Goal: Task Accomplishment & Management: Manage account settings

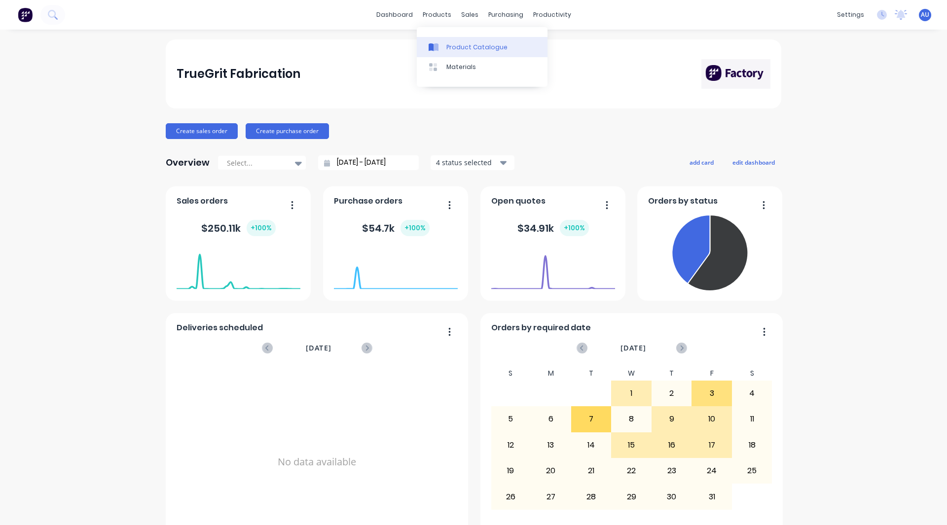
click at [460, 50] on div "Product Catalogue" at bounding box center [476, 47] width 61 height 9
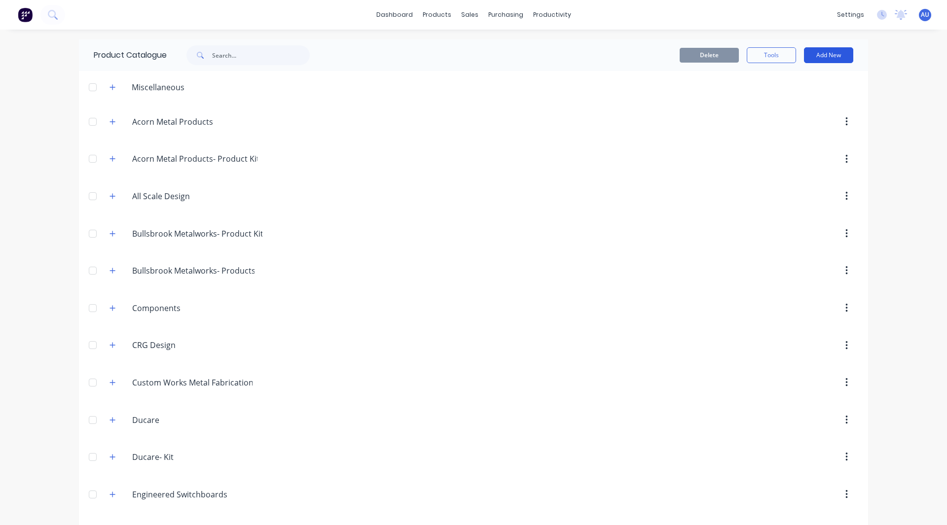
click at [840, 50] on button "Add New" at bounding box center [828, 55] width 49 height 16
click at [787, 82] on div "Category" at bounding box center [806, 80] width 76 height 14
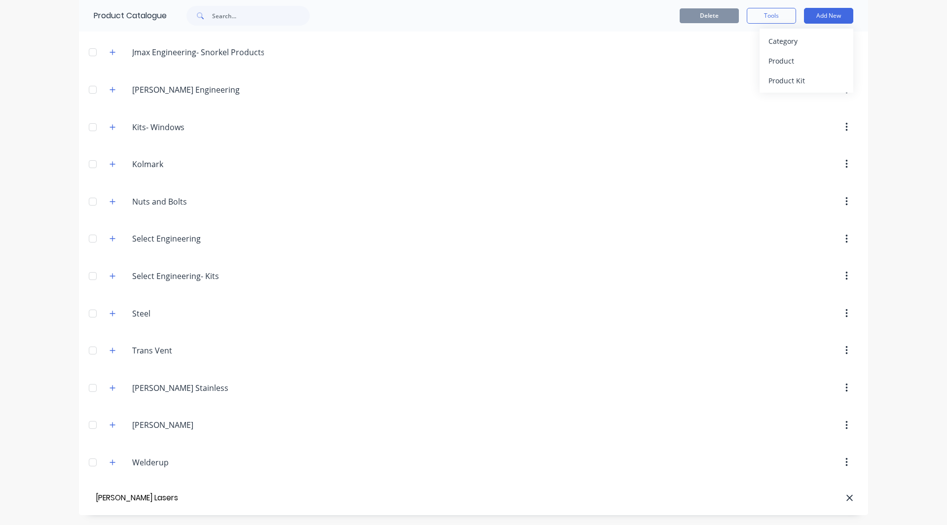
type input "Lawless Lasers"
click at [770, 67] on div "Product" at bounding box center [806, 61] width 76 height 14
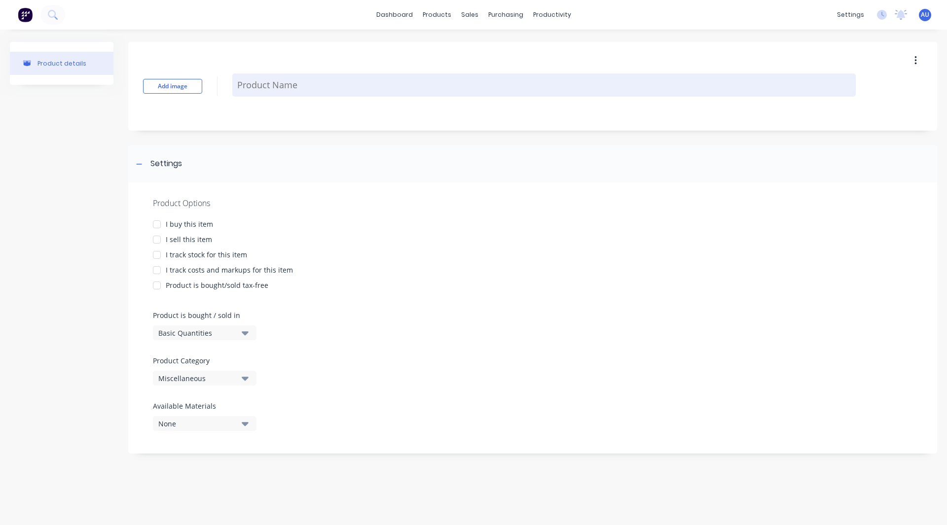
click at [270, 85] on textarea at bounding box center [543, 84] width 623 height 23
type textarea "x"
type textarea "R"
type textarea "x"
type textarea "Ro"
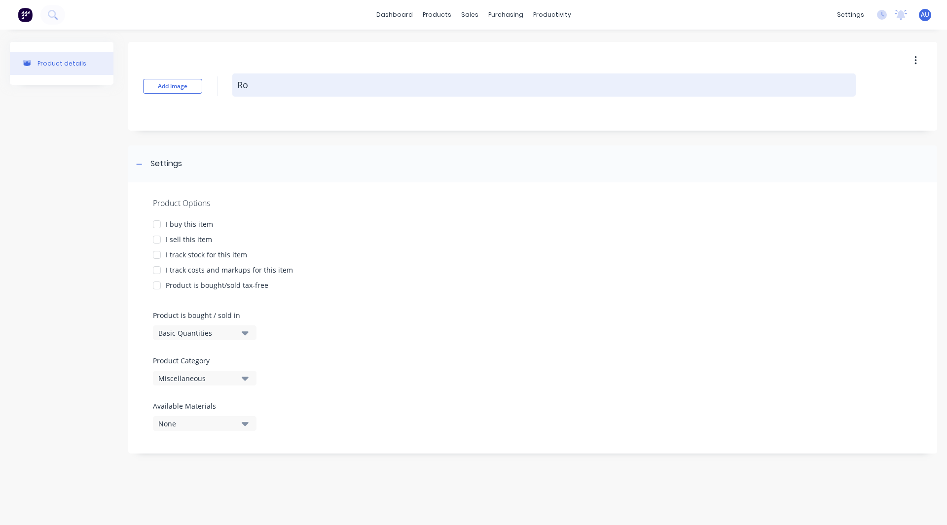
type textarea "x"
type textarea "Rou"
type textarea "x"
type textarea "Roun"
type textarea "x"
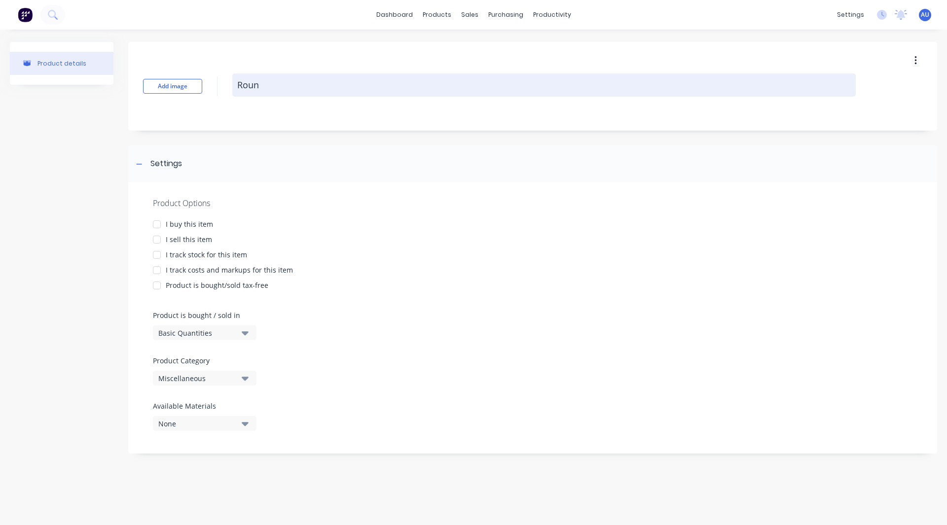
type textarea "Round"
type textarea "x"
type textarea "Round"
type textarea "x"
type textarea "Round B"
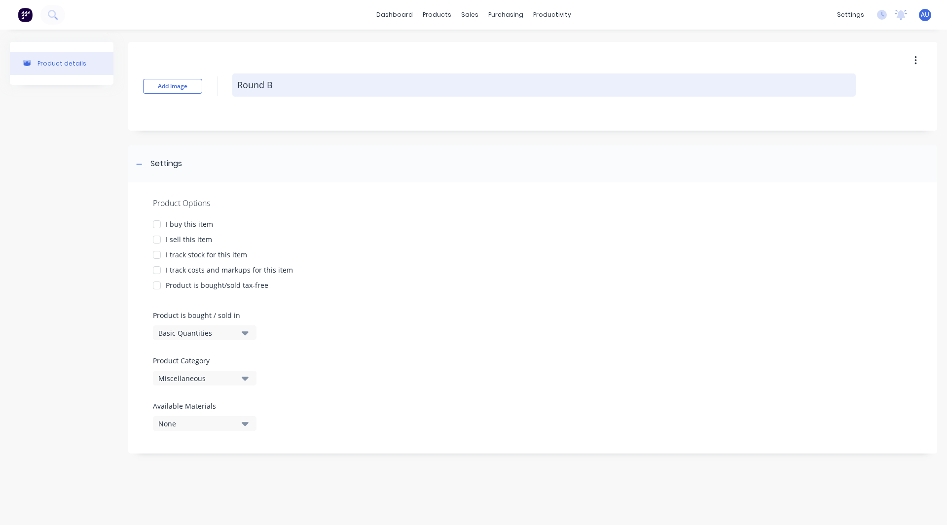
type textarea "x"
type textarea "Round Ba"
type textarea "x"
type textarea "Round Bar"
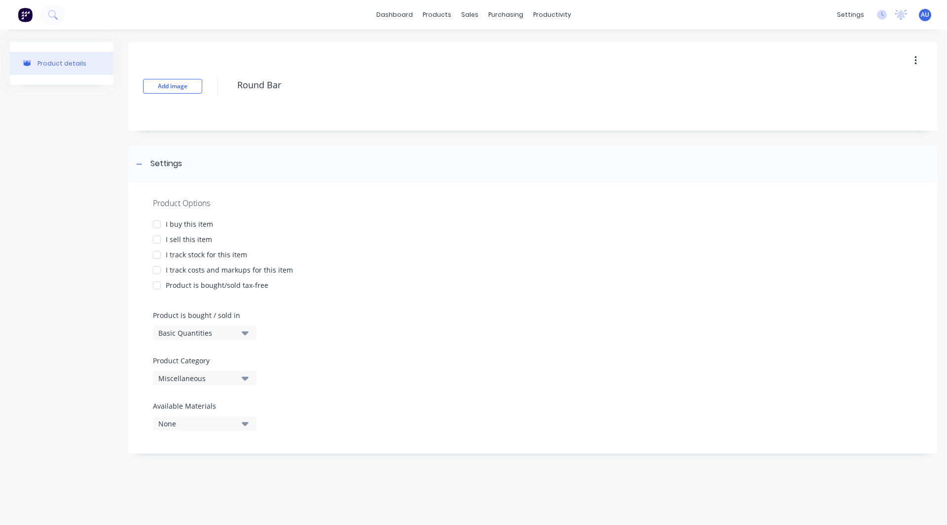
click at [156, 239] on div at bounding box center [157, 240] width 20 height 20
click at [156, 268] on div at bounding box center [157, 270] width 20 height 20
type textarea "x"
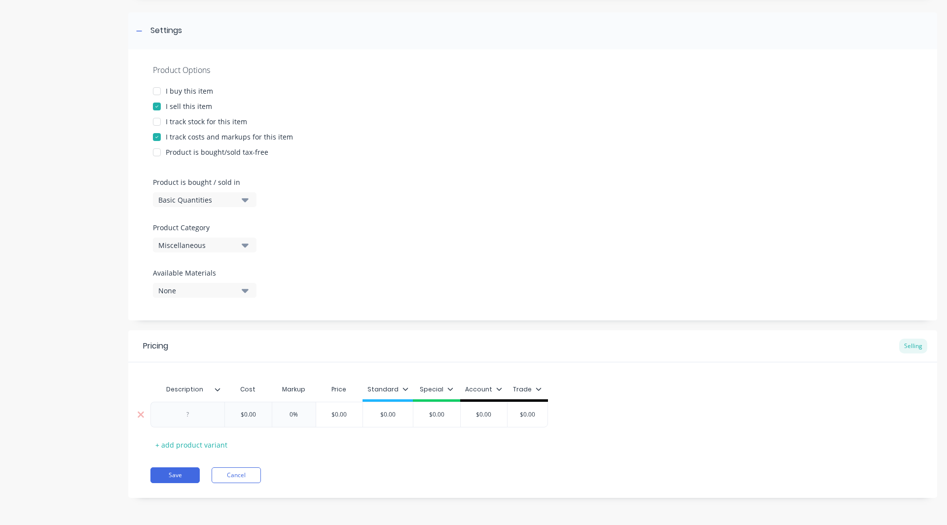
type textarea "Round Bar"
type textarea "x"
type textarea "Round Bar"
click at [186, 412] on div at bounding box center [187, 414] width 49 height 13
paste div
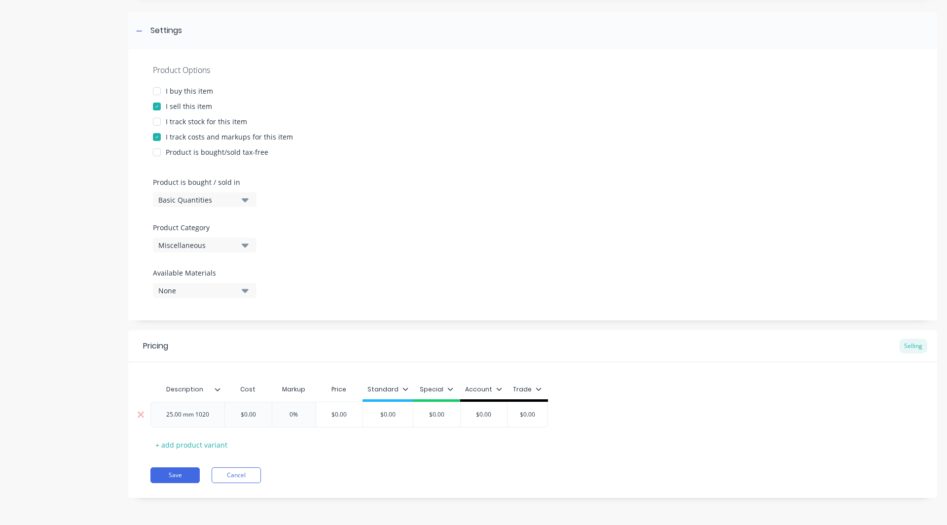
click at [167, 417] on div "25.00 mm 1020" at bounding box center [187, 414] width 59 height 13
click at [243, 389] on icon at bounding box center [241, 389] width 5 height 3
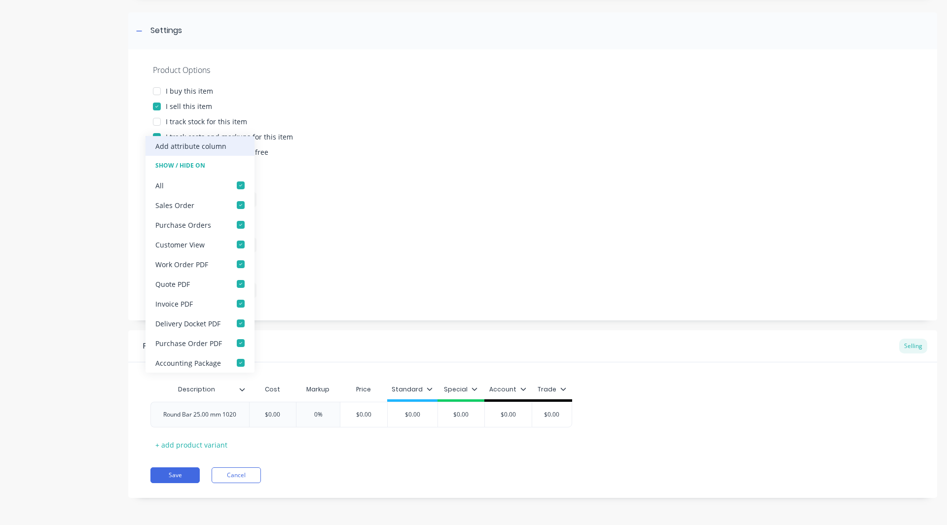
click at [183, 147] on div "Add attribute column" at bounding box center [190, 146] width 71 height 10
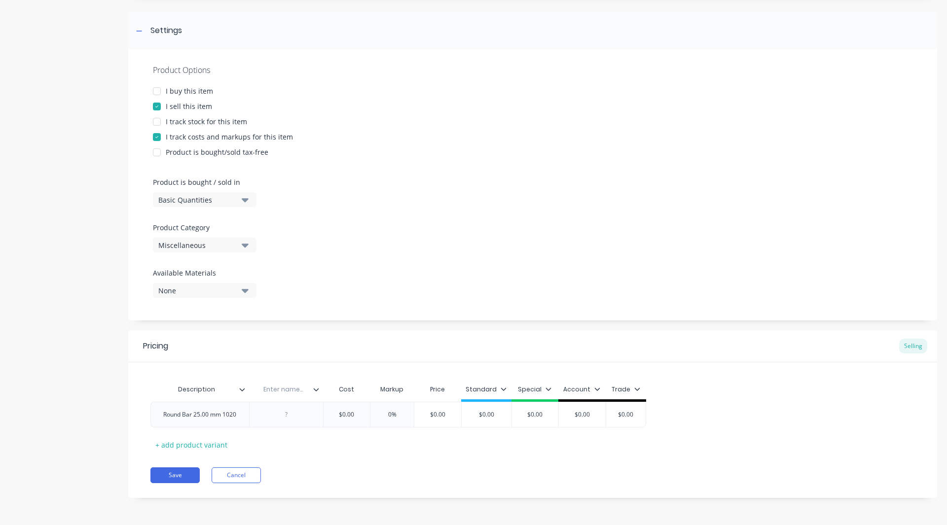
type textarea "x"
click at [271, 389] on input "text" at bounding box center [283, 389] width 68 height 9
type input "Length"
click at [284, 415] on div at bounding box center [285, 414] width 49 height 13
type textarea "x"
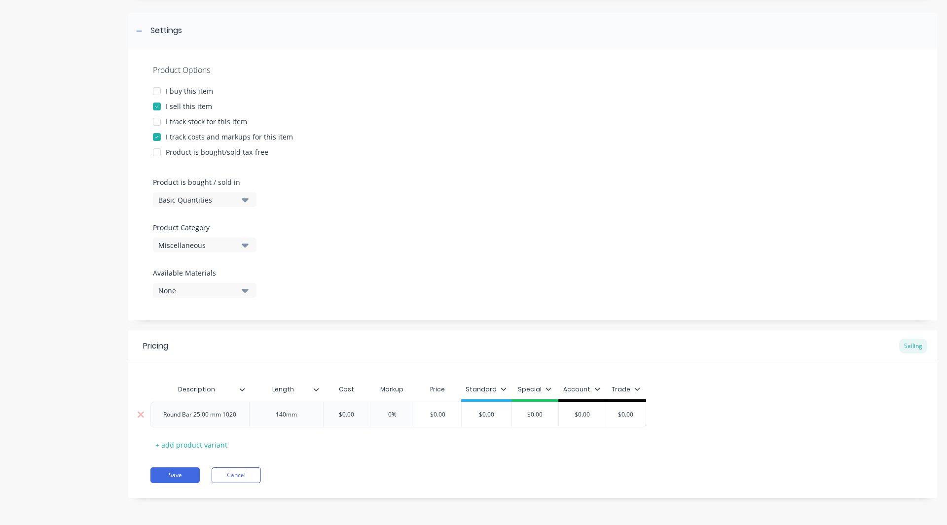
type textarea "x"
click at [390, 415] on input "0%" at bounding box center [391, 414] width 49 height 9
type input "%"
type textarea "x"
type input "30%"
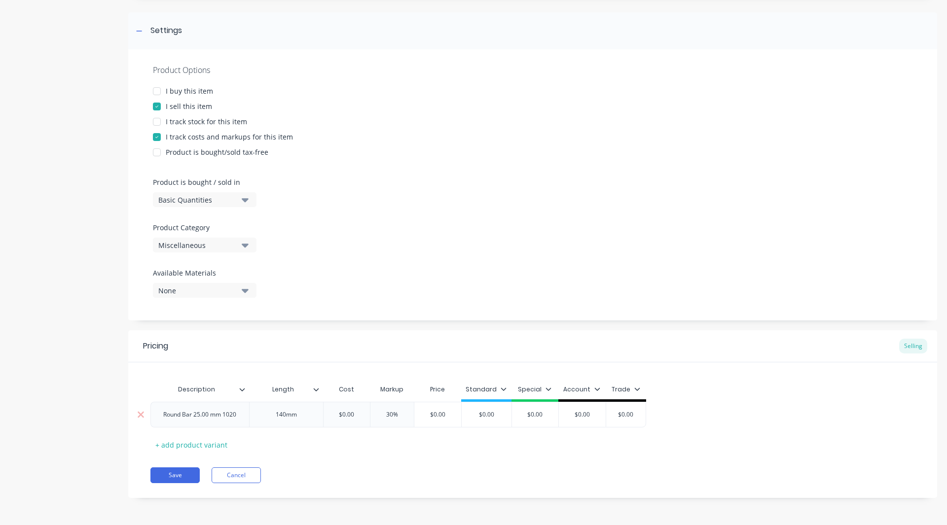
type textarea "x"
type input "30%"
click at [445, 416] on input "$0.00" at bounding box center [437, 414] width 49 height 9
type input "$5"
type textarea "x"
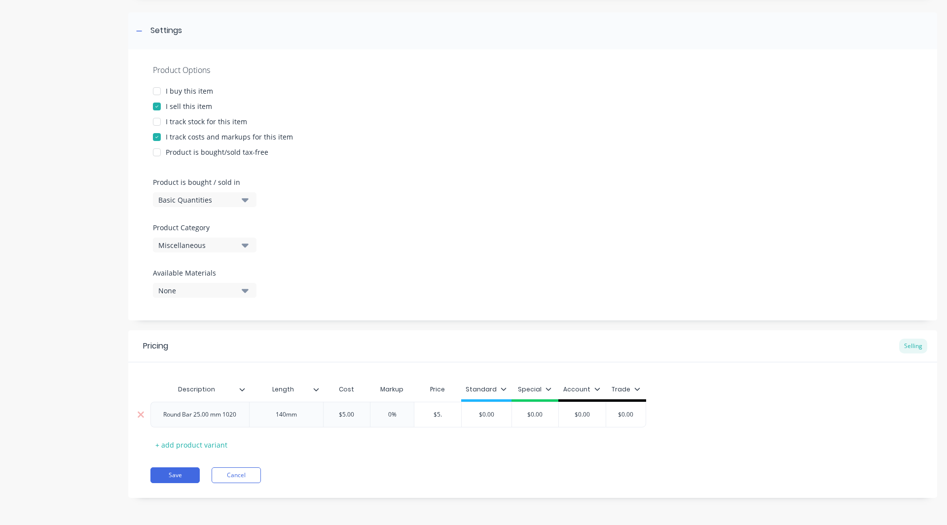
type input "$5.6"
type textarea "x"
type input "$5.60"
click at [511, 418] on input "$0.00" at bounding box center [493, 414] width 50 height 9
type input "$0.0"
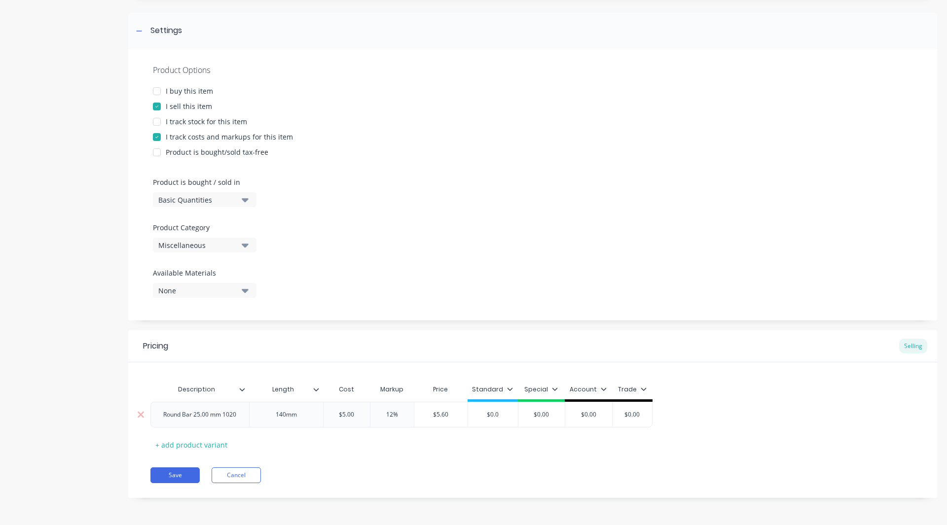
type textarea "x"
type input "$0."
type textarea "x"
type input "$0"
type textarea "x"
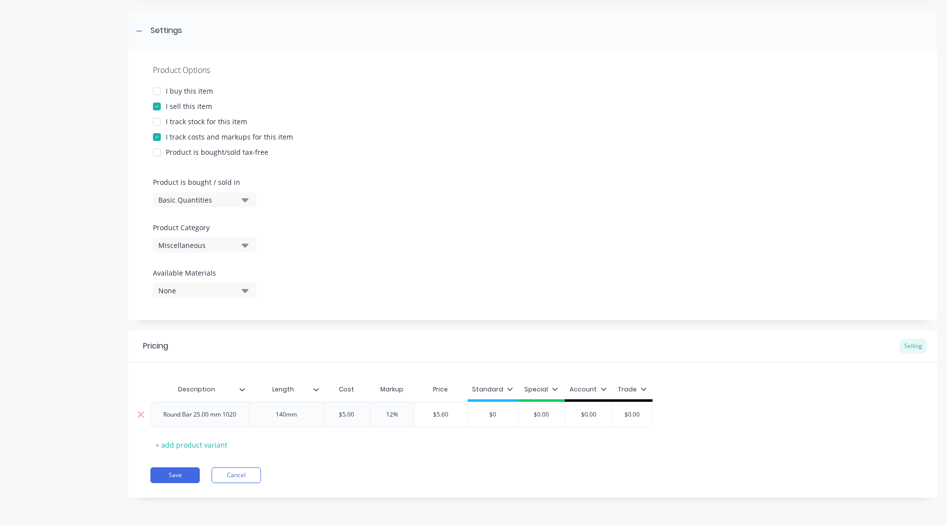
type input "$"
type textarea "x"
type input "$5"
type textarea "x"
type input "$5."
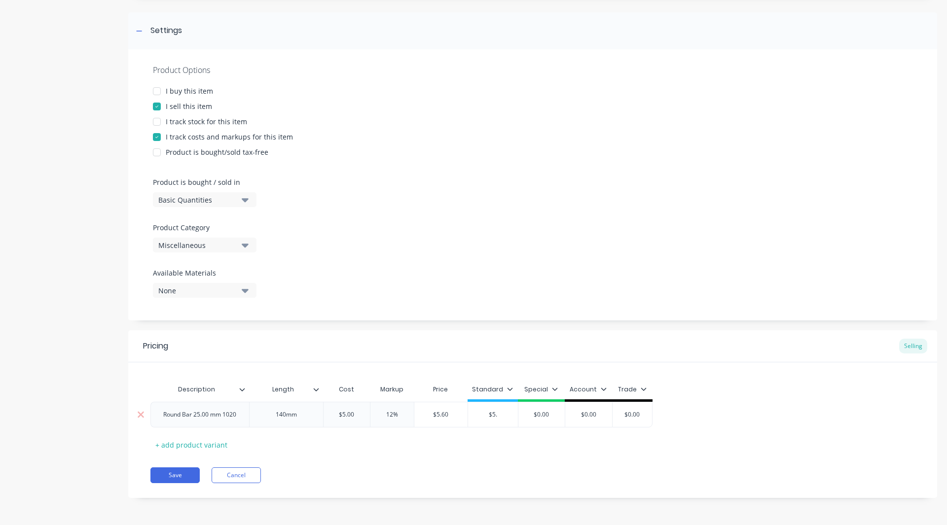
type textarea "x"
type input "$5.6"
type textarea "x"
type input "$5.60"
click at [553, 387] on icon at bounding box center [555, 389] width 6 height 6
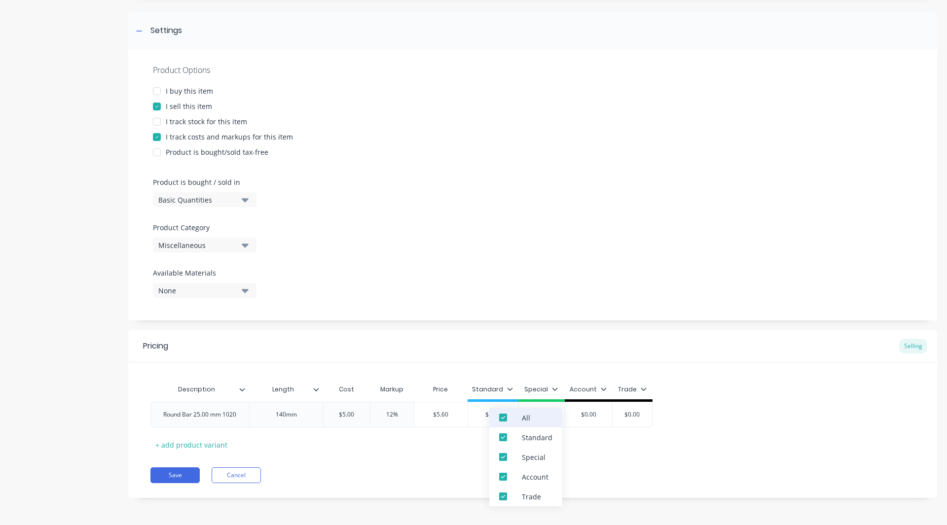
click at [501, 417] on div at bounding box center [503, 418] width 20 height 20
click at [446, 462] on div "Pricing Selling Description Length Cost Markup Price Standard Special Account T…" at bounding box center [532, 414] width 809 height 168
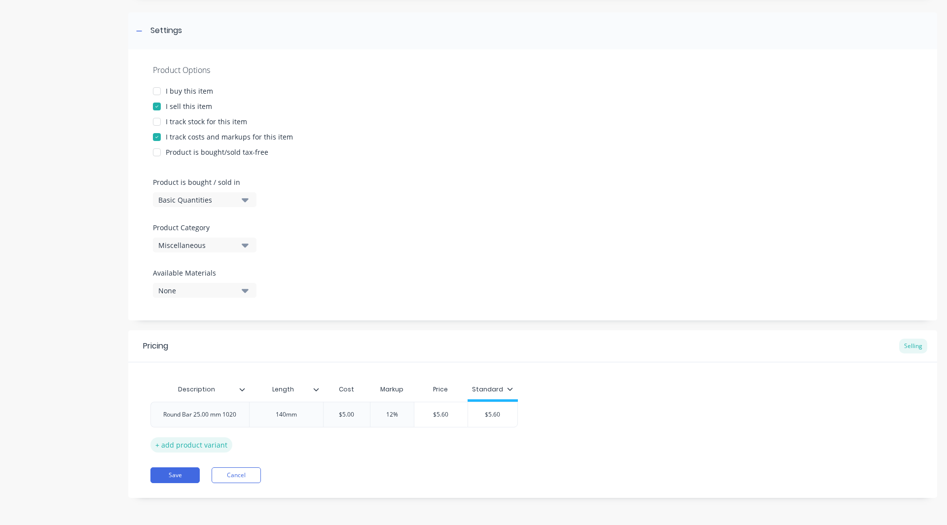
click at [188, 444] on div "+ add product variant" at bounding box center [191, 444] width 82 height 15
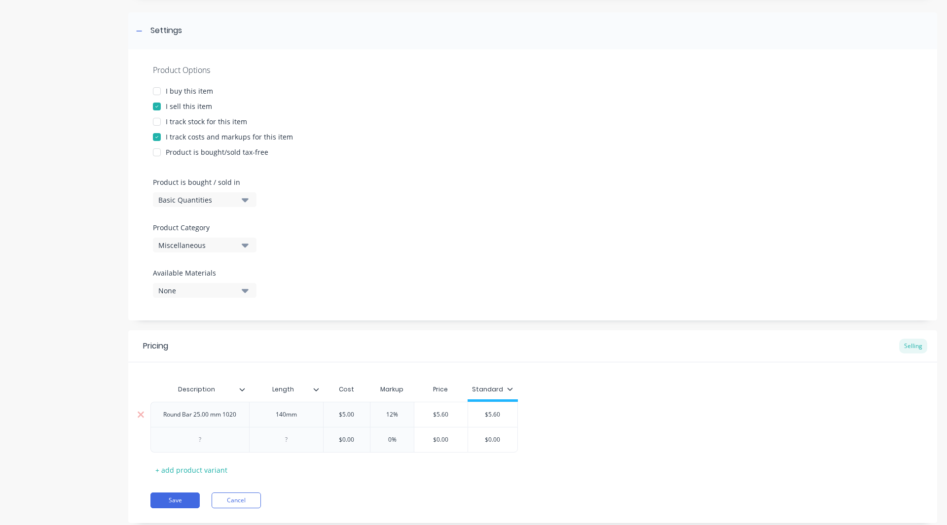
click at [196, 416] on div "Round Bar 25.00 mm 1020" at bounding box center [199, 414] width 89 height 13
copy div "Round Bar 25.00 mm 1020"
type textarea "x"
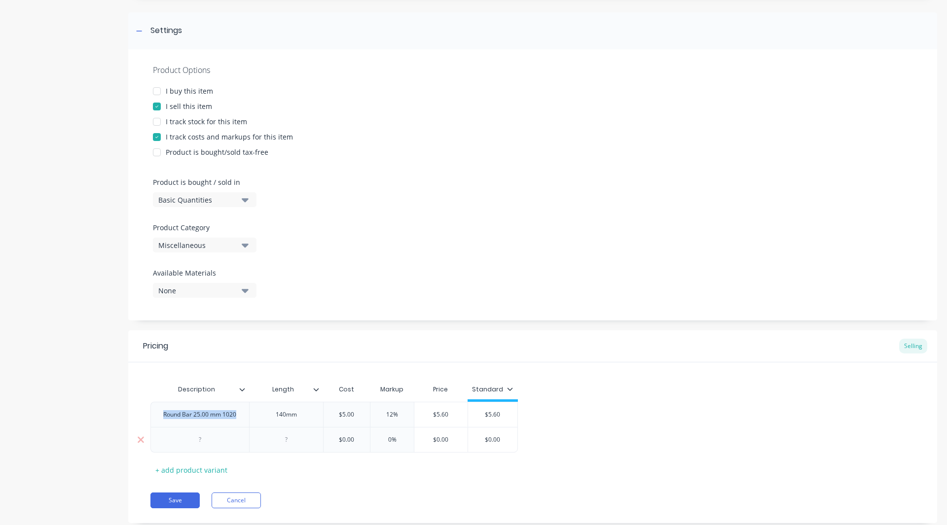
click at [200, 443] on div at bounding box center [199, 439] width 49 height 13
paste div
click at [291, 441] on div at bounding box center [285, 439] width 49 height 13
type textarea "x"
click at [35, 350] on div "Product details" at bounding box center [62, 223] width 104 height 629
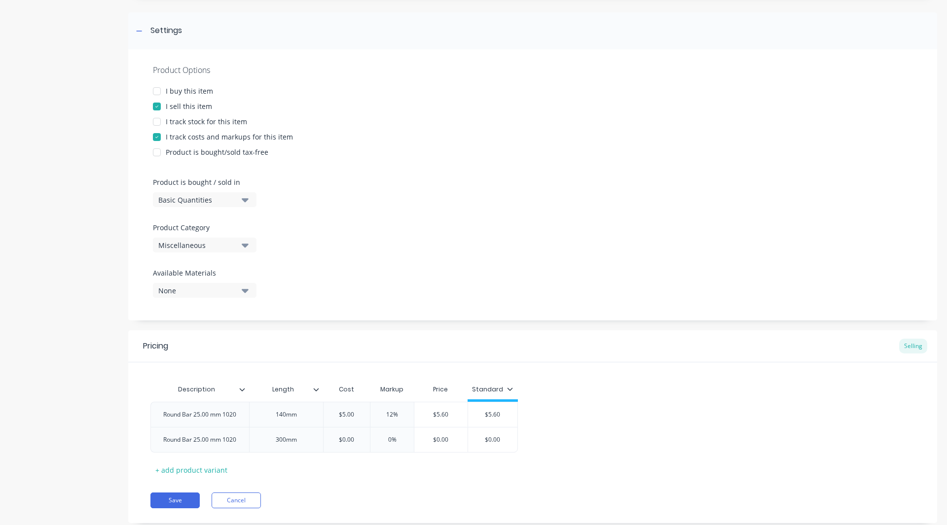
type textarea "x"
click at [361, 441] on input "$0.00" at bounding box center [346, 439] width 49 height 9
type input "$1"
type textarea "x"
type input "$10."
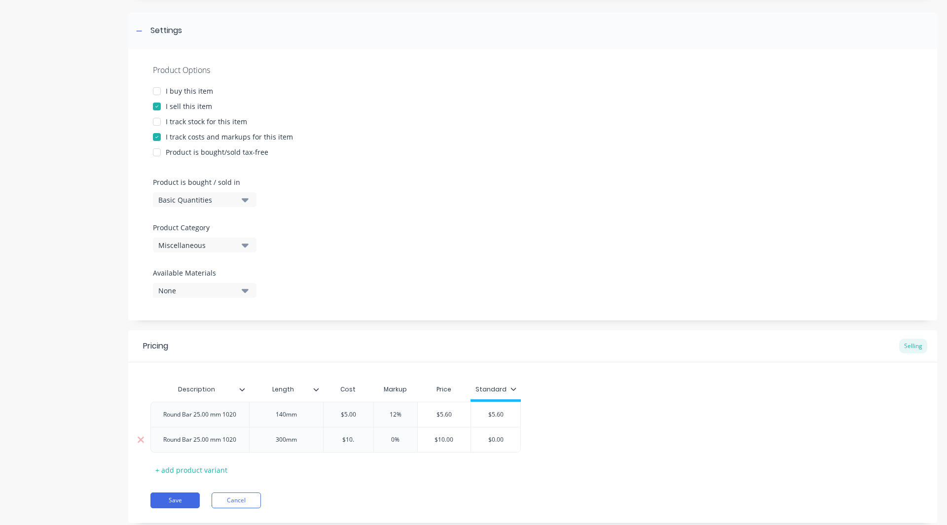
type textarea "x"
type input "$10.6"
type textarea "x"
type input "$10.64"
click at [403, 443] on input "0%" at bounding box center [404, 439] width 49 height 9
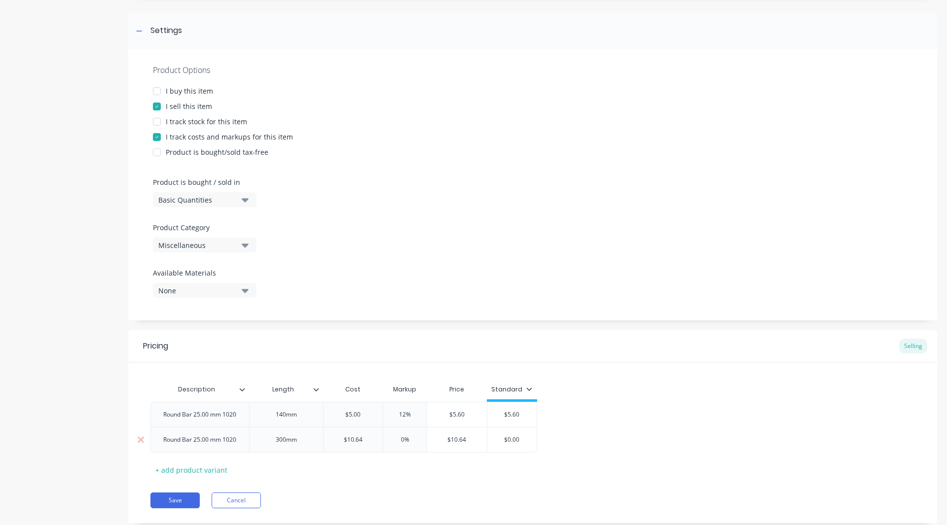
type input "%"
type textarea "x"
type input "39%"
type textarea "x"
type input "3%"
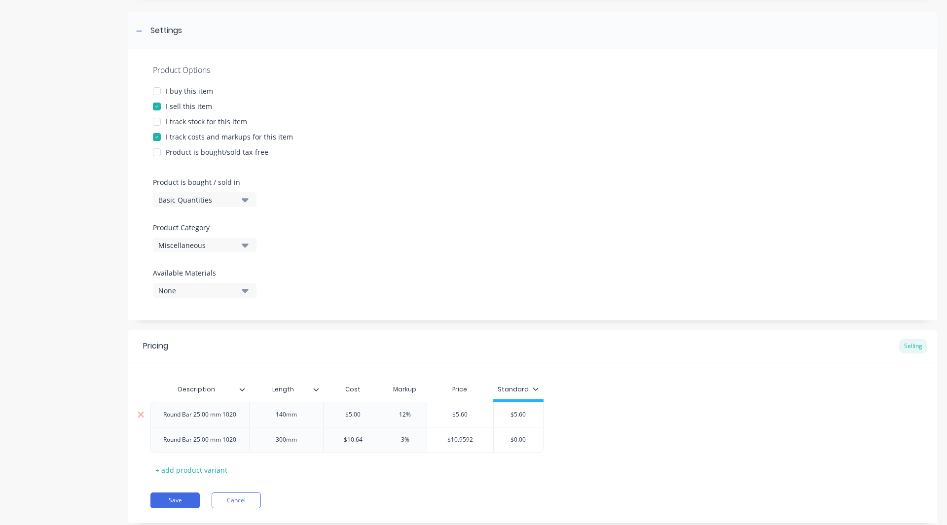
type textarea "x"
type input "30%"
click at [406, 414] on input "12%" at bounding box center [404, 414] width 49 height 9
type input "1%"
type textarea "x"
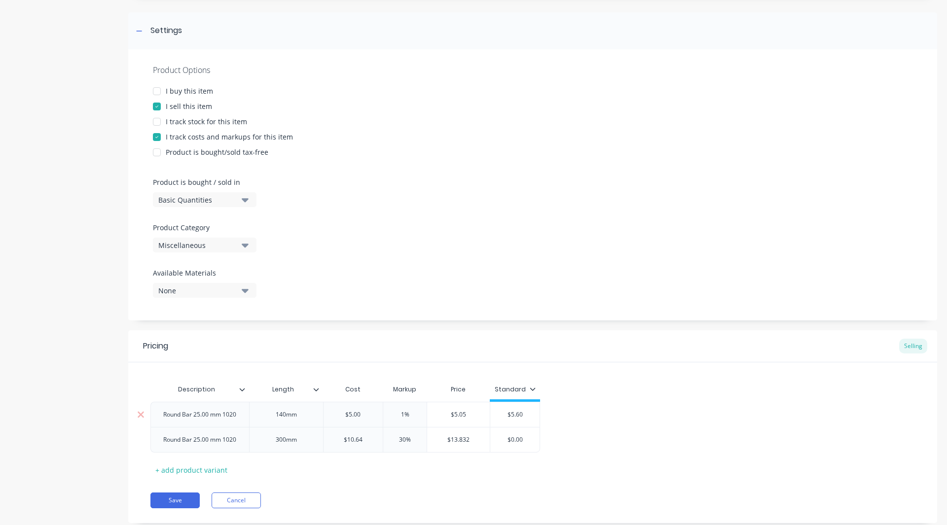
type input "%"
type textarea "x"
type input "30%"
type textarea "x"
type input "30%"
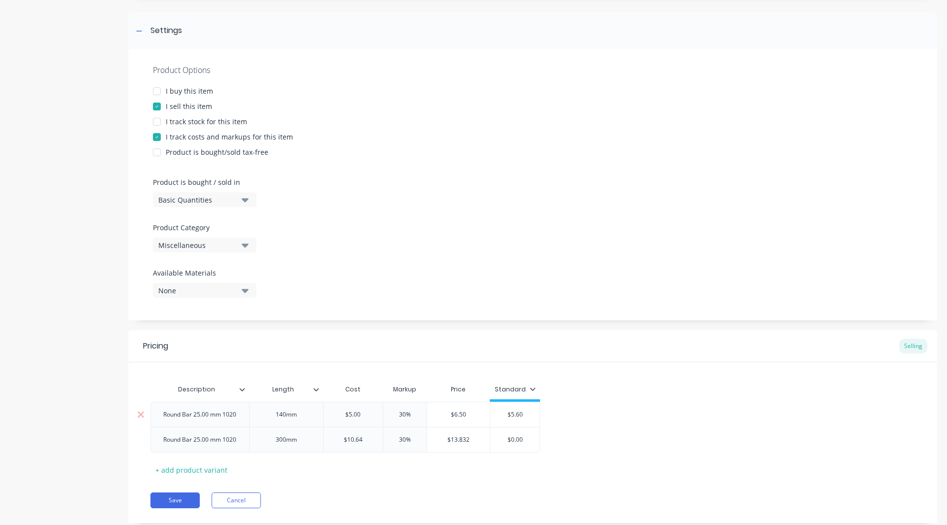
click at [361, 414] on input "$5.00" at bounding box center [353, 414] width 60 height 9
type input "$5.6"
type textarea "x"
type input "$5.60"
click at [396, 491] on div "Pricing Selling Description Length Cost Markup Price Standard Round Bar 25.00 m…" at bounding box center [532, 426] width 809 height 193
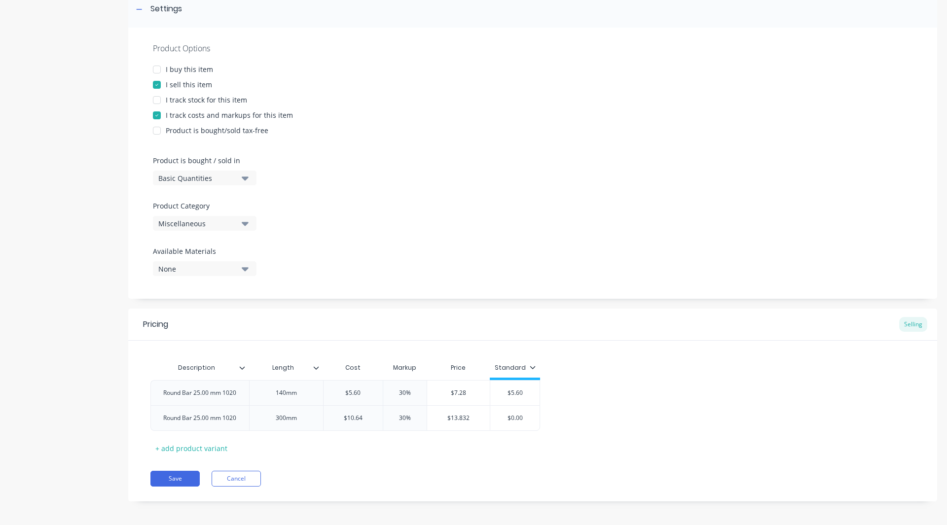
scroll to position [158, 0]
click at [529, 389] on input "$5.60" at bounding box center [514, 389] width 49 height 9
type textarea "x"
type input "$5.6"
type textarea "x"
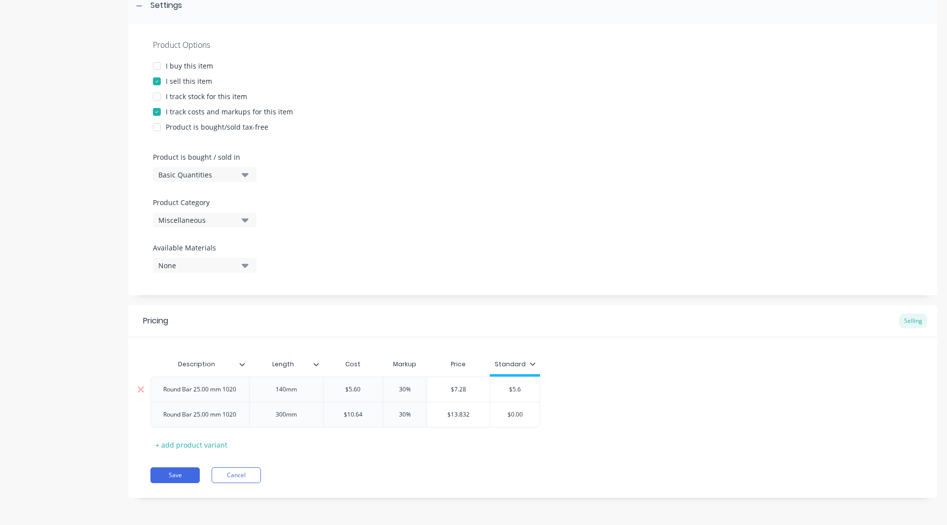
type input "$5."
type textarea "x"
type input "$5"
type textarea "x"
type input "$"
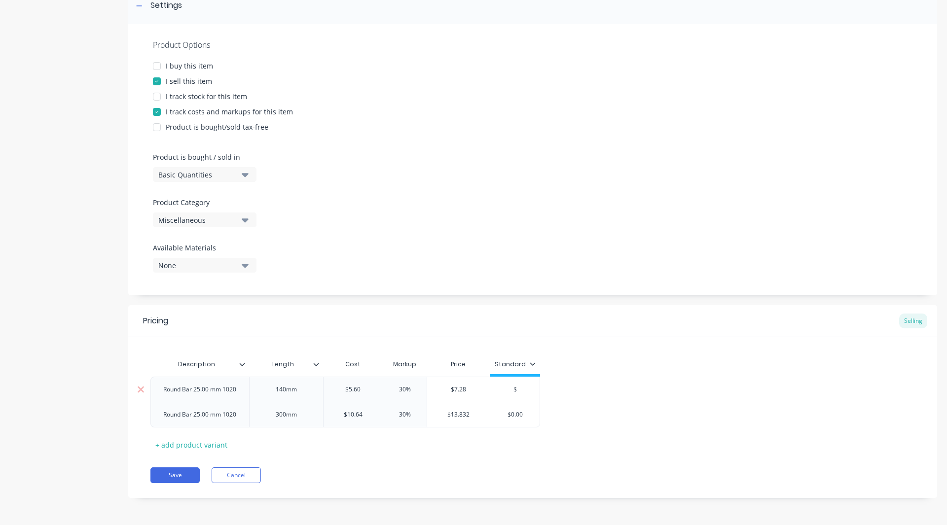
type textarea "x"
type input "$7"
type textarea "x"
type input "$7."
type textarea "x"
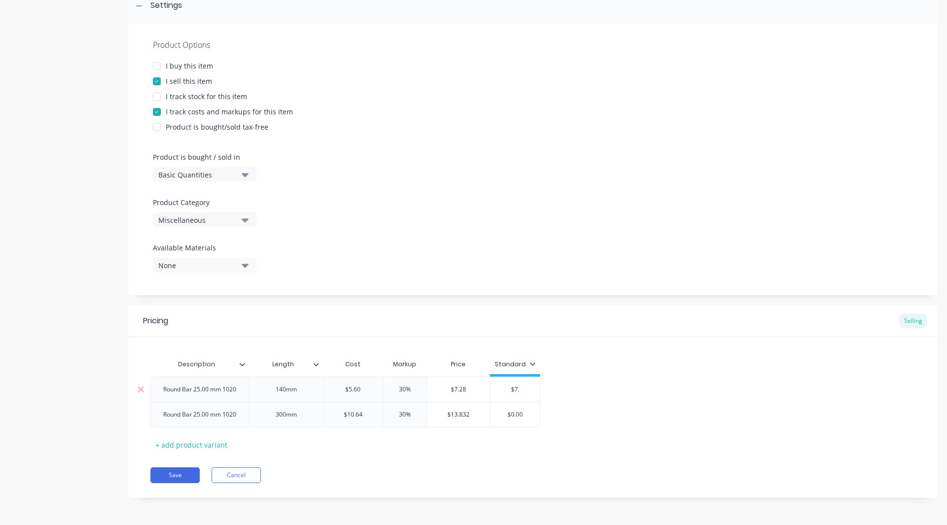
type input "$7.2"
type textarea "x"
type input "$7.28"
type input "$0.00"
click at [523, 415] on input "$0.00" at bounding box center [514, 414] width 49 height 9
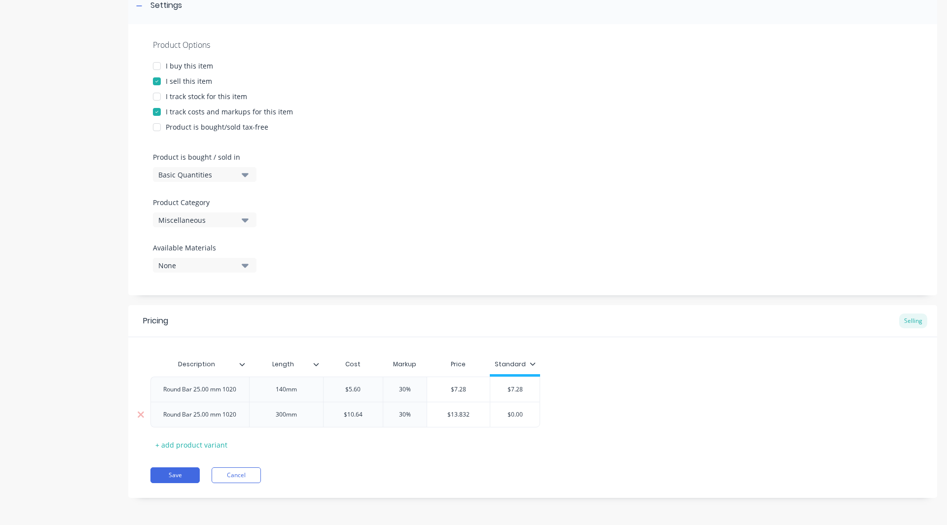
type textarea "x"
type input "$0.0"
type textarea "x"
type input "$0."
type textarea "x"
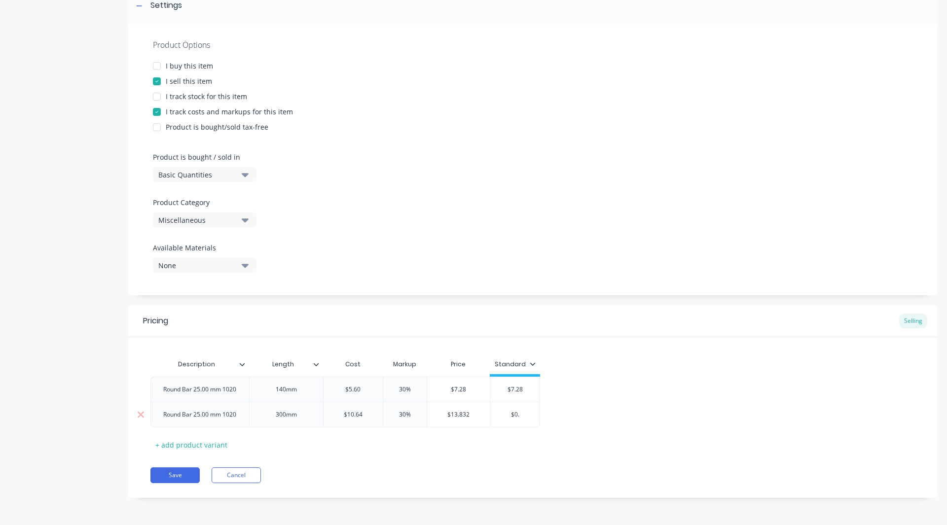
type input "$0"
type textarea "x"
type input "$"
type textarea "x"
type input "$1"
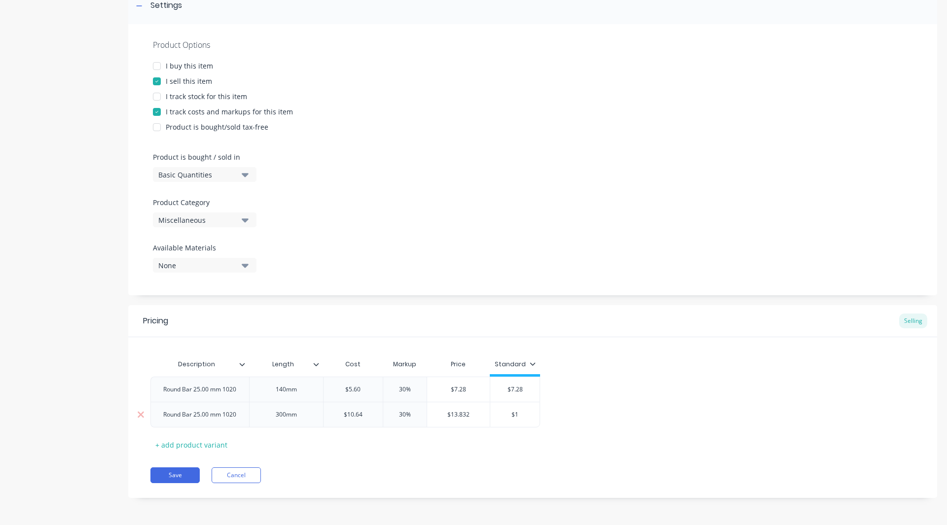
type textarea "x"
type input "$13"
type textarea "x"
type input "$13."
type textarea "x"
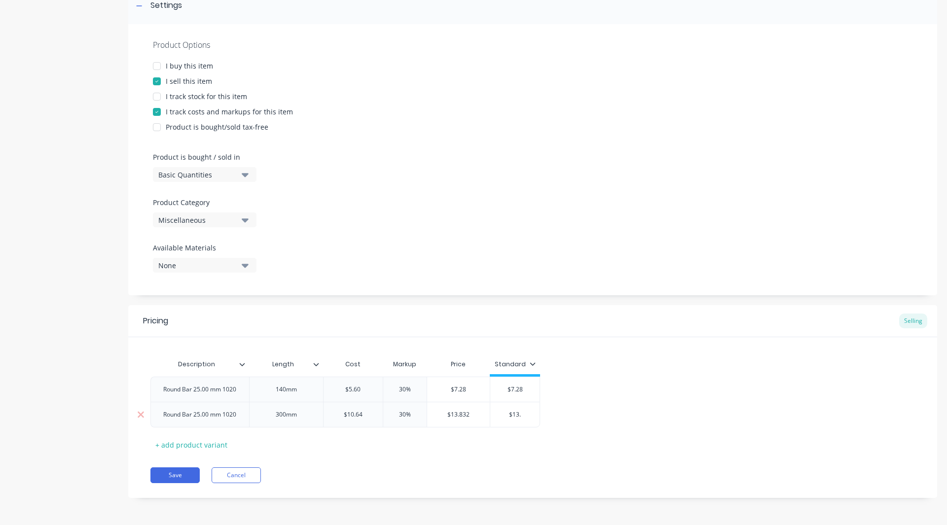
type input "$13.8"
type textarea "x"
type input "$13.83"
type textarea "x"
type input "$13.832"
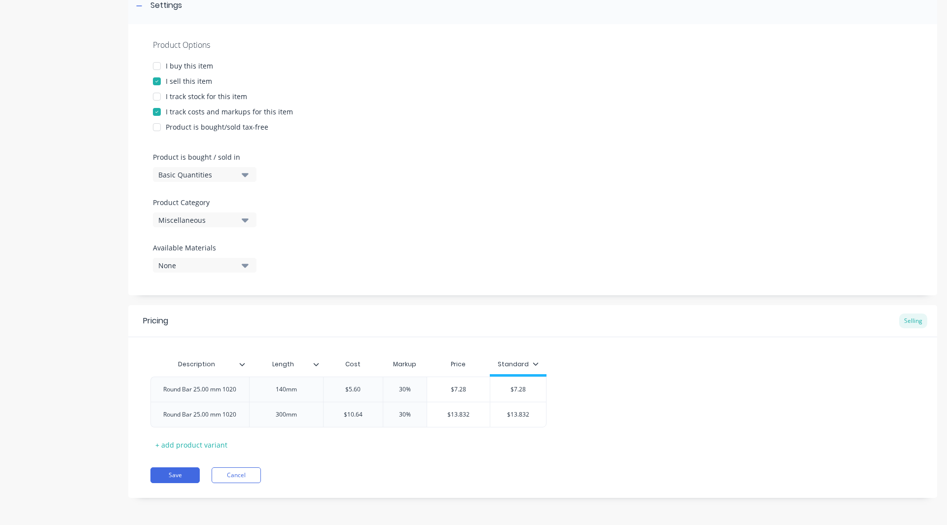
click at [378, 467] on div "Pricing Selling Description Length Cost Markup Price Standard Round Bar 25.00 m…" at bounding box center [532, 401] width 809 height 193
click at [178, 442] on div "+ add product variant" at bounding box center [191, 444] width 82 height 15
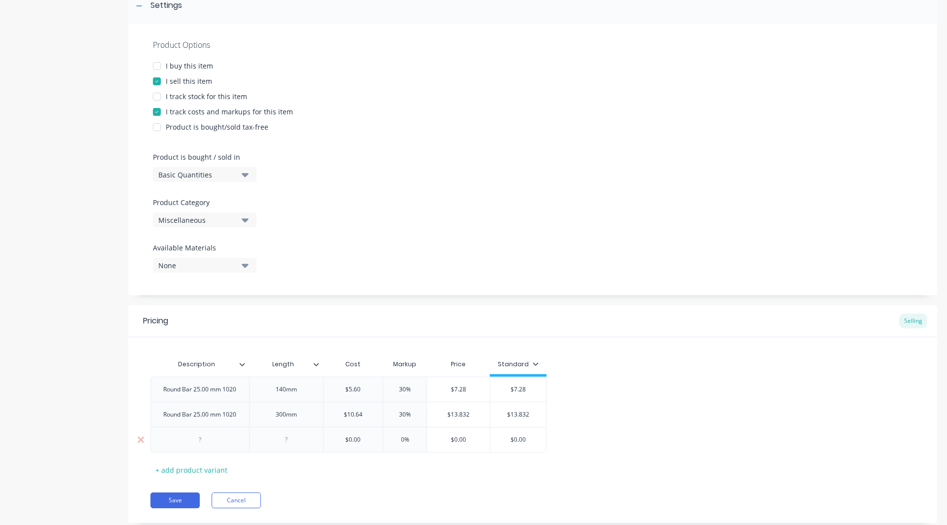
click at [193, 434] on div at bounding box center [199, 439] width 49 height 13
click at [197, 416] on div "Round Bar 25.00 mm 1020" at bounding box center [199, 414] width 89 height 13
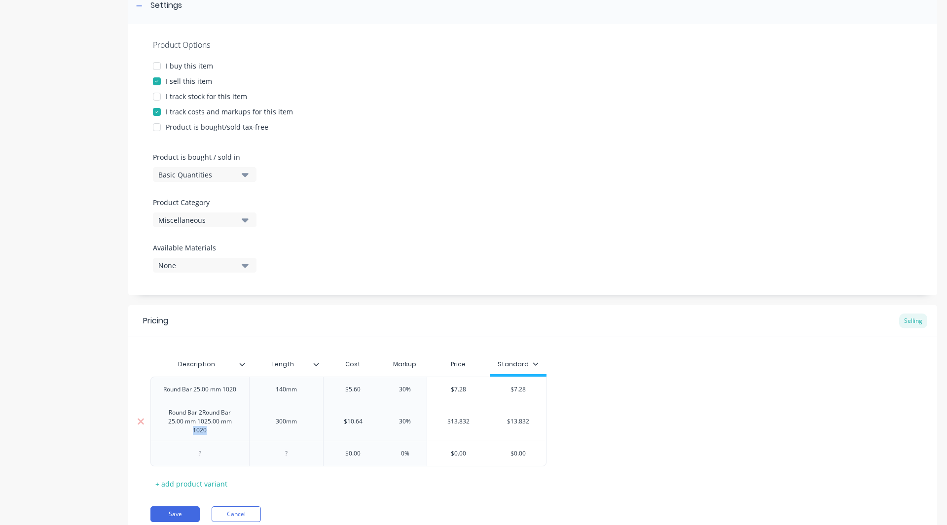
drag, startPoint x: 211, startPoint y: 429, endPoint x: 194, endPoint y: 427, distance: 16.8
click at [194, 427] on div "Round Bar 2Round Bar 25.00 mm 1025.00 mm 1020" at bounding box center [200, 421] width 90 height 31
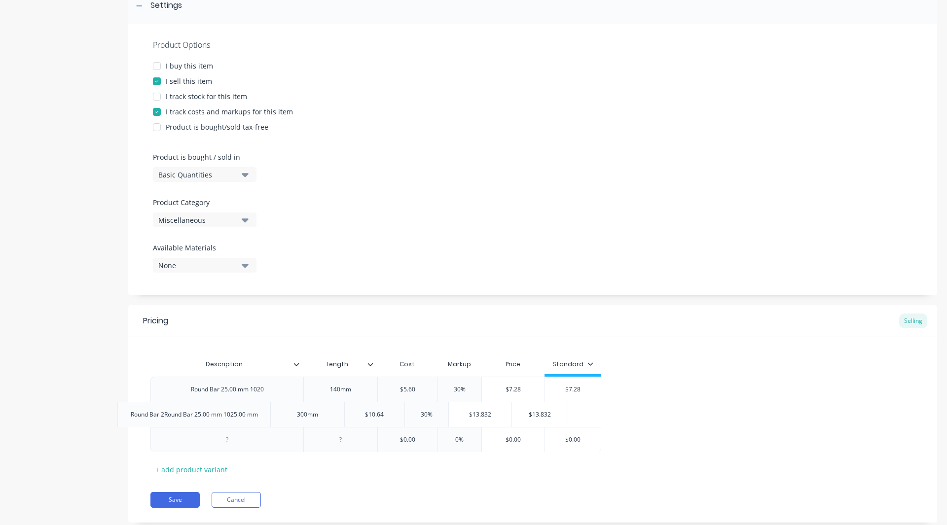
drag, startPoint x: 301, startPoint y: 418, endPoint x: 266, endPoint y: 418, distance: 35.0
click at [266, 418] on div "Round Bar 25.00 mm 1020 140mm $5.60 $5.60 30% 30% $7.28 $5.60 $7.28 $7.28 Round…" at bounding box center [532, 414] width 764 height 75
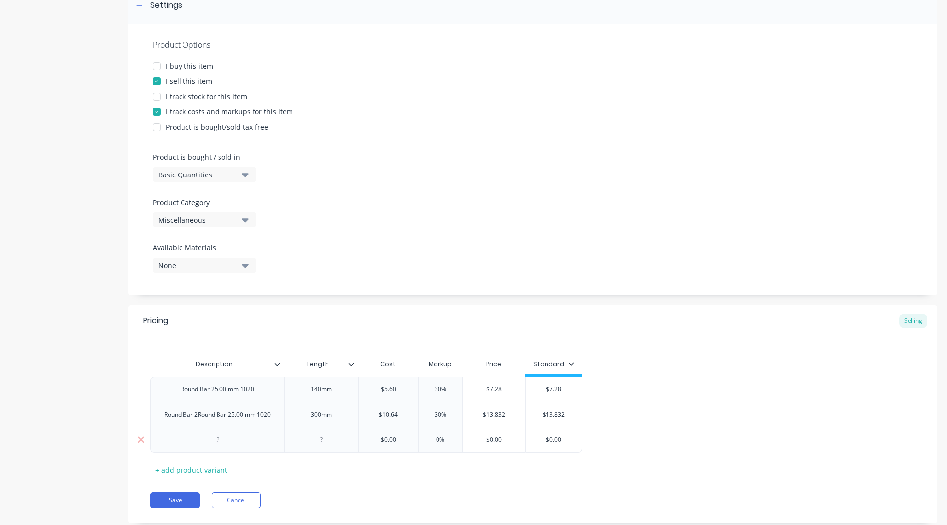
click at [243, 443] on div at bounding box center [217, 440] width 134 height 26
click at [199, 415] on div "Round Bar 2Round Bar 25.00 mm 1020" at bounding box center [217, 414] width 122 height 13
click at [210, 416] on div "Round Bar 2Round Bar 25.00 mm 1020" at bounding box center [217, 414] width 122 height 13
click at [223, 416] on div "Round Bar 2Round Bar 25.00 mm 1020" at bounding box center [217, 414] width 122 height 13
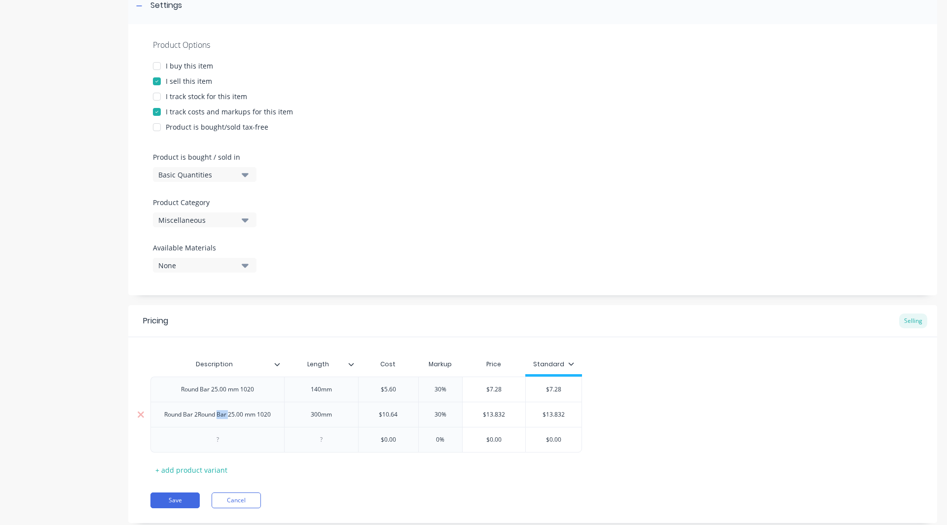
click at [223, 416] on div "Round Bar 2Round Bar 25.00 mm 1020" at bounding box center [217, 414] width 122 height 13
type textarea "x"
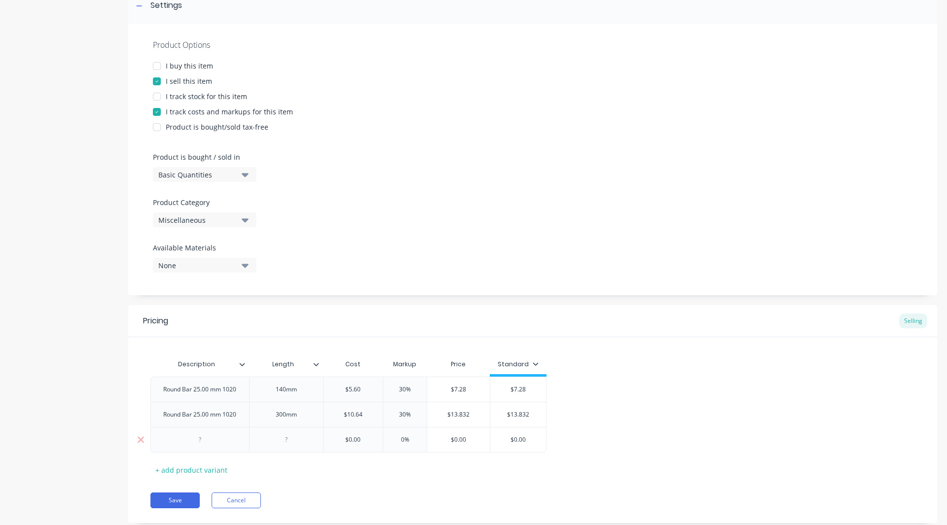
click at [226, 440] on div at bounding box center [199, 440] width 99 height 26
click at [289, 439] on div at bounding box center [285, 439] width 49 height 13
type textarea "x"
click at [369, 443] on input "$0.00" at bounding box center [353, 439] width 60 height 9
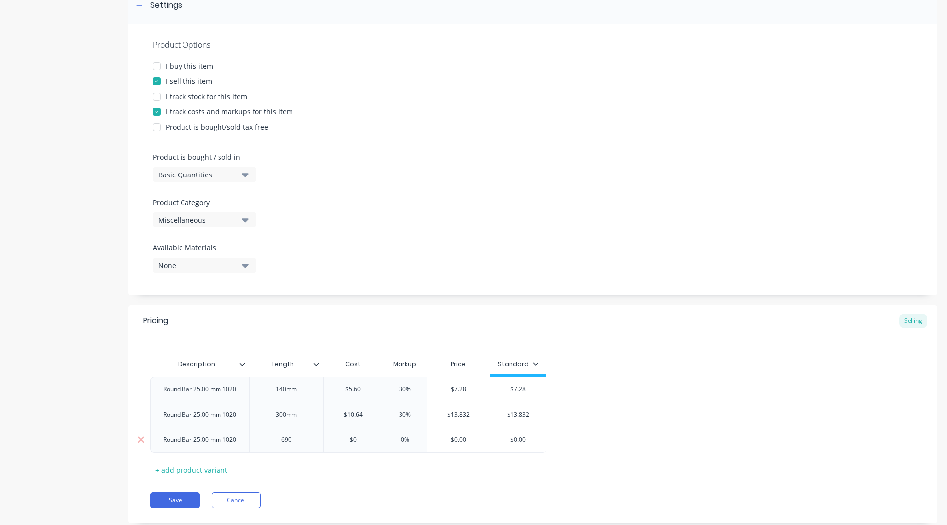
type input "$"
type textarea "x"
type input "$23"
type textarea "x"
type input "$23."
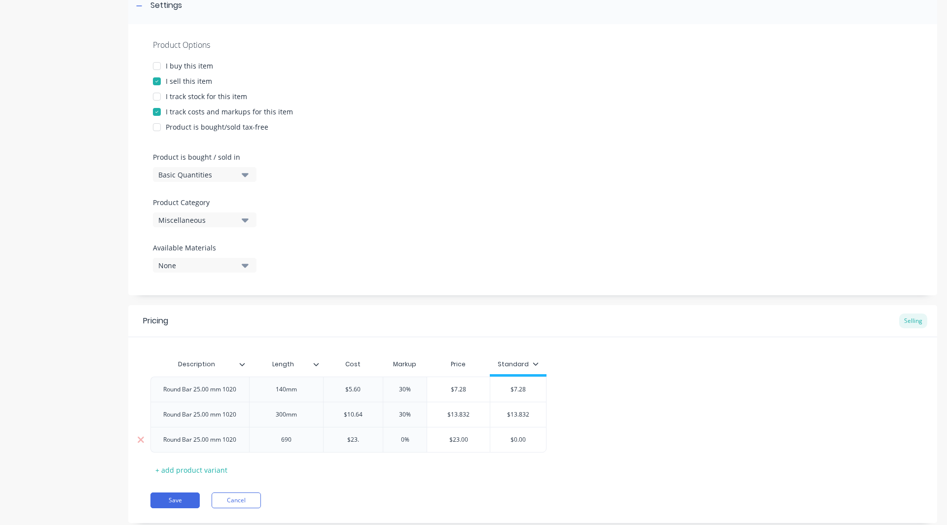
type textarea "x"
type input "$23.46"
type textarea "x"
type input "$23.46"
click at [406, 440] on input "0%" at bounding box center [404, 439] width 49 height 9
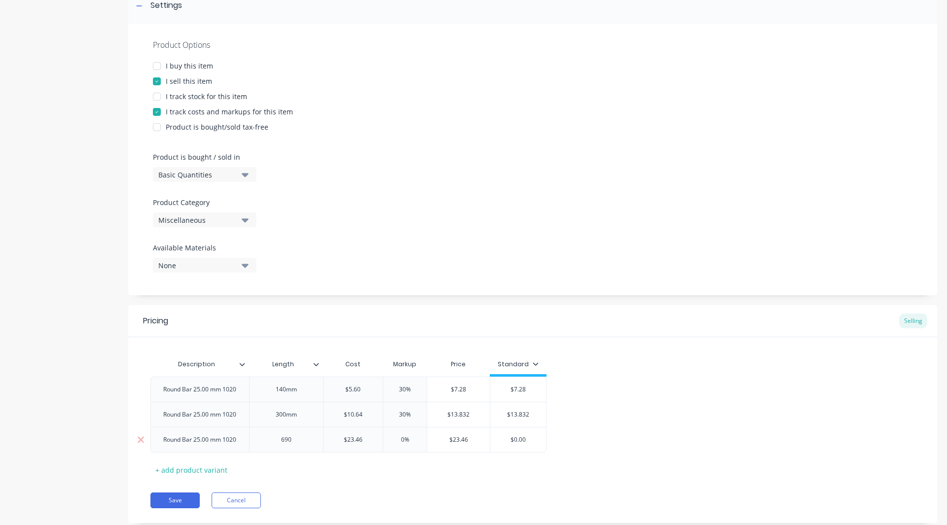
type input "%"
type textarea "x"
type input "30%"
type textarea "x"
type input "30%"
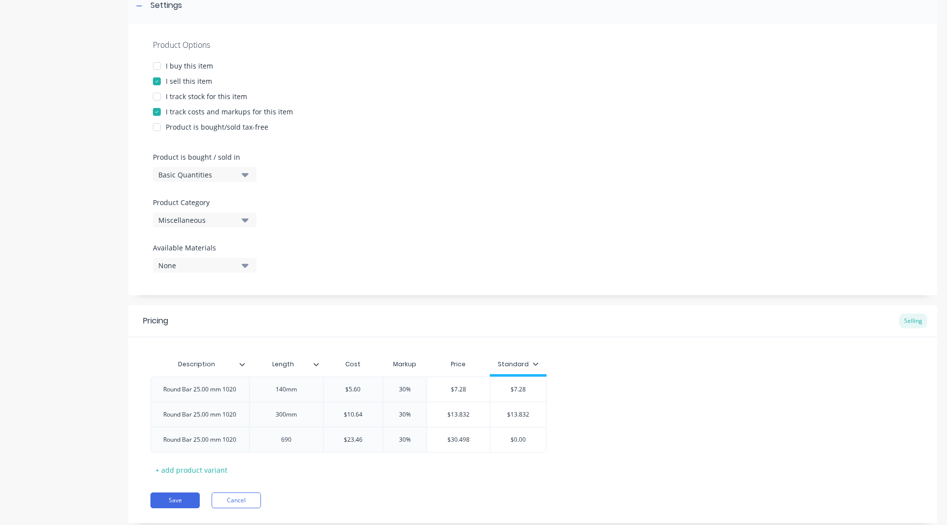
click at [637, 405] on div "Round Bar 25.00 mm 1020 140mm $5.60 $5.60 30% 30% $7.28 $5.60 $7.28 $7.28 Round…" at bounding box center [532, 415] width 764 height 76
type input "$0.00"
click at [531, 436] on input "$0.00" at bounding box center [518, 439] width 56 height 9
type textarea "x"
type input "$0.0"
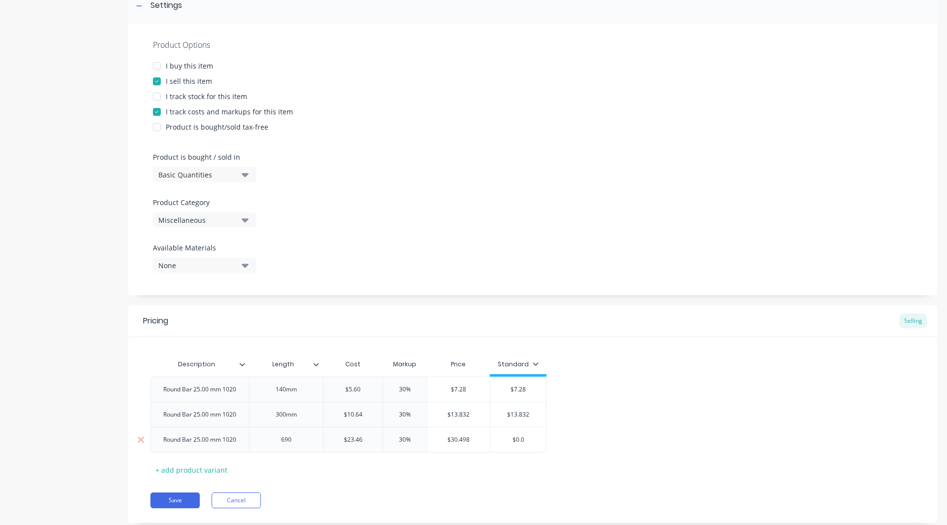
type textarea "x"
type input "$0."
type textarea "x"
type input "$0"
type textarea "x"
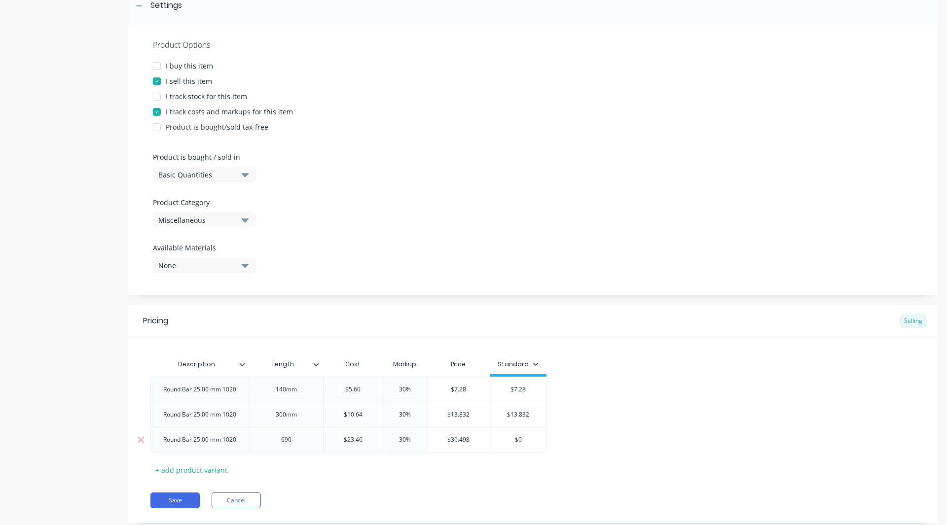
type input "$"
type textarea "x"
type input "$3"
type textarea "x"
type input "$30"
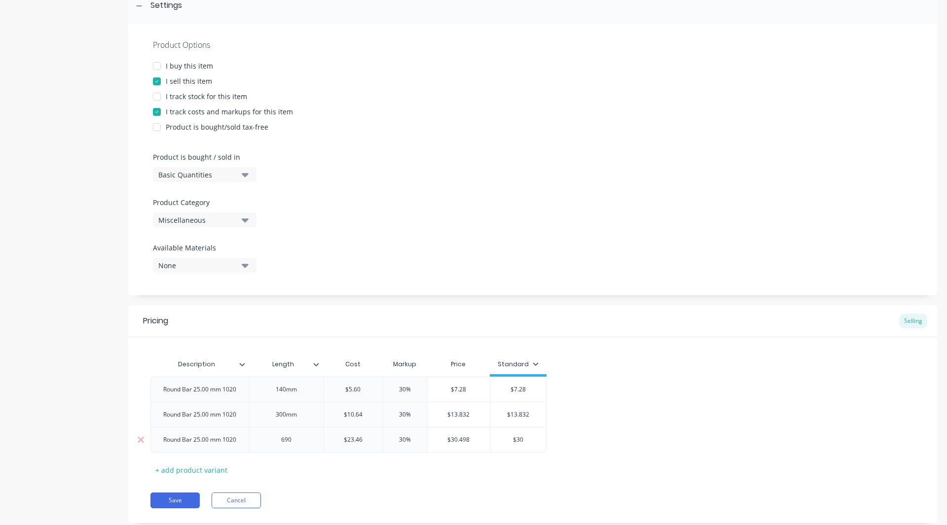
type textarea "x"
type input "$30."
type textarea "x"
type input "$30.4"
type textarea "x"
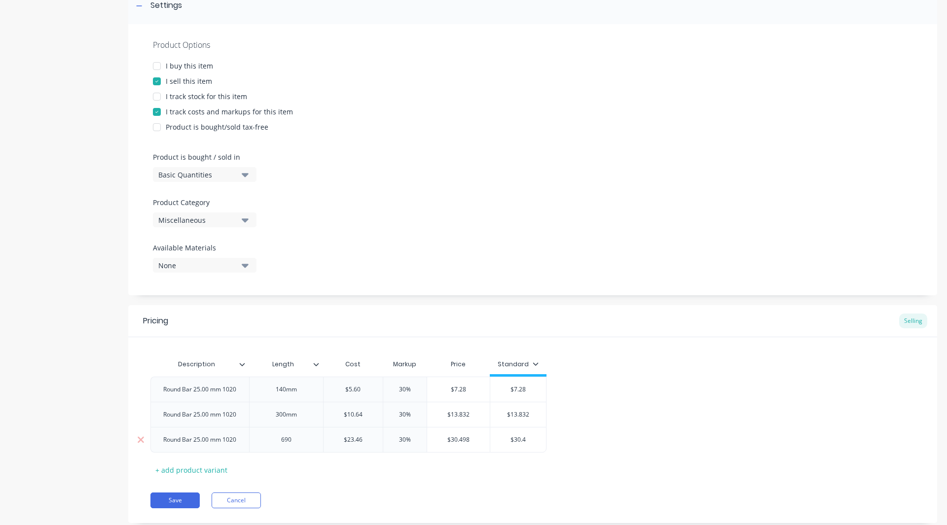
type input "$30.49"
type textarea "x"
type input "$30.498"
click at [463, 487] on div "Pricing Selling Description Length Cost Markup Price Standard Round Bar 25.00 m…" at bounding box center [532, 414] width 809 height 218
click at [240, 362] on icon at bounding box center [242, 364] width 6 height 6
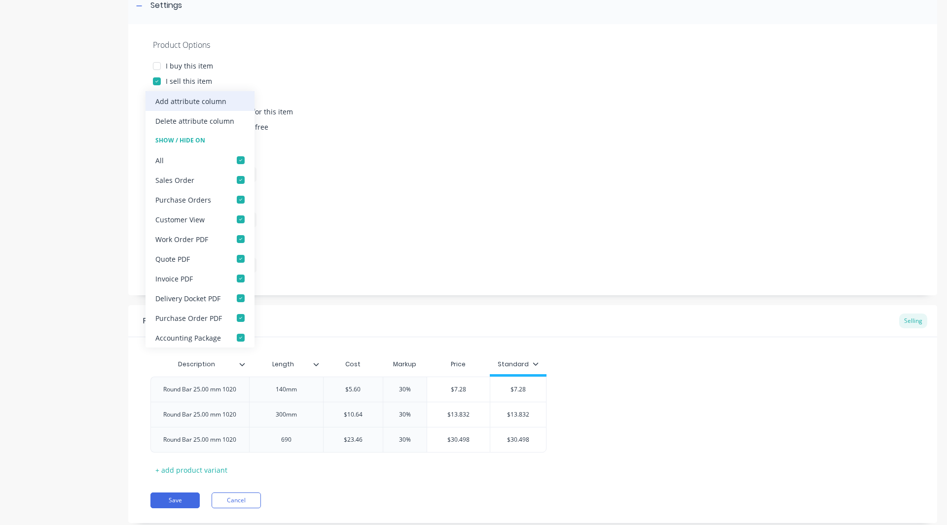
click at [221, 100] on div "Add attribute column" at bounding box center [190, 101] width 71 height 10
type textarea "x"
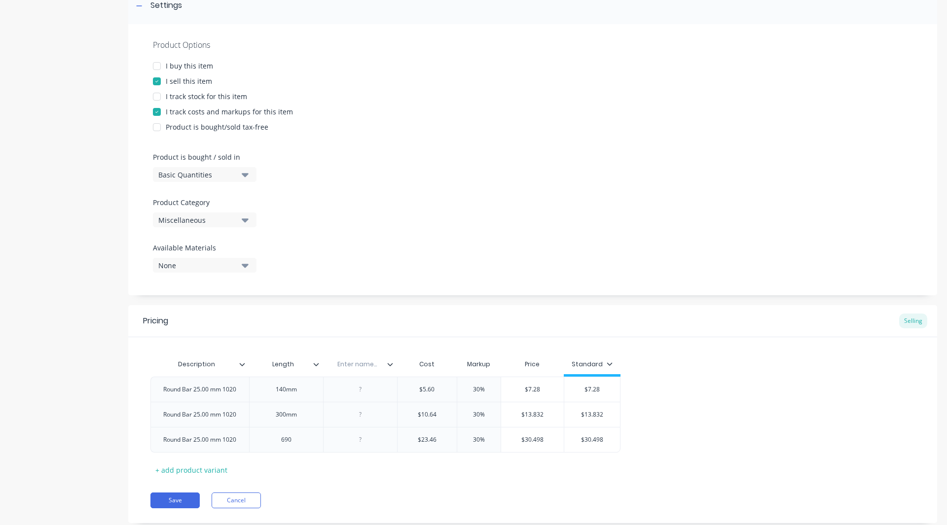
click at [354, 362] on input "text" at bounding box center [357, 364] width 68 height 9
type input "Location"
drag, startPoint x: 357, startPoint y: 369, endPoint x: 610, endPoint y: 372, distance: 252.5
click at [610, 372] on div "Description Length Location Location Cost Markup Price Standard" at bounding box center [385, 365] width 470 height 22
type textarea "x"
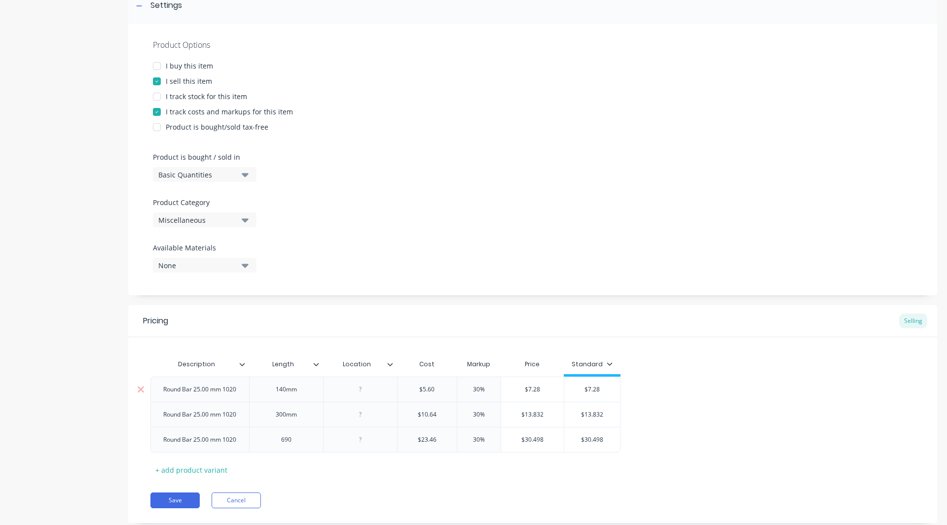
click at [362, 391] on div at bounding box center [359, 389] width 49 height 13
type textarea "x"
click at [376, 418] on div at bounding box center [359, 414] width 49 height 13
type textarea "x"
click at [368, 444] on div at bounding box center [359, 439] width 49 height 13
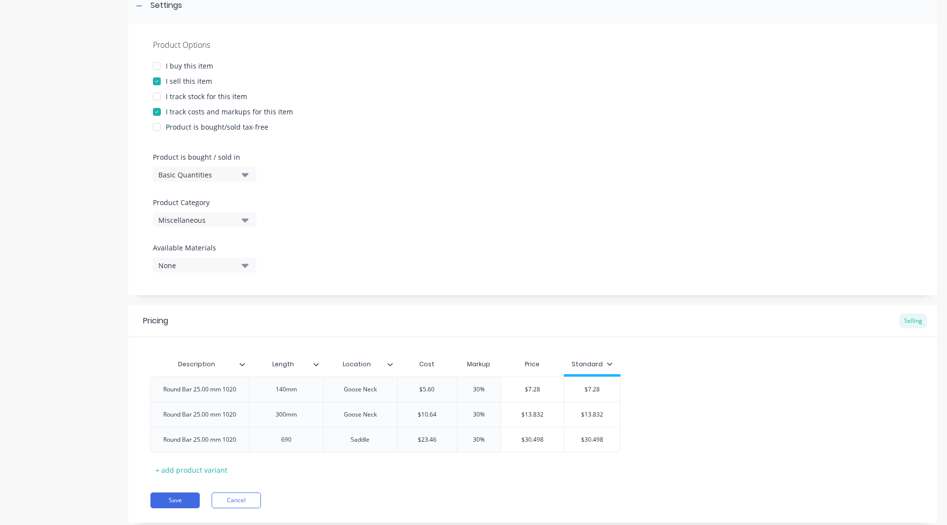
scroll to position [138, 0]
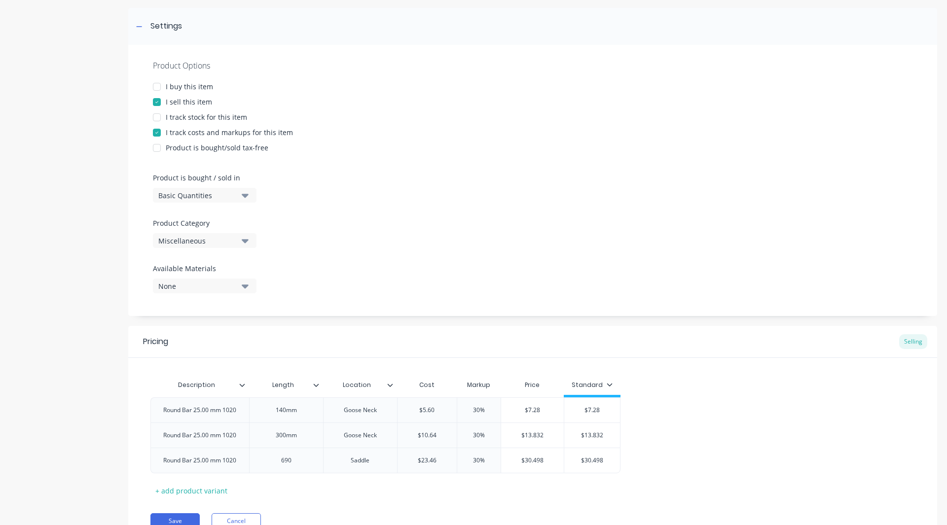
click at [188, 243] on div "Miscellaneous" at bounding box center [197, 241] width 79 height 10
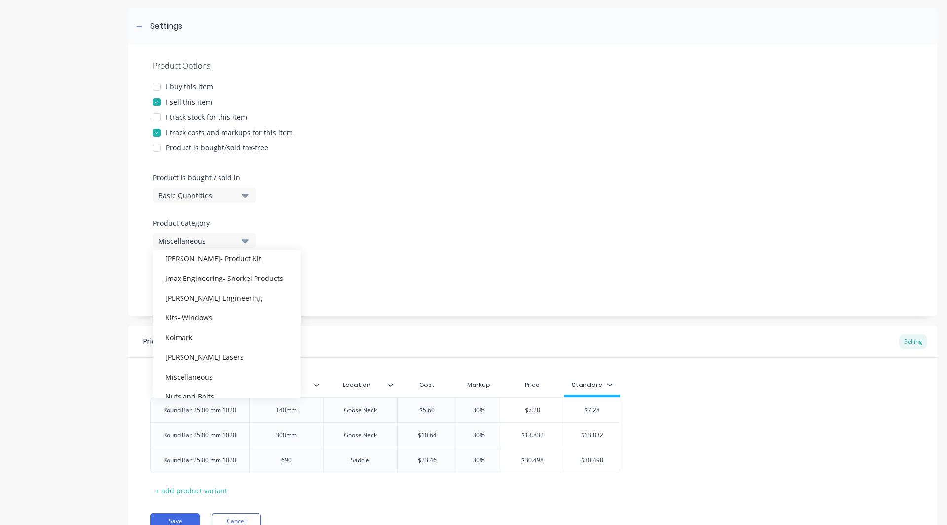
scroll to position [471, 0]
click at [217, 357] on div "Lawless Lasers" at bounding box center [227, 357] width 148 height 20
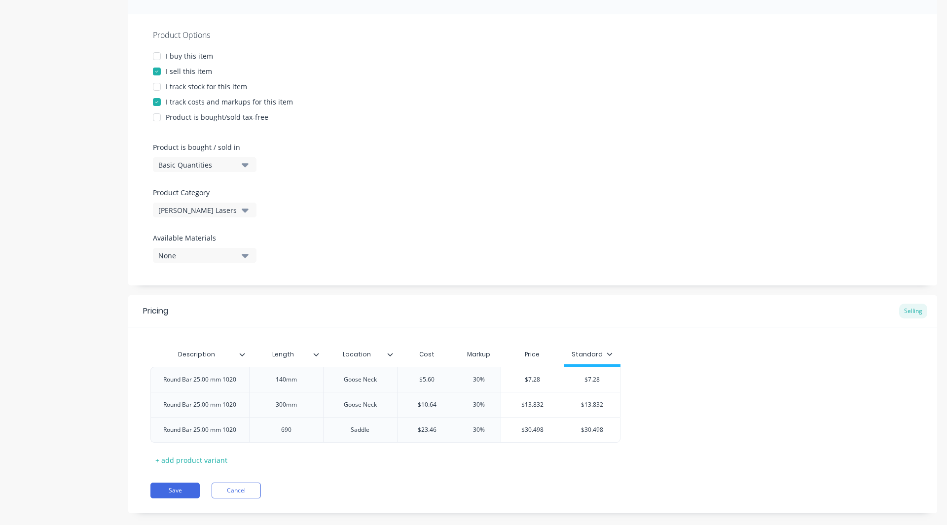
scroll to position [169, 0]
click at [177, 483] on button "Save" at bounding box center [174, 490] width 49 height 16
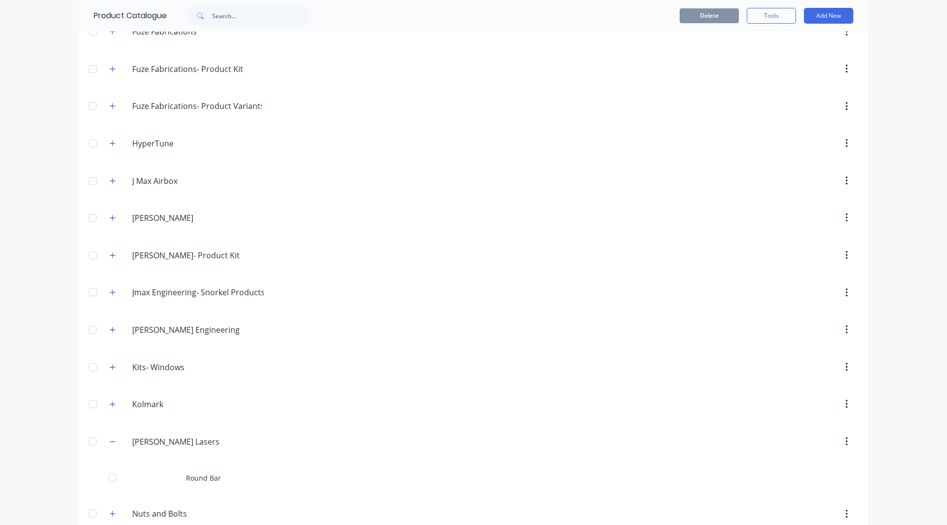
scroll to position [670, 0]
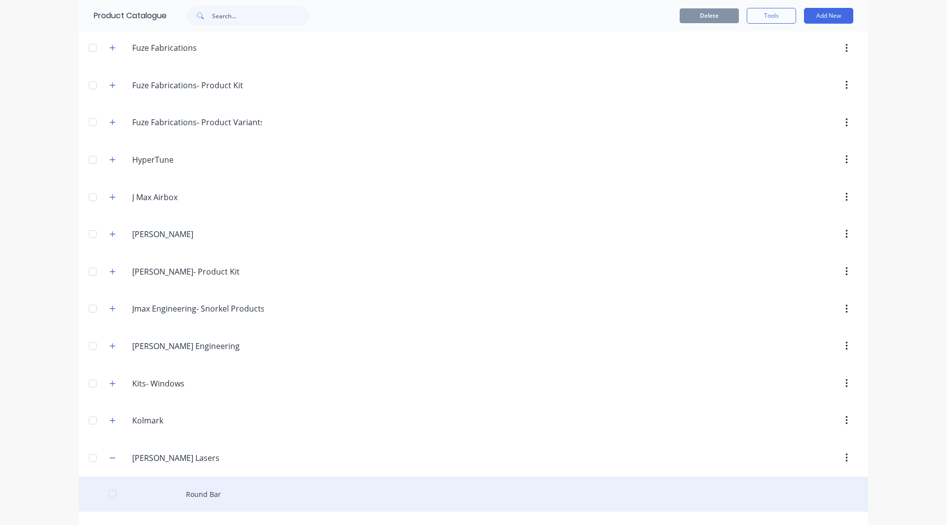
click at [194, 486] on div "Round Bar" at bounding box center [473, 494] width 789 height 35
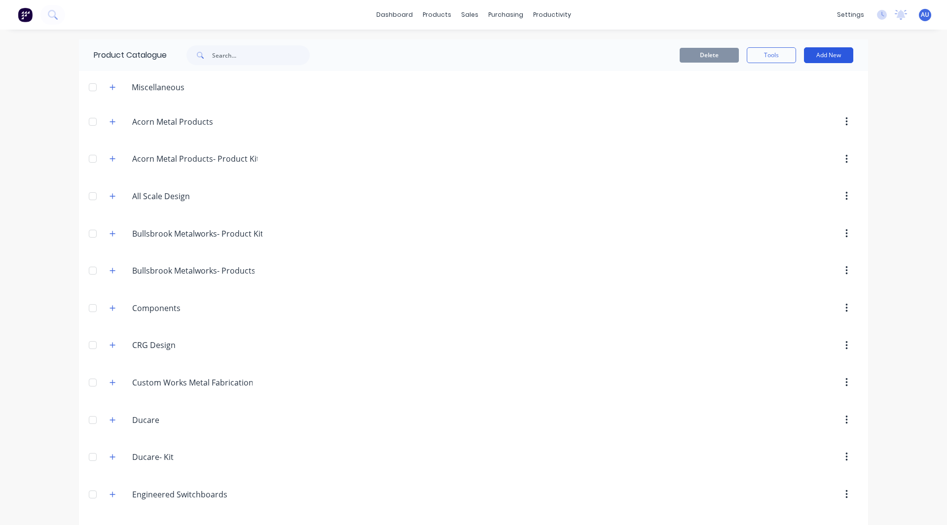
click at [833, 50] on button "Add New" at bounding box center [828, 55] width 49 height 16
click at [799, 94] on div "Product" at bounding box center [806, 100] width 76 height 14
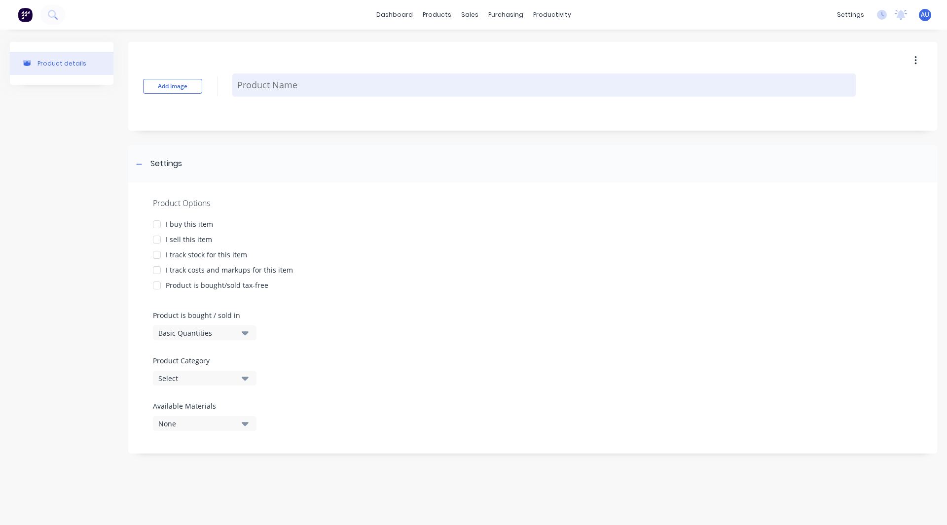
click at [263, 89] on textarea at bounding box center [543, 84] width 623 height 23
type textarea "x"
type textarea "R"
type textarea "x"
type textarea "Ro"
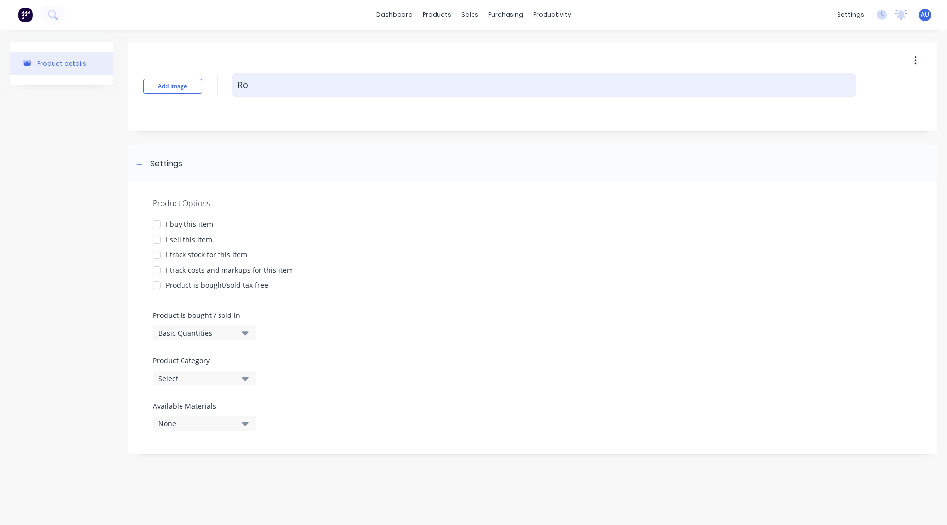
type textarea "x"
type textarea "Rou"
type textarea "x"
type textarea "Roun"
type textarea "x"
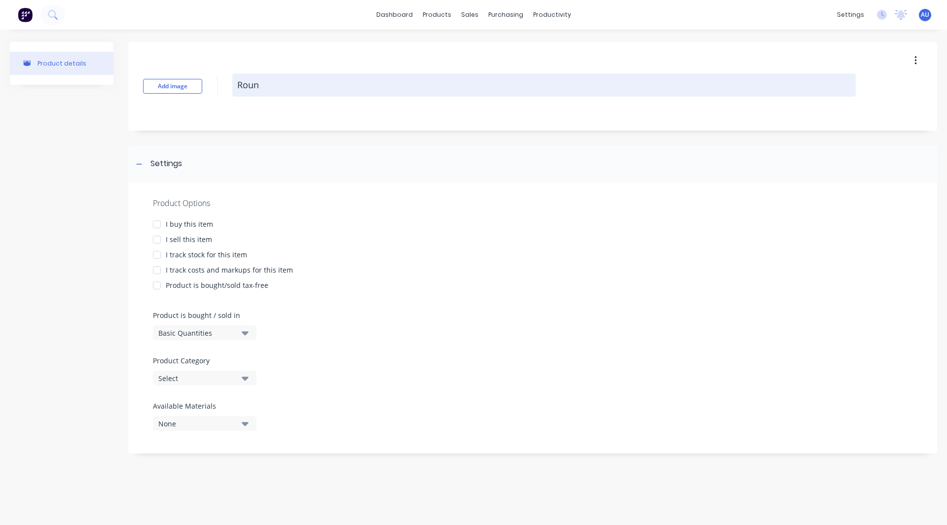
type textarea "Round"
type textarea "x"
type textarea "Round"
type textarea "x"
type textarea "Round B"
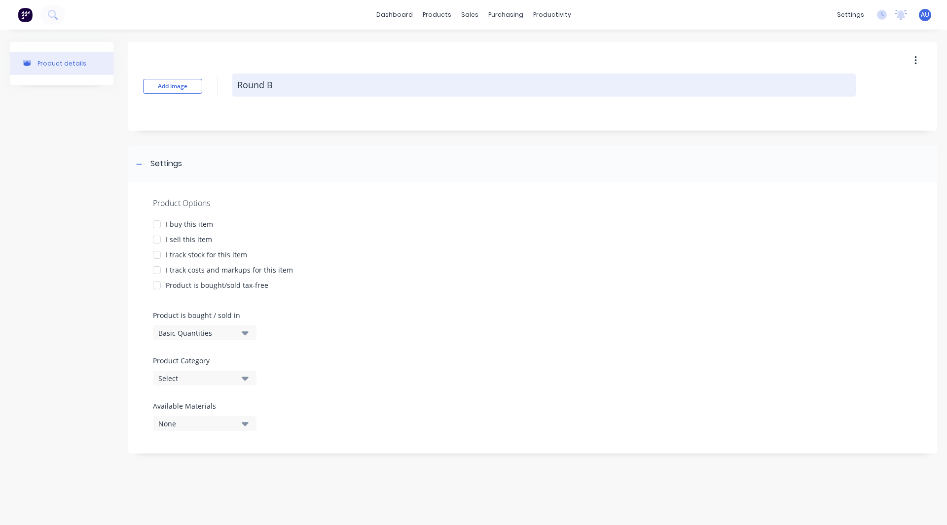
type textarea "x"
type textarea "Round Ba"
type textarea "x"
type textarea "Round Bar"
type textarea "x"
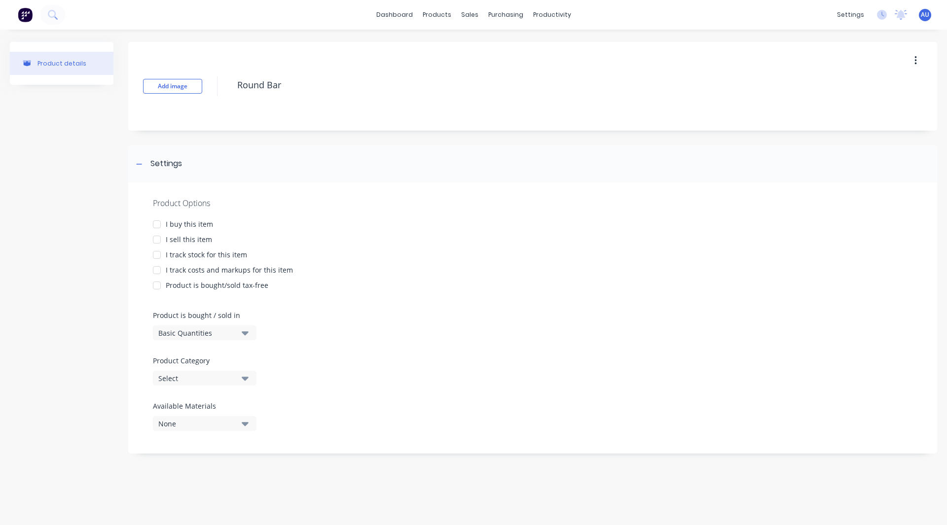
type textarea "Round Bar"
type textarea "x"
type textarea "Round Bar"
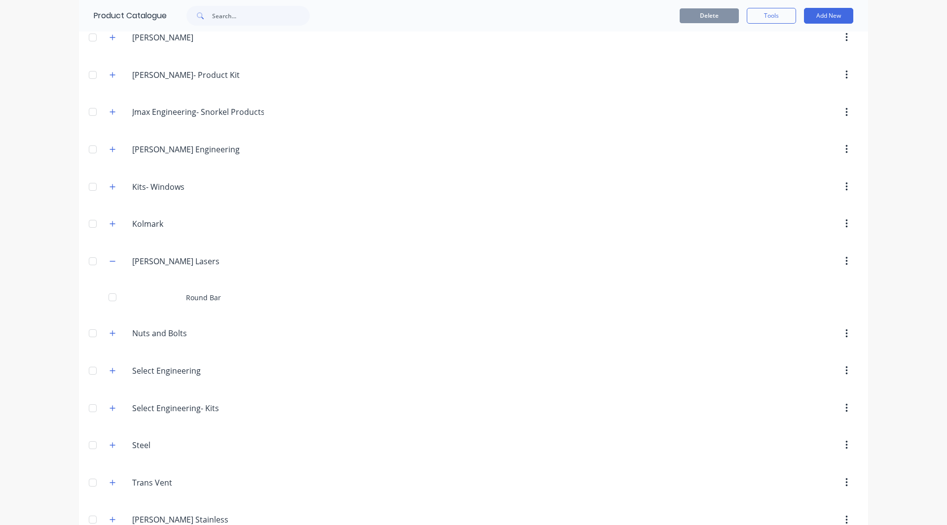
scroll to position [964, 0]
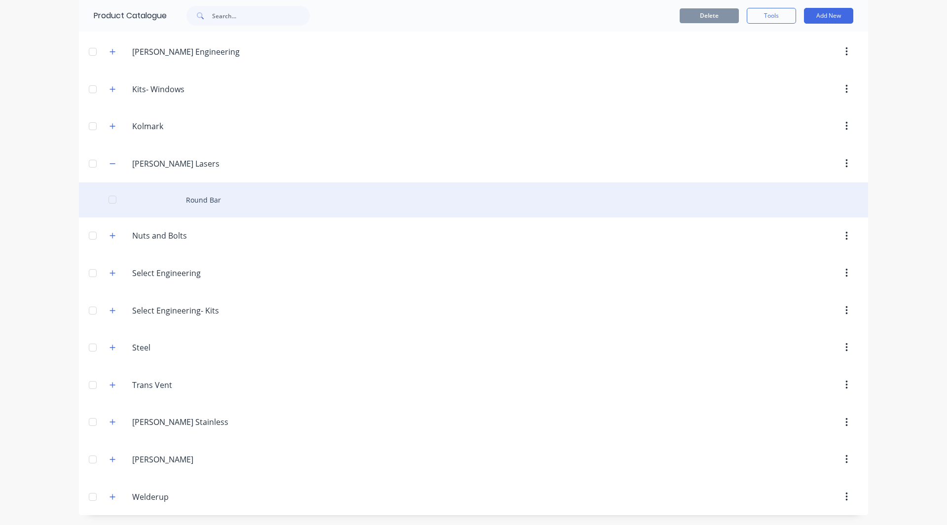
click at [236, 196] on div "Round Bar" at bounding box center [473, 199] width 789 height 35
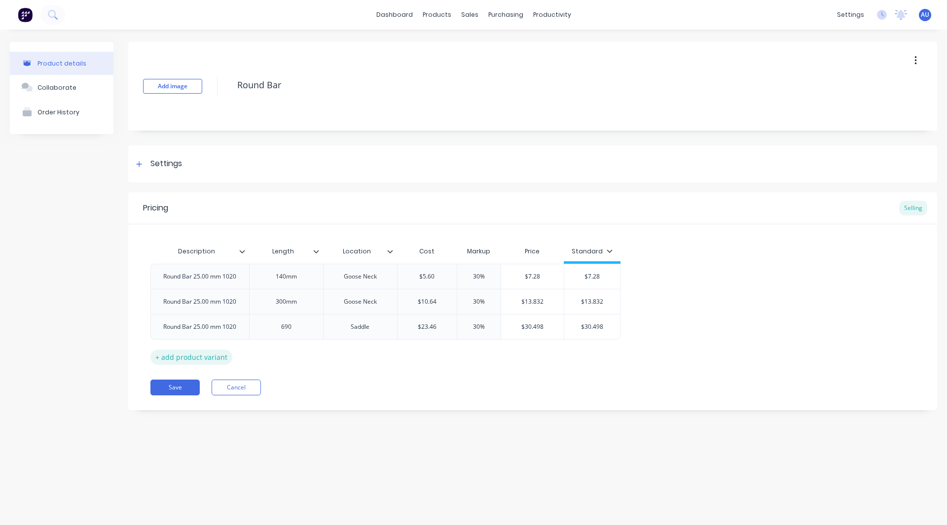
click at [192, 357] on div "+ add product variant" at bounding box center [191, 357] width 82 height 15
type textarea "x"
click at [188, 356] on div at bounding box center [199, 352] width 49 height 13
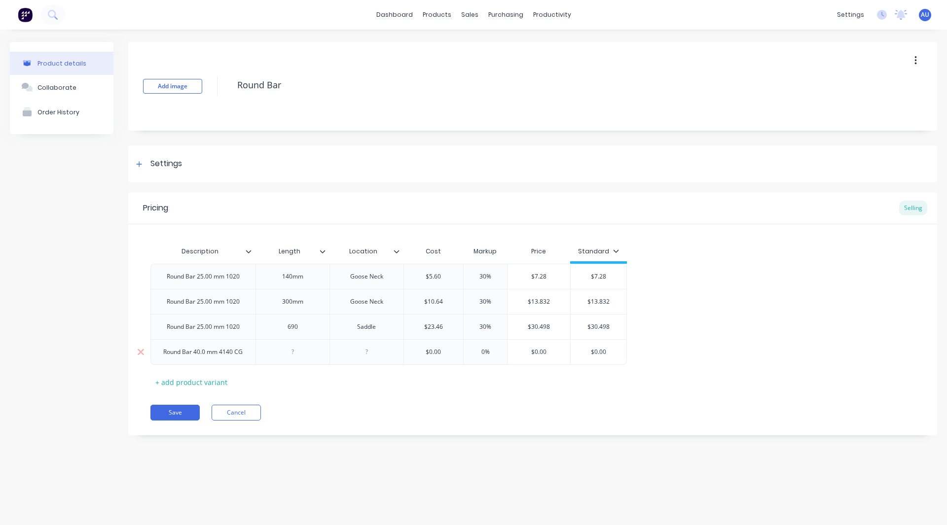
type textarea "x"
click at [301, 347] on div at bounding box center [292, 352] width 49 height 13
click at [369, 351] on div at bounding box center [366, 352] width 49 height 13
type textarea "x"
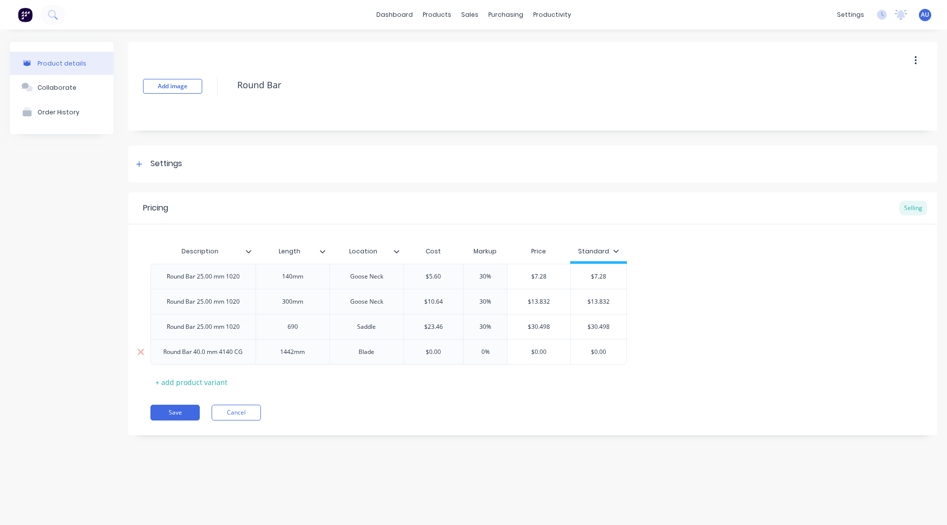
click at [447, 352] on input "$0.00" at bounding box center [434, 352] width 60 height 9
type input "$1"
type textarea "x"
type input "$138"
click at [486, 351] on input "0%" at bounding box center [488, 352] width 49 height 9
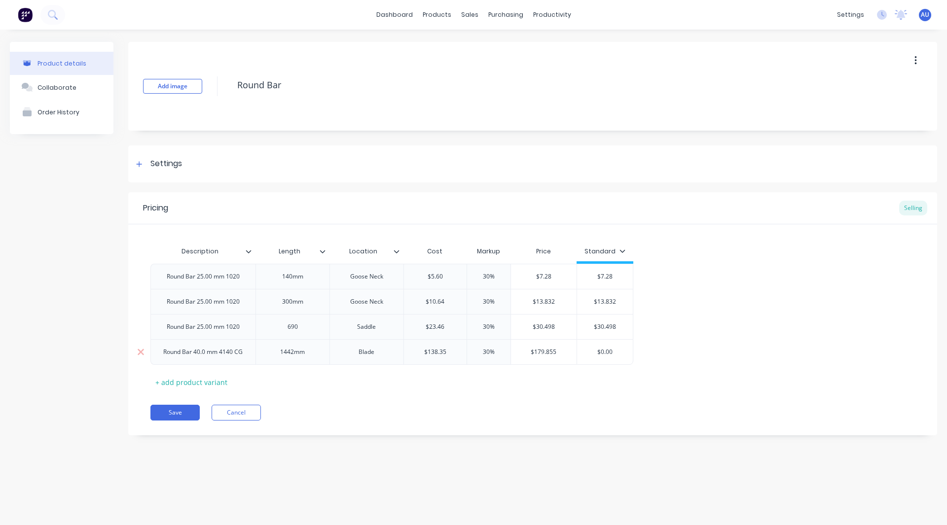
click at [617, 354] on input "$0.00" at bounding box center [605, 352] width 56 height 9
click at [170, 412] on button "Save" at bounding box center [174, 413] width 49 height 16
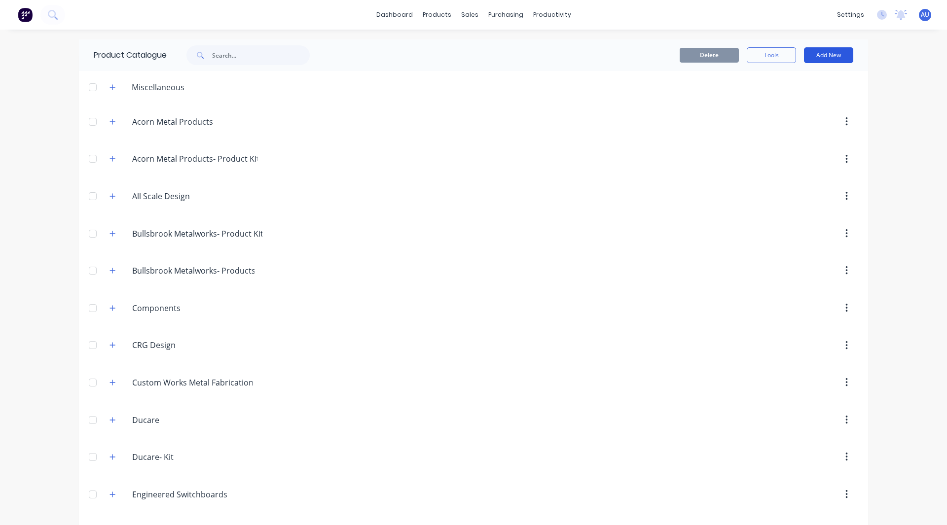
click at [831, 52] on button "Add New" at bounding box center [828, 55] width 49 height 16
click at [796, 122] on div "Product Kit" at bounding box center [806, 120] width 76 height 14
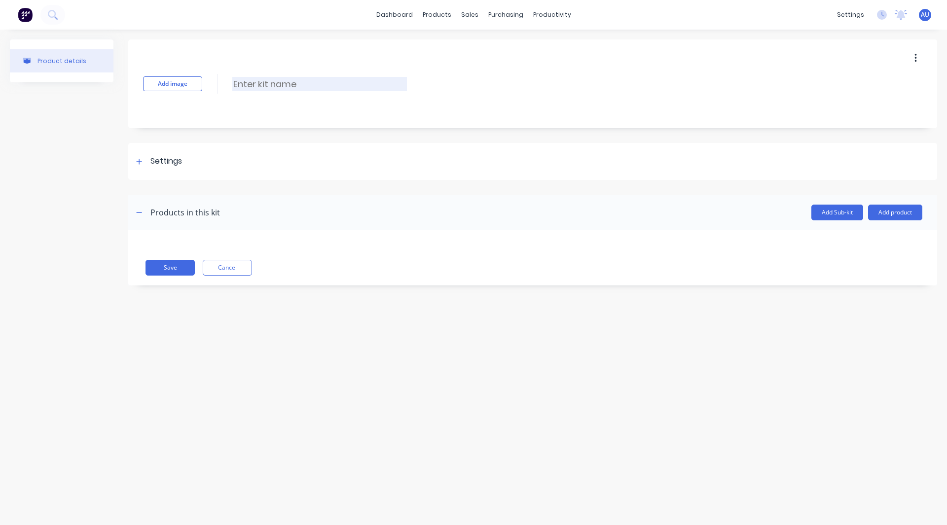
click at [242, 83] on input at bounding box center [319, 84] width 175 height 14
click at [140, 159] on icon at bounding box center [139, 161] width 6 height 7
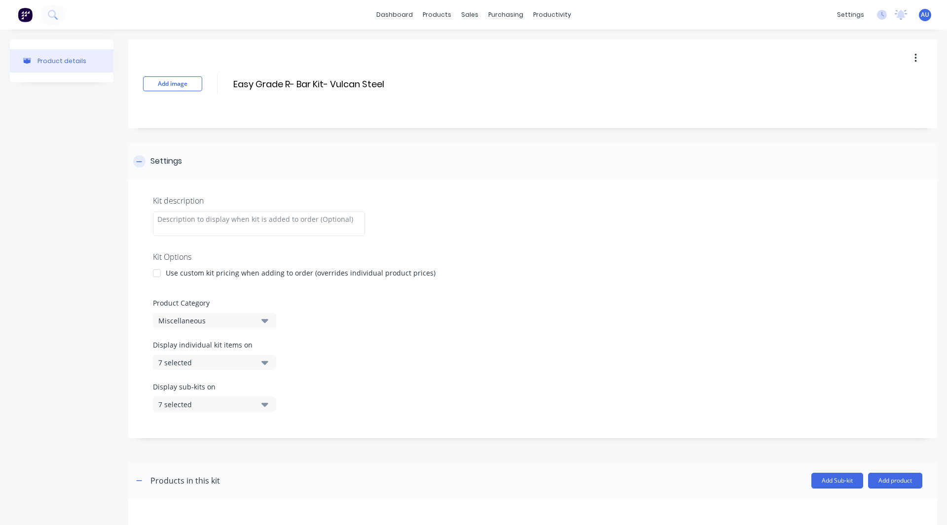
scroll to position [53, 0]
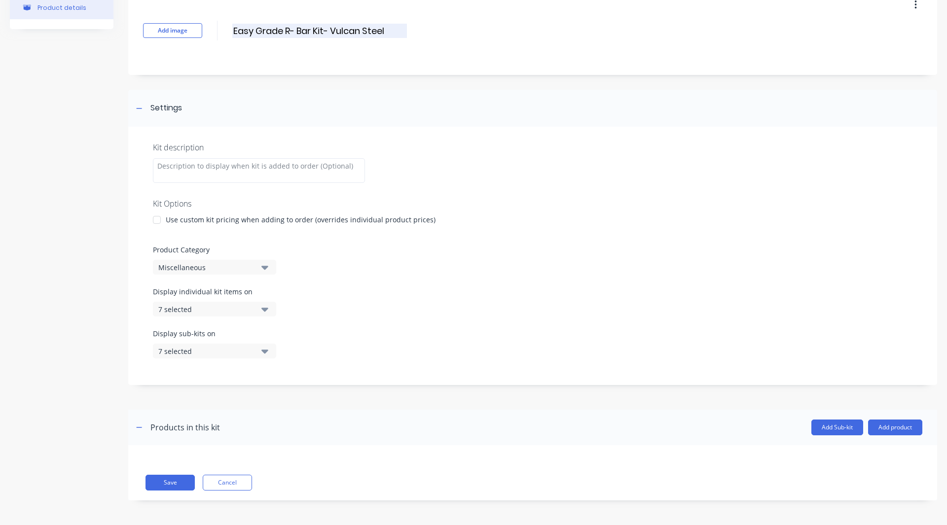
click at [320, 28] on input "Easy Grade R- Bar Kit- Vulcan Steel" at bounding box center [319, 31] width 175 height 14
click at [325, 29] on input "Easy Grade R- Bar Kit- Vulcan Steel" at bounding box center [319, 31] width 175 height 14
drag, startPoint x: 325, startPoint y: 30, endPoint x: 231, endPoint y: 28, distance: 94.2
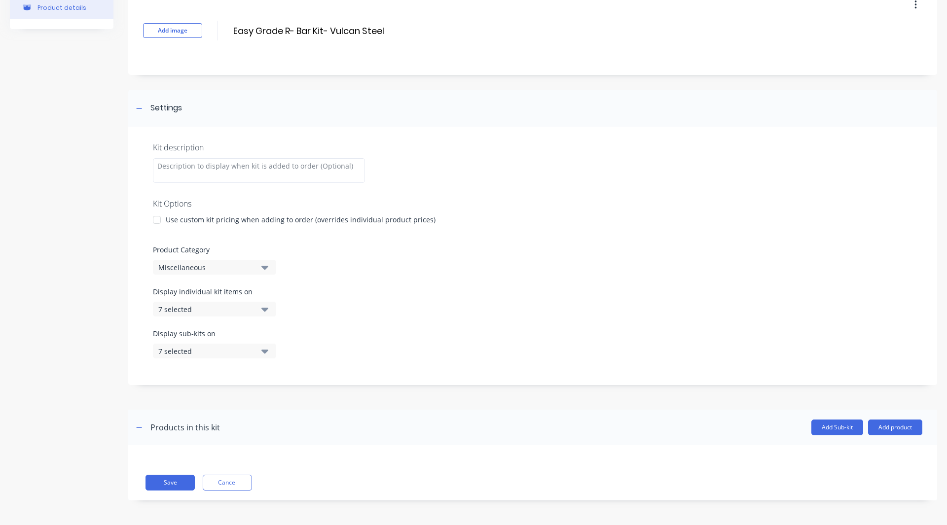
click at [231, 28] on div "Add image Easy Grade R- Bar Kit- Vulcan Steel Easy Grade R- Bar Kit- Vulcan Ste…" at bounding box center [532, 30] width 809 height 89
click at [182, 171] on div at bounding box center [259, 170] width 212 height 25
paste div
click at [376, 35] on input "Easy Grade R- Bar Kit- Vulcan Steel" at bounding box center [319, 31] width 175 height 14
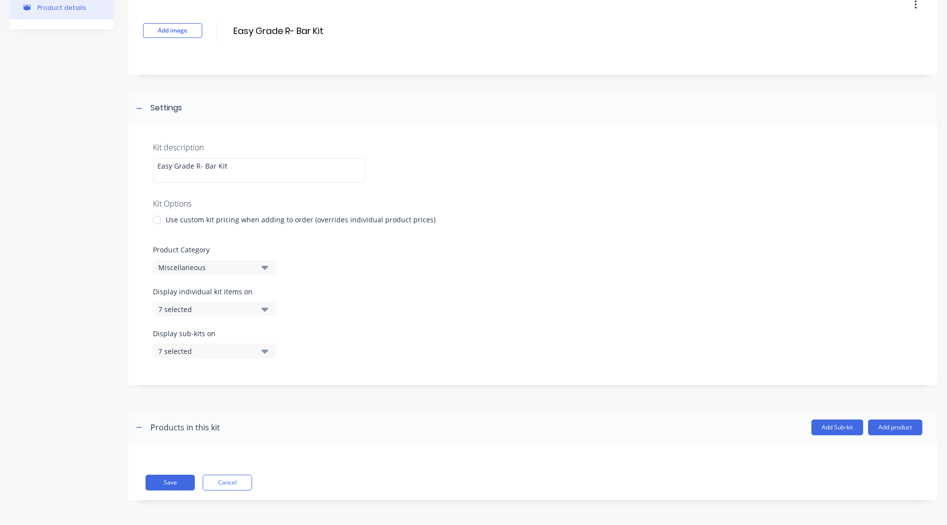
click at [45, 241] on div "Product details" at bounding box center [62, 250] width 104 height 529
click at [167, 266] on div "Miscellaneous" at bounding box center [206, 267] width 96 height 10
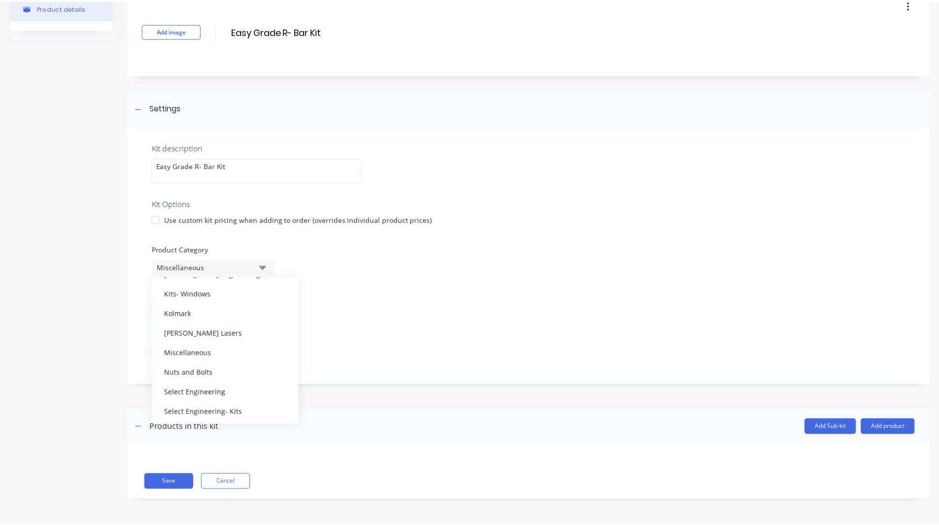
scroll to position [522, 0]
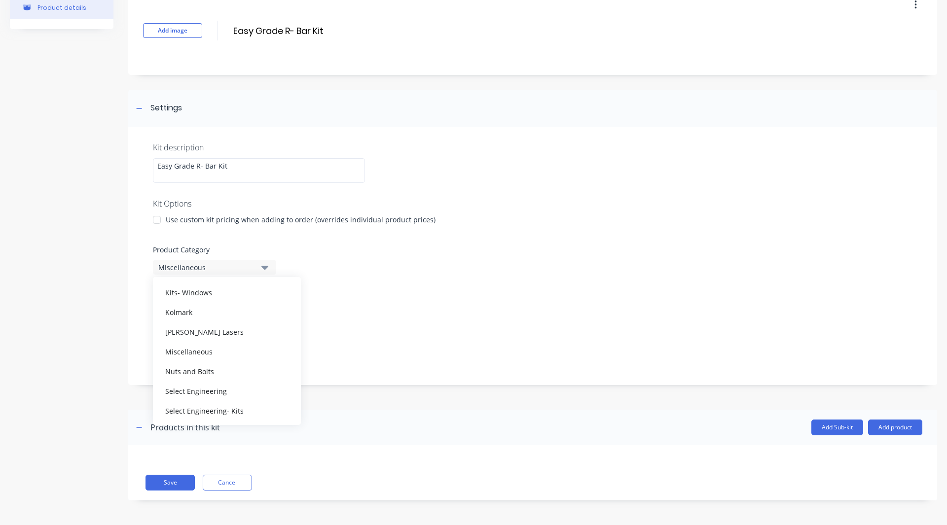
click at [192, 331] on div "Lawless Lasers" at bounding box center [227, 332] width 148 height 20
click at [889, 428] on button "Add product" at bounding box center [895, 428] width 54 height 16
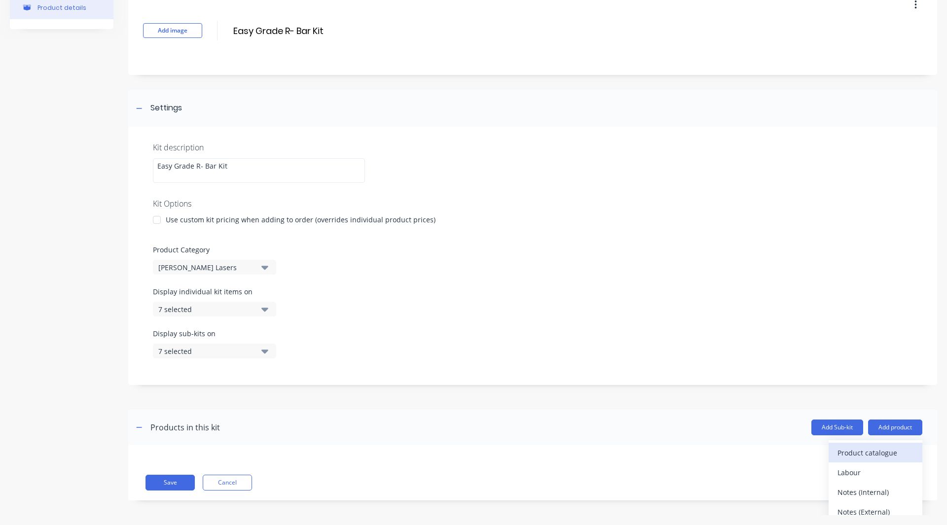
click at [853, 458] on div "Product catalogue" at bounding box center [875, 453] width 76 height 14
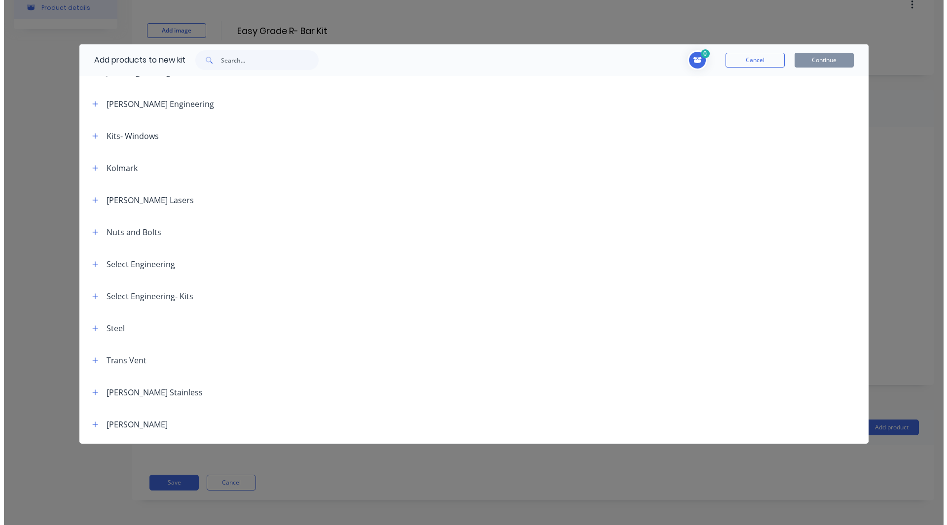
scroll to position [790, 0]
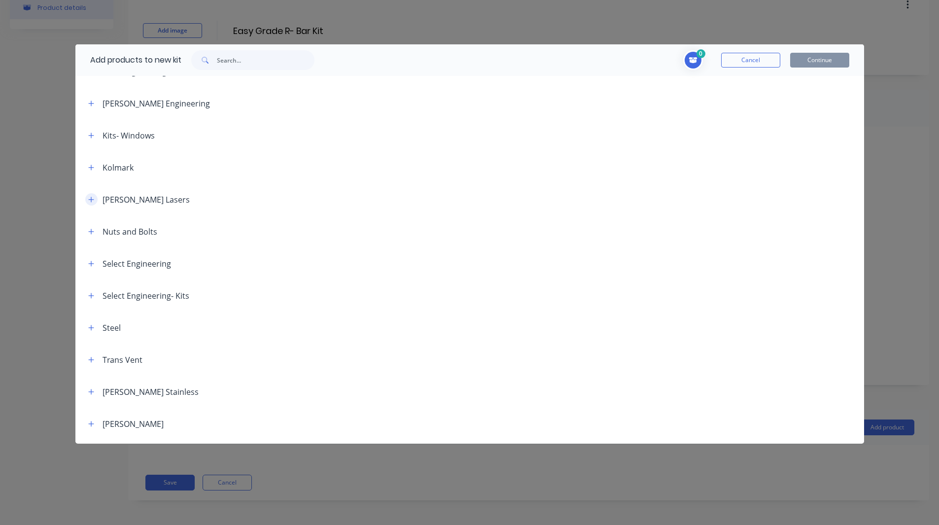
click at [91, 200] on icon "button" at bounding box center [90, 199] width 5 height 5
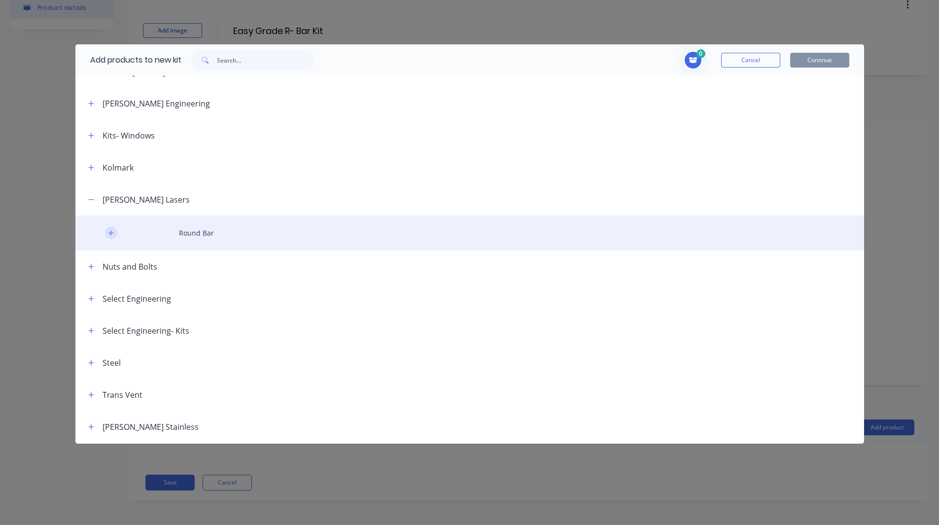
click at [108, 237] on button "button" at bounding box center [111, 233] width 12 height 12
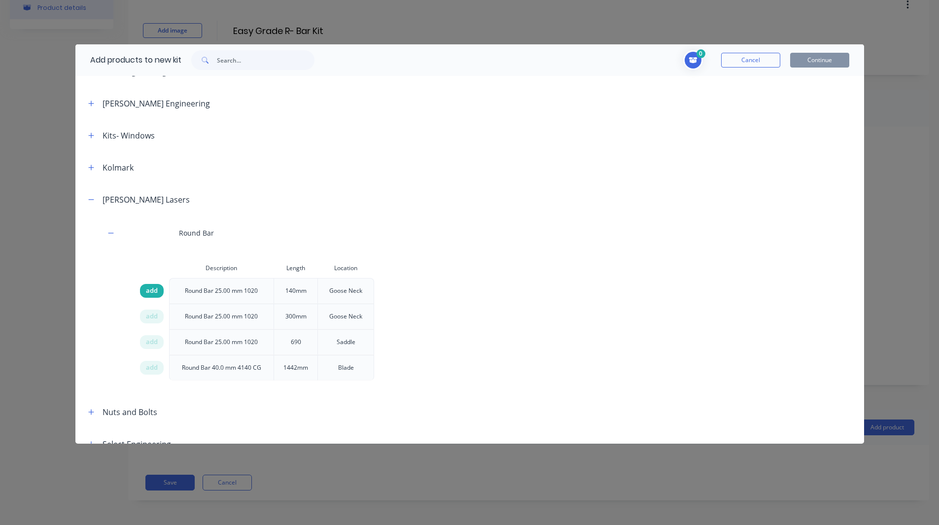
click at [154, 292] on span "add" at bounding box center [152, 291] width 12 height 10
click at [151, 341] on span "add" at bounding box center [152, 342] width 12 height 10
click at [152, 369] on span "add" at bounding box center [152, 368] width 12 height 10
click at [820, 63] on button "Continue" at bounding box center [819, 60] width 59 height 15
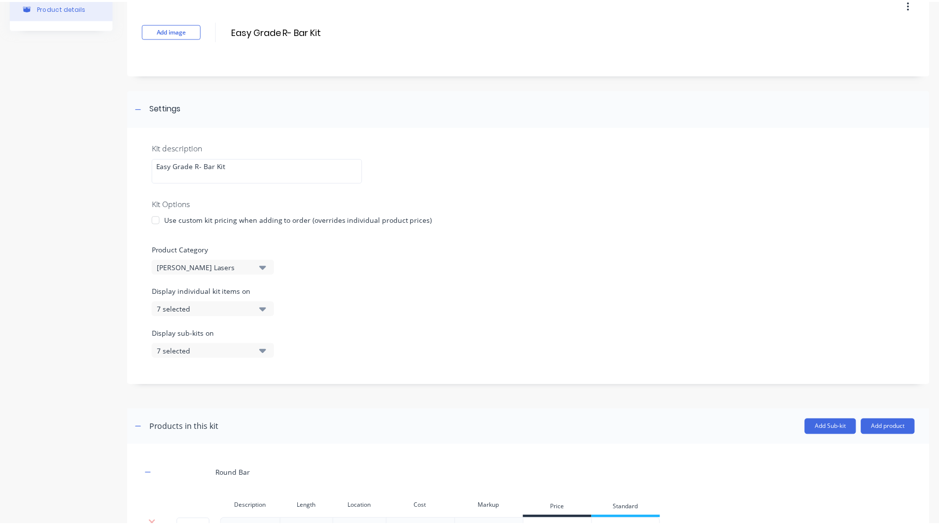
scroll to position [240, 0]
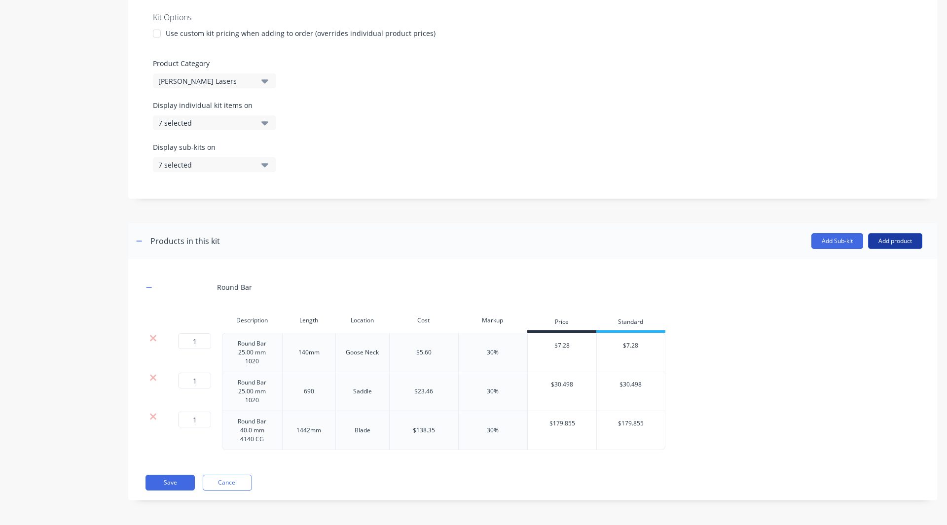
click at [885, 243] on button "Add product" at bounding box center [895, 241] width 54 height 16
click at [864, 266] on div "Product catalogue" at bounding box center [875, 266] width 76 height 14
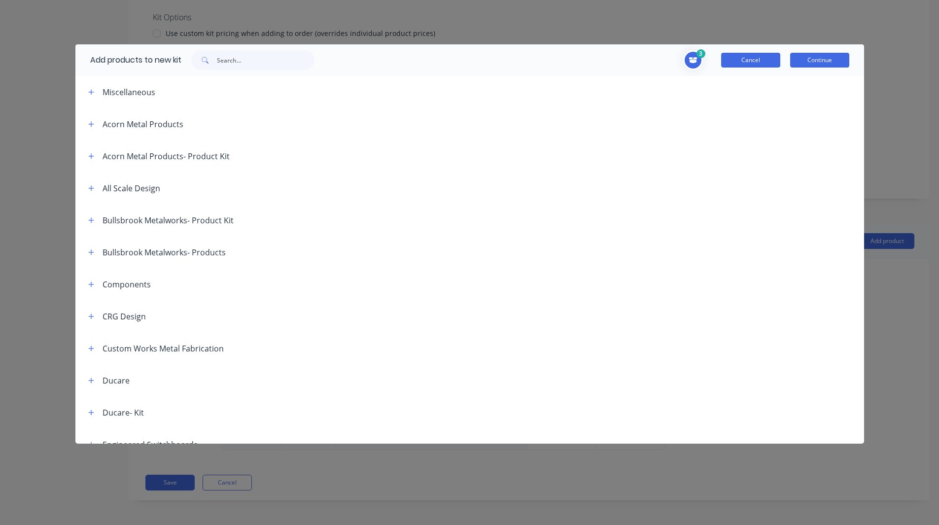
click at [757, 63] on button "Cancel" at bounding box center [750, 60] width 59 height 15
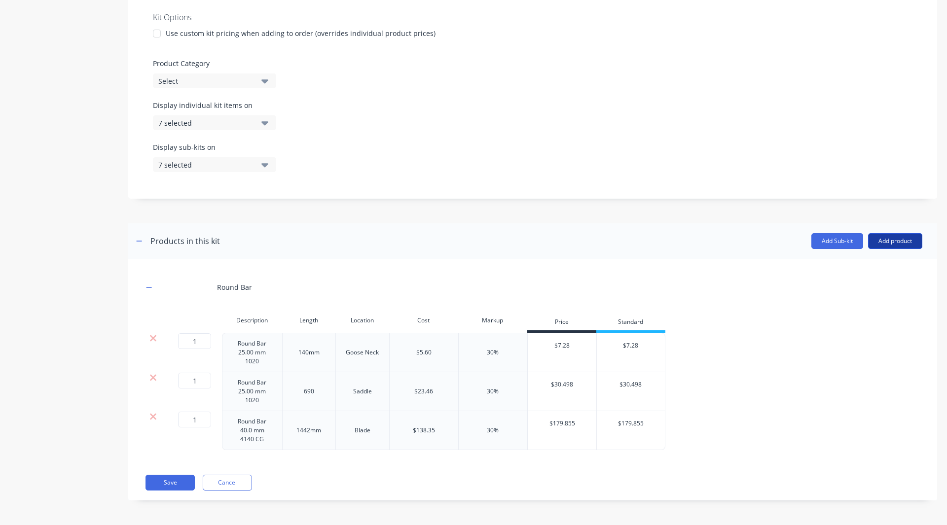
click at [891, 245] on button "Add product" at bounding box center [895, 241] width 54 height 16
click at [868, 269] on div "Product catalogue" at bounding box center [875, 266] width 76 height 14
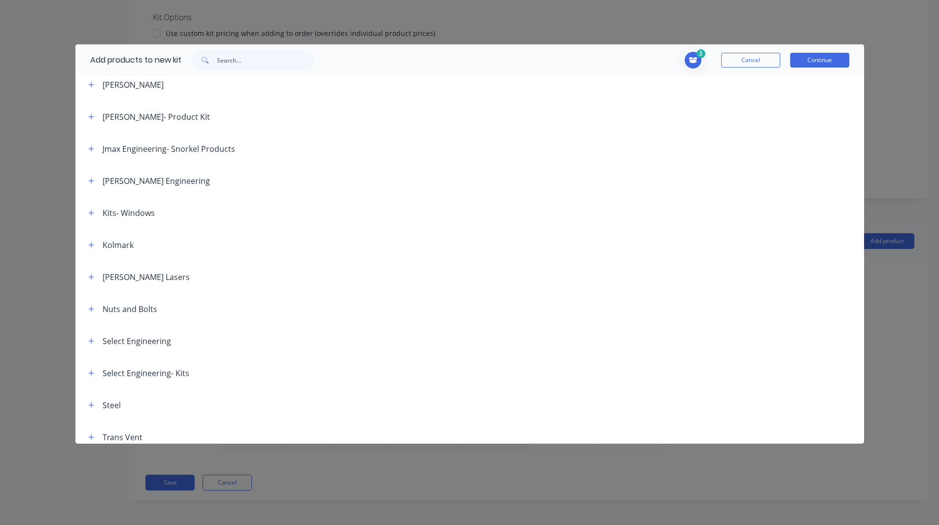
scroll to position [712, 0]
click at [90, 277] on icon "button" at bounding box center [90, 277] width 5 height 5
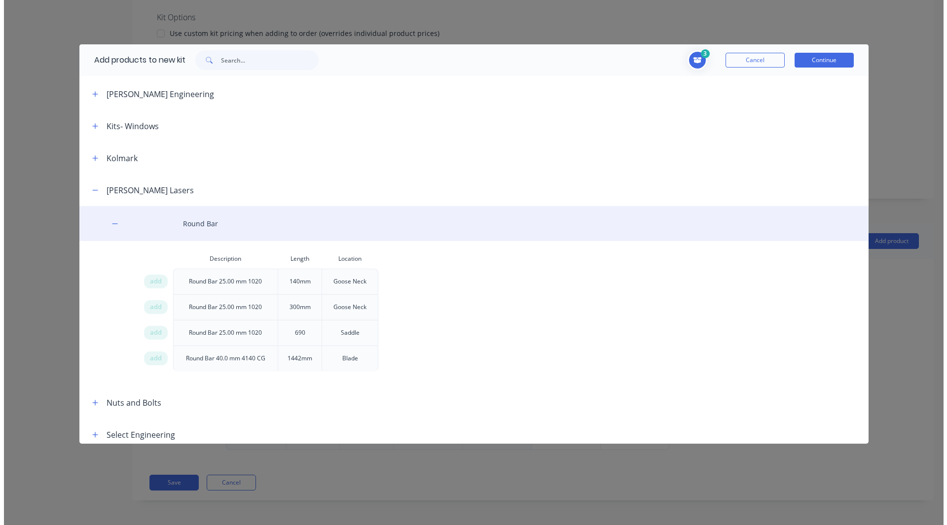
scroll to position [800, 0]
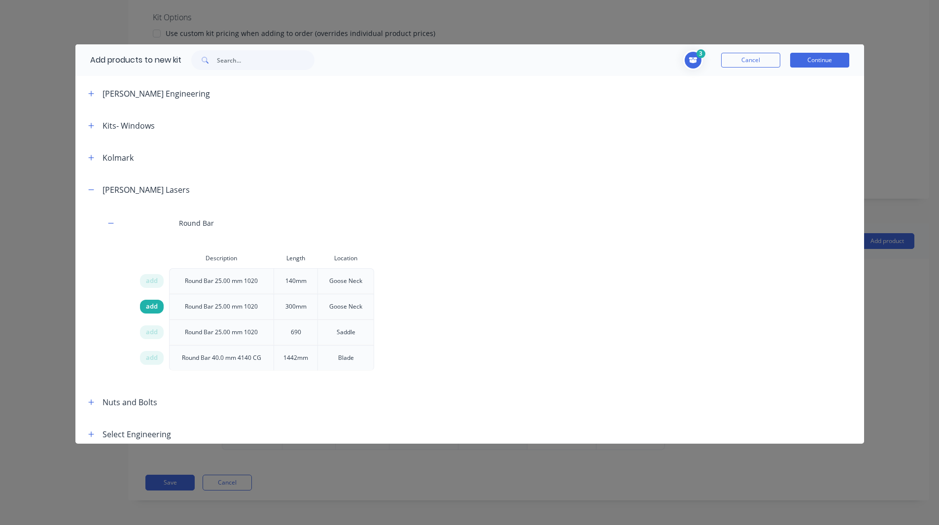
click at [151, 303] on span "add" at bounding box center [152, 307] width 12 height 10
click at [841, 58] on button "Continue" at bounding box center [819, 60] width 59 height 15
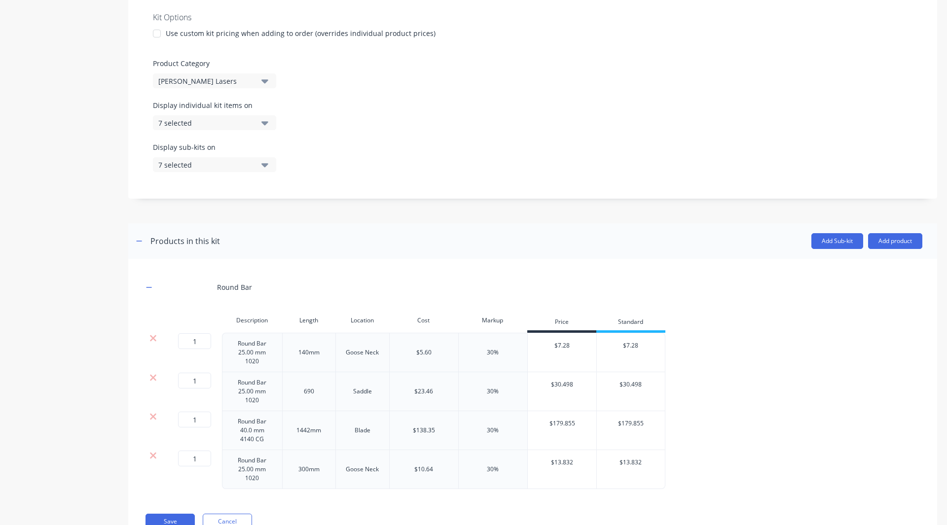
scroll to position [279, 0]
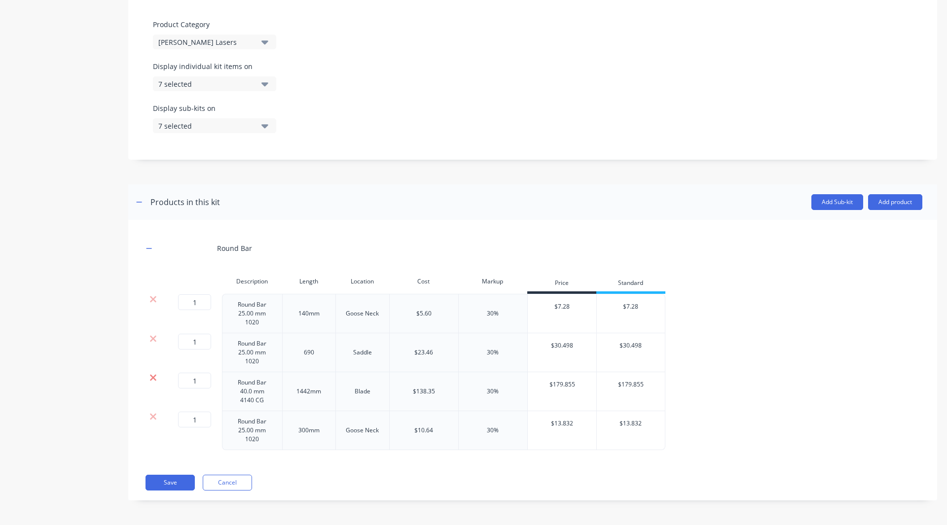
click at [151, 376] on icon at bounding box center [153, 378] width 6 height 6
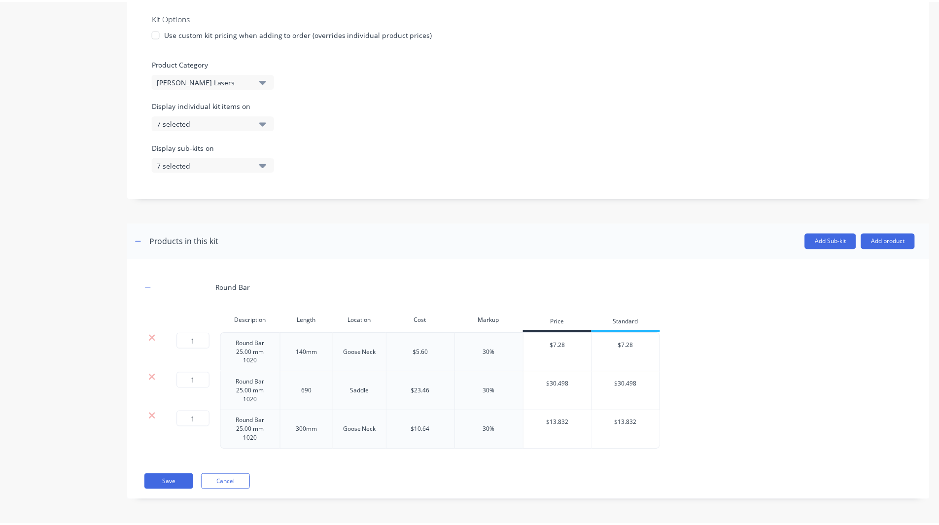
scroll to position [240, 0]
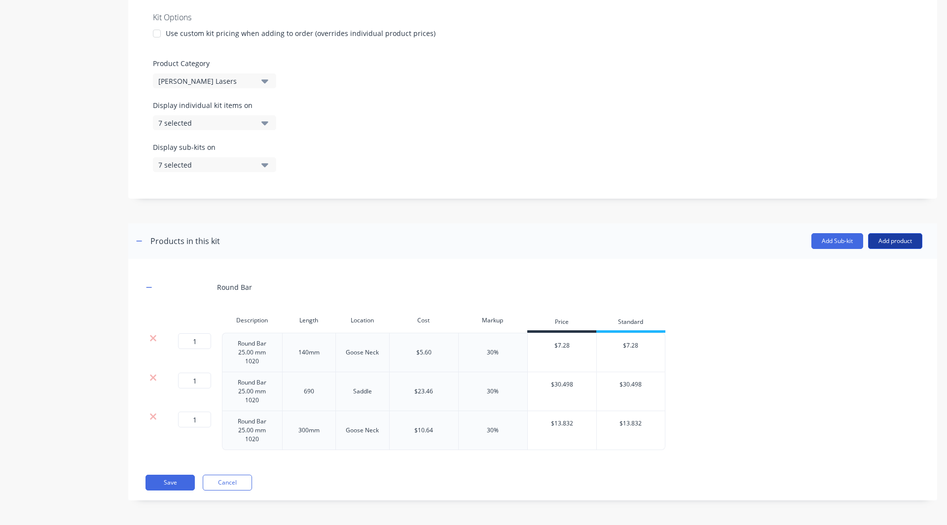
click at [897, 240] on button "Add product" at bounding box center [895, 241] width 54 height 16
click at [869, 264] on div "Product catalogue" at bounding box center [875, 266] width 76 height 14
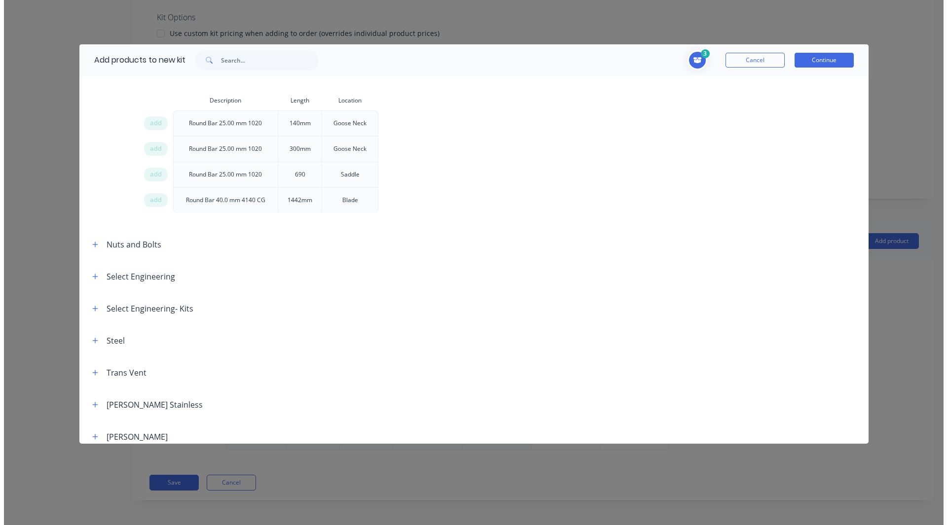
scroll to position [951, 0]
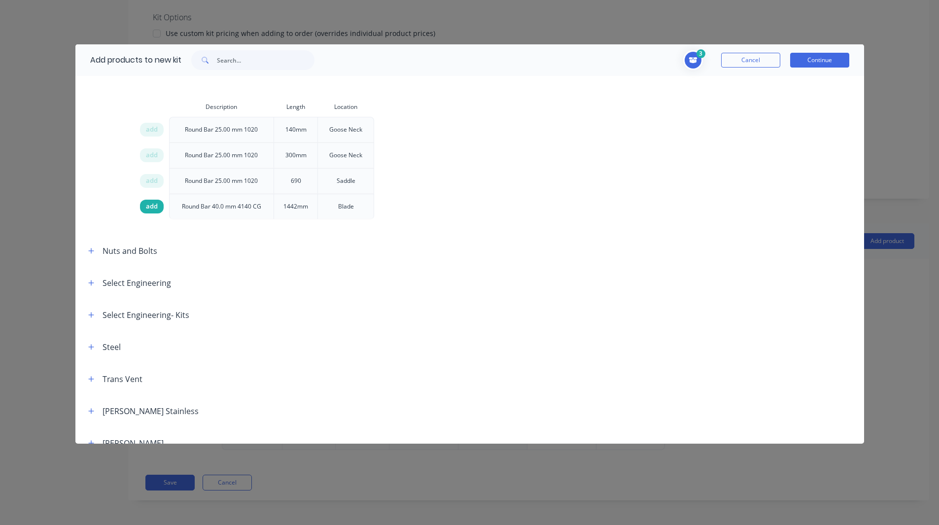
click at [153, 209] on span "add" at bounding box center [152, 207] width 12 height 10
click at [813, 62] on button "Continue" at bounding box center [819, 60] width 59 height 15
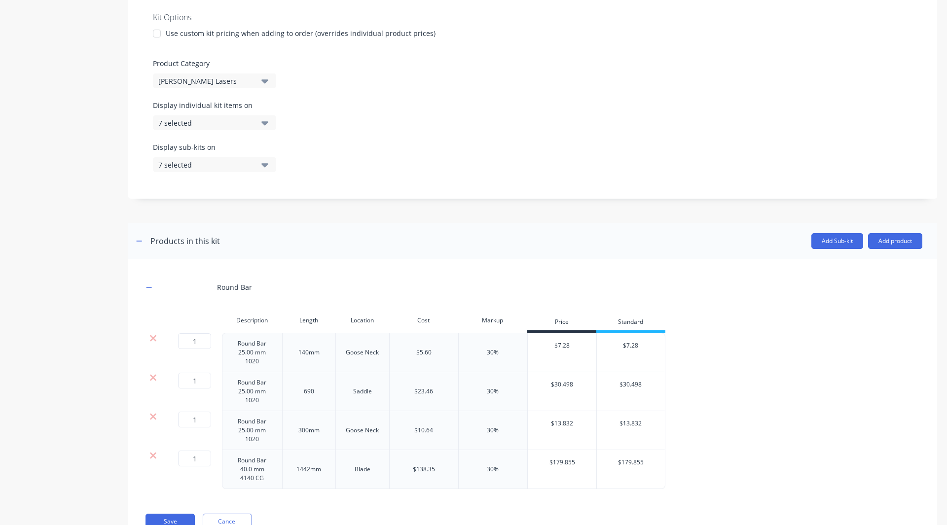
scroll to position [279, 0]
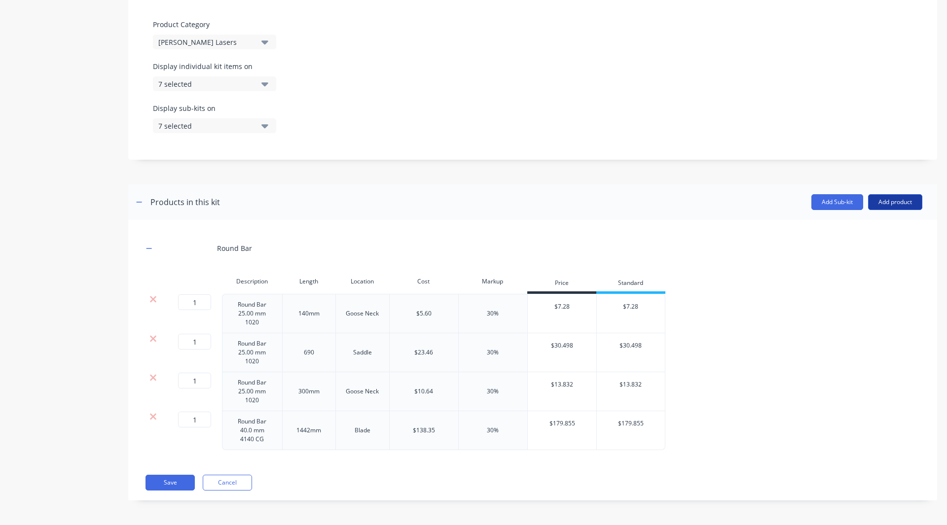
click at [890, 199] on button "Add product" at bounding box center [895, 202] width 54 height 16
click at [861, 245] on div "Labour" at bounding box center [875, 247] width 76 height 14
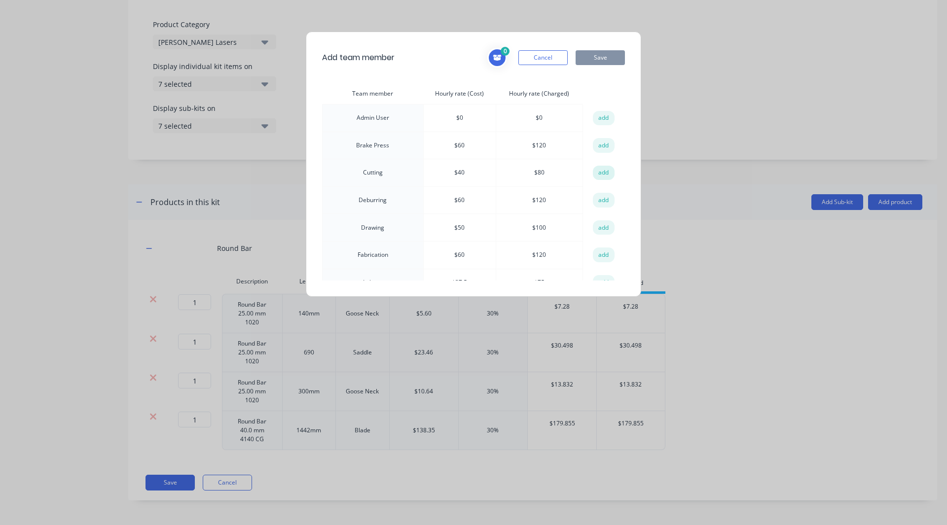
click at [600, 168] on button "add" at bounding box center [604, 173] width 22 height 15
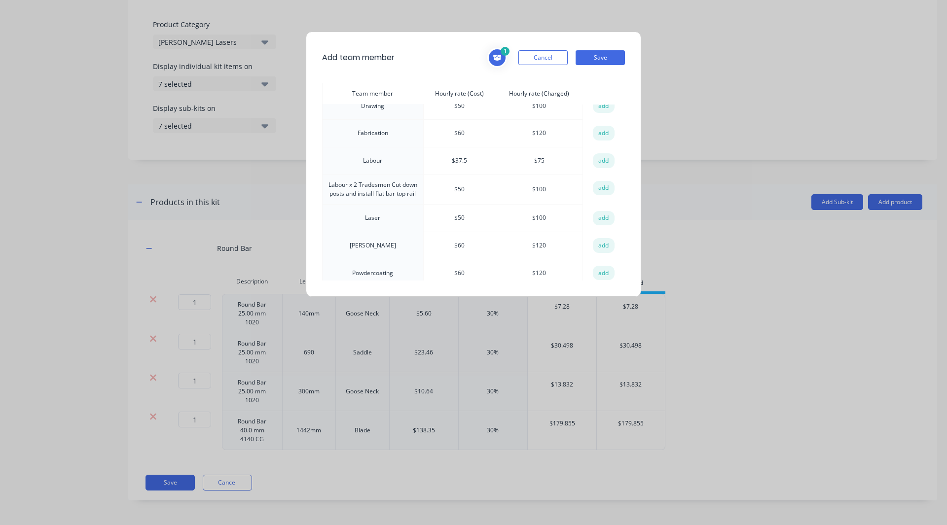
scroll to position [149, 0]
click at [604, 245] on button "add" at bounding box center [604, 245] width 22 height 15
click at [602, 58] on button "Save" at bounding box center [599, 57] width 49 height 15
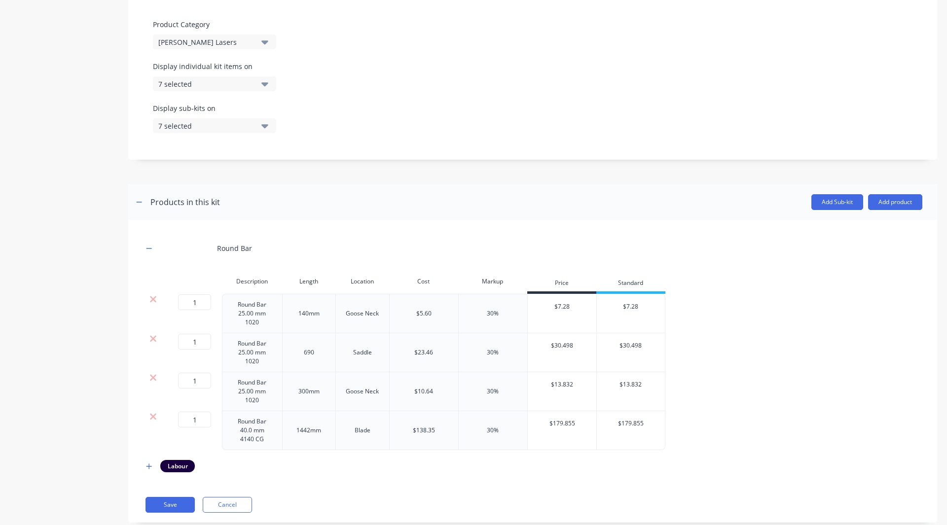
scroll to position [301, 0]
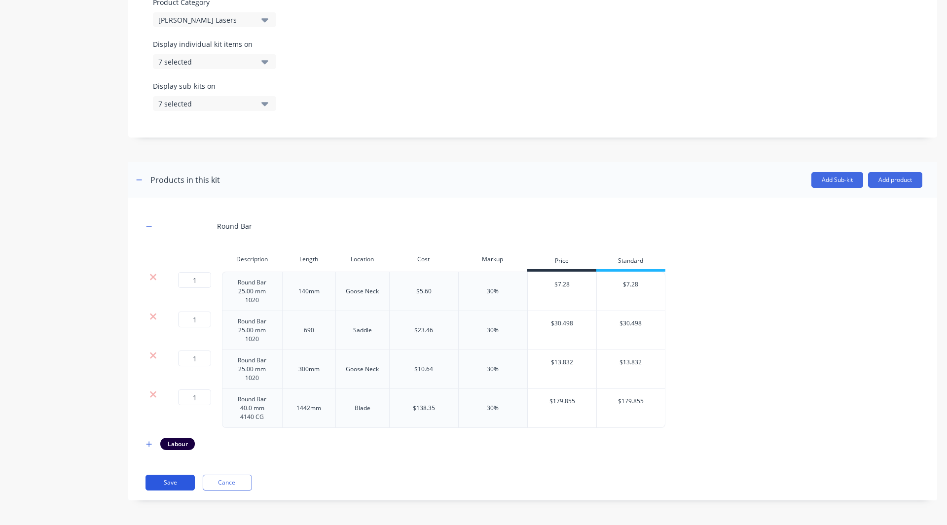
click at [172, 478] on button "Save" at bounding box center [169, 483] width 49 height 16
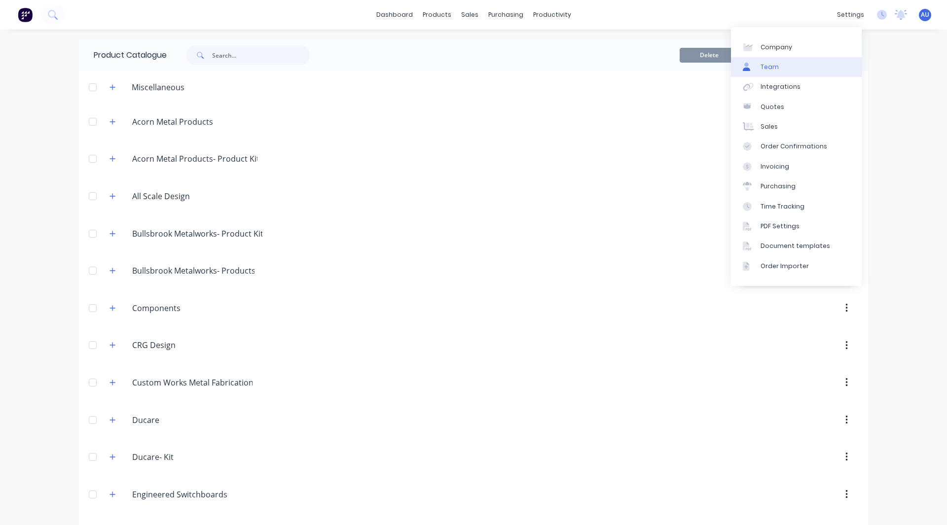
click at [799, 64] on link "Team" at bounding box center [796, 67] width 131 height 20
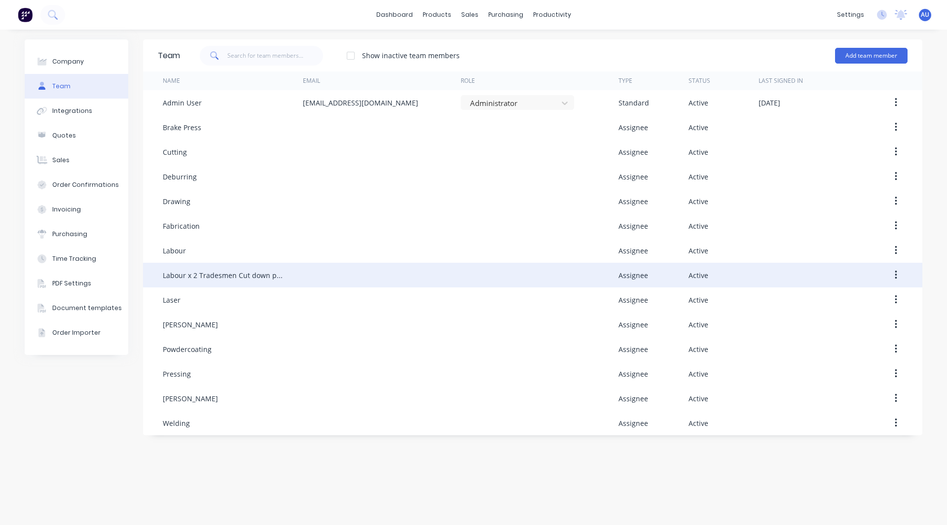
click at [895, 277] on icon "button" at bounding box center [895, 275] width 2 height 11
click at [834, 339] on div "Delete" at bounding box center [860, 340] width 76 height 14
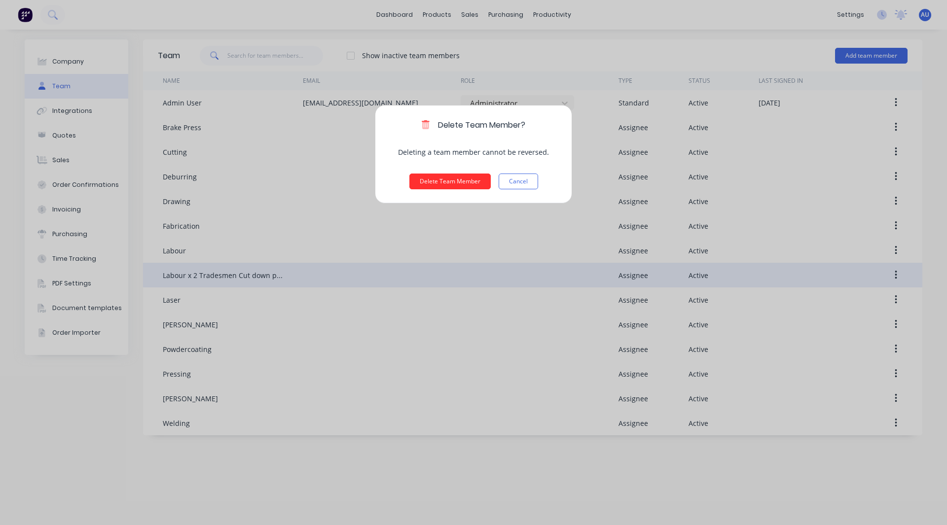
click at [435, 187] on button "Delete Team Member" at bounding box center [449, 182] width 81 height 16
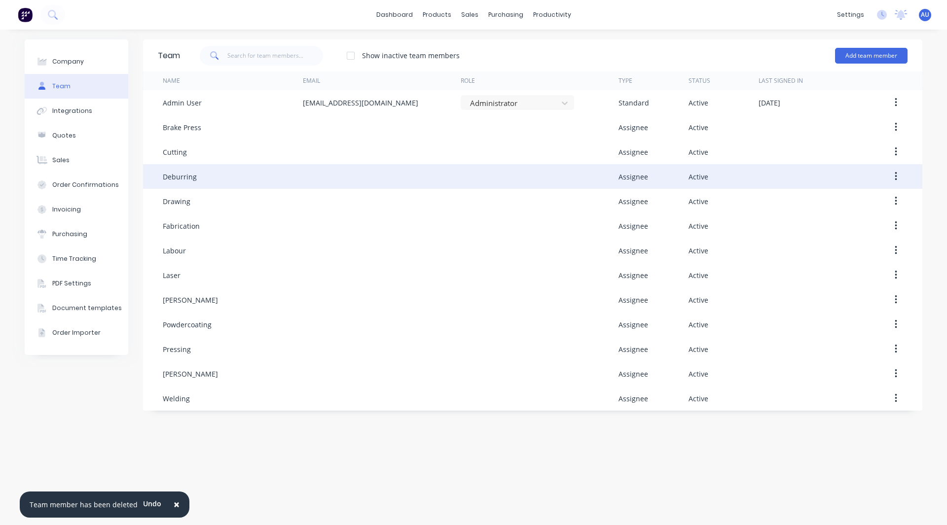
click at [896, 173] on icon "button" at bounding box center [895, 176] width 2 height 9
click at [858, 239] on div "Delete" at bounding box center [860, 242] width 76 height 14
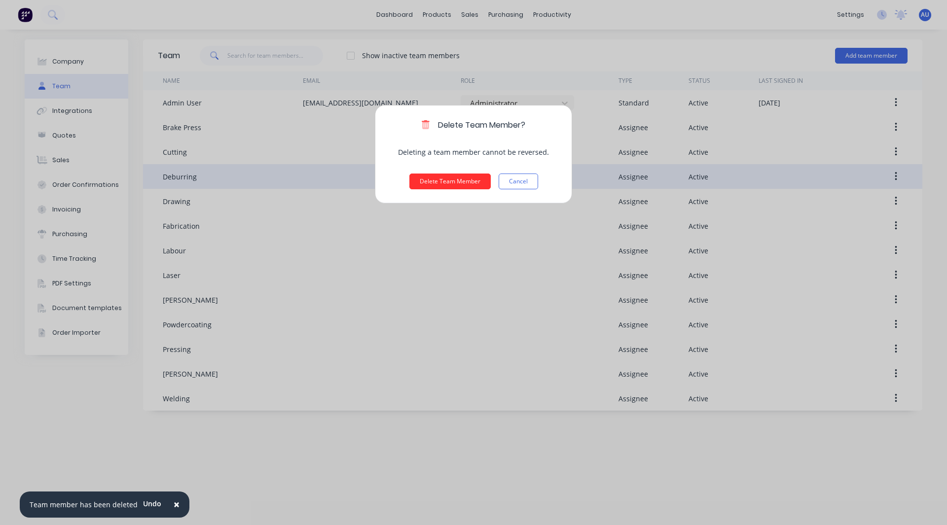
click at [437, 175] on button "Delete Team Member" at bounding box center [449, 182] width 81 height 16
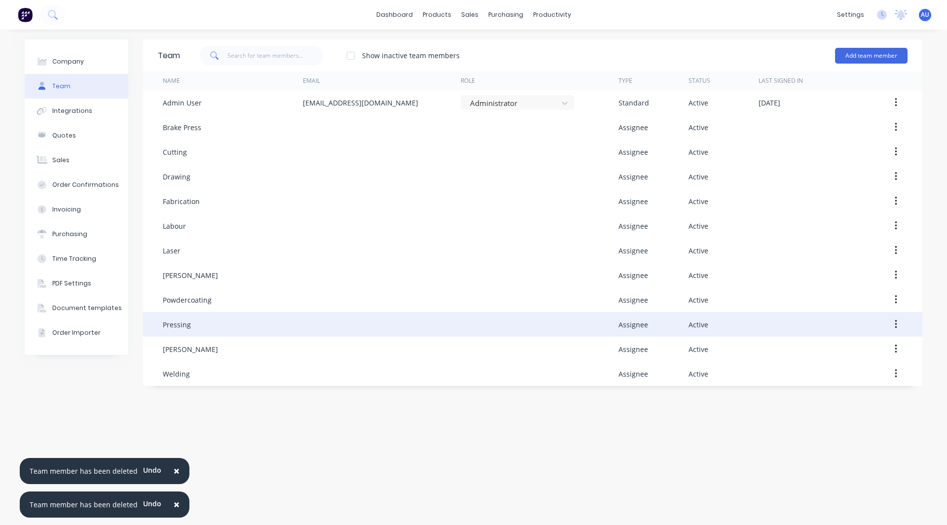
click at [894, 322] on icon "button" at bounding box center [895, 324] width 2 height 11
click at [836, 389] on div "Delete" at bounding box center [860, 390] width 76 height 14
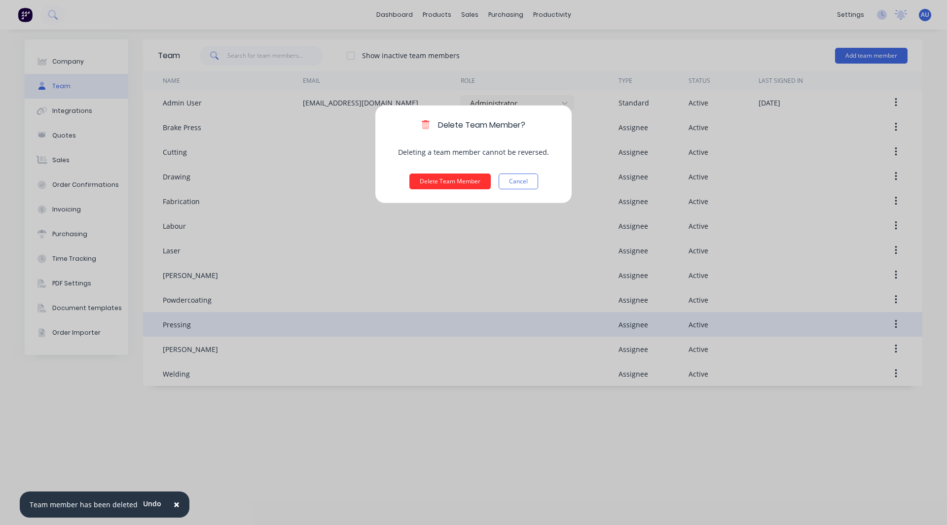
click at [440, 175] on button "Delete Team Member" at bounding box center [449, 182] width 81 height 16
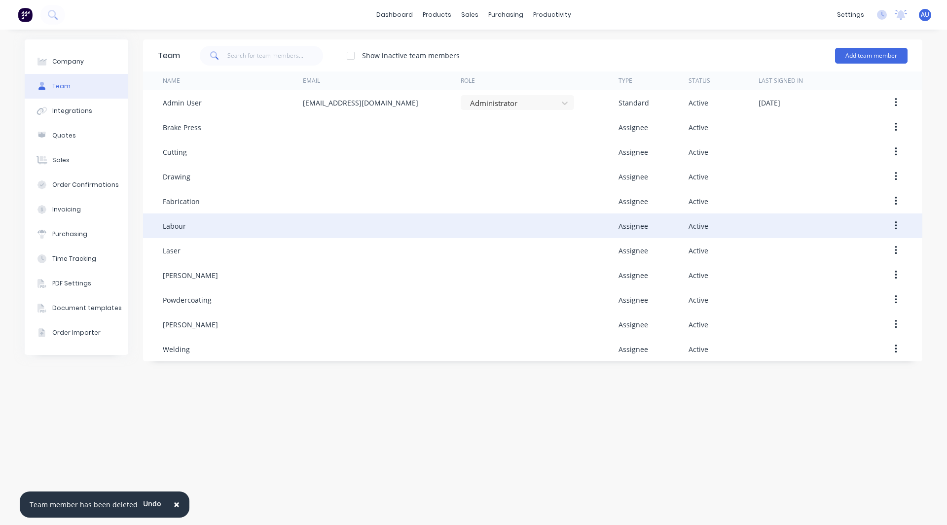
click at [894, 225] on icon "button" at bounding box center [895, 225] width 2 height 11
click at [856, 292] on div "Delete" at bounding box center [860, 291] width 76 height 14
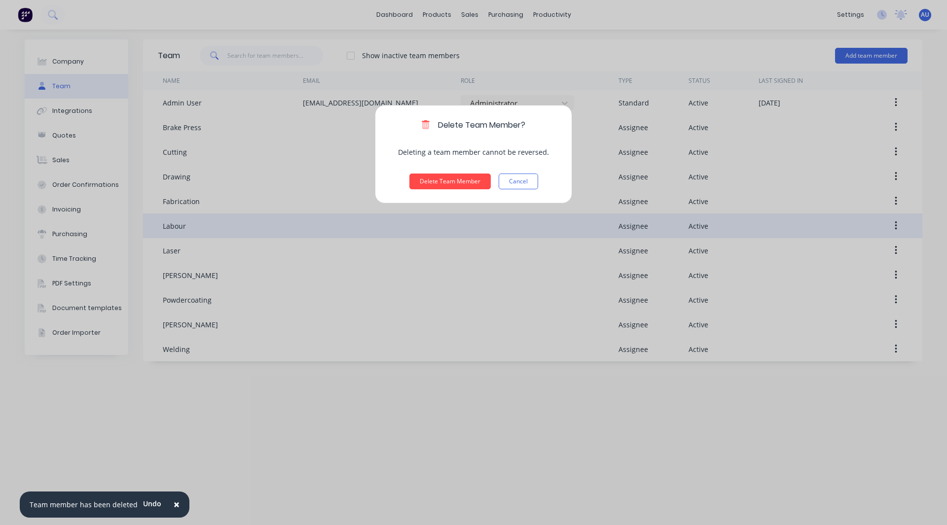
click at [847, 292] on div "Delete Team Member? Deleting a team member cannot be reversed. Delete Team Memb…" at bounding box center [473, 262] width 947 height 525
click at [836, 292] on div "Delete Team Member? Deleting a team member cannot be reversed. Delete Team Memb…" at bounding box center [473, 262] width 947 height 525
click at [645, 455] on div "Delete Team Member? Deleting a team member cannot be reversed. Delete Team Memb…" at bounding box center [473, 262] width 947 height 525
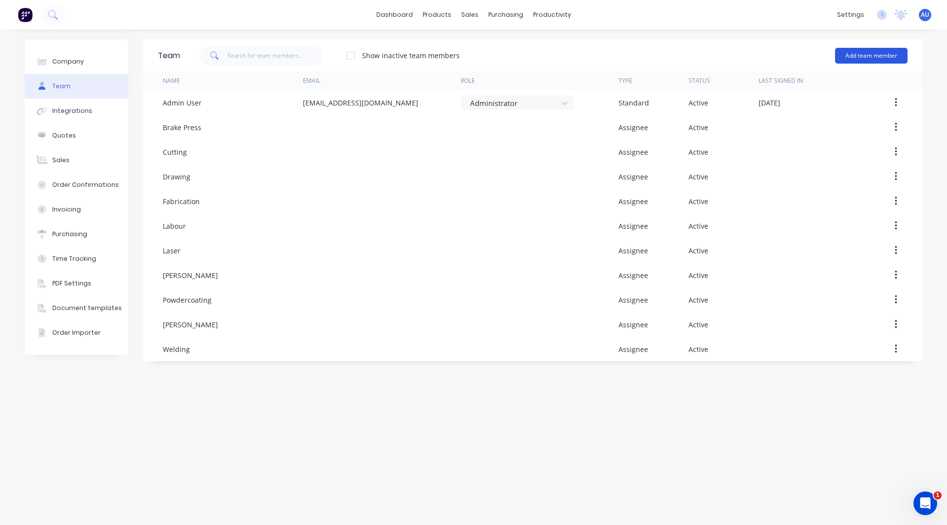
click at [876, 57] on button "Add team member" at bounding box center [871, 56] width 72 height 16
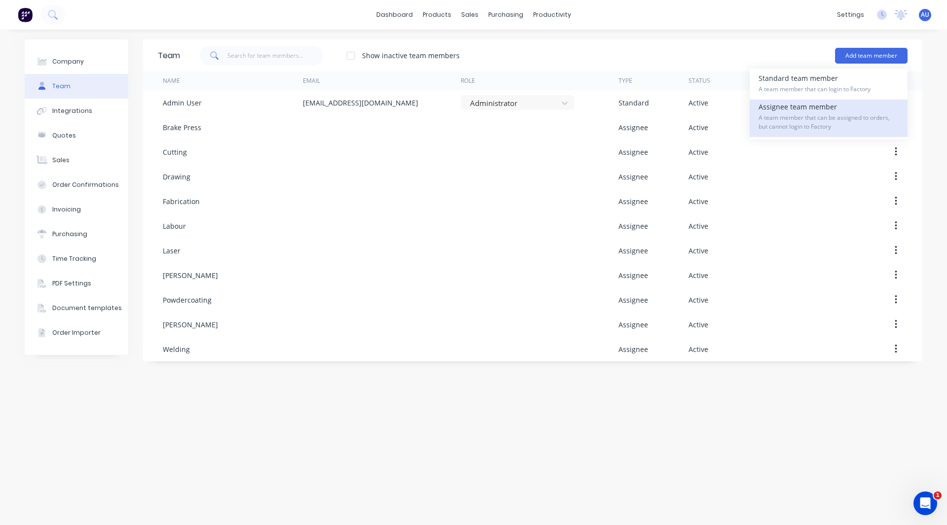
click at [829, 104] on div "Assignee team member A team member that can be assigned to orders, but cannot l…" at bounding box center [828, 118] width 140 height 37
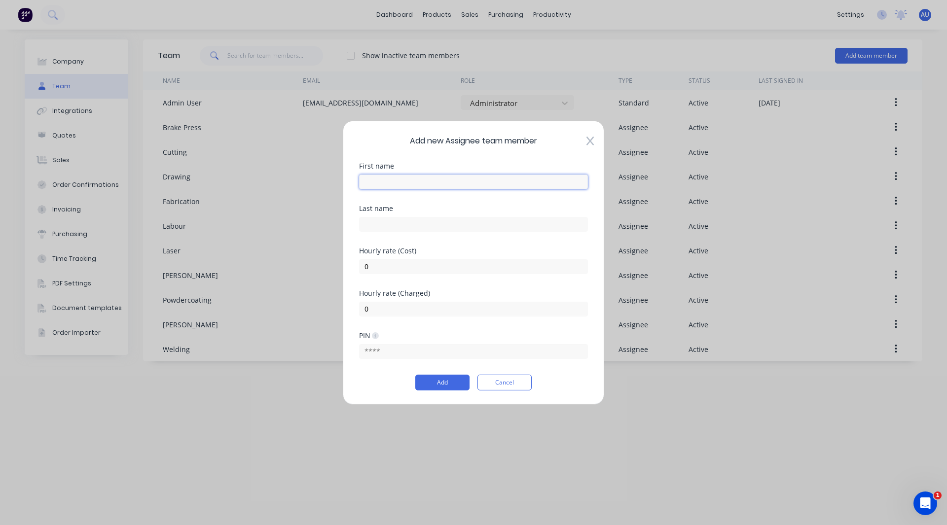
click at [403, 186] on input "text" at bounding box center [473, 181] width 229 height 15
type input "Pressing"
click at [376, 263] on input "0" at bounding box center [473, 266] width 229 height 15
type input "50"
type input "100"
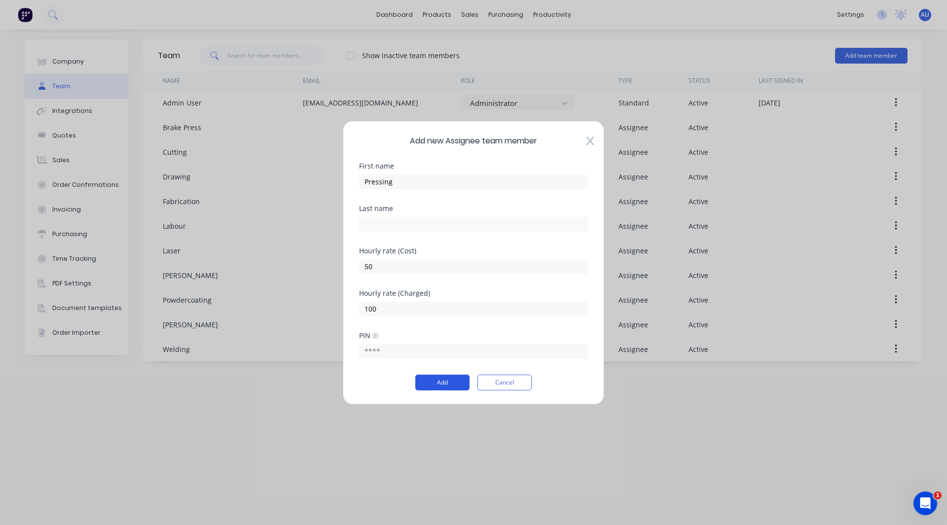
click at [429, 382] on button "Add" at bounding box center [442, 383] width 54 height 16
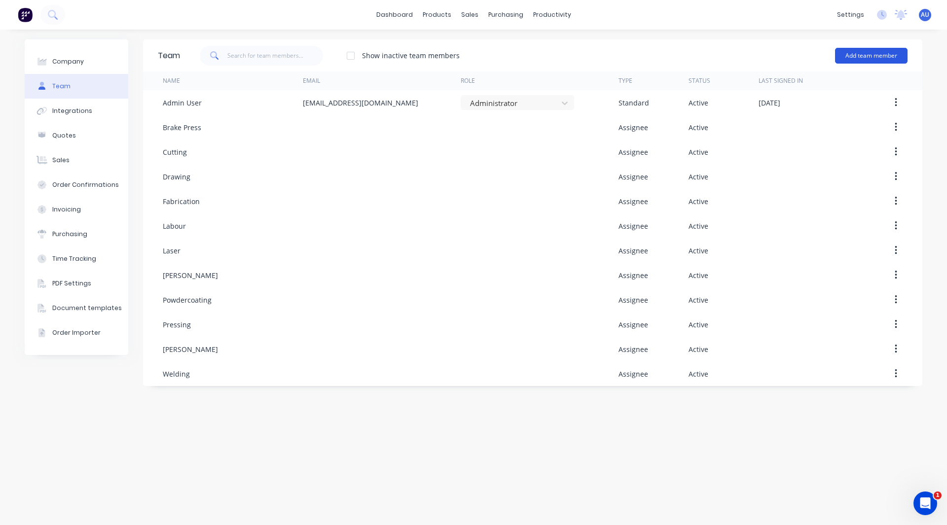
click at [879, 61] on button "Add team member" at bounding box center [871, 56] width 72 height 16
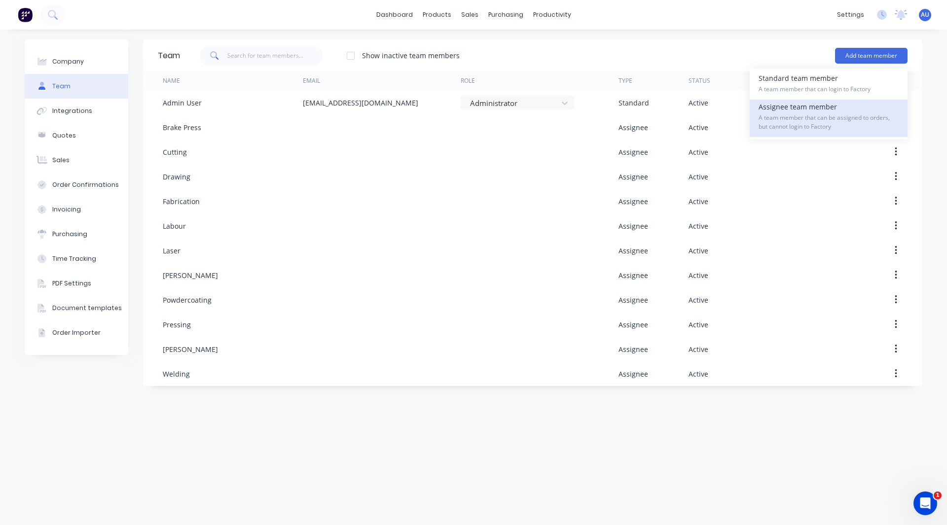
click at [803, 122] on span "A team member that can be assigned to orders, but cannot login to Factory" at bounding box center [828, 122] width 140 height 18
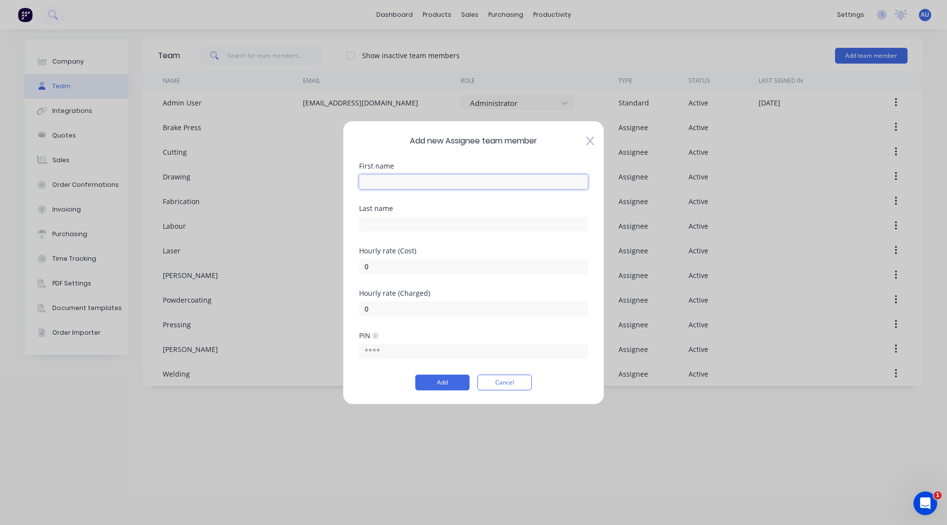
click at [394, 177] on input "text" at bounding box center [473, 181] width 229 height 15
type input "Hitch"
click at [375, 262] on input "0" at bounding box center [473, 266] width 229 height 15
type input "45"
click at [371, 310] on input "0" at bounding box center [473, 308] width 229 height 15
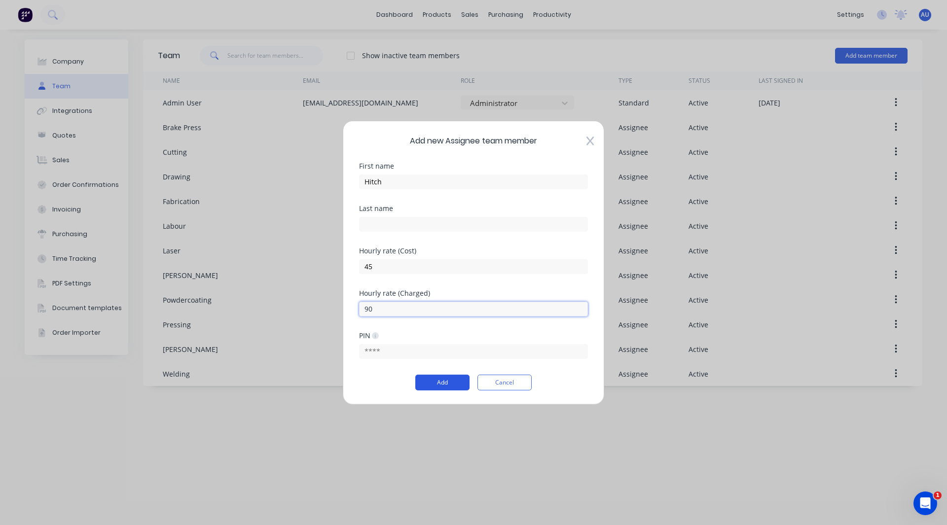
type input "90"
click at [448, 382] on button "Add" at bounding box center [442, 383] width 54 height 16
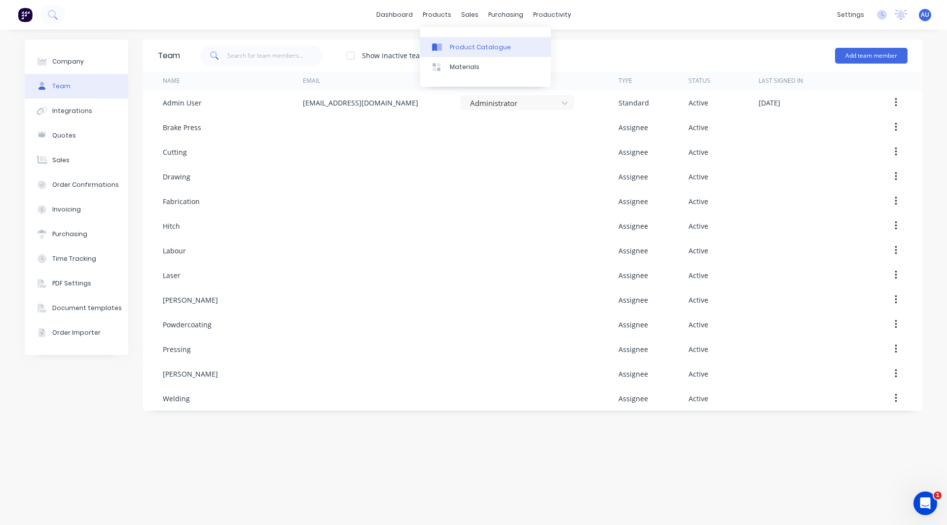
drag, startPoint x: 447, startPoint y: 53, endPoint x: 448, endPoint y: 40, distance: 12.4
click at [448, 40] on link "Product Catalogue" at bounding box center [485, 47] width 131 height 20
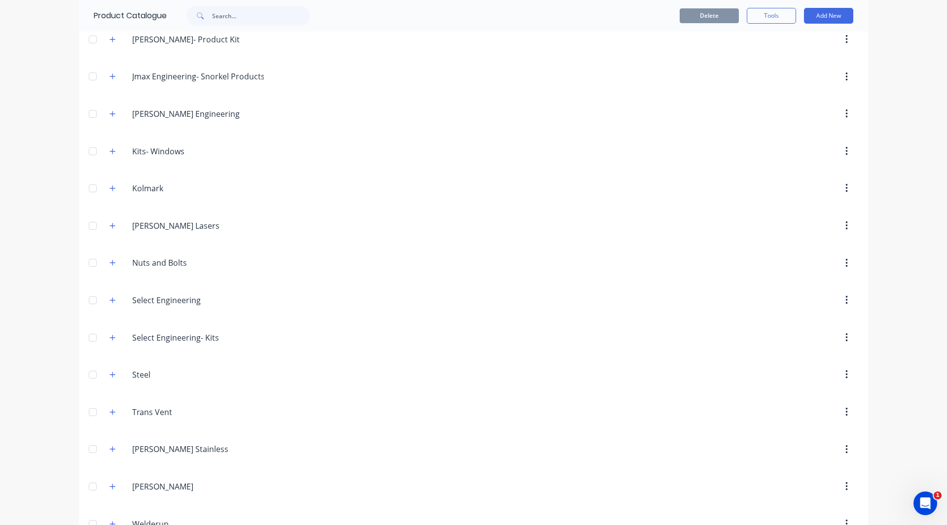
scroll to position [929, 0]
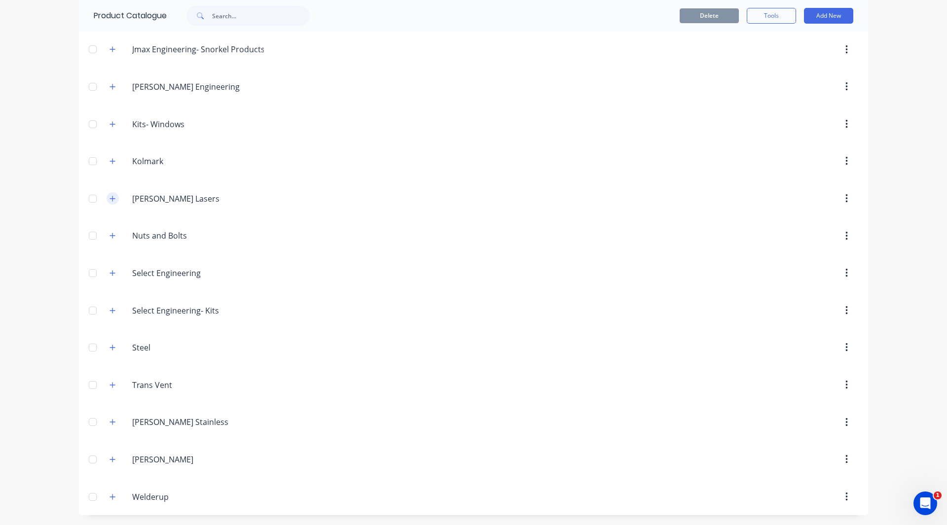
click at [113, 195] on button "button" at bounding box center [112, 198] width 12 height 12
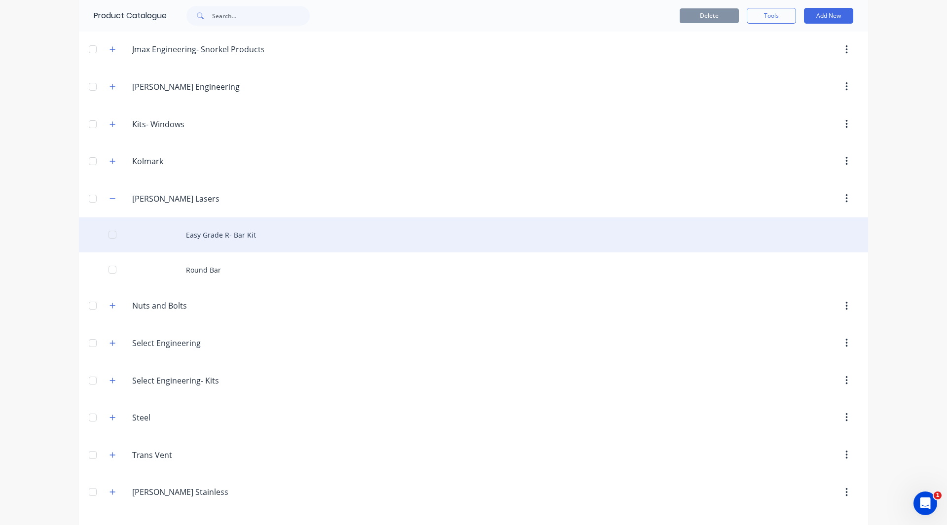
click at [194, 239] on div "Easy Grade R- Bar Kit" at bounding box center [473, 234] width 789 height 35
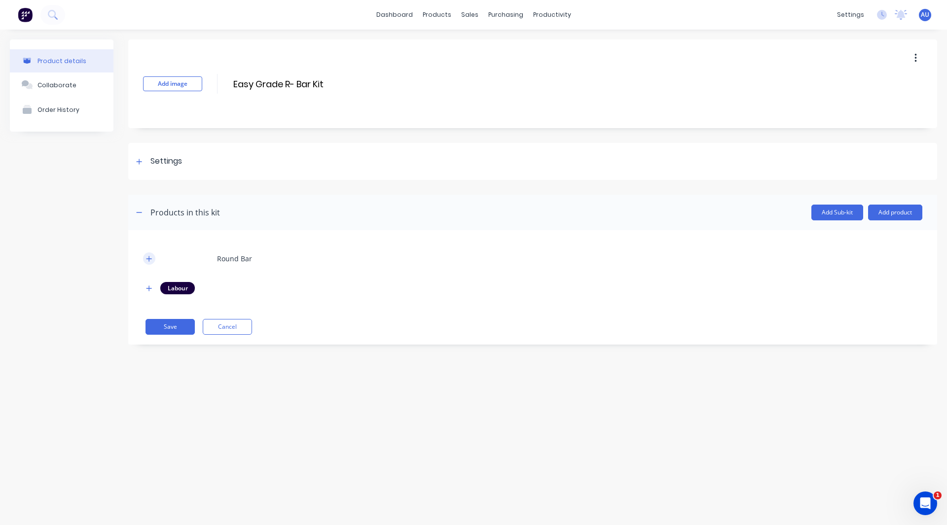
click at [152, 258] on icon "button" at bounding box center [149, 258] width 6 height 7
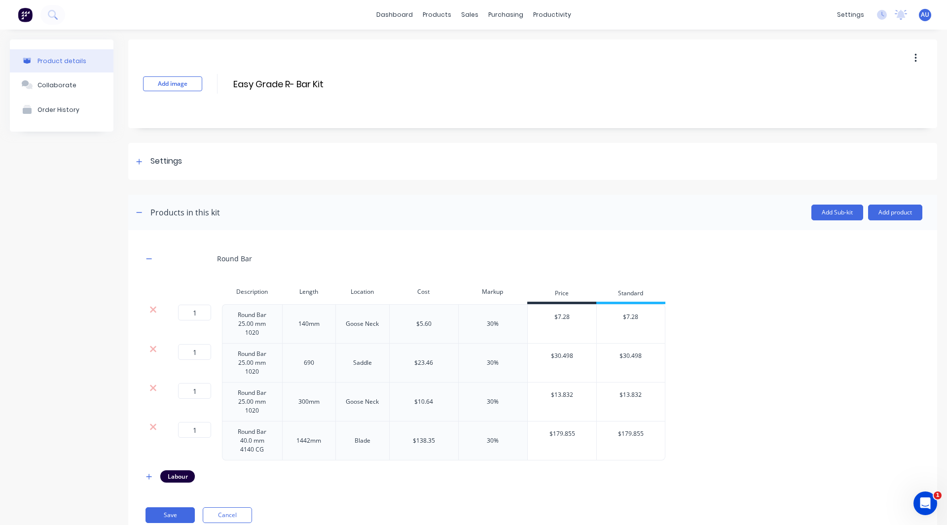
scroll to position [33, 0]
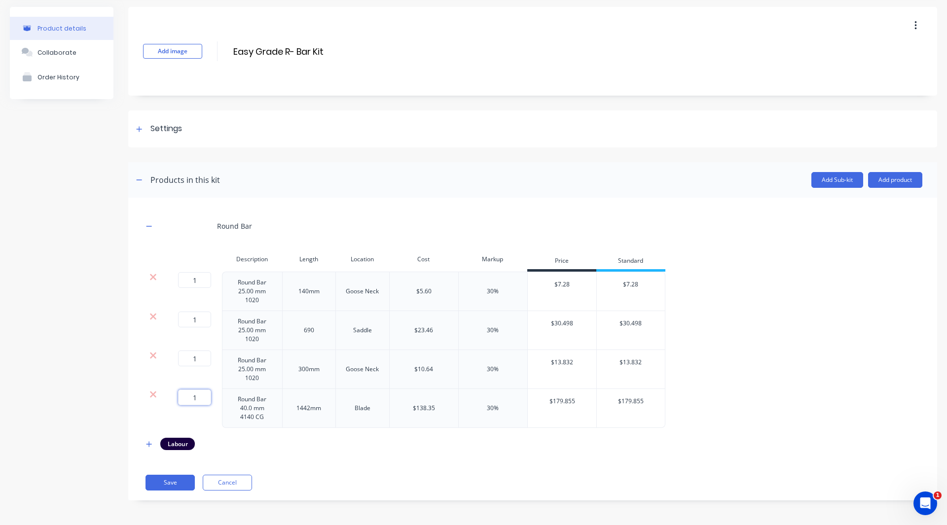
click at [199, 394] on input "1" at bounding box center [194, 397] width 33 height 16
type input "2"
click at [147, 445] on icon "button" at bounding box center [149, 444] width 6 height 7
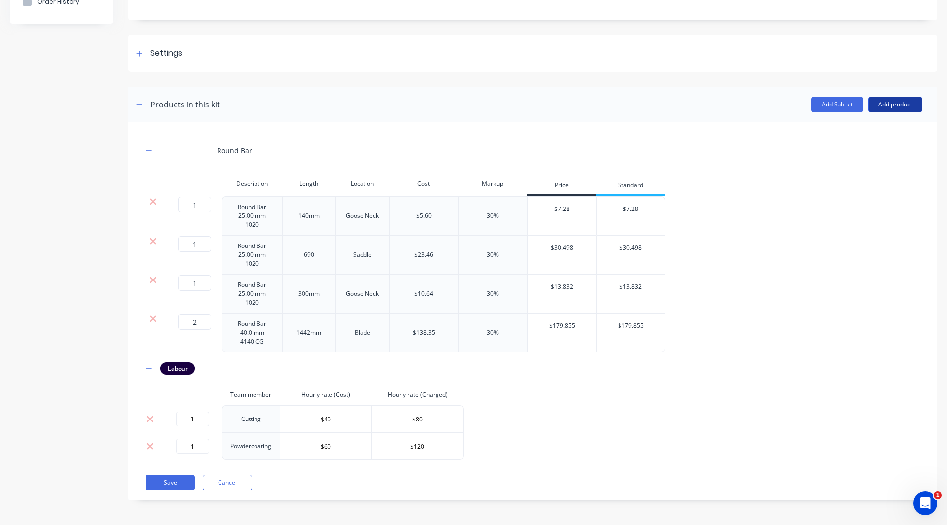
click at [888, 104] on button "Add product" at bounding box center [895, 105] width 54 height 16
click at [868, 144] on div "Labour" at bounding box center [875, 149] width 76 height 14
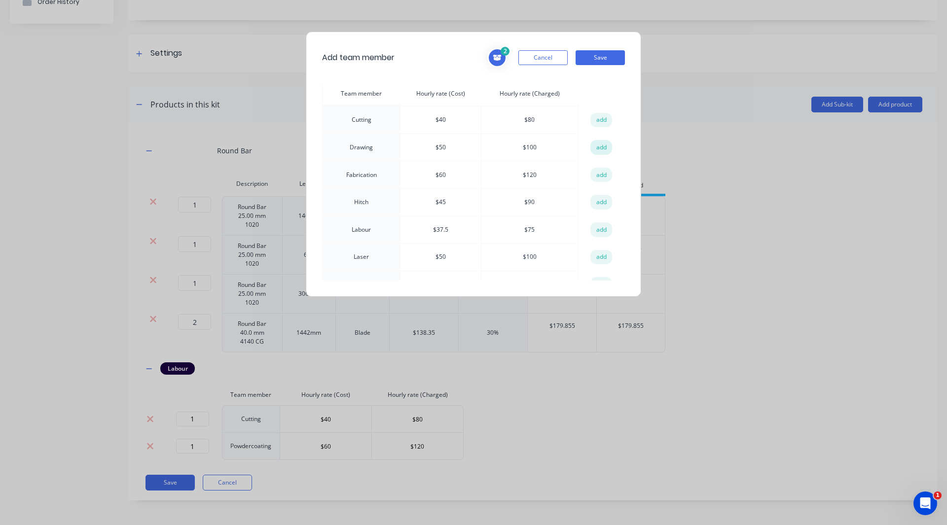
scroll to position [73, 0]
click at [595, 182] on button "add" at bounding box center [601, 181] width 22 height 15
click at [606, 60] on button "Save" at bounding box center [599, 57] width 49 height 15
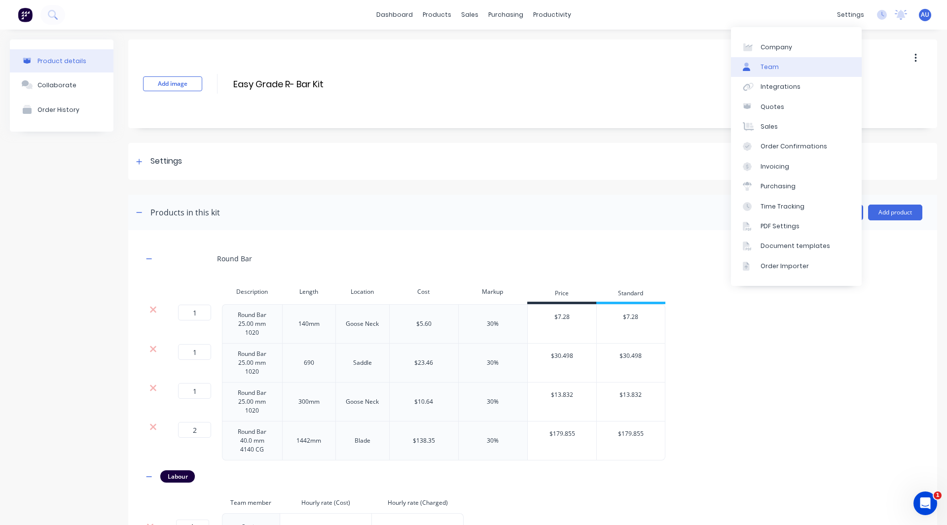
click at [792, 70] on link "Team" at bounding box center [796, 67] width 131 height 20
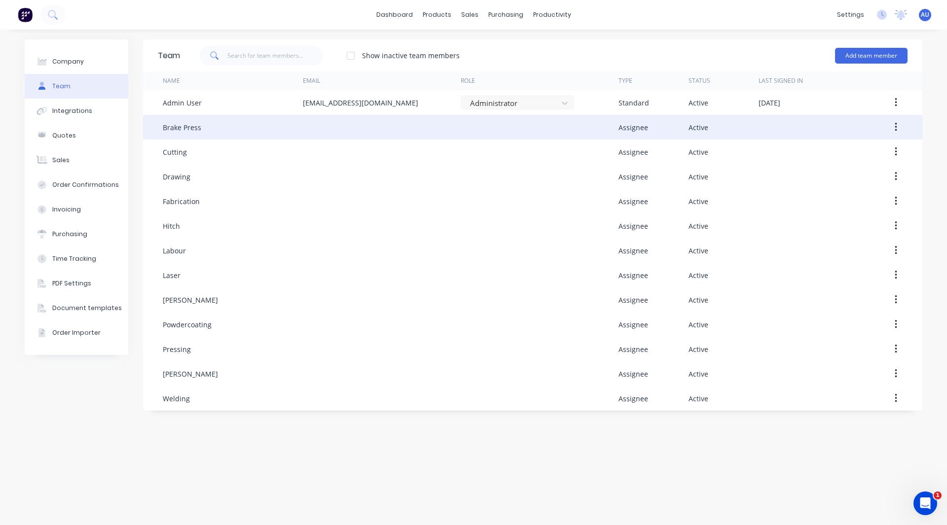
click at [897, 125] on button "button" at bounding box center [895, 127] width 23 height 18
click at [850, 189] on div "Delete" at bounding box center [860, 192] width 76 height 14
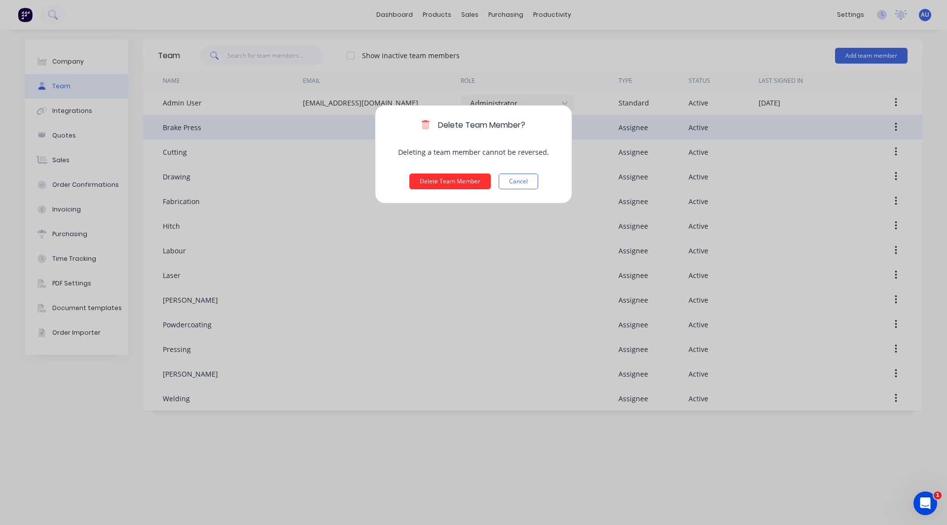
click at [430, 180] on button "Delete Team Member" at bounding box center [449, 182] width 81 height 16
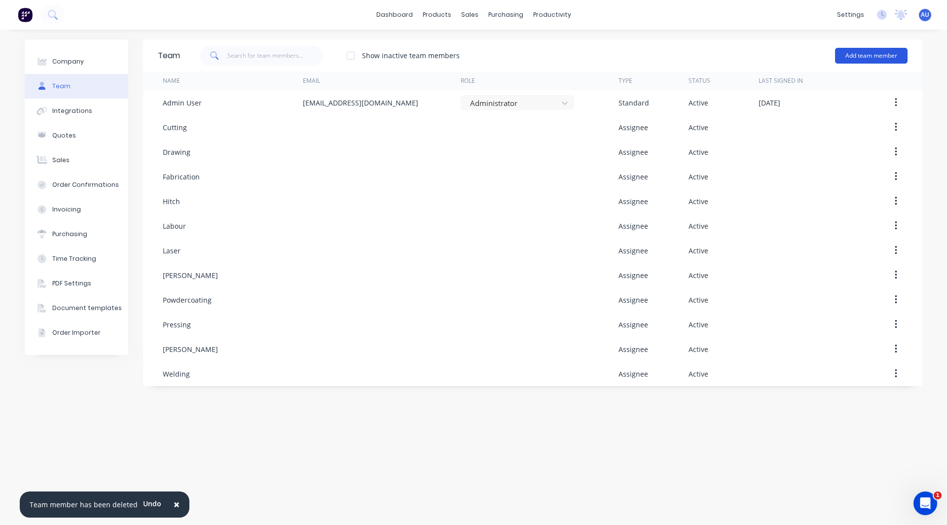
click at [880, 54] on button "Add team member" at bounding box center [871, 56] width 72 height 16
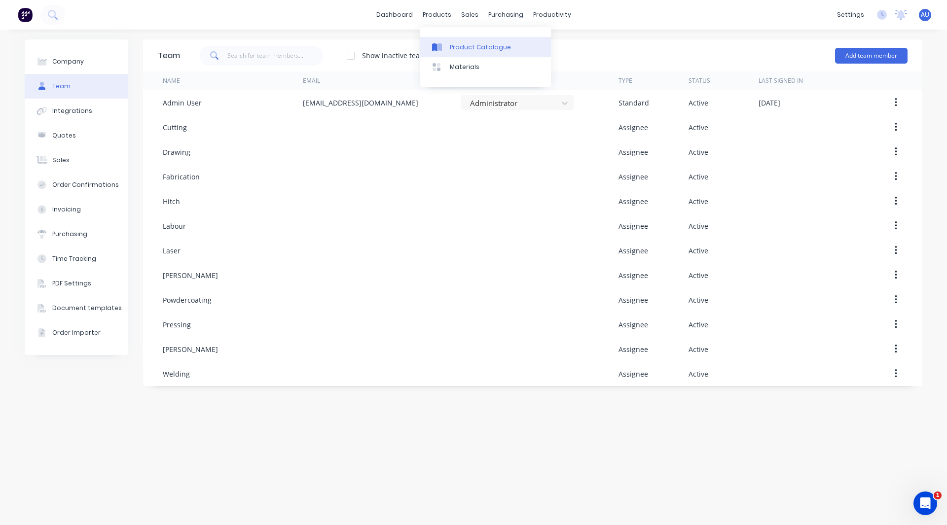
click at [463, 45] on div "Product Catalogue" at bounding box center [480, 47] width 61 height 9
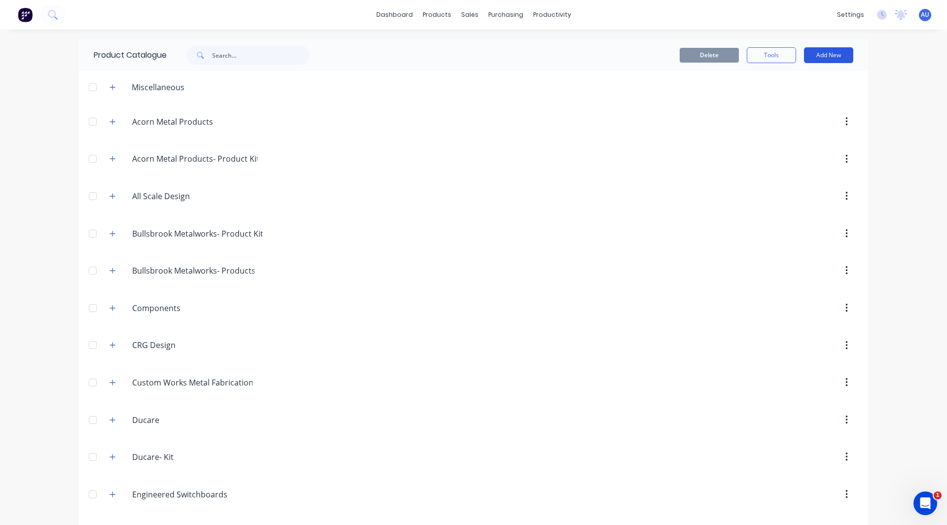
click at [826, 57] on button "Add New" at bounding box center [828, 55] width 49 height 16
click at [796, 103] on div "Product" at bounding box center [806, 100] width 76 height 14
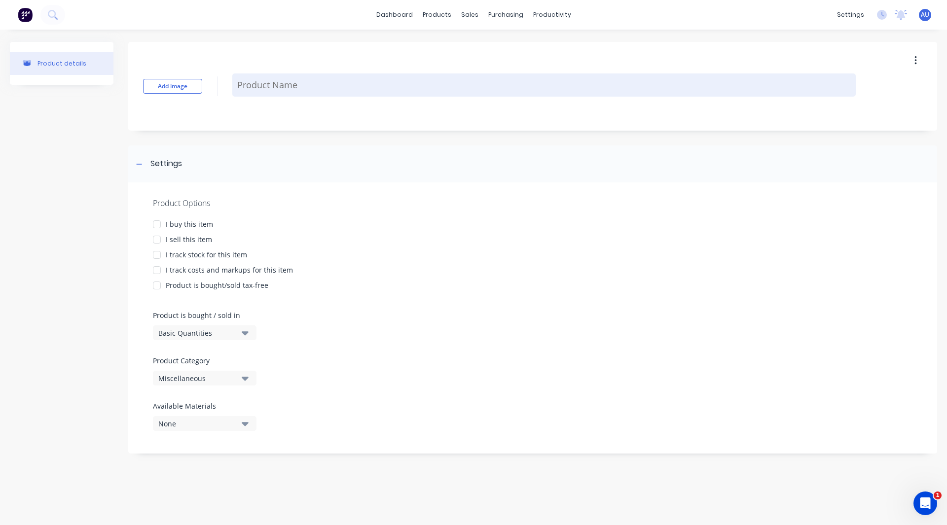
click at [313, 86] on textarea at bounding box center [543, 84] width 623 height 23
paste textarea "Easy Grade R- Bar Kit"
type textarea "x"
click at [313, 86] on textarea "Easy Grade R- Bar Kit" at bounding box center [543, 84] width 623 height 23
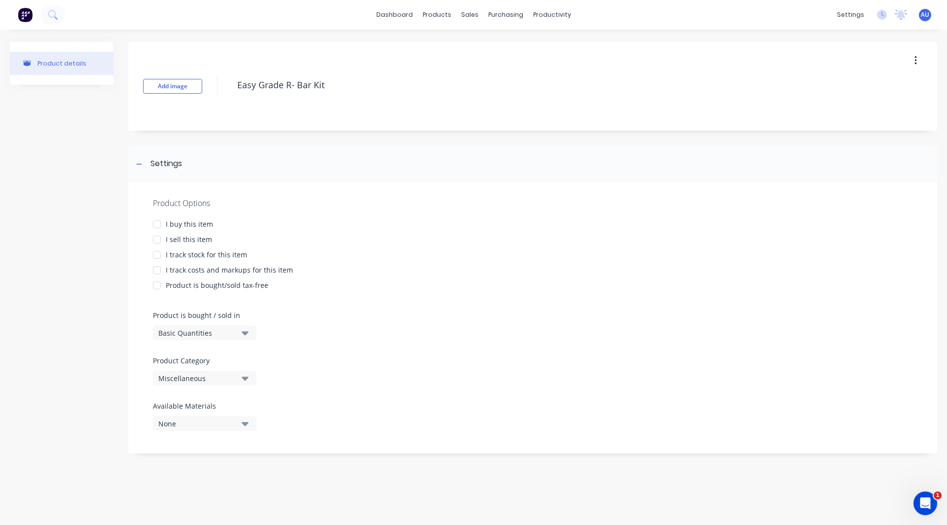
type textarea "Easy Grade R- Bar Kit"
type textarea "x"
type textarea "Easy Grade R- Bar Kit"
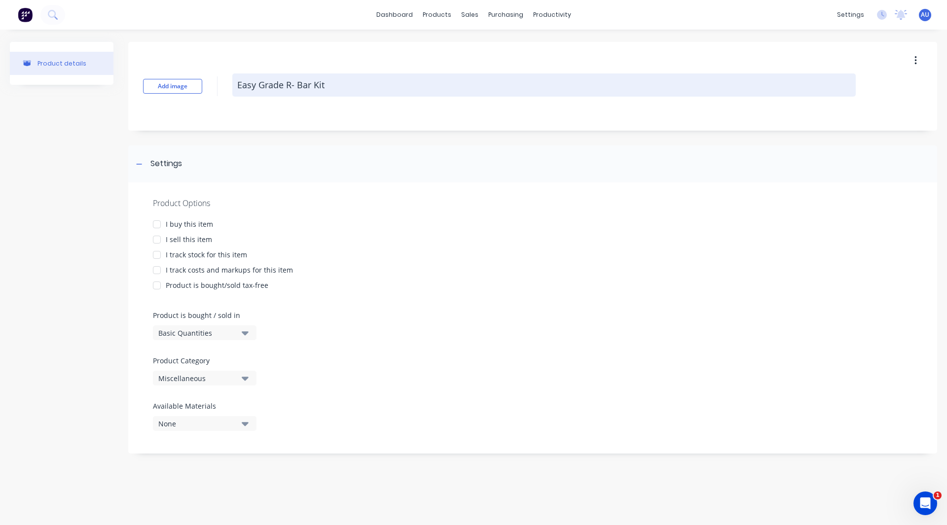
click at [277, 90] on textarea "Easy Grade R- Bar Kit" at bounding box center [543, 84] width 623 height 23
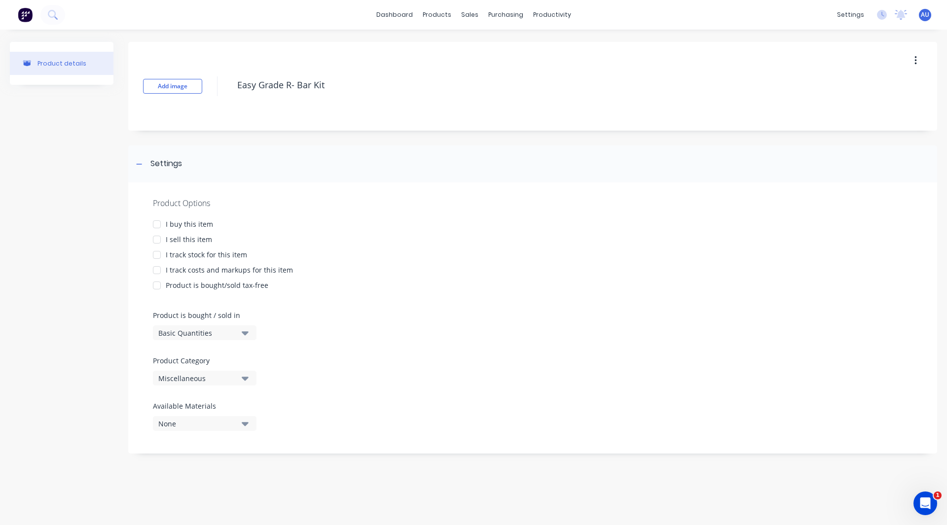
type textarea "x"
type textarea "2"
type textarea "x"
type textarea "2."
type textarea "x"
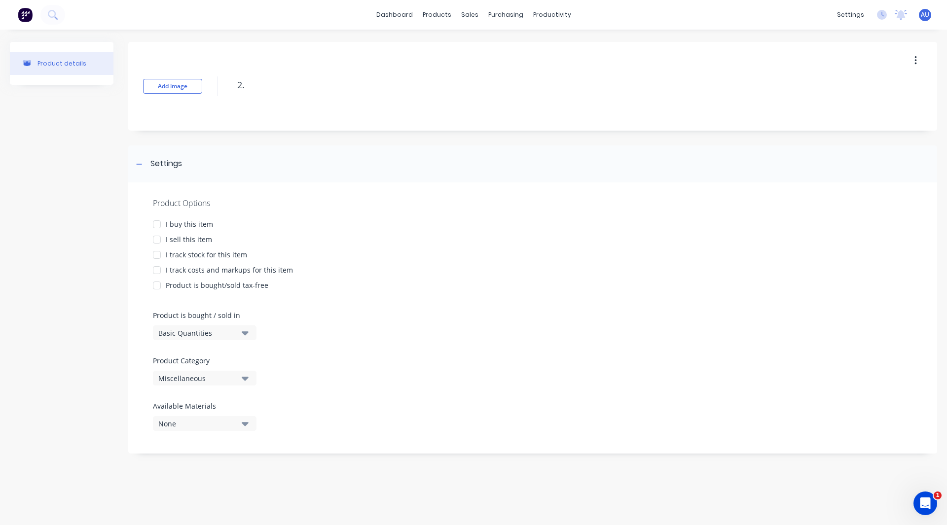
type textarea "2.5"
type textarea "x"
type textarea "2.5"
type textarea "x"
type textarea "2.5 x"
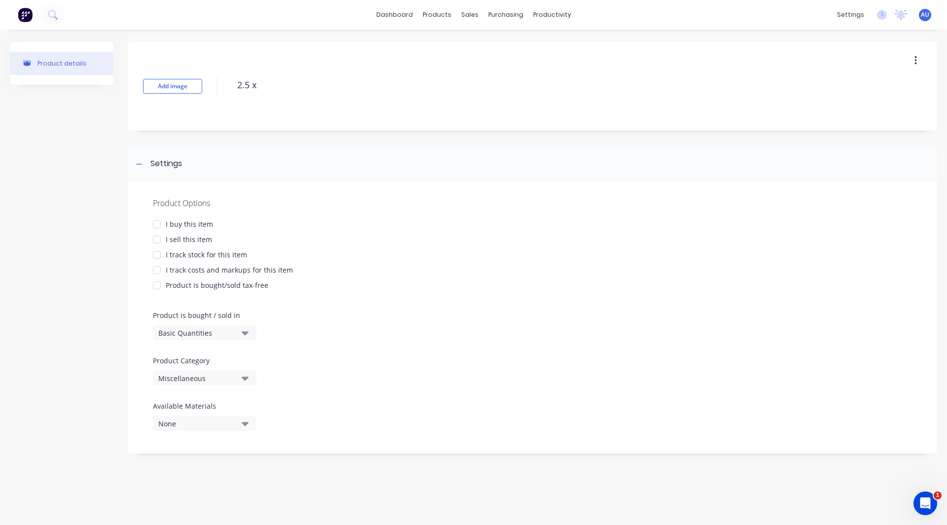
type textarea "x"
type textarea "2.5 x"
type textarea "x"
type textarea "2.5 x 8"
type textarea "x"
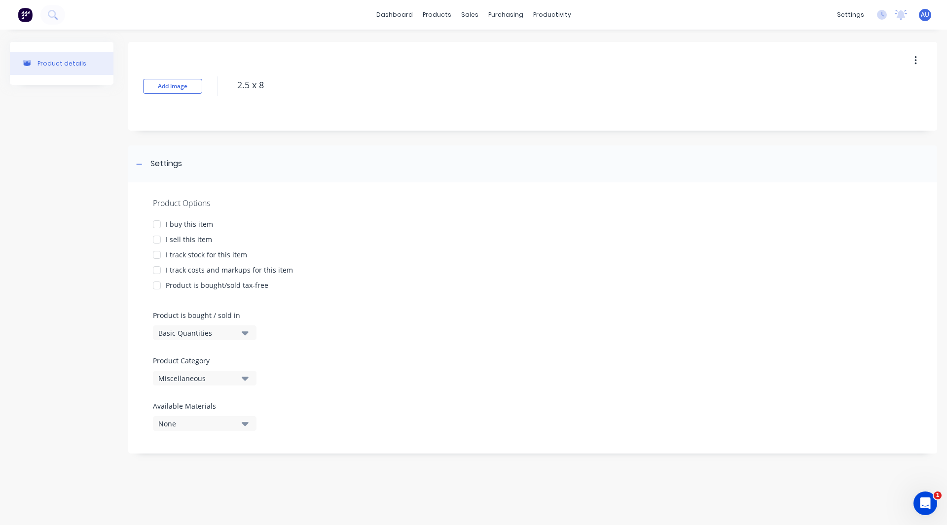
type textarea "2.5 x 8."
type textarea "x"
type textarea "2.5 x 8.0"
type textarea "x"
type textarea "2.5 x 8.0"
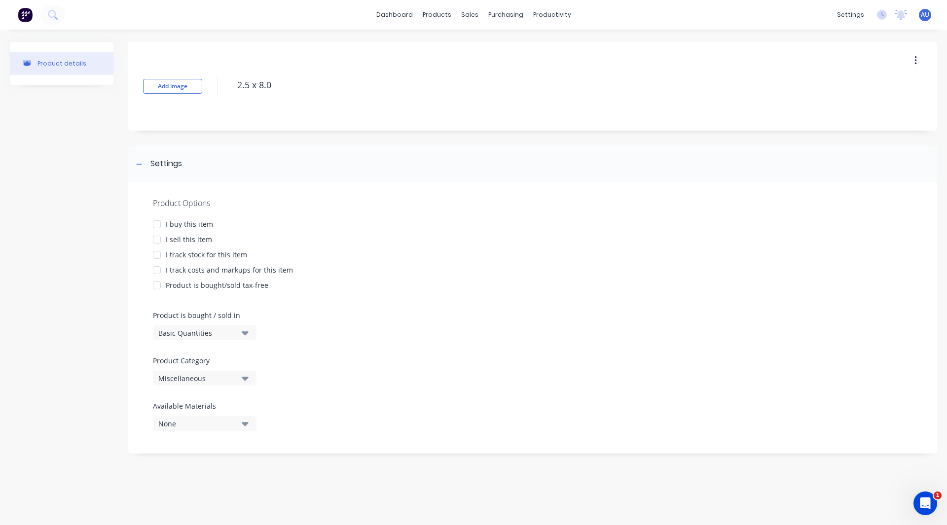
type textarea "x"
type textarea "2.5 x 8.0 T"
type textarea "x"
type textarea "2.5 x 8.0 To"
type textarea "x"
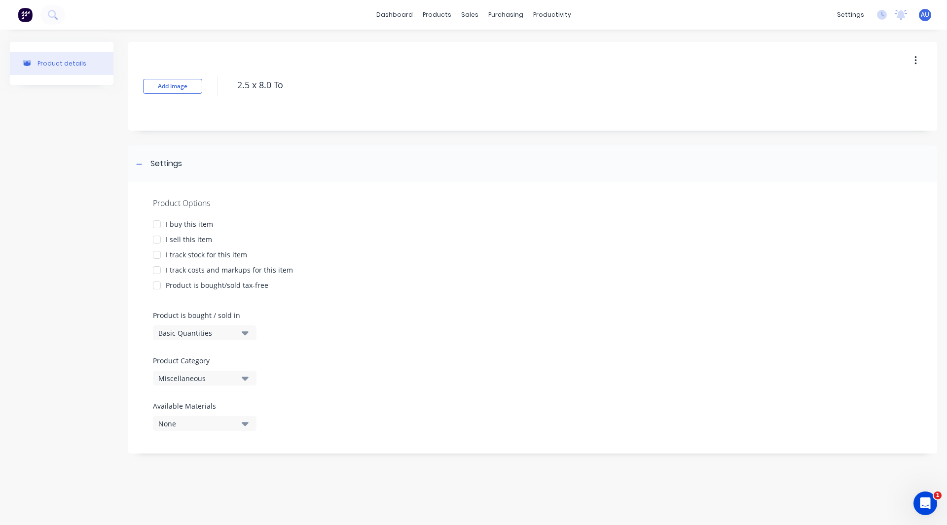
type textarea "2.5 x 8.0 Top"
type textarea "x"
type textarea "2.5 x 8.0 Top"
type textarea "x"
type textarea "2.5 x 8.0 Top L"
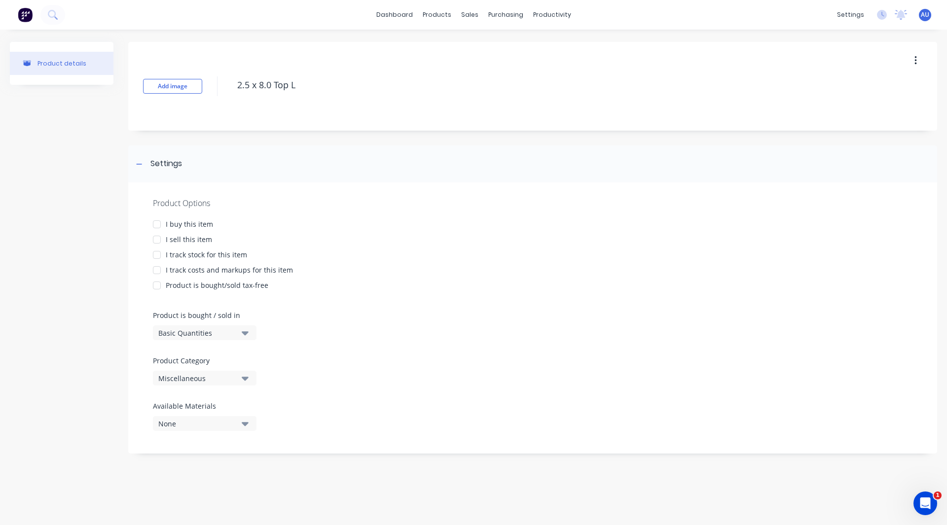
type textarea "x"
type textarea "2.5 x 8.0 Top Li"
type textarea "x"
type textarea "2.5 x 8.0 Top Lin"
type textarea "x"
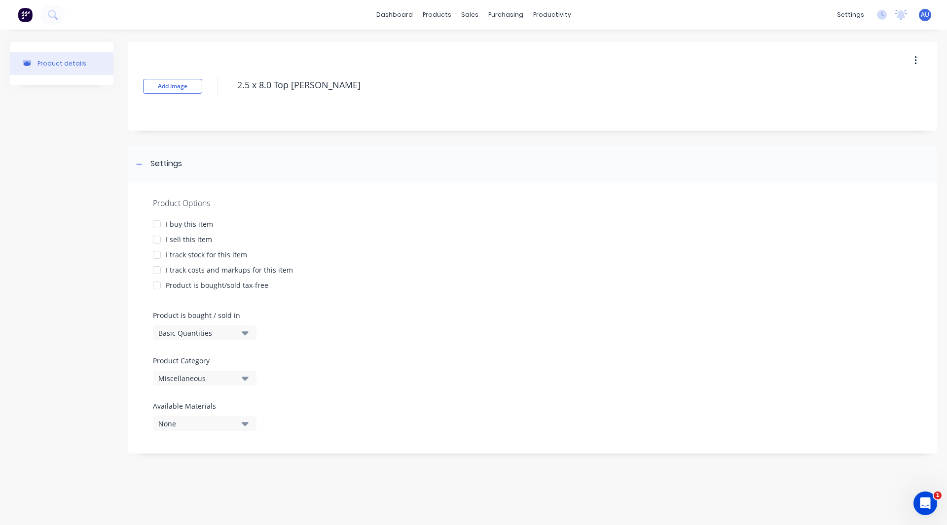
type textarea "2.5 x 8.0 Top Link"
type textarea "x"
type textarea "2.5 x 8.0 Top Link"
type textarea "x"
type textarea "2.5 x 8.0 Top Link C"
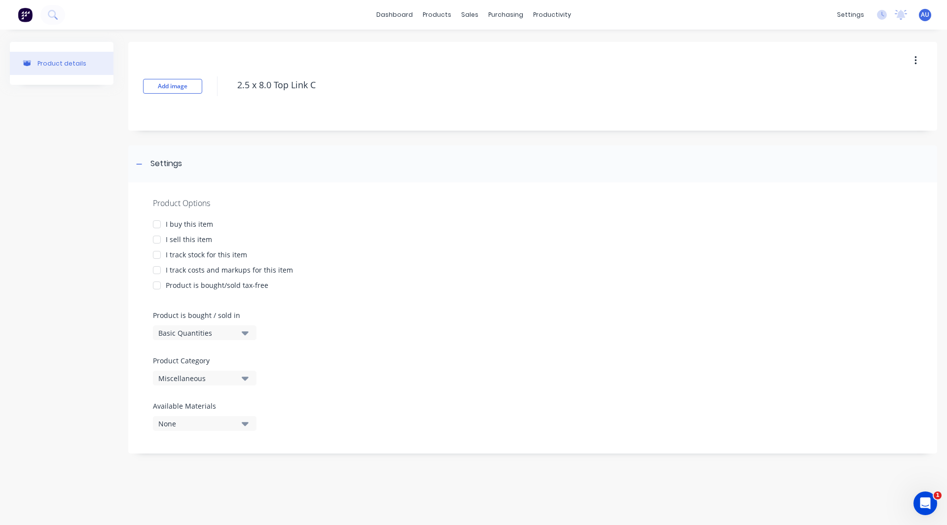
type textarea "x"
type textarea "2.5 x 8.0 Top Link Cy"
type textarea "x"
type textarea "2.5 x 8.0 Top Link Cyl"
type textarea "x"
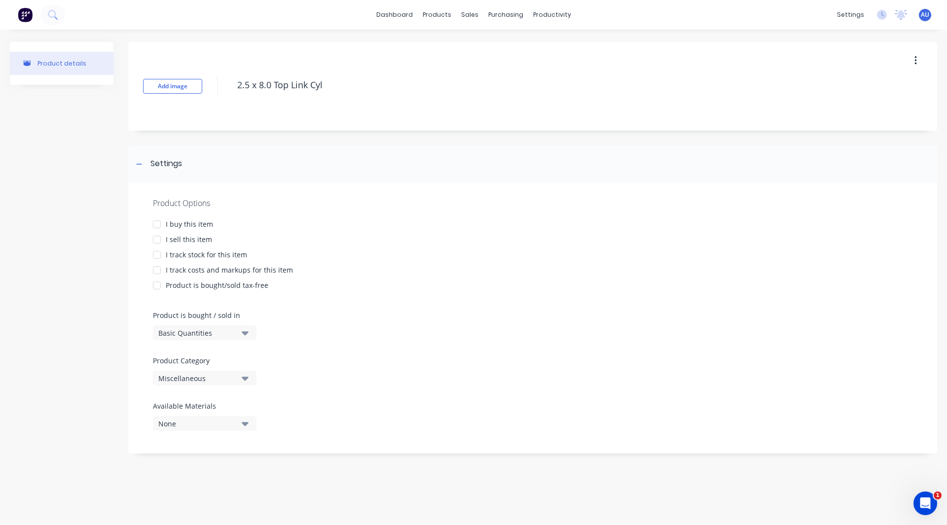
type textarea "2.5 x 8.0 Top Link Cyli"
type textarea "x"
type textarea "2.5 x 8.0 Top Link Cylin"
type textarea "x"
type textarea "2.5 x 8.0 Top Link Cylind"
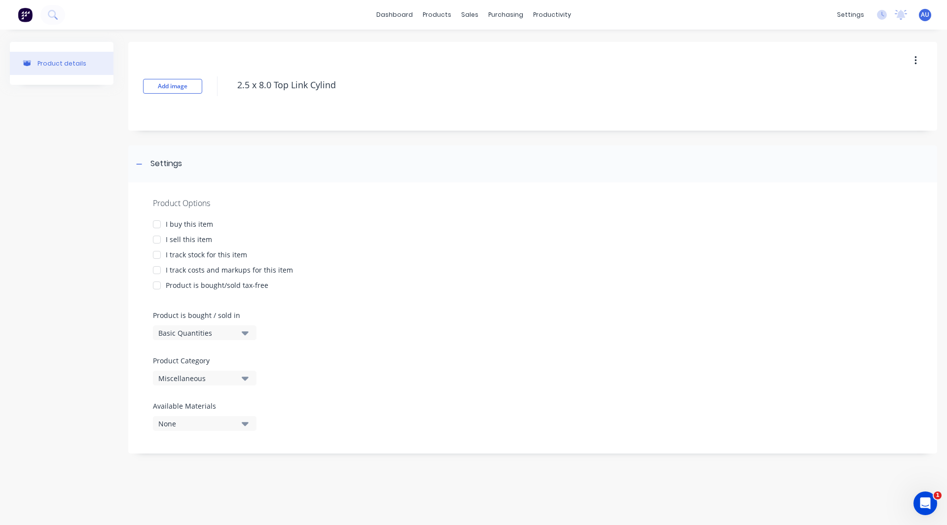
type textarea "x"
type textarea "2.5 x 8.0 Top Link Cylinder"
click at [157, 241] on div at bounding box center [157, 240] width 20 height 20
click at [154, 271] on div at bounding box center [157, 270] width 20 height 20
type textarea "x"
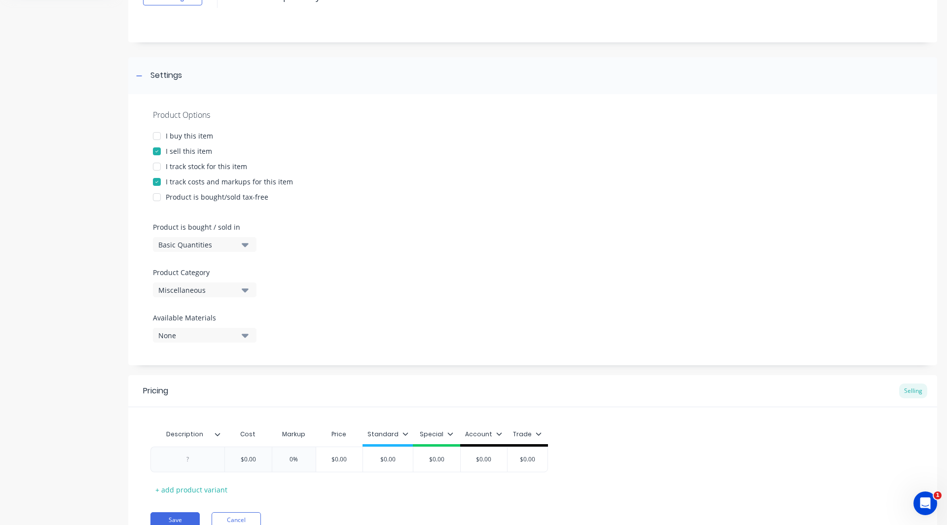
scroll to position [98, 0]
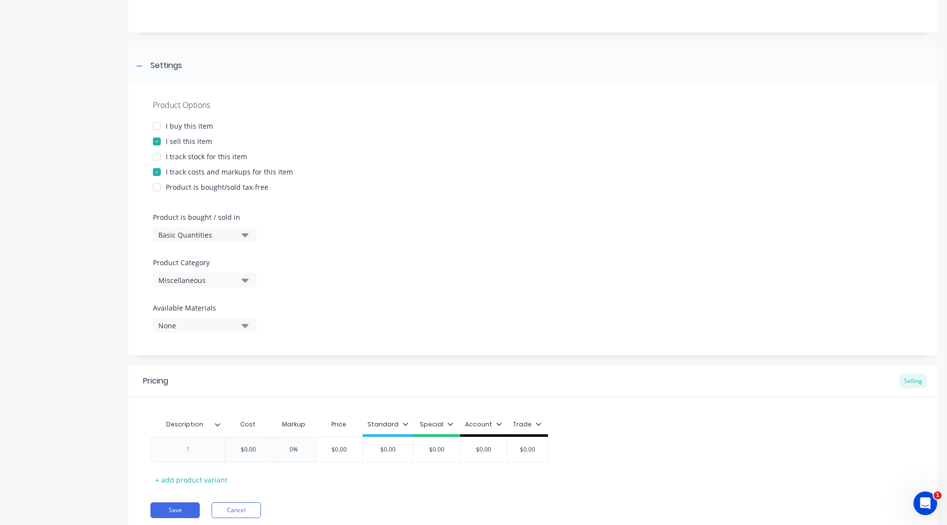
type textarea "2.5 x 8.0 Top Link Cylinder"
type textarea "x"
type textarea "2.5 x 8.0 Top Link Cylinder"
click at [184, 285] on div "Miscellaneous" at bounding box center [197, 280] width 79 height 10
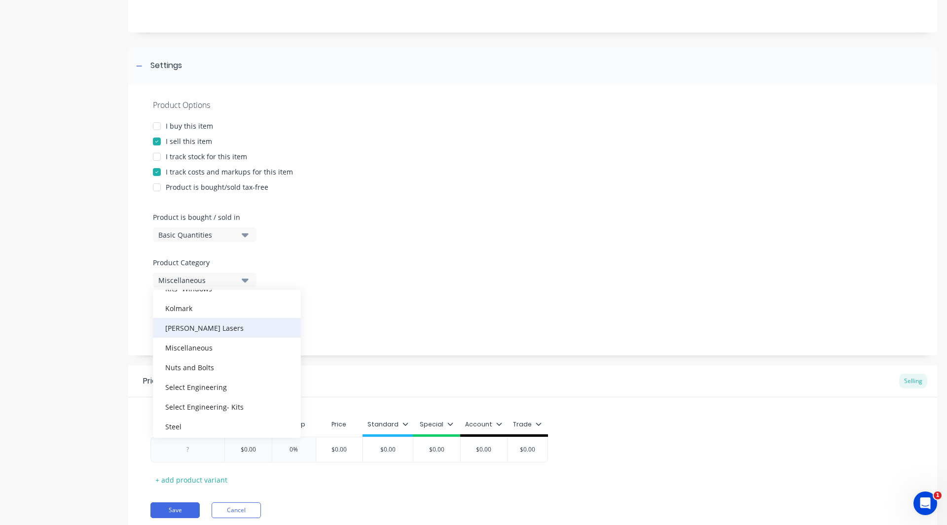
click at [204, 325] on div "Lawless Lasers" at bounding box center [227, 328] width 148 height 20
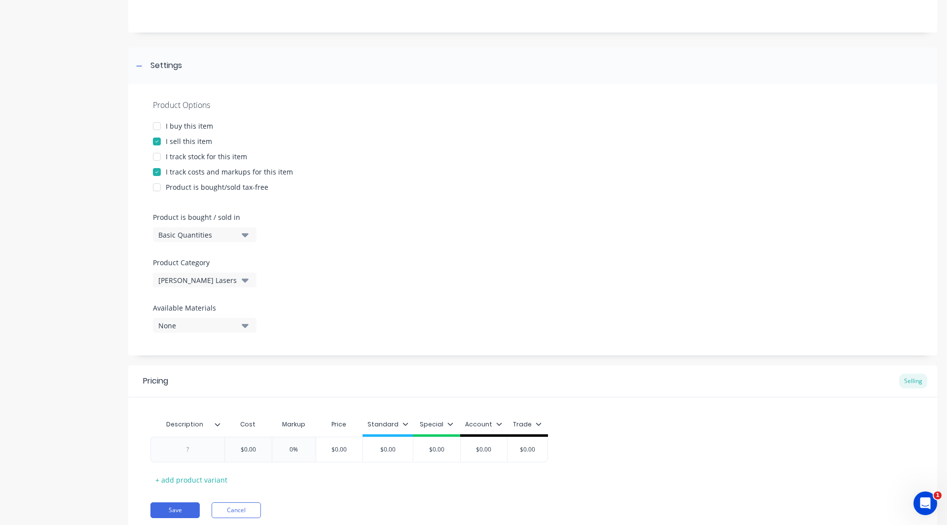
scroll to position [0, 0]
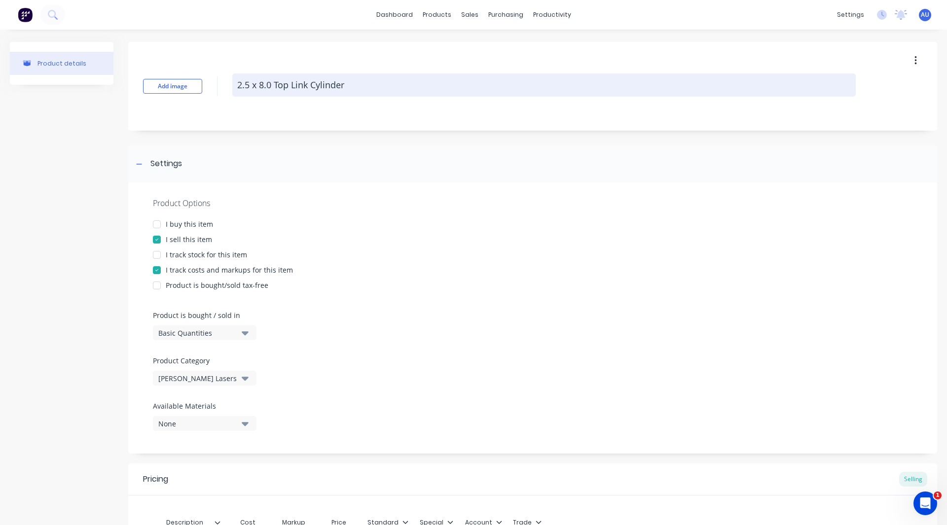
click at [283, 75] on textarea "2.5 x 8.0 Top Link Cylinder" at bounding box center [543, 84] width 623 height 23
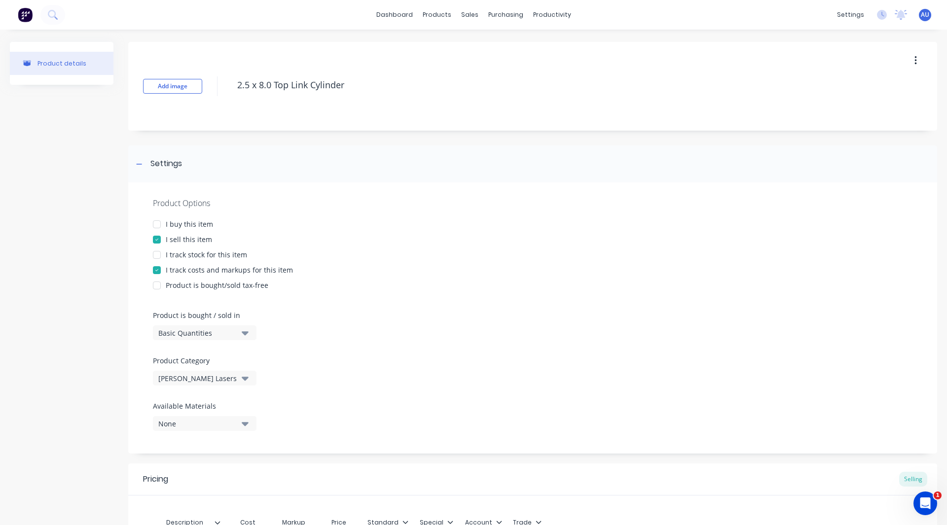
scroll to position [133, 0]
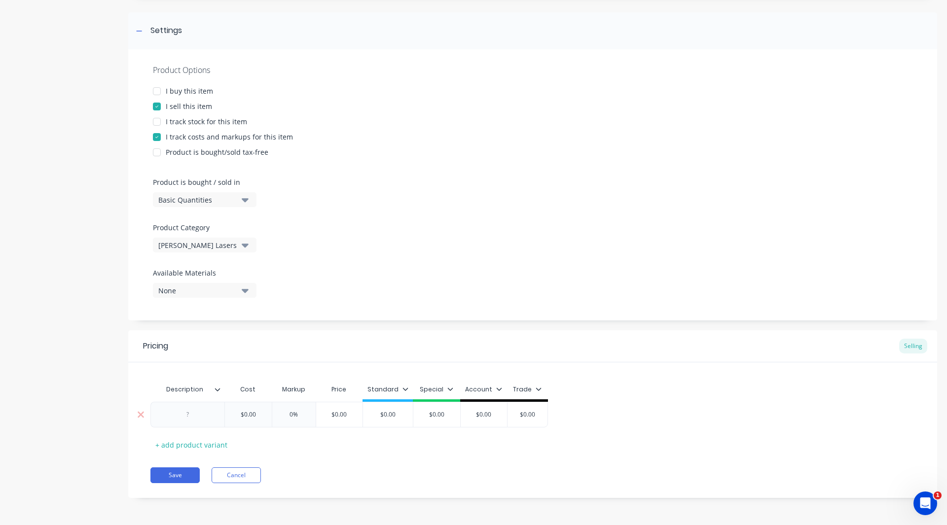
type textarea "x"
click at [193, 412] on div at bounding box center [187, 414] width 49 height 13
paste div
type textarea "x"
click at [297, 411] on input "$0.00" at bounding box center [285, 414] width 49 height 9
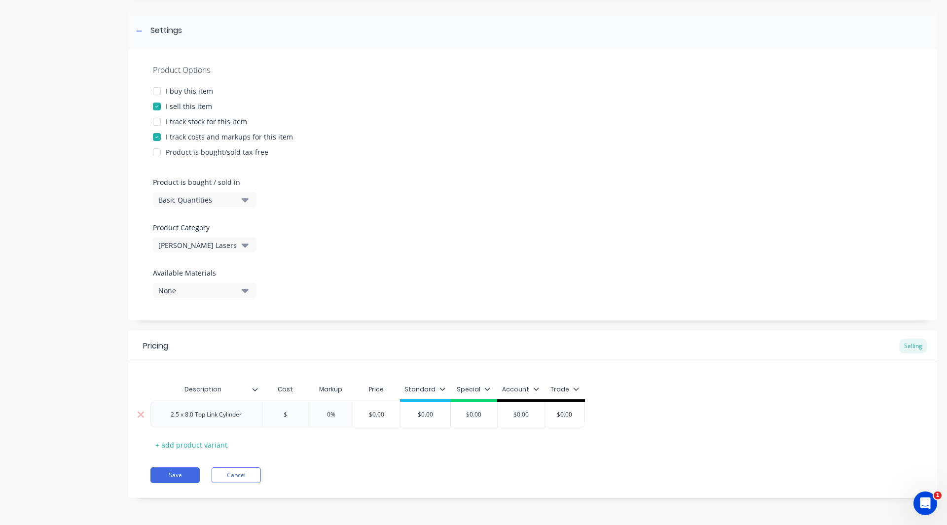
type input "$2"
type textarea "x"
type input "$250"
type textarea "x"
type input "$250"
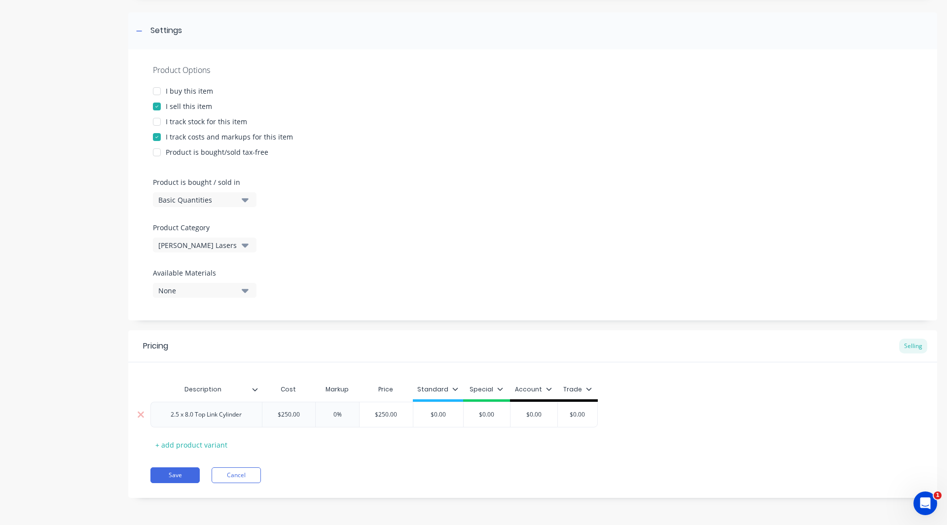
click at [337, 414] on input "0%" at bounding box center [337, 414] width 49 height 9
type input "%"
type textarea "x"
type input "30%"
type textarea "x"
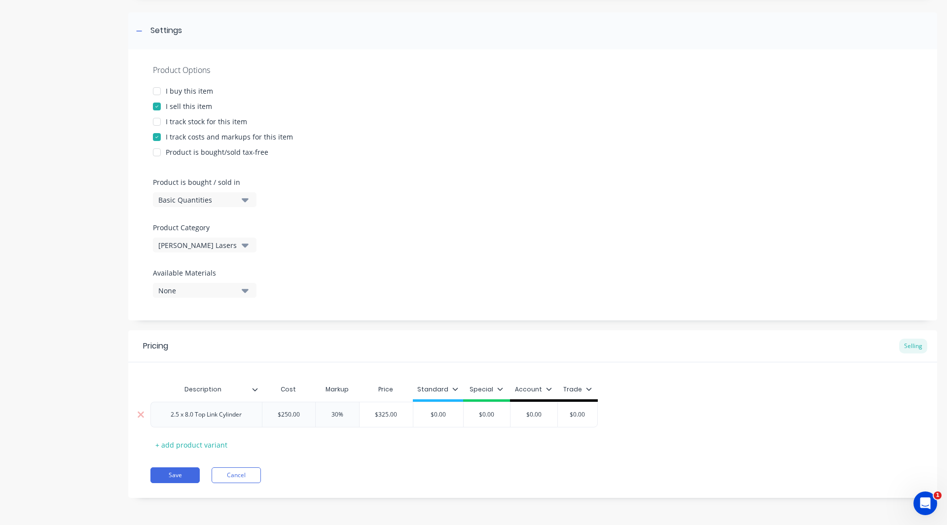
type input "30%"
click at [451, 415] on input "$0.00" at bounding box center [438, 414] width 50 height 9
type input "$0.0"
type textarea "x"
type input "$0."
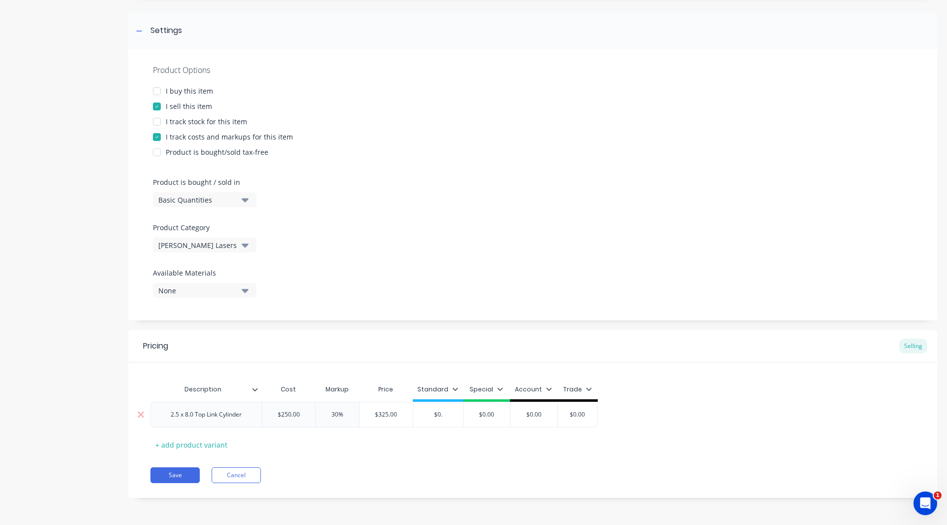
type textarea "x"
type input "$0"
type textarea "x"
type input "$"
type textarea "x"
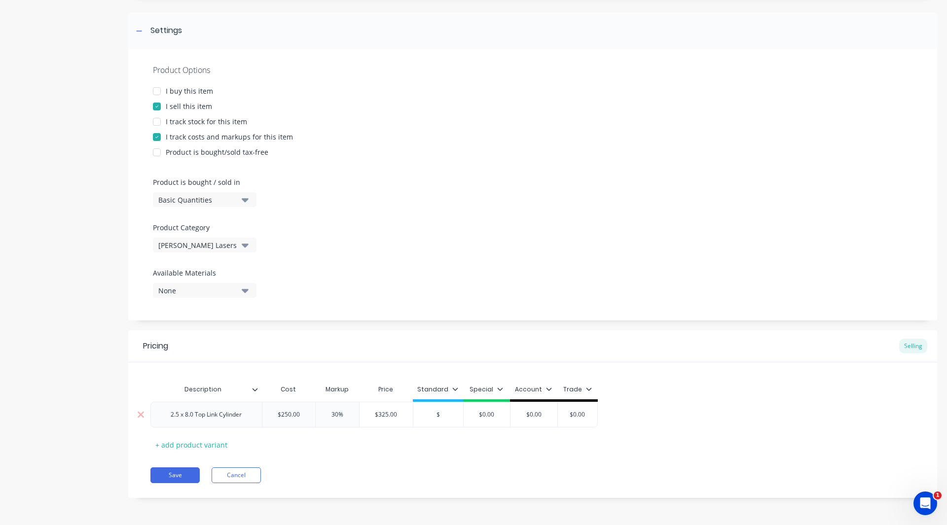
type input "$3"
type textarea "x"
type input "$32"
type textarea "x"
type input "$325"
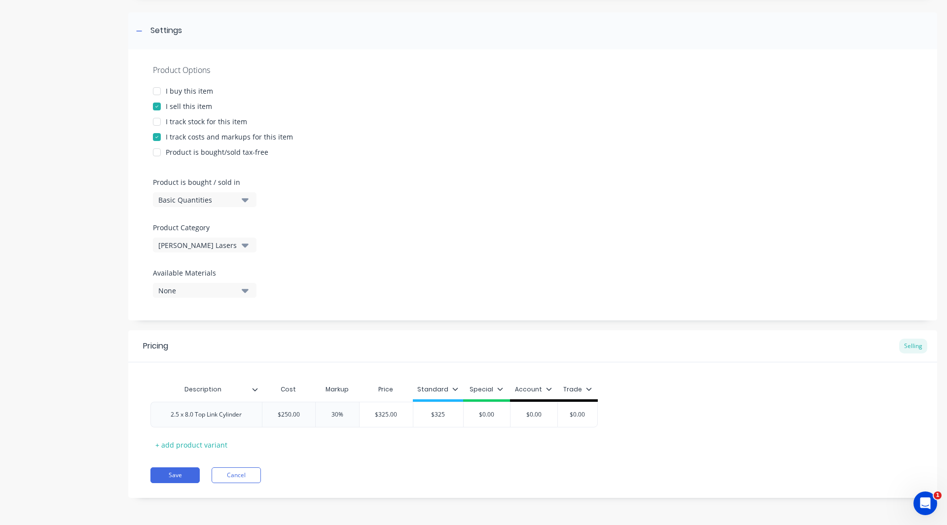
click at [454, 389] on icon at bounding box center [455, 389] width 5 height 3
click at [400, 416] on div at bounding box center [402, 418] width 20 height 20
drag, startPoint x: 342, startPoint y: 453, endPoint x: 82, endPoint y: 306, distance: 297.8
click at [82, 306] on div "Product details" at bounding box center [62, 211] width 104 height 604
click at [253, 389] on icon at bounding box center [254, 389] width 5 height 3
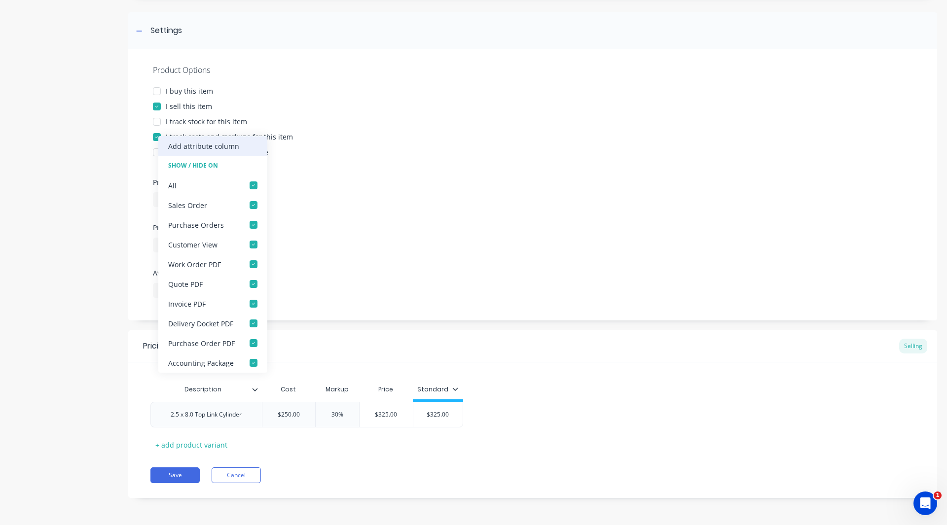
click at [220, 141] on div "Add attribute column" at bounding box center [203, 146] width 71 height 10
type textarea "x"
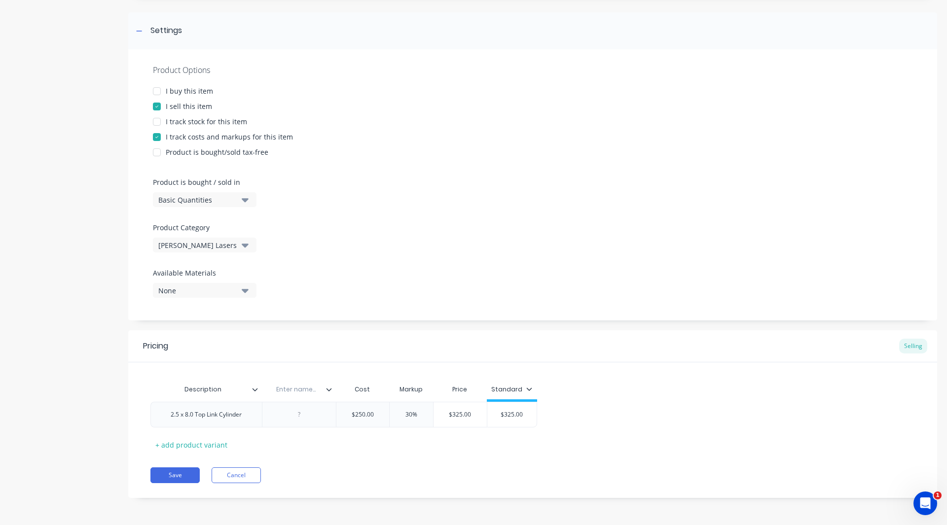
paste input "2.5 x 8.0 Top Link Cylinder"
click at [291, 388] on input "2.5 x 8.0 Top Link Cylinder" at bounding box center [296, 389] width 68 height 9
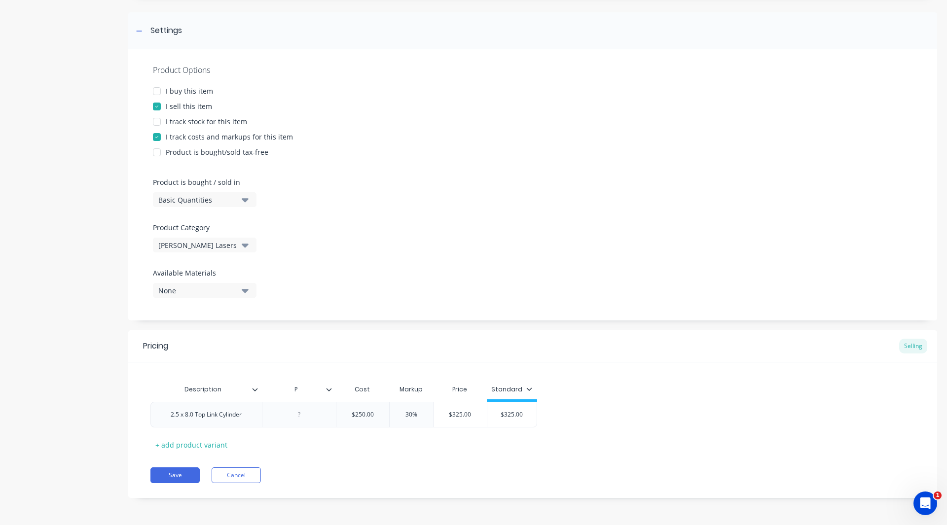
scroll to position [0, 0]
type input "Part Number"
type textarea "x"
click at [301, 414] on div at bounding box center [298, 414] width 49 height 13
click at [192, 476] on button "Save" at bounding box center [174, 475] width 49 height 16
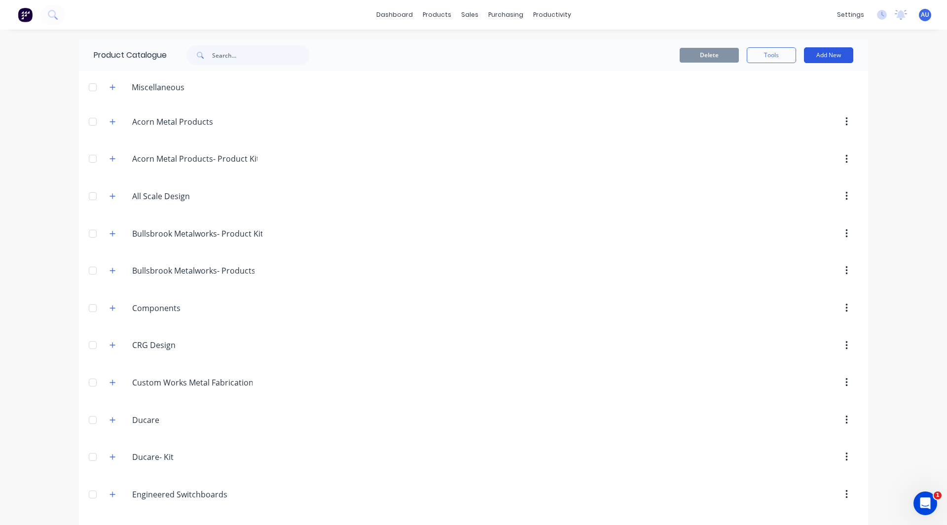
click at [830, 55] on button "Add New" at bounding box center [828, 55] width 49 height 16
click at [798, 100] on div "Product" at bounding box center [806, 100] width 76 height 14
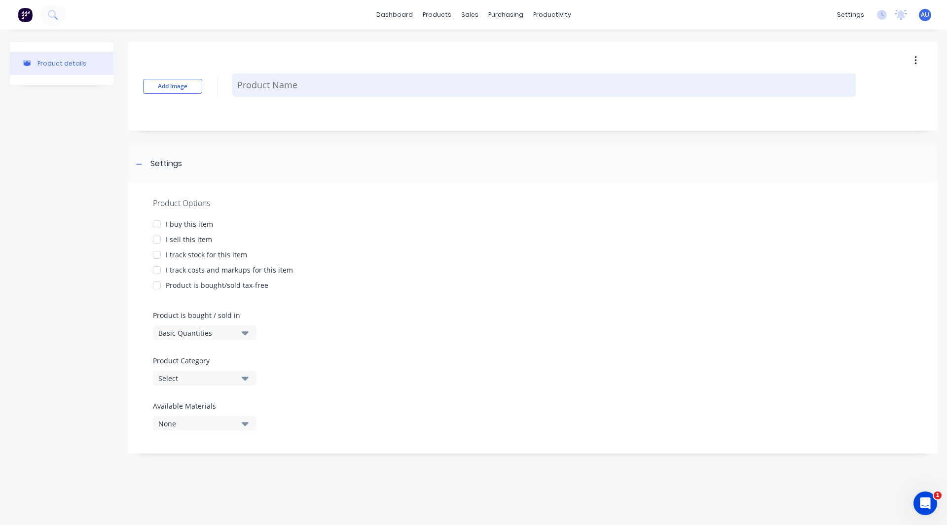
click at [303, 81] on textarea at bounding box center [543, 84] width 623 height 23
type textarea "x"
type textarea "A"
type textarea "x"
type textarea "AG"
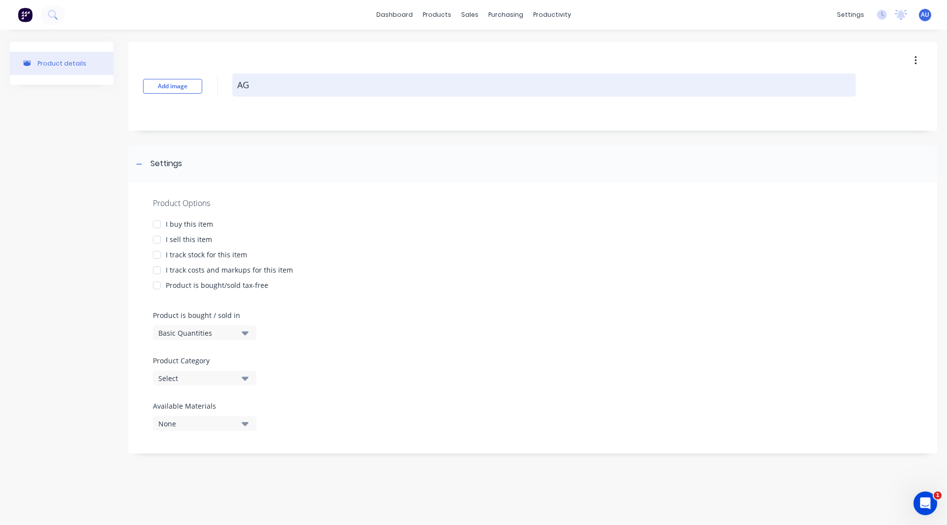
type textarea "x"
type textarea "AG"
type textarea "x"
type textarea "AG C"
type textarea "x"
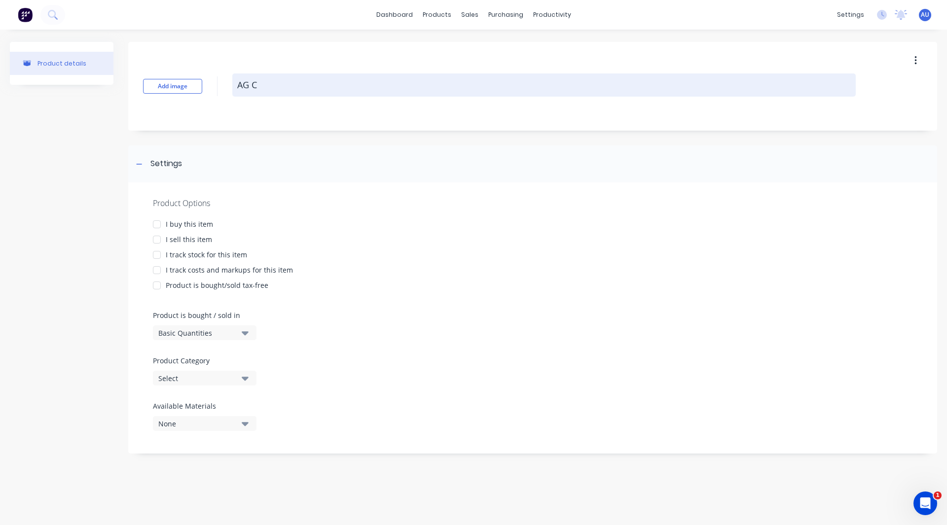
type textarea "AG Cy"
type textarea "x"
type textarea "AG Cyl"
type textarea "x"
type textarea "AG Cyli"
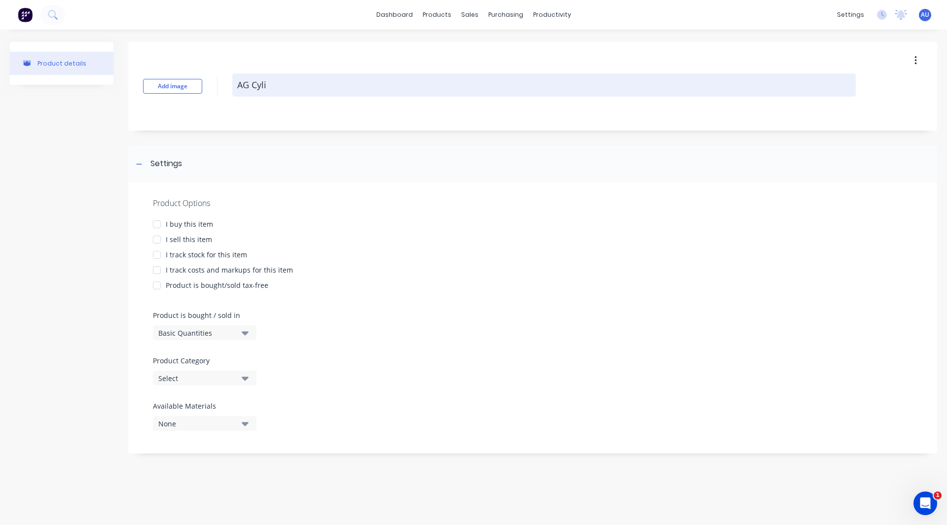
type textarea "x"
type textarea "AG Cylin"
type textarea "x"
type textarea "AG Cylind"
type textarea "x"
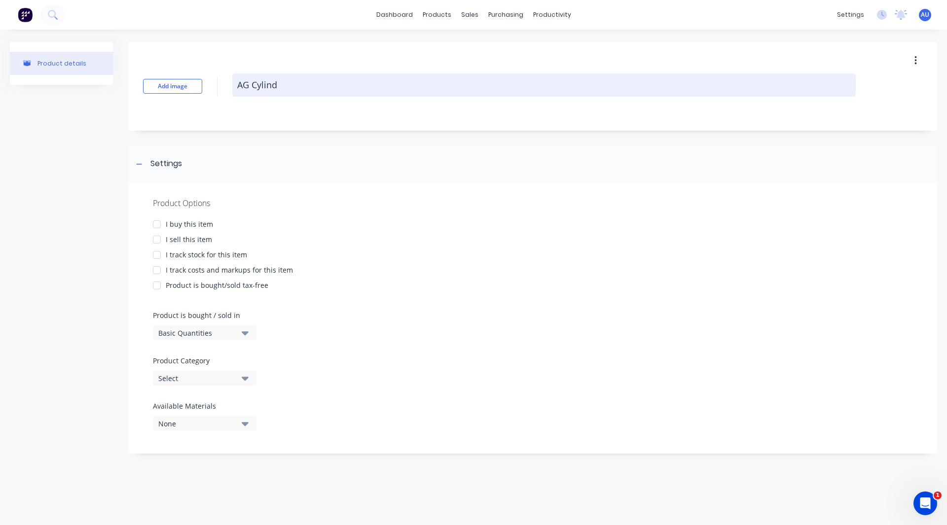
type textarea "AG Cylinde"
type textarea "x"
type textarea "AG Cylinder"
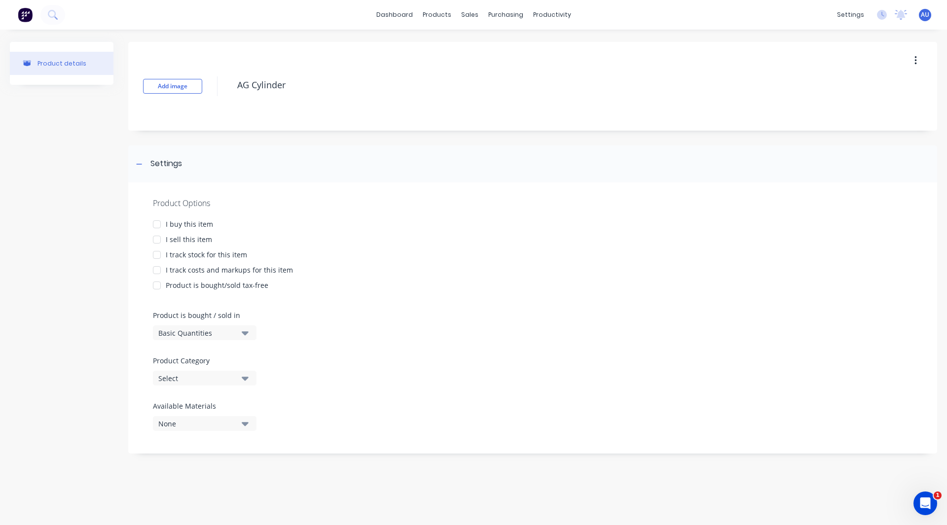
click at [156, 239] on div at bounding box center [157, 240] width 20 height 20
click at [156, 270] on div at bounding box center [157, 270] width 20 height 20
type textarea "x"
type textarea "AG Cylinder"
type textarea "x"
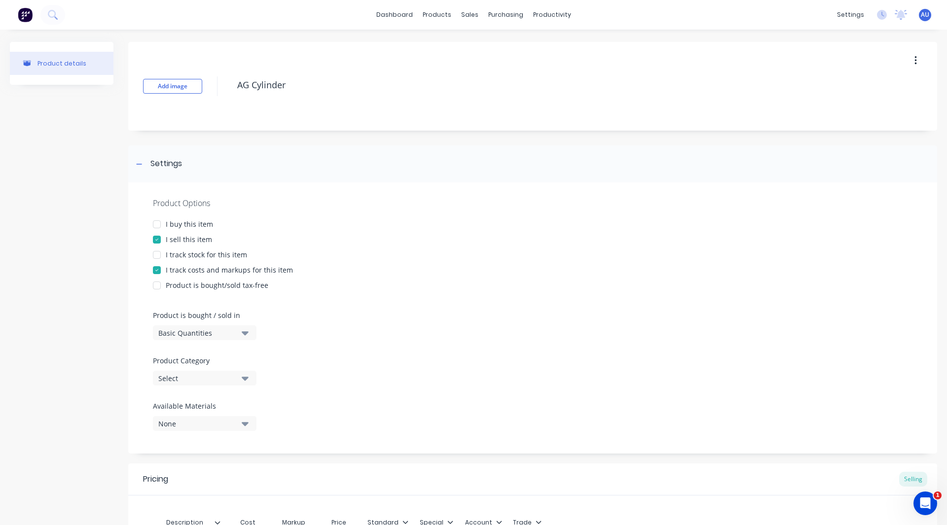
type textarea "AG Cylinder"
click at [90, 472] on div "Product details" at bounding box center [62, 344] width 104 height 604
type textarea "x"
click at [27, 15] on img at bounding box center [25, 14] width 15 height 15
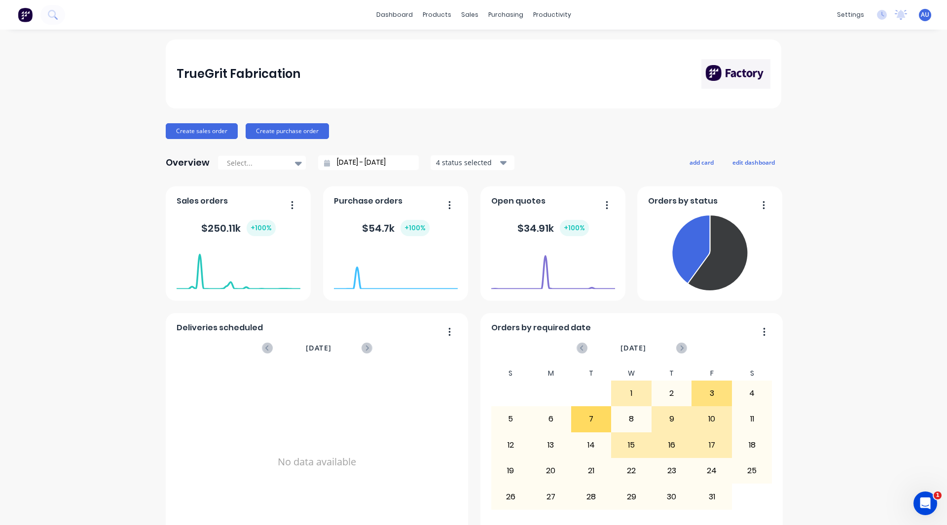
click at [118, 248] on div "TrueGrit Fabrication Create sales order Create purchase order Overview Select..…" at bounding box center [473, 296] width 947 height 515
click at [31, 155] on div "TrueGrit Fabrication Create sales order Create purchase order Overview Select..…" at bounding box center [473, 296] width 947 height 515
click at [107, 440] on div "TrueGrit Fabrication Create sales order Create purchase order Overview Select..…" at bounding box center [473, 296] width 947 height 515
click at [541, 13] on div "productivity" at bounding box center [552, 14] width 48 height 15
click at [547, 47] on div at bounding box center [540, 47] width 15 height 9
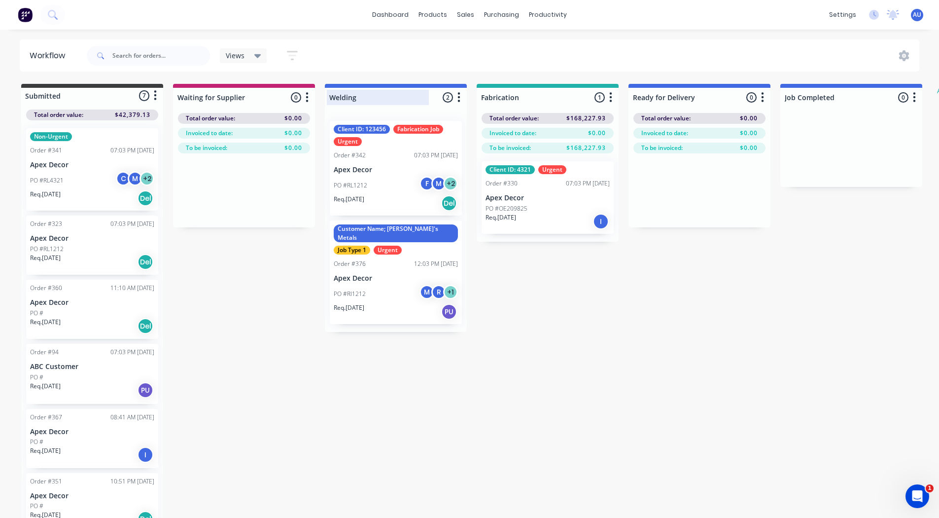
click at [342, 98] on div at bounding box center [396, 97] width 142 height 19
click at [342, 98] on input "Welding" at bounding box center [377, 97] width 97 height 10
type input "Lasr Cutting"
click at [504, 98] on div at bounding box center [548, 97] width 142 height 19
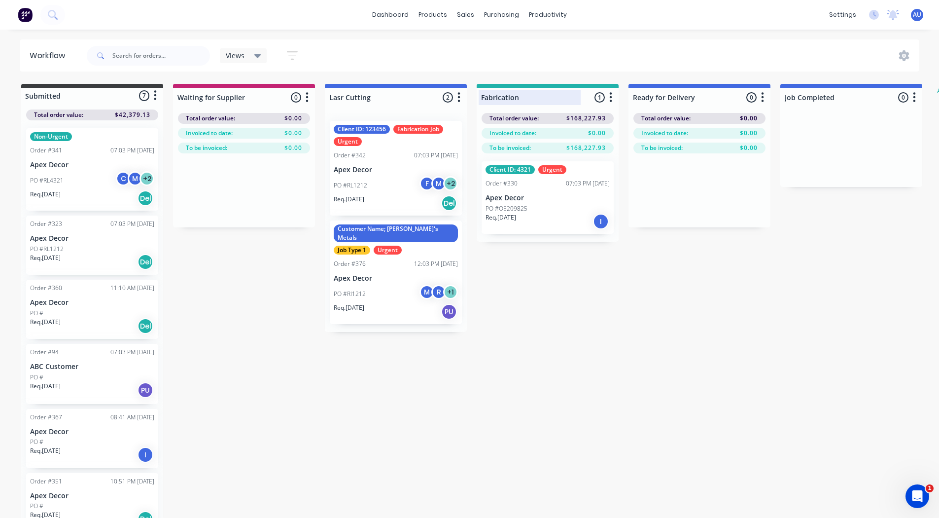
click at [504, 98] on input "Fabrication" at bounding box center [529, 97] width 97 height 10
type input "Press"
click at [555, 293] on div "Submitted 7 Status colour #3A3C3E hex #3A3C3E Save Cancel Summaries Total order…" at bounding box center [600, 302] width 1215 height 436
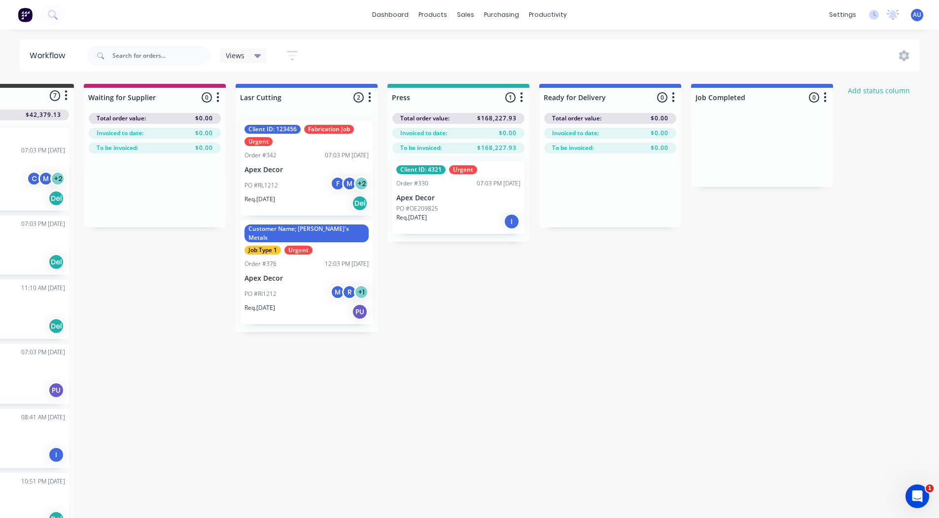
scroll to position [0, 92]
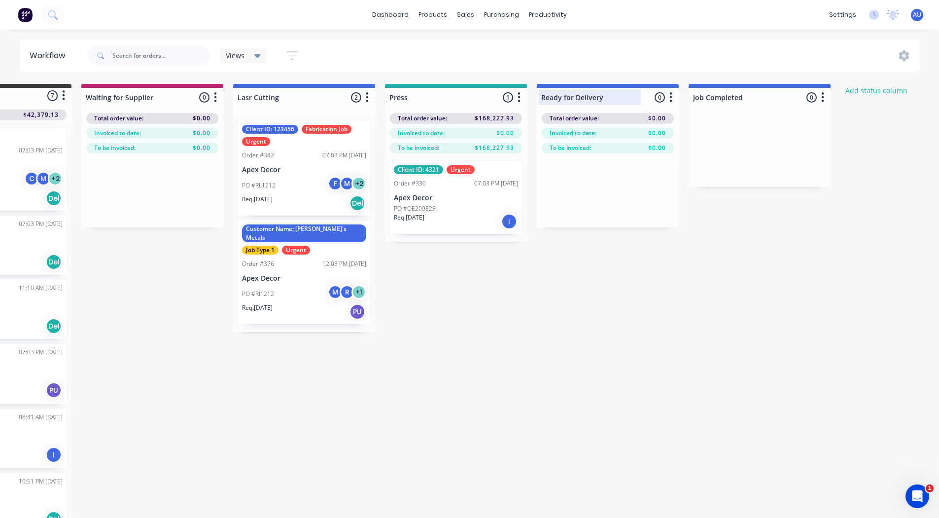
click at [594, 94] on div at bounding box center [608, 97] width 142 height 19
click at [594, 94] on input "Ready for Delivery" at bounding box center [589, 97] width 97 height 10
type input "C"
type input "Powdercaoting"
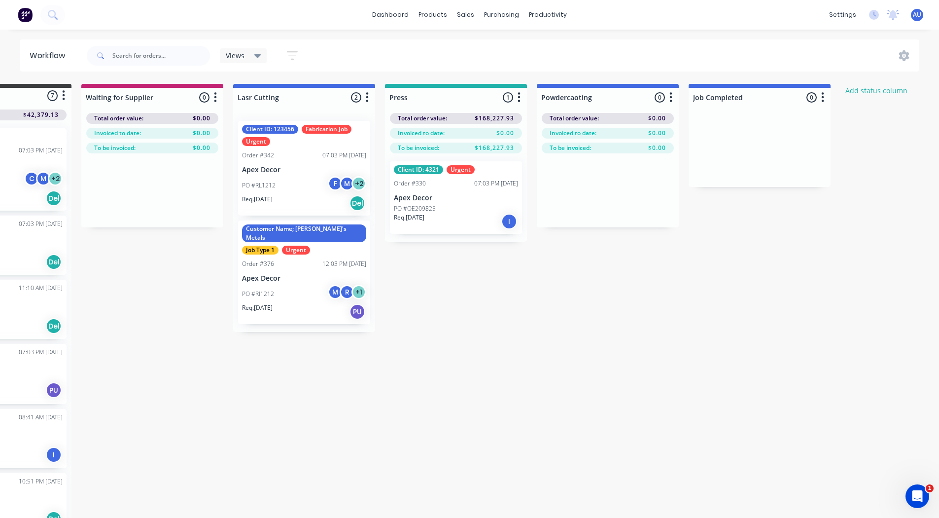
click at [539, 345] on div "Submitted 7 Status colour #3A3C3E hex #3A3C3E Save Cancel Summaries Total order…" at bounding box center [508, 302] width 1215 height 436
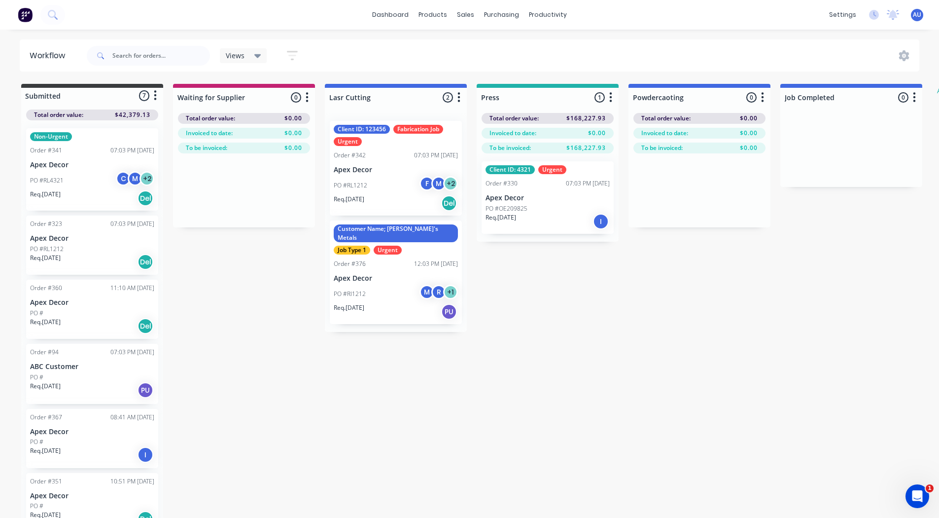
click at [271, 468] on div "Submitted 7 Status colour #3A3C3E hex #3A3C3E Save Cancel Summaries Total order…" at bounding box center [600, 302] width 1215 height 436
click at [268, 415] on div "Submitted 7 Status colour #3A3C3E hex #3A3C3E Save Cancel Summaries Total order…" at bounding box center [600, 302] width 1215 height 436
click at [28, 10] on img at bounding box center [25, 14] width 15 height 15
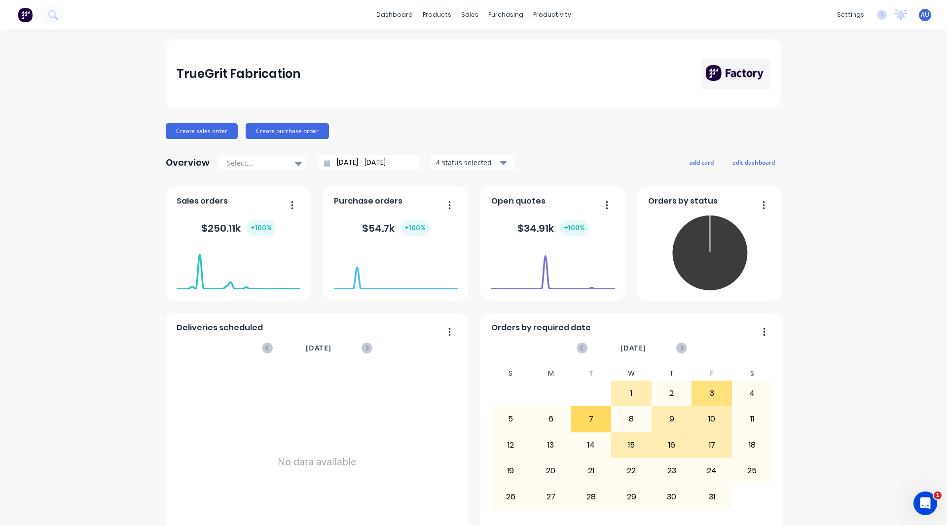
click at [87, 85] on div "TrueGrit Fabrication Create sales order Create purchase order Overview Select..…" at bounding box center [473, 296] width 947 height 515
click at [43, 485] on div "TrueGrit Fabrication Create sales order Create purchase order Overview Select..…" at bounding box center [473, 296] width 947 height 515
click at [699, 163] on button "add card" at bounding box center [701, 162] width 37 height 13
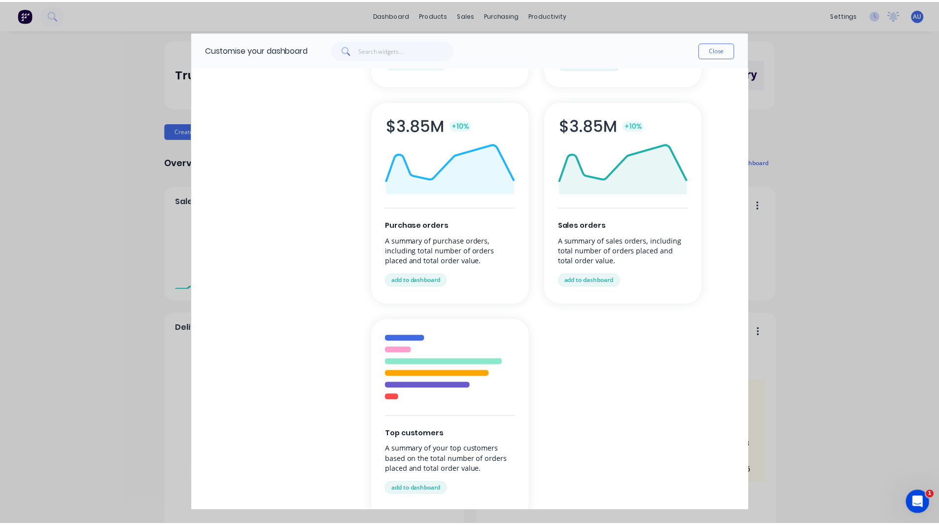
scroll to position [228, 0]
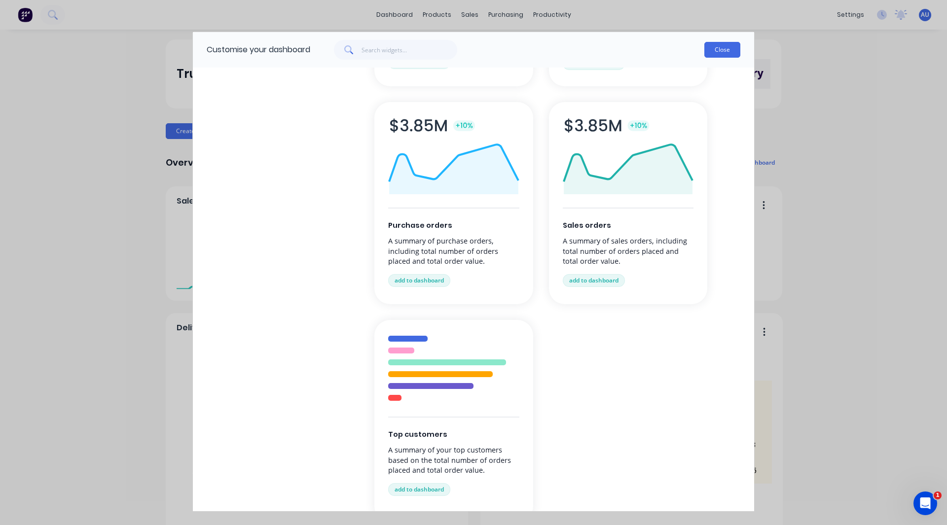
click at [731, 47] on button "Close" at bounding box center [722, 50] width 36 height 16
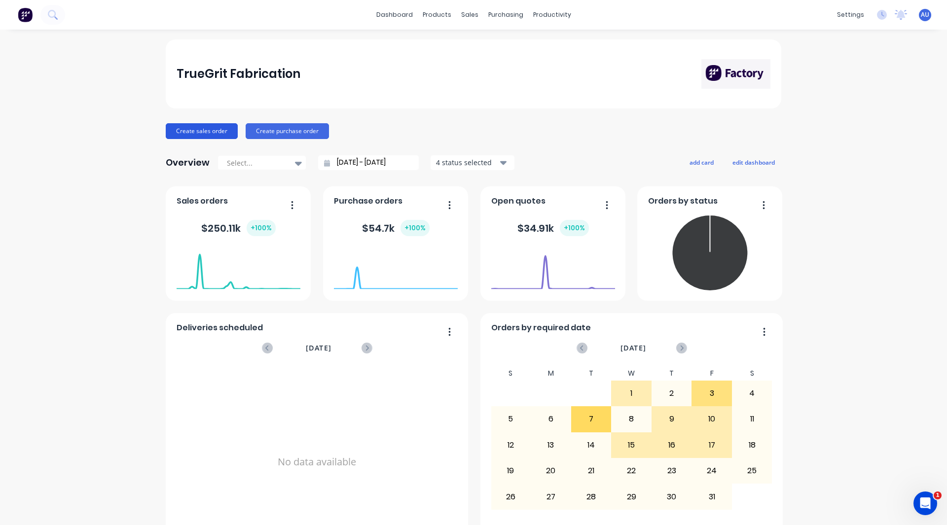
click at [207, 130] on button "Create sales order" at bounding box center [202, 131] width 72 height 16
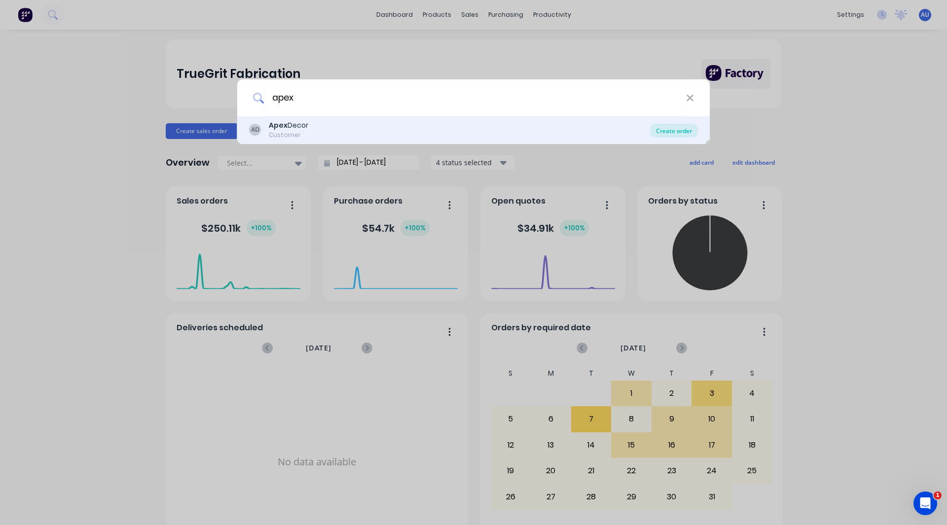
type input "apex"
click at [665, 129] on div "Create order" at bounding box center [674, 131] width 48 height 14
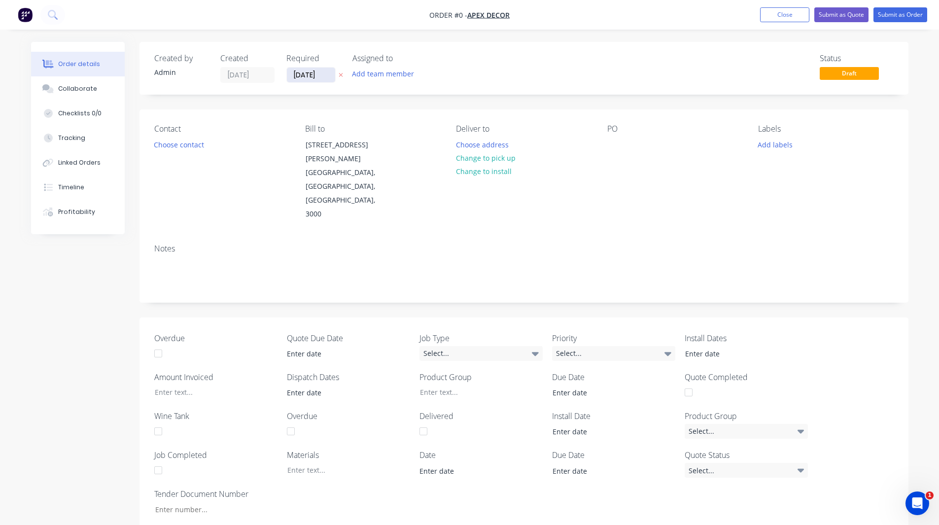
click at [318, 72] on input "13/10/25" at bounding box center [311, 75] width 48 height 15
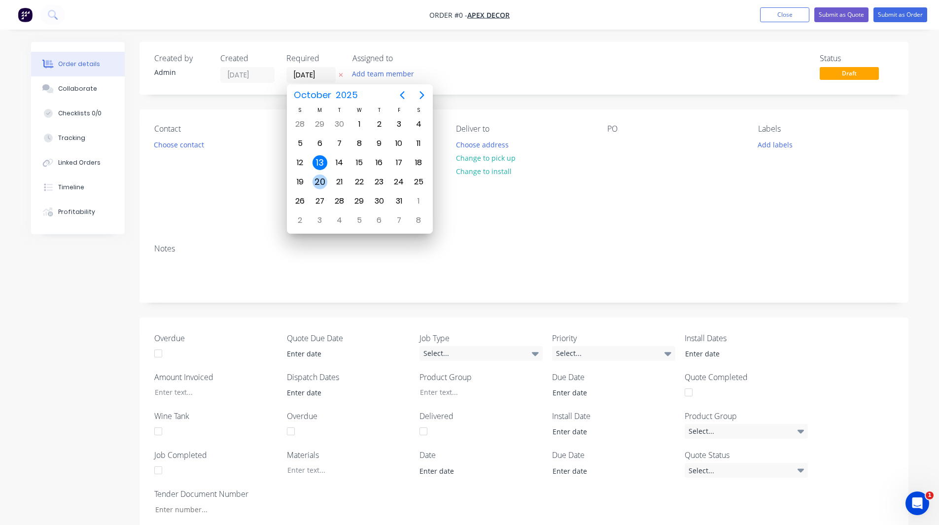
click at [321, 182] on div "20" at bounding box center [320, 182] width 15 height 15
type input "[DATE]"
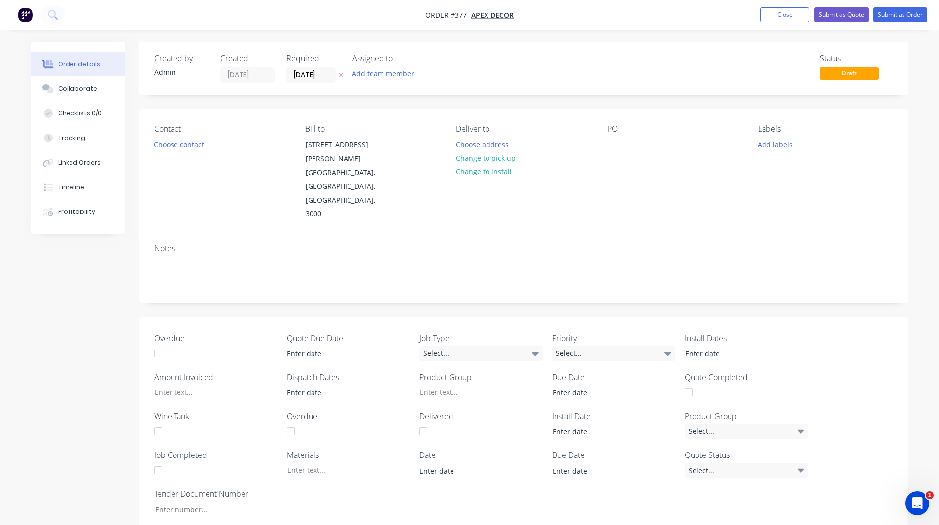
click at [45, 282] on div "Created by Admin Created 13/10/25 Required 20/10/25 Assigned to Add team member…" at bounding box center [470, 454] width 878 height 824
click at [173, 144] on button "Choose contact" at bounding box center [178, 144] width 61 height 13
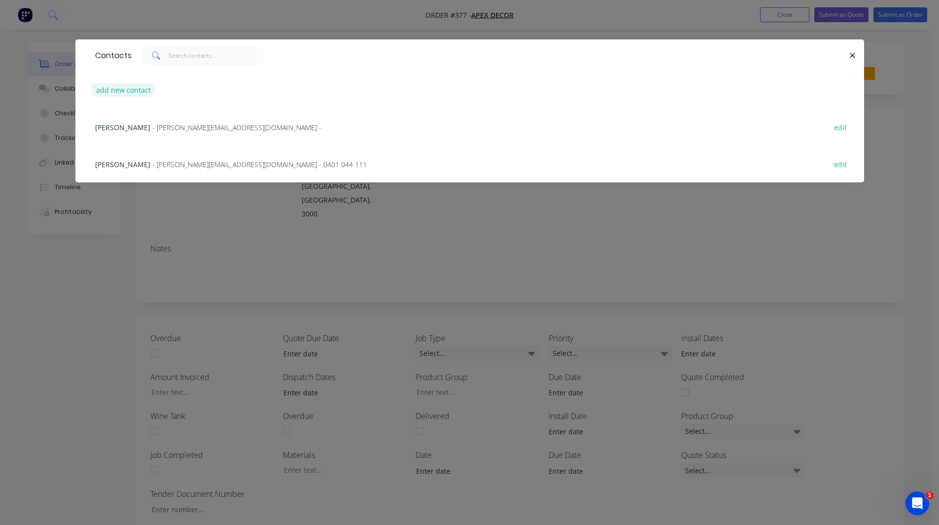
click at [139, 89] on button "add new contact" at bounding box center [123, 89] width 65 height 13
select select "AU"
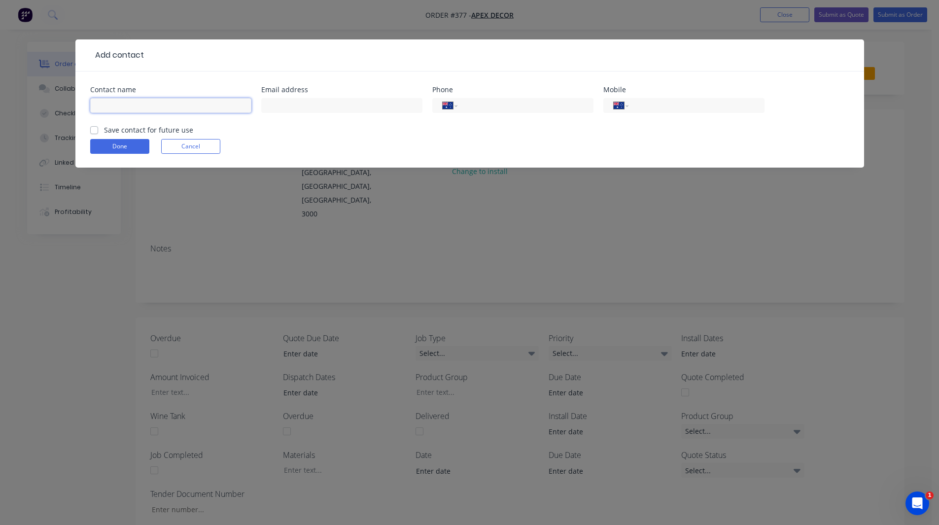
click at [142, 106] on input "text" at bounding box center [170, 105] width 161 height 15
type input "Brenton"
click at [641, 111] on div "International Afghanistan Åland Islands Albania Algeria American Samoa Andorra …" at bounding box center [683, 105] width 161 height 15
click at [641, 100] on input "tel" at bounding box center [695, 105] width 118 height 11
type input "427621957"
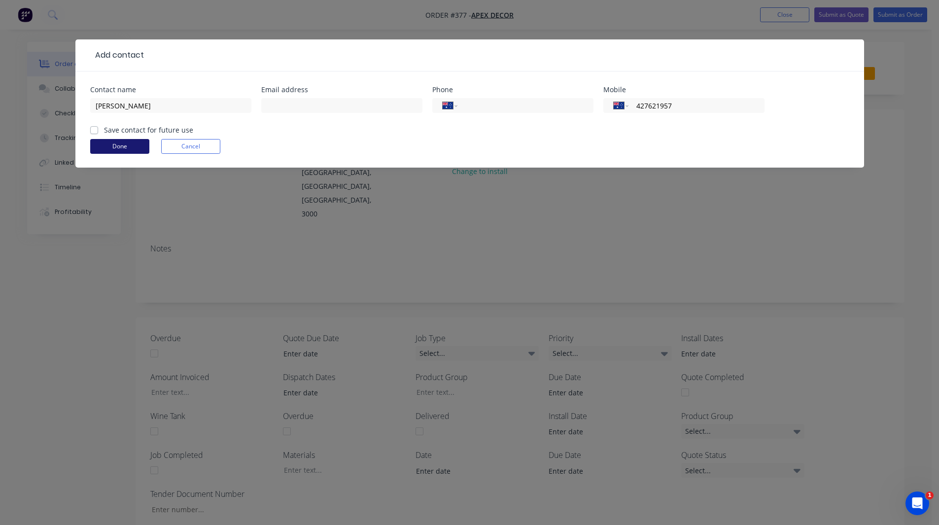
click at [102, 144] on button "Done" at bounding box center [119, 146] width 59 height 15
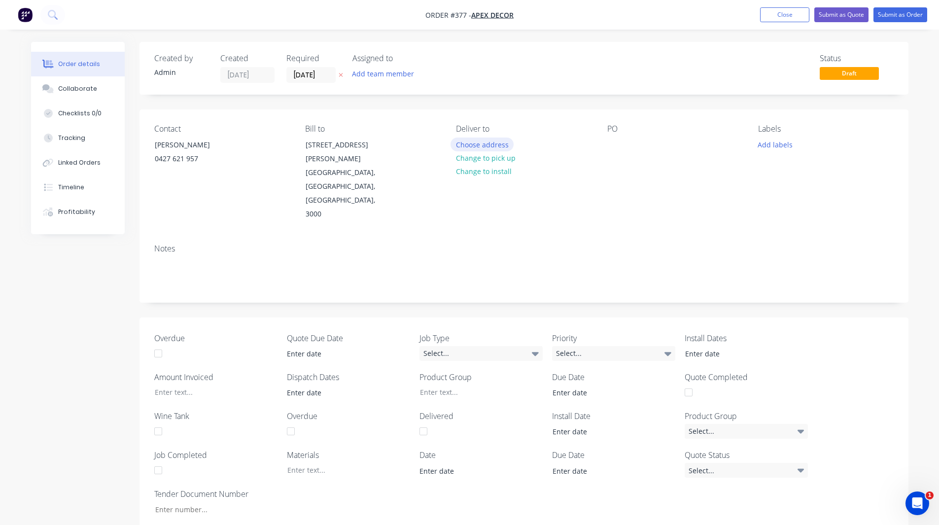
click at [491, 142] on button "Choose address" at bounding box center [482, 144] width 63 height 13
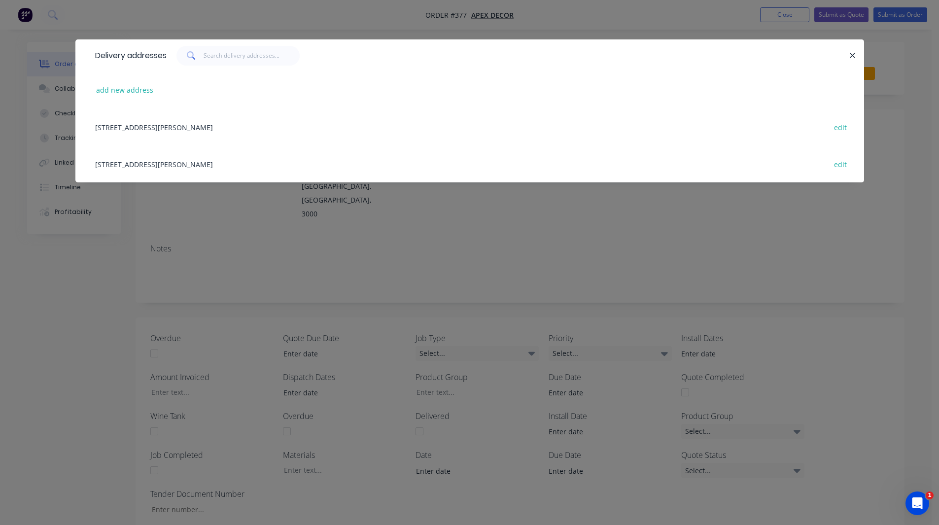
click at [143, 126] on div "789 Collins Street, Melbourne, Victoria, Australia, 3000 edit" at bounding box center [469, 126] width 759 height 37
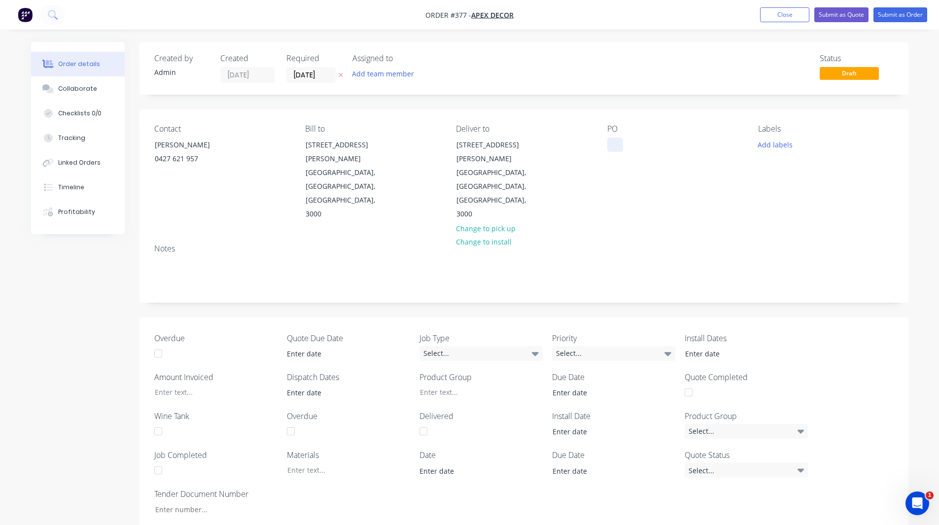
click at [616, 143] on div at bounding box center [615, 145] width 16 height 14
click at [600, 113] on div "Contact Brenton 0427 621 957 Bill to 789 Collins Street Melbourne, Victoria, Au…" at bounding box center [524, 172] width 769 height 127
click at [371, 71] on button "Add team member" at bounding box center [383, 73] width 72 height 13
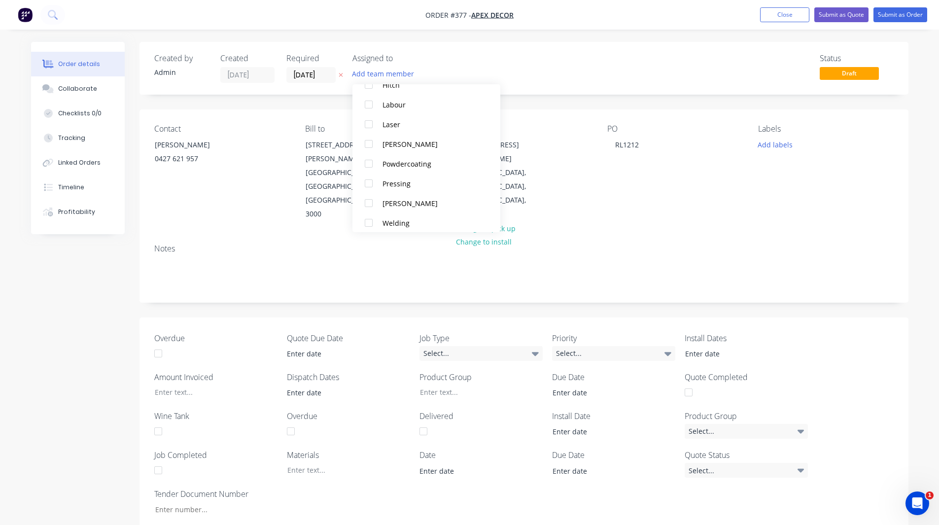
scroll to position [128, 0]
click at [370, 196] on div at bounding box center [369, 198] width 20 height 20
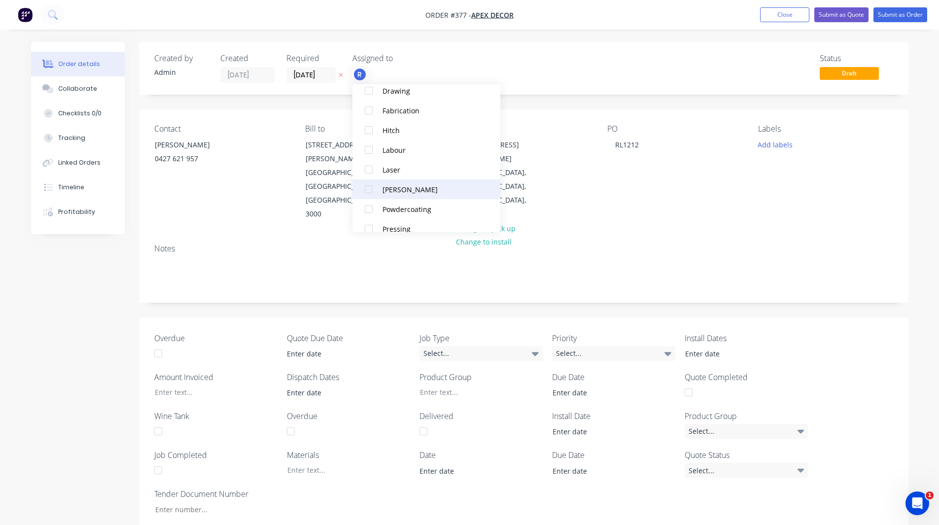
scroll to position [98, 0]
click at [368, 192] on div at bounding box center [369, 189] width 20 height 20
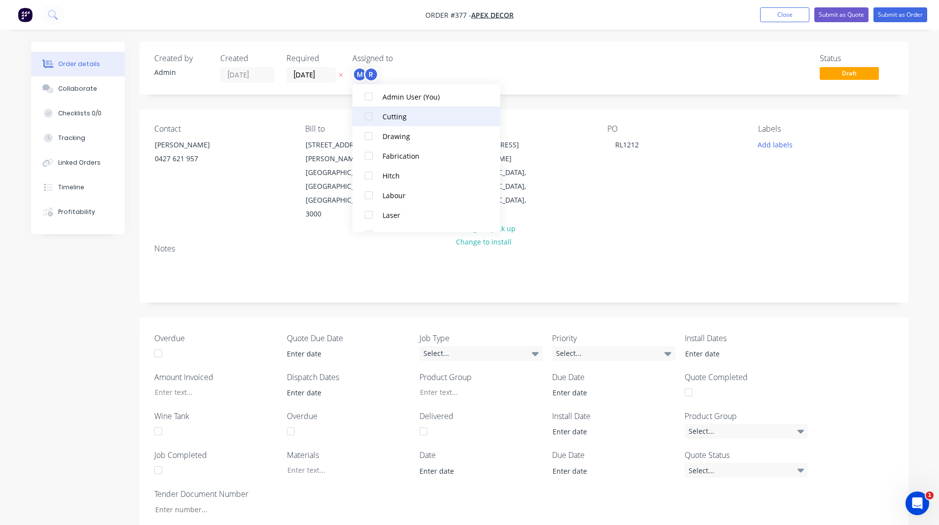
scroll to position [72, 0]
click at [373, 113] on div at bounding box center [369, 116] width 20 height 20
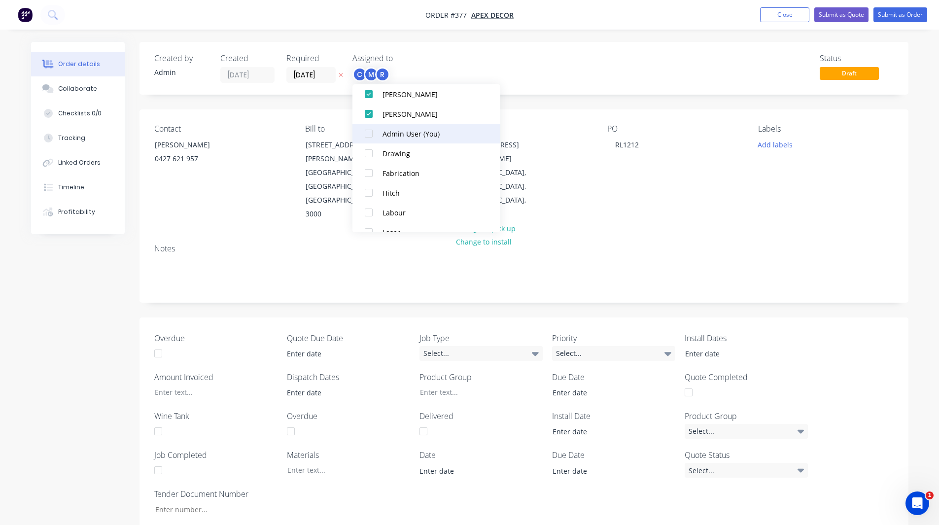
scroll to position [55, 0]
click at [370, 172] on div at bounding box center [369, 172] width 20 height 20
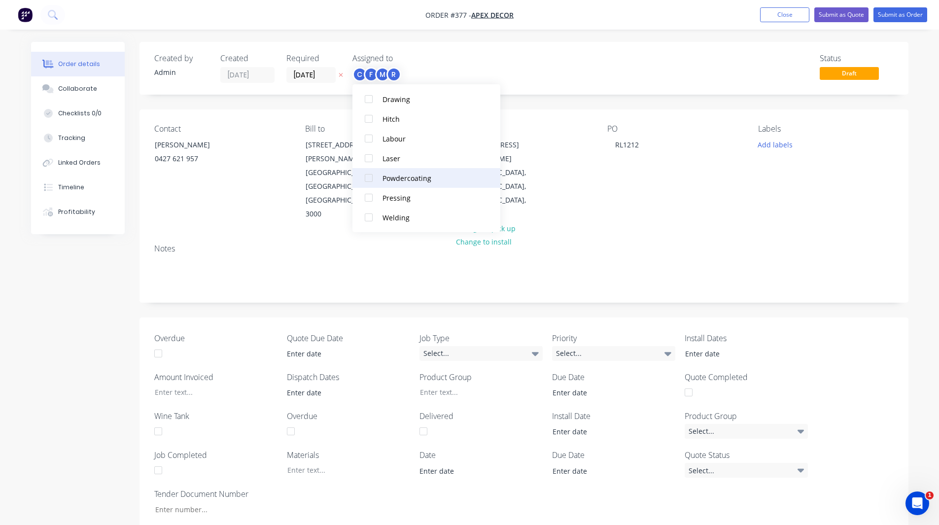
click at [366, 177] on div at bounding box center [369, 178] width 20 height 20
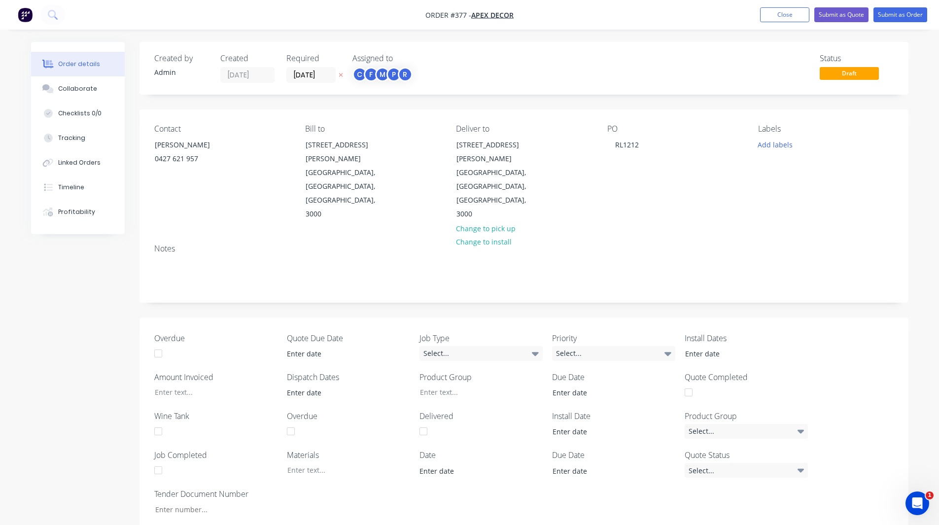
click at [476, 54] on div "Status Draft" at bounding box center [672, 68] width 443 height 29
click at [766, 140] on button "Add labels" at bounding box center [775, 144] width 45 height 13
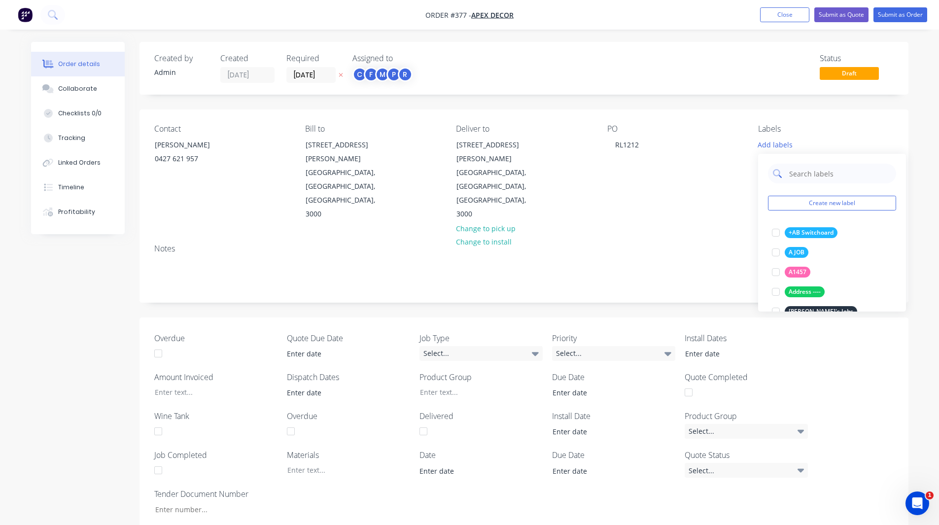
click at [814, 171] on input "text" at bounding box center [839, 174] width 103 height 20
click at [775, 251] on div at bounding box center [776, 253] width 20 height 20
click at [809, 172] on input "urgent" at bounding box center [839, 169] width 103 height 20
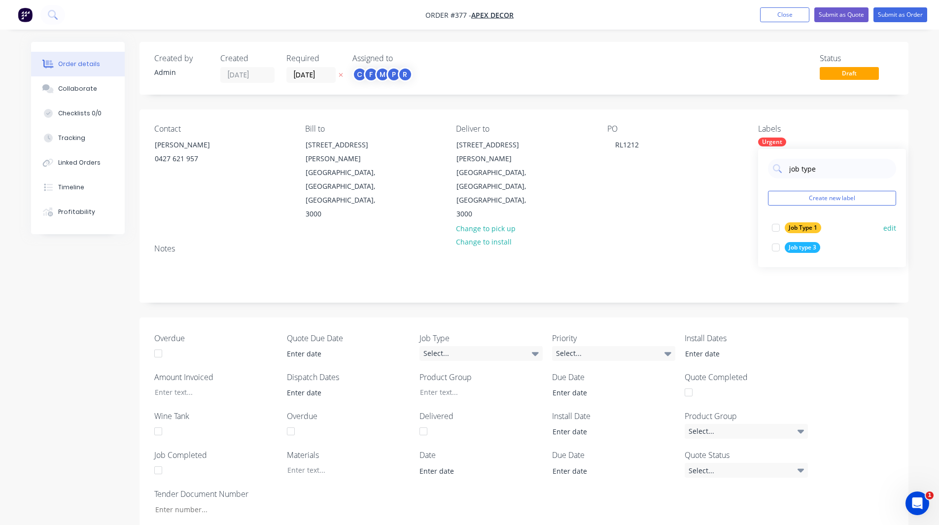
click at [775, 225] on div at bounding box center [776, 228] width 20 height 20
click at [809, 169] on input "job type" at bounding box center [839, 169] width 103 height 20
click at [776, 227] on div at bounding box center [776, 228] width 20 height 20
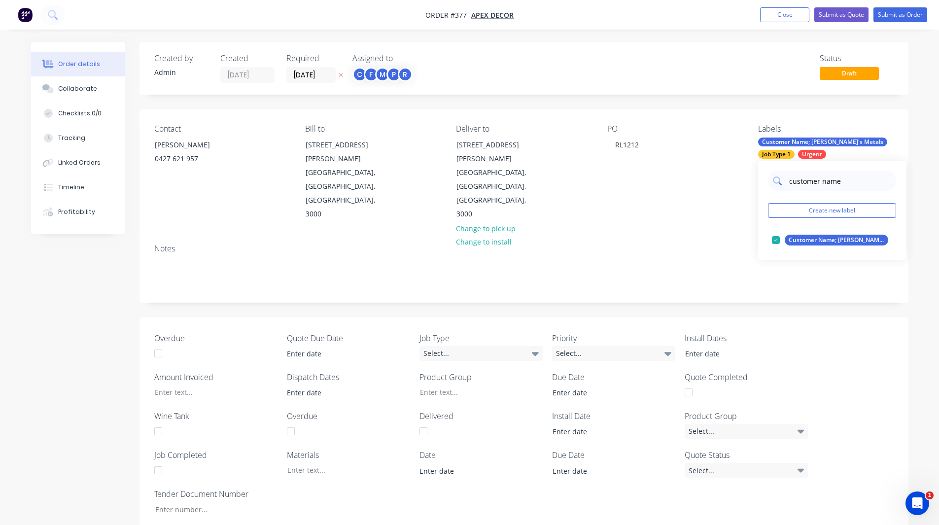
click at [789, 174] on input "customer name" at bounding box center [839, 181] width 103 height 20
type input "client id"
click at [774, 260] on div at bounding box center [776, 260] width 20 height 20
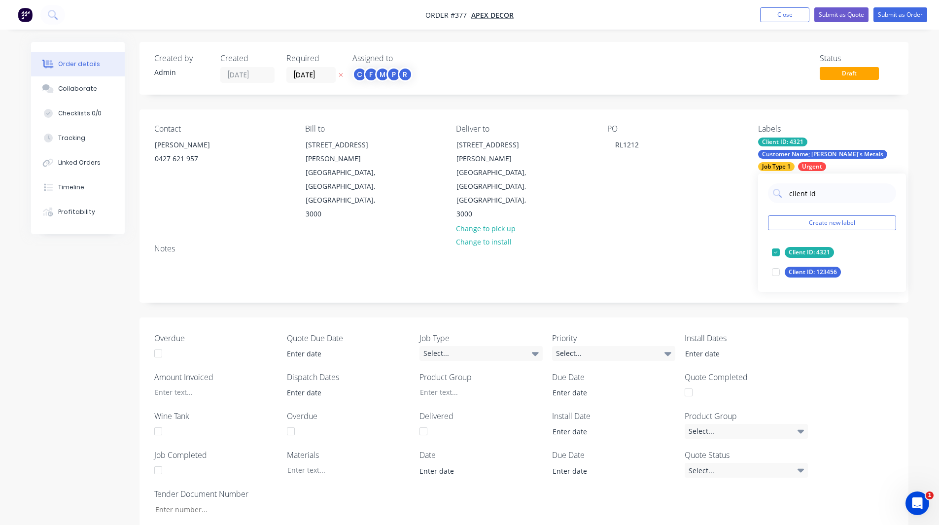
click at [920, 181] on div "Order details Collaborate Checklists 0/0 Tracking Linked Orders Timeline Profit…" at bounding box center [469, 433] width 939 height 866
click at [783, 153] on div "Customer Name; [PERSON_NAME]'s Metals" at bounding box center [822, 154] width 129 height 9
drag, startPoint x: 814, startPoint y: 196, endPoint x: 812, endPoint y: 191, distance: 5.5
click at [812, 191] on input "client id" at bounding box center [839, 193] width 103 height 20
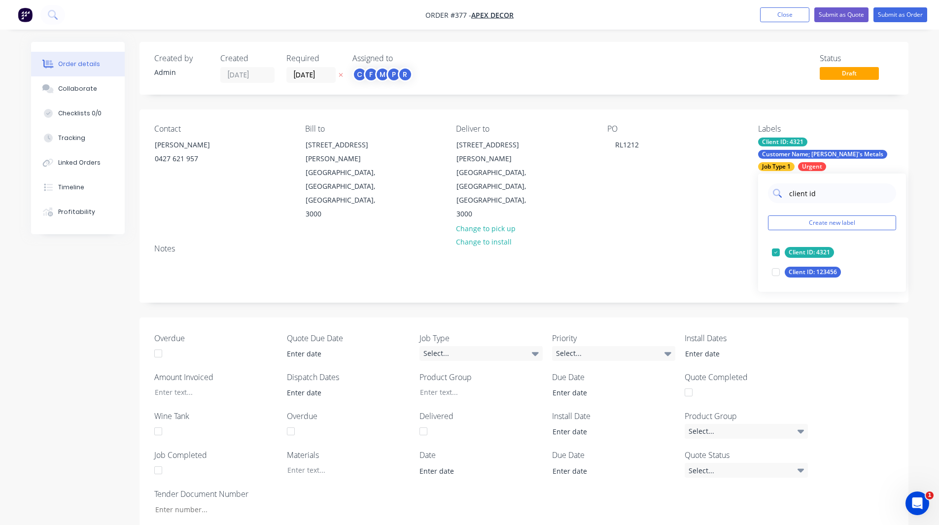
click at [812, 191] on input "client id" at bounding box center [839, 193] width 103 height 20
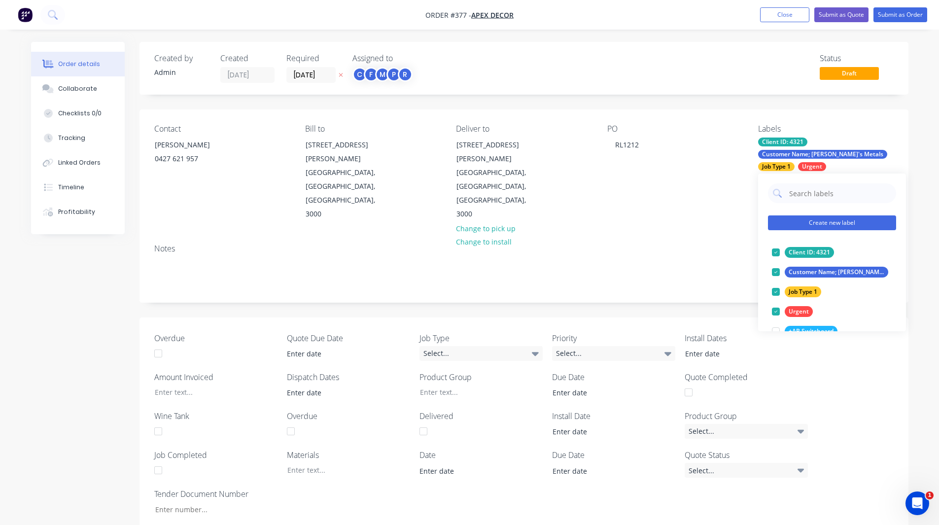
click at [815, 223] on button "Create new label" at bounding box center [832, 222] width 128 height 15
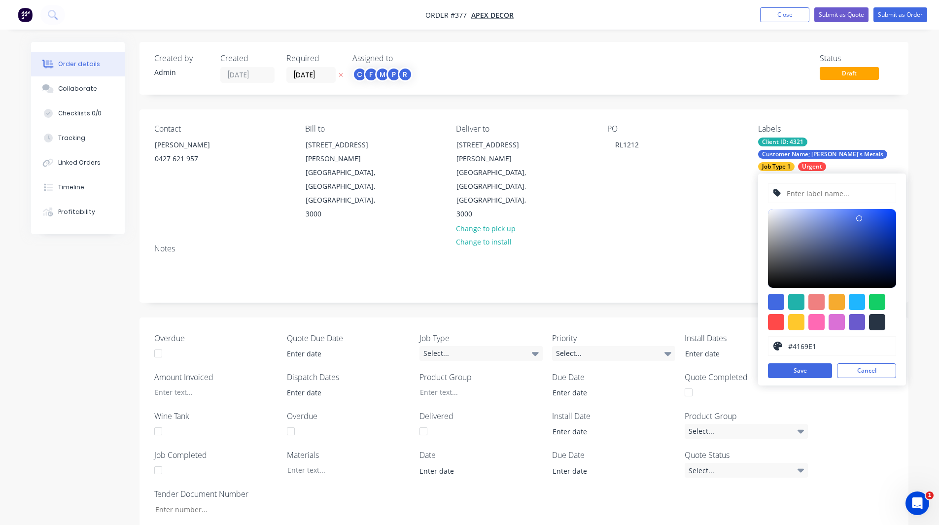
click at [921, 144] on div "Order details Collaborate Checklists 0/0 Tracking Linked Orders Timeline Profit…" at bounding box center [469, 433] width 939 height 866
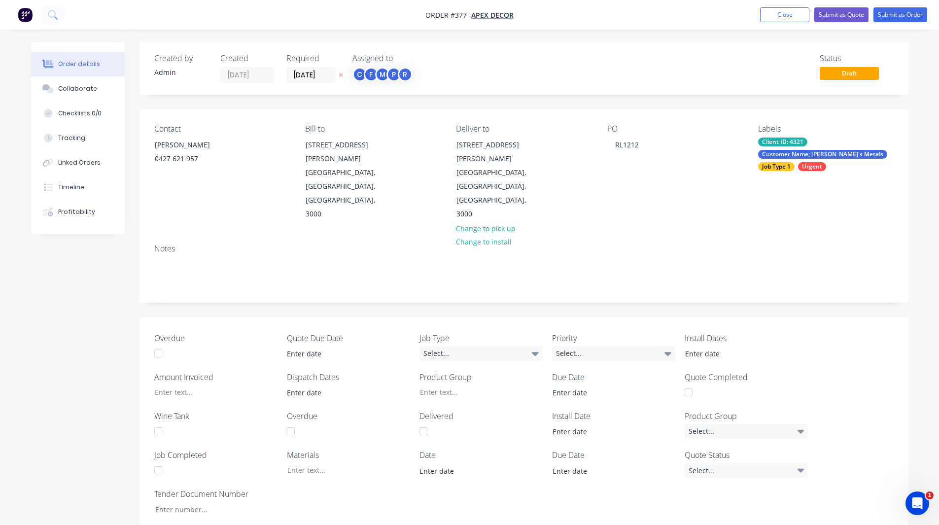
click at [798, 139] on div "Client ID: 4321" at bounding box center [782, 142] width 49 height 9
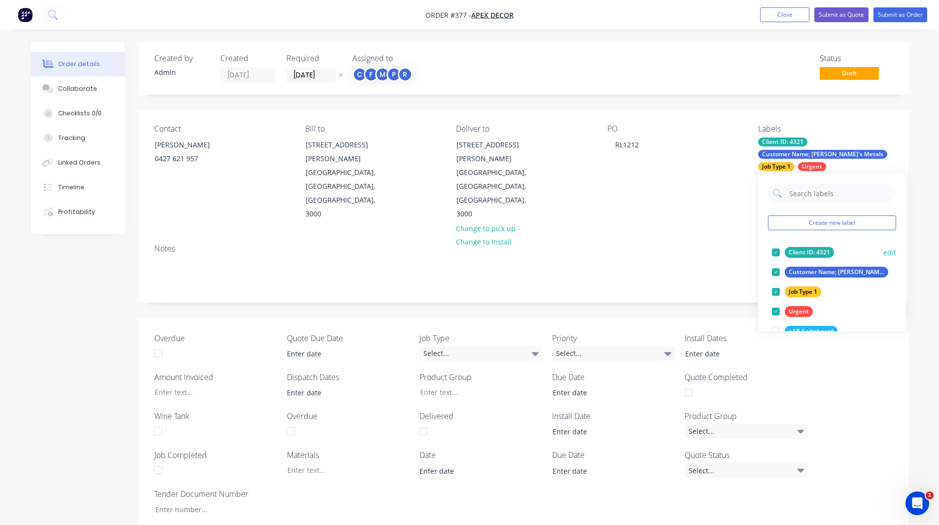
click at [777, 251] on div at bounding box center [776, 253] width 20 height 20
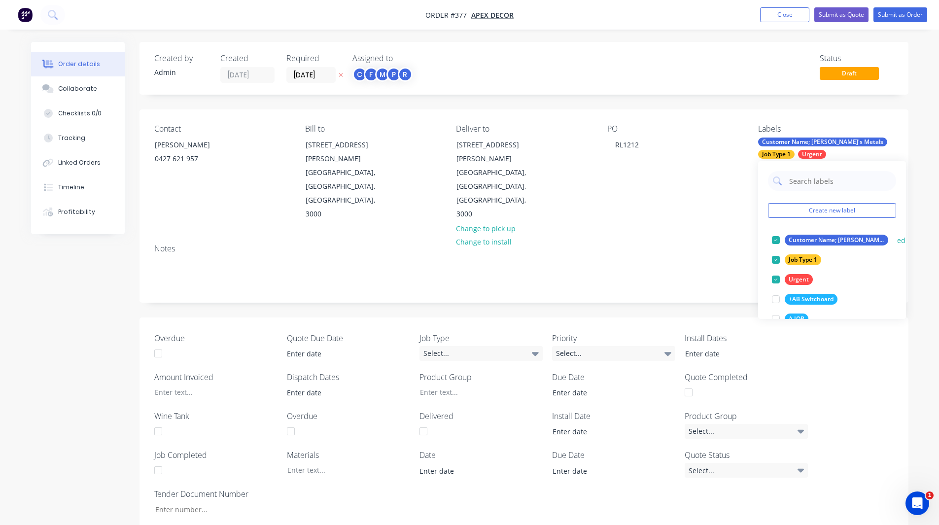
click at [775, 241] on div at bounding box center [776, 240] width 20 height 20
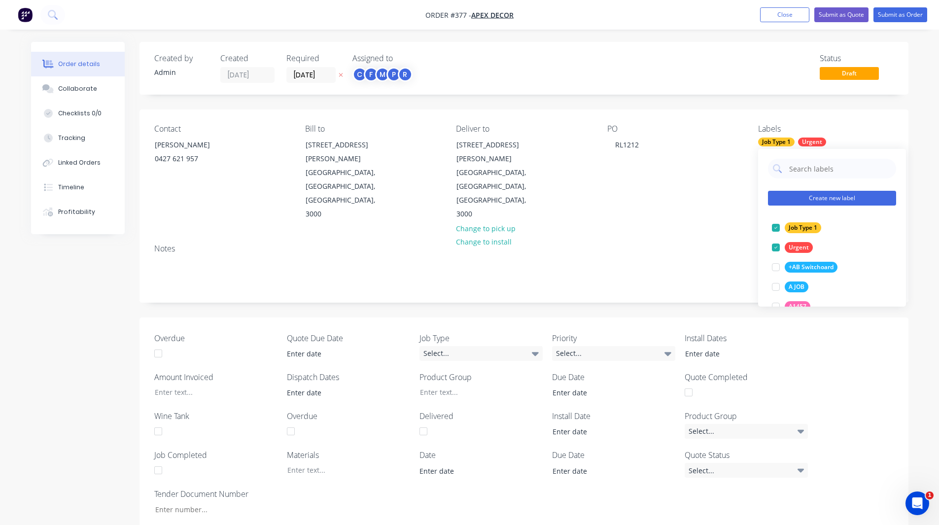
click at [831, 198] on button "Create new label" at bounding box center [832, 198] width 128 height 15
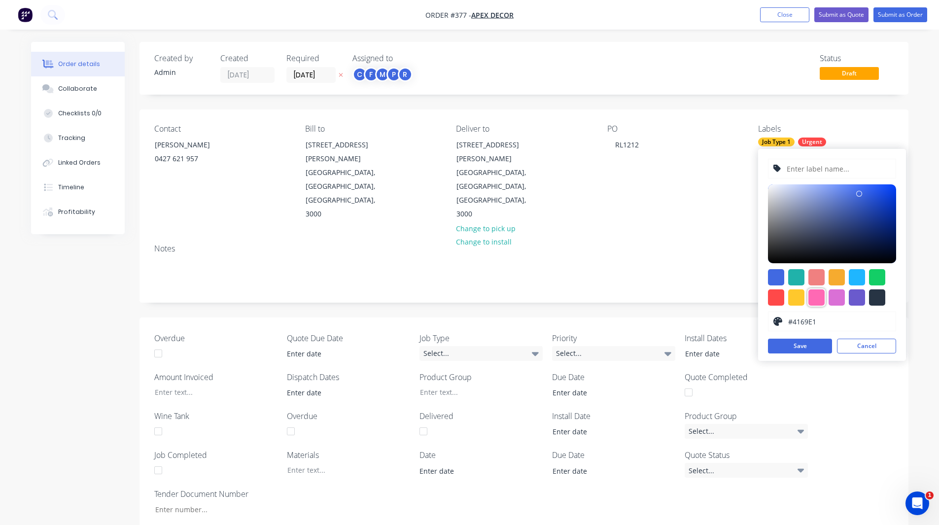
click at [814, 300] on div at bounding box center [817, 297] width 16 height 16
type input "#FF69B4"
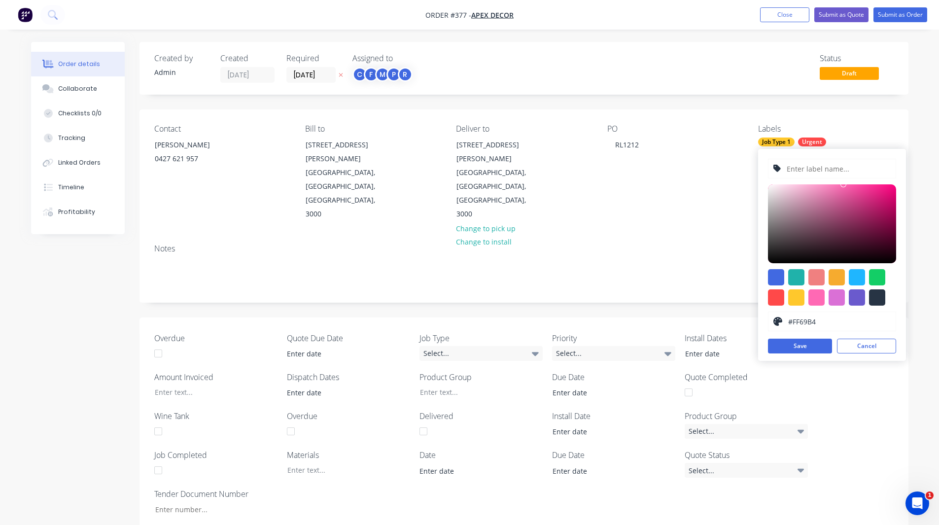
click at [805, 173] on input "text" at bounding box center [838, 168] width 105 height 19
type input "Walk-in Job"
click at [803, 344] on button "Save" at bounding box center [800, 346] width 64 height 15
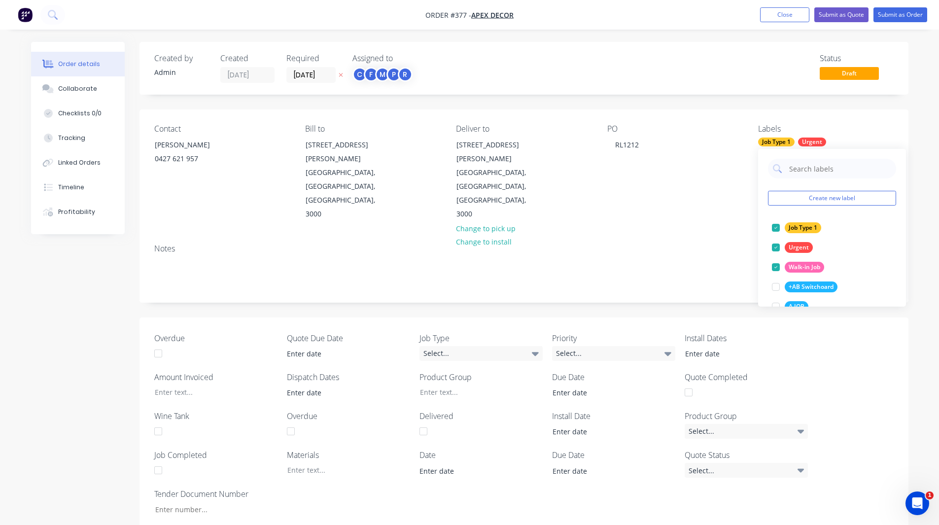
click at [931, 213] on div "Order details Collaborate Checklists 0/0 Tracking Linked Orders Timeline Profit…" at bounding box center [469, 433] width 939 height 866
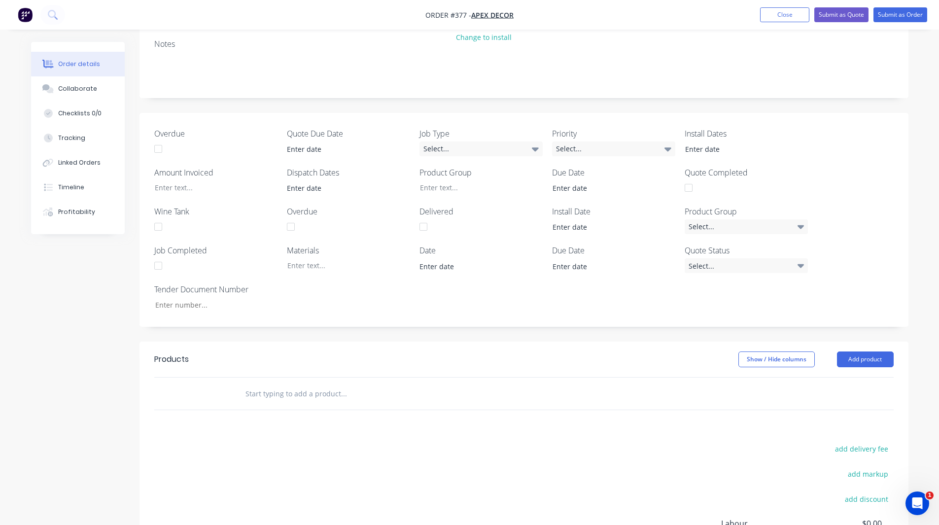
scroll to position [300, 0]
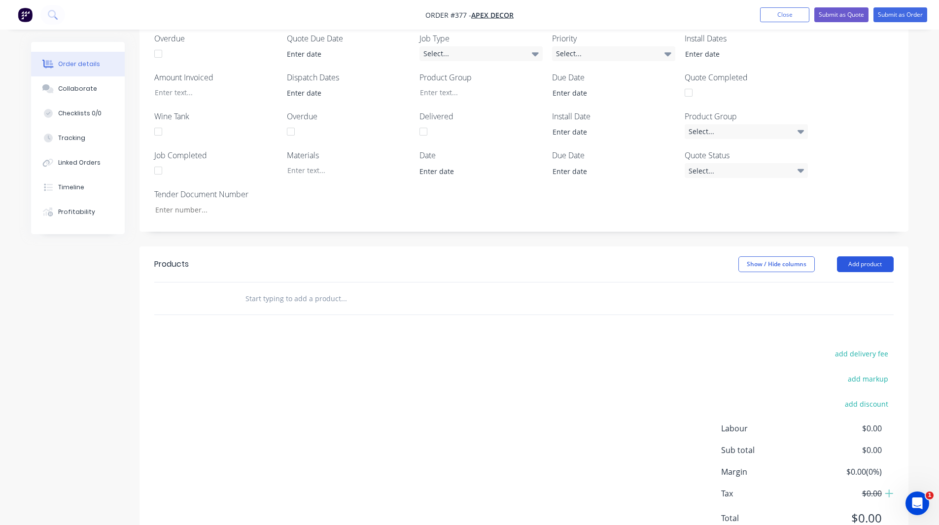
click at [865, 256] on button "Add product" at bounding box center [865, 264] width 57 height 16
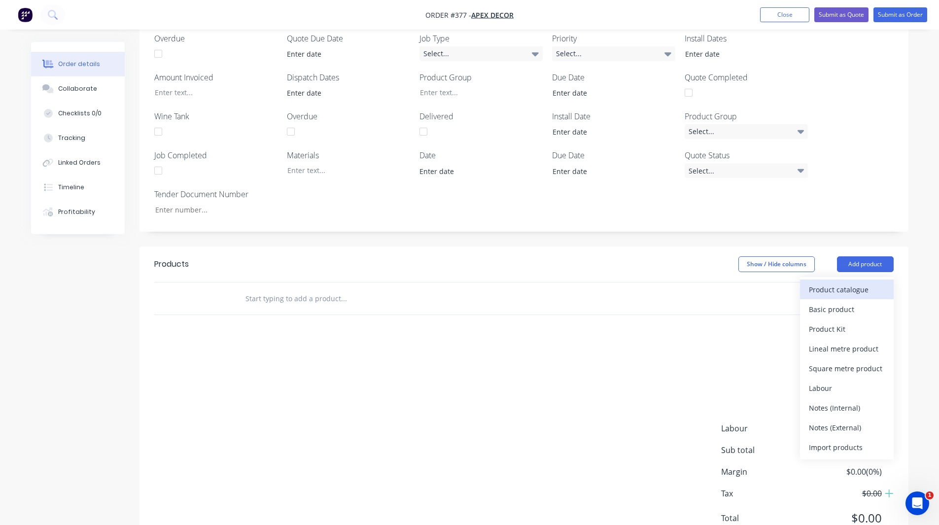
click at [848, 283] on div "Product catalogue" at bounding box center [847, 290] width 76 height 14
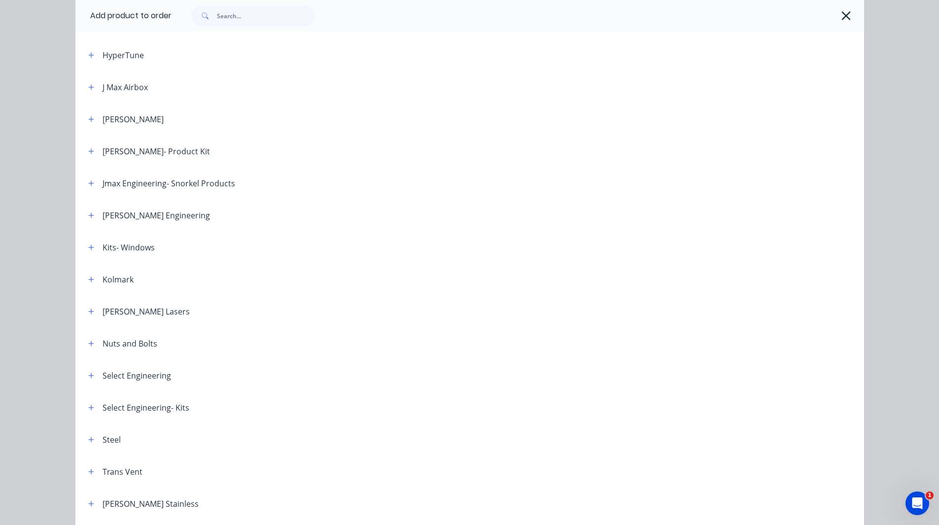
scroll to position [780, 0]
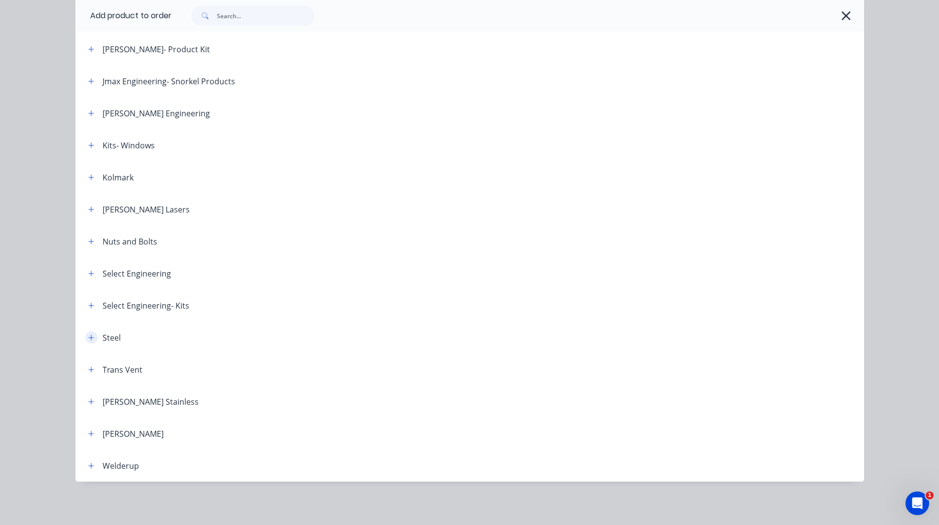
click at [88, 336] on icon "button" at bounding box center [91, 337] width 6 height 7
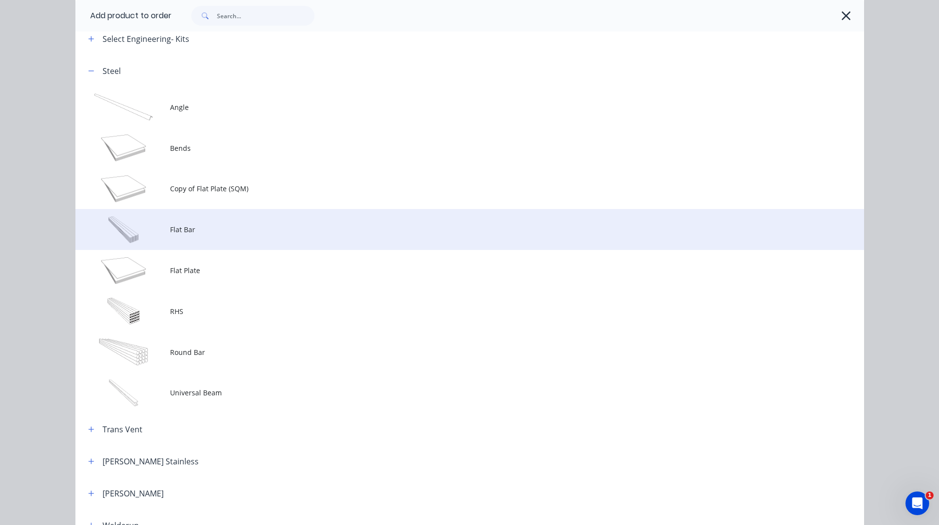
scroll to position [1047, 0]
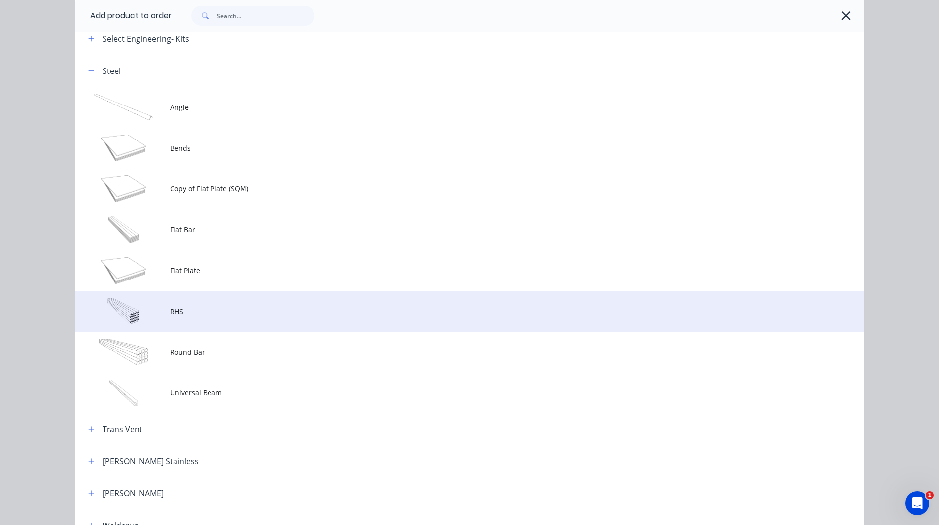
click at [166, 313] on td at bounding box center [122, 311] width 95 height 41
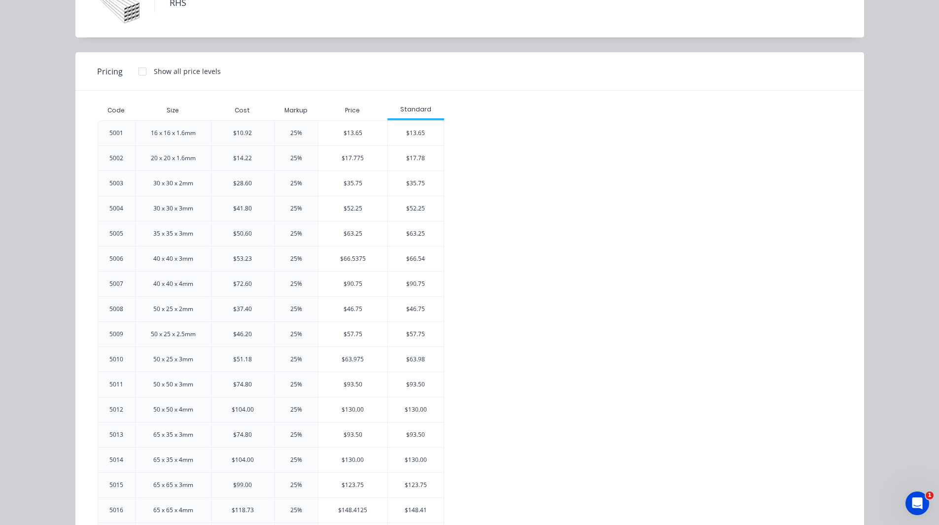
scroll to position [71, 0]
click at [174, 8] on h4 "RHS" at bounding box center [177, 3] width 47 height 19
click at [227, 82] on div "Show all price levels" at bounding box center [191, 71] width 104 height 22
click at [163, 131] on div "16 x 16 x 1.6mm" at bounding box center [173, 133] width 45 height 9
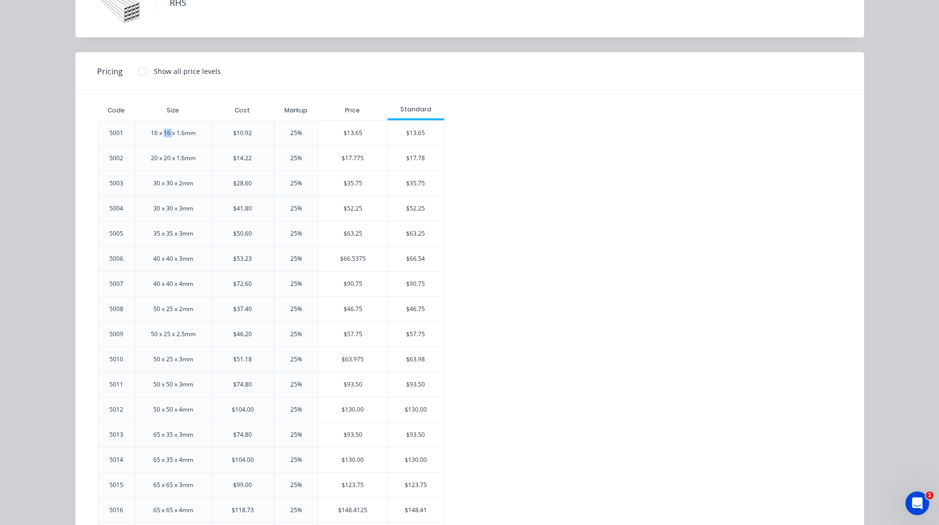
click at [163, 131] on div "16 x 16 x 1.6mm" at bounding box center [173, 133] width 45 height 9
click at [161, 156] on div "20 x 20 x 1.6mm" at bounding box center [173, 158] width 45 height 9
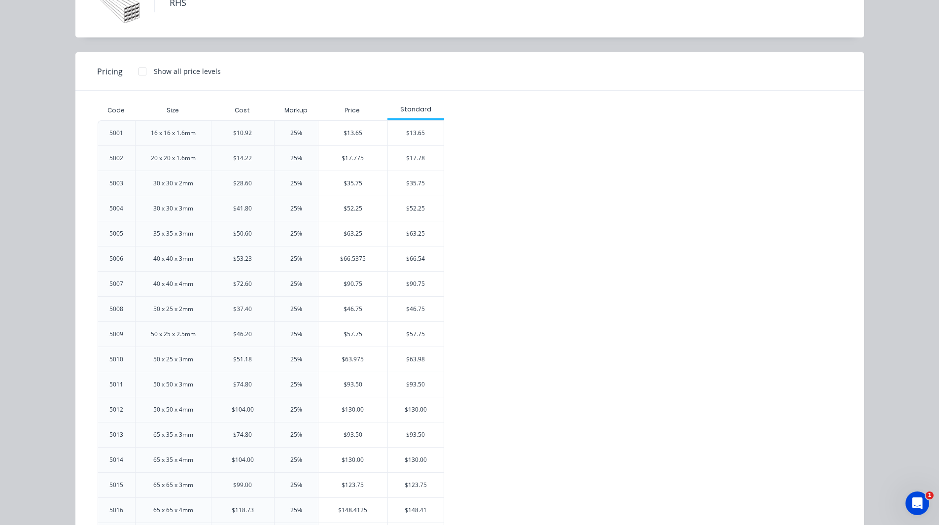
click at [163, 183] on div "30 x 30 x 2mm" at bounding box center [173, 183] width 40 height 9
click at [242, 183] on div "$28.60" at bounding box center [242, 183] width 19 height 9
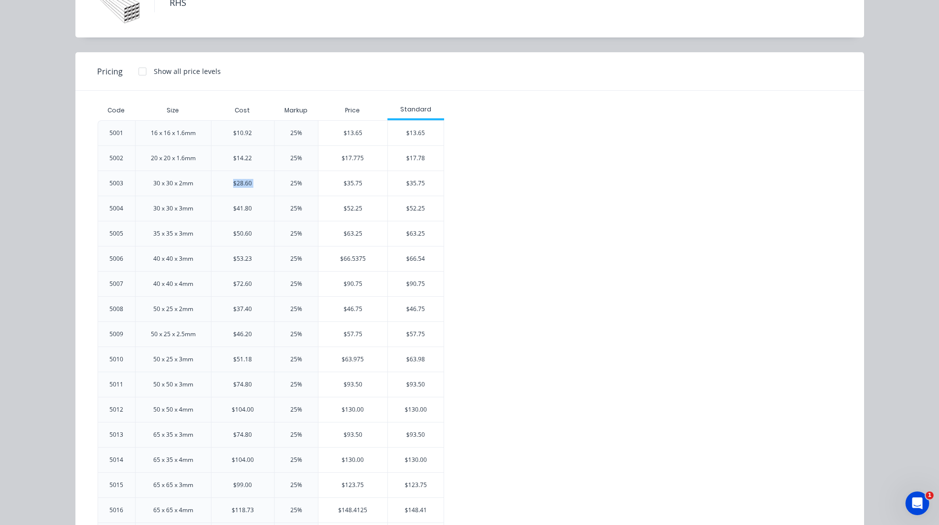
click at [242, 183] on div "$28.60" at bounding box center [242, 183] width 19 height 9
click at [290, 183] on div "25%" at bounding box center [296, 183] width 12 height 9
click at [509, 171] on div "5001 16 x 16 x 1.6mm $10.92 25% $13.65 $13.65 5002 20 x 20 x 1.6mm $14.22 25% $…" at bounding box center [463, 422] width 730 height 604
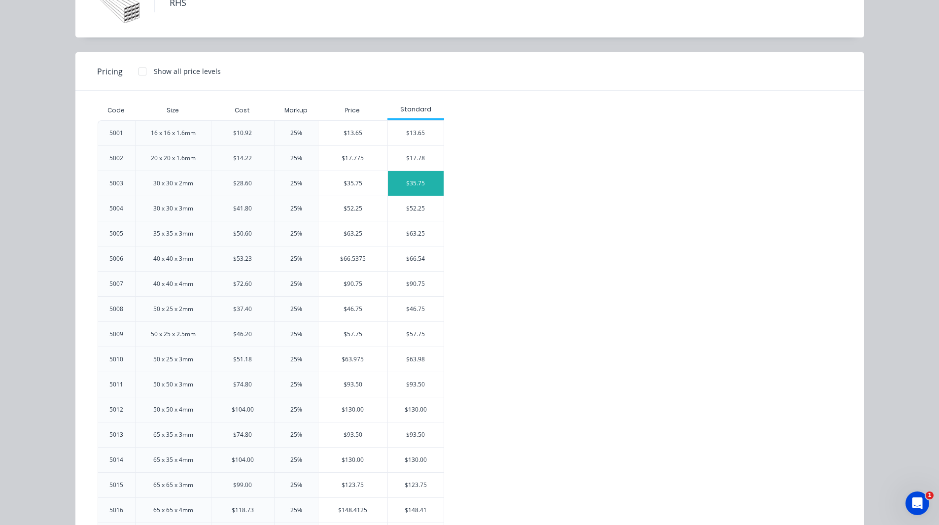
click at [409, 183] on div "$35.75" at bounding box center [416, 183] width 56 height 25
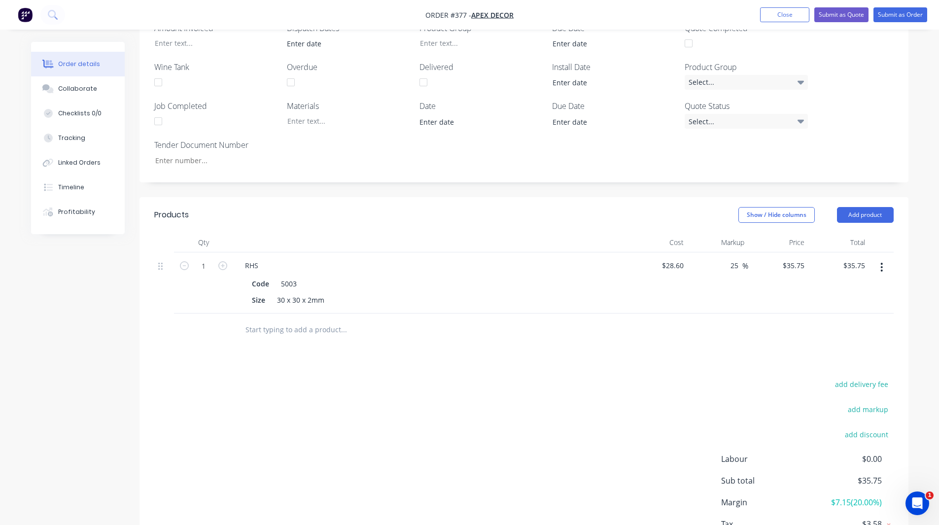
scroll to position [350, 0]
click at [863, 206] on button "Add product" at bounding box center [865, 214] width 57 height 16
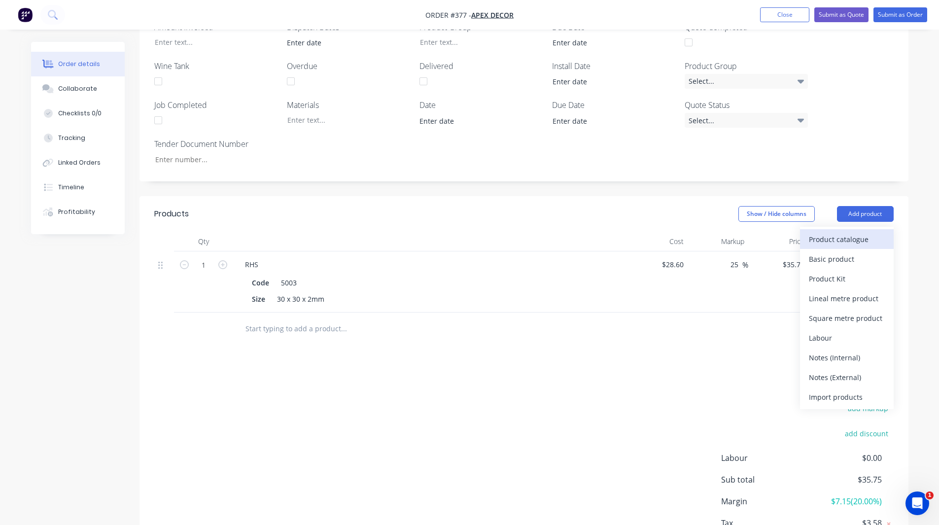
click at [849, 232] on div "Product catalogue" at bounding box center [847, 239] width 76 height 14
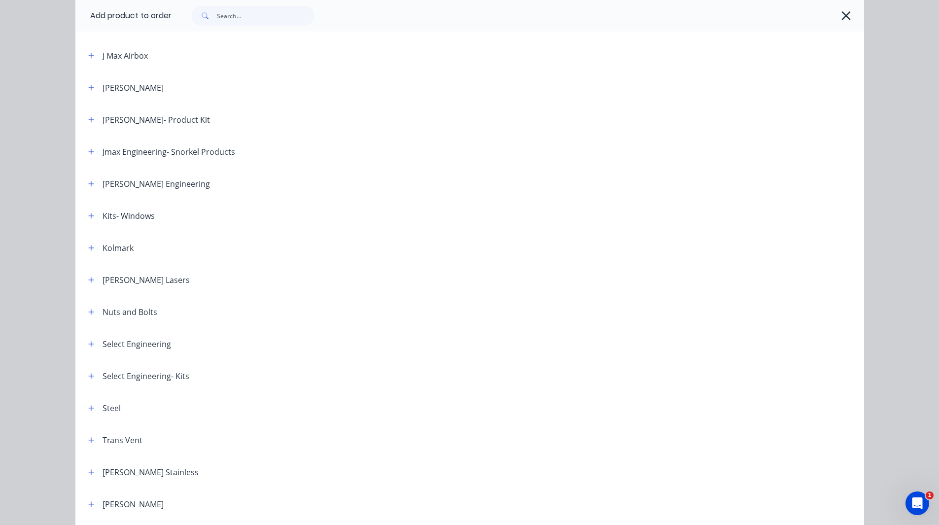
scroll to position [710, 0]
click at [88, 280] on icon "button" at bounding box center [91, 279] width 6 height 7
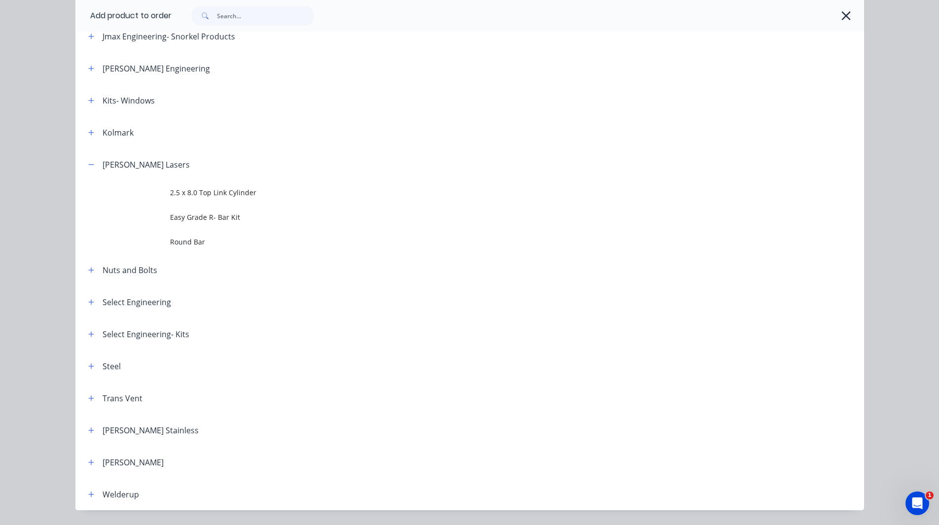
scroll to position [825, 0]
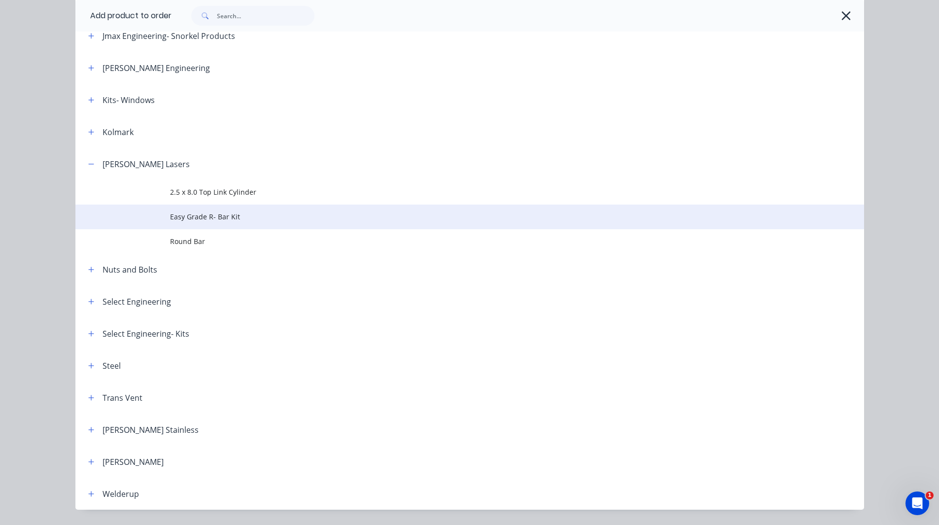
click at [200, 217] on span "Easy Grade R- Bar Kit" at bounding box center [447, 217] width 555 height 10
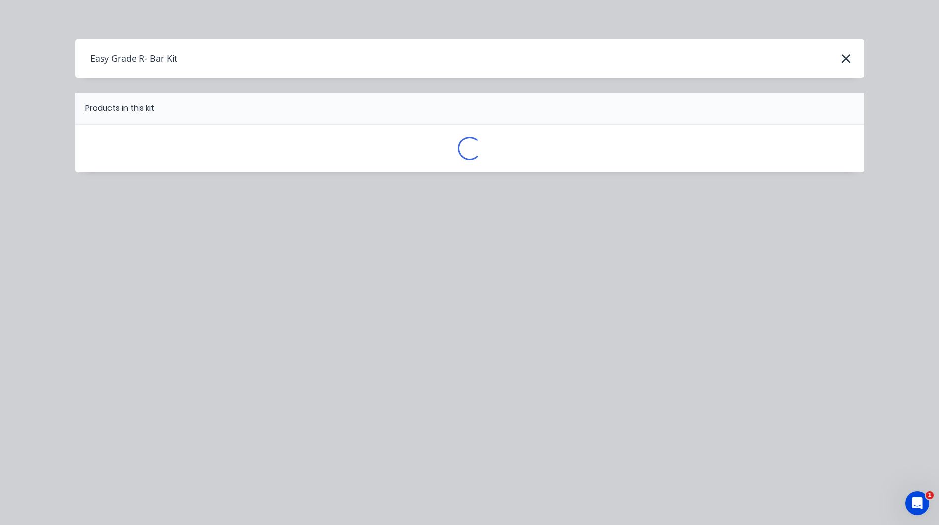
scroll to position [0, 0]
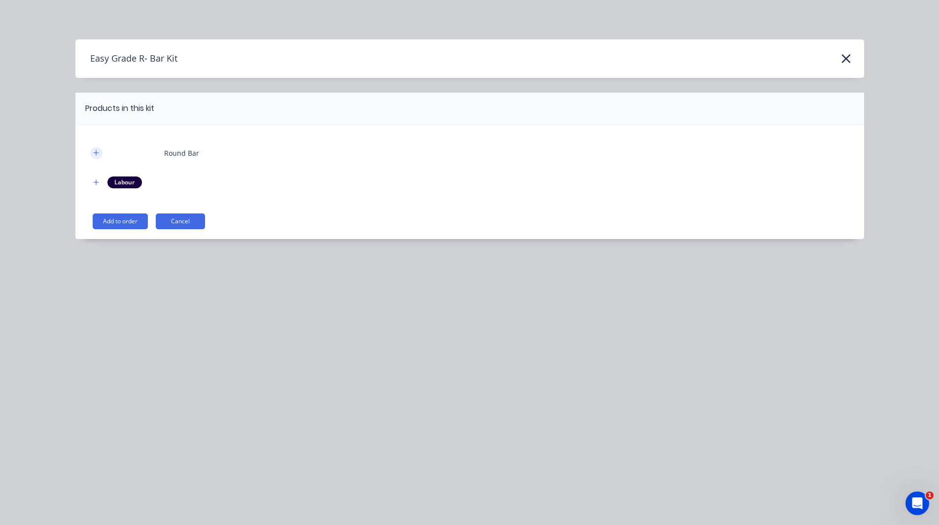
click at [94, 151] on icon "button" at bounding box center [96, 152] width 6 height 7
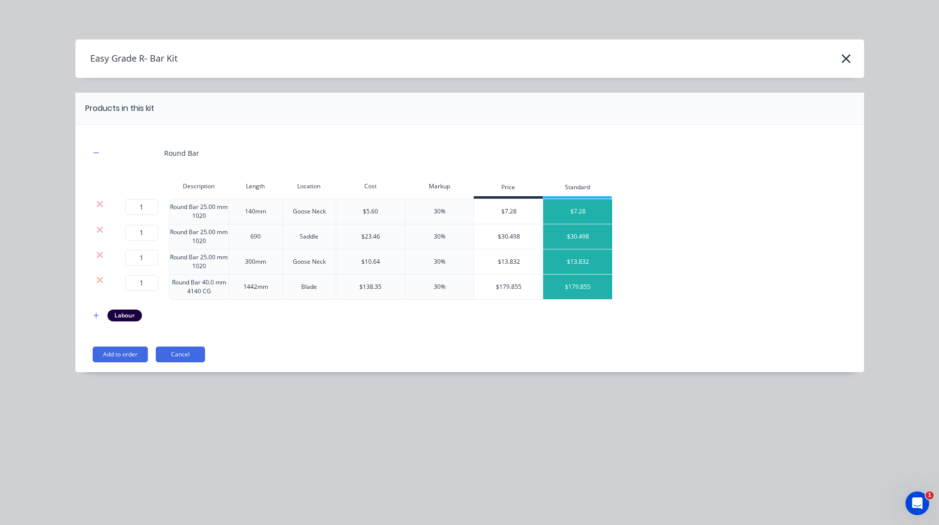
click at [129, 60] on h4 "Easy Grade R- Bar Kit" at bounding box center [126, 58] width 102 height 19
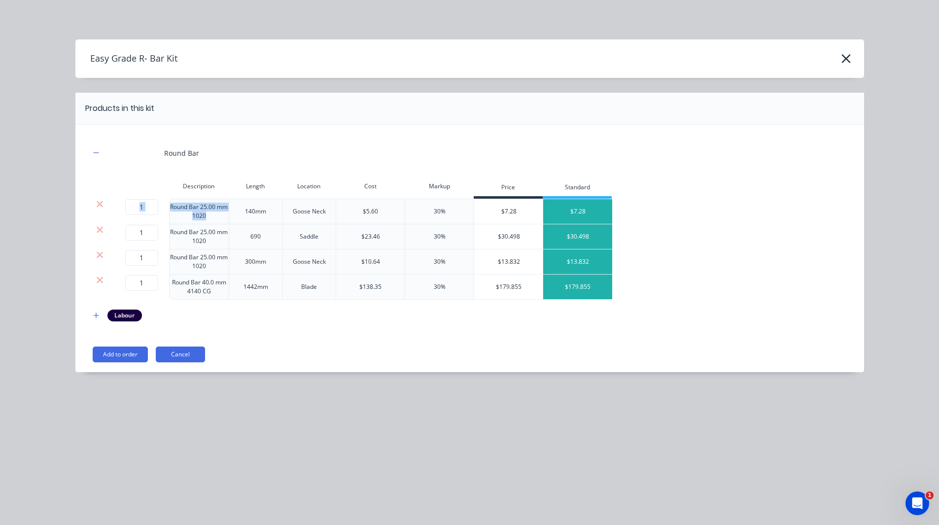
drag, startPoint x: 212, startPoint y: 215, endPoint x: 168, endPoint y: 206, distance: 44.8
click at [168, 206] on div "1 1 ? Round Bar 25.00 mm 1020 140mm Goose Neck $5.60 30% $7.28 $7.28" at bounding box center [351, 212] width 522 height 26
drag, startPoint x: 213, startPoint y: 246, endPoint x: 168, endPoint y: 232, distance: 47.4
click at [168, 232] on div "1 1 ? Round Bar 25.00 mm 1020 690 Saddle $23.46 30% $30.498 $30.498" at bounding box center [351, 236] width 522 height 25
click at [200, 237] on div "Round Bar 25.00 mm 1020" at bounding box center [199, 236] width 60 height 25
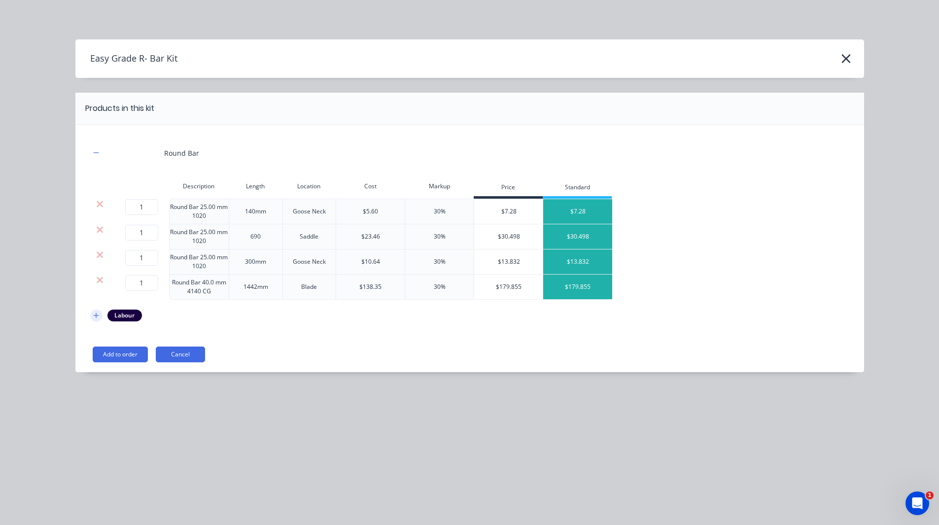
click at [95, 314] on icon "button" at bounding box center [96, 315] width 6 height 7
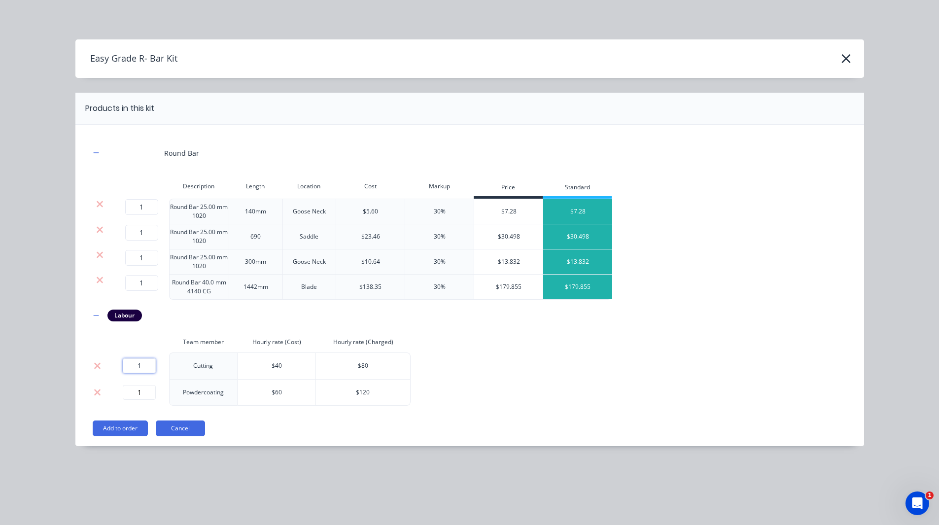
click at [143, 371] on input "1" at bounding box center [139, 365] width 33 height 15
type input "2.5"
click at [142, 392] on input "1" at bounding box center [139, 392] width 33 height 15
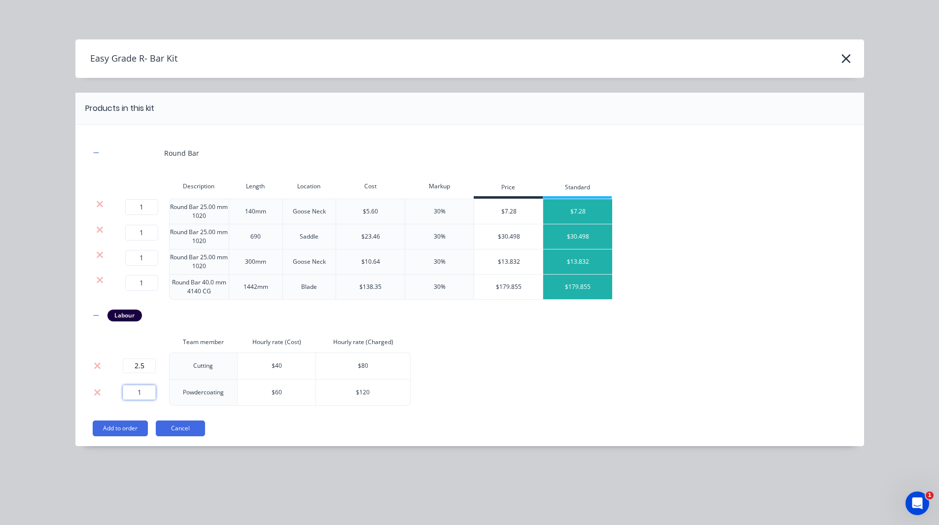
click at [142, 392] on input "1" at bounding box center [139, 392] width 33 height 15
type input "2"
click at [522, 349] on div "Round Bar Description Length Location Cost Markup Price Standard 1 1 ? Round Ba…" at bounding box center [469, 273] width 759 height 266
click at [116, 430] on button "Add to order" at bounding box center [120, 429] width 55 height 16
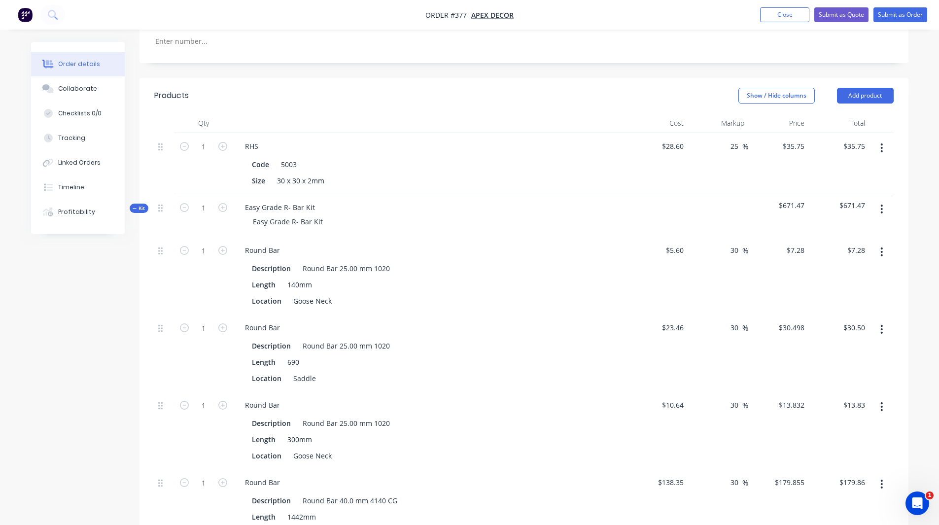
scroll to position [469, 0]
click at [884, 139] on button "button" at bounding box center [881, 148] width 23 height 18
click at [840, 225] on div "Delete" at bounding box center [847, 232] width 76 height 14
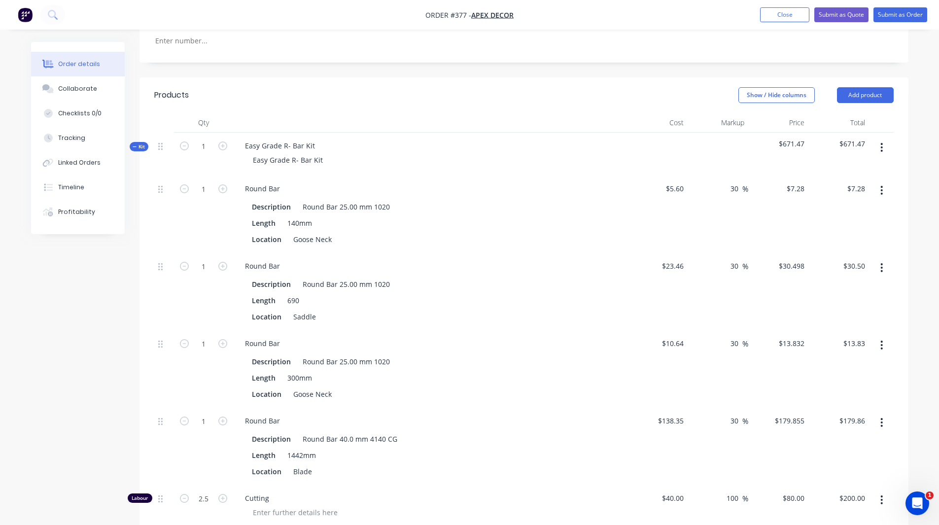
click at [915, 143] on div "Order details Collaborate Checklists 0/0 Tracking Linked Orders Timeline Profit…" at bounding box center [469, 224] width 897 height 1302
click at [142, 143] on span "Kit" at bounding box center [139, 146] width 13 height 7
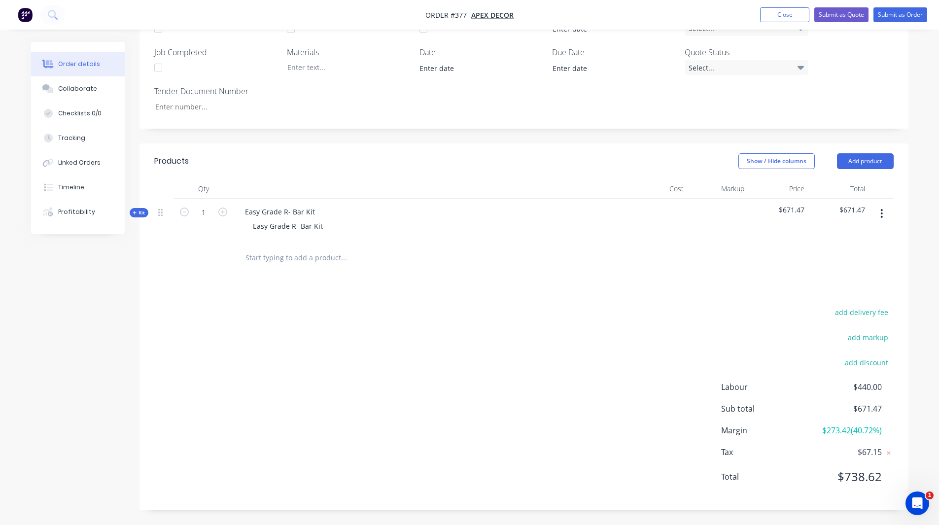
scroll to position [361, 0]
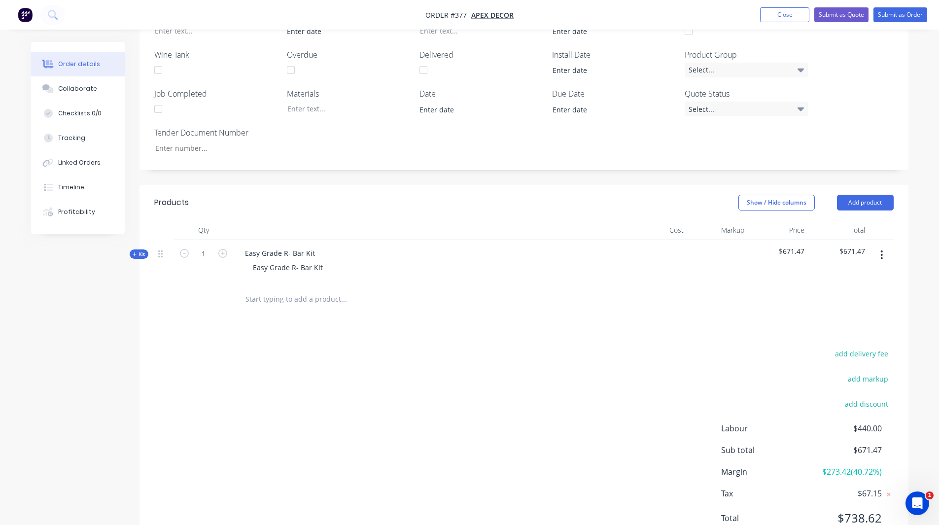
click at [136, 252] on icon "button" at bounding box center [135, 254] width 4 height 5
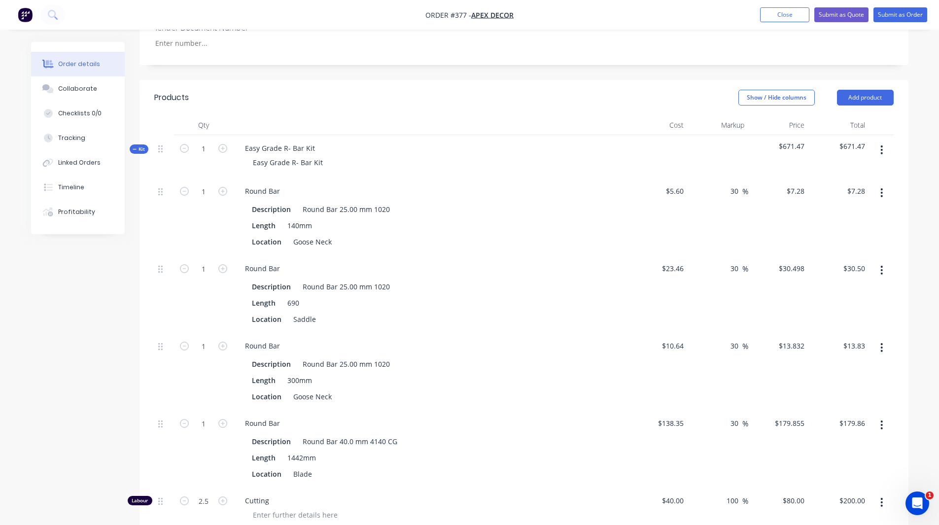
scroll to position [467, 0]
click at [731, 183] on input "30" at bounding box center [736, 190] width 13 height 14
type input "35"
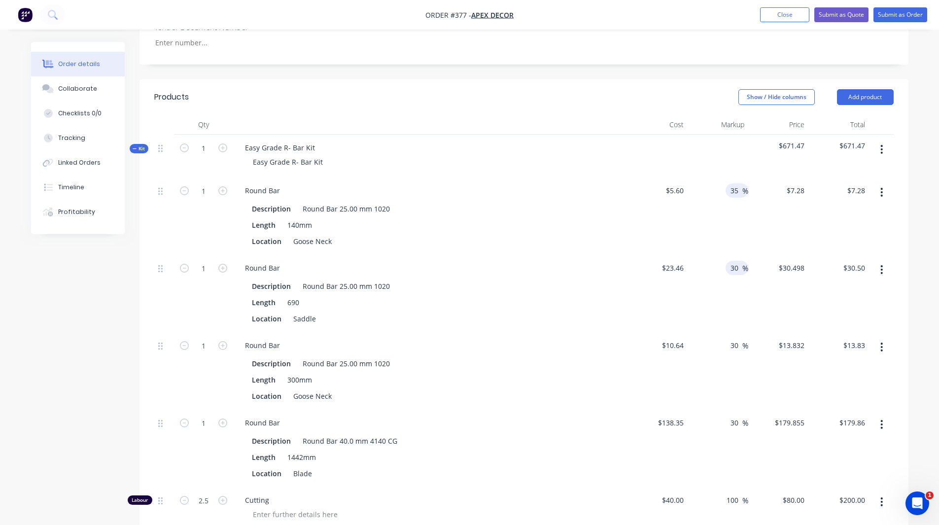
click at [737, 261] on input "30" at bounding box center [736, 268] width 13 height 14
type input "$7.56"
click at [737, 261] on input "30" at bounding box center [736, 268] width 13 height 14
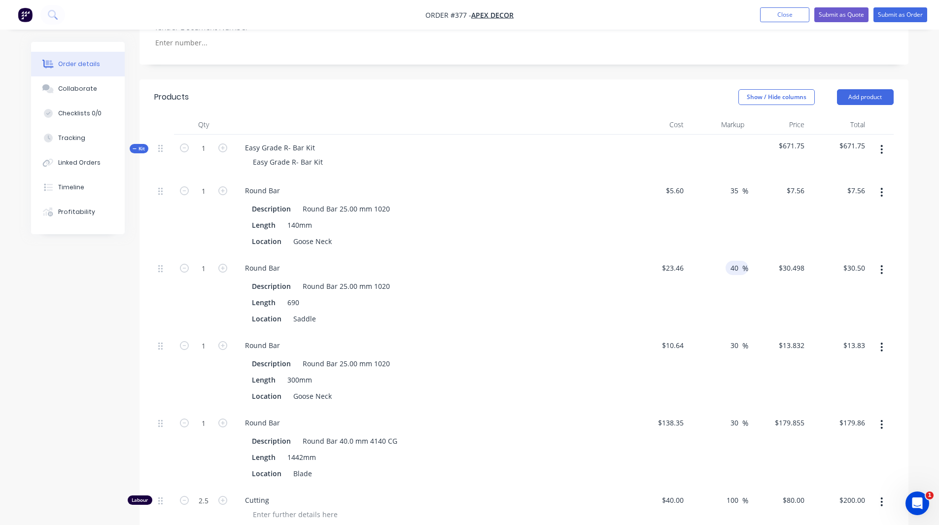
type input "40"
click at [907, 208] on div "Qty Cost Markup Price Total Kit 1 Easy Grade R- Bar Kit Easy Grade R- Bar Kit $…" at bounding box center [524, 370] width 769 height 510
type input "$32.844"
type input "$32.84"
click at [138, 145] on span "Kit" at bounding box center [139, 148] width 13 height 7
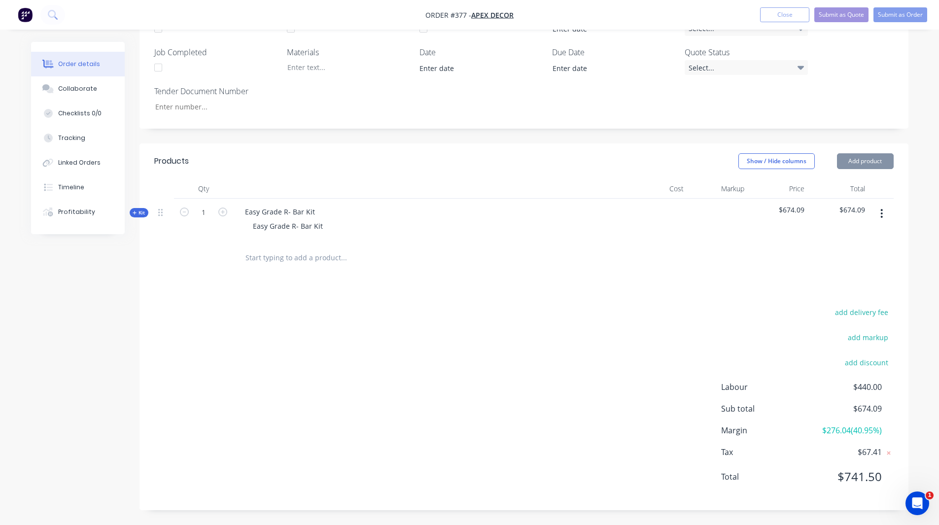
scroll to position [361, 0]
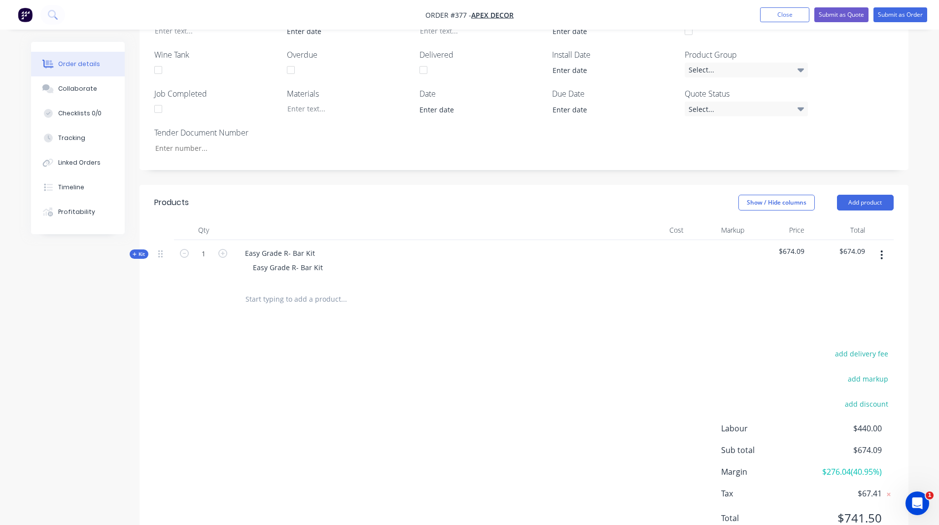
click at [883, 249] on icon "button" at bounding box center [882, 254] width 2 height 11
click at [873, 195] on button "Add product" at bounding box center [865, 203] width 57 height 16
click at [335, 260] on div "Easy Grade R- Bar Kit" at bounding box center [430, 267] width 387 height 14
click at [320, 260] on div "Easy Grade R- Bar Kit" at bounding box center [288, 267] width 86 height 14
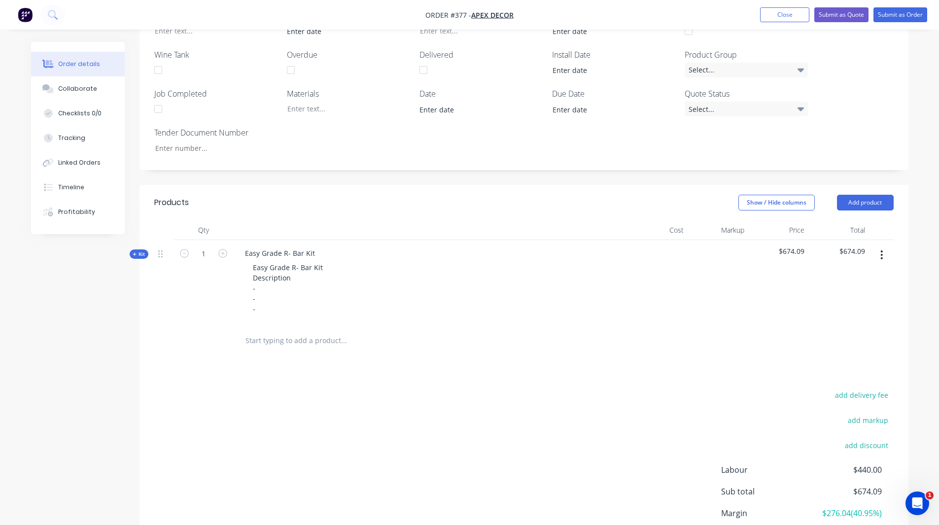
click at [99, 285] on div "Created by Admin Created 13/10/25 Required 20/10/25 Assigned to C F M P R Statu…" at bounding box center [470, 144] width 878 height 927
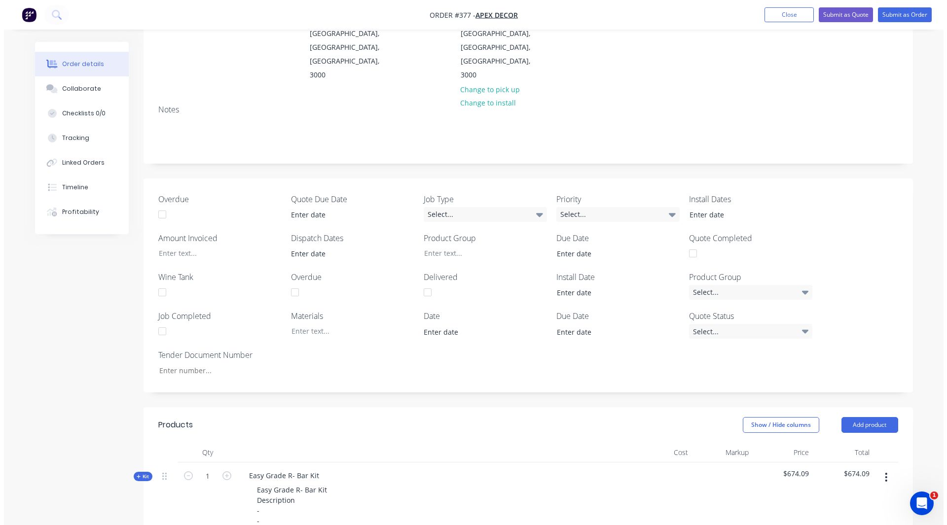
scroll to position [0, 0]
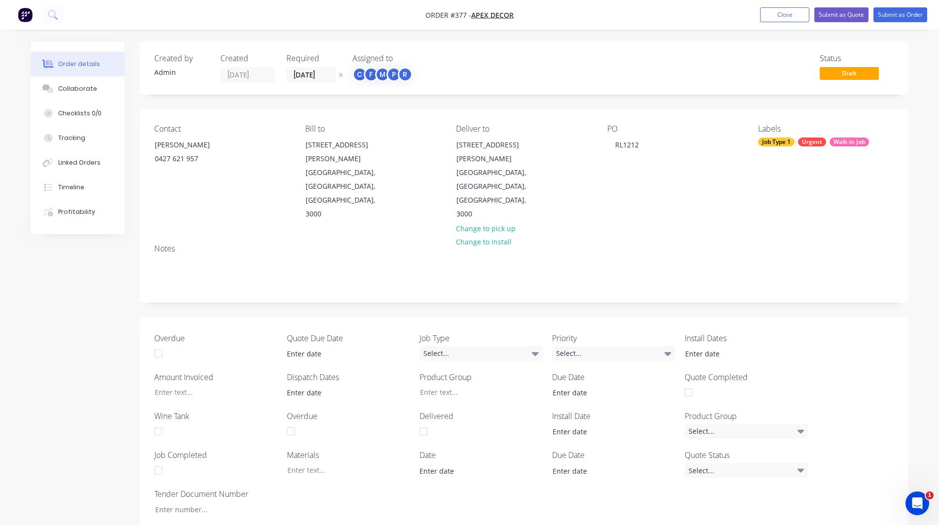
click at [24, 19] on img "button" at bounding box center [25, 14] width 15 height 15
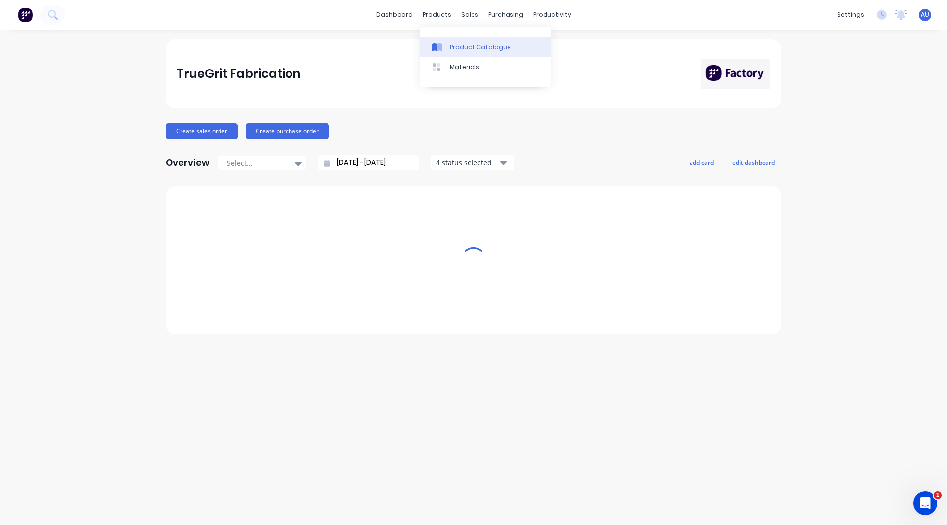
click at [456, 47] on div "Product Catalogue" at bounding box center [480, 47] width 61 height 9
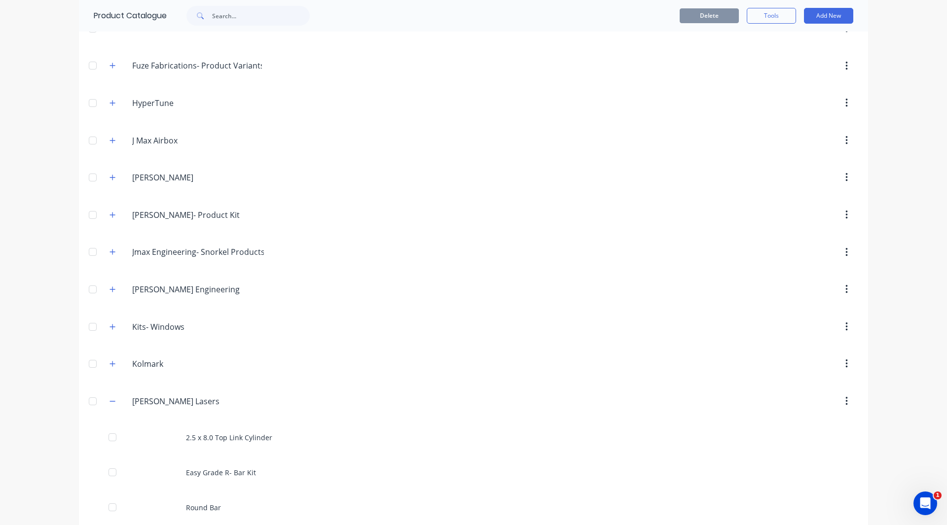
scroll to position [804, 0]
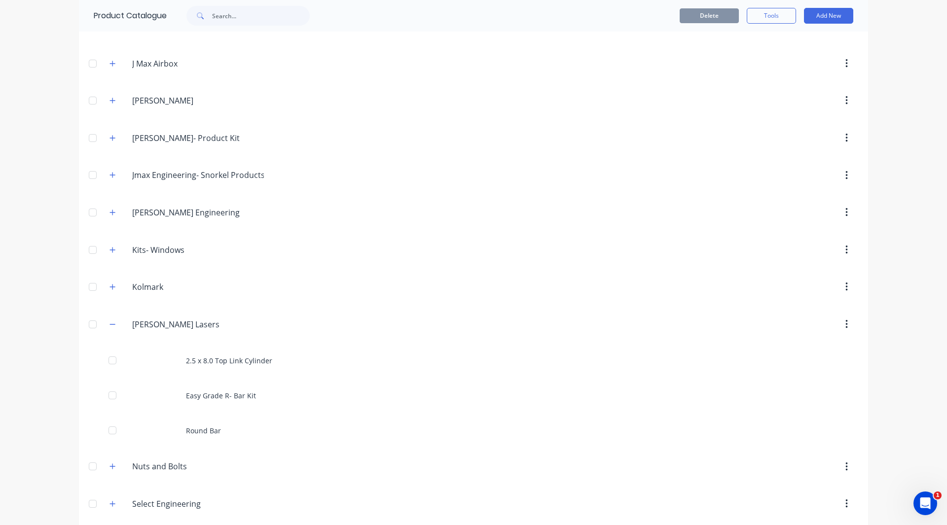
click at [2, 339] on div "dashboard products sales purchasing productivity dashboard products Product Cat…" at bounding box center [473, 262] width 947 height 525
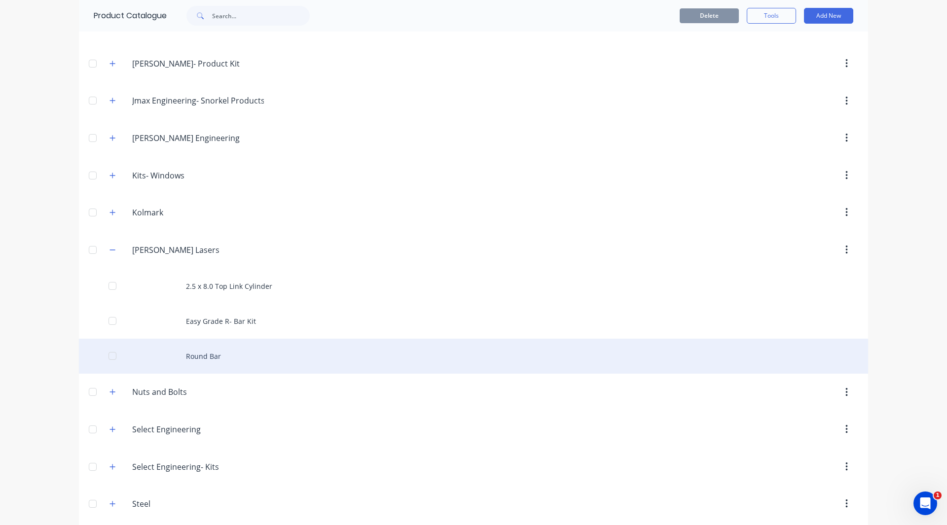
scroll to position [878, 0]
click at [200, 354] on div "Round Bar" at bounding box center [473, 356] width 789 height 35
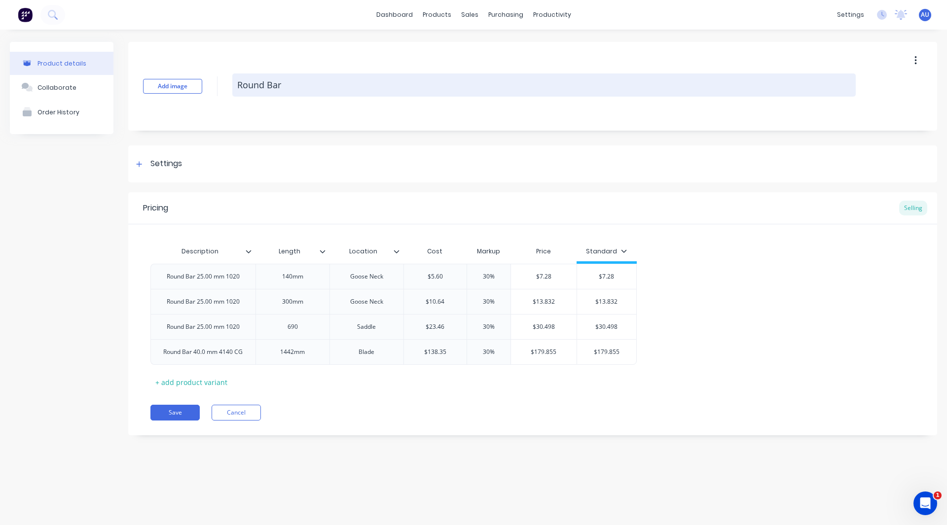
click at [258, 83] on textarea "Round Bar" at bounding box center [543, 84] width 623 height 23
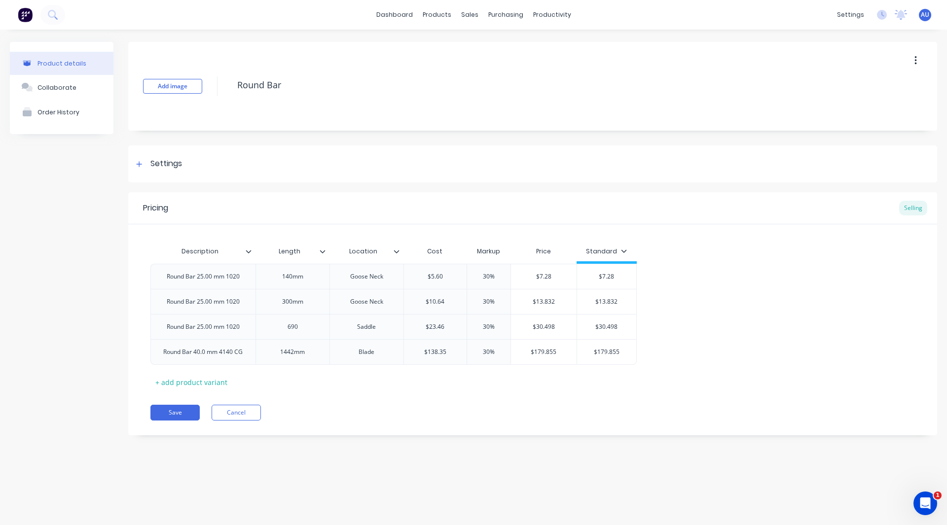
click at [70, 266] on div "Product details Collaborate Order History" at bounding box center [62, 246] width 104 height 408
click at [174, 277] on div "Round Bar 25.00 mm 1020" at bounding box center [203, 276] width 89 height 13
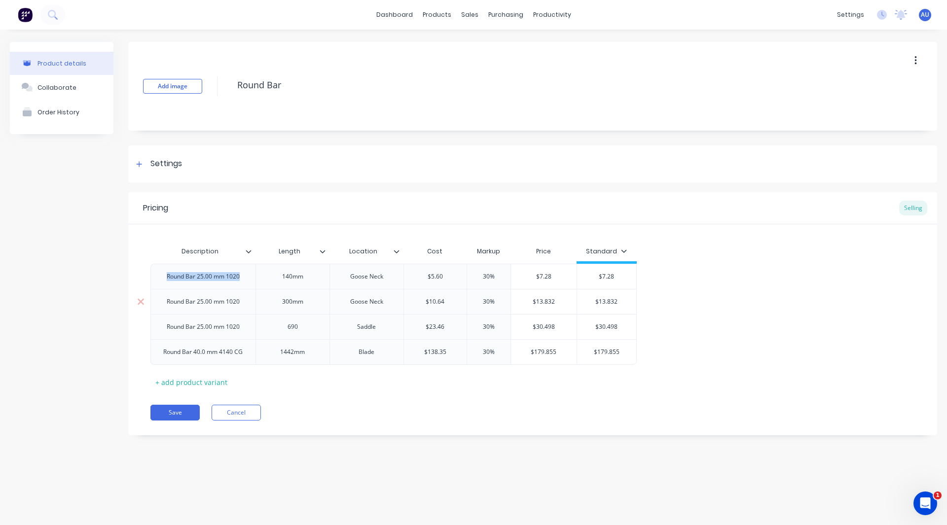
click at [179, 302] on div "Round Bar 25.00 mm 1020" at bounding box center [203, 301] width 89 height 13
click at [184, 327] on div "Round Bar 25.00 mm 1020" at bounding box center [203, 326] width 89 height 13
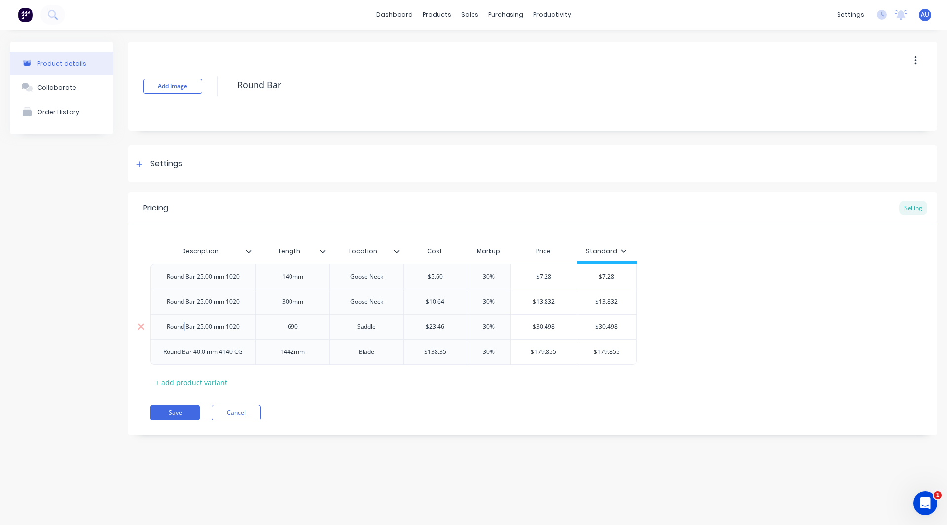
click at [184, 327] on div "Round Bar 25.00 mm 1020" at bounding box center [203, 326] width 89 height 13
click at [187, 356] on div "Round Bar 40.0 mm 4140 CG" at bounding box center [202, 352] width 95 height 13
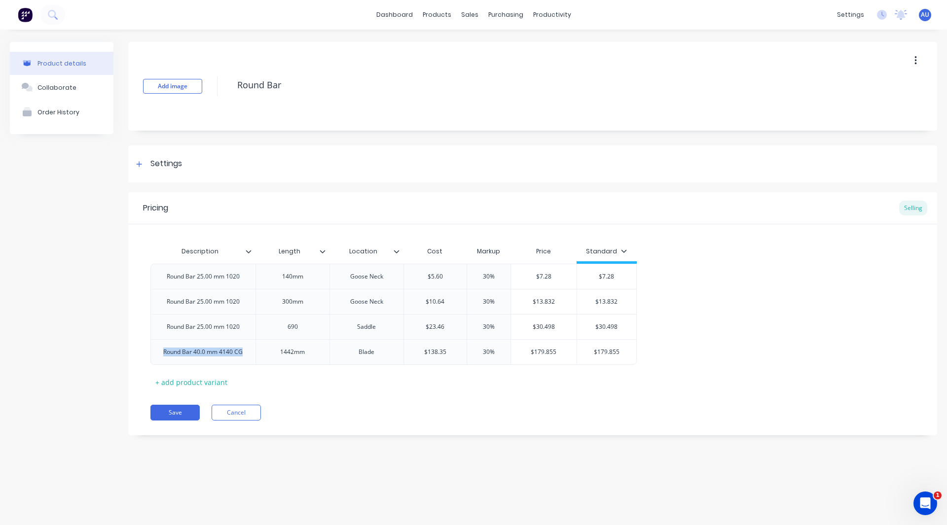
type textarea "x"
click at [379, 381] on div "Description Length Location Cost Markup Price Standard Round Bar 25.00 mm 1020 …" at bounding box center [532, 316] width 764 height 148
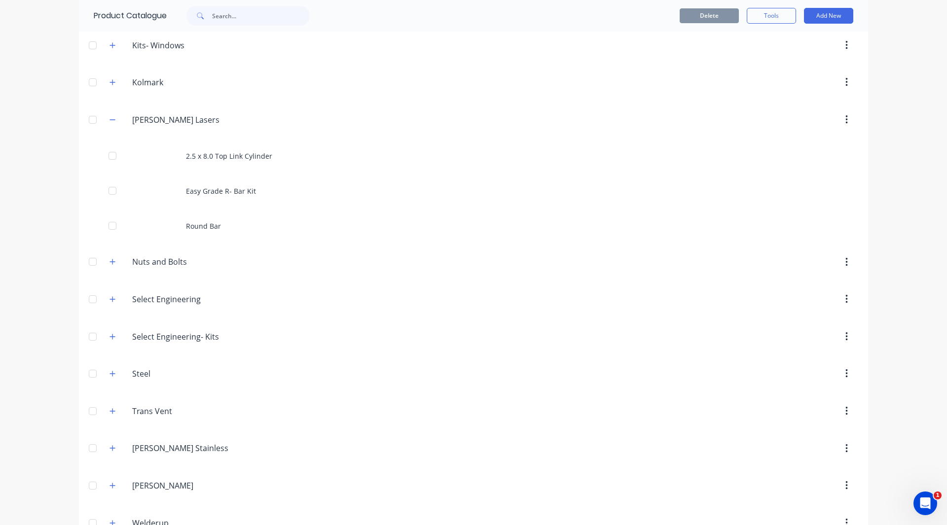
scroll to position [1034, 0]
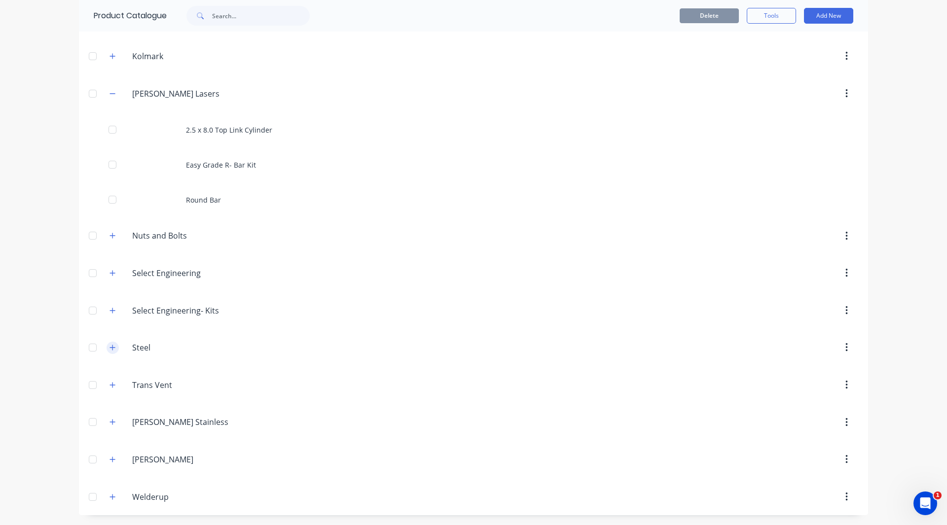
click at [109, 348] on icon "button" at bounding box center [112, 347] width 6 height 7
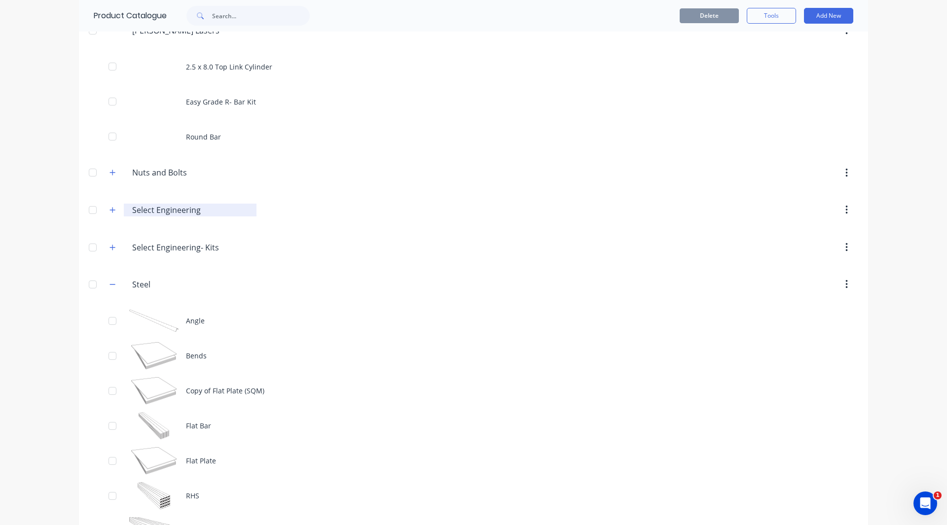
scroll to position [1095, 0]
click at [109, 174] on icon "button" at bounding box center [112, 175] width 6 height 7
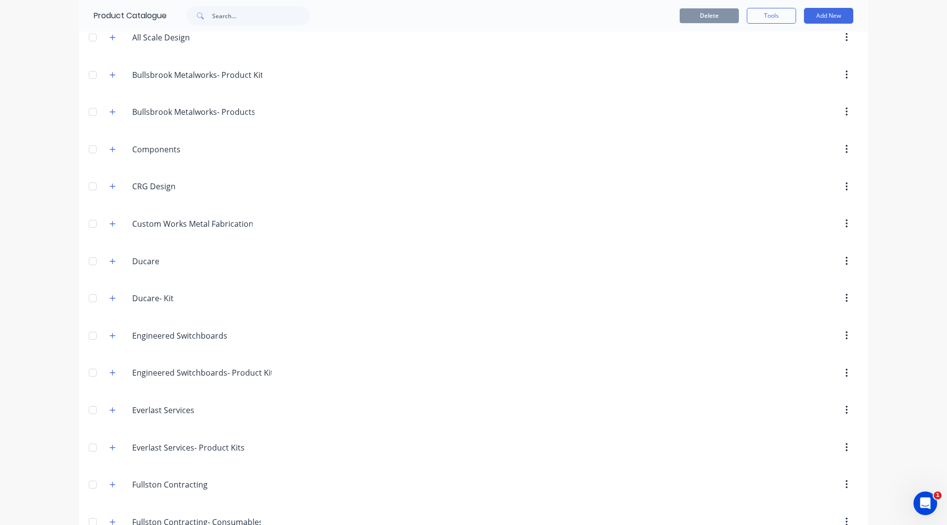
scroll to position [0, 0]
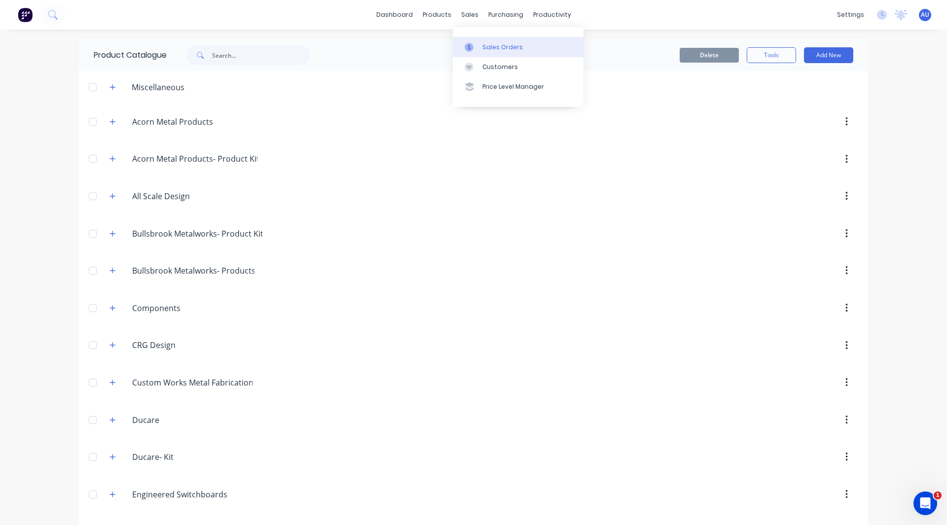
click at [496, 39] on link "Sales Orders" at bounding box center [518, 47] width 131 height 20
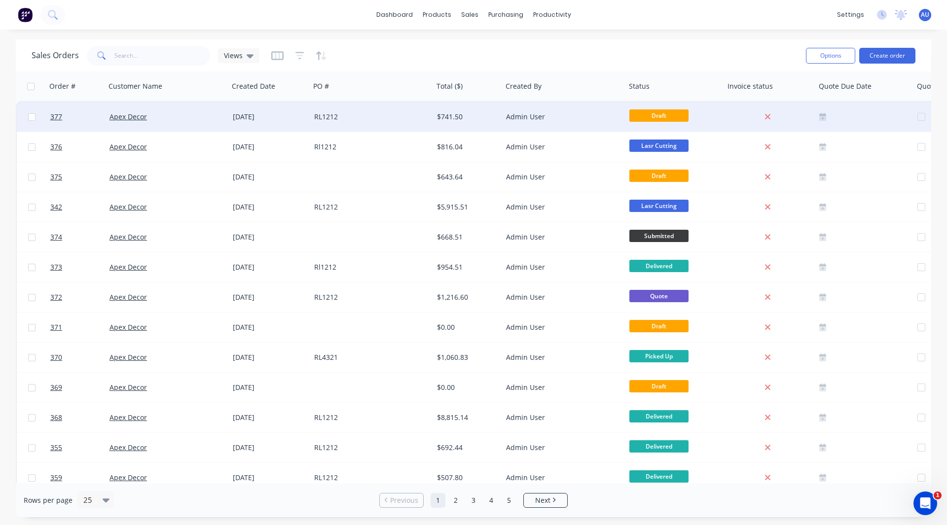
click at [191, 120] on div "Apex Decor" at bounding box center [163, 117] width 109 height 10
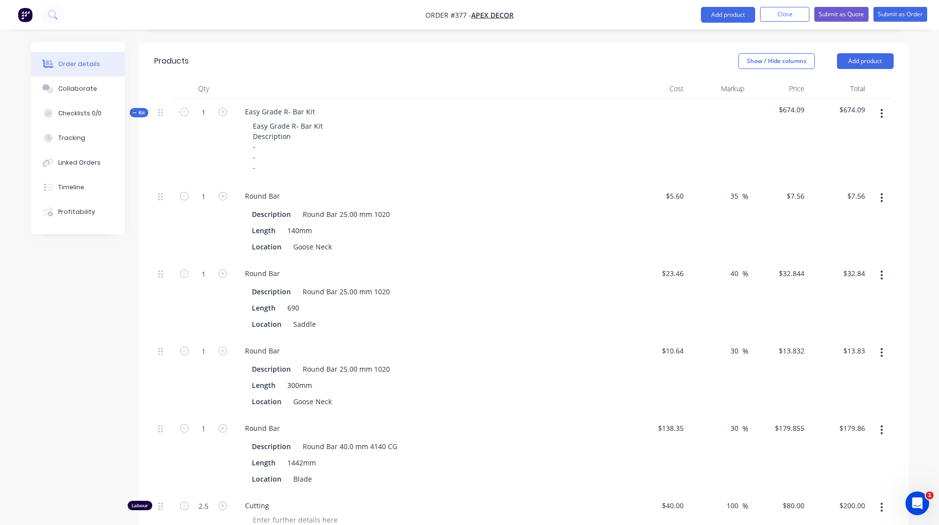
scroll to position [510, 0]
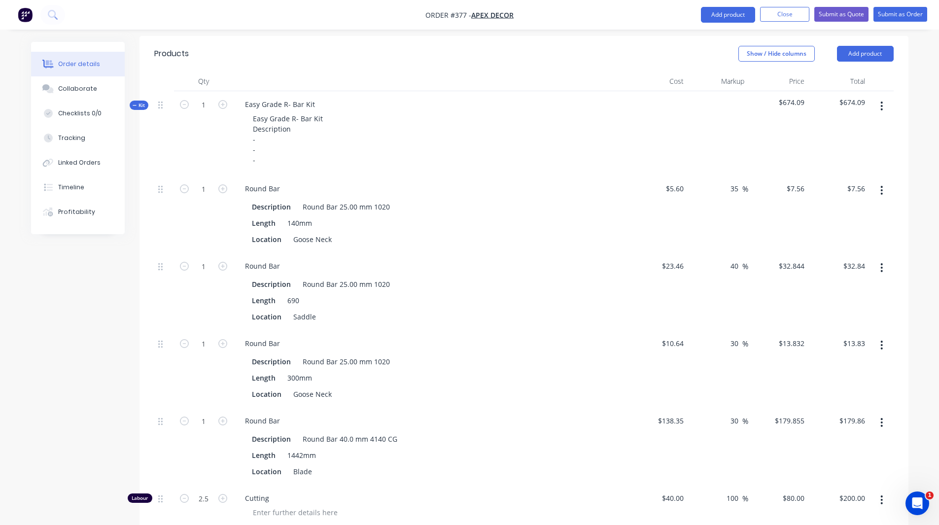
click at [139, 102] on span "Kit" at bounding box center [139, 105] width 13 height 7
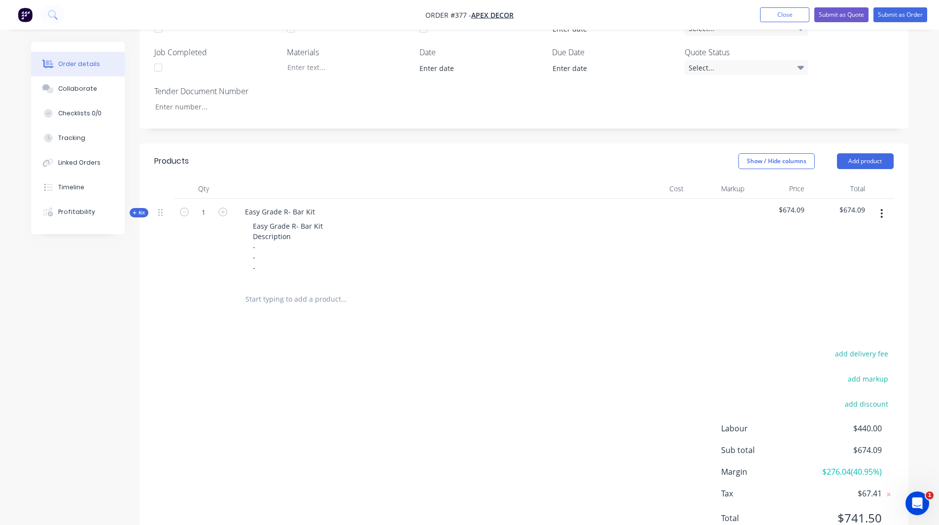
click at [303, 289] on input "text" at bounding box center [343, 299] width 197 height 20
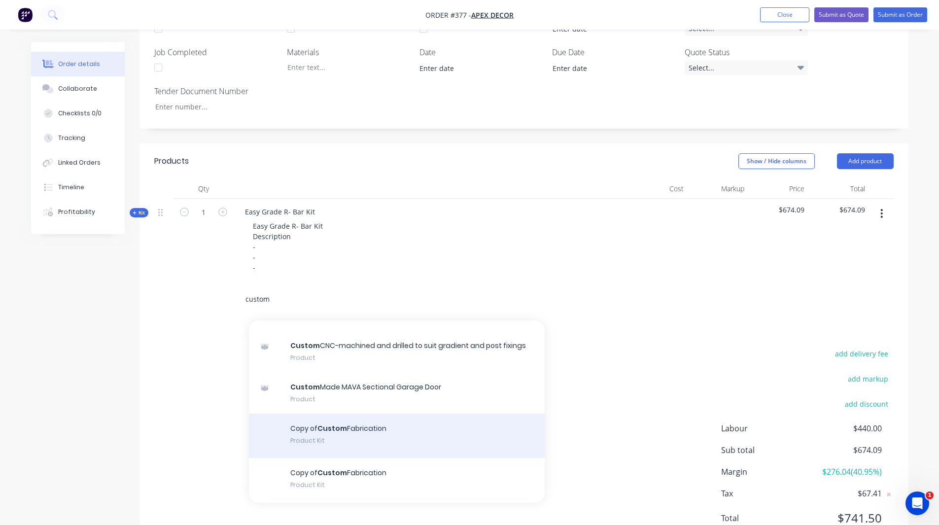
scroll to position [21, 0]
type input "custom"
click at [327, 414] on div "Copy of Custom Fabrication Product Kit" at bounding box center [397, 436] width 296 height 44
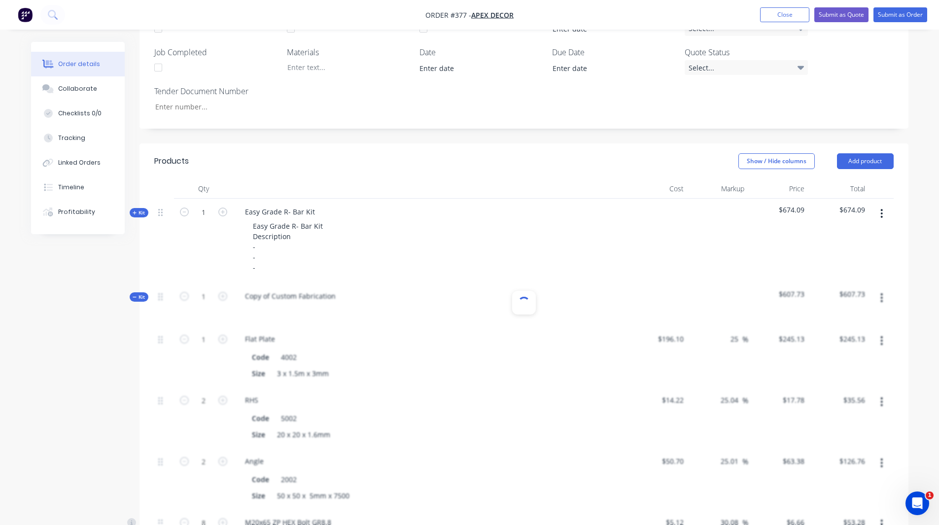
type input "$196.10"
type input "25"
type input "$245.13"
type input "$14.22"
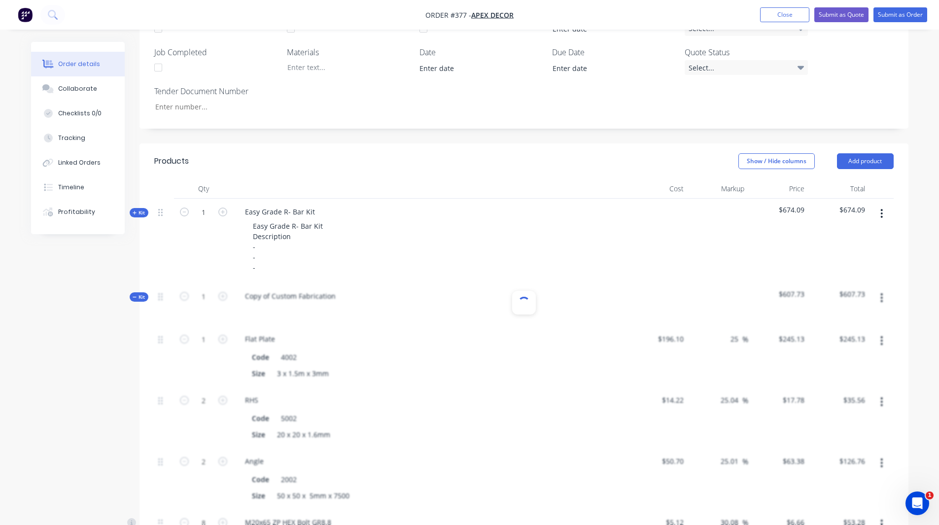
type input "25.04"
type input "$17.78"
type input "$35.56"
type input "$50.70"
type input "25.01"
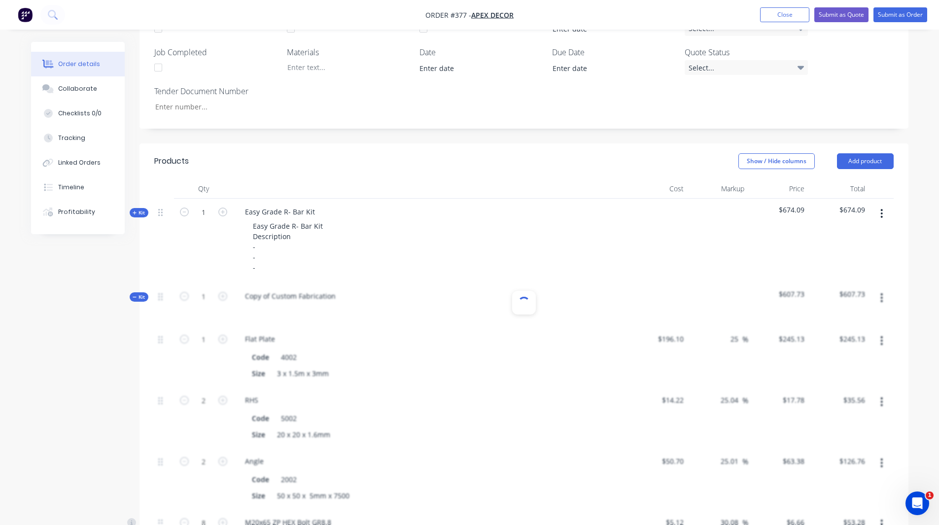
type input "$63.38"
type input "$126.76"
type input "$5.12"
type input "30.08"
type input "$6.66"
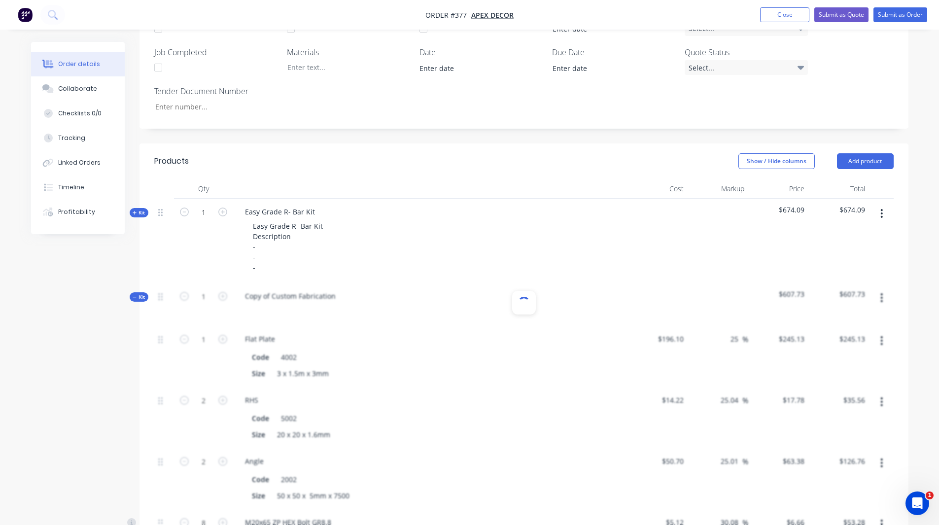
type input "$53.28"
type input "$0.19"
type input "31.58"
type input "$0.25"
type input "$2.00"
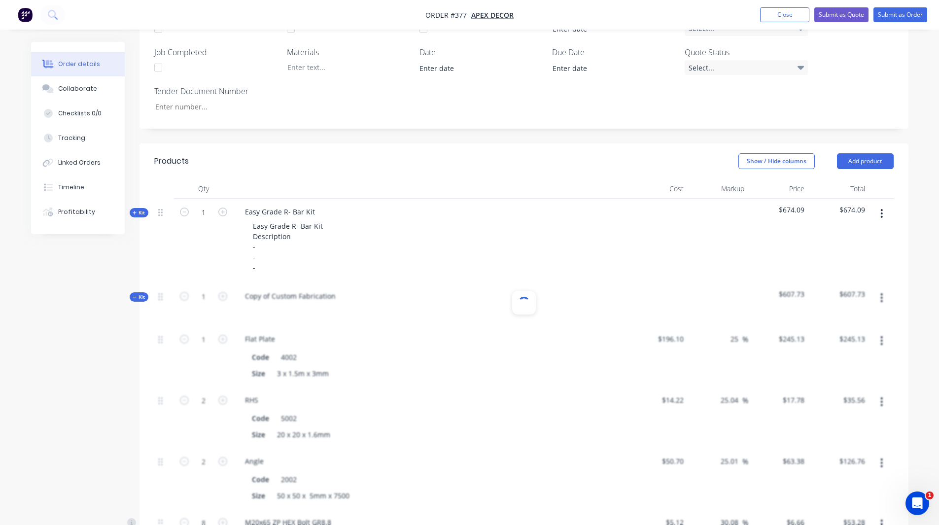
type input "$2.80"
type input "30"
type input "$3.64"
type input "$29.12"
type input "$115.88"
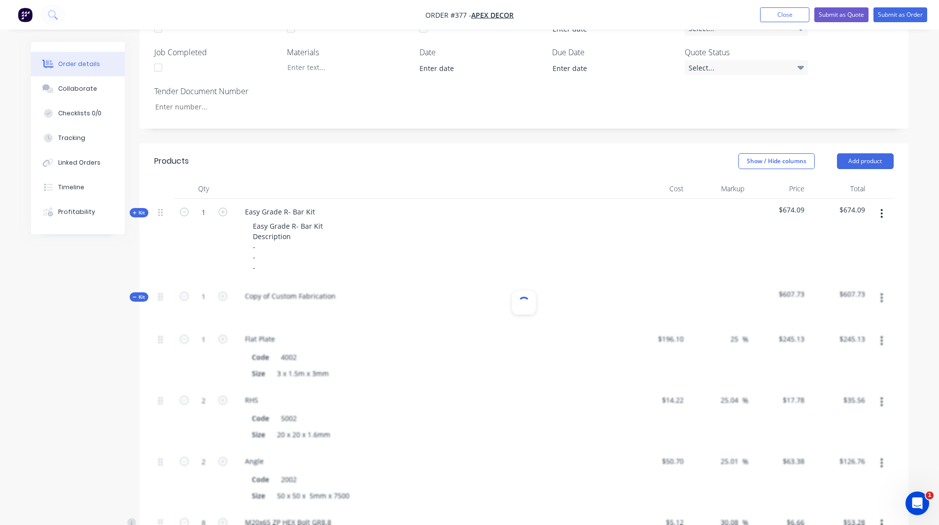
type input "$115.88"
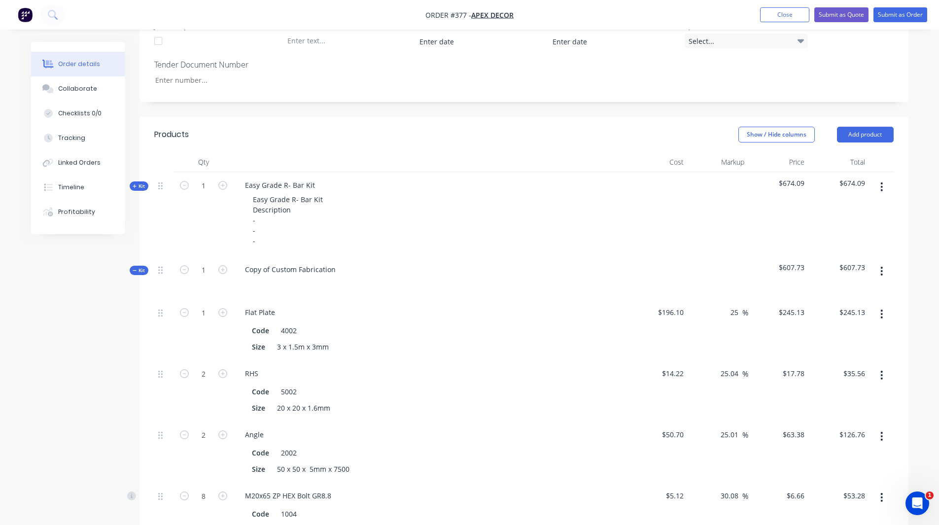
scroll to position [432, 0]
click at [270, 260] on div "Copy of Custom Fabrication" at bounding box center [290, 267] width 106 height 14
drag, startPoint x: 270, startPoint y: 226, endPoint x: 225, endPoint y: 229, distance: 45.0
click at [225, 254] on div "Kit 1 Copy of Custom Fabrication $607.73 $607.73" at bounding box center [524, 275] width 740 height 43
click at [312, 260] on div "Custom Fabrication" at bounding box center [277, 267] width 80 height 14
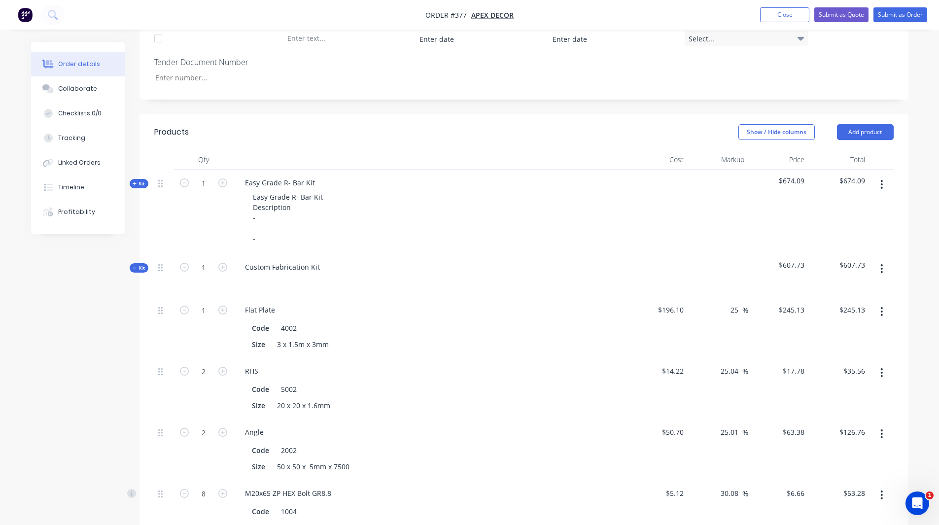
click at [89, 281] on div "Created by Admin Created 13/10/25 Required 20/10/25 Assigned to C F M P R Statu…" at bounding box center [470, 311] width 878 height 1403
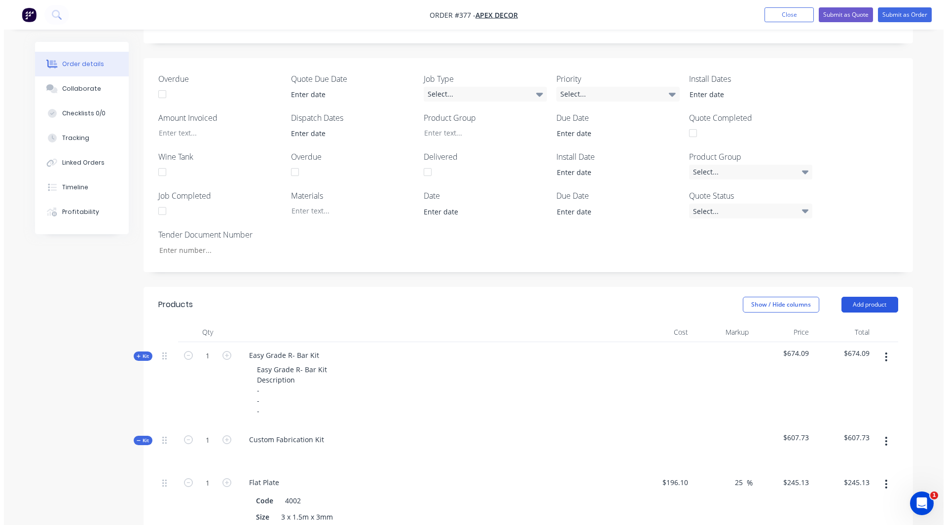
scroll to position [261, 0]
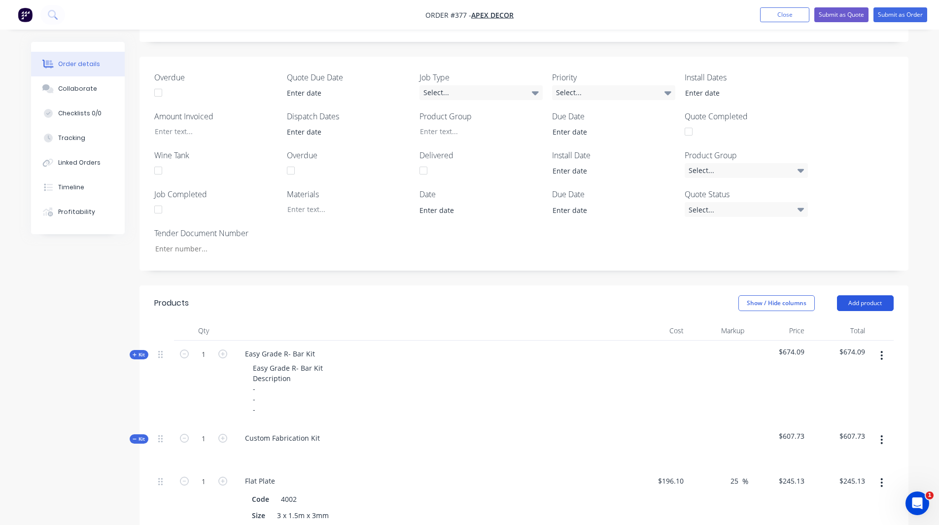
drag, startPoint x: 854, startPoint y: 257, endPoint x: 870, endPoint y: 255, distance: 15.5
click at [870, 295] on button "Add product" at bounding box center [865, 303] width 57 height 16
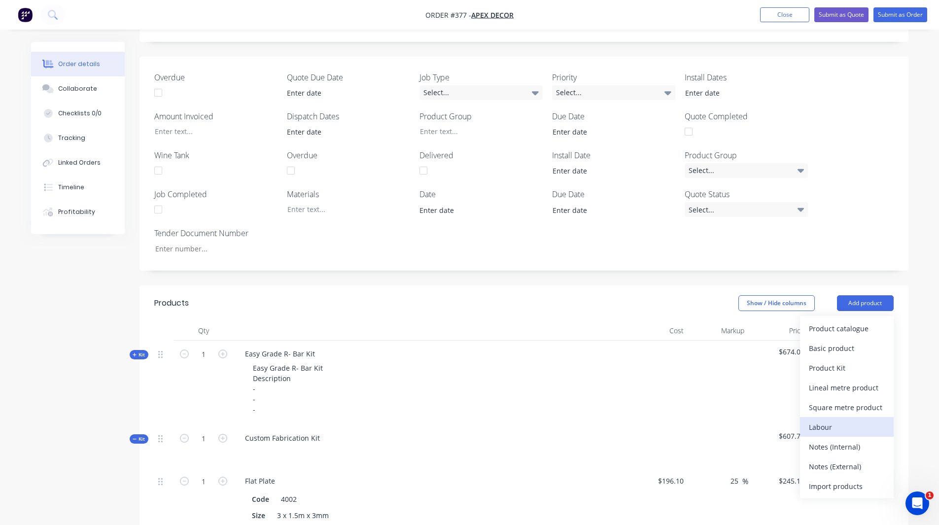
drag, startPoint x: 819, startPoint y: 384, endPoint x: 844, endPoint y: 382, distance: 25.2
click at [844, 420] on div "Labour" at bounding box center [847, 427] width 76 height 14
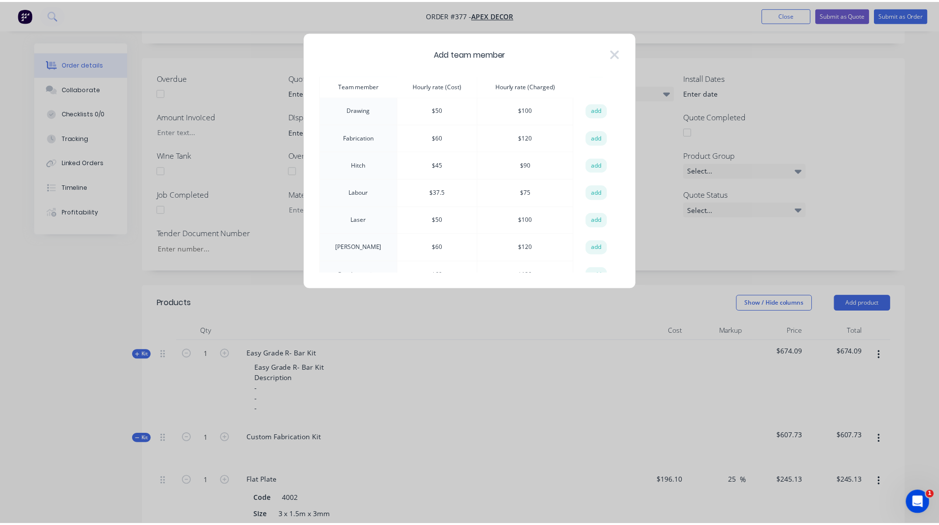
scroll to position [56, 0]
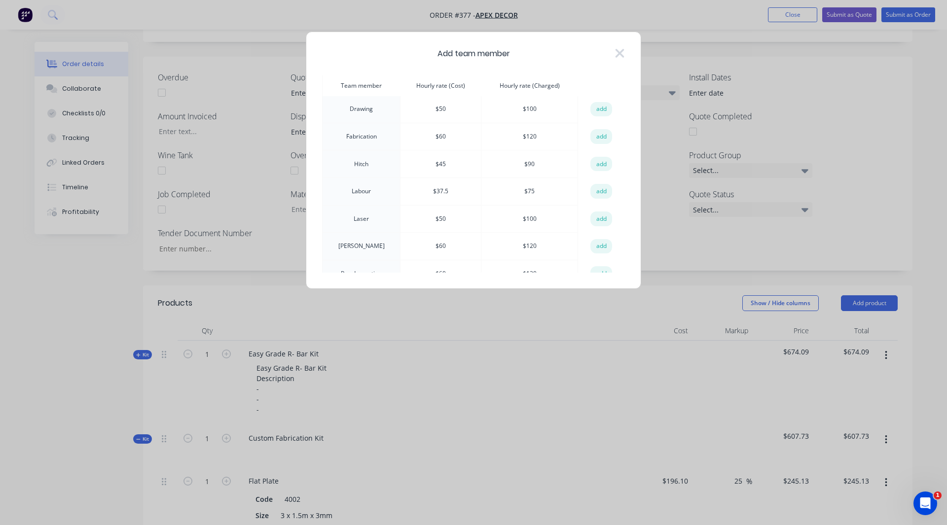
click at [435, 190] on td "$ 37.5" at bounding box center [440, 191] width 81 height 28
click at [525, 193] on td "$ 75" at bounding box center [529, 191] width 97 height 28
click at [597, 136] on button "add" at bounding box center [601, 136] width 22 height 15
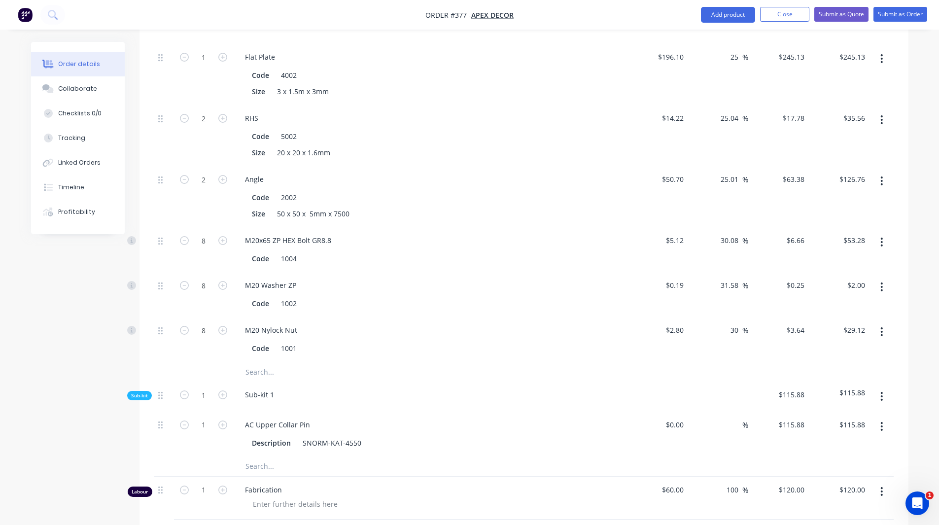
scroll to position [921, 0]
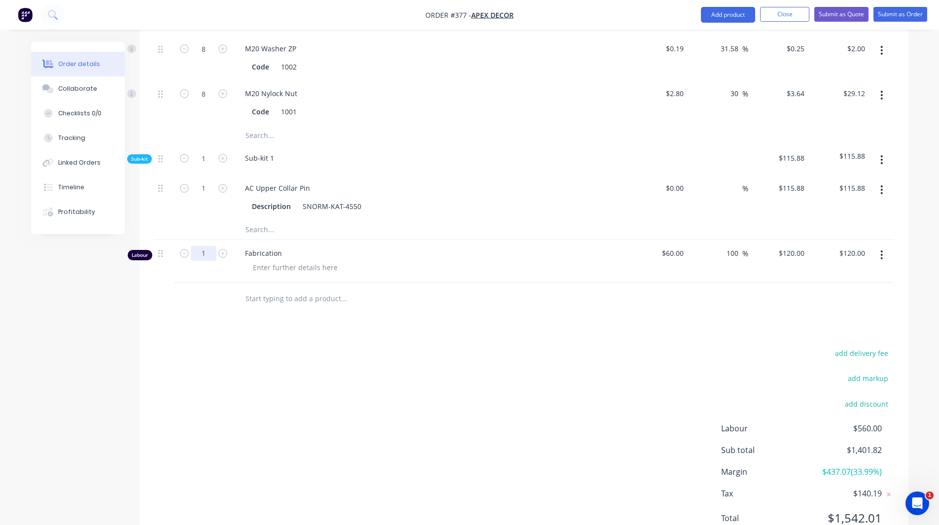
click at [205, 246] on input "1" at bounding box center [204, 253] width 26 height 15
type input "2"
type input "$240.00"
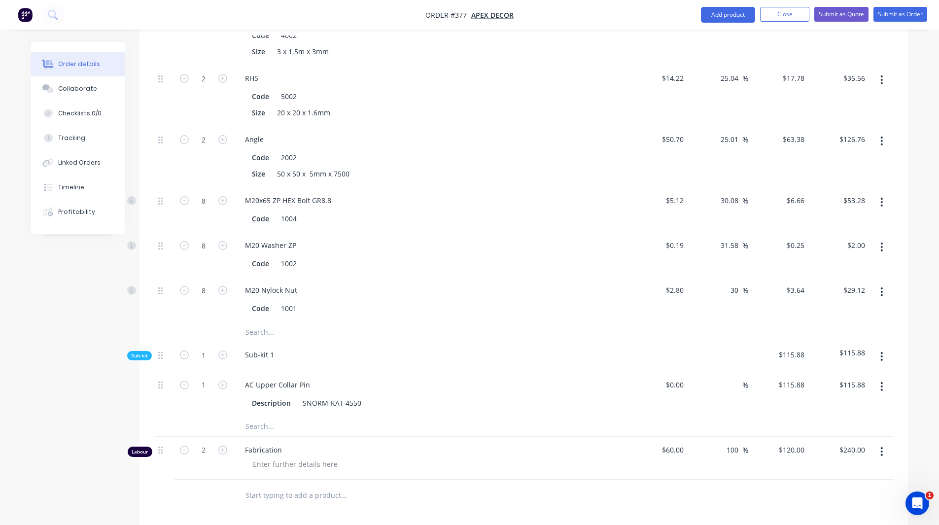
scroll to position [726, 0]
click at [69, 208] on div "Profitability" at bounding box center [76, 212] width 37 height 9
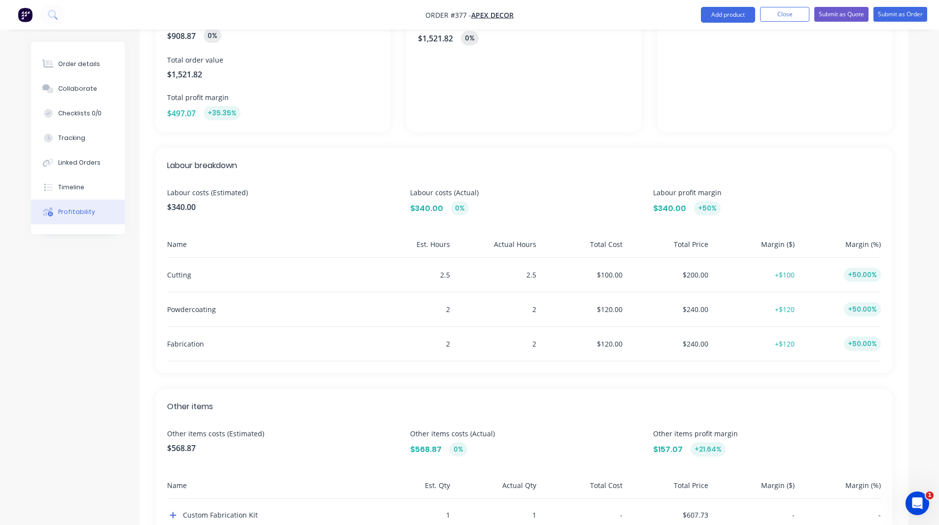
scroll to position [152, 0]
click at [70, 59] on button "Order details" at bounding box center [78, 64] width 94 height 25
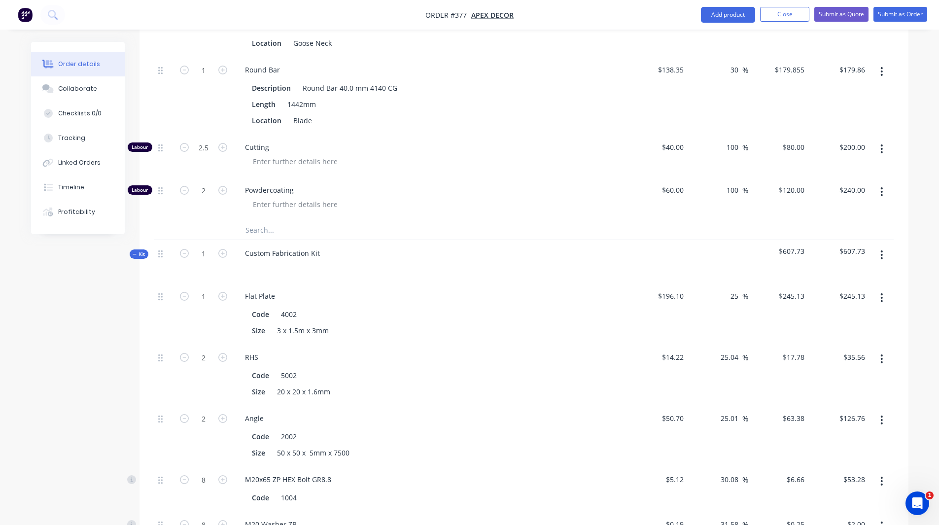
scroll to position [861, 0]
click at [81, 213] on div "Profitability" at bounding box center [76, 212] width 37 height 9
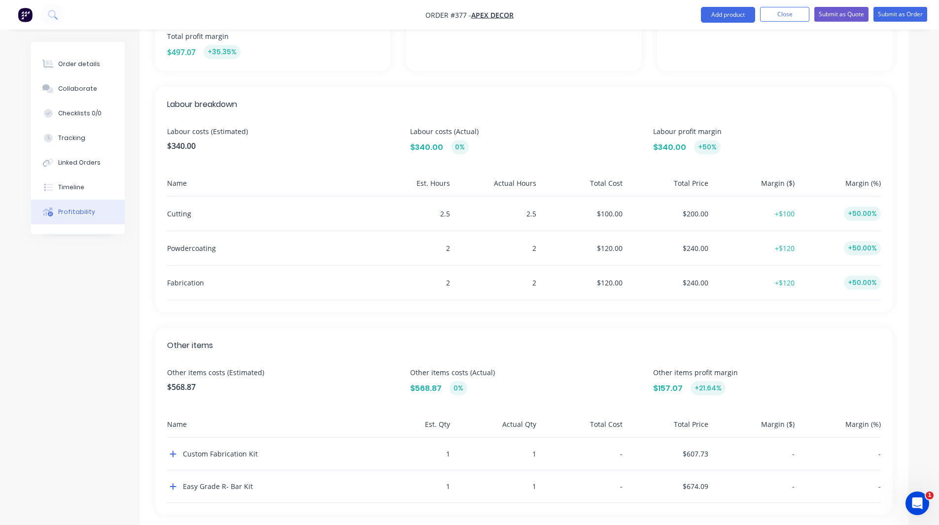
scroll to position [213, 0]
click at [176, 214] on div "Cutting" at bounding box center [265, 213] width 197 height 34
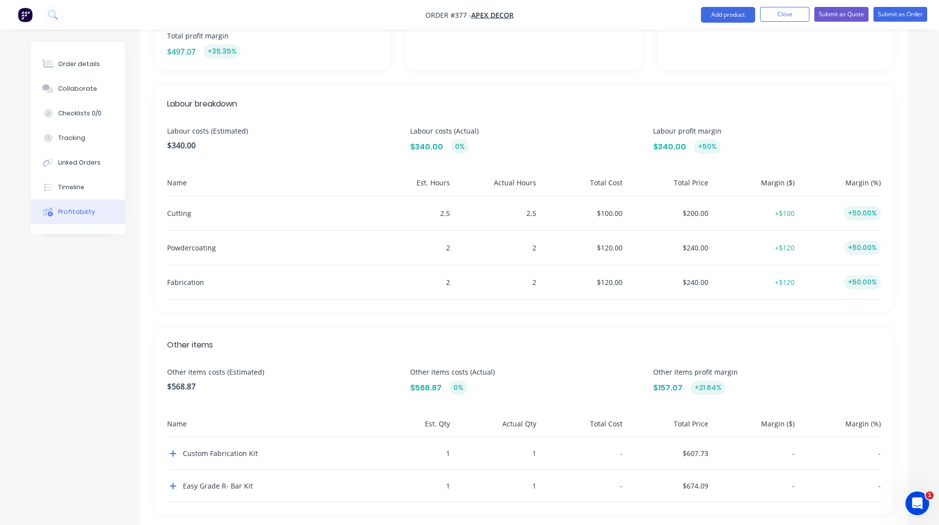
click at [182, 251] on div "Powdercoating" at bounding box center [265, 248] width 197 height 34
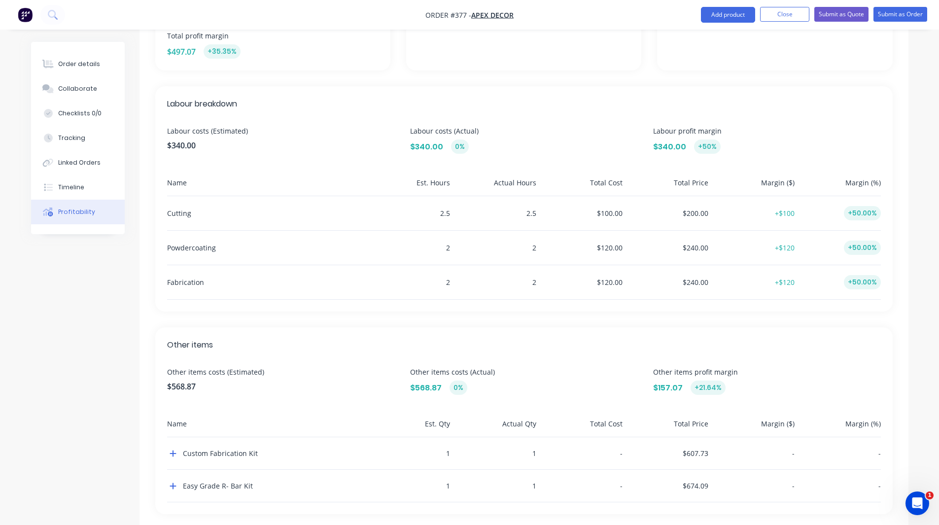
scroll to position [234, 0]
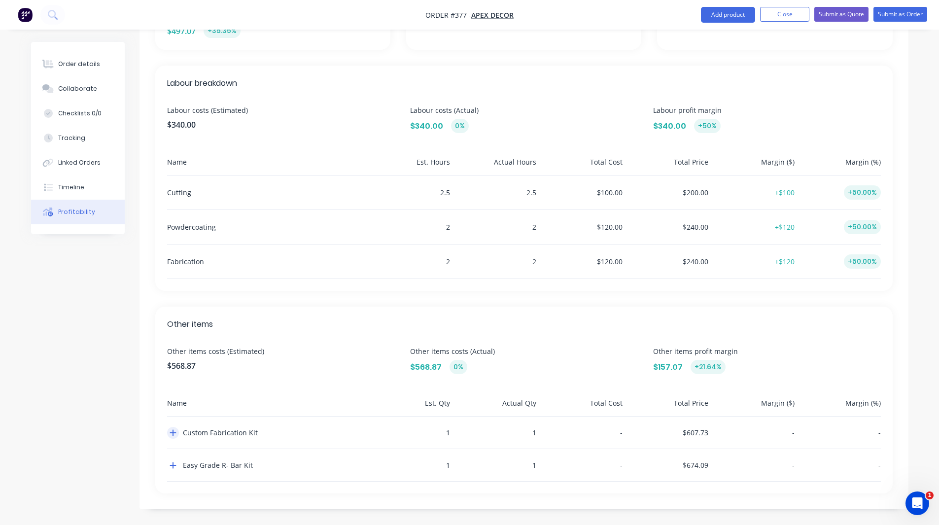
click at [173, 431] on icon "button" at bounding box center [173, 433] width 6 height 6
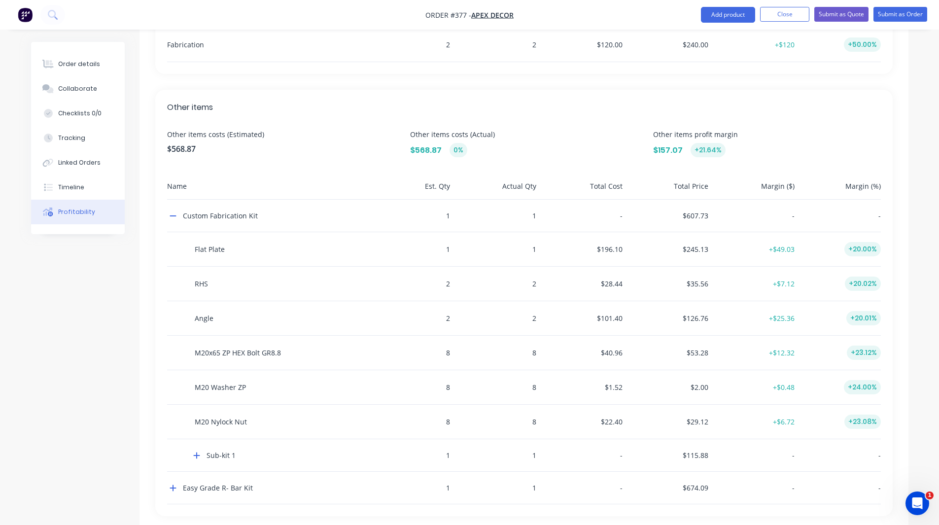
scroll to position [474, 0]
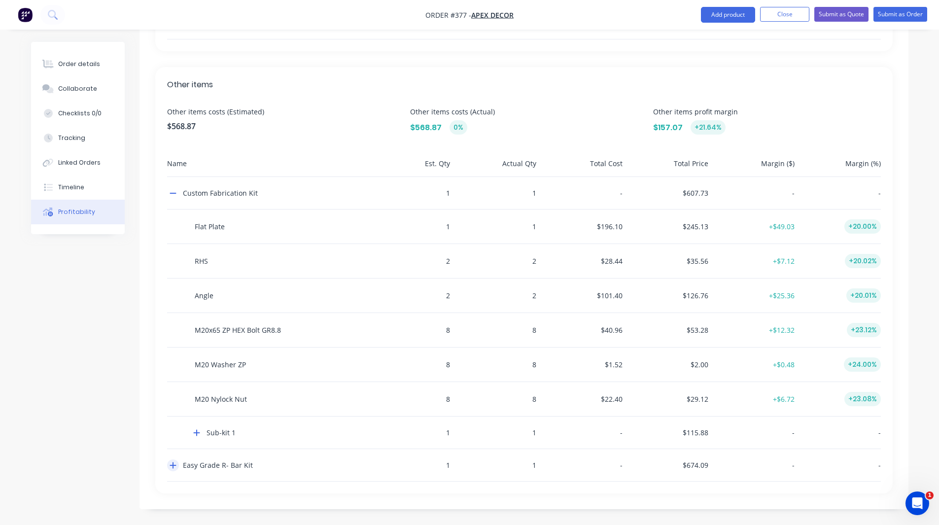
click at [173, 469] on icon "button" at bounding box center [173, 465] width 7 height 8
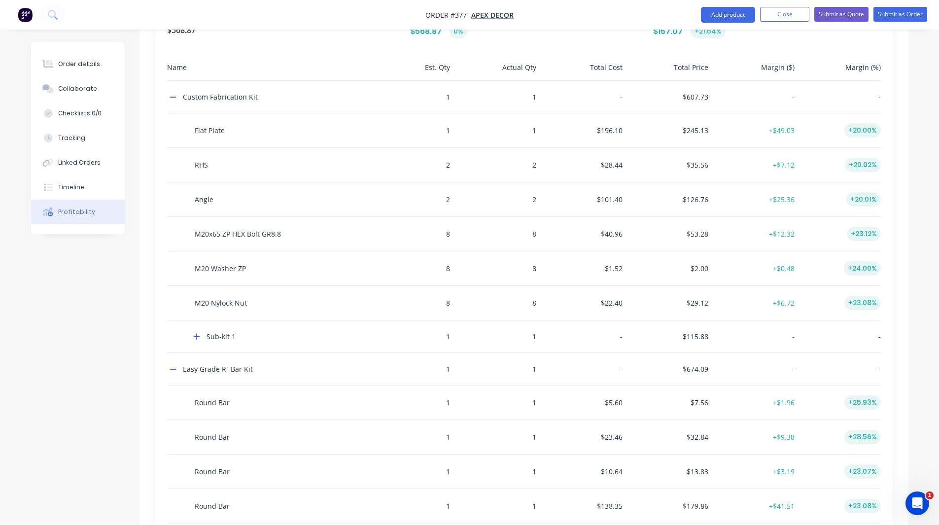
scroll to position [612, 0]
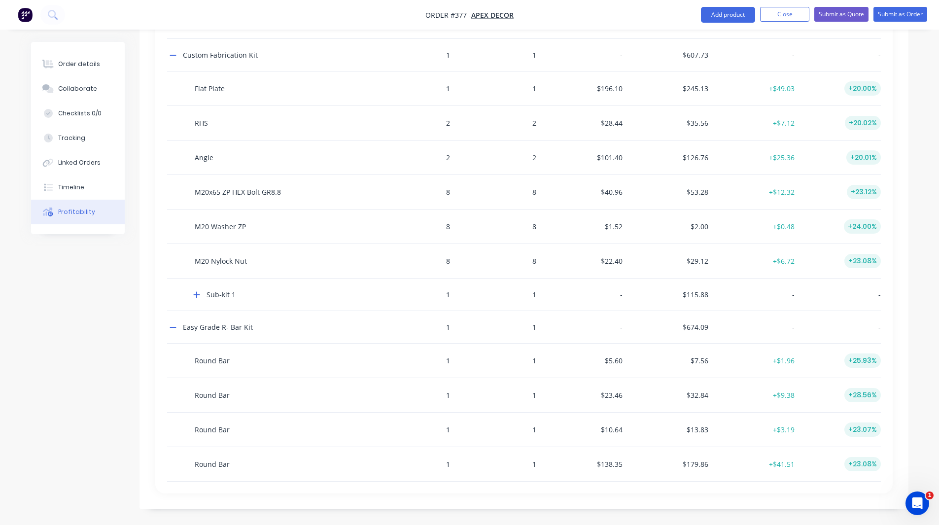
click at [206, 361] on div "Round Bar" at bounding box center [265, 361] width 197 height 34
click at [230, 361] on div "Round Bar" at bounding box center [265, 361] width 197 height 34
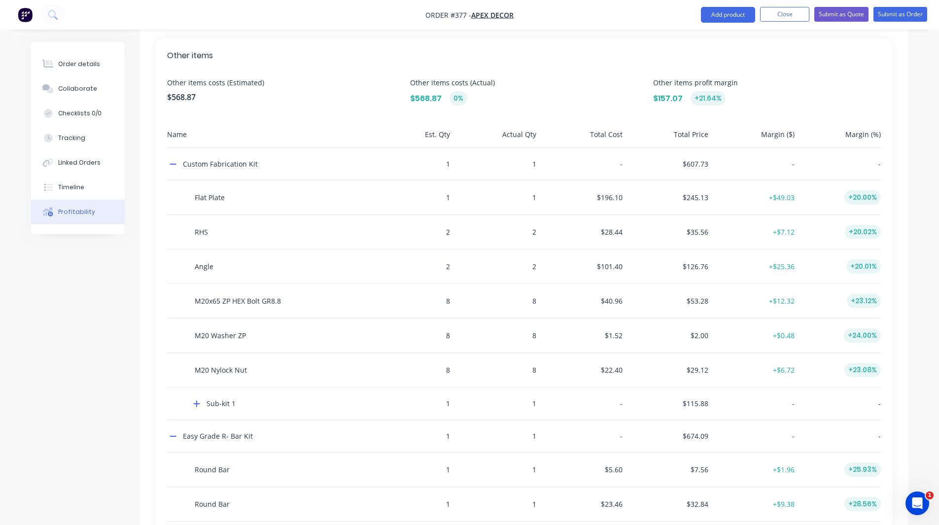
scroll to position [489, 0]
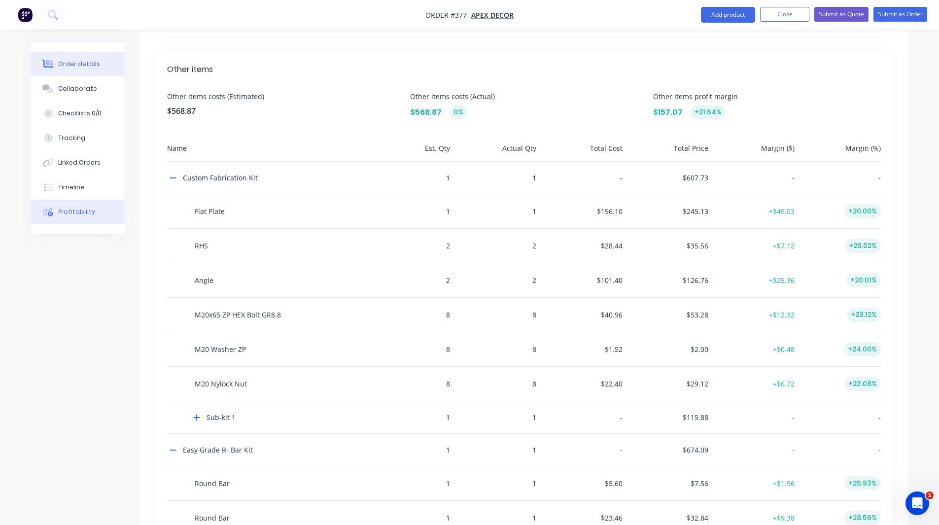
click at [75, 64] on div "Order details" at bounding box center [79, 64] width 42 height 9
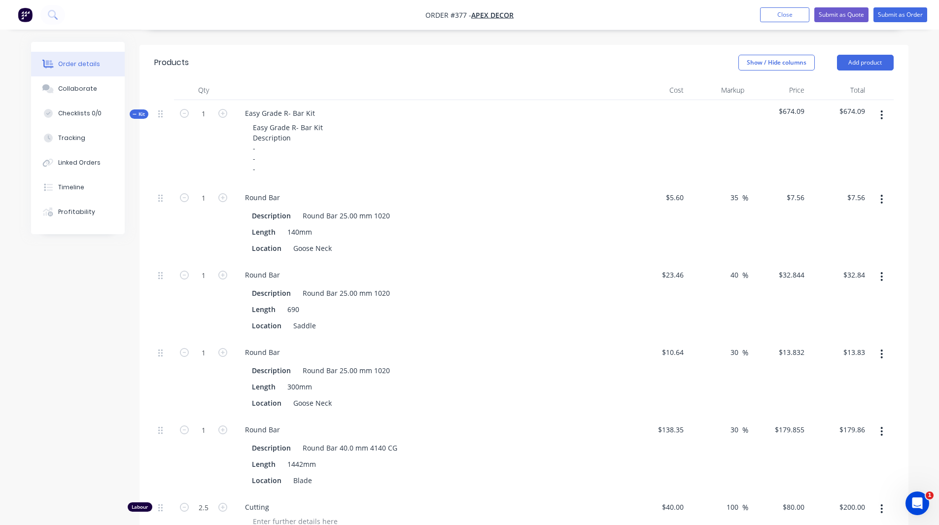
scroll to position [502, 0]
click at [883, 109] on icon "button" at bounding box center [882, 114] width 2 height 11
click at [863, 192] on div "Delete" at bounding box center [847, 199] width 76 height 14
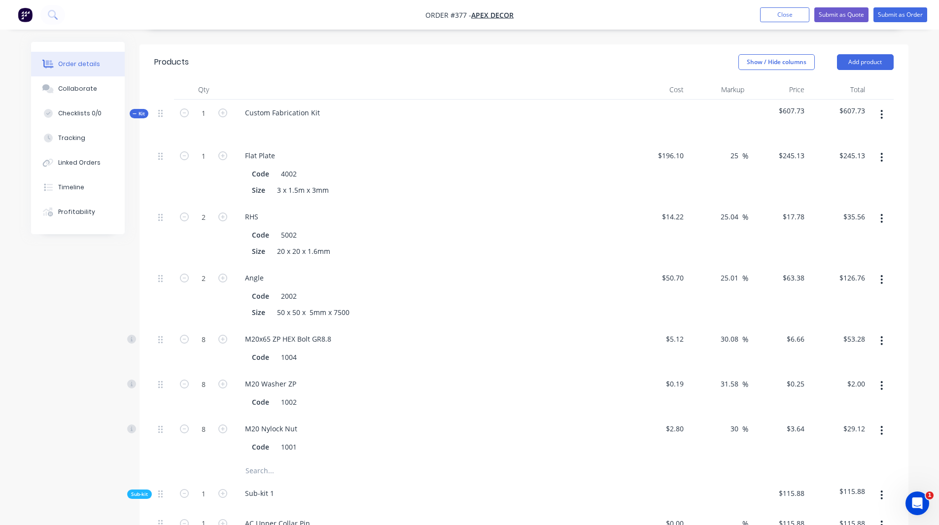
click at [138, 110] on span "Kit" at bounding box center [139, 113] width 13 height 7
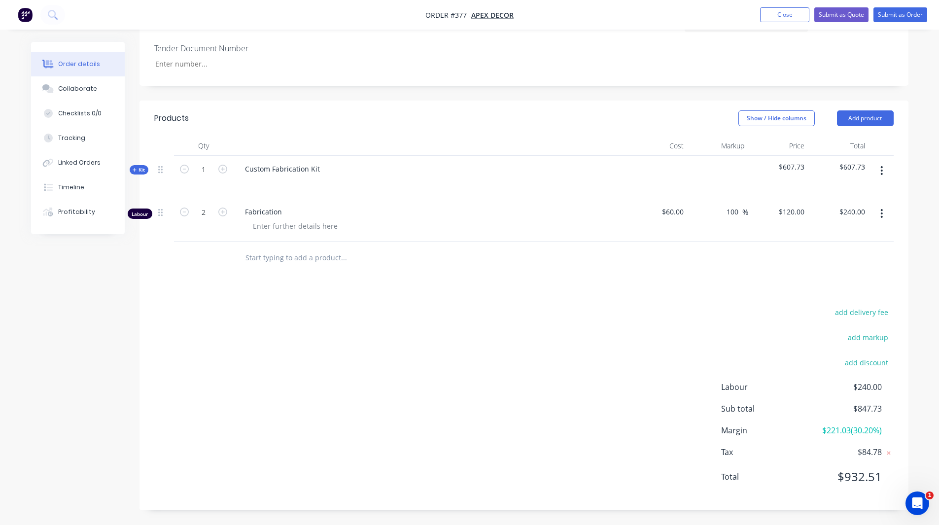
scroll to position [404, 0]
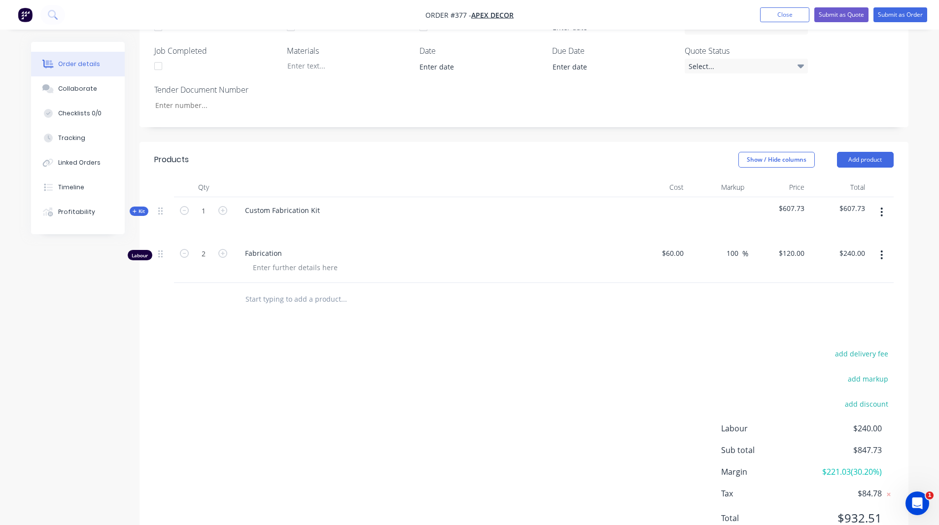
click at [141, 208] on span "Kit" at bounding box center [139, 211] width 13 height 7
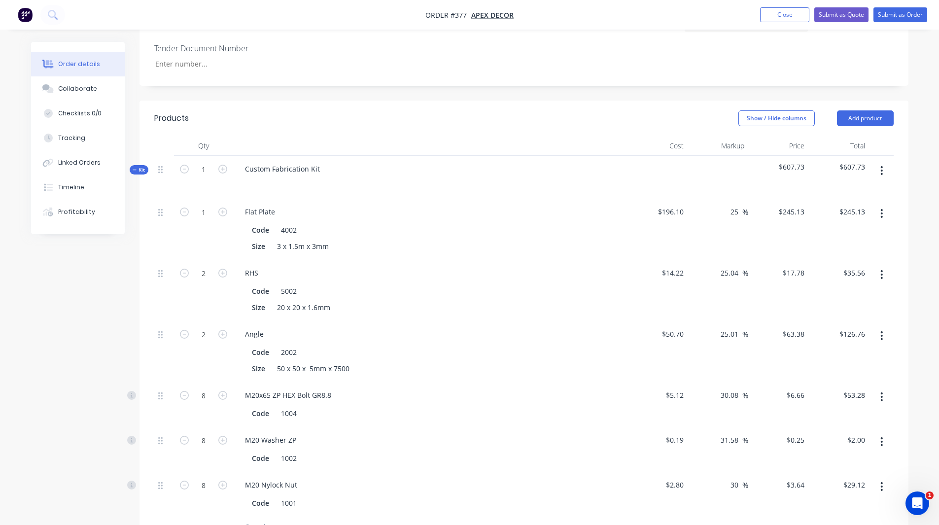
scroll to position [445, 0]
click at [143, 167] on span "Kit" at bounding box center [139, 170] width 13 height 7
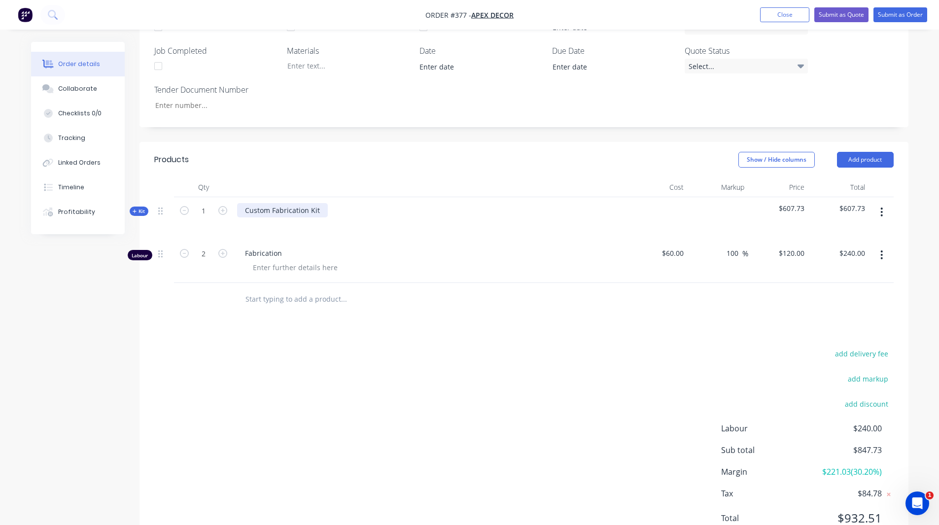
click at [305, 203] on div "Custom Fabrication Kit" at bounding box center [282, 210] width 91 height 14
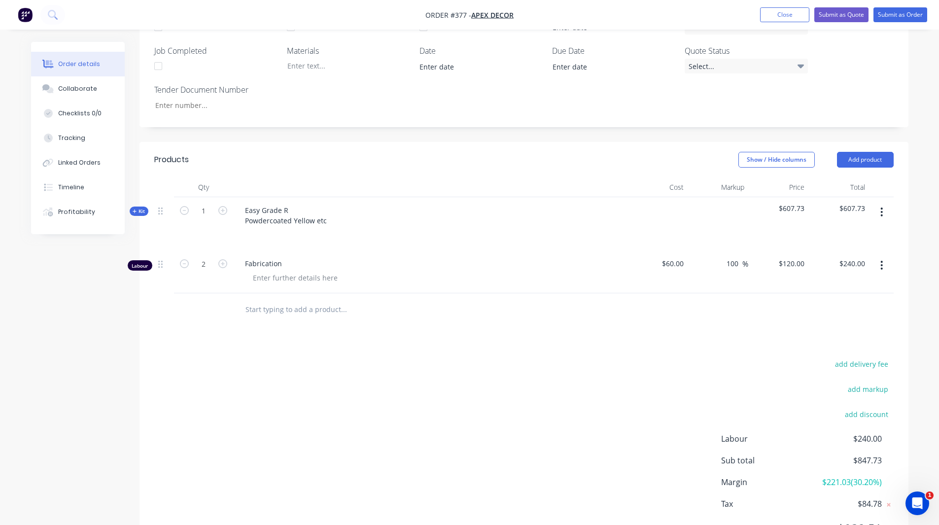
click at [879, 256] on button "button" at bounding box center [881, 265] width 23 height 18
click at [838, 343] on div "Delete" at bounding box center [847, 350] width 76 height 14
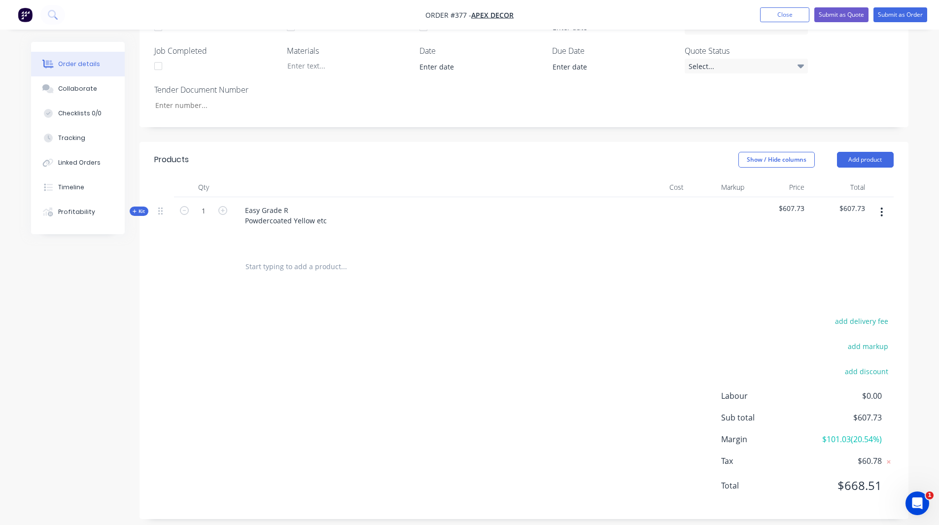
scroll to position [372, 0]
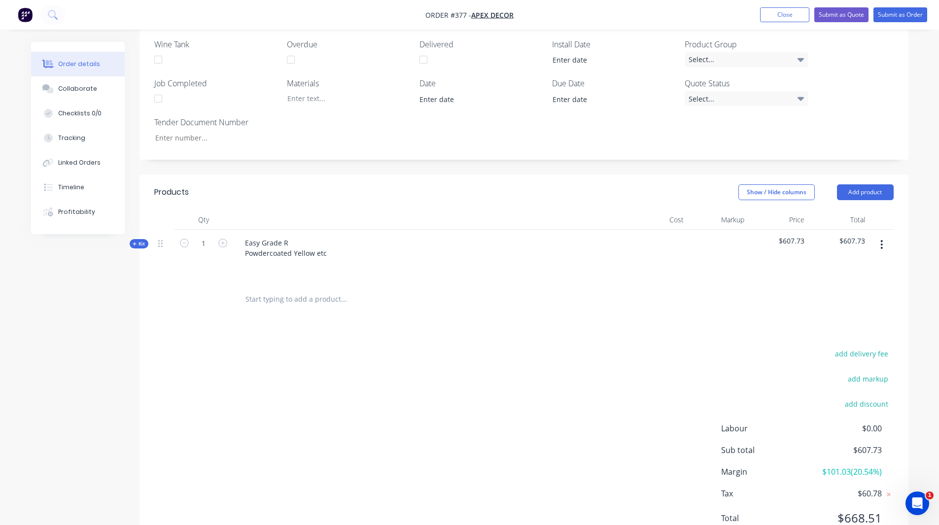
click at [136, 242] on icon "button" at bounding box center [135, 244] width 4 height 5
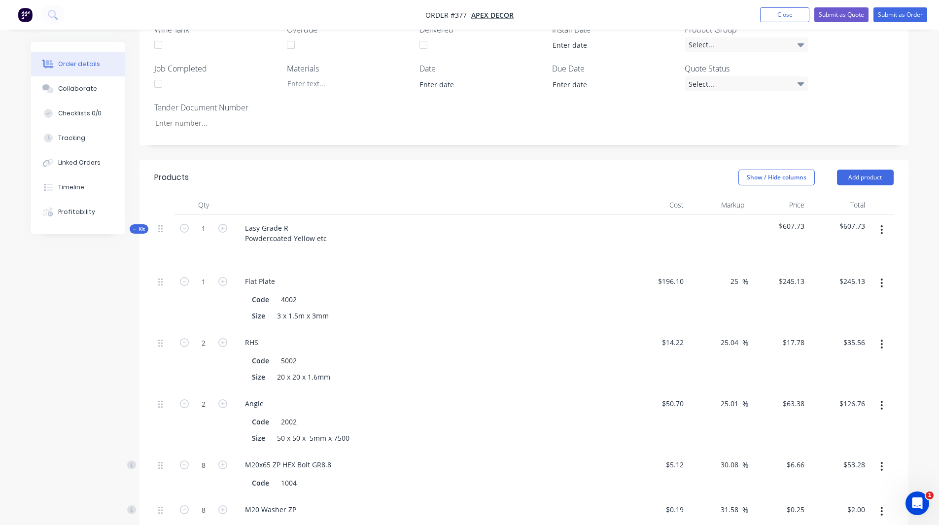
scroll to position [386, 0]
click at [881, 221] on button "button" at bounding box center [881, 230] width 23 height 18
click at [856, 249] on div "Add product to kit" at bounding box center [847, 256] width 76 height 14
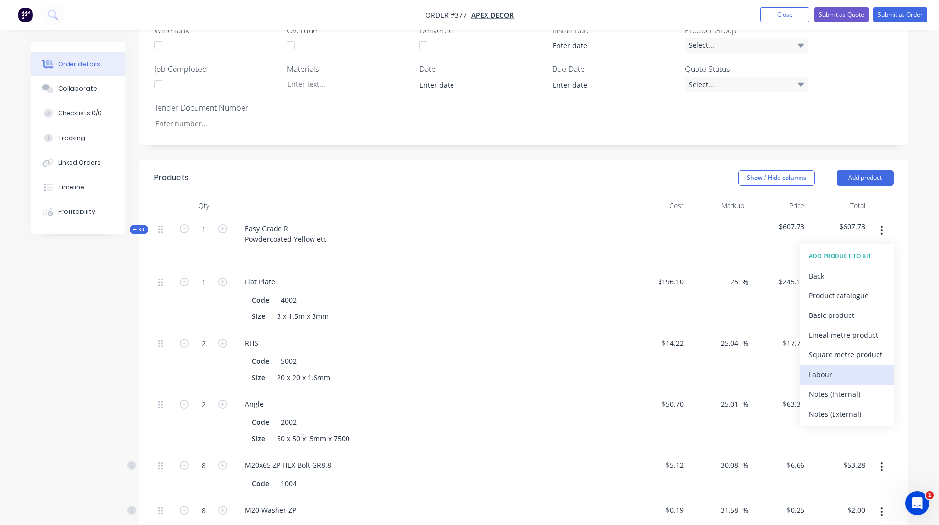
click at [838, 367] on div "Labour" at bounding box center [847, 374] width 76 height 14
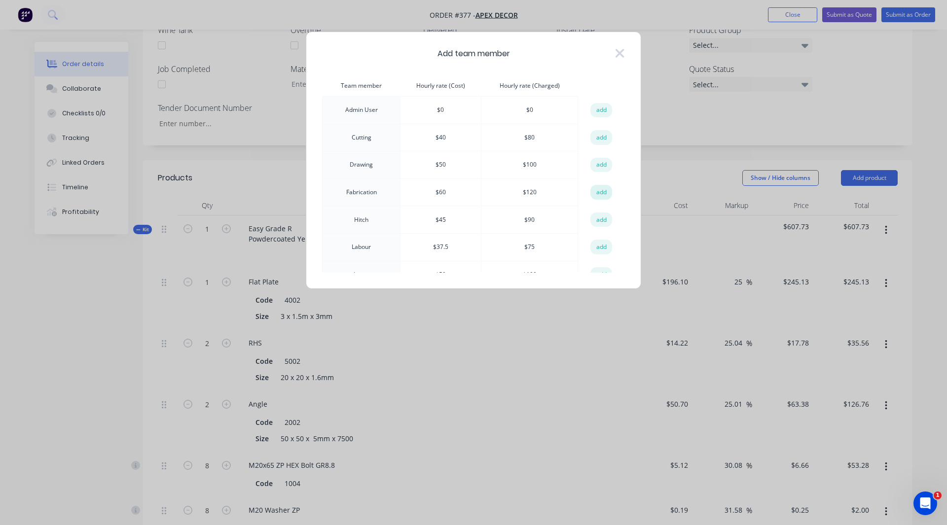
click at [602, 193] on button "add" at bounding box center [601, 192] width 22 height 15
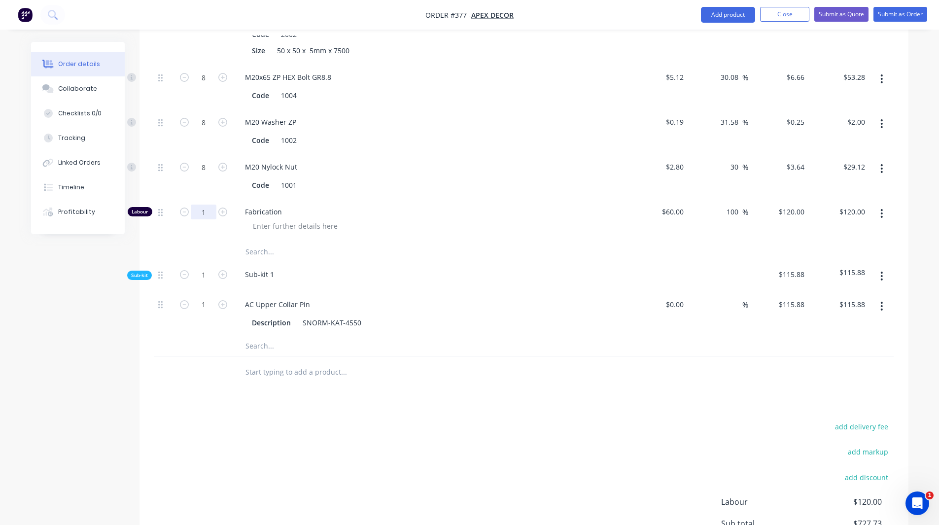
scroll to position [774, 0]
click at [204, 205] on input "1" at bounding box center [204, 212] width 26 height 15
type input "2"
click at [902, 188] on div "Qty Cost Markup Price Total Kit 1 Easy Grade R Powdercoated Yellow etc $727.73 …" at bounding box center [524, 98] width 769 height 581
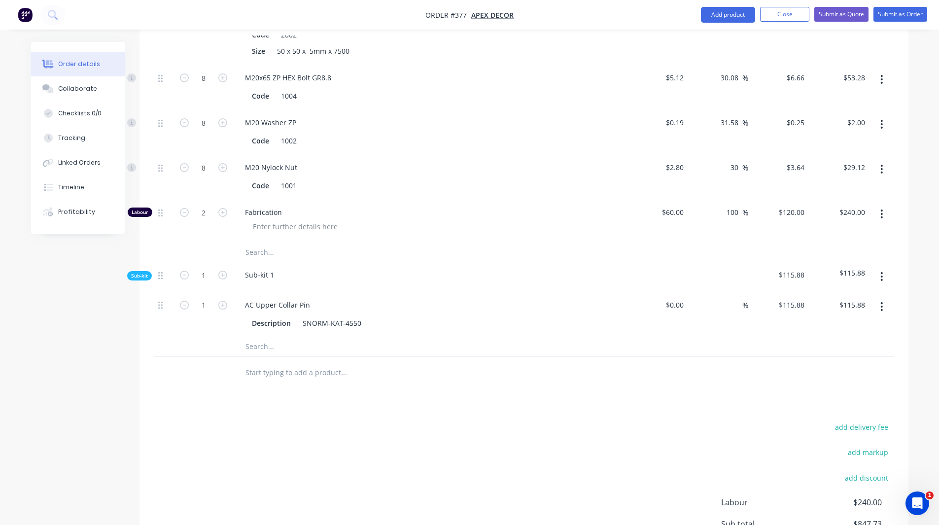
type input "$240.00"
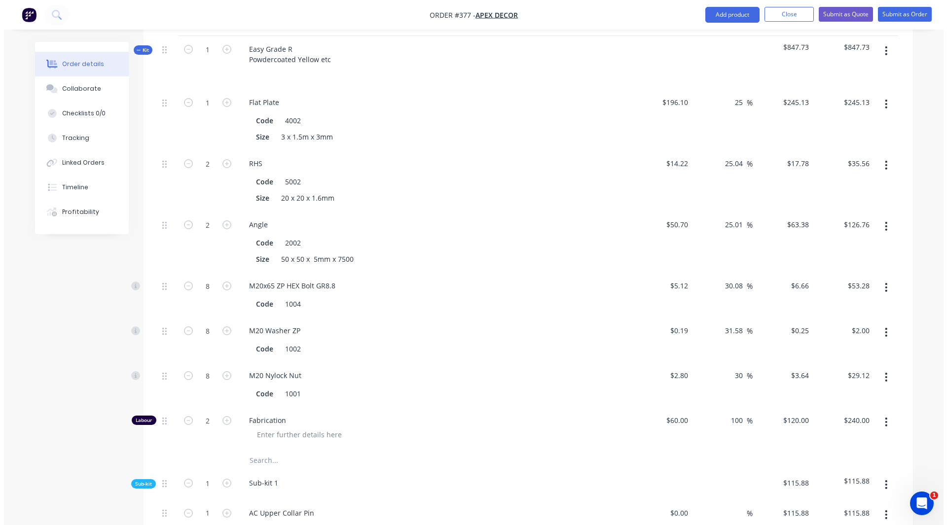
scroll to position [477, 0]
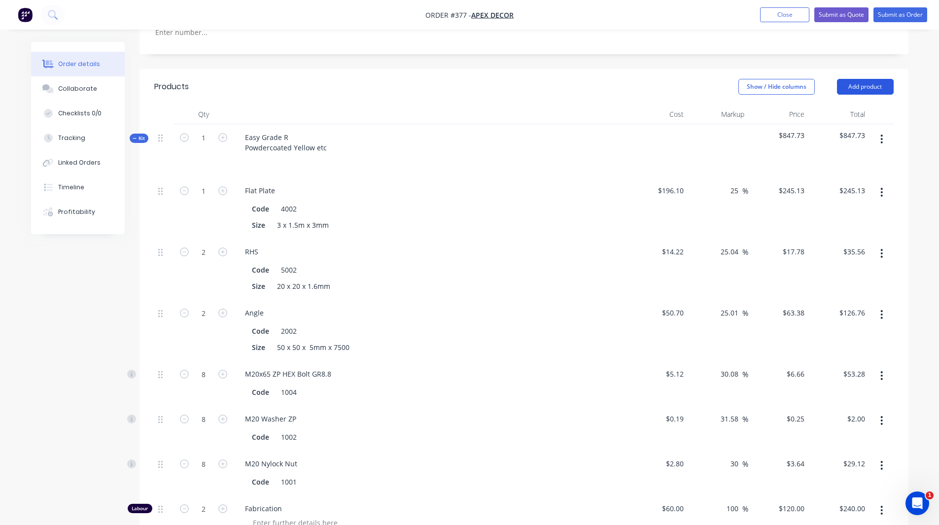
click at [856, 79] on button "Add product" at bounding box center [865, 87] width 57 height 16
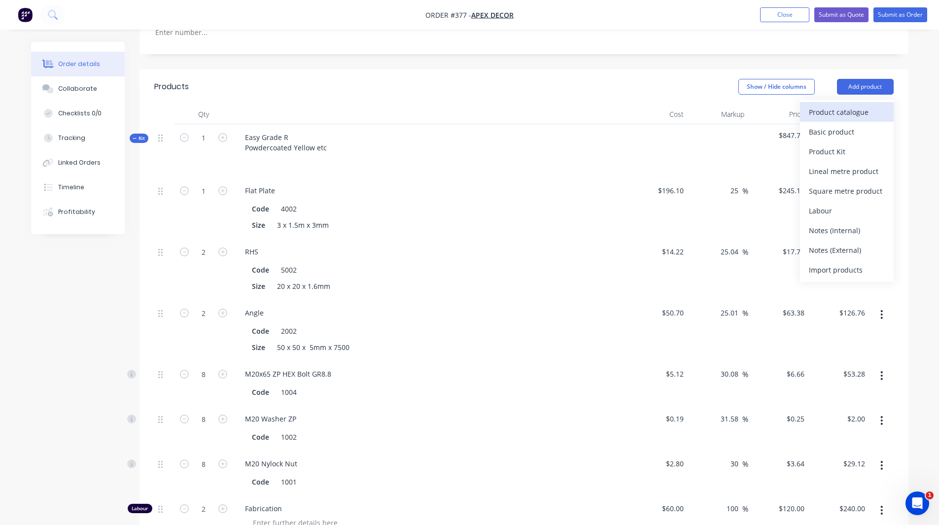
click at [848, 105] on div "Product catalogue" at bounding box center [847, 112] width 76 height 14
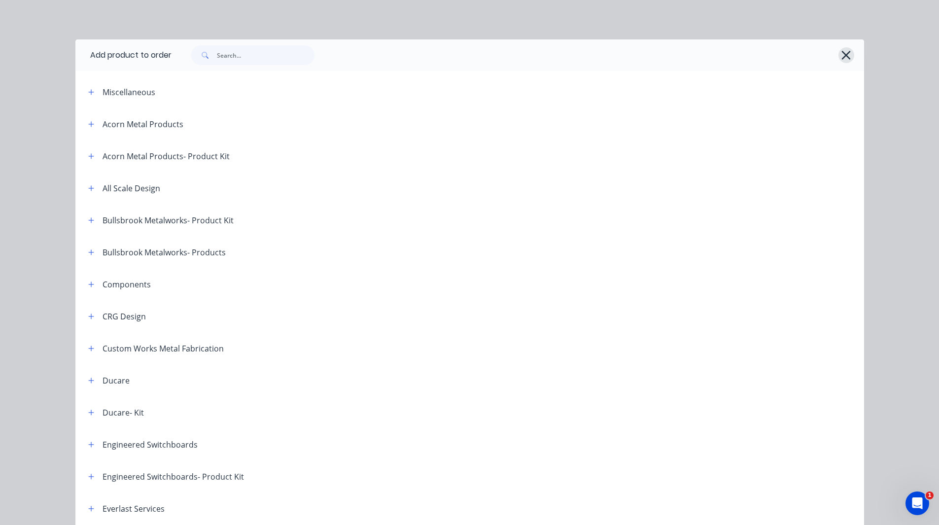
click at [846, 55] on icon "button" at bounding box center [846, 55] width 10 height 14
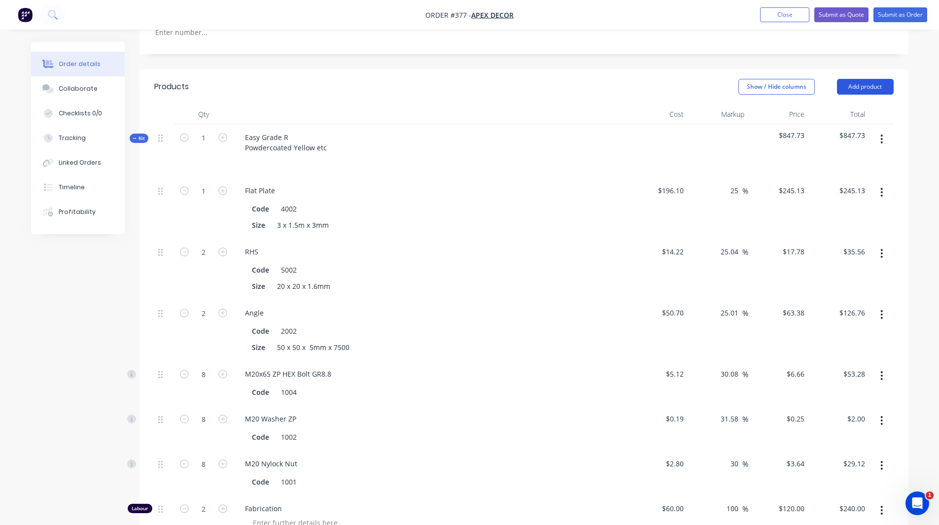
click at [865, 79] on button "Add product" at bounding box center [865, 87] width 57 height 16
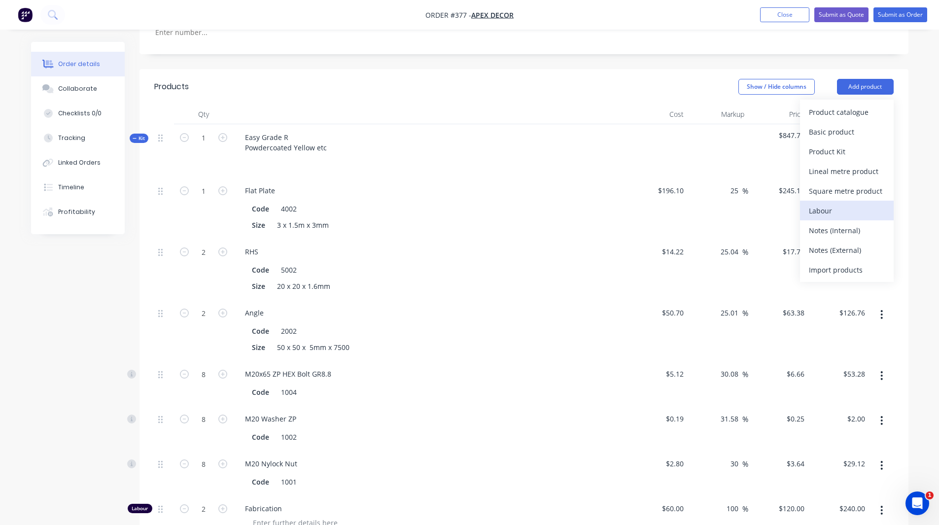
click at [840, 204] on div "Labour" at bounding box center [847, 211] width 76 height 14
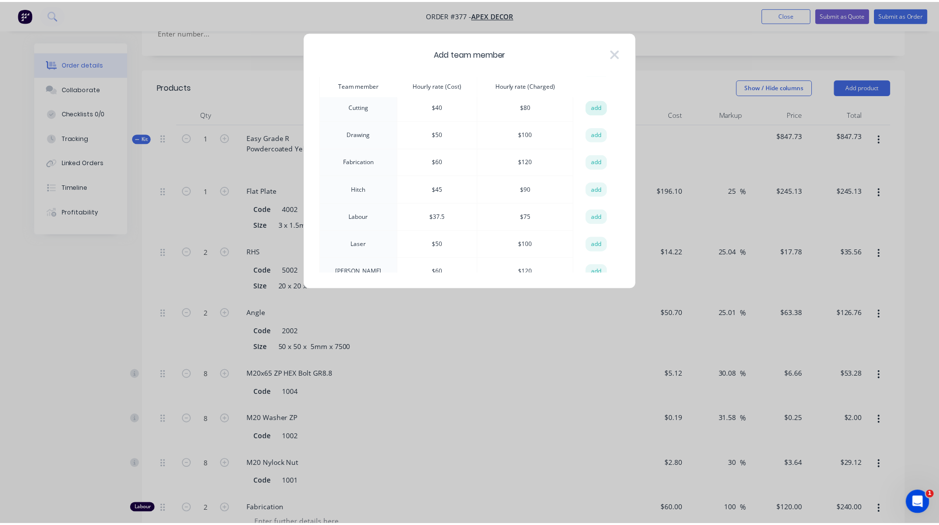
scroll to position [0, 0]
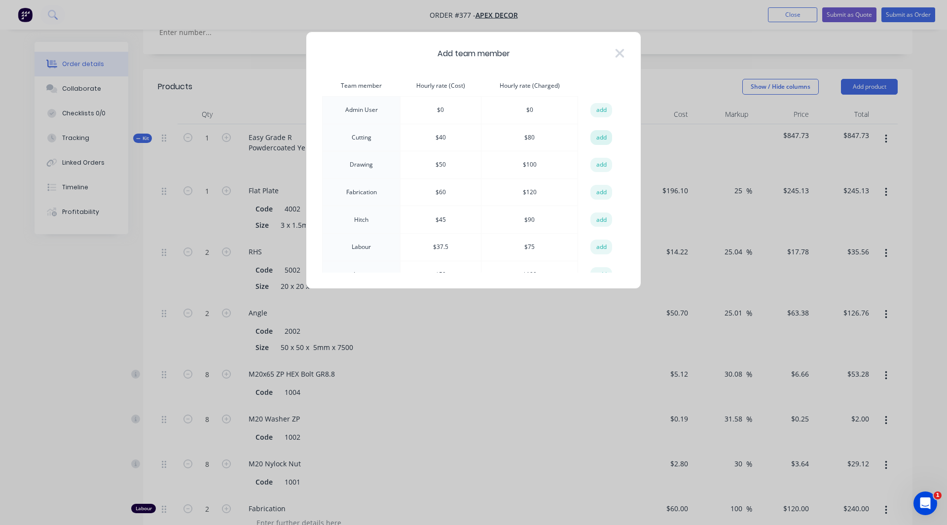
click at [596, 137] on button "add" at bounding box center [601, 137] width 22 height 15
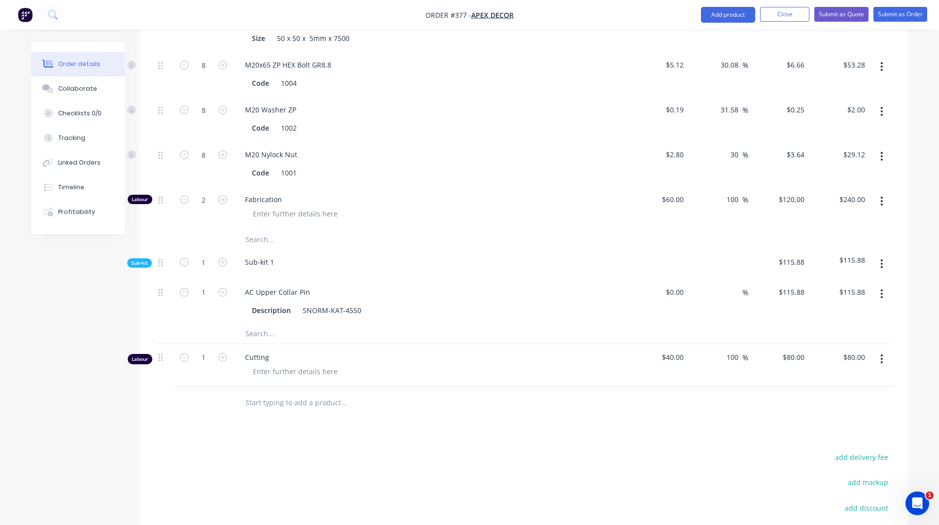
scroll to position [817, 0]
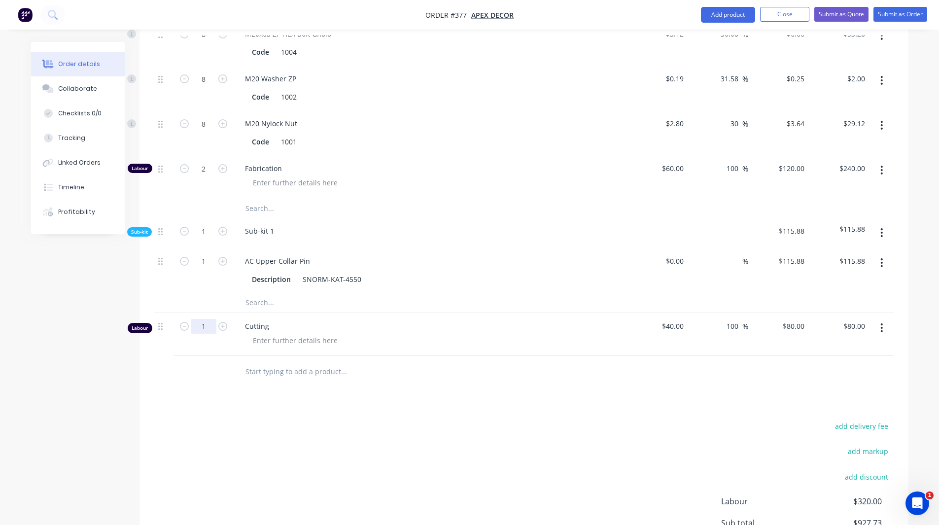
click at [208, 319] on input "1" at bounding box center [204, 326] width 26 height 15
click at [883, 322] on icon "button" at bounding box center [882, 327] width 2 height 11
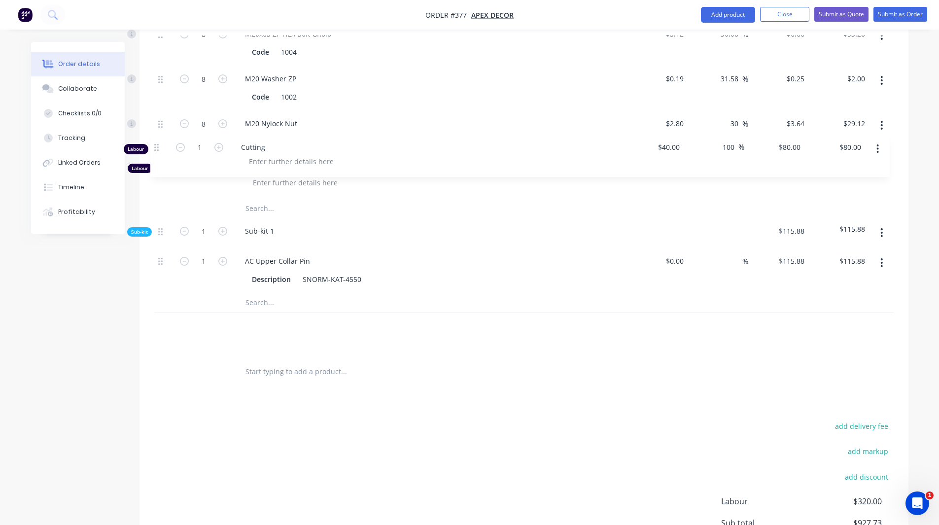
drag, startPoint x: 161, startPoint y: 285, endPoint x: 158, endPoint y: 142, distance: 143.5
click at [158, 142] on div "Kit 1 Easy Grade R Powdercoated Yellow etc $847.73 $847.73 1 Flat Plate Code 40…" at bounding box center [524, 70] width 740 height 572
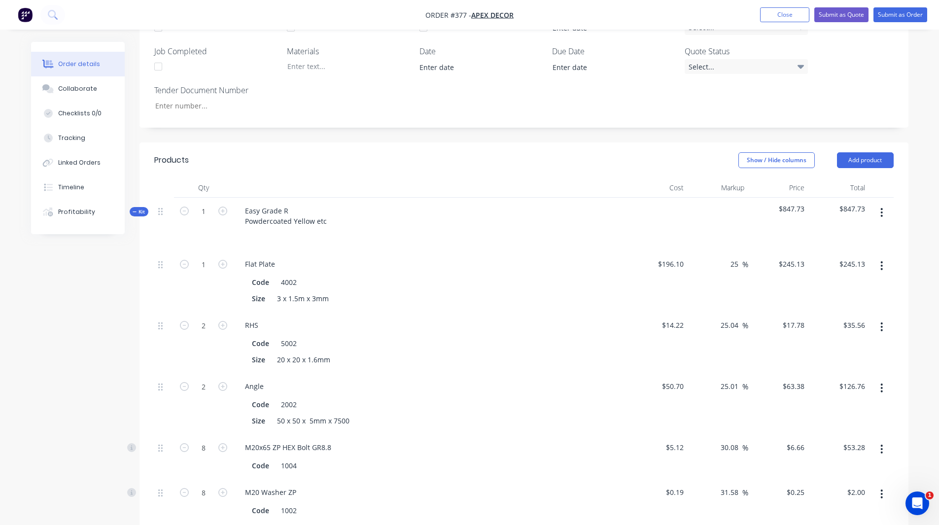
scroll to position [403, 0]
click at [663, 257] on div "196.1 196.1" at bounding box center [674, 264] width 27 height 14
click at [920, 241] on div "Order details Collaborate Checklists 0/0 Tracking Linked Orders Timeline Profit…" at bounding box center [469, 325] width 939 height 1457
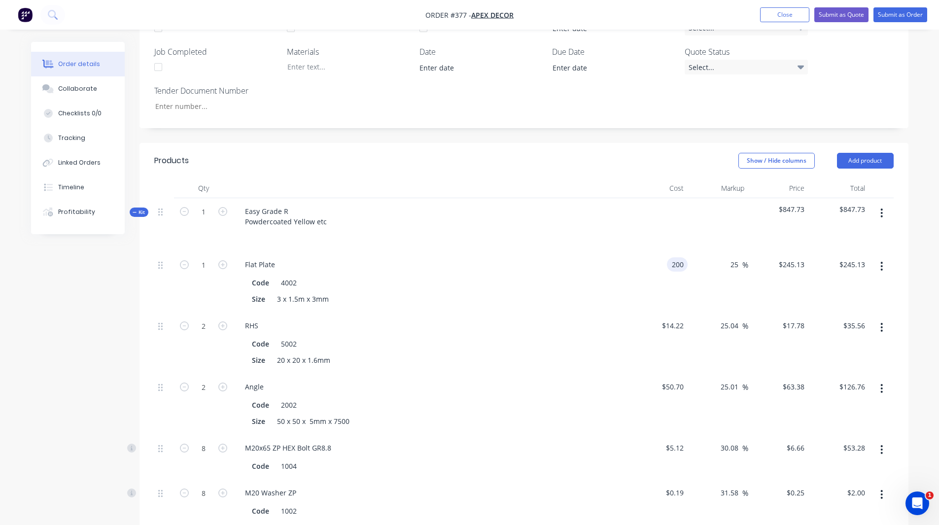
type input "$200.00"
type input "$250.0051"
type input "$250.01"
click at [882, 262] on icon "button" at bounding box center [882, 266] width 2 height 9
click at [920, 241] on div "Order details Collaborate Checklists 0/0 Tracking Linked Orders Timeline Profit…" at bounding box center [469, 325] width 939 height 1457
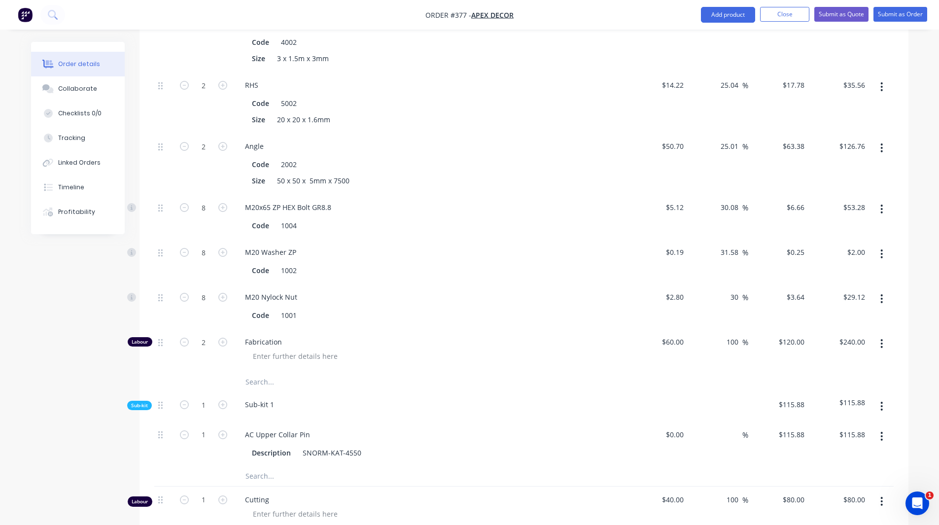
scroll to position [643, 0]
click at [473, 201] on div "M20x65 ZP HEX Bolt GR8.8" at bounding box center [430, 208] width 387 height 14
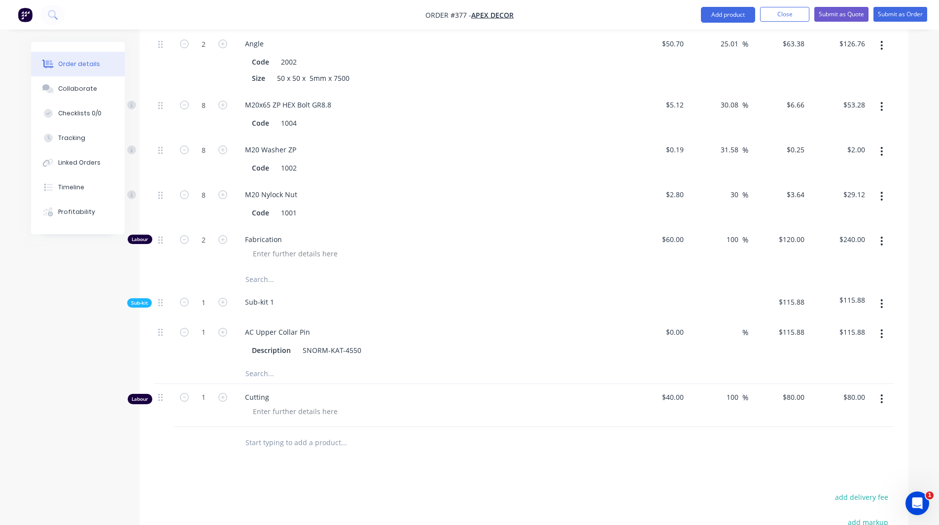
scroll to position [890, 0]
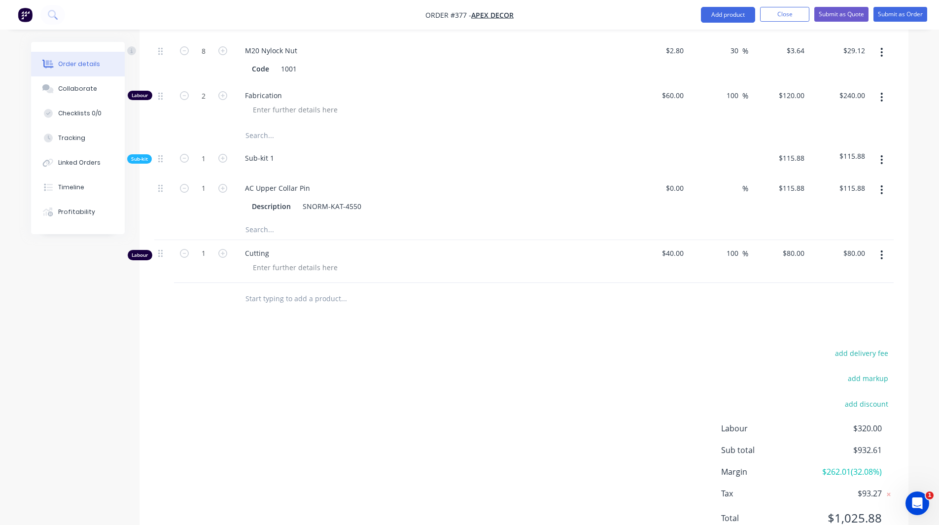
click at [840, 466] on span "$262.01 ( 32.08 %)" at bounding box center [845, 472] width 73 height 12
click at [861, 466] on span "$262.01 ( 32.08 %)" at bounding box center [845, 472] width 73 height 12
click at [871, 466] on span "$262.01 ( 32.08 %)" at bounding box center [845, 472] width 73 height 12
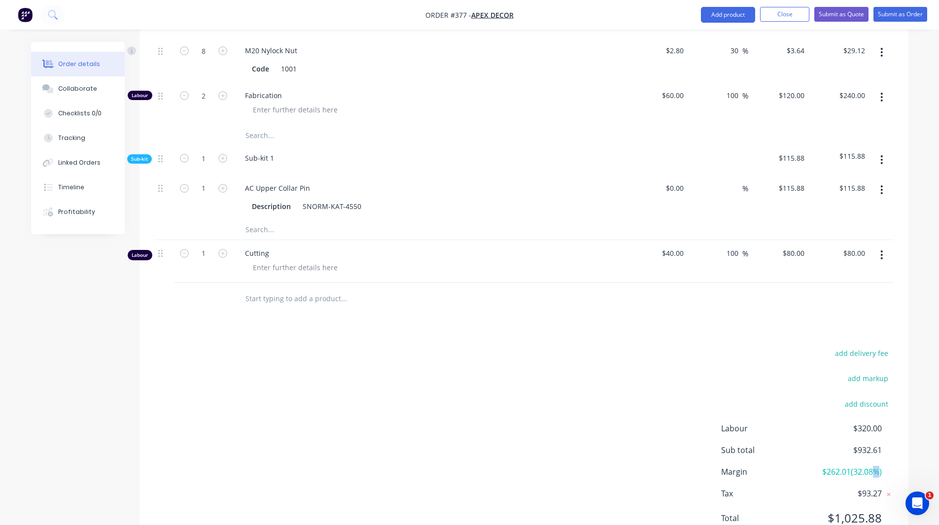
click at [871, 466] on span "$262.01 ( 32.08 %)" at bounding box center [845, 472] width 73 height 12
click at [880, 466] on span "$262.01 ( 32.08 %)" at bounding box center [845, 472] width 73 height 12
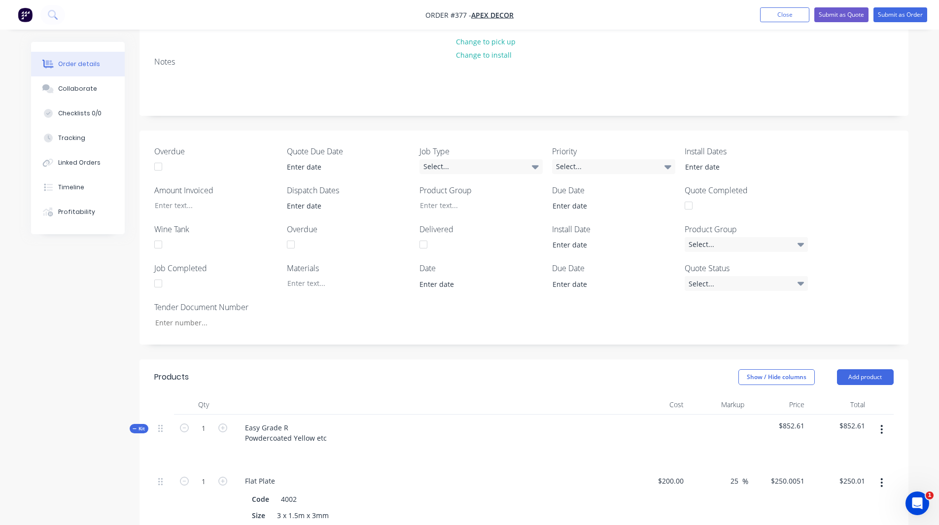
scroll to position [186, 0]
click at [834, 14] on button "Submit as Quote" at bounding box center [841, 14] width 54 height 15
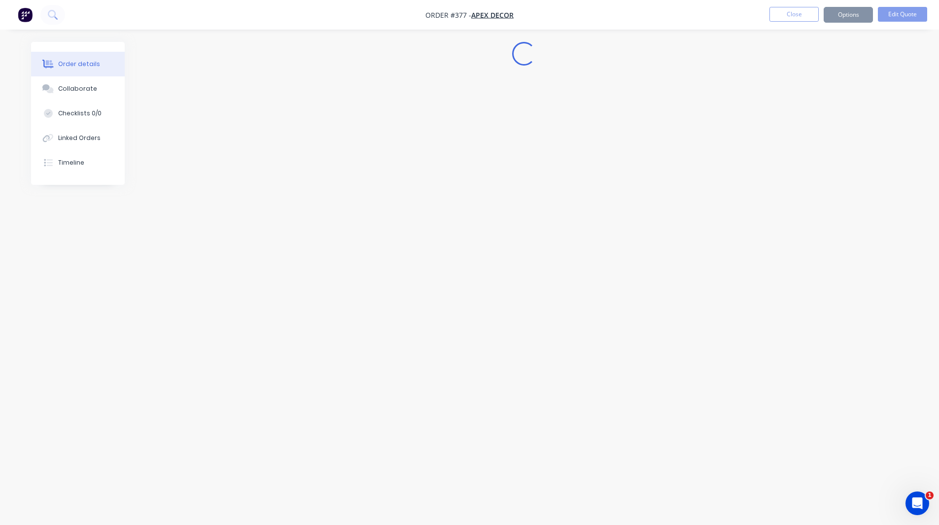
scroll to position [0, 0]
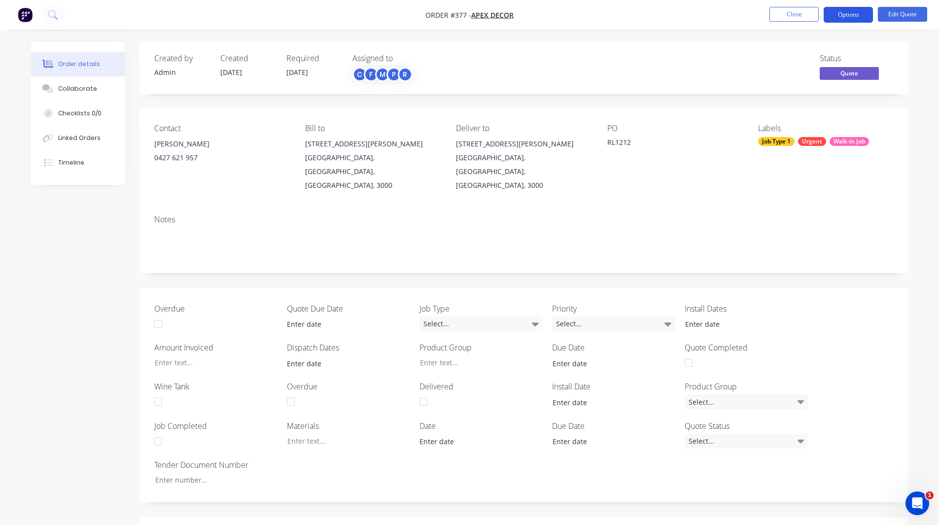
click at [836, 17] on button "Options" at bounding box center [848, 15] width 49 height 16
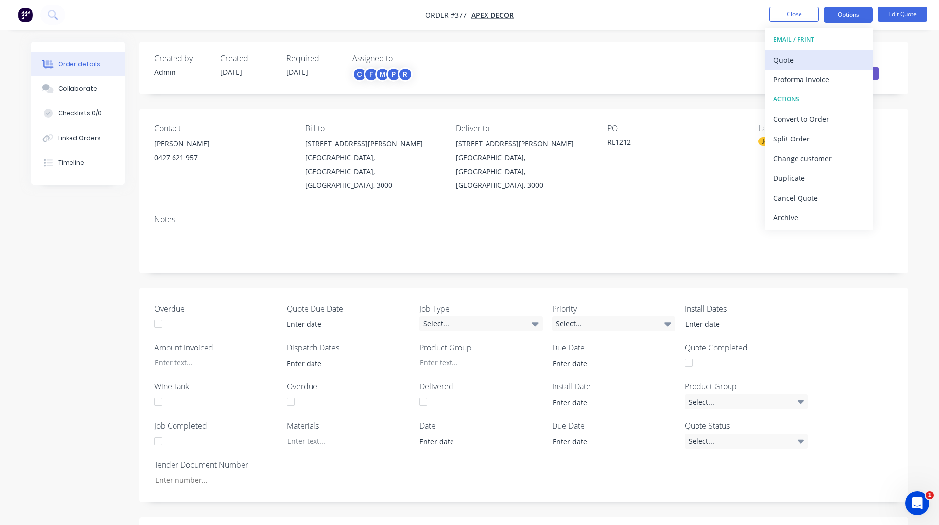
click at [792, 61] on div "Quote" at bounding box center [819, 60] width 91 height 14
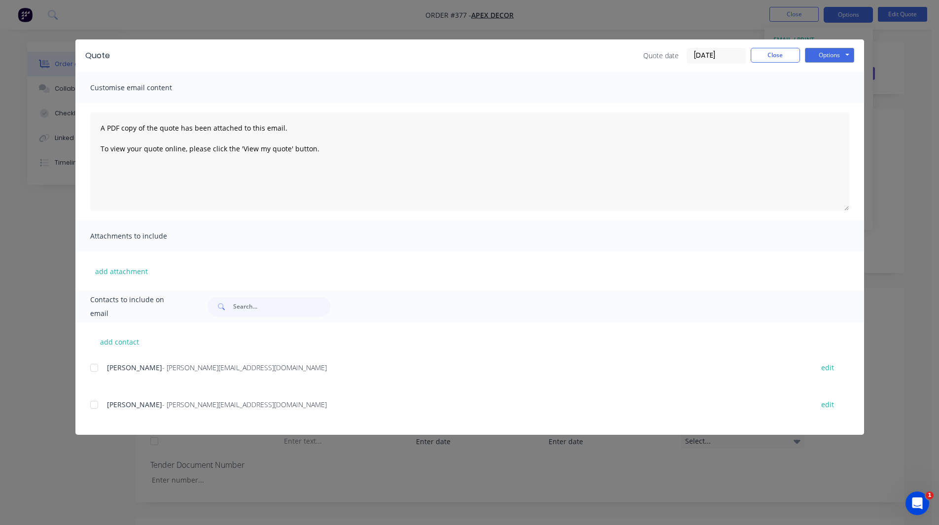
click at [93, 365] on div at bounding box center [94, 368] width 20 height 20
click at [828, 56] on button "Options" at bounding box center [829, 55] width 49 height 15
click at [781, 61] on button "Close" at bounding box center [775, 55] width 49 height 15
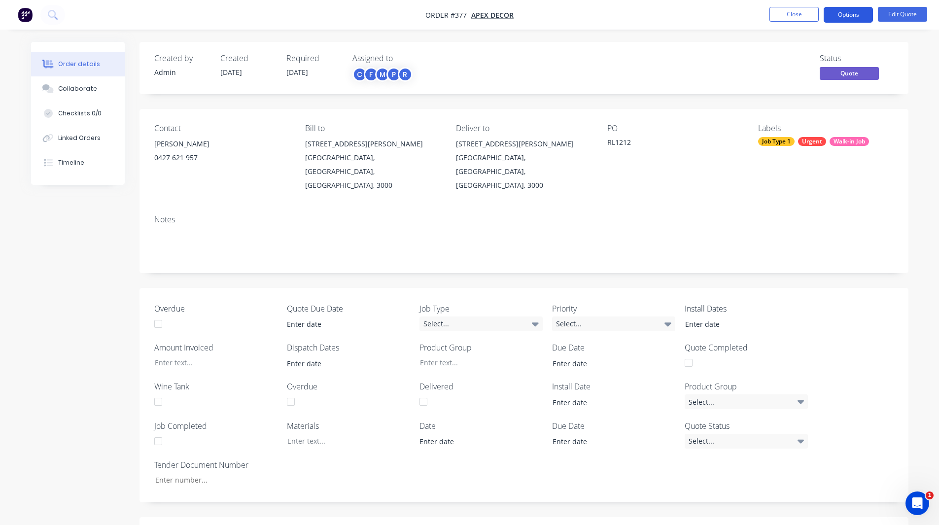
click at [838, 16] on button "Options" at bounding box center [848, 15] width 49 height 16
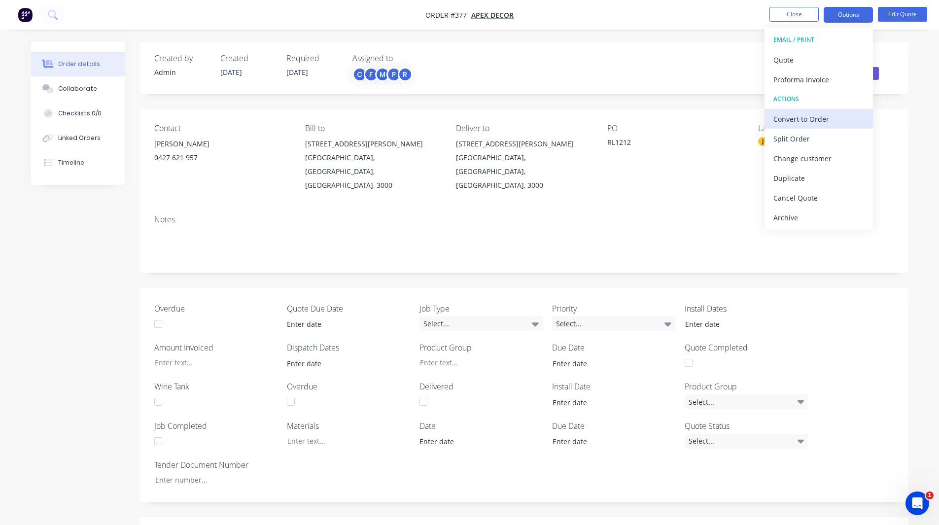
click at [808, 117] on div "Convert to Order" at bounding box center [819, 119] width 91 height 14
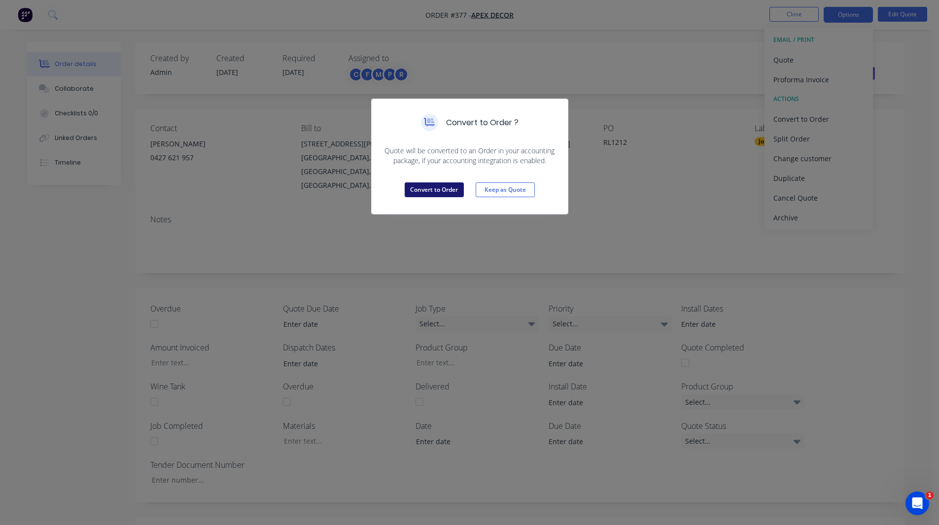
click at [434, 192] on button "Convert to Order" at bounding box center [434, 189] width 59 height 15
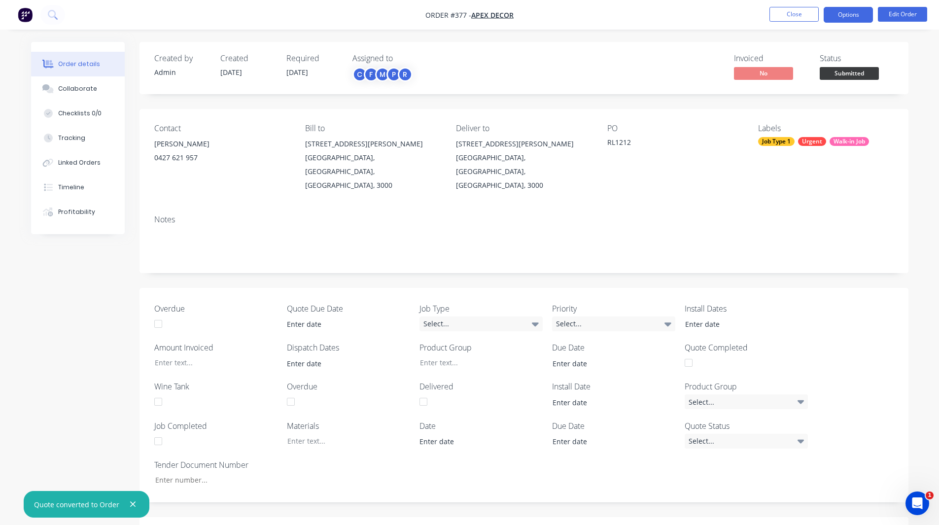
click at [844, 15] on button "Options" at bounding box center [848, 15] width 49 height 16
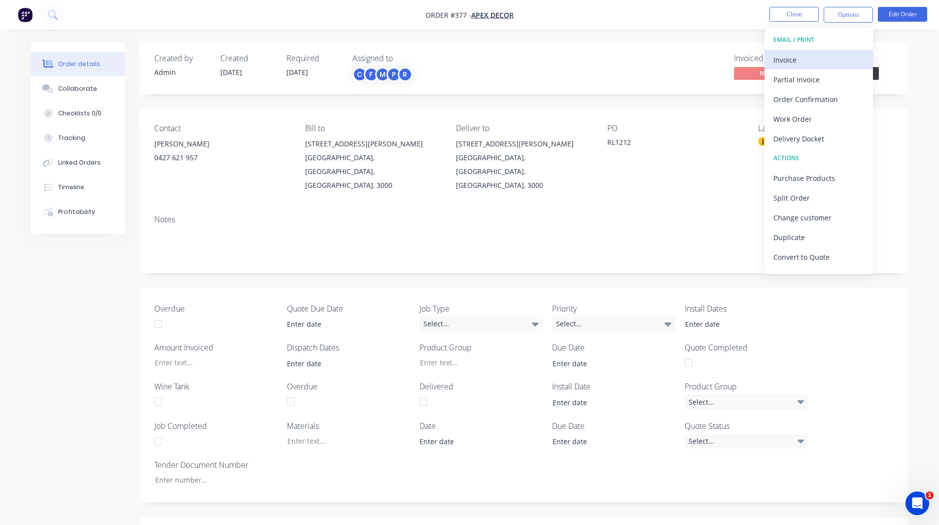
click at [805, 63] on div "Invoice" at bounding box center [819, 60] width 91 height 14
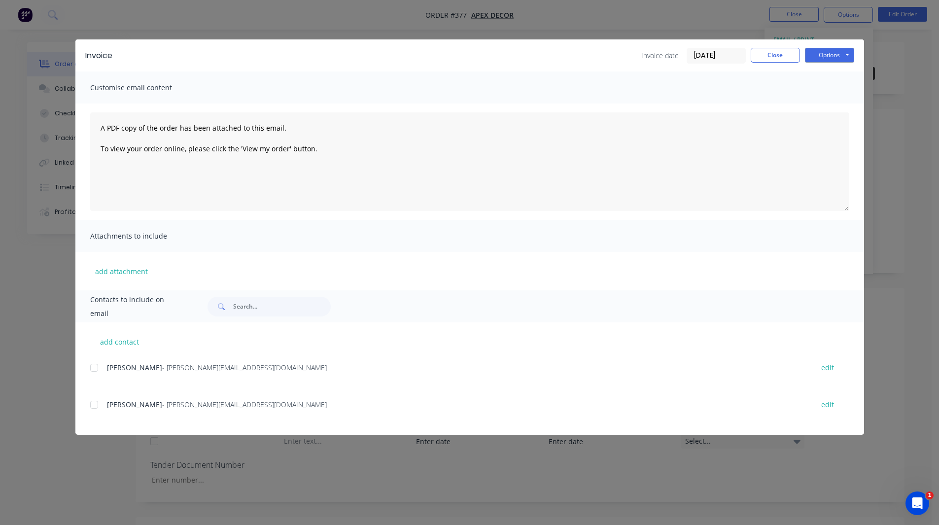
click at [94, 365] on div at bounding box center [94, 368] width 20 height 20
click at [830, 58] on button "Options" at bounding box center [829, 55] width 49 height 15
click at [780, 54] on button "Close" at bounding box center [775, 55] width 49 height 15
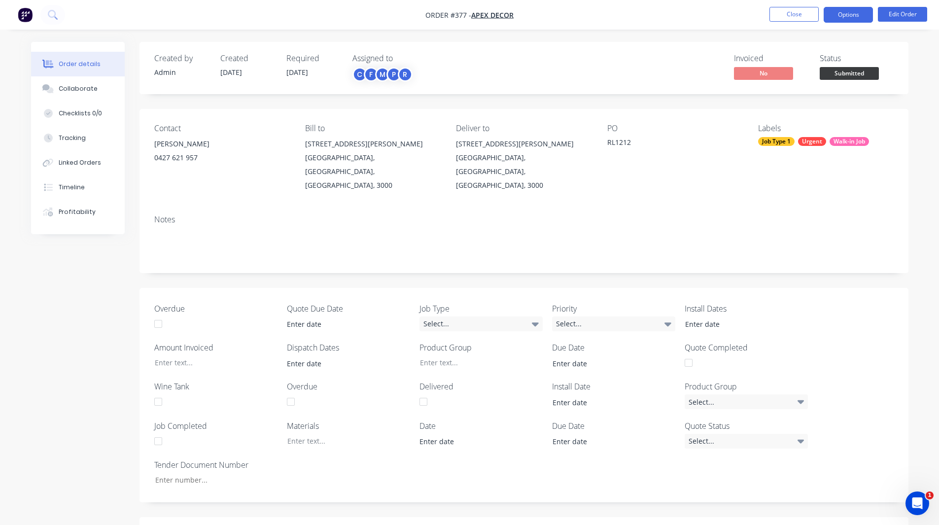
click at [847, 14] on button "Options" at bounding box center [848, 15] width 49 height 16
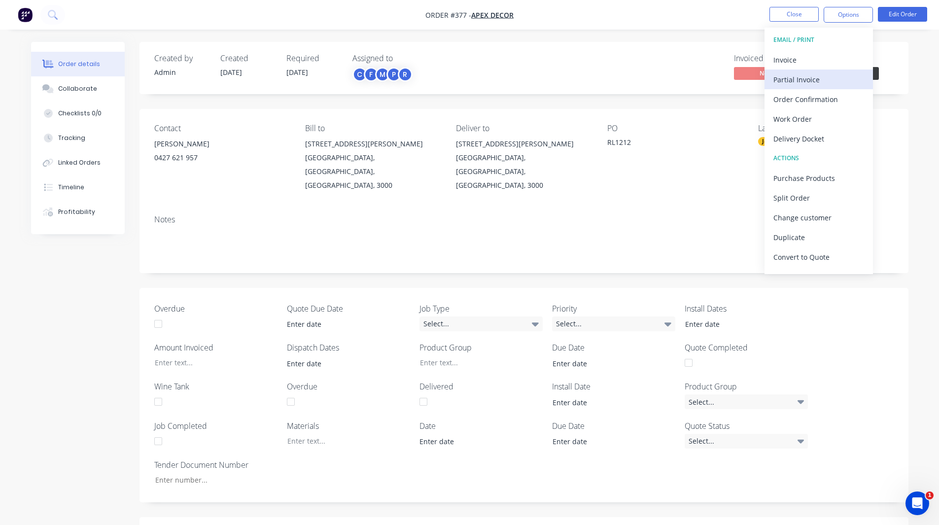
click at [814, 75] on div "Partial Invoice" at bounding box center [819, 79] width 91 height 14
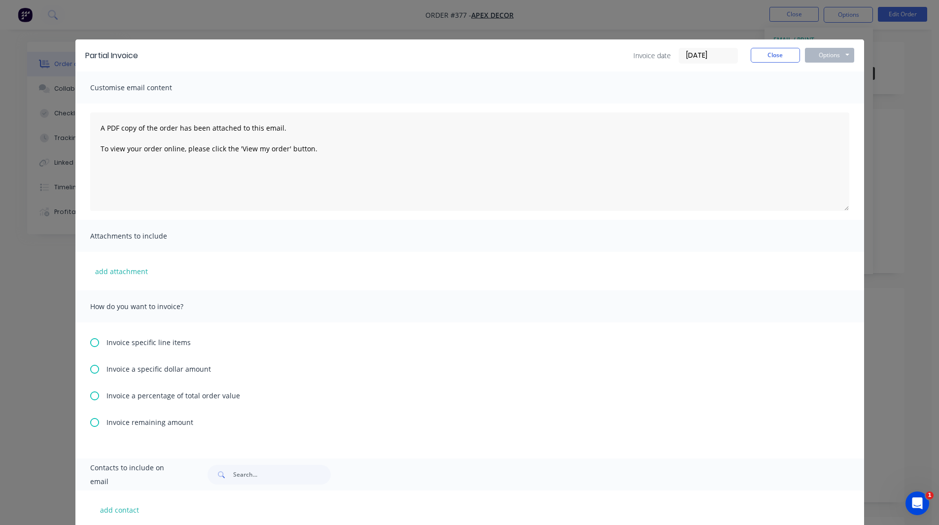
scroll to position [92, 0]
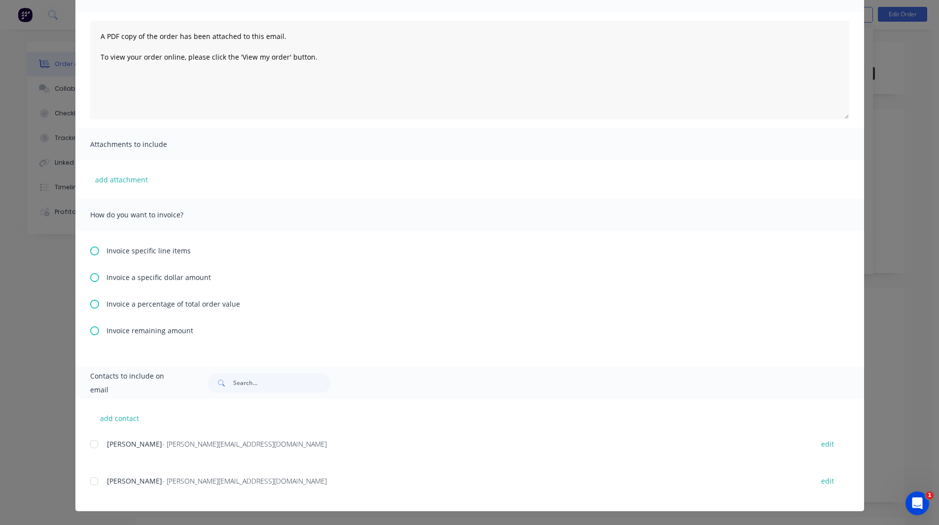
click at [90, 303] on icon at bounding box center [94, 304] width 9 height 9
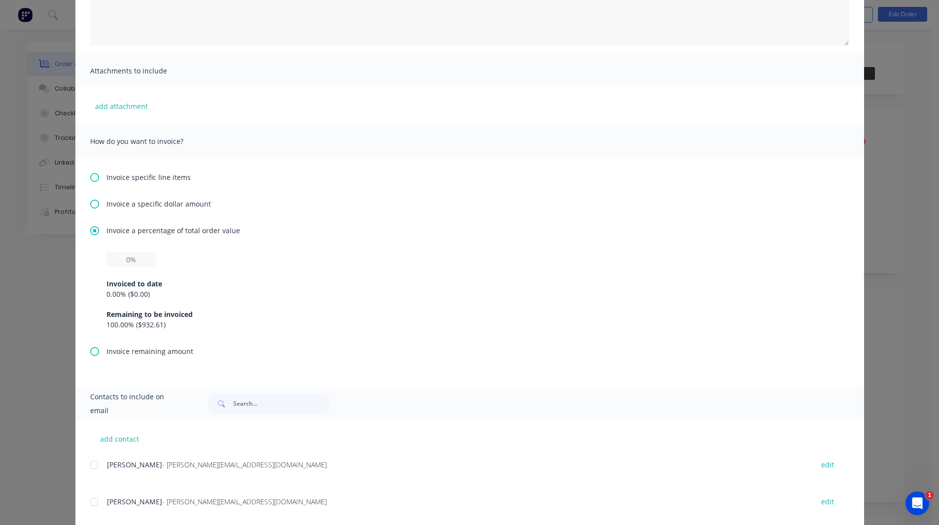
scroll to position [181, 0]
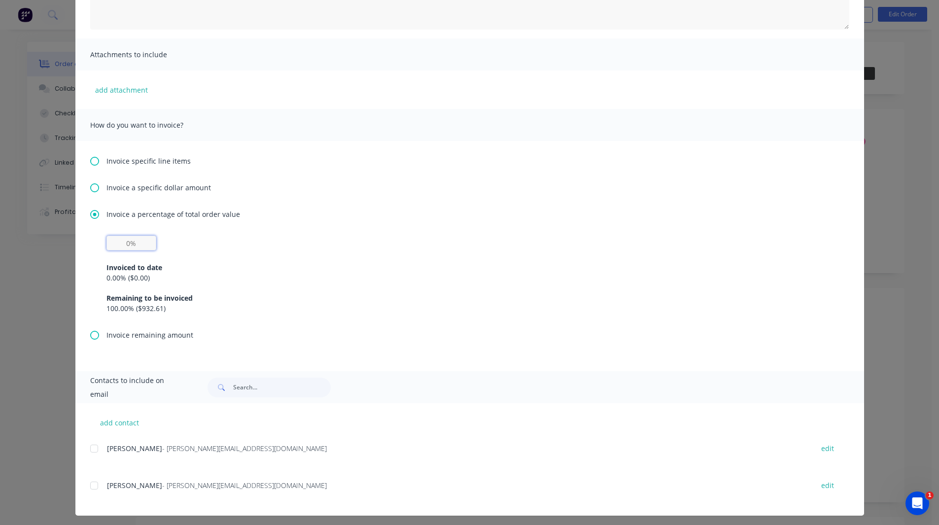
click at [125, 245] on input "text" at bounding box center [131, 243] width 50 height 15
type input "50%"
click at [206, 228] on div "Invoice a percentage of total order value 50% Invoiced to date 0.00 % ( $0.00 )…" at bounding box center [469, 269] width 759 height 121
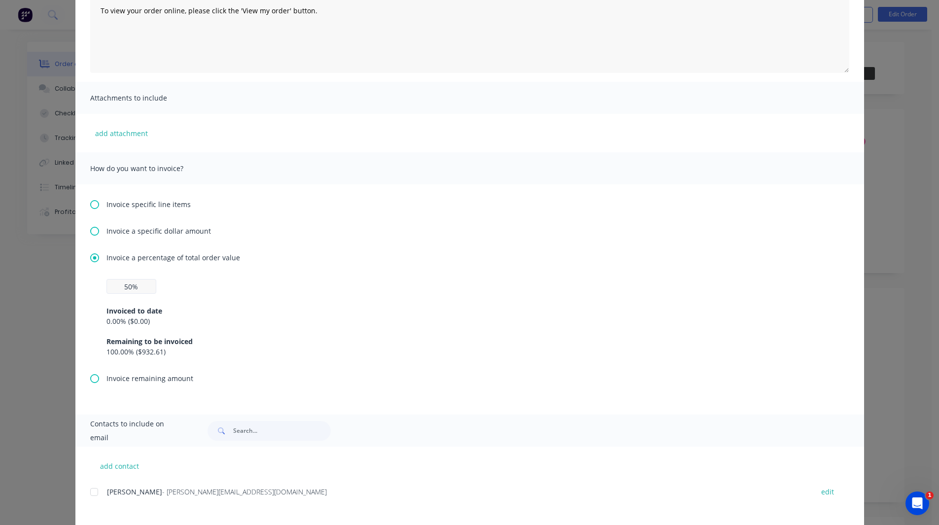
scroll to position [139, 0]
click at [90, 206] on icon at bounding box center [94, 204] width 9 height 9
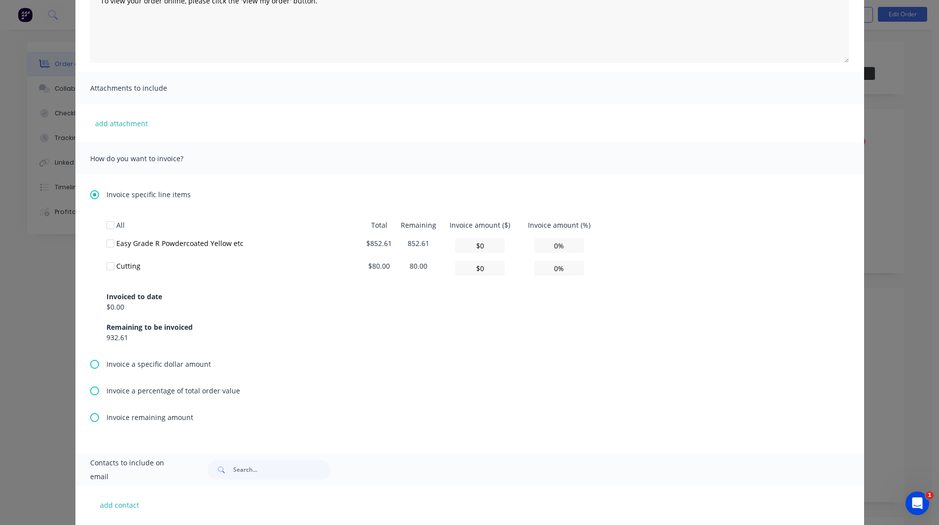
scroll to position [149, 0]
click at [107, 240] on div at bounding box center [111, 243] width 20 height 20
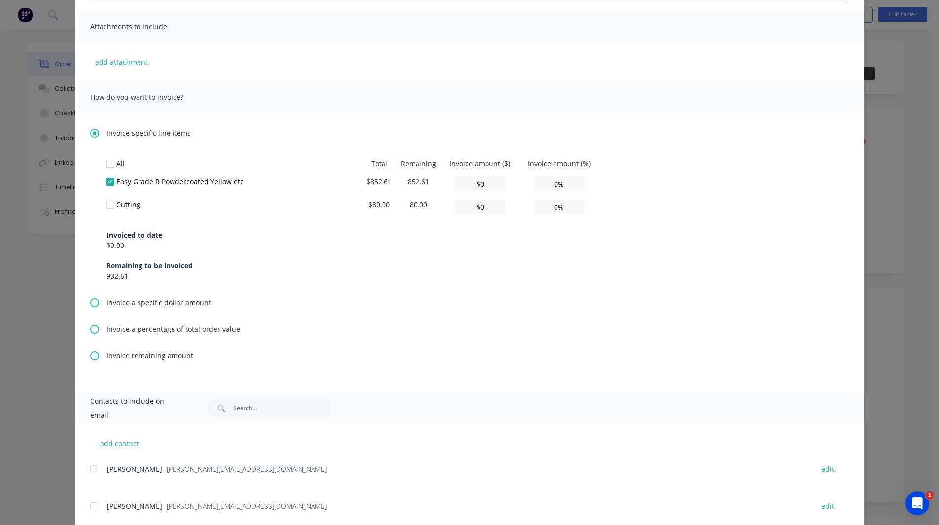
scroll to position [210, 0]
click at [90, 302] on icon at bounding box center [94, 302] width 9 height 9
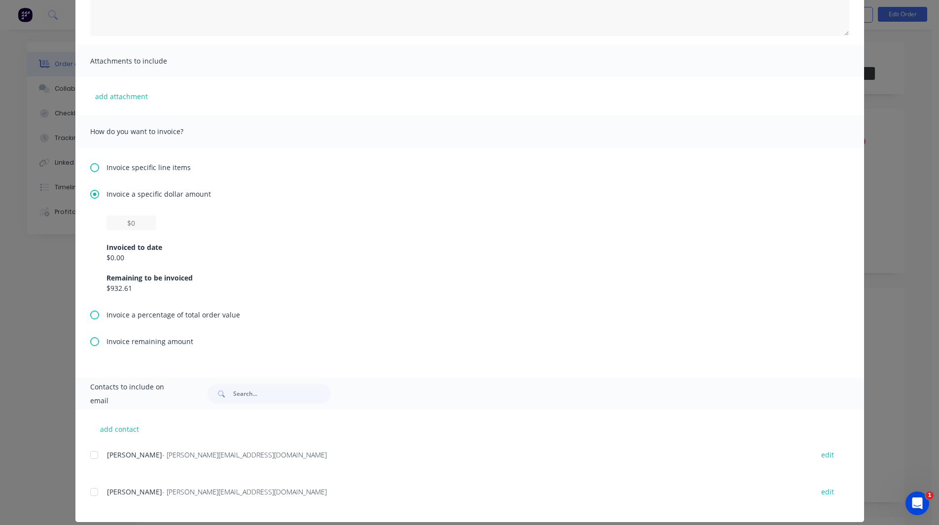
scroll to position [186, 0]
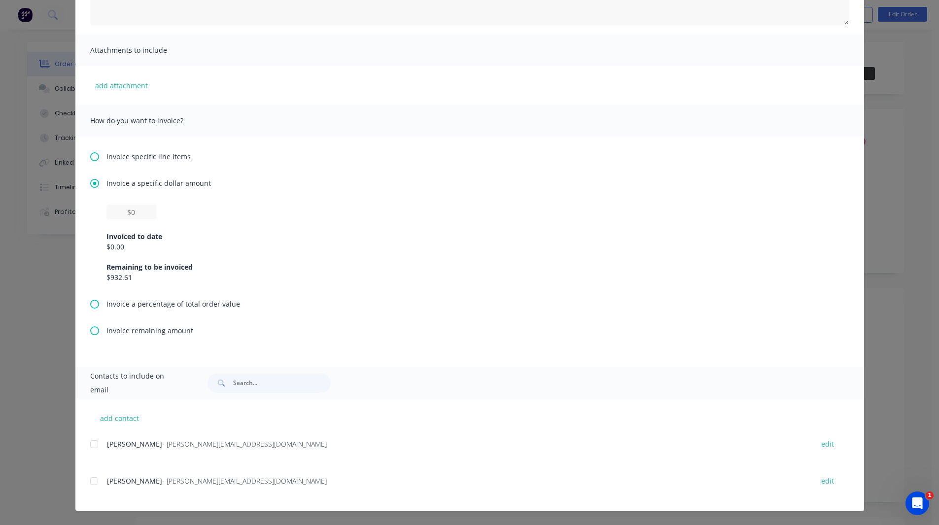
click at [90, 331] on icon at bounding box center [94, 330] width 9 height 9
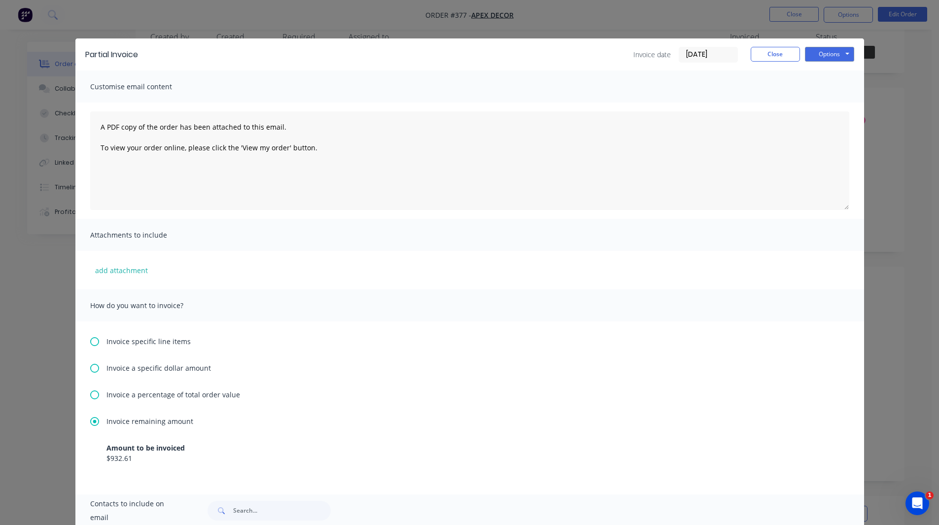
scroll to position [0, 0]
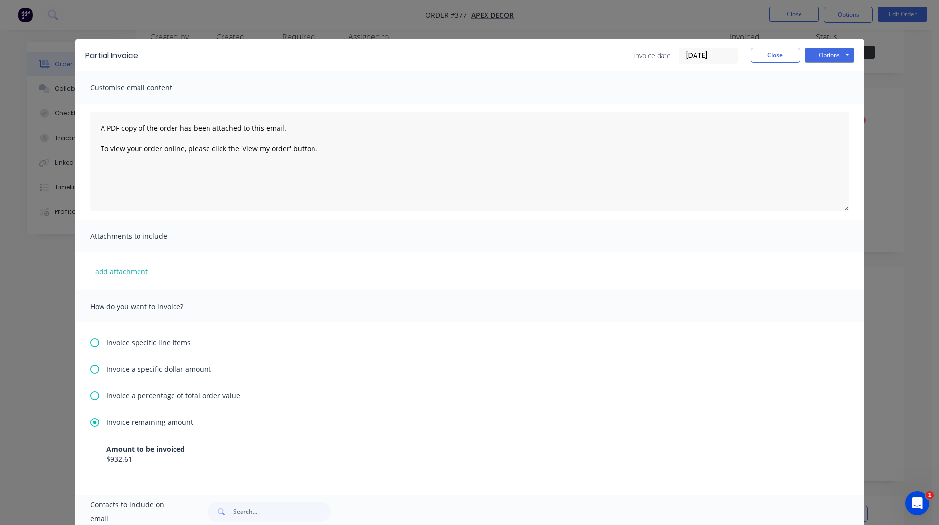
drag, startPoint x: 90, startPoint y: 444, endPoint x: 194, endPoint y: 447, distance: 104.1
click at [194, 447] on div "Amount to be invoiced" at bounding box center [469, 449] width 727 height 10
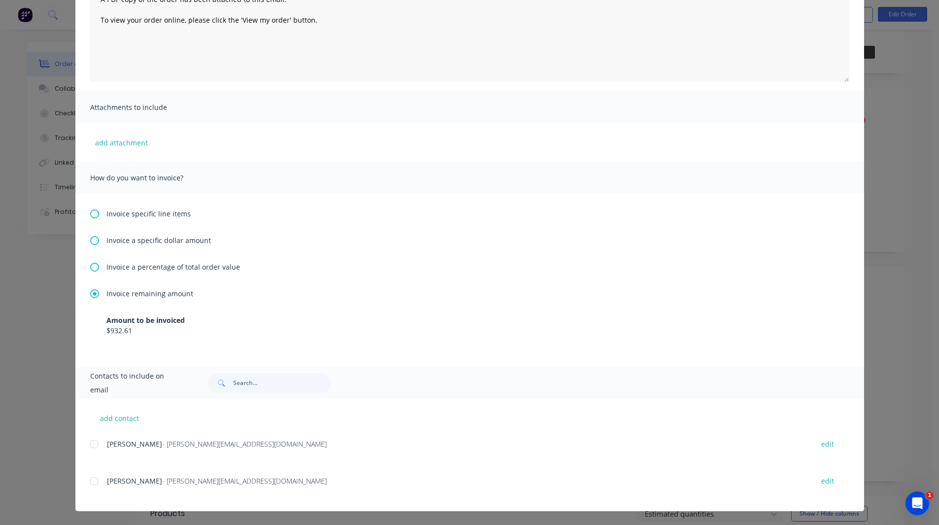
click at [91, 442] on div at bounding box center [94, 444] width 20 height 20
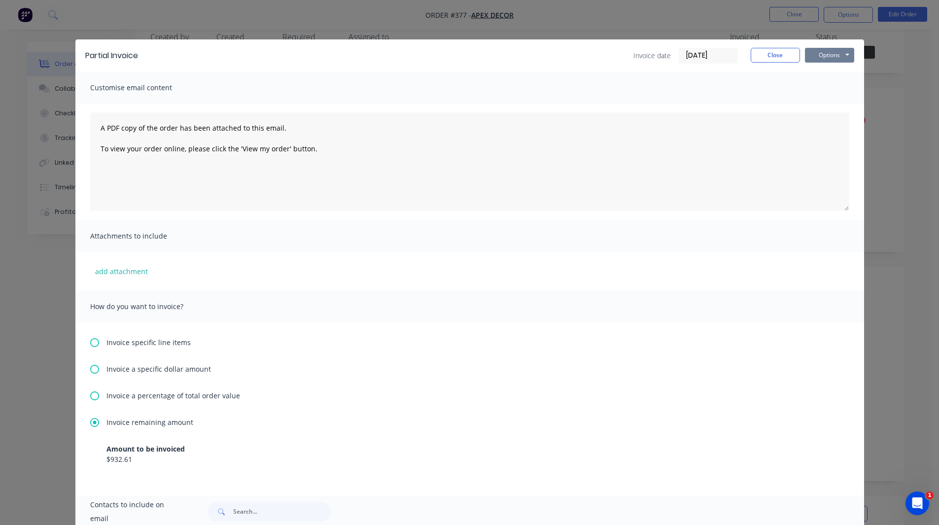
click at [824, 56] on button "Options" at bounding box center [829, 55] width 49 height 15
click at [775, 57] on button "Close" at bounding box center [775, 55] width 49 height 15
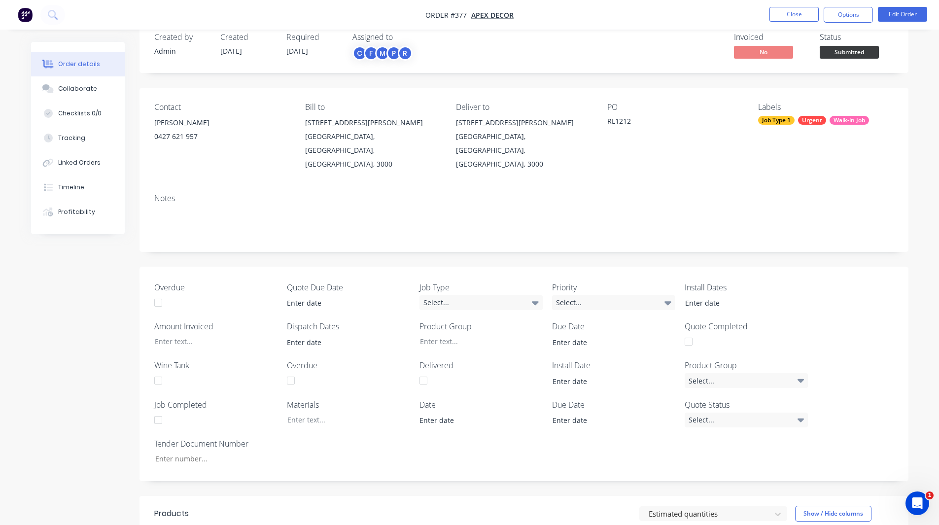
click at [854, 15] on button "Options" at bounding box center [848, 15] width 49 height 16
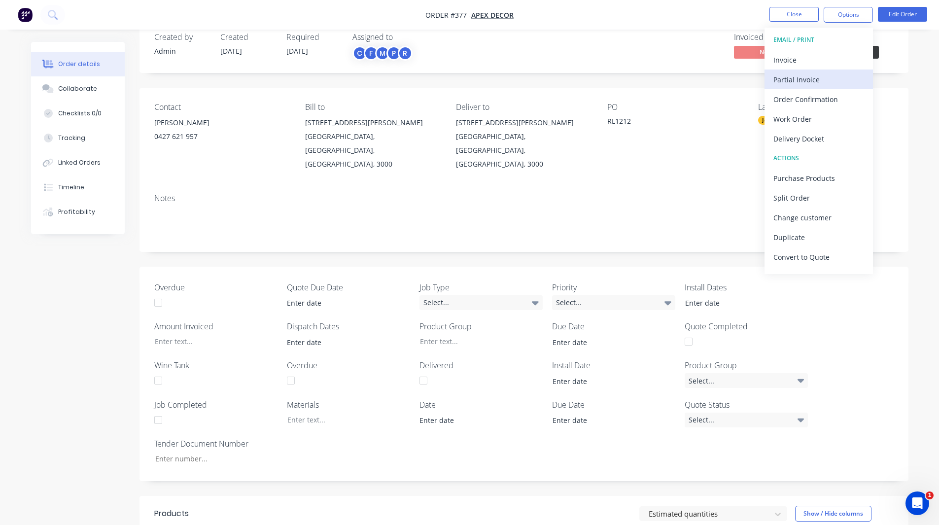
click at [816, 82] on div "Partial Invoice" at bounding box center [819, 79] width 91 height 14
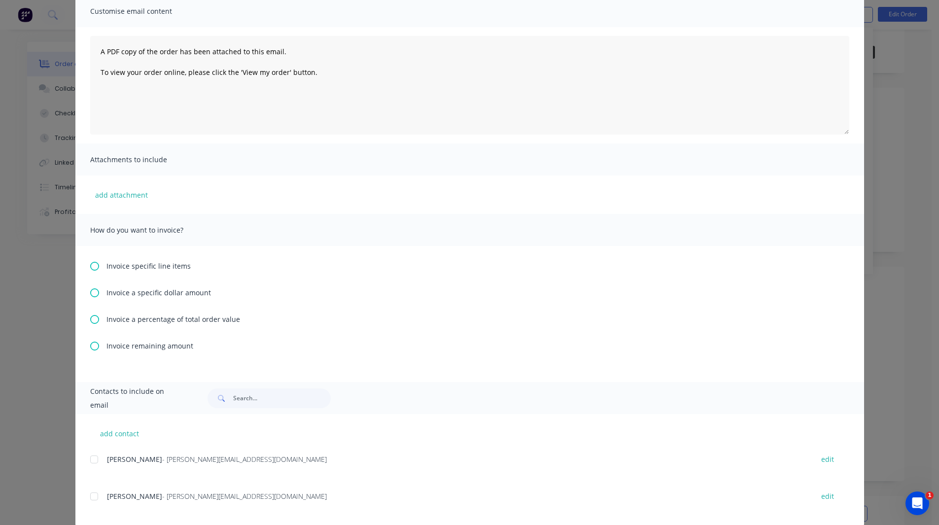
scroll to position [77, 0]
click at [90, 289] on icon at bounding box center [94, 292] width 9 height 9
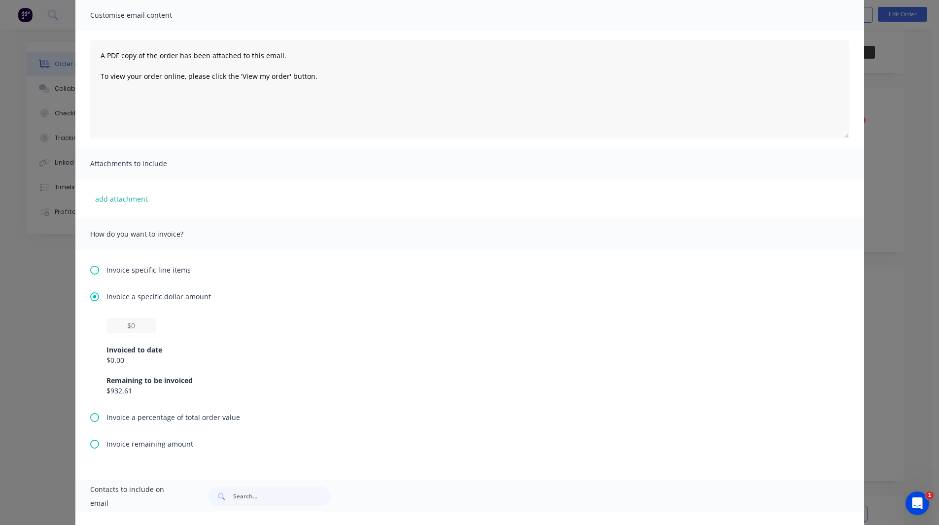
scroll to position [80, 0]
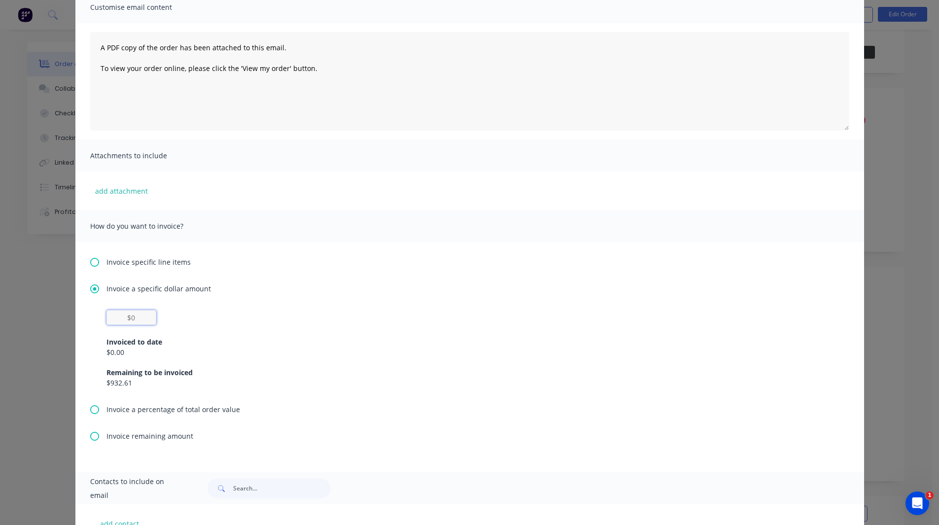
click at [135, 319] on input "text" at bounding box center [131, 317] width 50 height 15
click at [151, 323] on input "$100" at bounding box center [131, 317] width 50 height 15
type input "$100"
click at [212, 309] on div "Invoice a specific dollar amount $100 Invoiced to date $0.00 Remaining to be in…" at bounding box center [469, 343] width 759 height 121
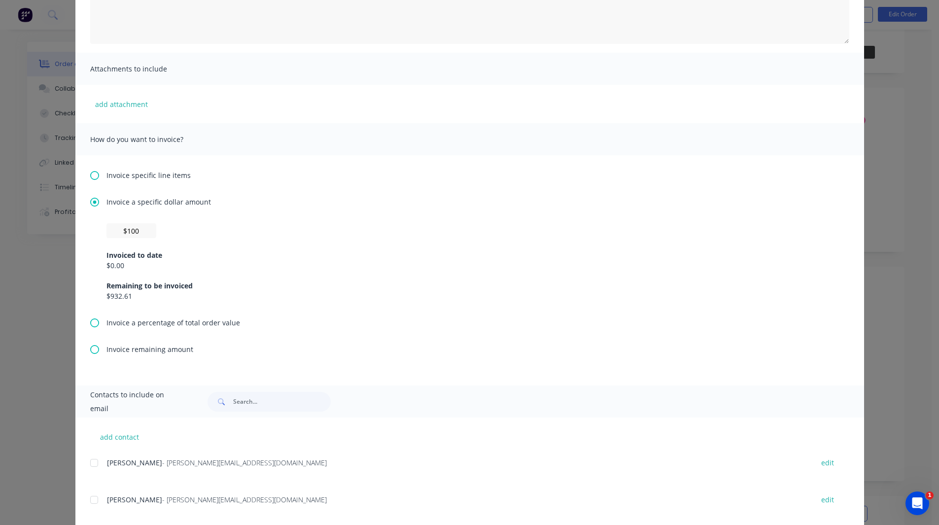
scroll to position [47, 0]
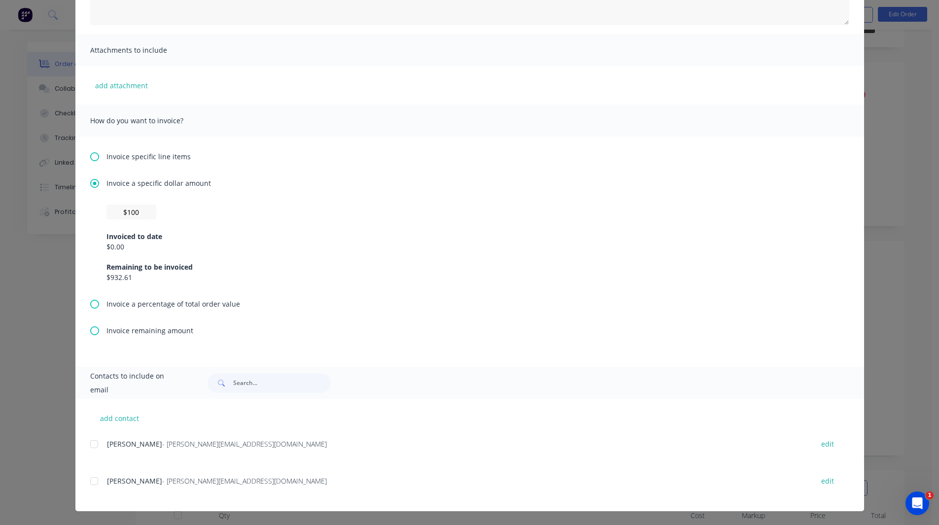
click at [89, 444] on div at bounding box center [94, 444] width 20 height 20
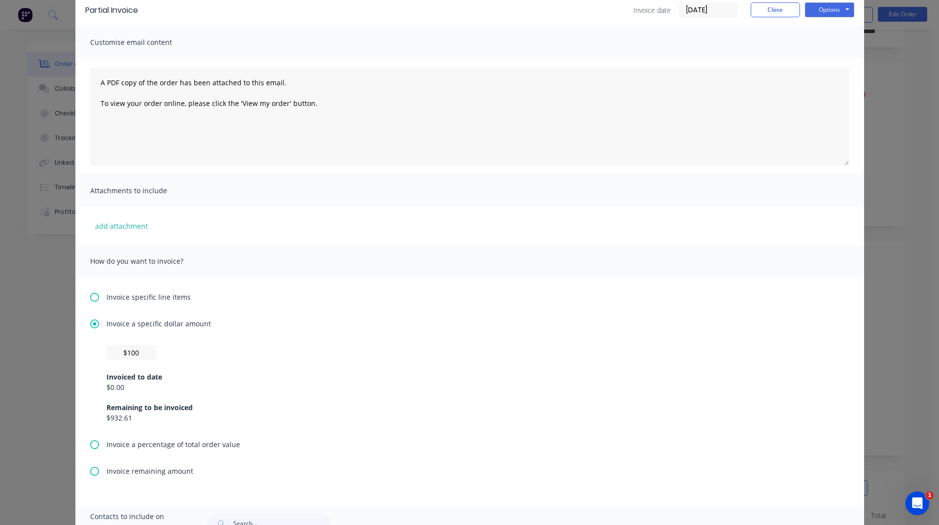
scroll to position [45, 0]
click at [306, 316] on div "Invoice specific line items Invoice a specific dollar amount $100 Invoiced to d…" at bounding box center [469, 392] width 789 height 230
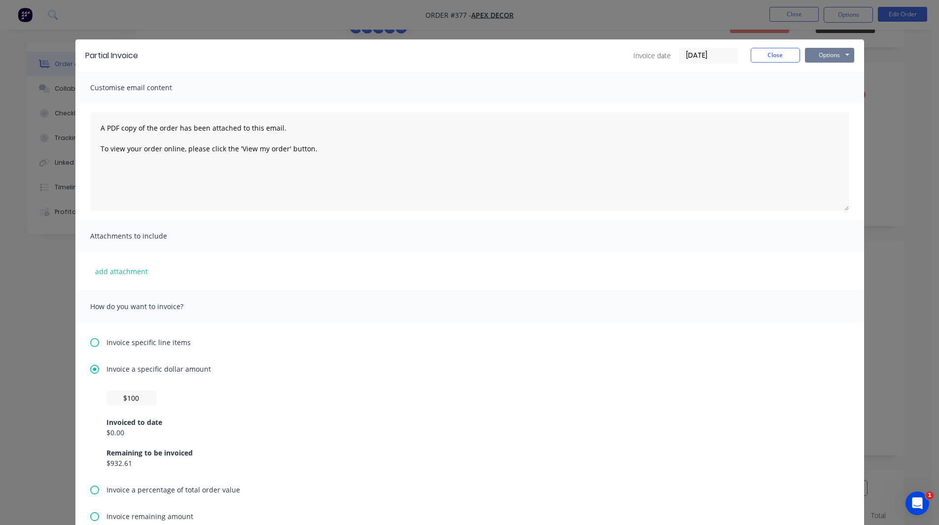
click at [814, 56] on button "Options" at bounding box center [829, 55] width 49 height 15
click at [816, 74] on button "Preview" at bounding box center [836, 73] width 63 height 16
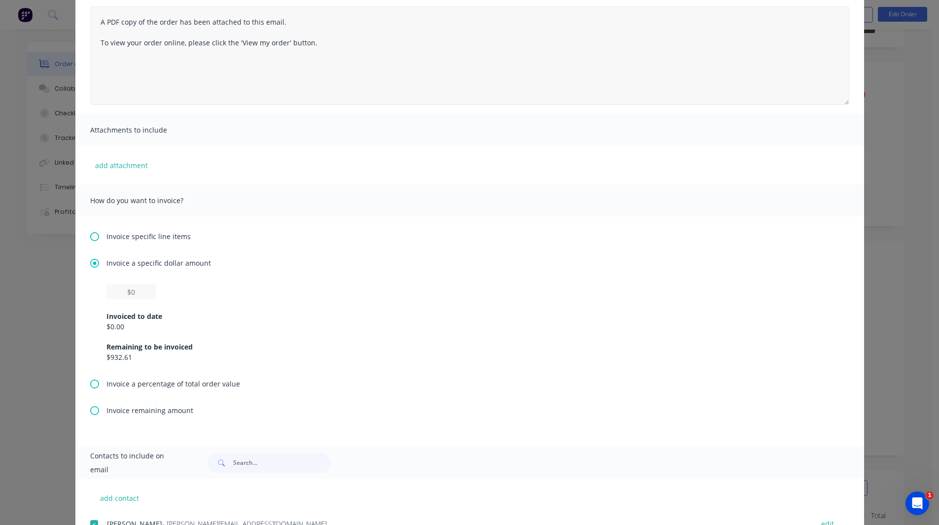
scroll to position [106, 0]
click at [90, 381] on icon at bounding box center [94, 383] width 9 height 9
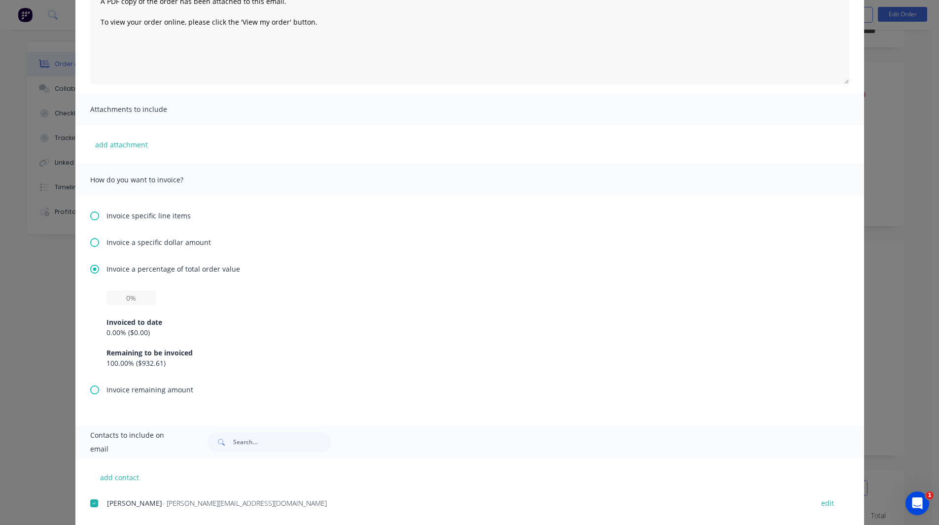
scroll to position [186, 0]
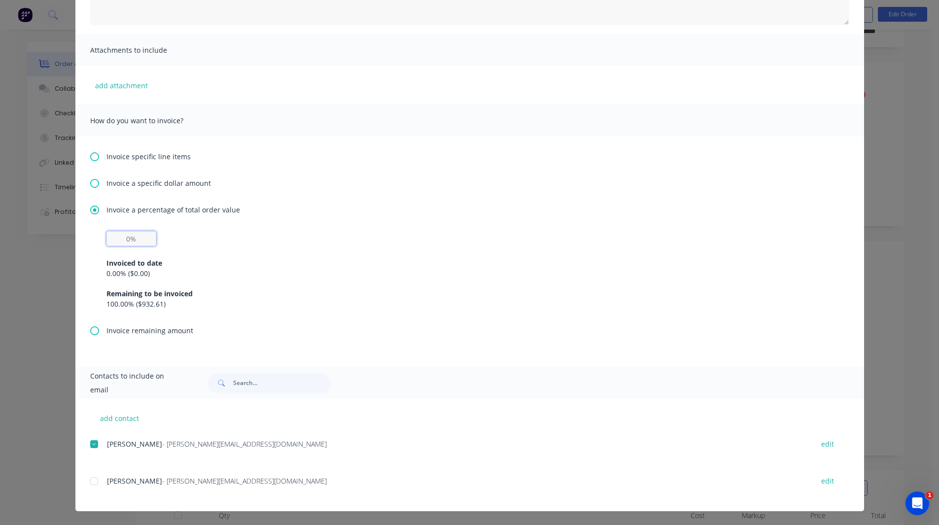
click at [121, 241] on input "text" at bounding box center [131, 238] width 50 height 15
type input "50%"
click at [518, 213] on div "Invoice a percentage of total order value" at bounding box center [469, 210] width 759 height 10
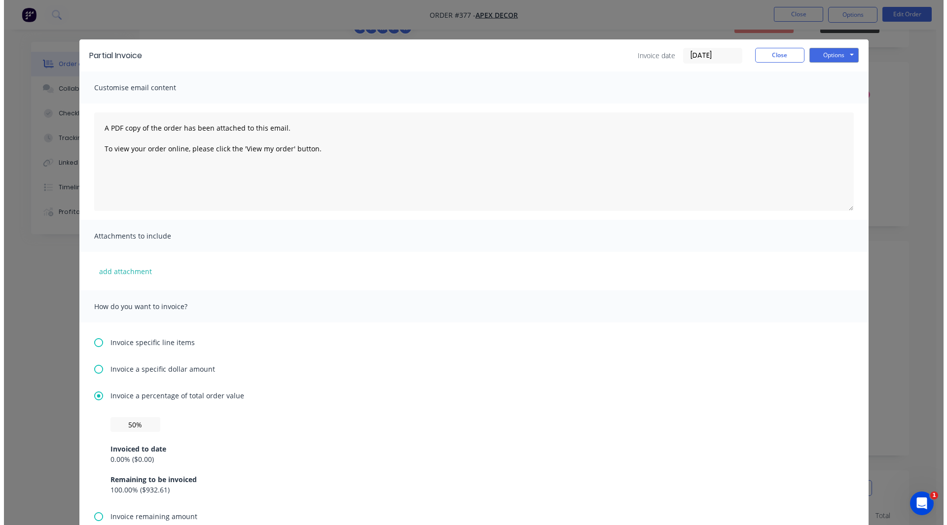
scroll to position [0, 0]
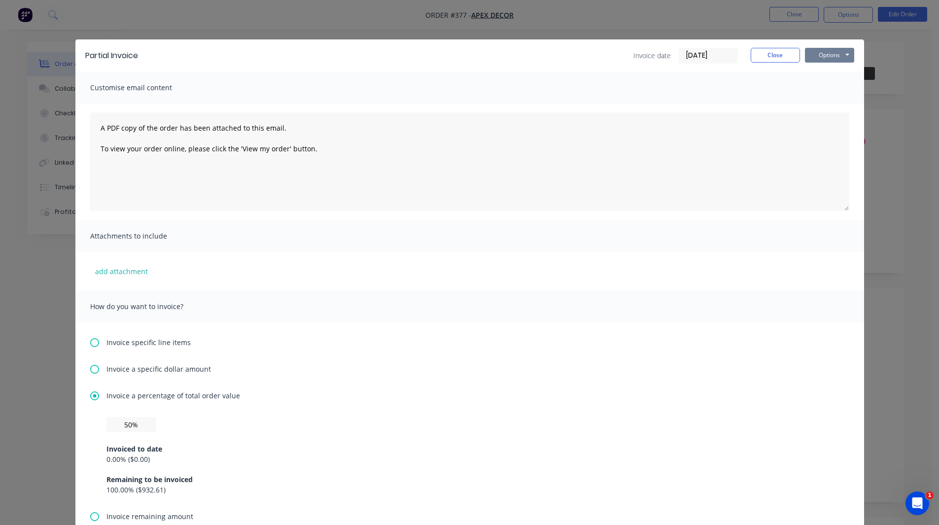
click at [815, 61] on button "Options" at bounding box center [829, 55] width 49 height 15
click at [822, 76] on button "Preview" at bounding box center [836, 73] width 63 height 16
click at [756, 54] on button "Close" at bounding box center [775, 55] width 49 height 15
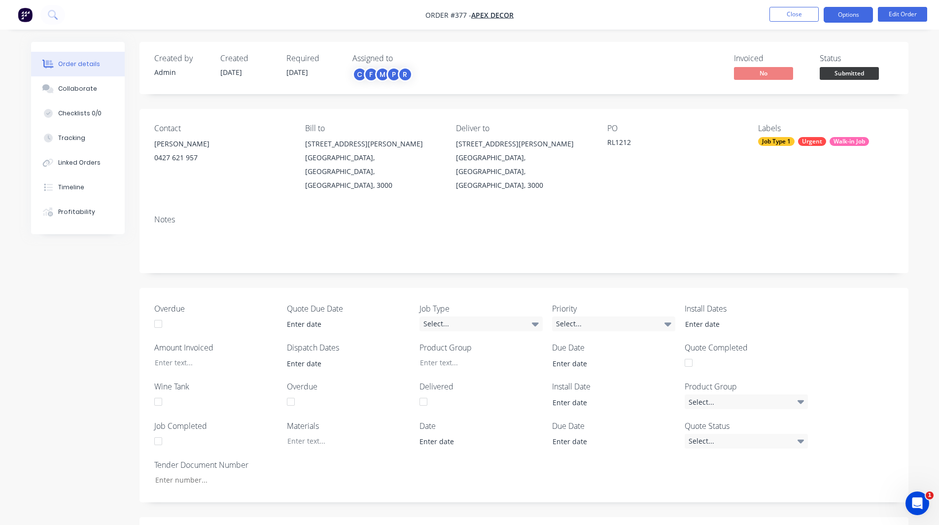
click at [846, 8] on button "Options" at bounding box center [848, 15] width 49 height 16
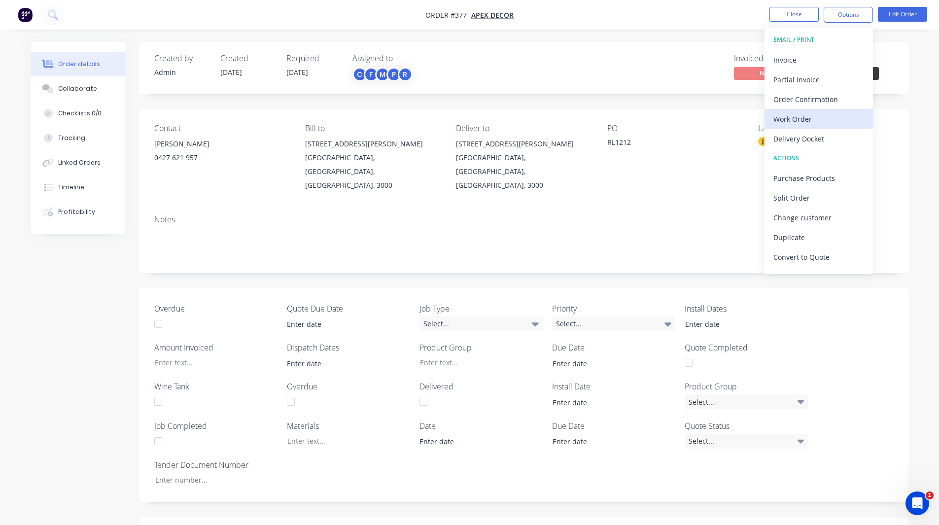
click at [804, 117] on div "Work Order" at bounding box center [819, 119] width 91 height 14
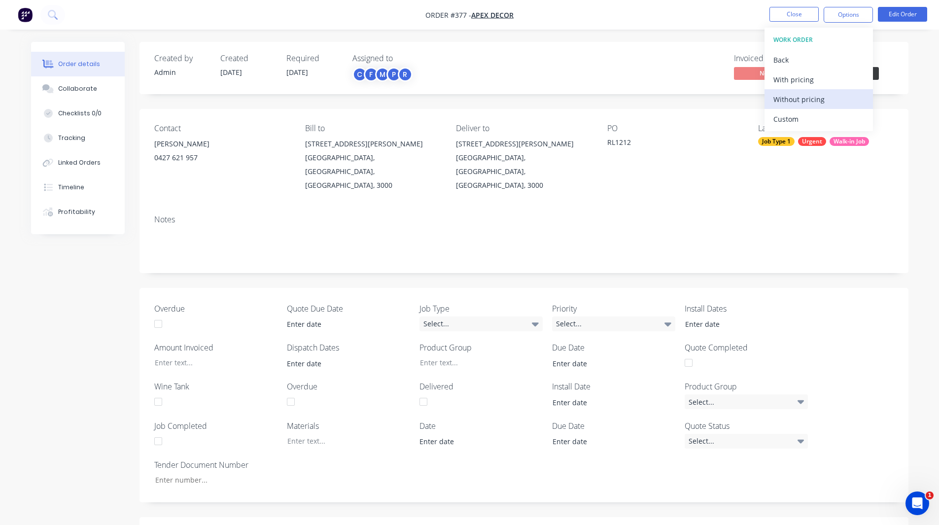
click at [806, 100] on div "Without pricing" at bounding box center [819, 99] width 91 height 14
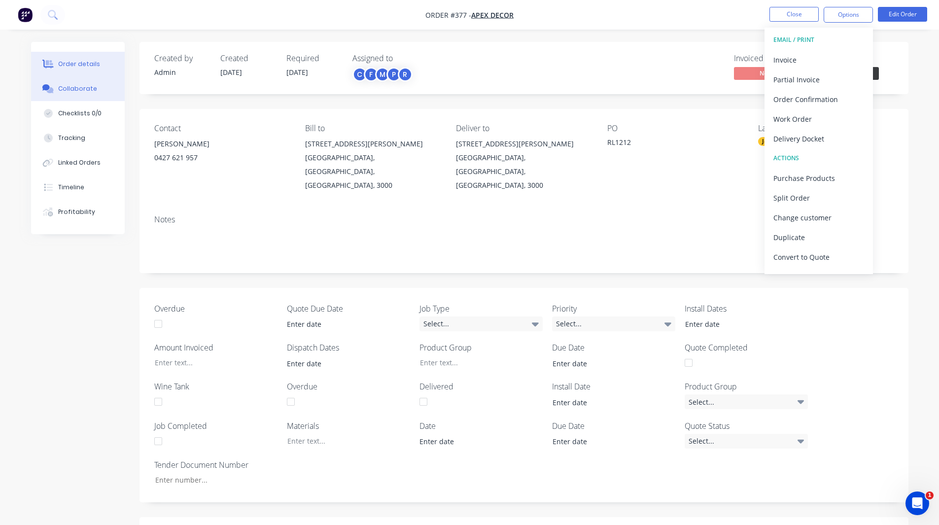
click at [81, 84] on div "Collaborate" at bounding box center [77, 88] width 39 height 9
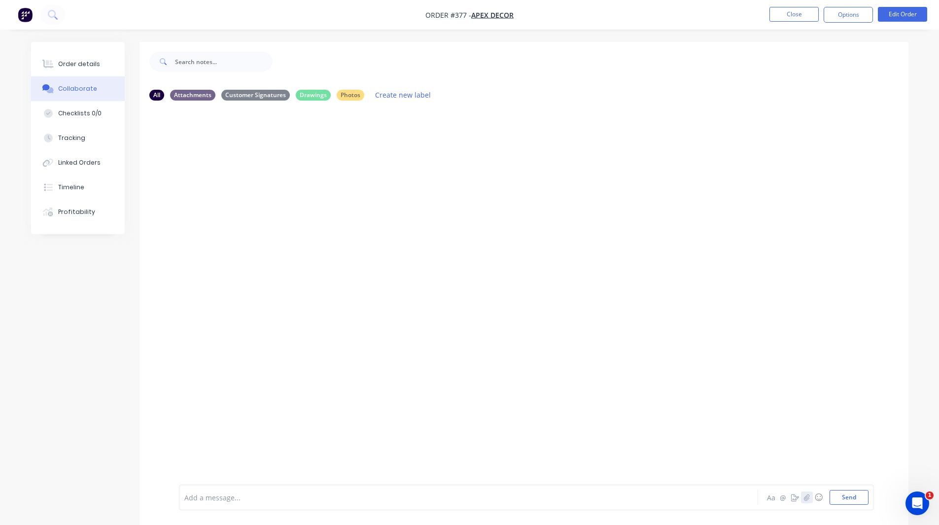
click at [808, 497] on icon "button" at bounding box center [807, 497] width 6 height 7
click at [206, 501] on div at bounding box center [441, 498] width 513 height 10
click at [228, 186] on img at bounding box center [214, 183] width 71 height 65
click at [796, 495] on icon "button" at bounding box center [795, 497] width 8 height 7
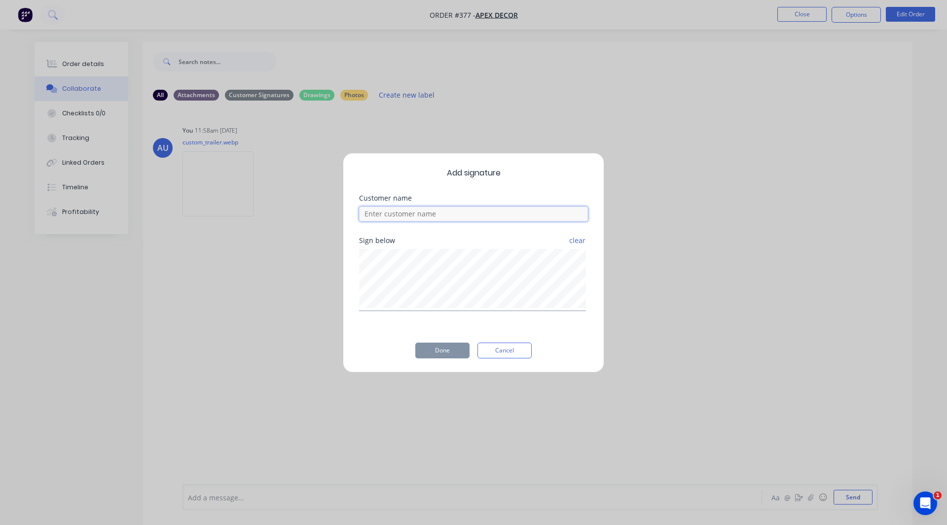
click at [426, 212] on input at bounding box center [473, 214] width 229 height 15
type input "Rob"
click at [435, 347] on button "Done" at bounding box center [442, 351] width 54 height 16
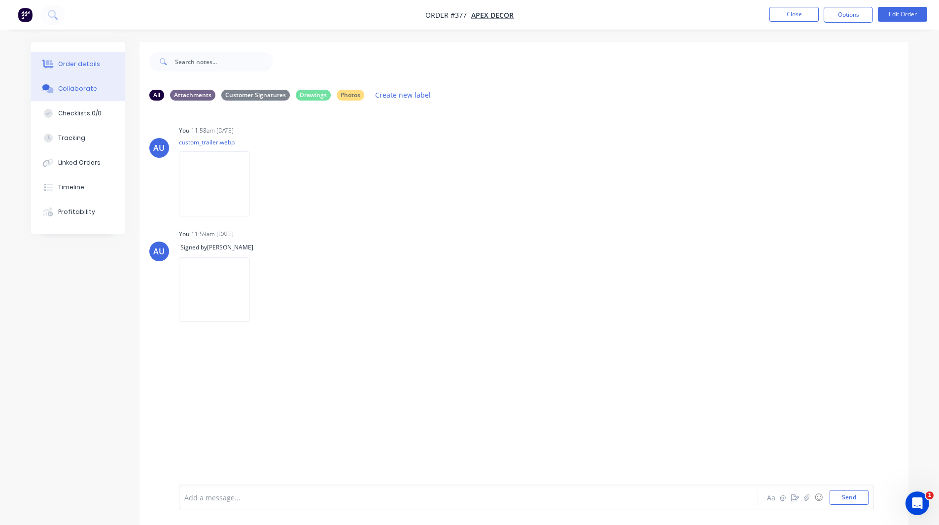
click at [94, 65] on div "Order details" at bounding box center [79, 64] width 42 height 9
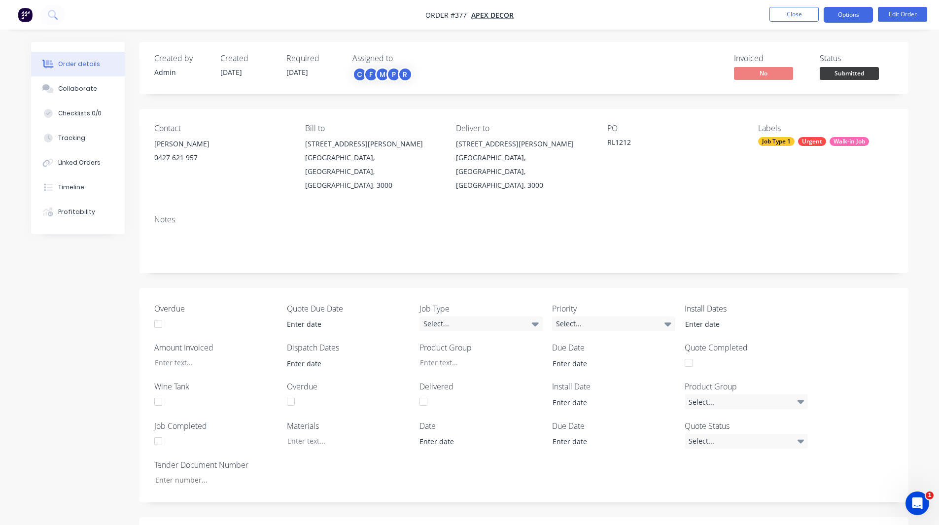
click at [832, 21] on button "Options" at bounding box center [848, 15] width 49 height 16
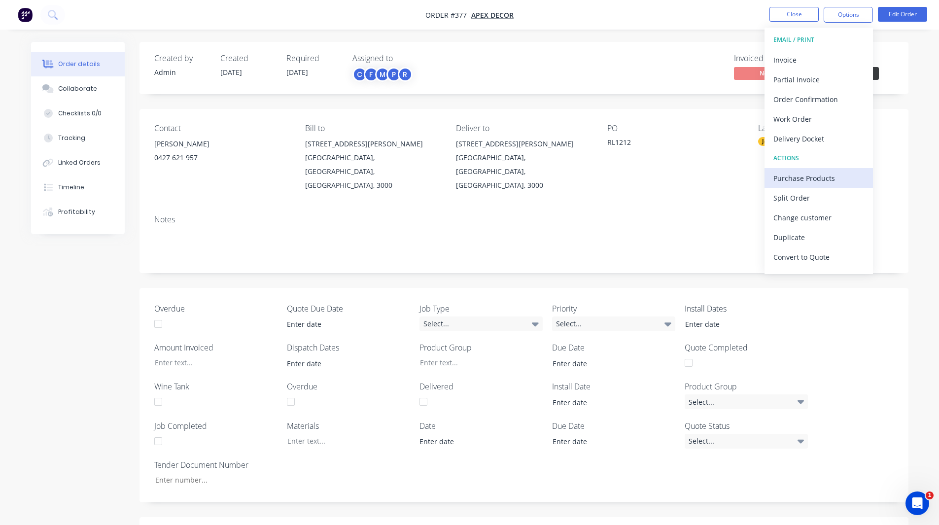
click at [824, 177] on div "Purchase Products" at bounding box center [819, 178] width 91 height 14
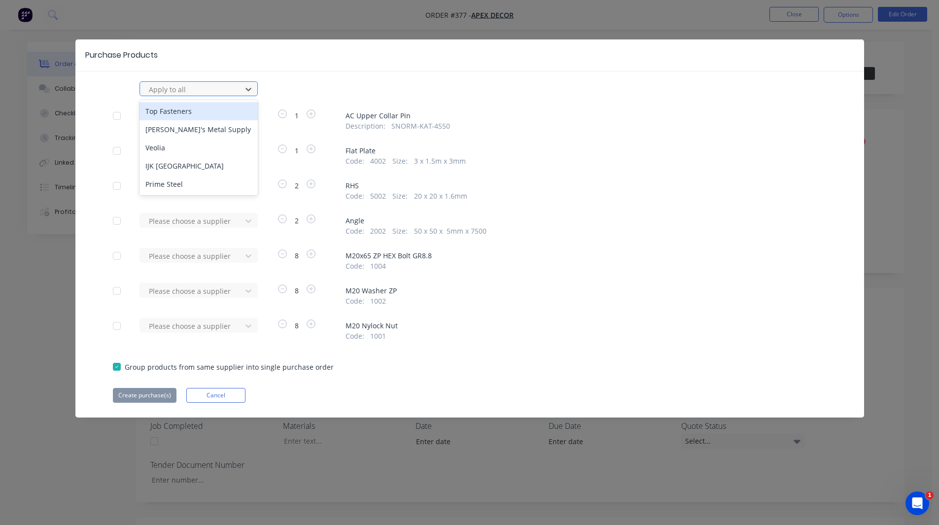
click at [190, 86] on div at bounding box center [192, 89] width 89 height 12
click at [193, 145] on div "Veolia" at bounding box center [199, 148] width 118 height 18
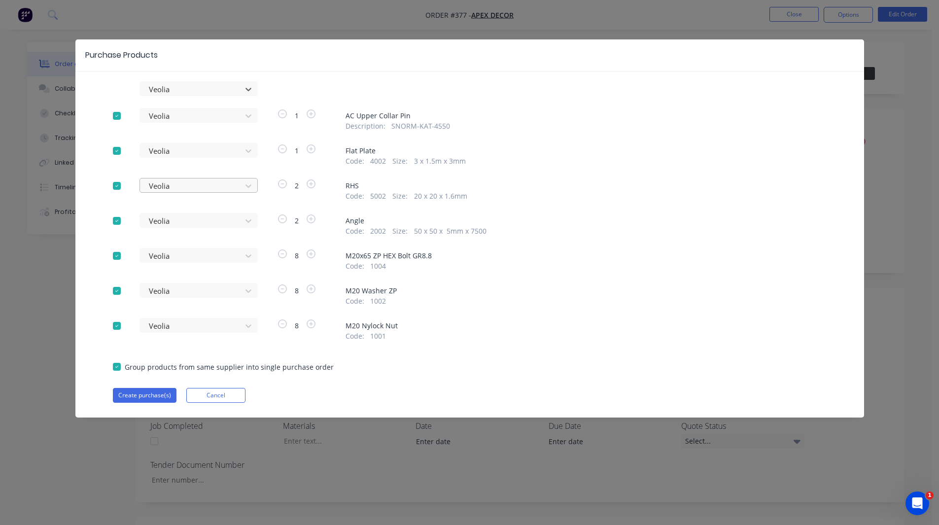
click at [181, 184] on div at bounding box center [192, 186] width 89 height 12
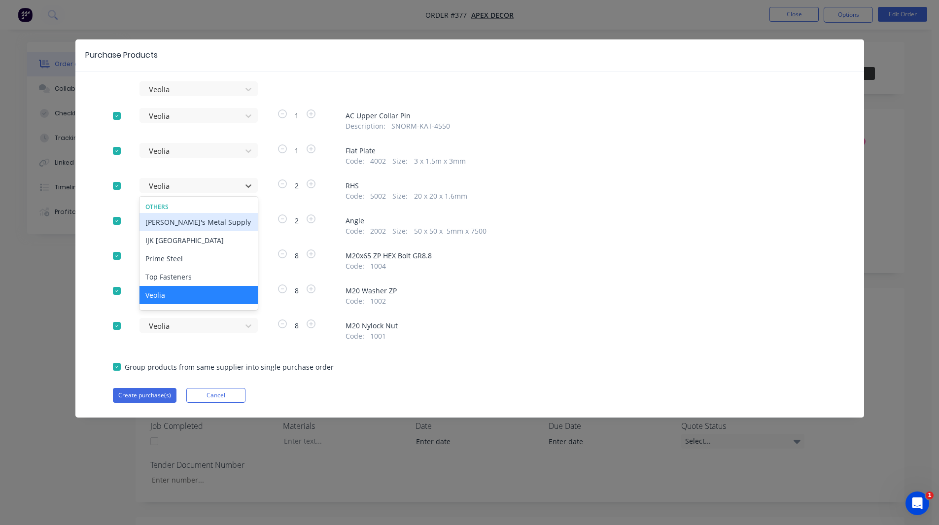
click at [182, 219] on div "Dave's Metal Supply" at bounding box center [199, 222] width 118 height 18
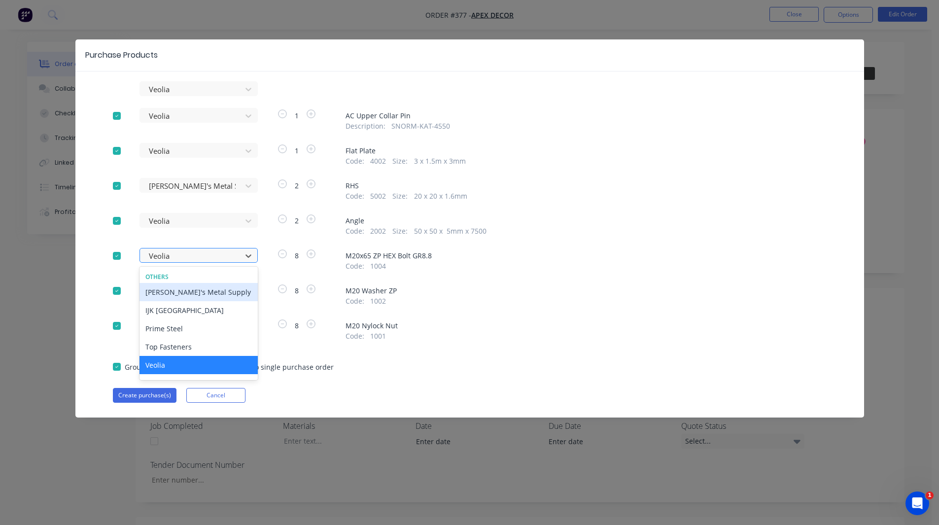
click at [179, 253] on div at bounding box center [192, 256] width 89 height 12
click at [178, 290] on div "Dave's Metal Supply" at bounding box center [199, 292] width 118 height 18
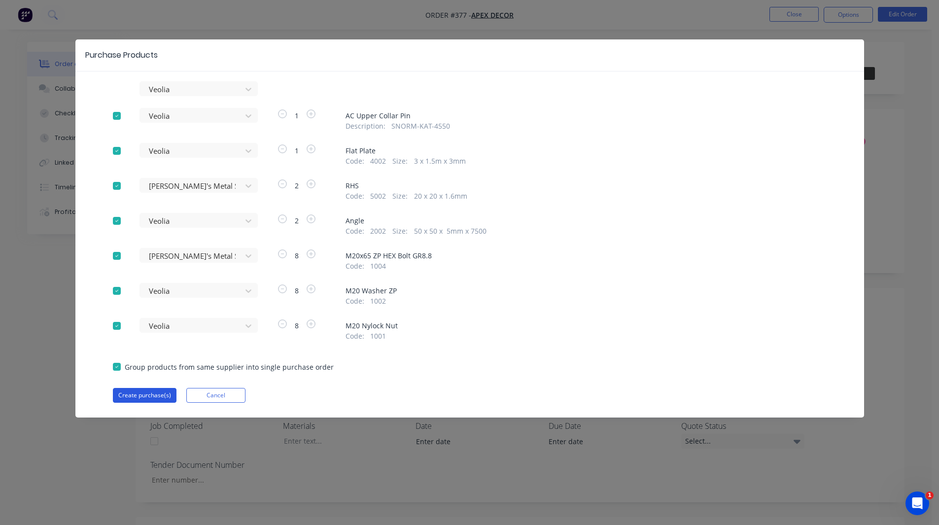
click at [130, 395] on button "Create purchase(s)" at bounding box center [145, 395] width 64 height 15
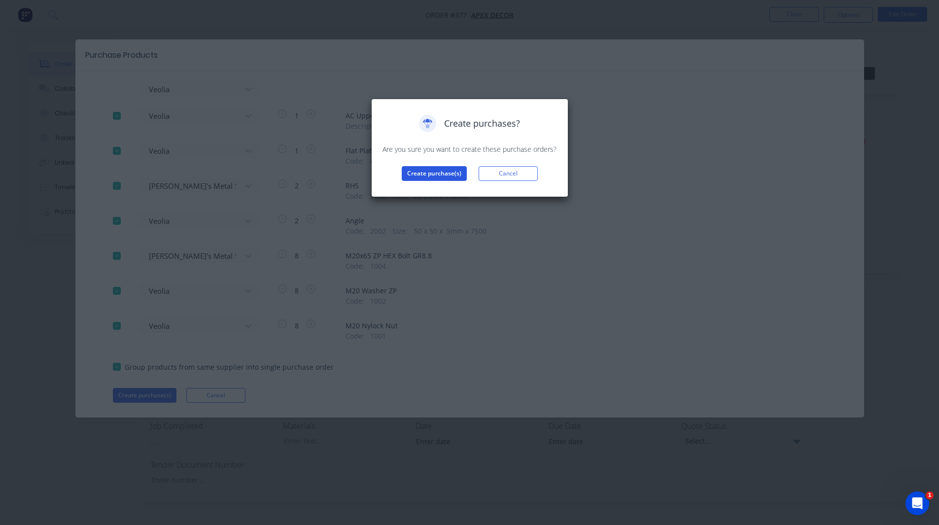
click at [424, 176] on button "Create purchase(s)" at bounding box center [434, 173] width 65 height 15
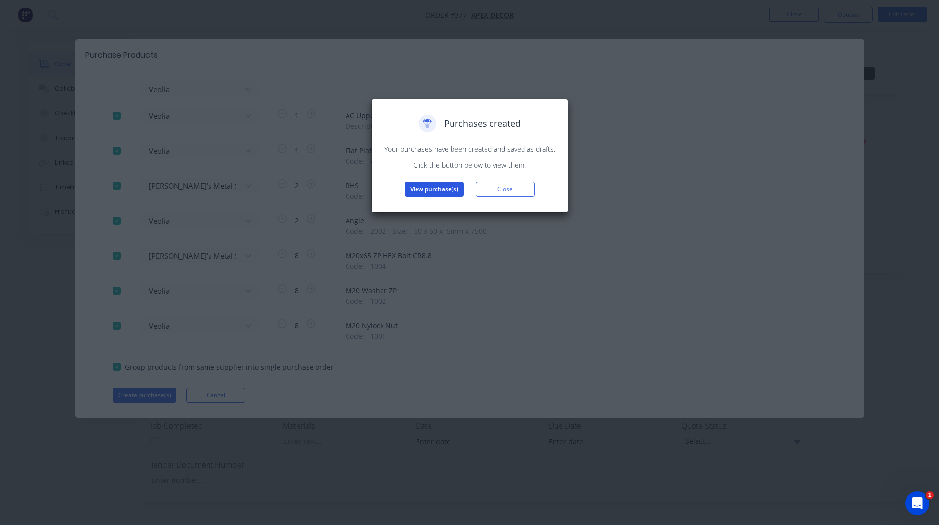
click at [430, 185] on button "View purchase(s)" at bounding box center [434, 189] width 59 height 15
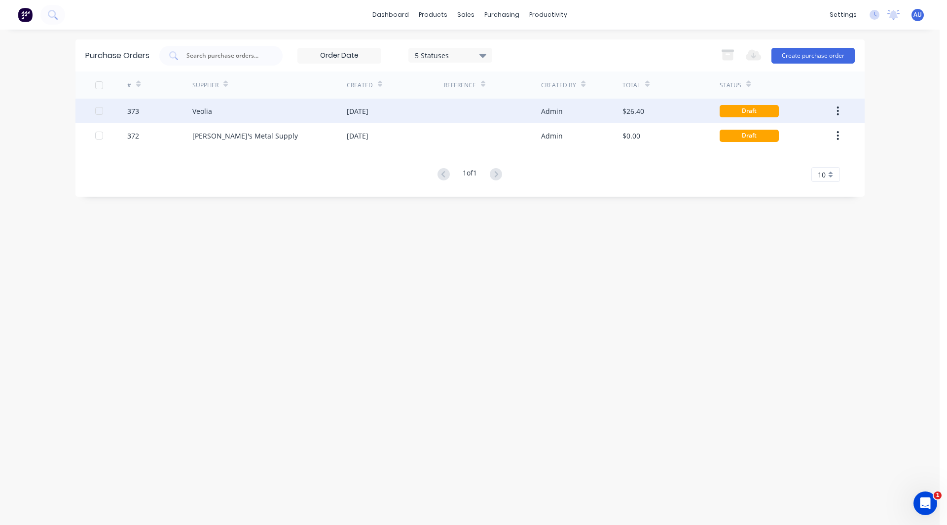
click at [206, 109] on div "Veolia" at bounding box center [202, 111] width 20 height 10
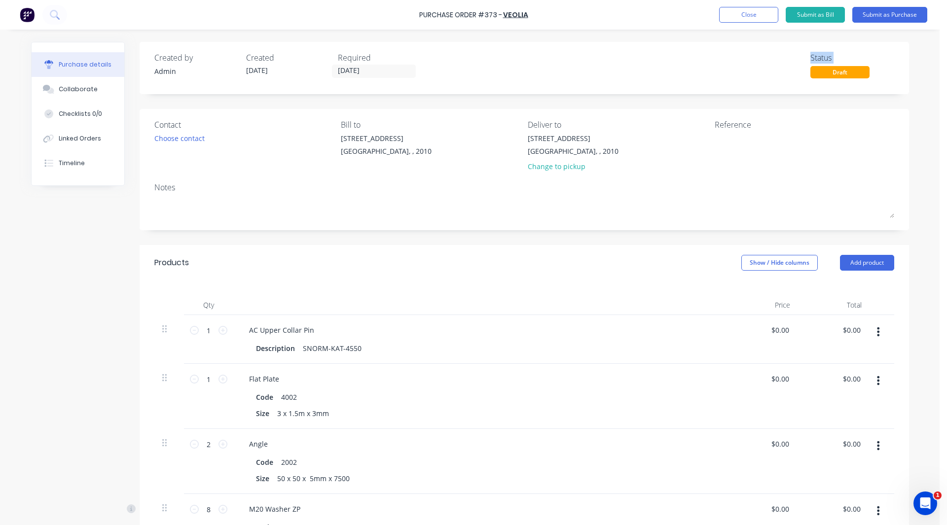
drag, startPoint x: 628, startPoint y: 74, endPoint x: 601, endPoint y: 69, distance: 27.7
click at [601, 69] on div "Created by Admin Created 13/10/25 Required 13/10/25 Status Draft" at bounding box center [524, 65] width 740 height 27
click at [917, 53] on div "Purchase Order #373 - Veolia Add product Close Submit as Bill Submit as Purchas…" at bounding box center [469, 262] width 939 height 525
click at [885, 7] on button "Submit as Purchase" at bounding box center [889, 15] width 75 height 16
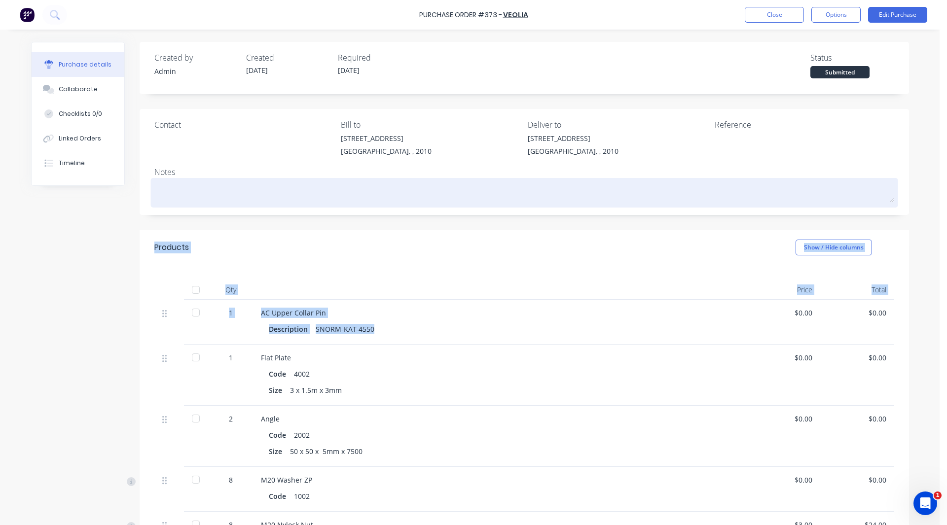
drag, startPoint x: 471, startPoint y: 319, endPoint x: 743, endPoint y: 206, distance: 294.0
click at [743, 206] on div "Created by Admin Created 13/10/25 Required 13/10/25 Status Submitted Contact Bi…" at bounding box center [524, 364] width 769 height 645
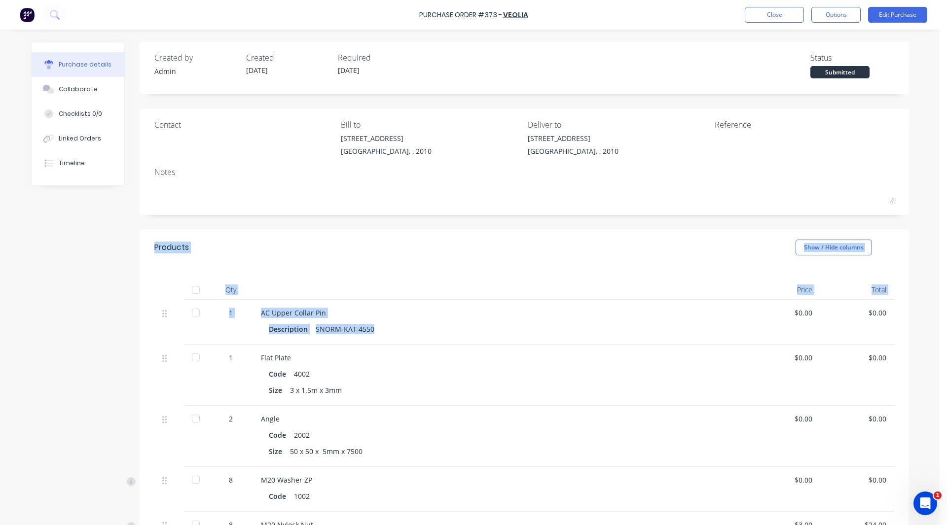
click at [101, 287] on div "Created by Admin Created 13/10/25 Required 13/10/25 Status Submitted Contact Bi…" at bounding box center [470, 364] width 878 height 645
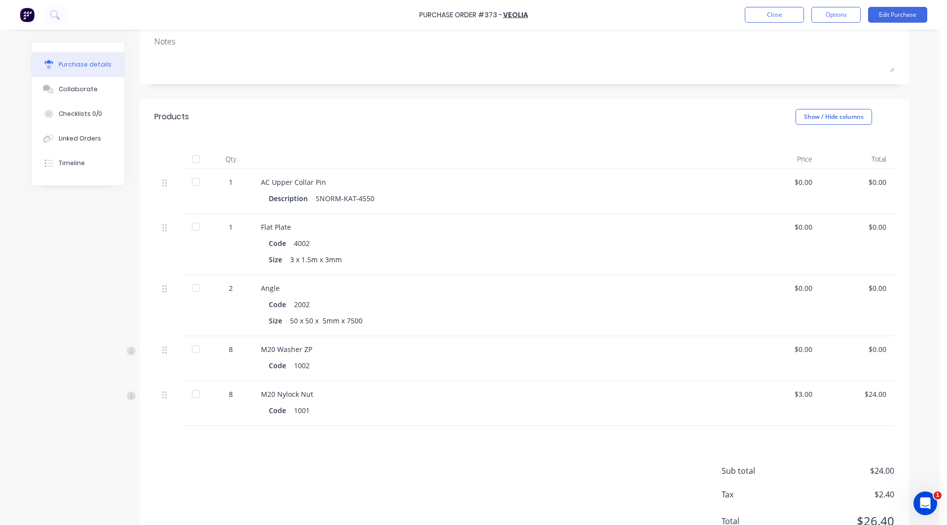
scroll to position [131, 0]
click at [193, 181] on div at bounding box center [196, 182] width 20 height 20
click at [192, 231] on div at bounding box center [196, 227] width 20 height 20
click at [192, 295] on div at bounding box center [196, 288] width 20 height 20
click at [190, 350] on div at bounding box center [196, 349] width 20 height 20
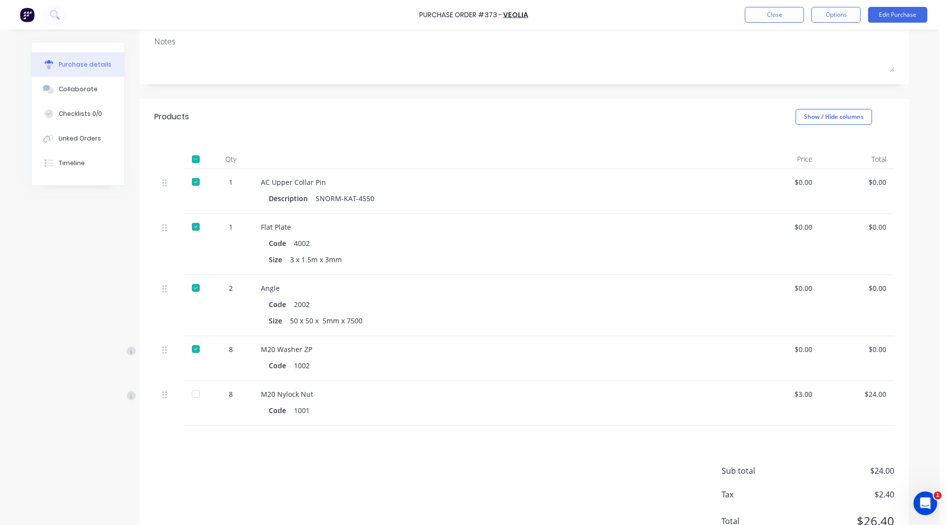
click at [192, 395] on div at bounding box center [196, 394] width 20 height 20
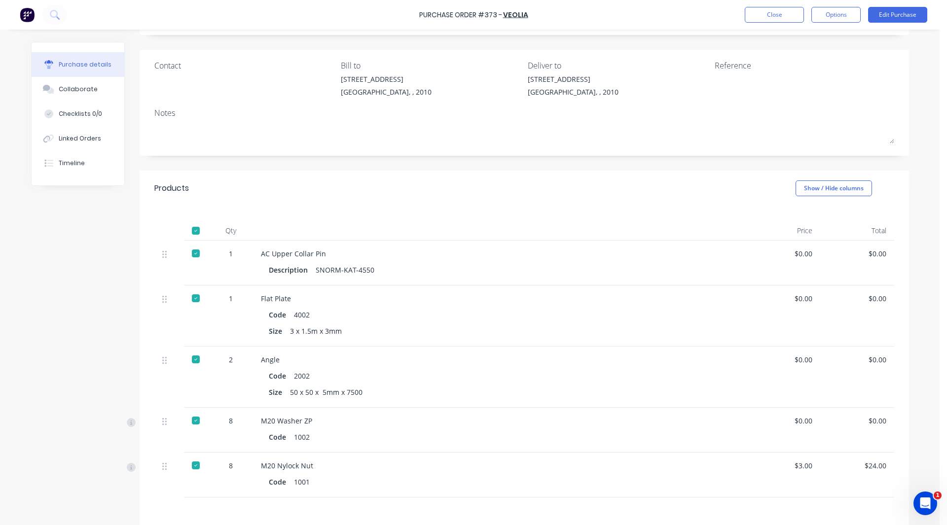
scroll to position [0, 0]
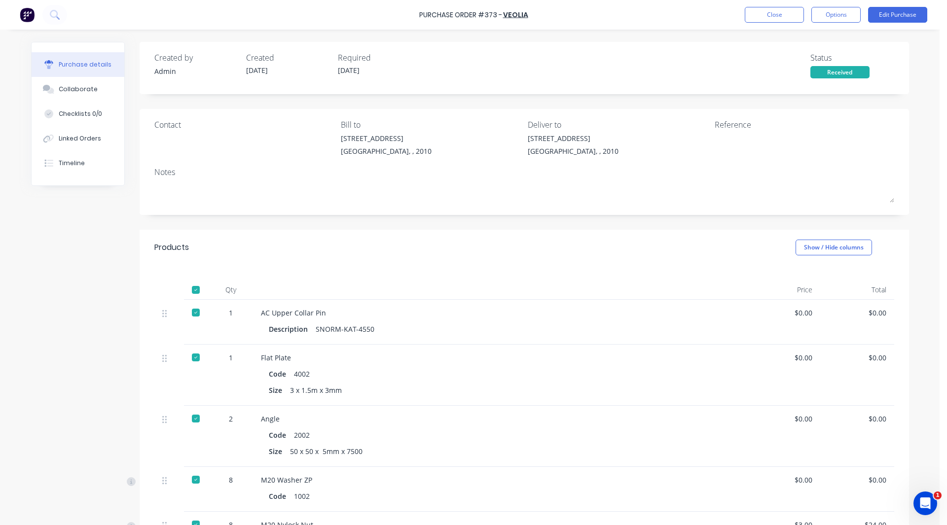
click at [466, 15] on div "Purchase Order #373 -" at bounding box center [460, 15] width 83 height 10
click at [476, 16] on div "Purchase Order #373 -" at bounding box center [460, 15] width 83 height 10
click at [59, 143] on button "Linked Orders" at bounding box center [78, 138] width 93 height 25
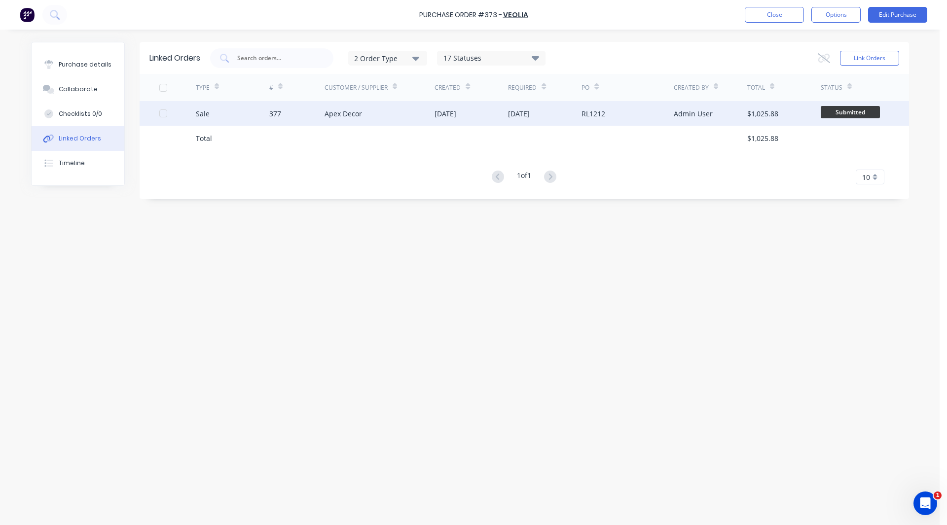
click at [194, 118] on div at bounding box center [177, 113] width 37 height 25
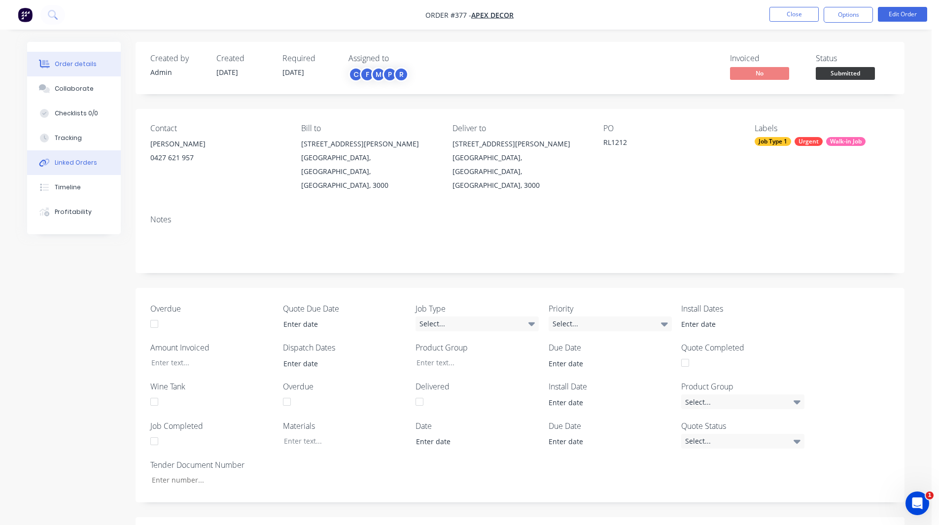
click at [63, 164] on div "Linked Orders" at bounding box center [76, 162] width 42 height 9
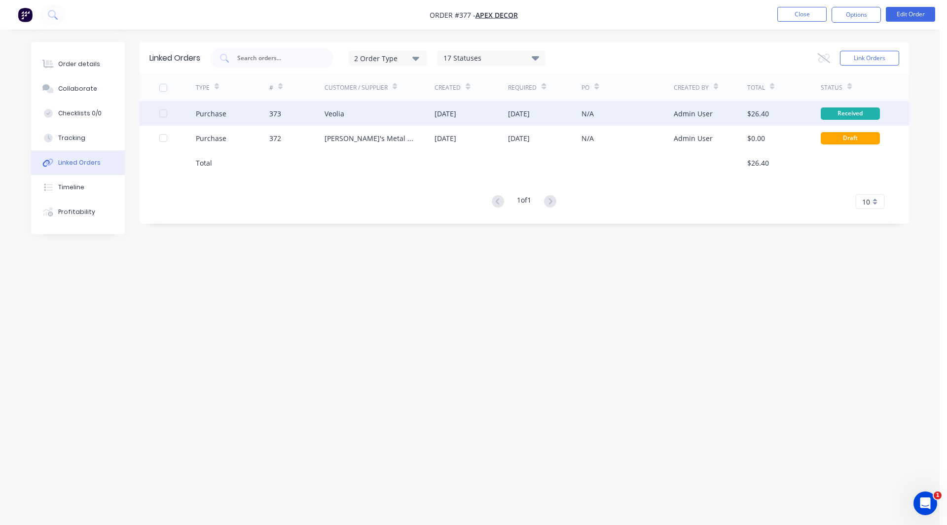
click at [231, 118] on div "Purchase" at bounding box center [232, 113] width 73 height 25
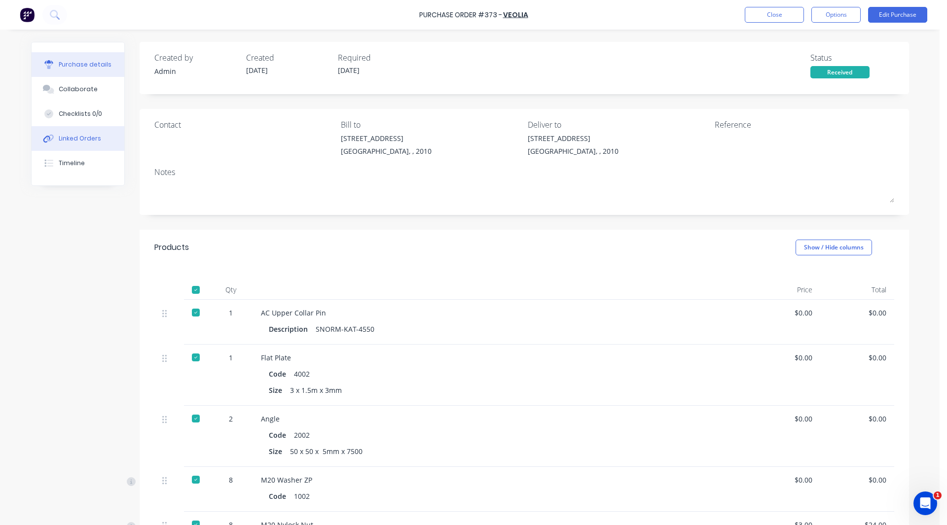
click at [95, 140] on button "Linked Orders" at bounding box center [78, 138] width 93 height 25
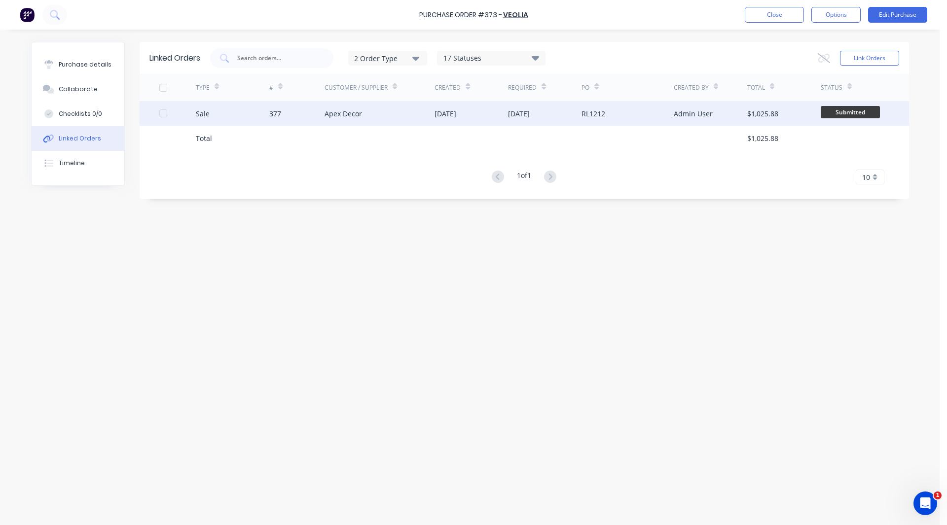
click at [245, 117] on div "Sale" at bounding box center [232, 113] width 73 height 25
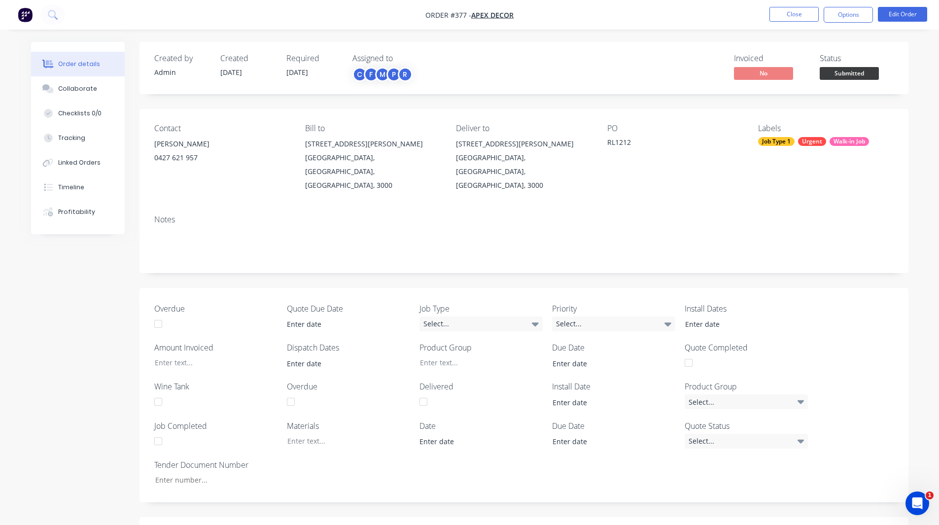
click at [154, 117] on div "Contact [PERSON_NAME] [PHONE_NUMBER] Bill to [STREET_ADDRESS][PERSON_NAME], 300…" at bounding box center [524, 158] width 769 height 98
click at [83, 91] on div "Collaborate" at bounding box center [77, 88] width 39 height 9
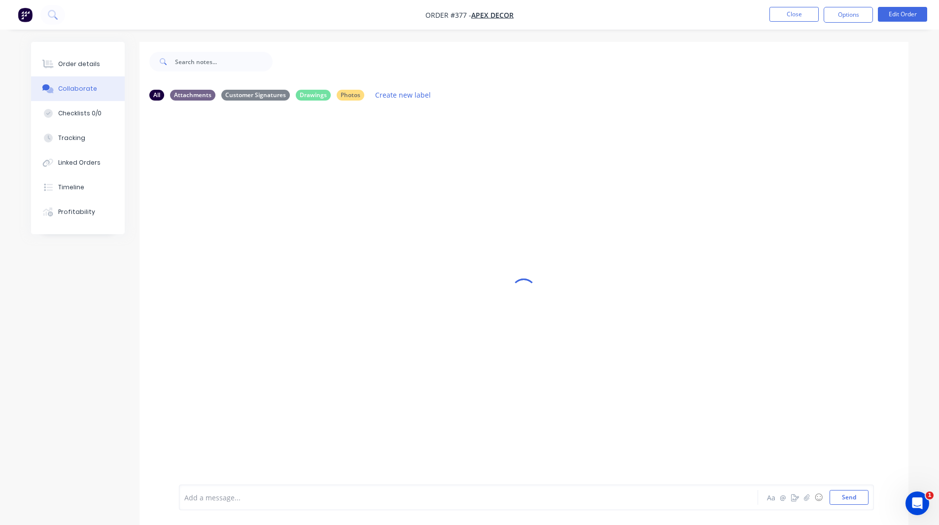
click at [25, 16] on img "button" at bounding box center [25, 14] width 15 height 15
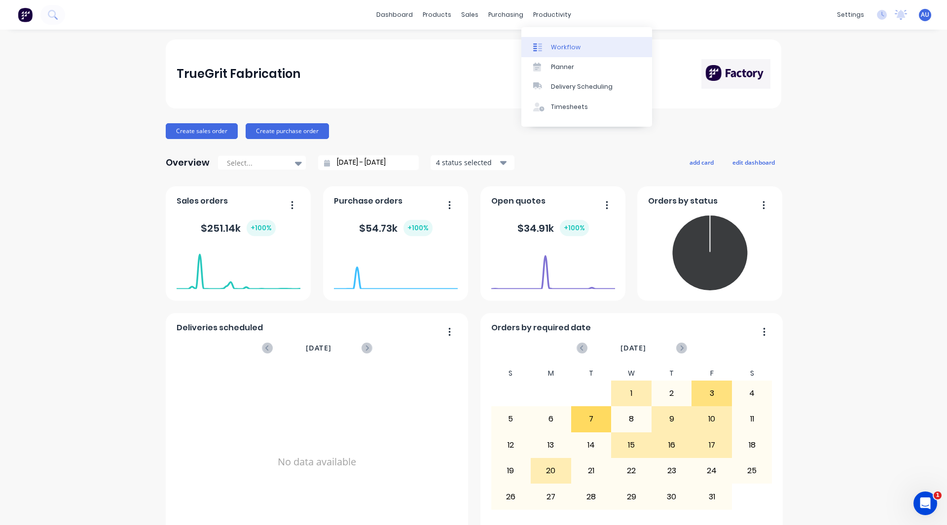
click at [567, 40] on link "Workflow" at bounding box center [586, 47] width 131 height 20
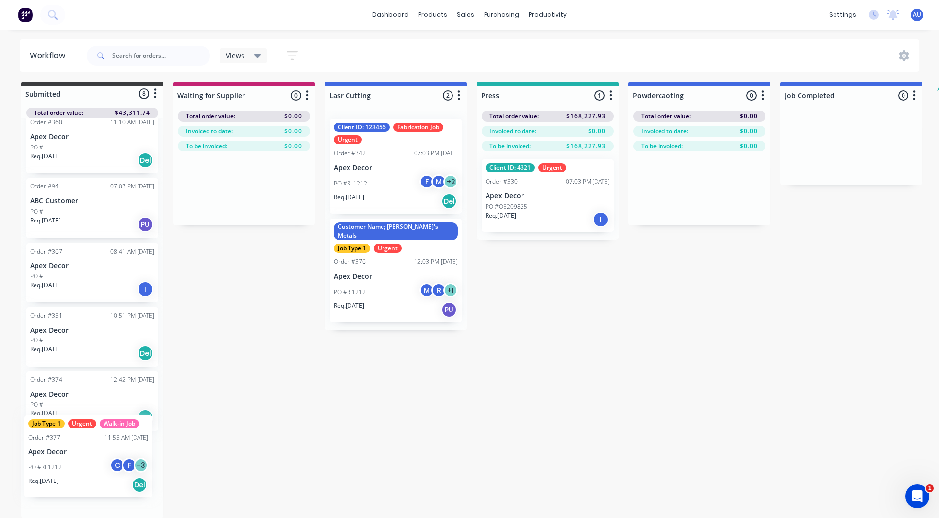
scroll to position [9, 0]
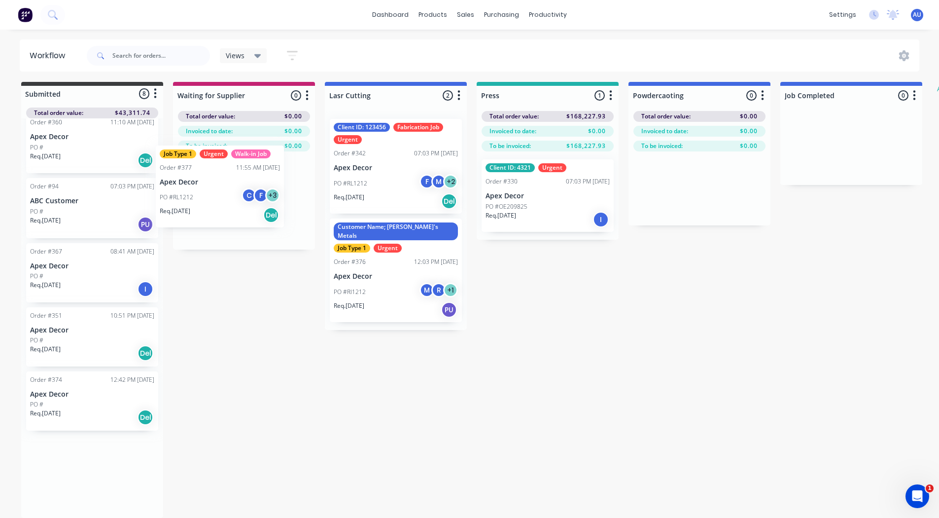
drag, startPoint x: 63, startPoint y: 468, endPoint x: 200, endPoint y: 180, distance: 319.1
click at [200, 180] on div "Submitted 8 Status colour #3A3C3E hex #3A3C3E Save Cancel Summaries Total order…" at bounding box center [600, 300] width 1215 height 436
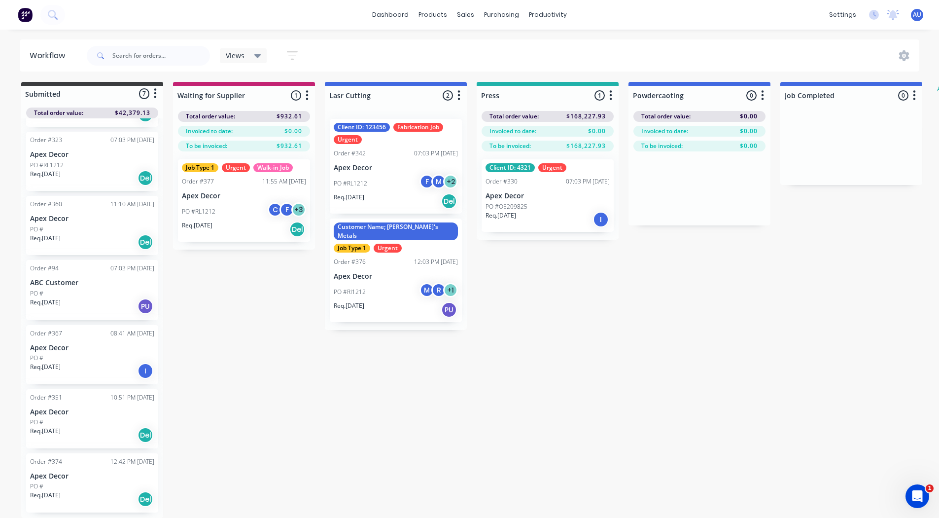
scroll to position [77, 0]
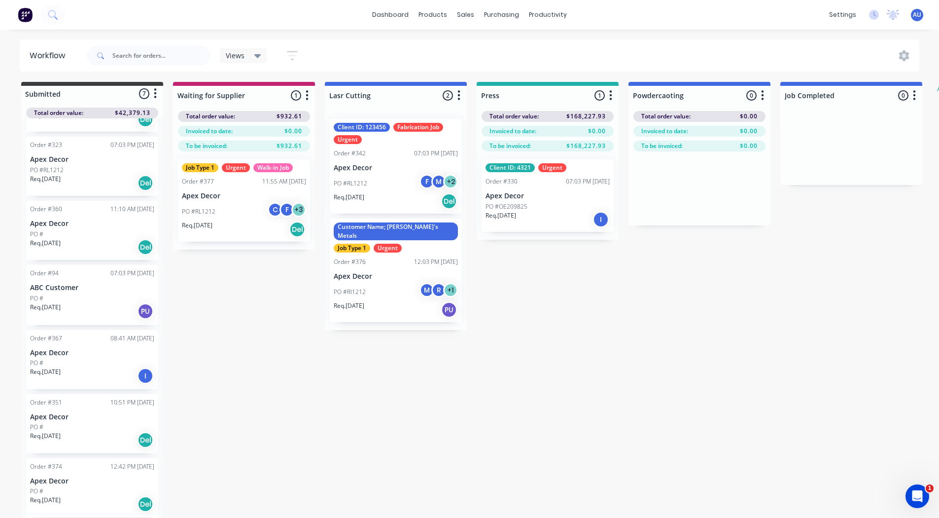
click at [240, 205] on div "PO #RL1212 C F + 3" at bounding box center [244, 211] width 124 height 19
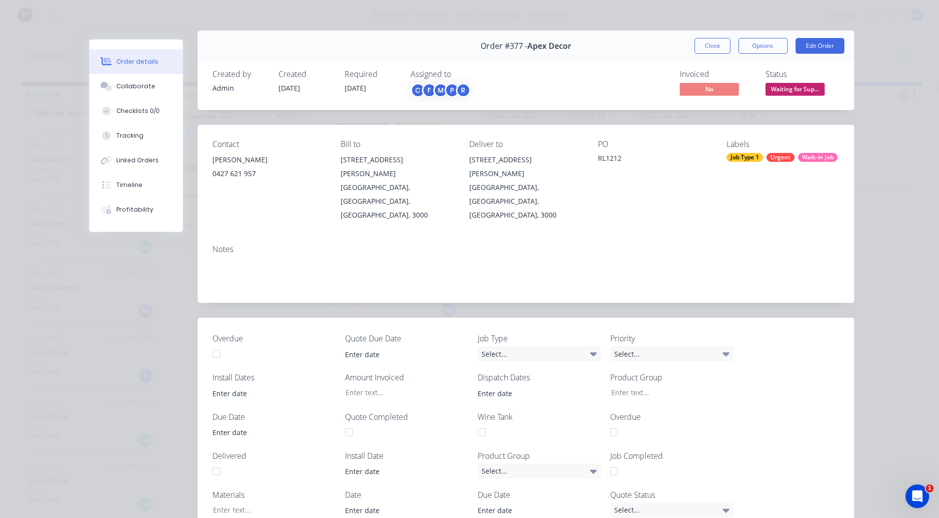
scroll to position [5, 0]
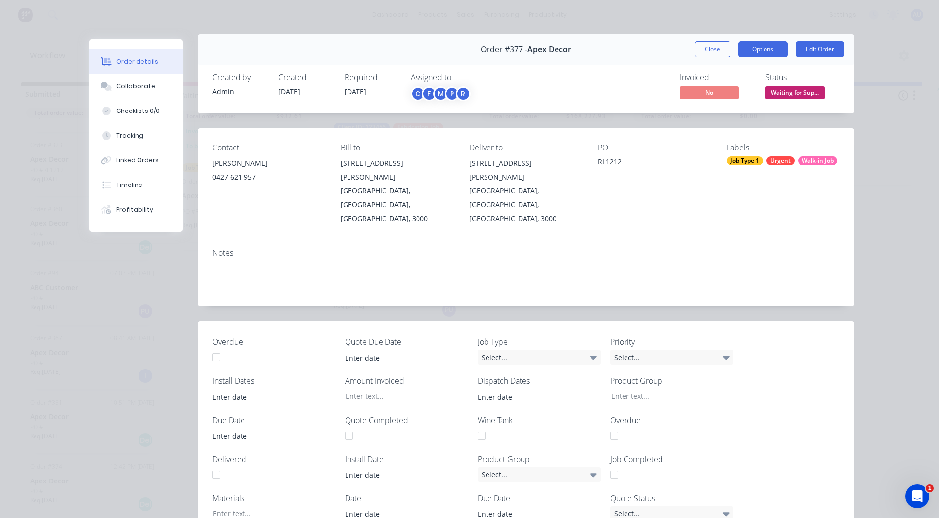
click at [755, 54] on button "Options" at bounding box center [763, 49] width 49 height 16
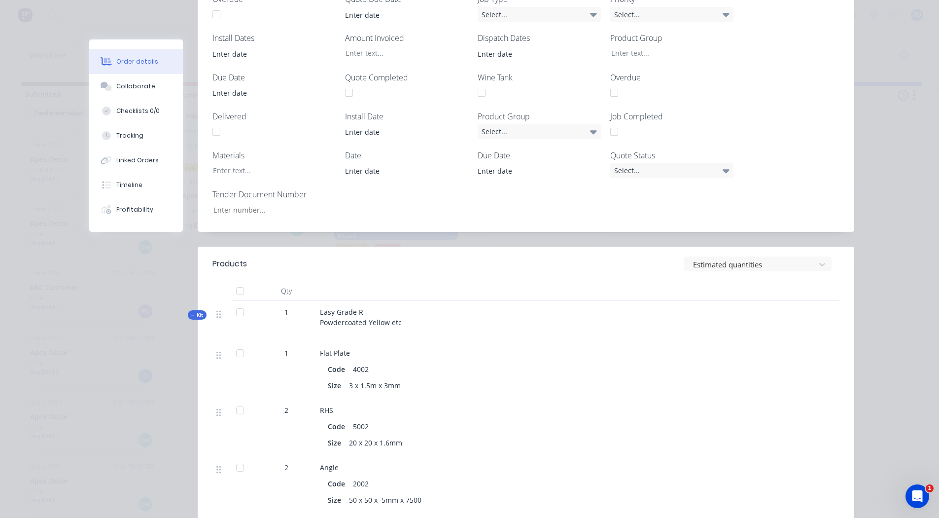
scroll to position [447, 0]
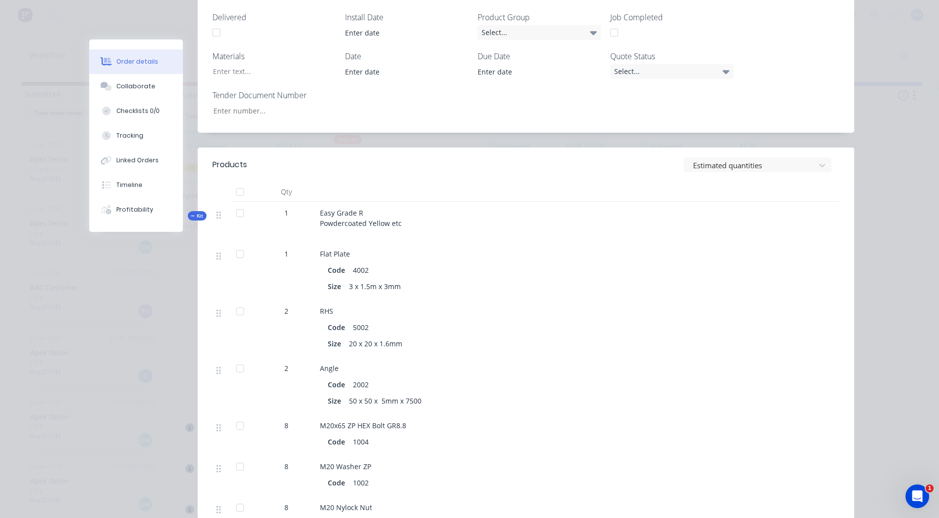
click at [485, 182] on div at bounding box center [513, 192] width 394 height 20
click at [139, 86] on div "Collaborate" at bounding box center [135, 86] width 39 height 9
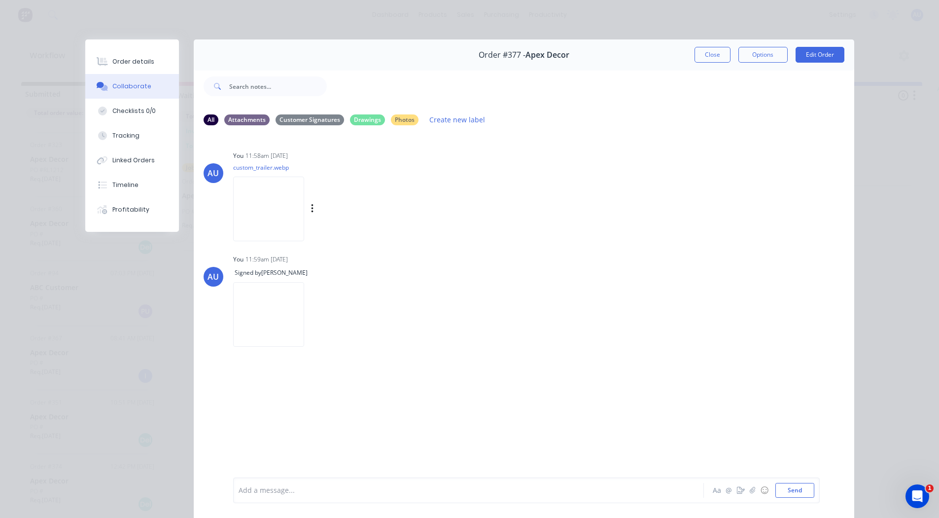
click at [271, 191] on img at bounding box center [268, 209] width 71 height 65
click at [117, 107] on div "Checklists 0/0" at bounding box center [133, 110] width 43 height 9
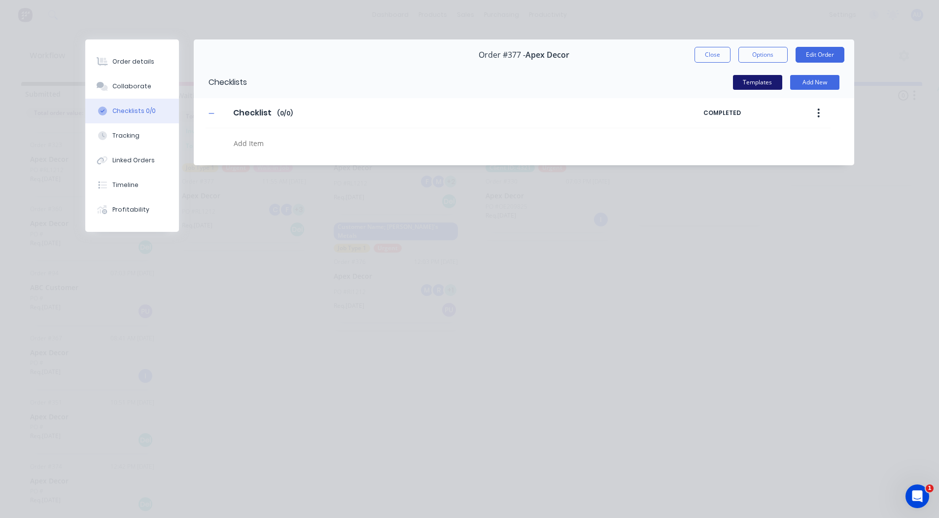
drag, startPoint x: 771, startPoint y: 84, endPoint x: 760, endPoint y: 83, distance: 10.4
click at [760, 83] on button "Templates" at bounding box center [757, 82] width 49 height 15
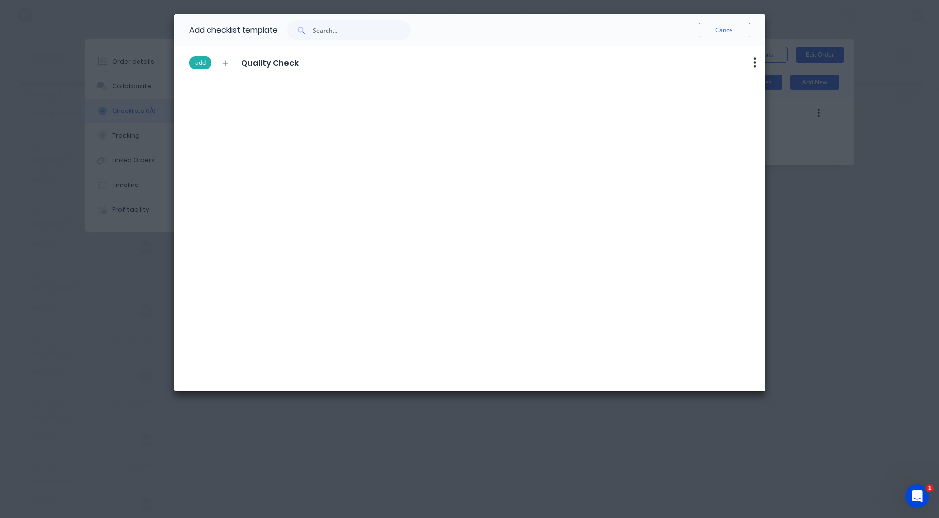
click at [195, 63] on button "add" at bounding box center [200, 62] width 22 height 13
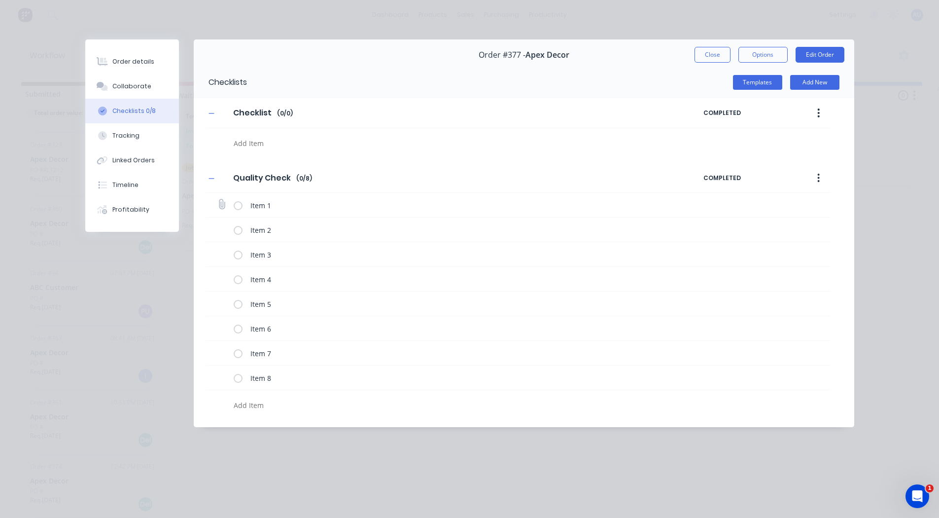
click at [238, 204] on label at bounding box center [238, 205] width 9 height 10
click at [0, 0] on input "checkbox" at bounding box center [0, 0] width 0 height 0
click at [236, 225] on label at bounding box center [238, 229] width 9 height 10
click at [0, 0] on input "checkbox" at bounding box center [0, 0] width 0 height 0
click at [238, 255] on label at bounding box center [238, 254] width 9 height 10
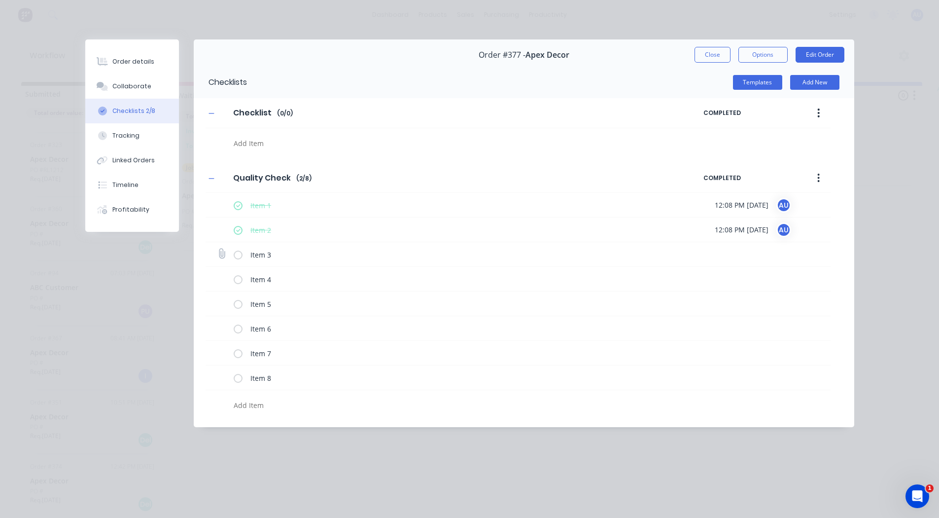
click at [0, 0] on input "checkbox" at bounding box center [0, 0] width 0 height 0
click at [237, 278] on label at bounding box center [238, 279] width 9 height 10
click at [0, 0] on input "checkbox" at bounding box center [0, 0] width 0 height 0
type textarea "x"
click at [128, 135] on div "Tracking" at bounding box center [125, 135] width 27 height 9
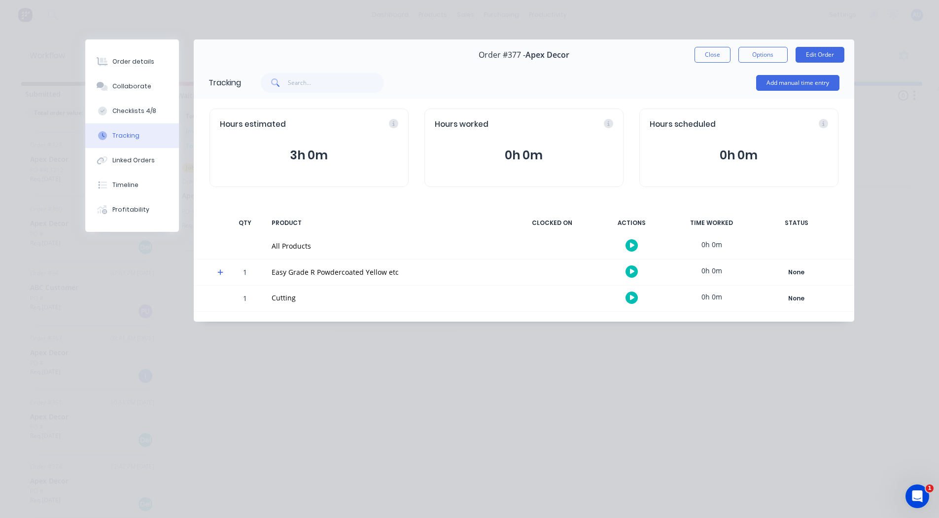
click at [218, 272] on icon at bounding box center [220, 273] width 6 height 6
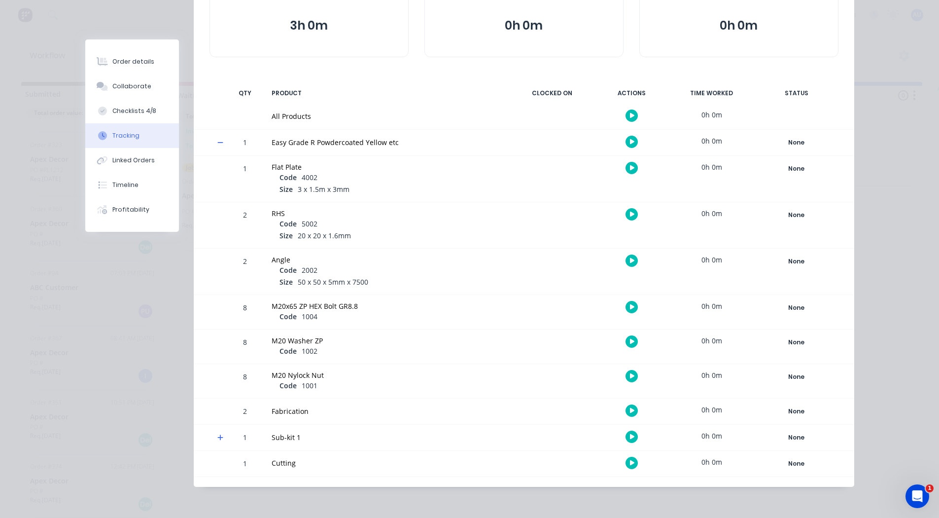
scroll to position [130, 0]
click at [630, 340] on icon "button" at bounding box center [632, 341] width 5 height 6
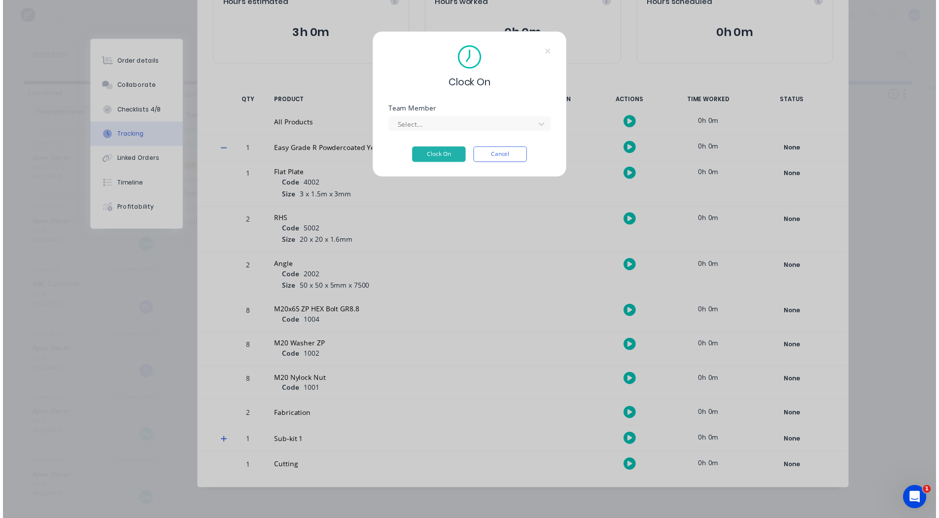
scroll to position [122, 0]
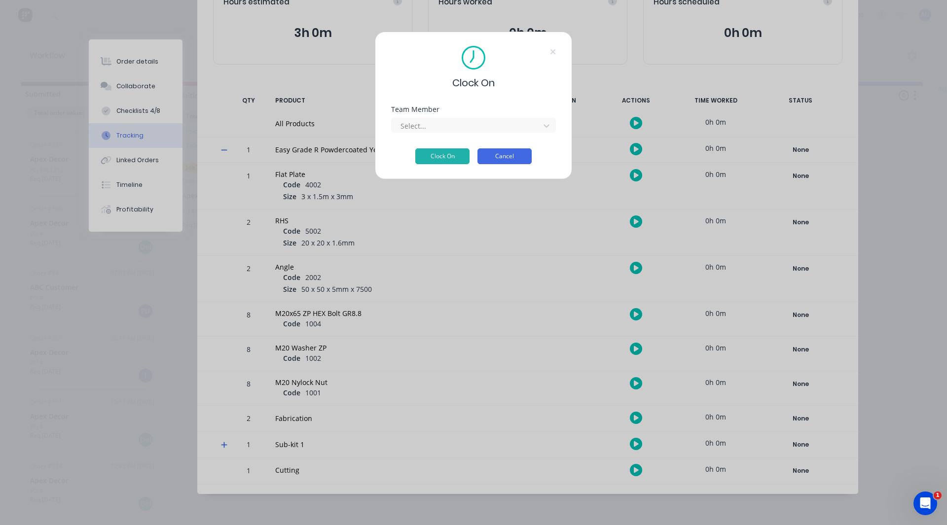
click at [497, 160] on button "Cancel" at bounding box center [504, 156] width 54 height 16
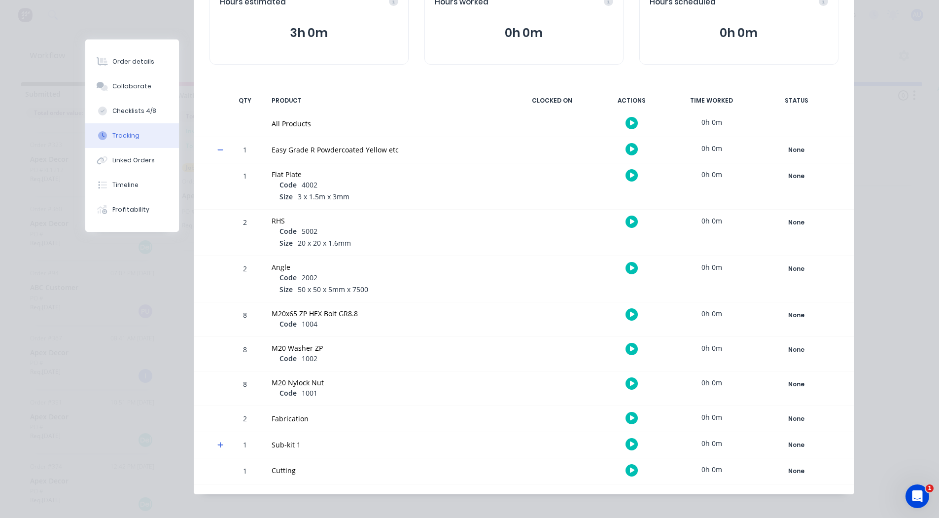
click at [217, 149] on icon at bounding box center [220, 149] width 6 height 7
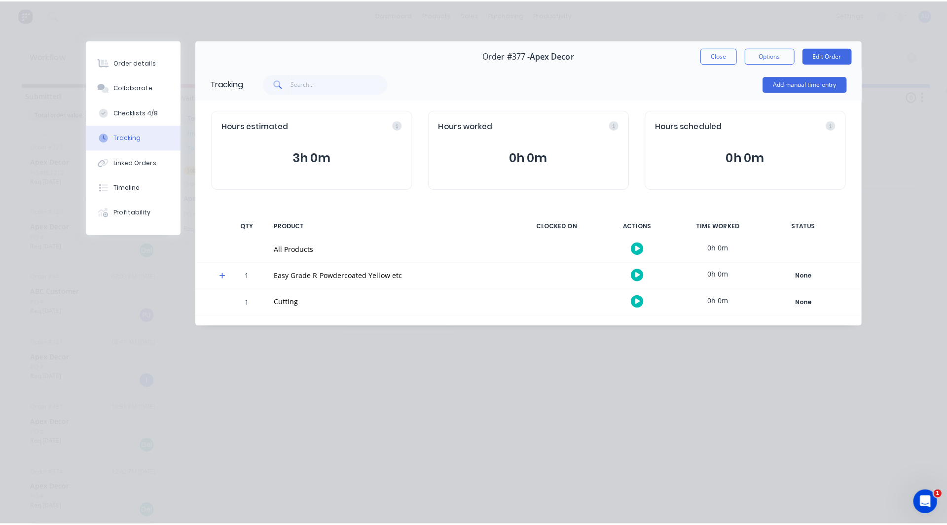
scroll to position [0, 0]
click at [629, 273] on button "button" at bounding box center [632, 271] width 12 height 12
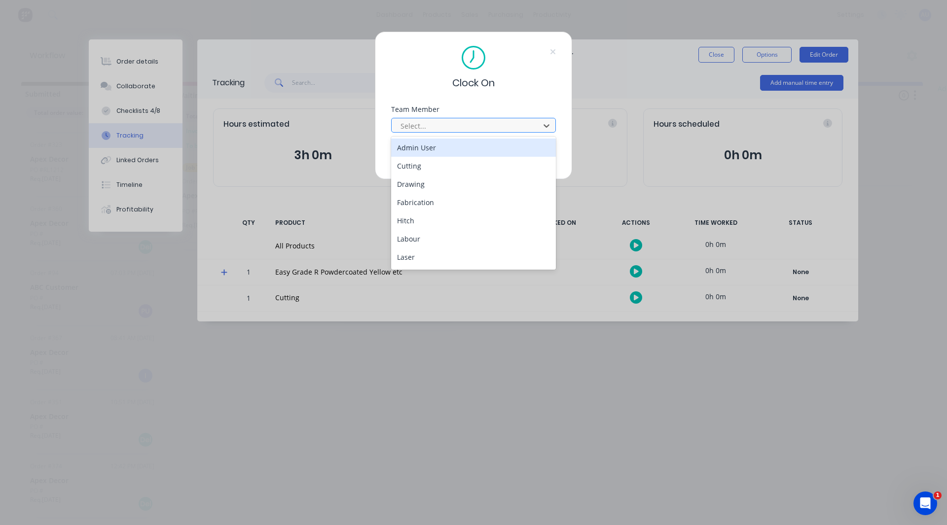
click at [432, 124] on div at bounding box center [466, 126] width 135 height 12
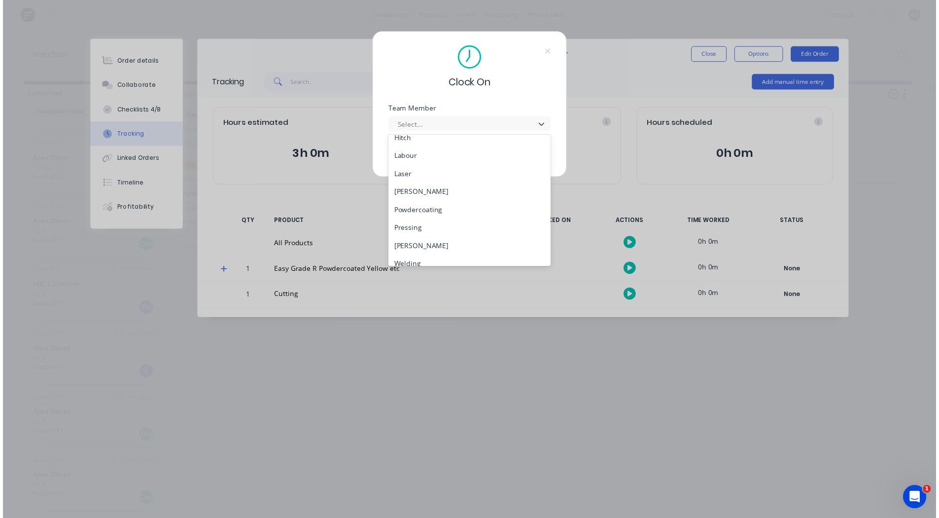
scroll to position [90, 0]
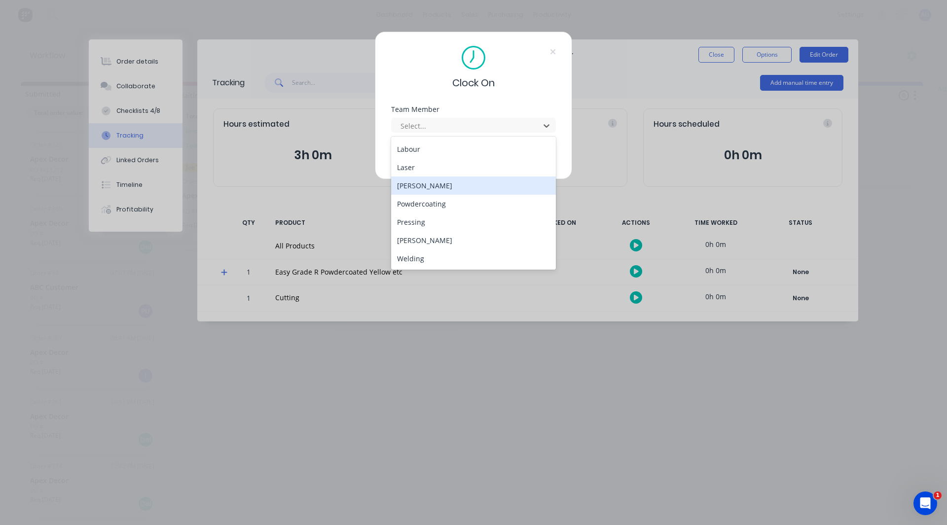
click at [432, 184] on div "[PERSON_NAME]" at bounding box center [473, 186] width 165 height 18
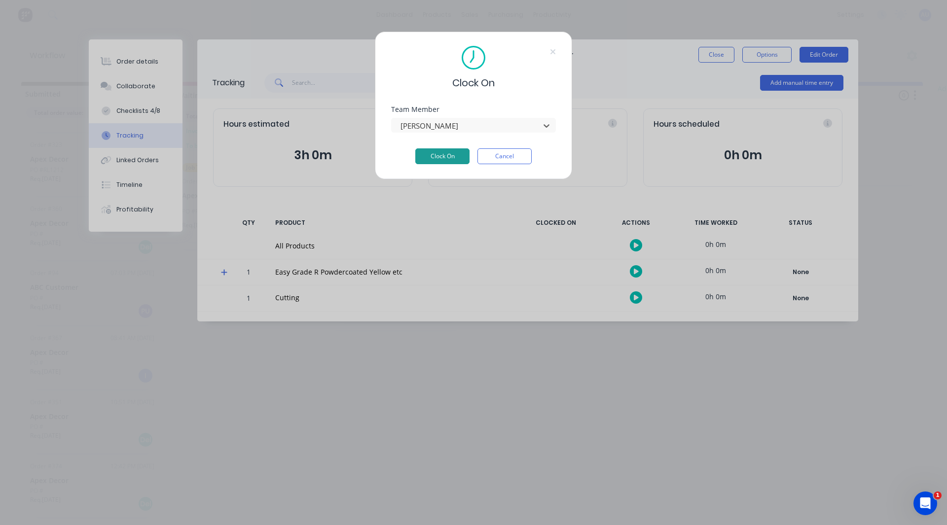
click at [447, 148] on button "Clock On" at bounding box center [442, 156] width 54 height 16
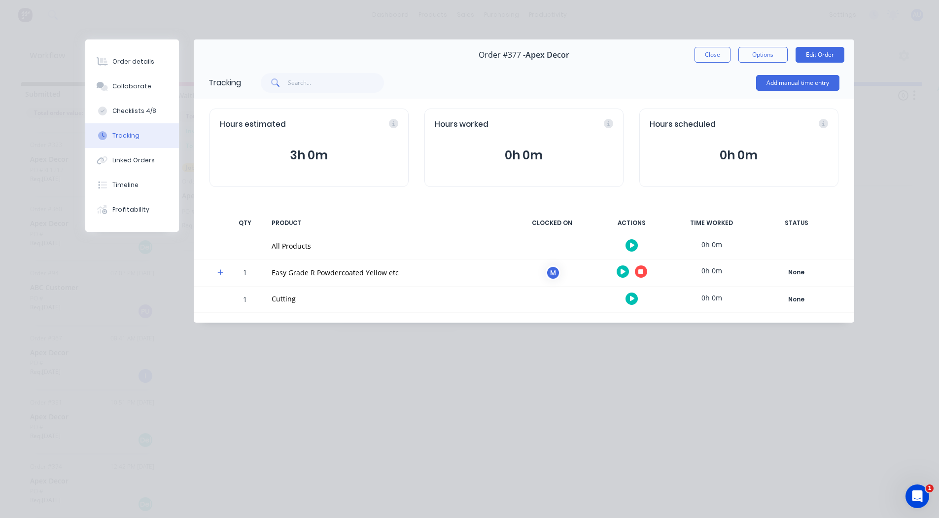
click at [219, 272] on icon at bounding box center [220, 273] width 6 height 6
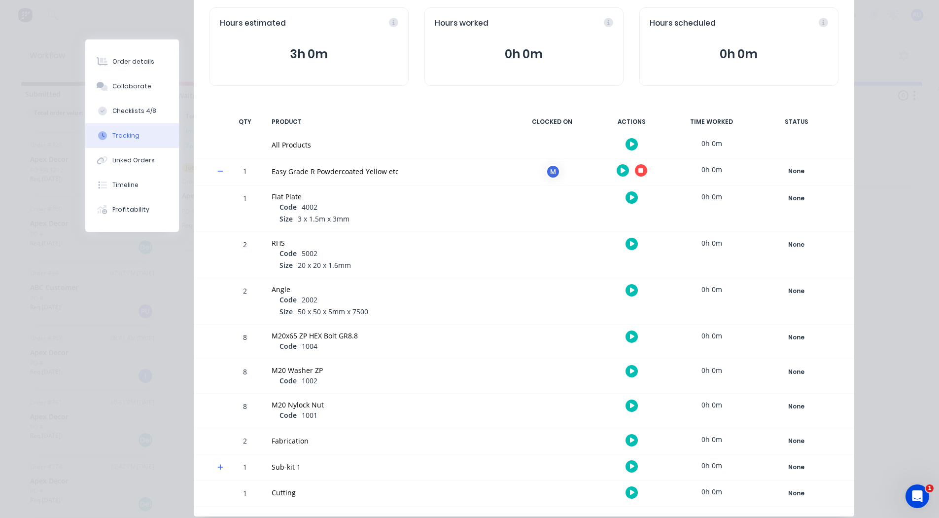
scroll to position [102, 0]
click at [638, 171] on icon "button" at bounding box center [640, 169] width 5 height 5
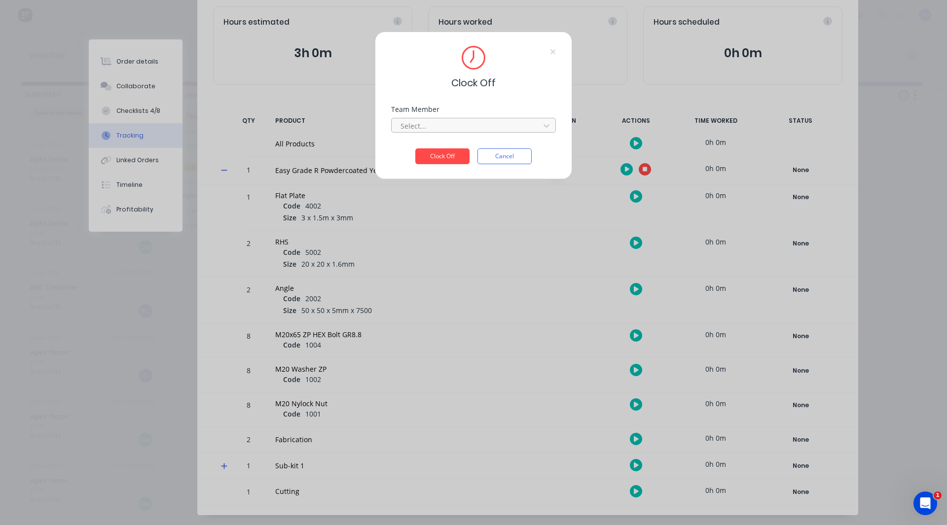
click at [468, 124] on div at bounding box center [466, 126] width 135 height 12
click at [451, 144] on div "[PERSON_NAME]" at bounding box center [473, 148] width 165 height 18
click at [447, 155] on button "Clock Off" at bounding box center [442, 156] width 54 height 16
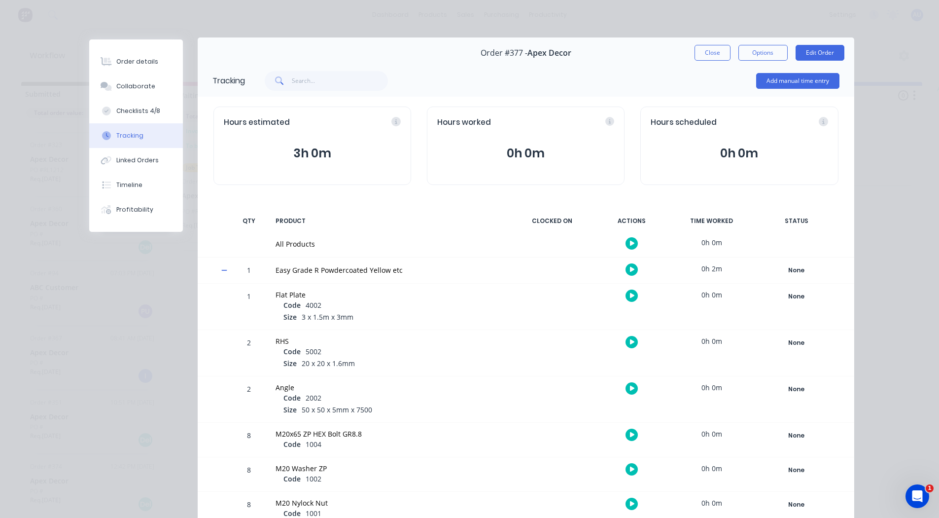
scroll to position [0, 0]
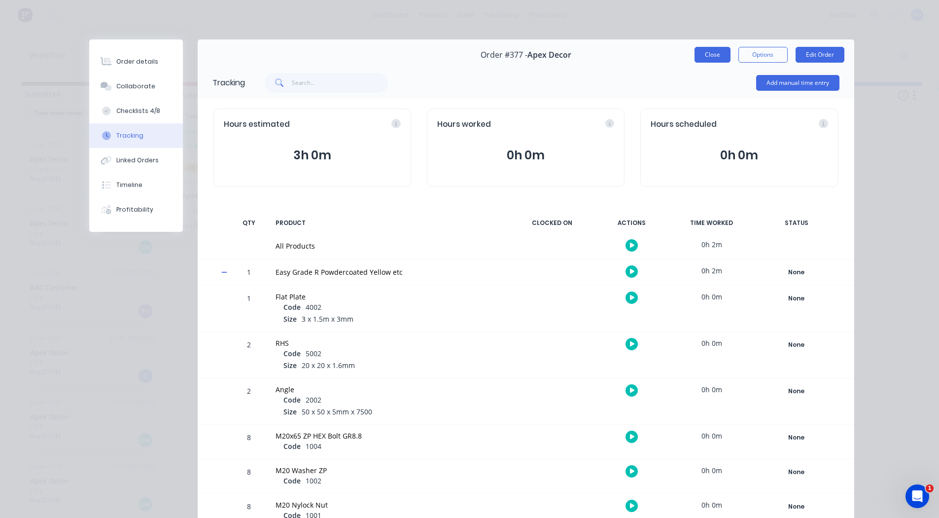
click at [713, 51] on button "Close" at bounding box center [713, 55] width 36 height 16
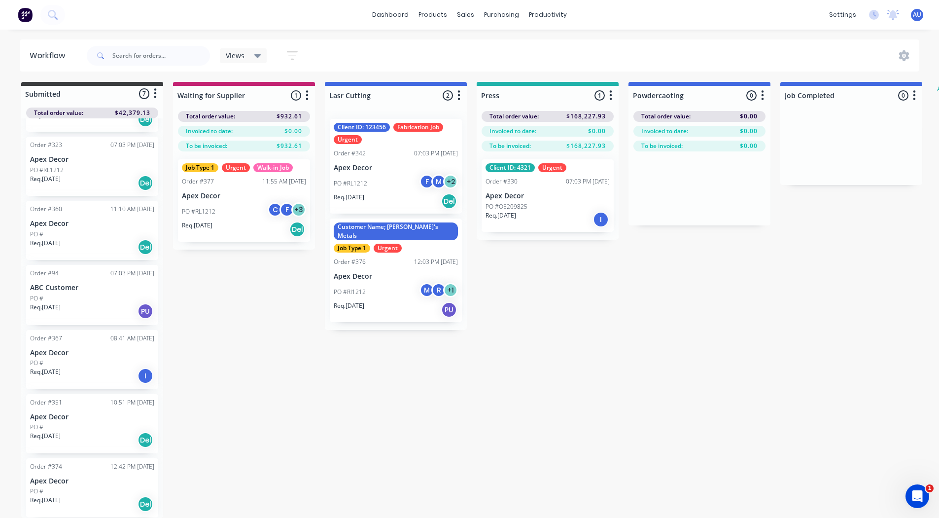
click at [379, 261] on div "Customer Name; Rob's Metals Job Type 1 Urgent Order #376 12:03 PM 10/10/25 Apex…" at bounding box center [396, 270] width 132 height 104
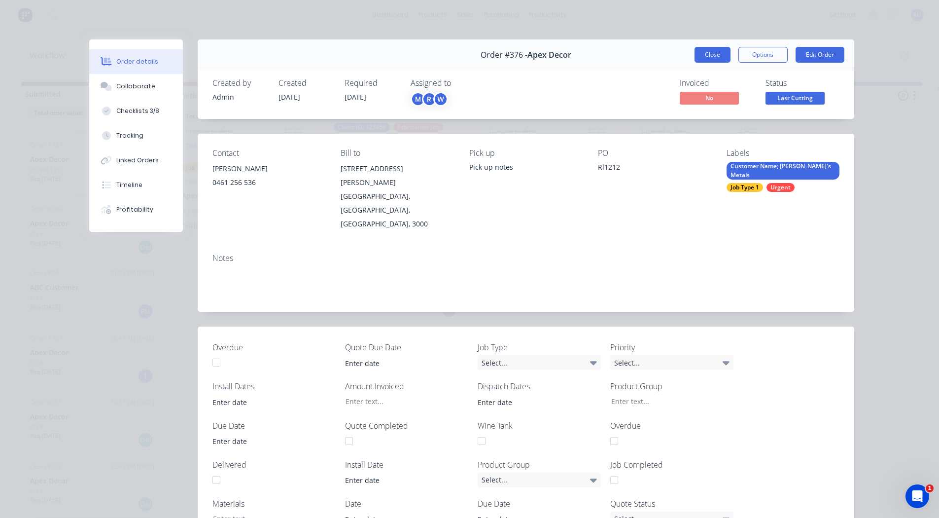
click at [716, 52] on button "Close" at bounding box center [713, 55] width 36 height 16
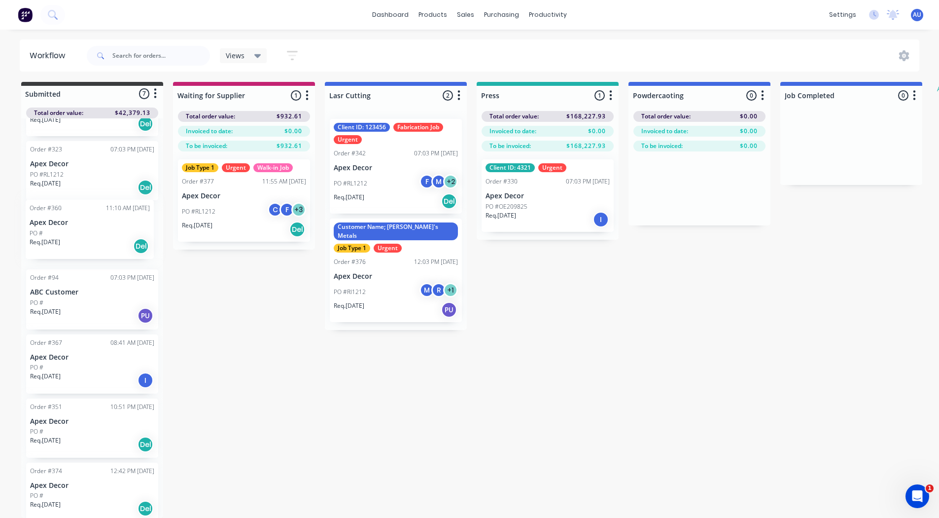
scroll to position [72, 0]
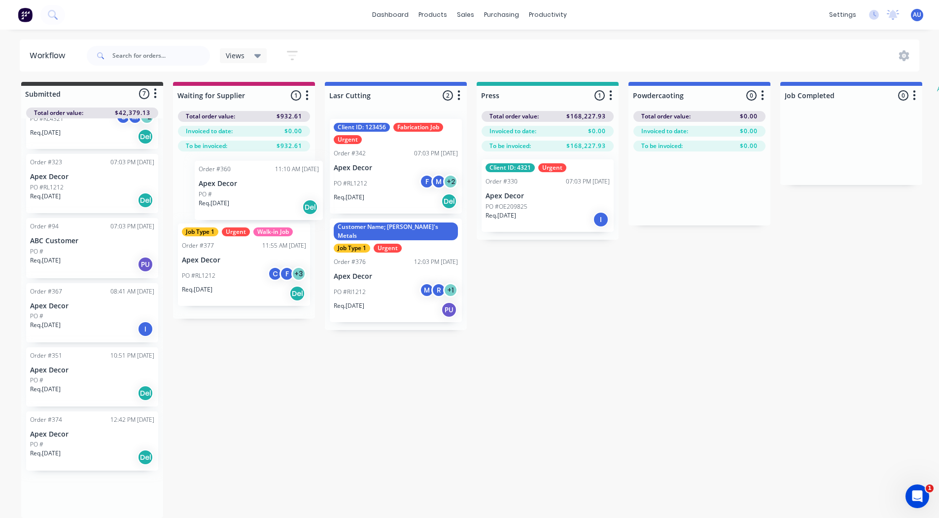
drag, startPoint x: 68, startPoint y: 236, endPoint x: 244, endPoint y: 195, distance: 181.1
click at [244, 195] on div "Submitted 7 Status colour #3A3C3E hex #3A3C3E Save Cancel Summaries Total order…" at bounding box center [600, 300] width 1215 height 436
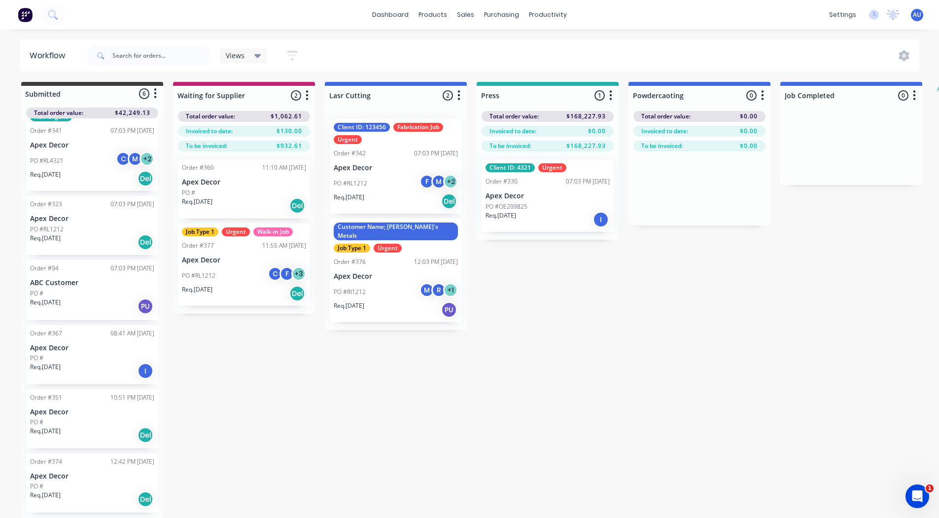
scroll to position [13, 0]
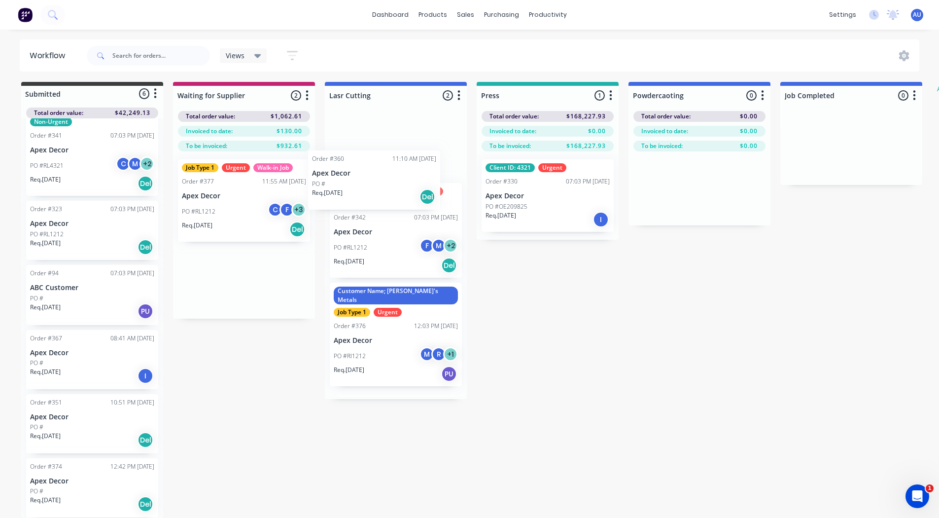
drag, startPoint x: 244, startPoint y: 195, endPoint x: 384, endPoint y: 184, distance: 140.4
click at [384, 184] on div "Submitted 6 Status colour #3A3C3E hex #3A3C3E Save Cancel Summaries Total order…" at bounding box center [600, 300] width 1215 height 436
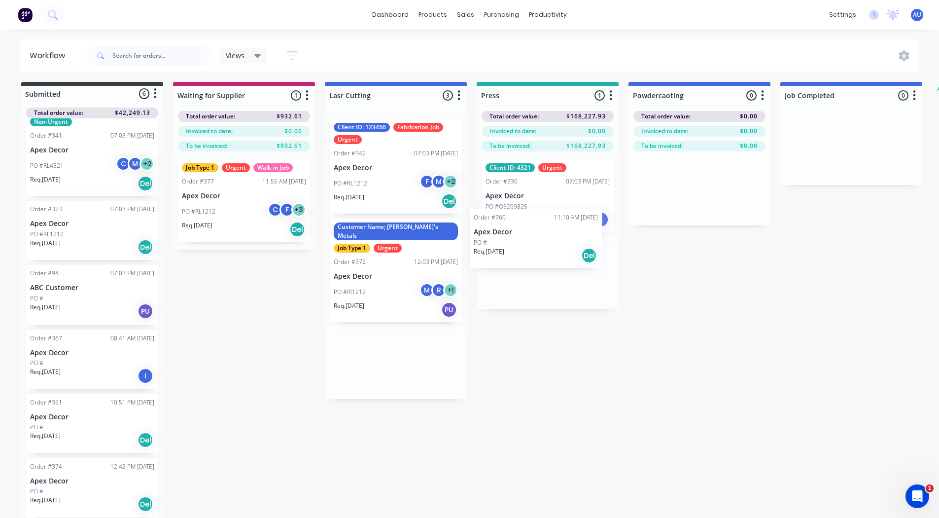
scroll to position [0, 0]
drag, startPoint x: 360, startPoint y: 149, endPoint x: 508, endPoint y: 246, distance: 176.0
click at [508, 246] on div "Submitted 6 Status colour #3A3C3E hex #3A3C3E Save Cancel Summaries Total order…" at bounding box center [600, 300] width 1215 height 436
click at [340, 97] on div at bounding box center [396, 95] width 142 height 19
click at [341, 95] on input "Lasr Cutting" at bounding box center [377, 95] width 97 height 10
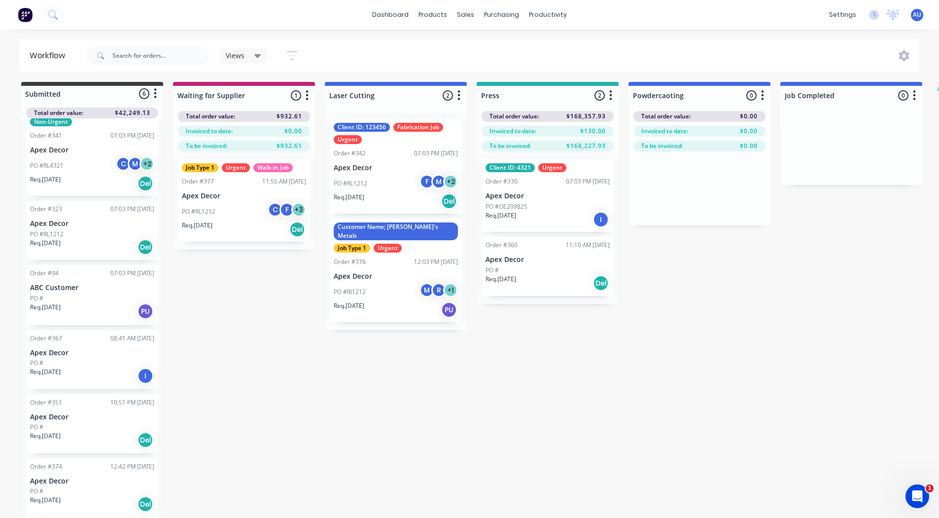
type input "Laser Cutting"
click at [287, 272] on div "Submitted 6 Status colour #3A3C3E hex #3A3C3E Save Cancel Summaries Total order…" at bounding box center [600, 300] width 1215 height 436
click at [684, 92] on div at bounding box center [700, 95] width 142 height 19
type input "Powdercoating"
click at [665, 274] on div "Submitted 6 Status colour #3A3C3E hex #3A3C3E Save Cancel Summaries Total order…" at bounding box center [600, 300] width 1215 height 436
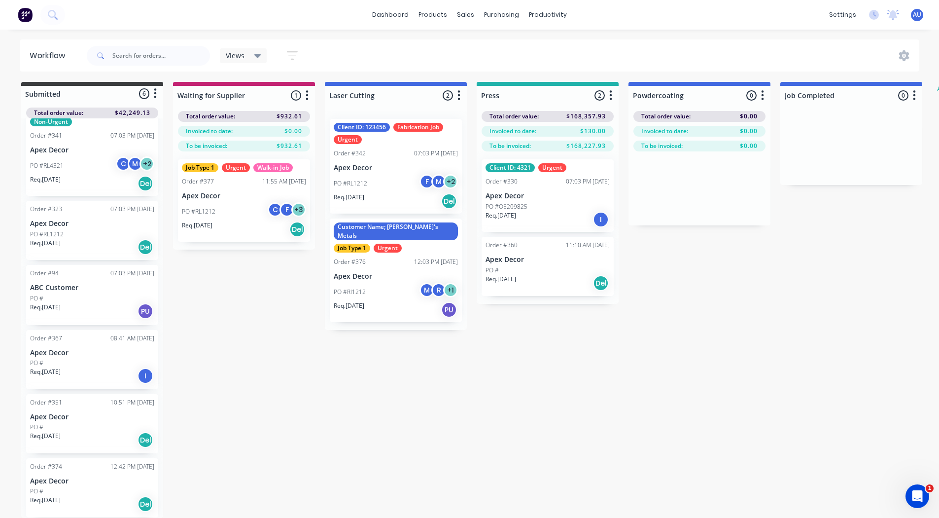
click at [456, 93] on button "button" at bounding box center [459, 96] width 12 height 12
click at [421, 128] on button "Notifications" at bounding box center [415, 133] width 99 height 16
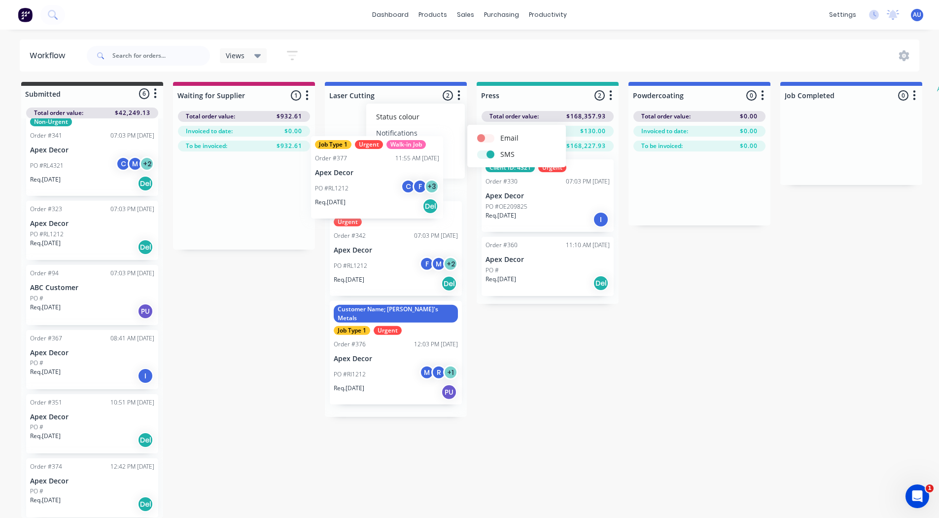
drag, startPoint x: 224, startPoint y: 205, endPoint x: 362, endPoint y: 181, distance: 139.6
click at [362, 181] on div "Submitted 6 Status colour #3A3C3E hex #3A3C3E Save Cancel Summaries Total order…" at bounding box center [600, 300] width 1215 height 436
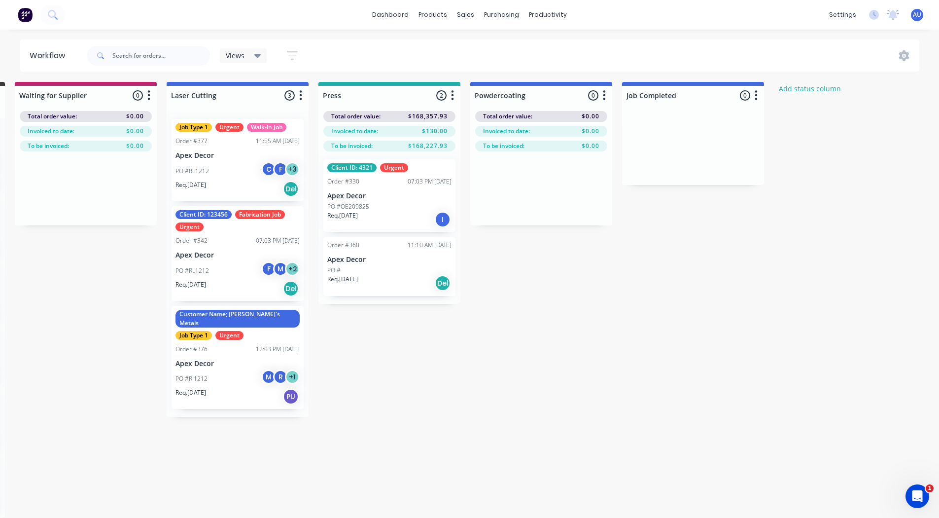
scroll to position [2, 157]
click at [666, 93] on div at bounding box center [694, 95] width 142 height 19
click at [666, 93] on input "Job Completed" at bounding box center [676, 95] width 97 height 10
type input "Ready for Delivery"
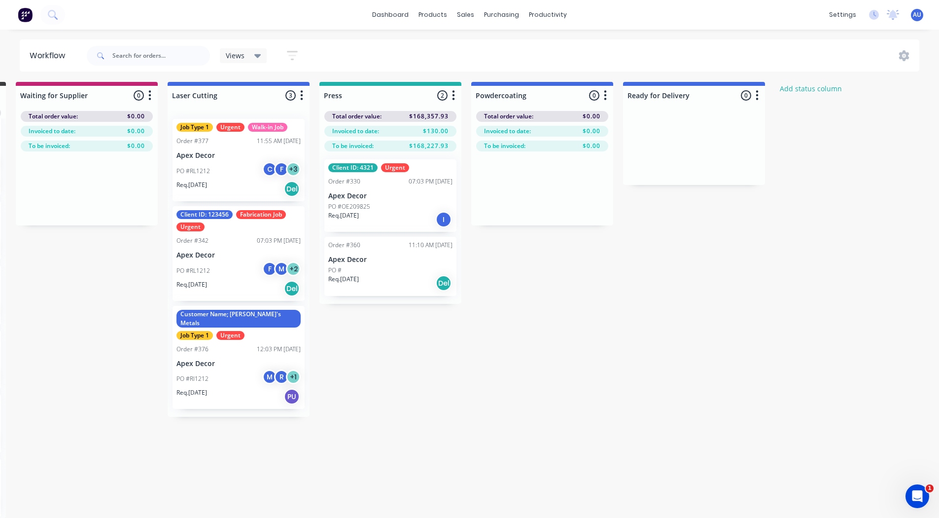
click at [714, 227] on div "Submitted 6 Status colour #3A3C3E hex #3A3C3E Save Cancel Summaries Total order…" at bounding box center [442, 300] width 1215 height 436
click at [759, 99] on button "button" at bounding box center [757, 96] width 12 height 12
click at [720, 130] on button "Notifications" at bounding box center [714, 133] width 99 height 16
click at [799, 149] on label at bounding box center [799, 149] width 0 height 0
click at [783, 157] on input "checkbox" at bounding box center [780, 153] width 8 height 9
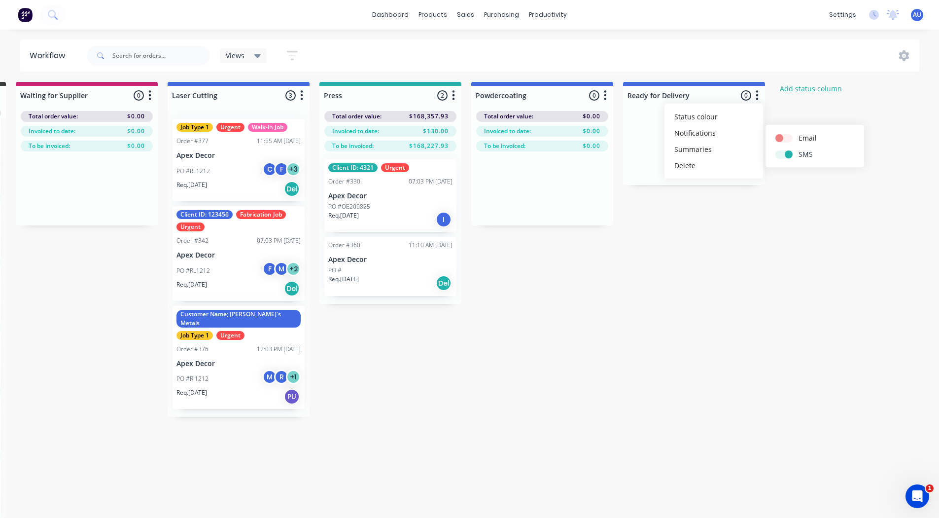
checkbox input "true"
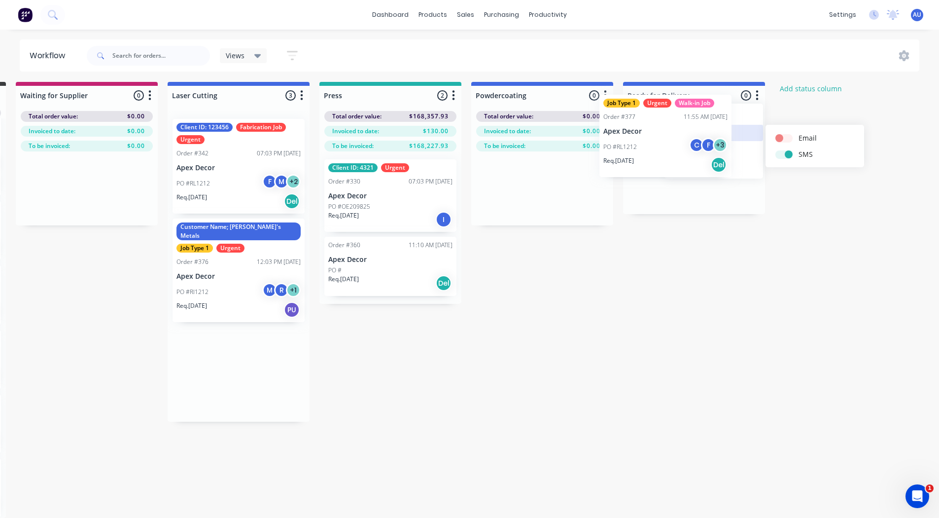
drag, startPoint x: 226, startPoint y: 158, endPoint x: 668, endPoint y: 129, distance: 442.3
click at [668, 129] on div "Submitted 6 Status colour #3A3C3E hex #3A3C3E Save Cancel Summaries Total order…" at bounding box center [442, 300] width 1215 height 436
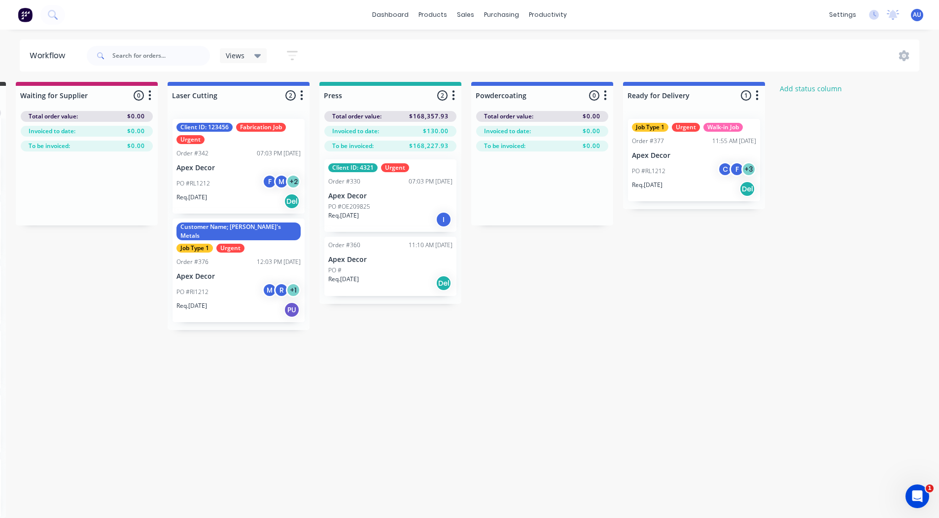
click at [703, 252] on div "Submitted 6 Status colour #3A3C3E hex #3A3C3E Save Cancel Summaries Total order…" at bounding box center [442, 300] width 1215 height 436
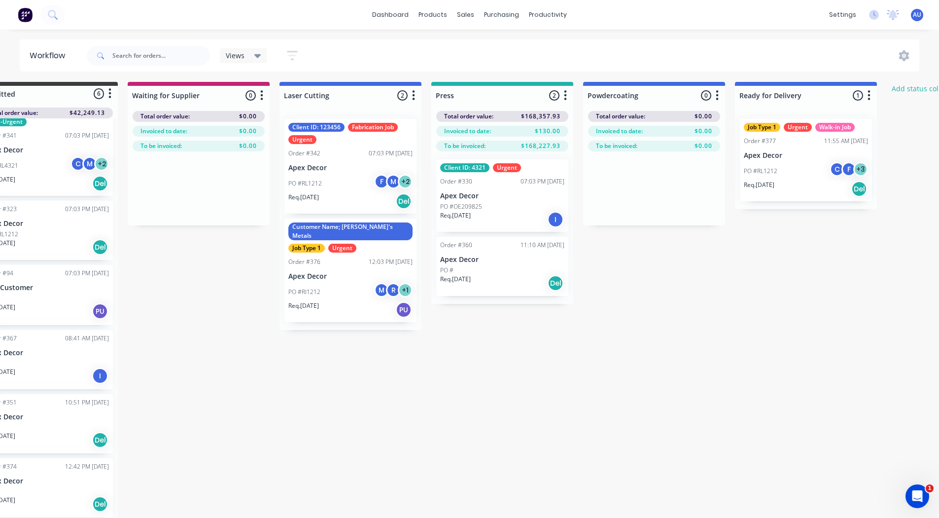
scroll to position [2, 0]
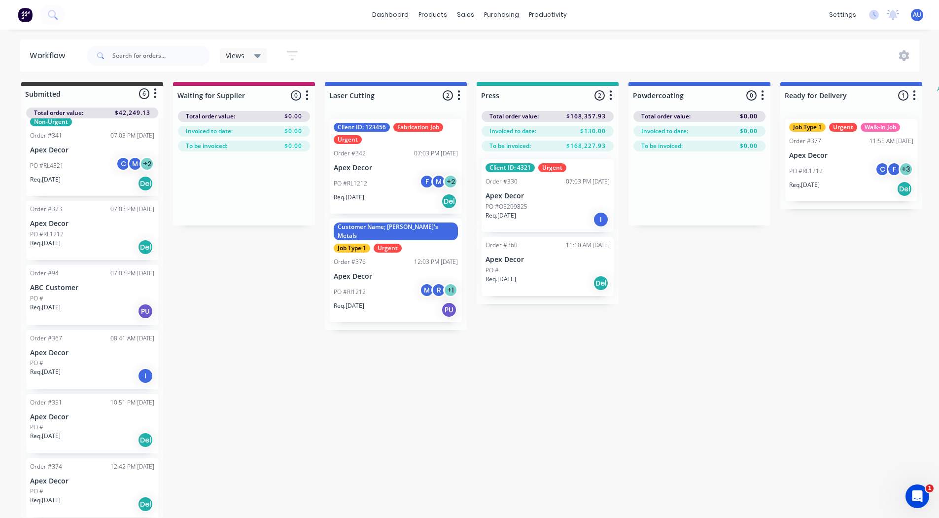
click at [650, 320] on div "Submitted 6 Status colour #3A3C3E hex #3A3C3E Save Cancel Summaries Total order…" at bounding box center [600, 300] width 1215 height 436
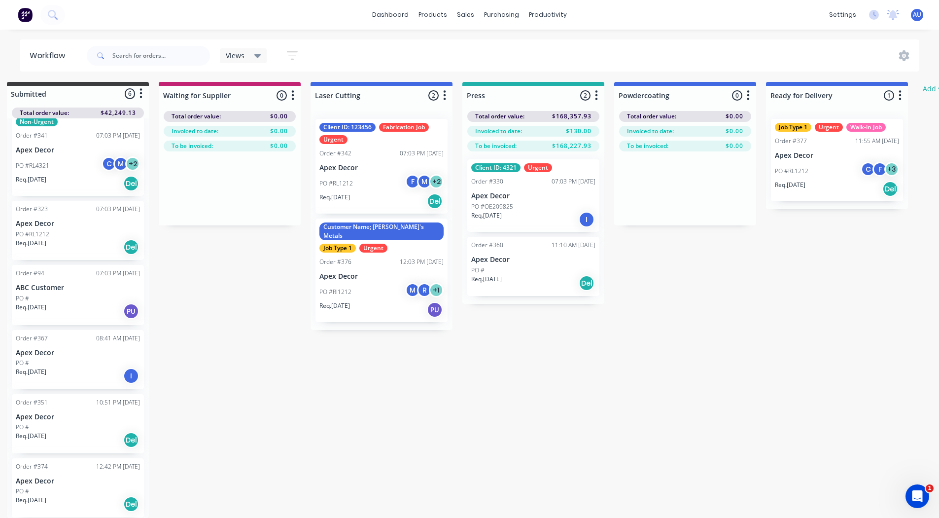
scroll to position [2, 15]
click at [354, 93] on div at bounding box center [381, 95] width 142 height 19
click at [354, 93] on input "Laser Cutting" at bounding box center [363, 95] width 97 height 10
type input "Fabrication"
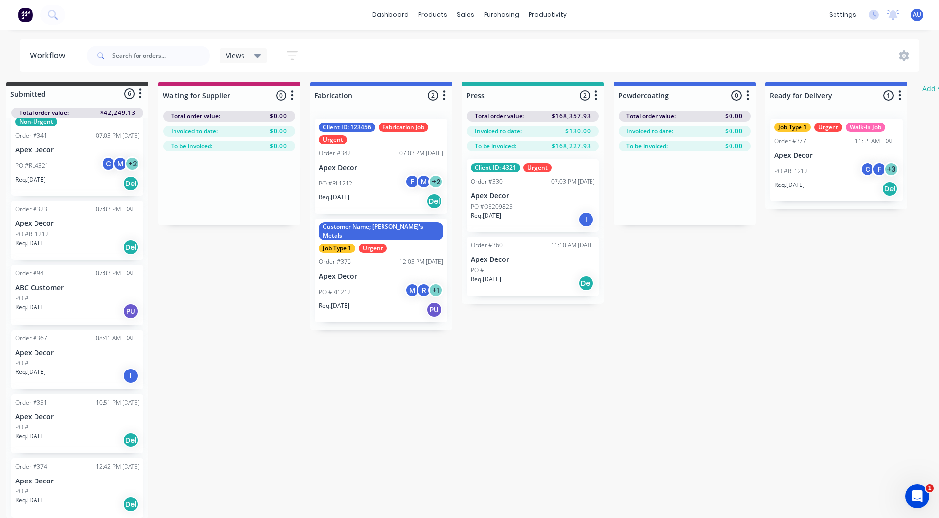
click at [247, 301] on div "Submitted 6 Status colour #3A3C3E hex #3A3C3E Save Cancel Summaries Total order…" at bounding box center [585, 300] width 1215 height 436
click at [253, 56] on div "Views" at bounding box center [243, 55] width 35 height 9
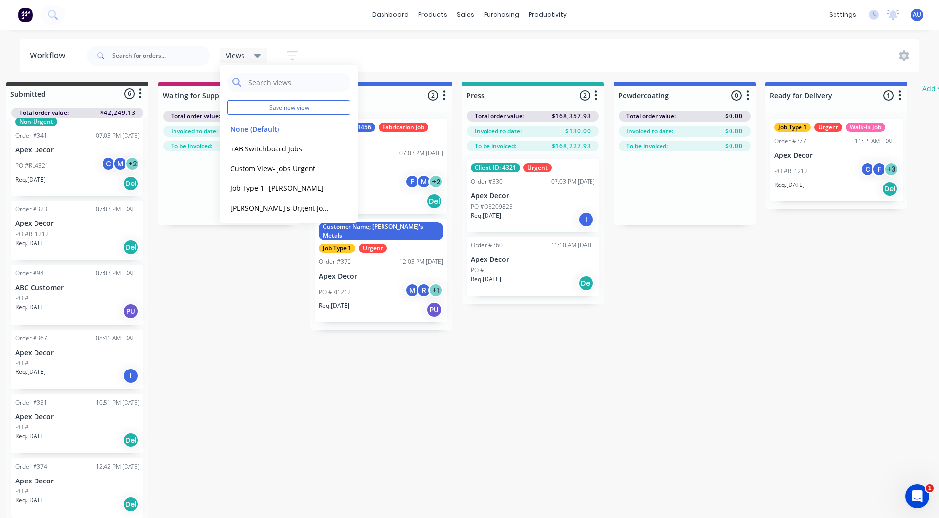
click at [264, 279] on div "Submitted 6 Status colour #3A3C3E hex #3A3C3E Save Cancel Summaries Total order…" at bounding box center [585, 300] width 1215 height 436
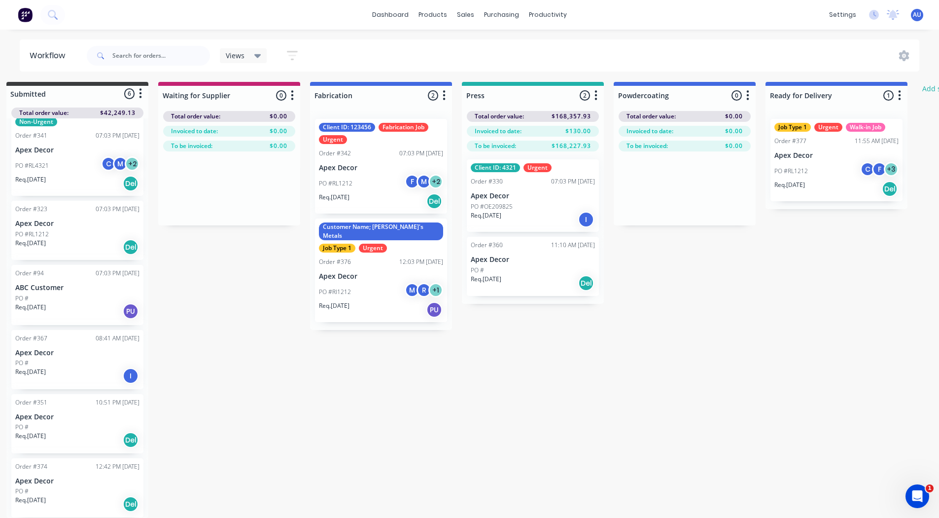
click at [292, 55] on icon "button" at bounding box center [292, 55] width 8 height 1
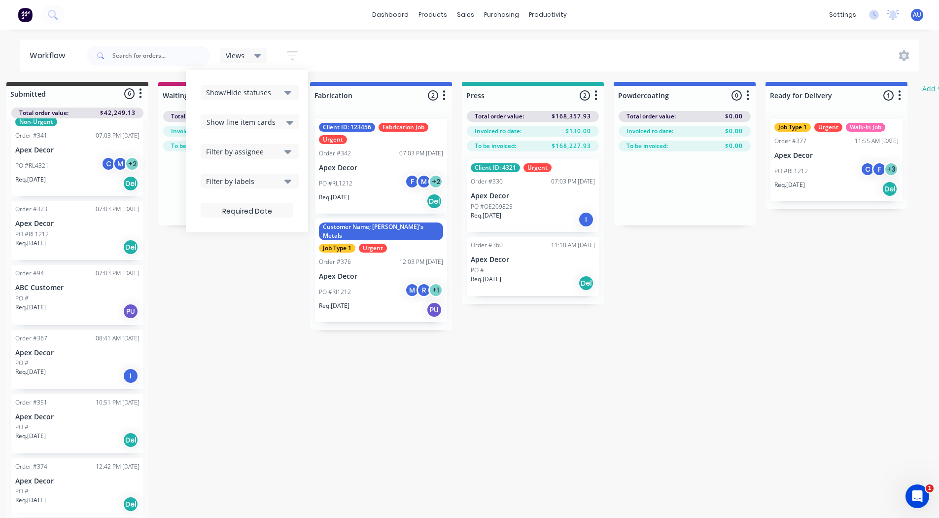
click at [248, 179] on div "Filter by labels" at bounding box center [243, 181] width 74 height 10
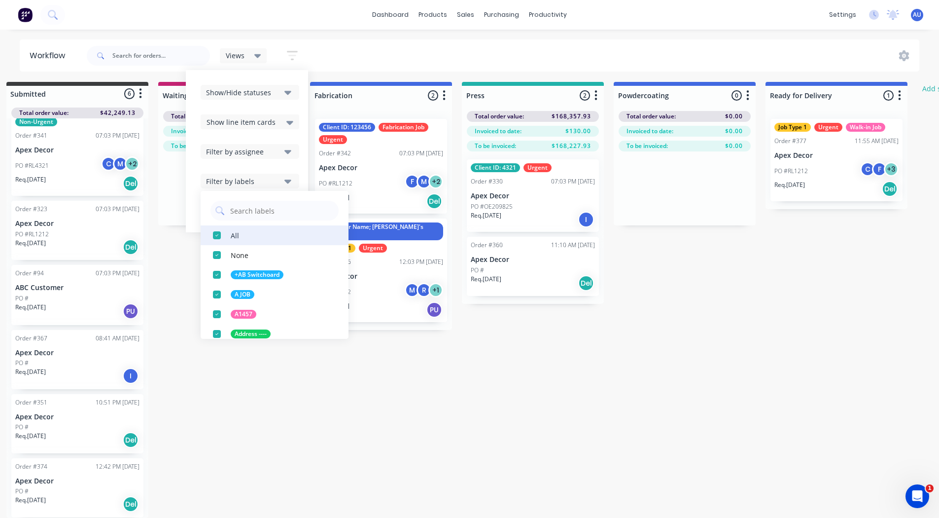
click at [218, 235] on div "button" at bounding box center [217, 235] width 20 height 20
click at [246, 210] on input "text" at bounding box center [281, 211] width 105 height 20
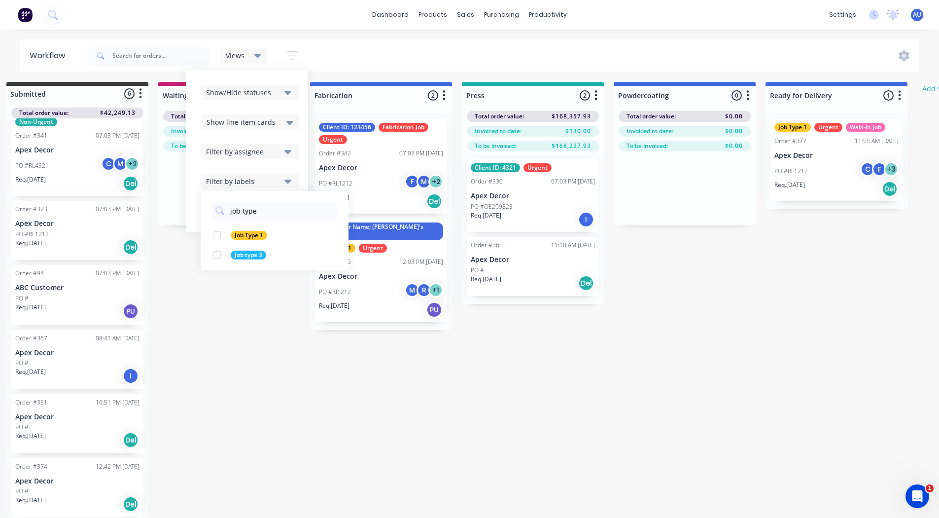
type input "Job Type 1"
click at [216, 234] on div "button" at bounding box center [217, 235] width 20 height 20
click at [234, 289] on div "Submitted 6 Status colour #3A3C3E hex #3A3C3E Save Cancel Summaries Total order…" at bounding box center [585, 300] width 1215 height 436
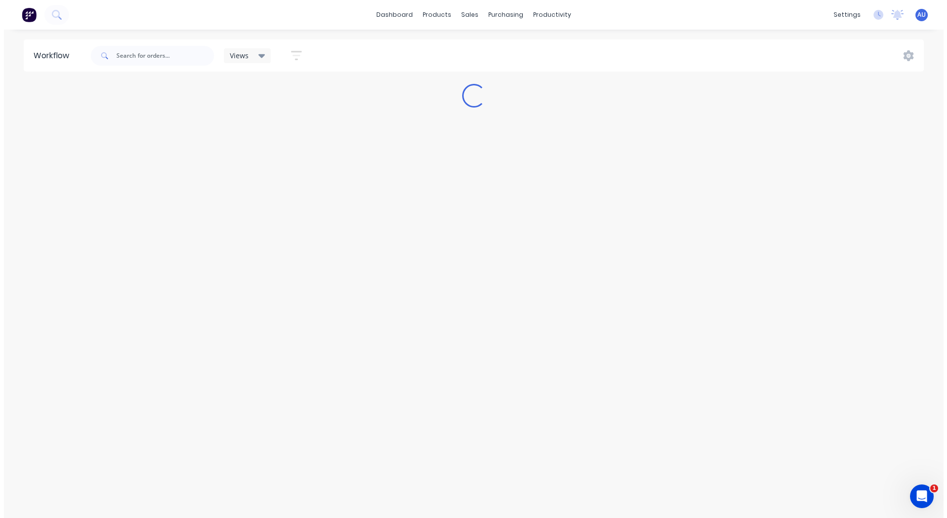
scroll to position [0, 0]
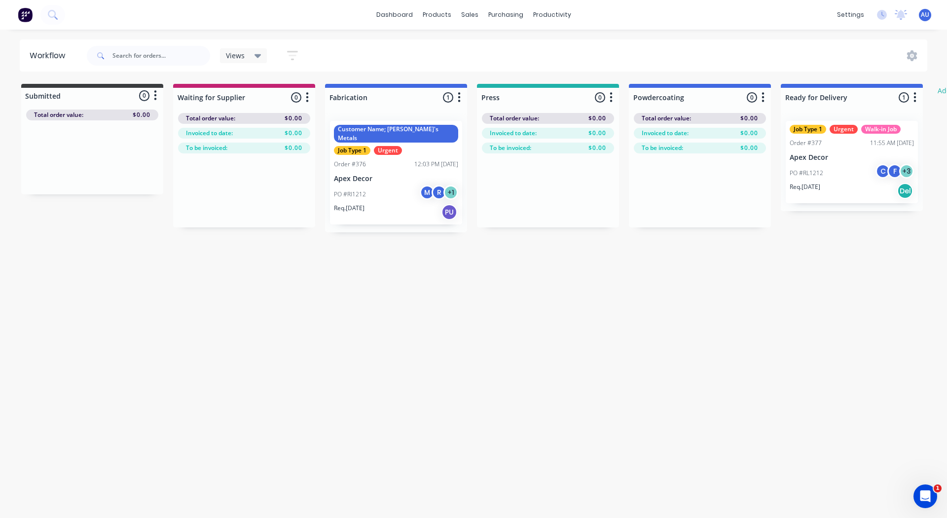
click at [240, 51] on span "Views" at bounding box center [235, 55] width 19 height 10
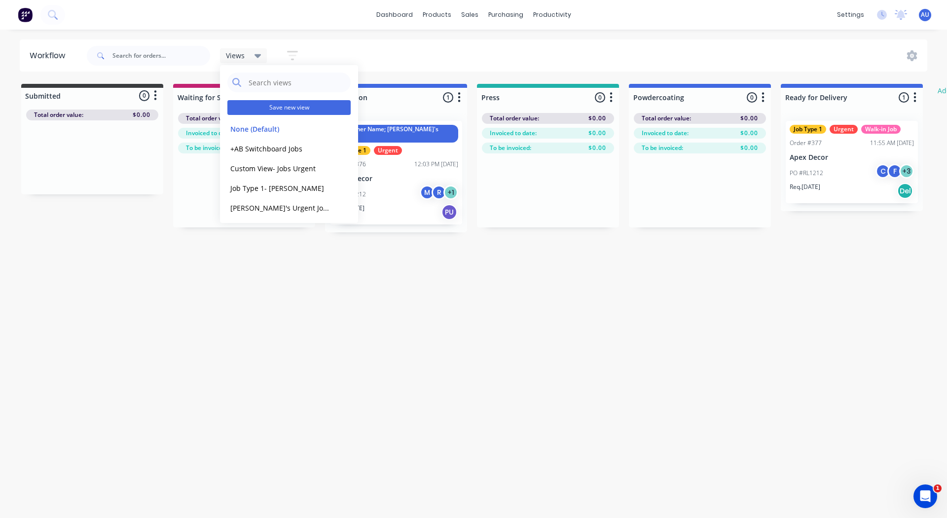
click at [259, 107] on button "Save new view" at bounding box center [288, 107] width 123 height 15
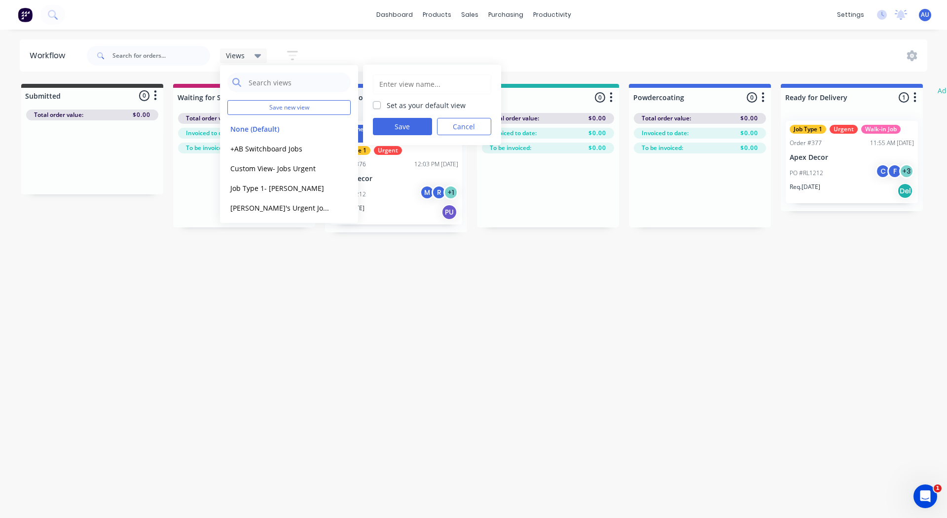
click at [394, 78] on input "text" at bounding box center [431, 84] width 107 height 19
type input "Job Type 1 Custom View"
click at [390, 123] on button "Save" at bounding box center [402, 126] width 59 height 17
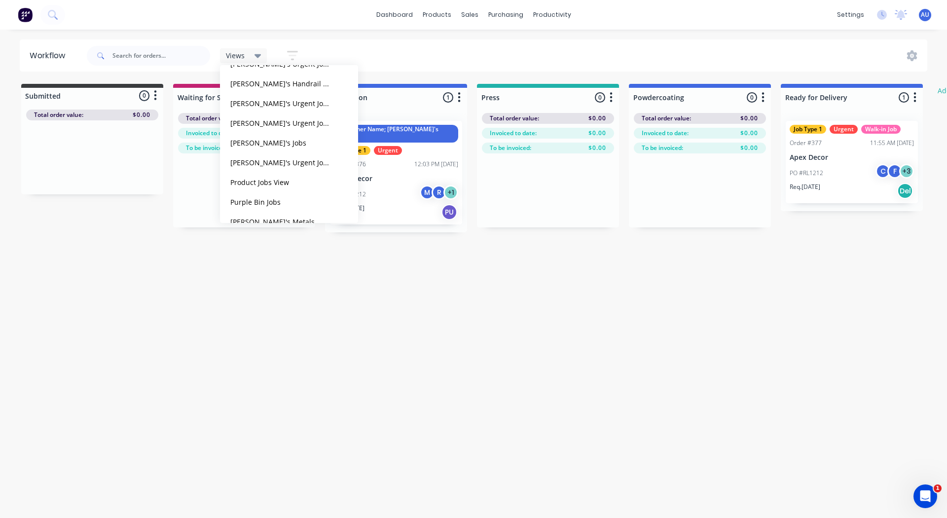
scroll to position [239, 0]
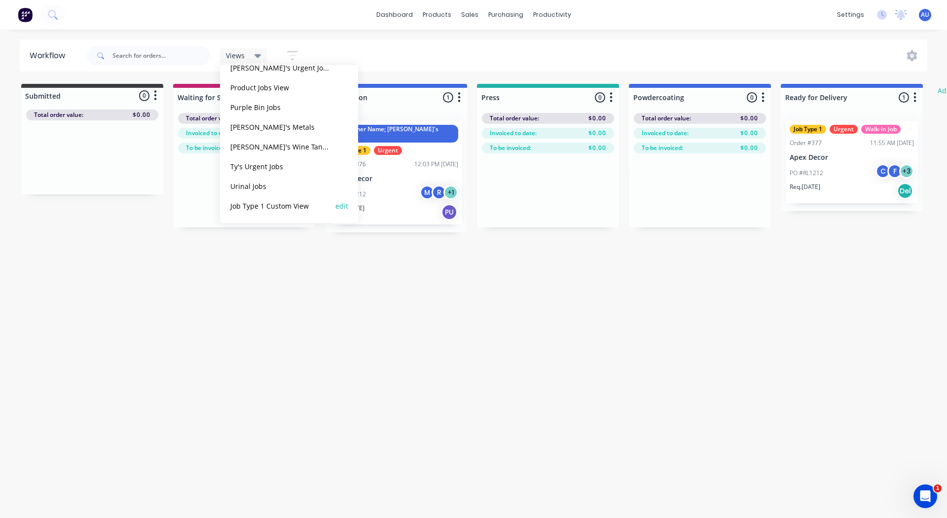
click at [266, 205] on button "Job Type 1 Custom View" at bounding box center [279, 205] width 105 height 11
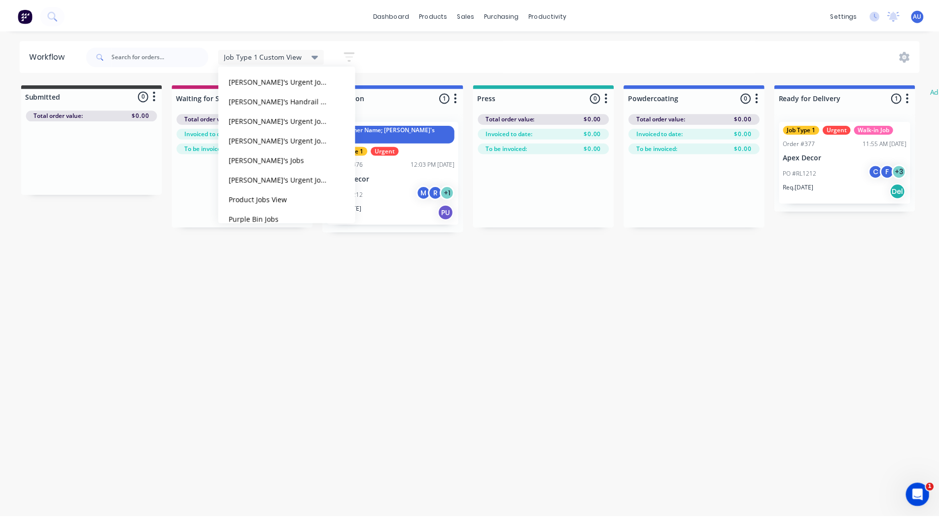
scroll to position [0, 0]
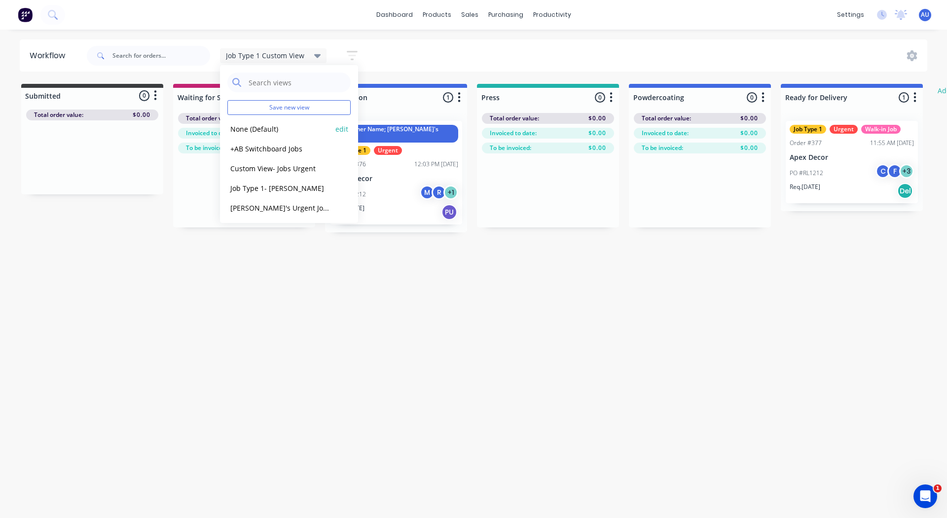
click at [248, 128] on button "None (Default)" at bounding box center [279, 128] width 105 height 11
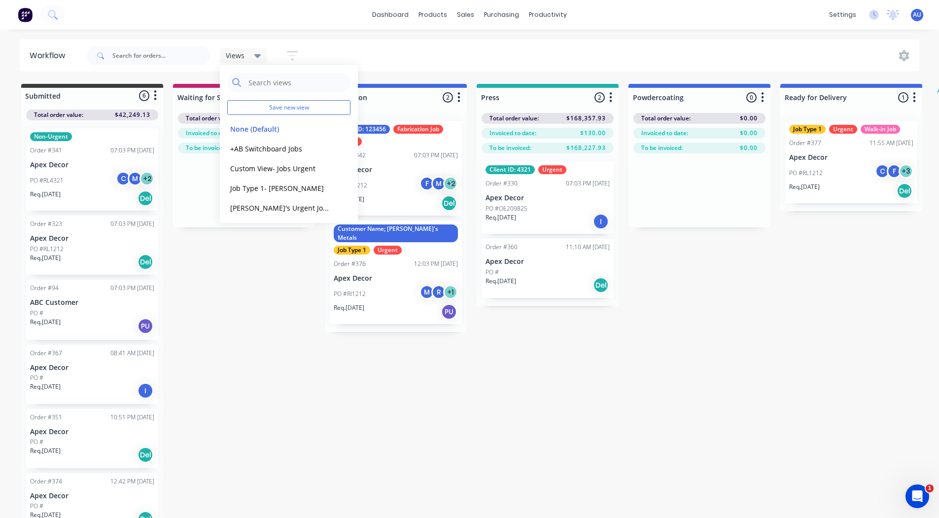
click at [252, 305] on div "Submitted 6 Status colour #3A3C3E hex #3A3C3E Save Cancel Summaries Total order…" at bounding box center [600, 302] width 1215 height 436
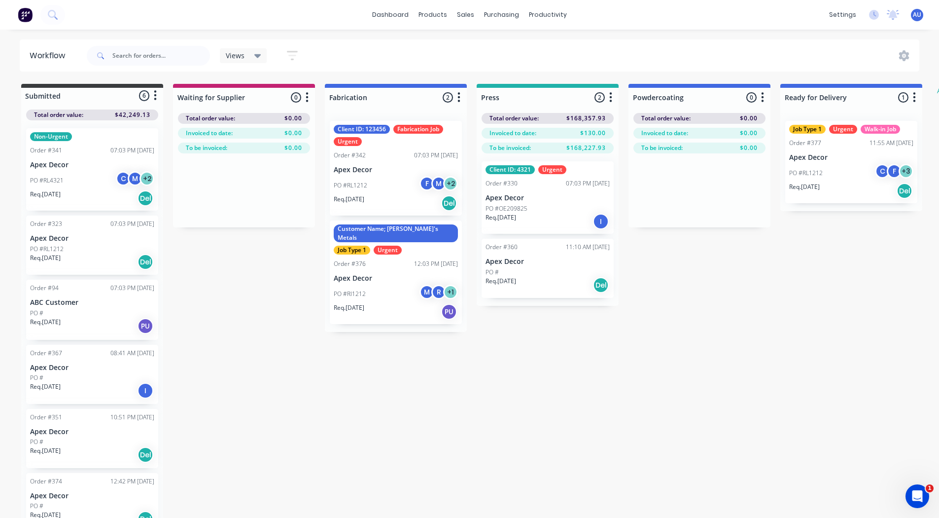
click at [290, 58] on icon "button" at bounding box center [292, 55] width 11 height 12
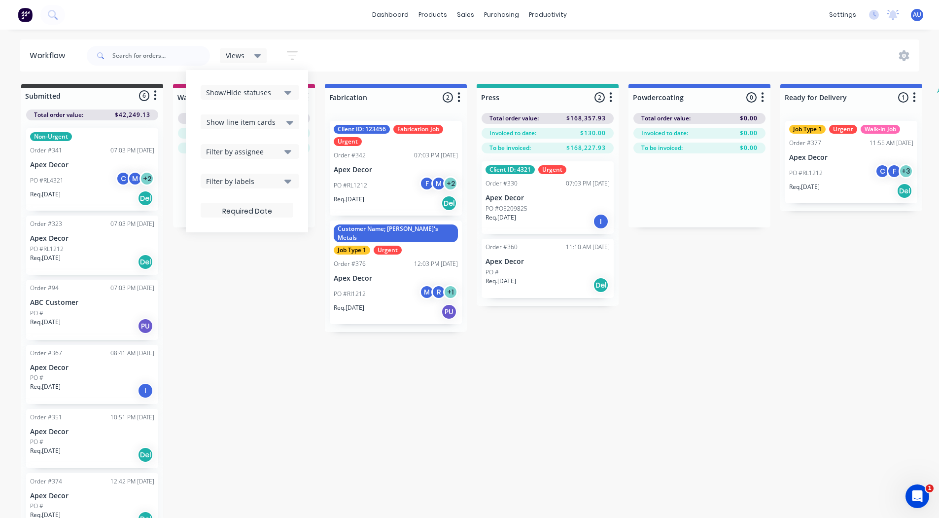
click at [237, 154] on div "Filter by assignee" at bounding box center [243, 151] width 74 height 10
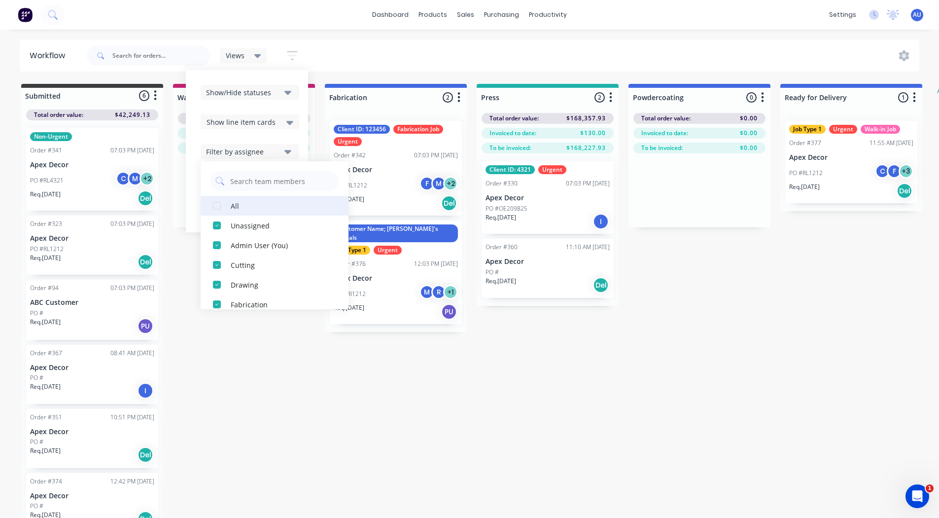
click at [215, 207] on div "button" at bounding box center [217, 206] width 20 height 20
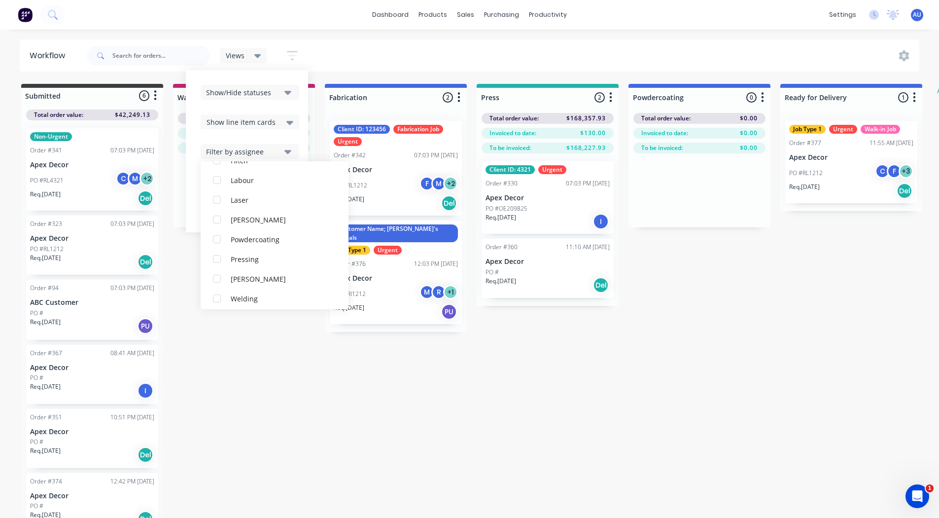
scroll to position [168, 0]
click at [217, 214] on div "button" at bounding box center [217, 216] width 20 height 20
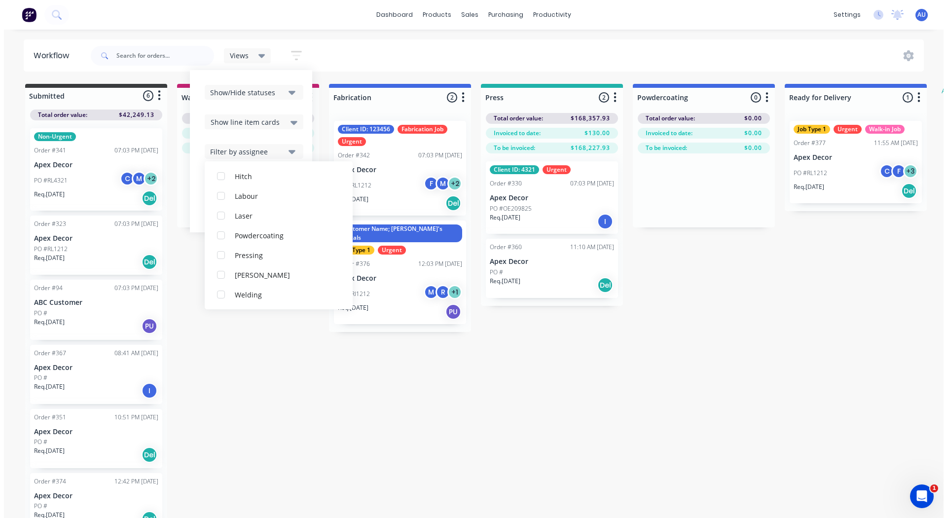
scroll to position [30, 0]
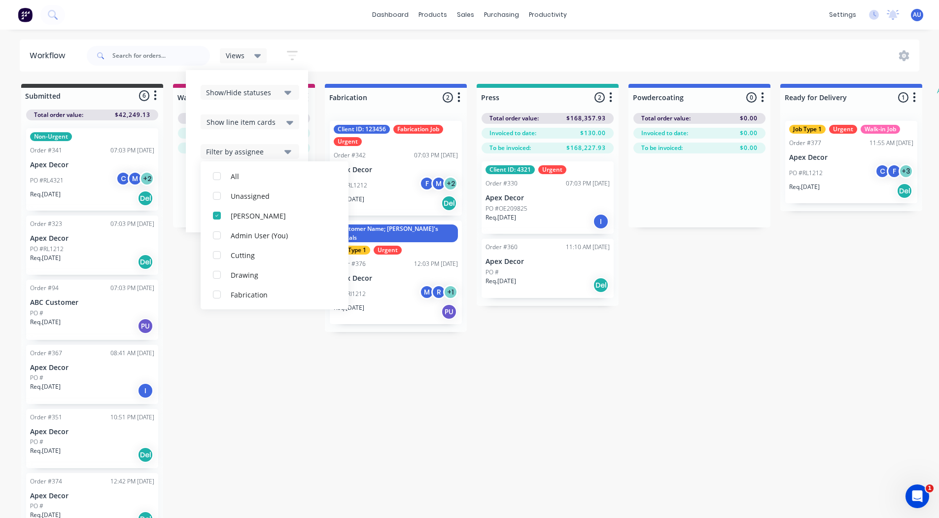
click at [246, 354] on div "Submitted 6 Status colour #3A3C3E hex #3A3C3E Save Cancel Summaries Total order…" at bounding box center [600, 302] width 1215 height 436
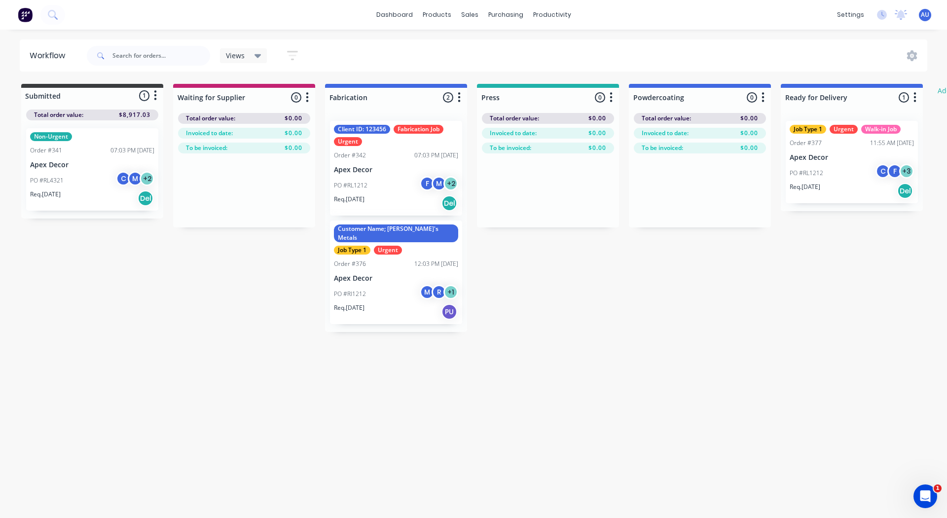
click at [247, 52] on div "Views" at bounding box center [243, 55] width 35 height 9
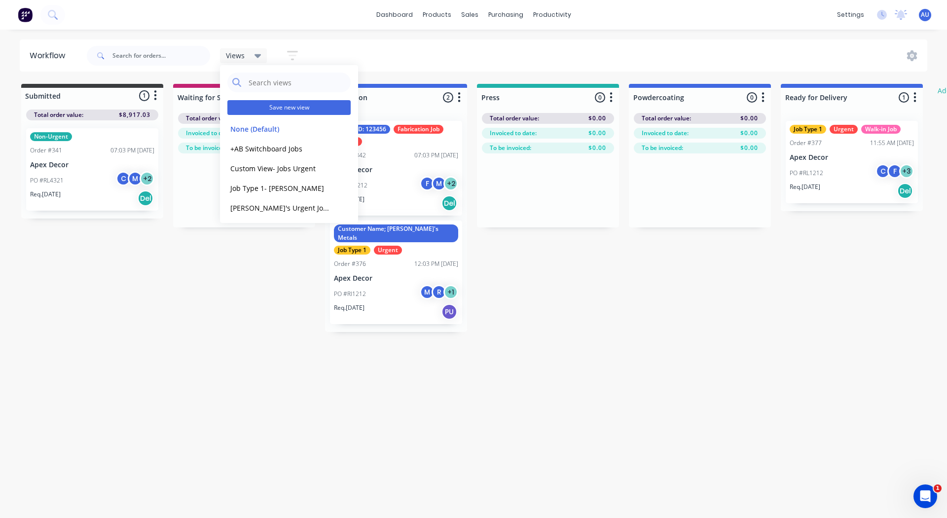
click at [266, 109] on button "Save new view" at bounding box center [288, 107] width 123 height 15
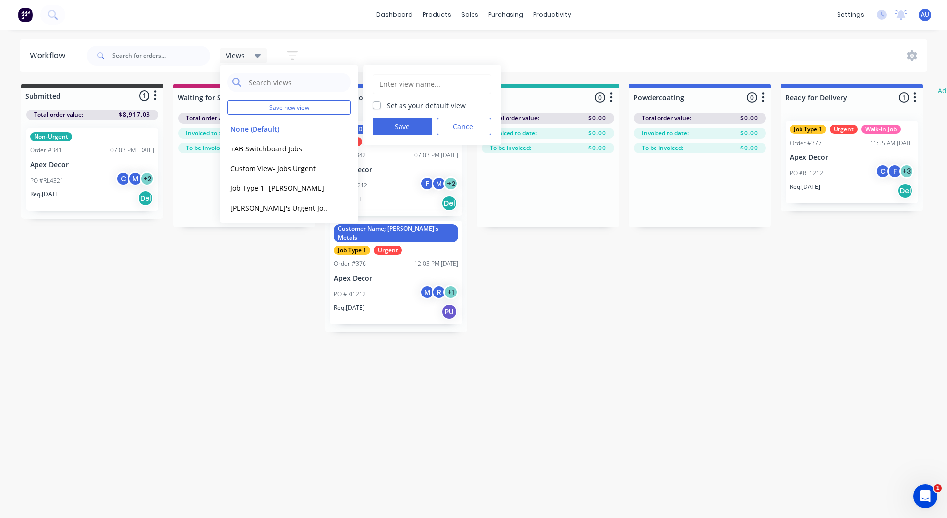
click at [403, 85] on input "text" at bounding box center [431, 84] width 107 height 19
type input "Andrew's Jobs"
click at [388, 125] on button "Save" at bounding box center [402, 126] width 59 height 17
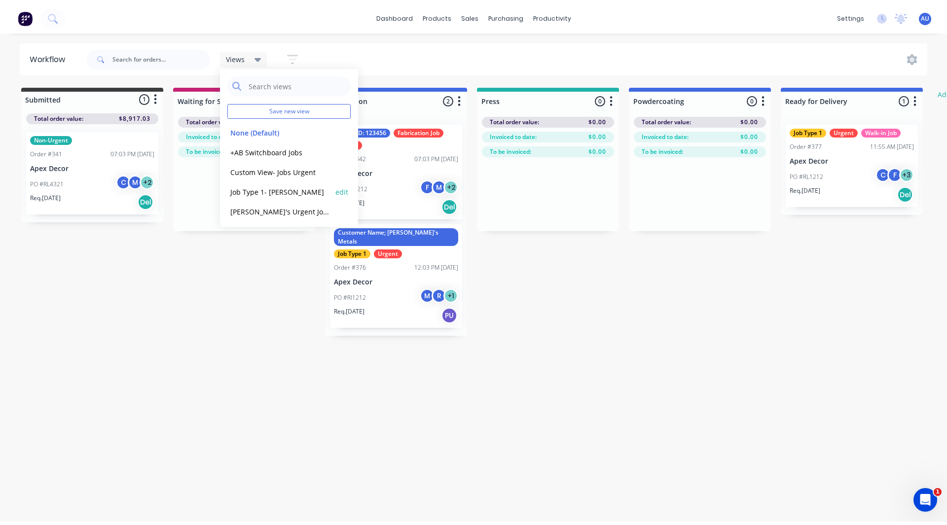
scroll to position [258, 0]
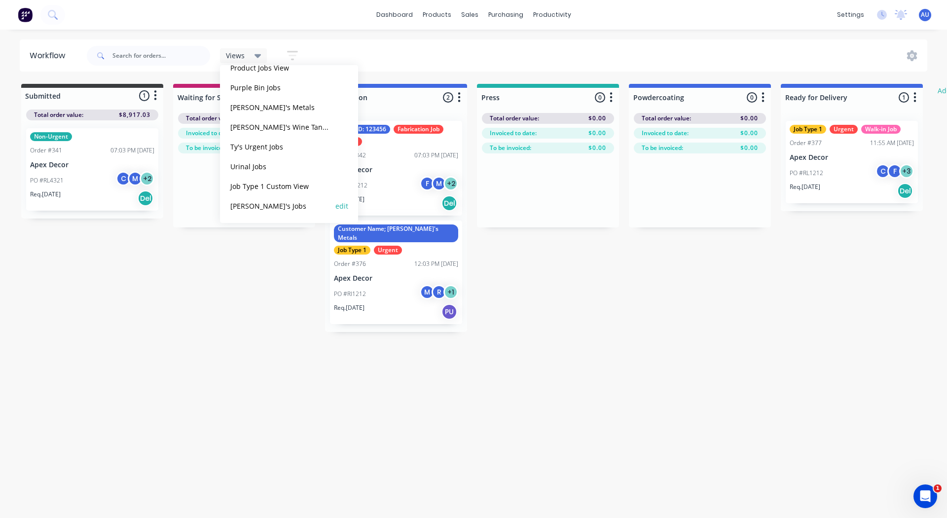
click at [258, 206] on button "Andrew's Jobs" at bounding box center [279, 205] width 105 height 11
click at [256, 266] on div "Submitted 1 Status colour #3A3C3E hex #3A3C3E Save Cancel Summaries Total order…" at bounding box center [600, 208] width 1215 height 248
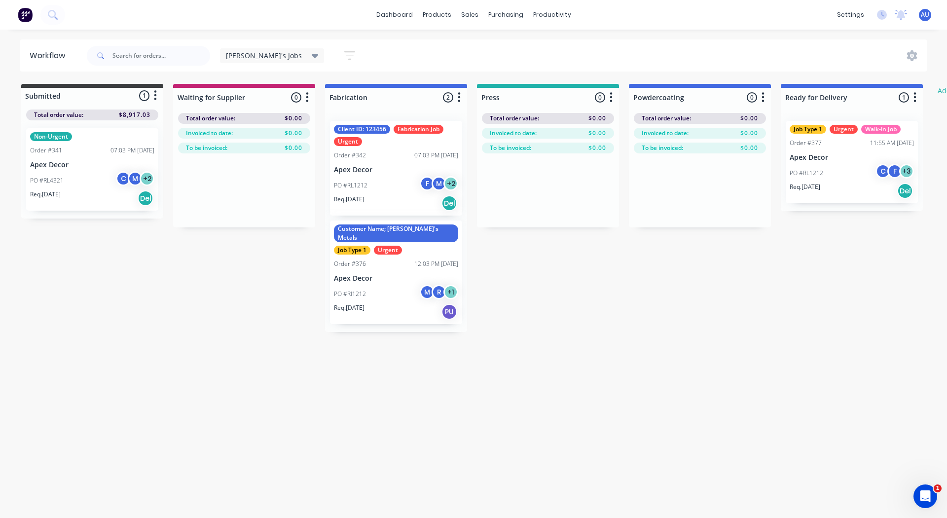
click at [344, 58] on icon "button" at bounding box center [349, 55] width 11 height 12
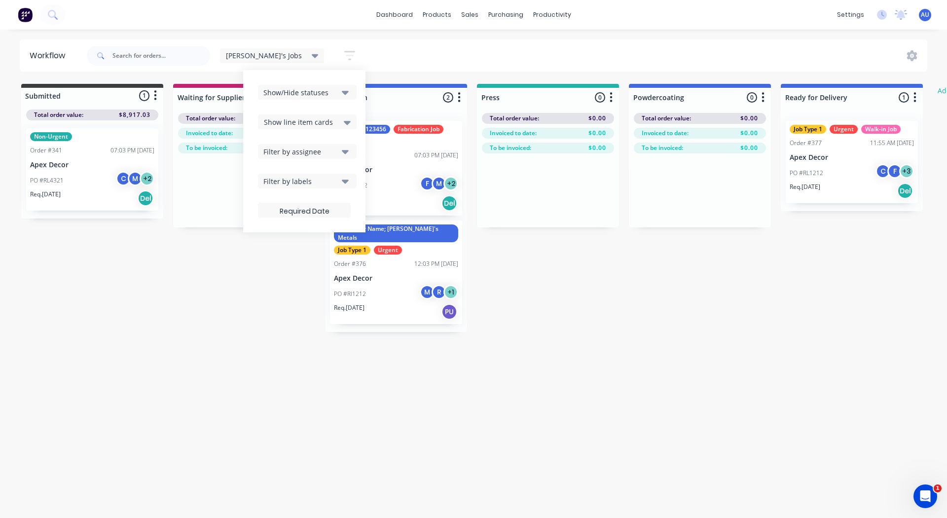
click at [265, 181] on div "Filter by labels" at bounding box center [300, 181] width 74 height 10
click at [264, 235] on div "button" at bounding box center [274, 235] width 20 height 20
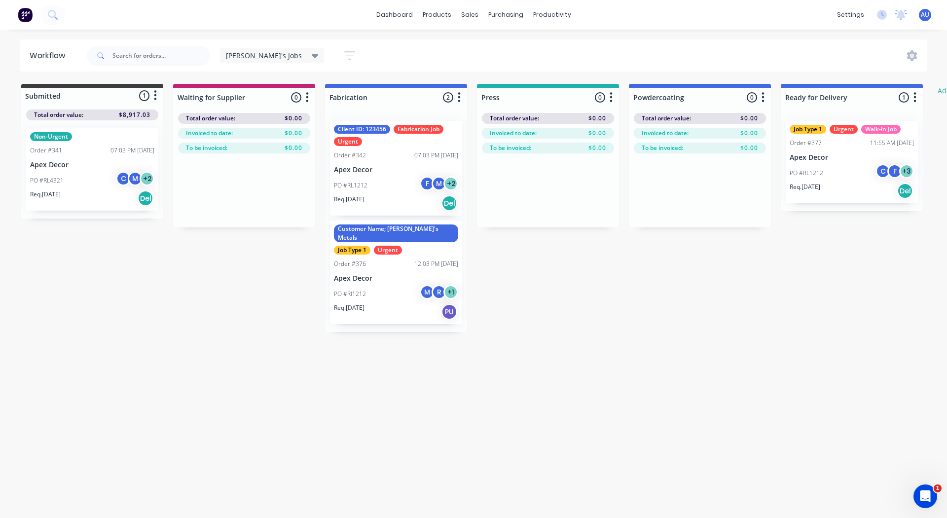
click at [501, 352] on div "Workflow Andrew's Jobs Save new view None (Default) edit +AB Switchboard Jobs e…" at bounding box center [473, 268] width 947 height 459
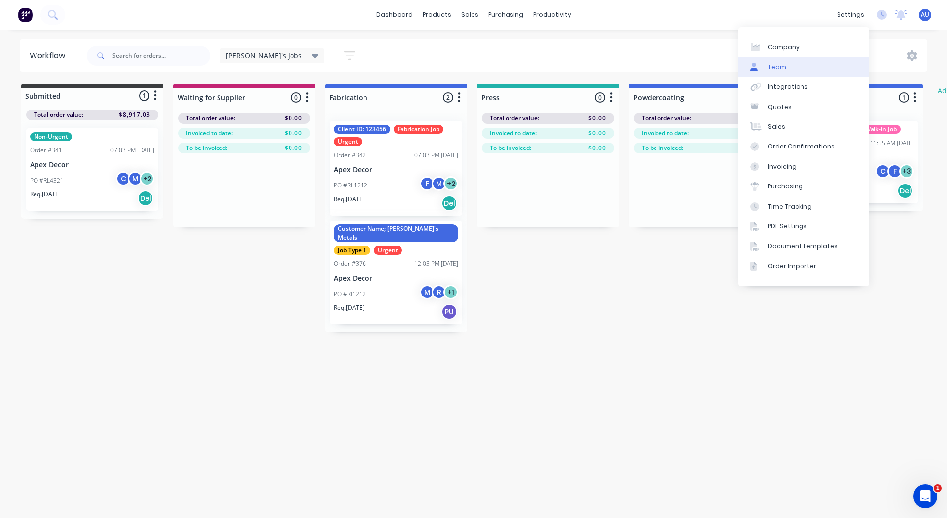
click at [791, 64] on link "Team" at bounding box center [803, 67] width 131 height 20
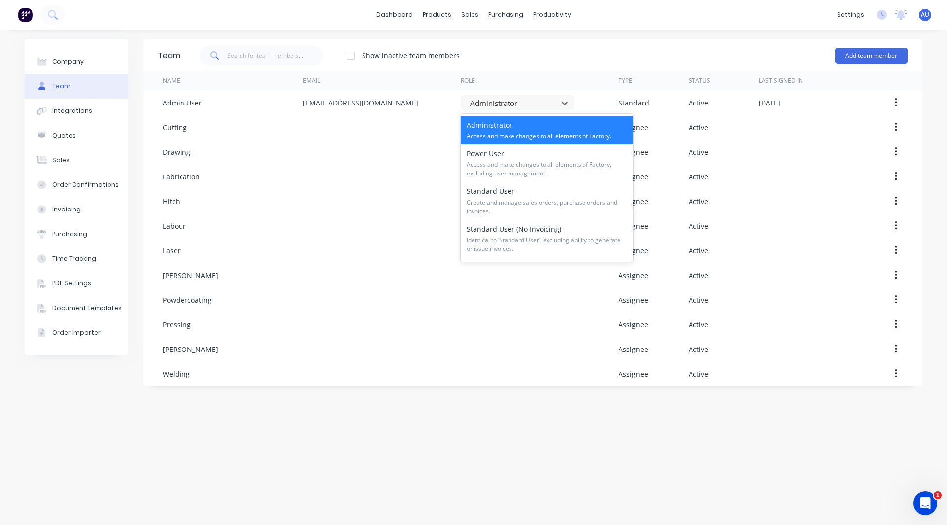
drag, startPoint x: 505, startPoint y: 101, endPoint x: 553, endPoint y: 59, distance: 63.5
click at [553, 59] on div "Show inactive team members Add team member" at bounding box center [543, 56] width 727 height 30
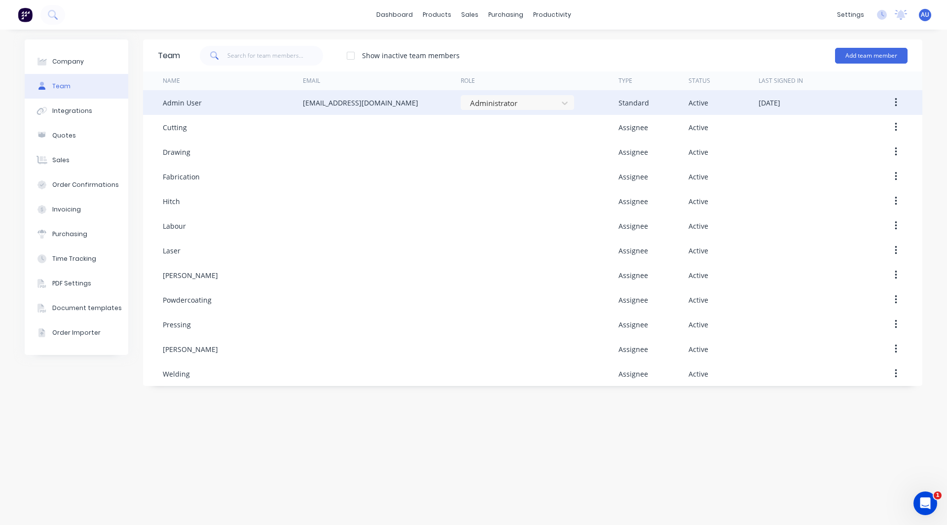
click at [508, 94] on div "Administrator" at bounding box center [539, 102] width 158 height 25
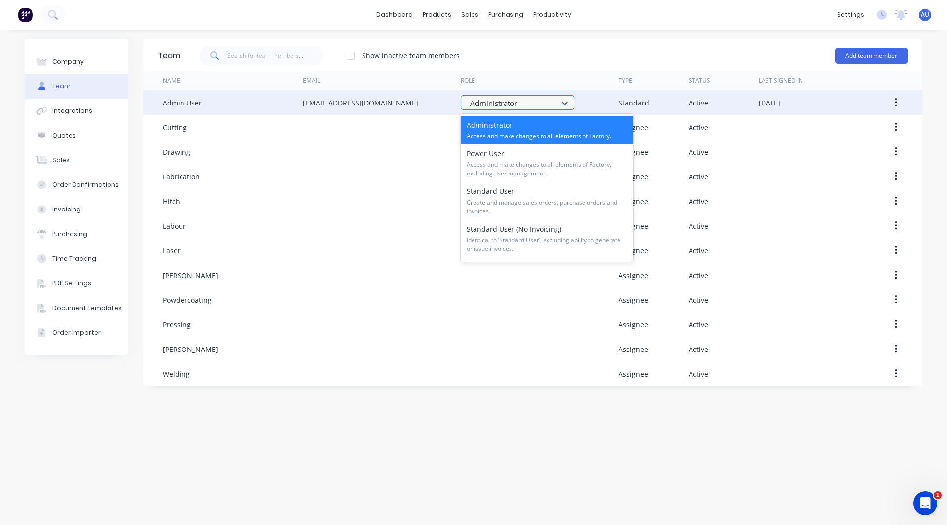
click at [499, 104] on div at bounding box center [511, 103] width 84 height 12
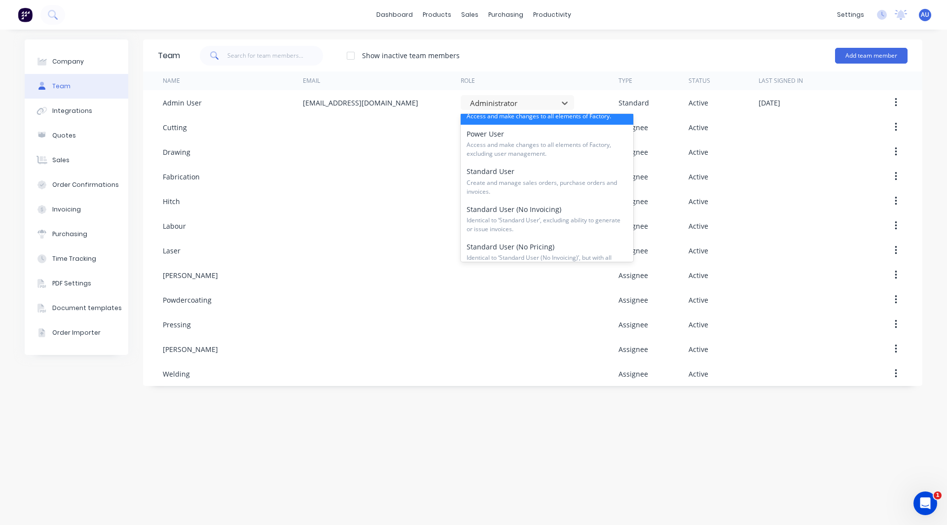
scroll to position [19, 0]
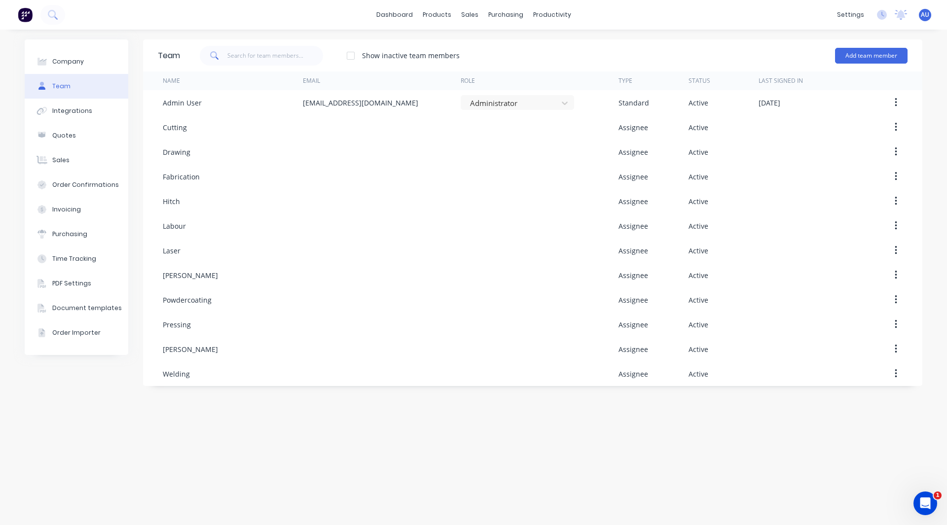
click at [437, 422] on div "Team Show inactive team members Add team member Name Email Role Type Status Las…" at bounding box center [532, 277] width 779 height 476
click at [571, 43] on div "Workflow" at bounding box center [569, 47] width 30 height 9
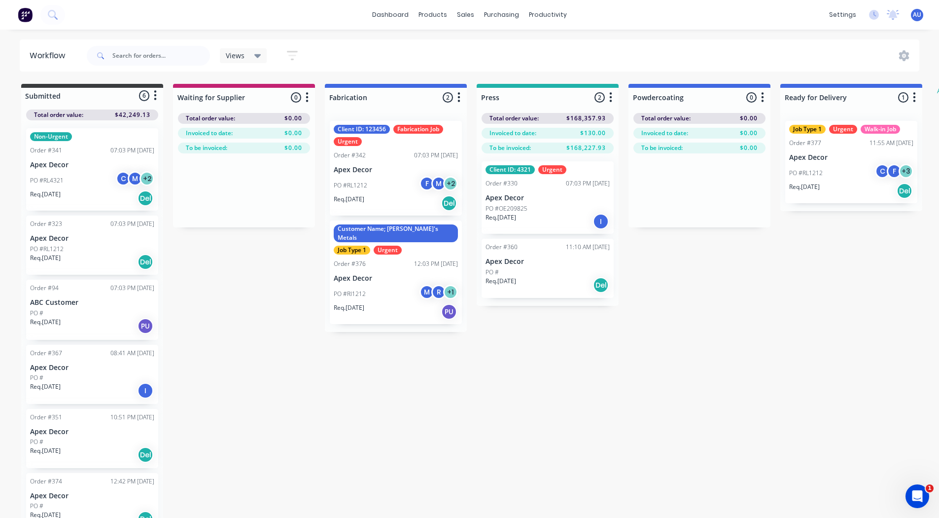
click at [404, 184] on div "PO #RL1212 F M + 2" at bounding box center [396, 185] width 124 height 19
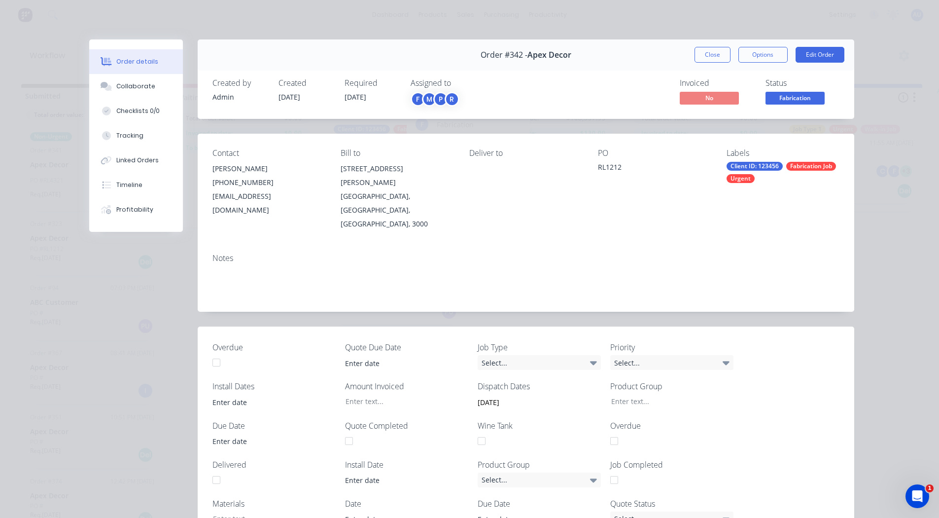
click at [433, 103] on div "P" at bounding box center [440, 99] width 15 height 15
drag, startPoint x: 625, startPoint y: 189, endPoint x: 589, endPoint y: 184, distance: 36.4
click at [589, 184] on div "Contact Jason (03) 9876 5432 omar@factory.app Bill to 789 Collins Street Melbou…" at bounding box center [526, 190] width 657 height 112
click at [436, 103] on div "P" at bounding box center [440, 99] width 15 height 15
click at [711, 53] on button "Close" at bounding box center [713, 55] width 36 height 16
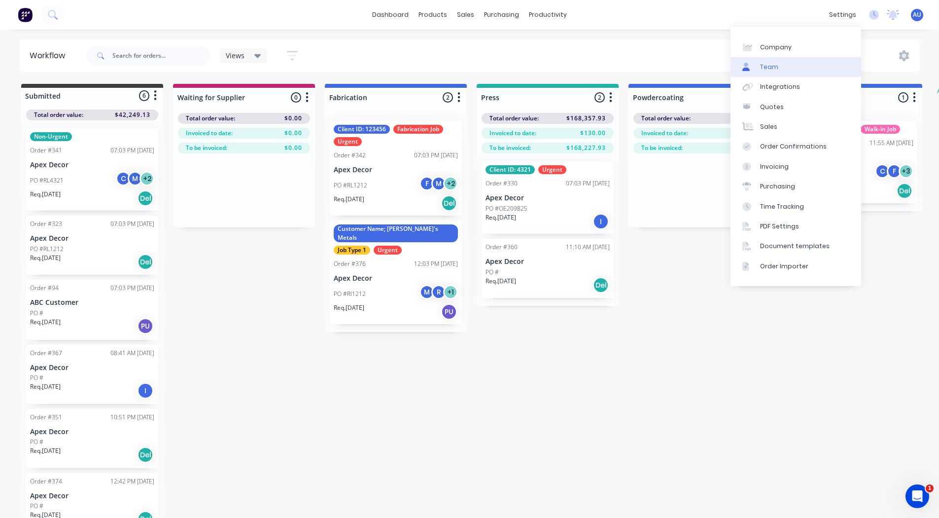
click at [776, 68] on div "Team" at bounding box center [769, 67] width 18 height 9
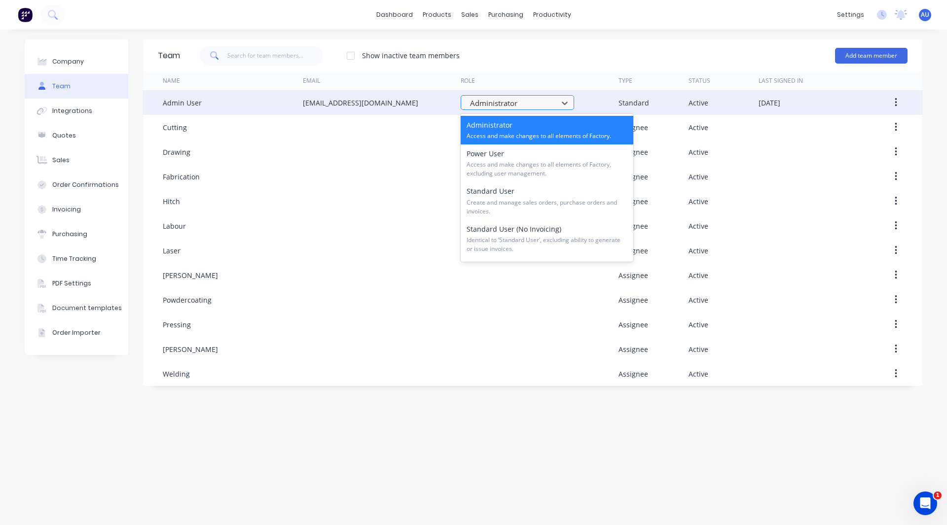
click at [503, 105] on div at bounding box center [511, 103] width 84 height 12
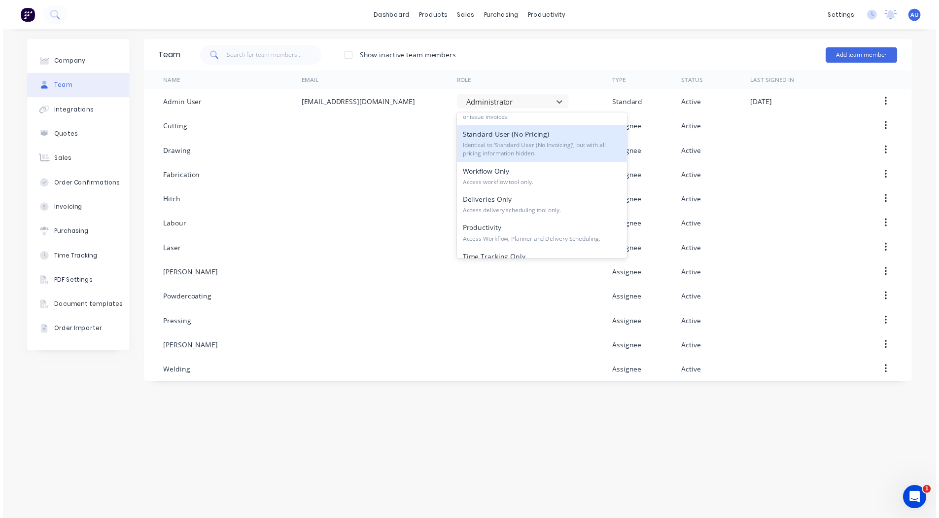
scroll to position [130, 0]
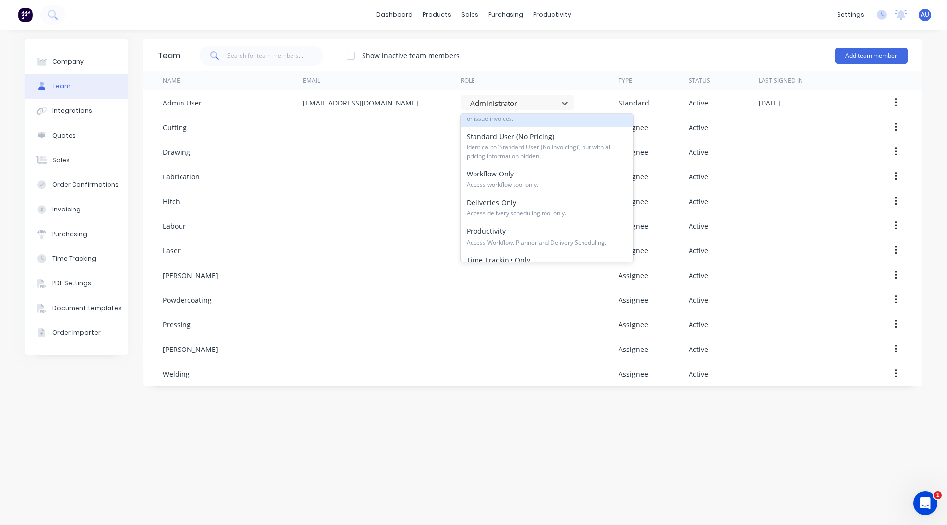
click at [508, 50] on div "Show inactive team members Add team member" at bounding box center [543, 56] width 727 height 30
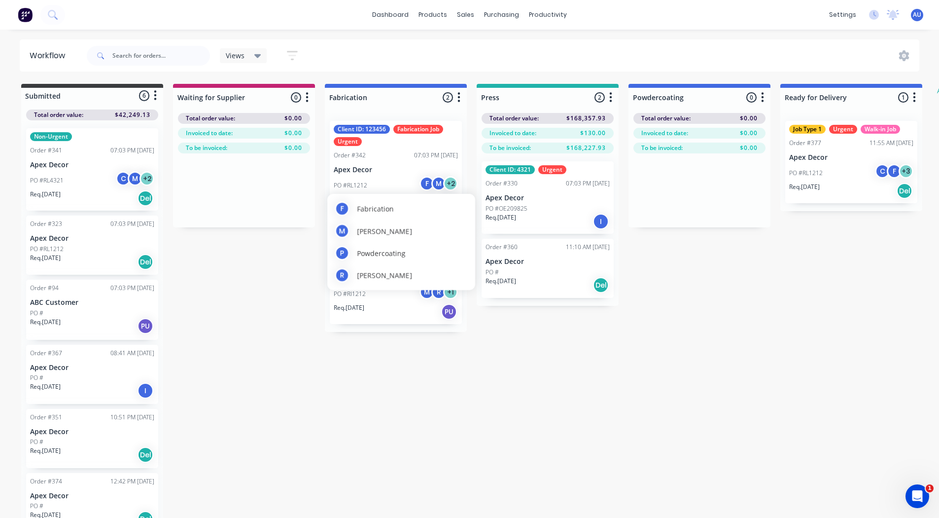
click at [426, 189] on div "F" at bounding box center [427, 183] width 15 height 15
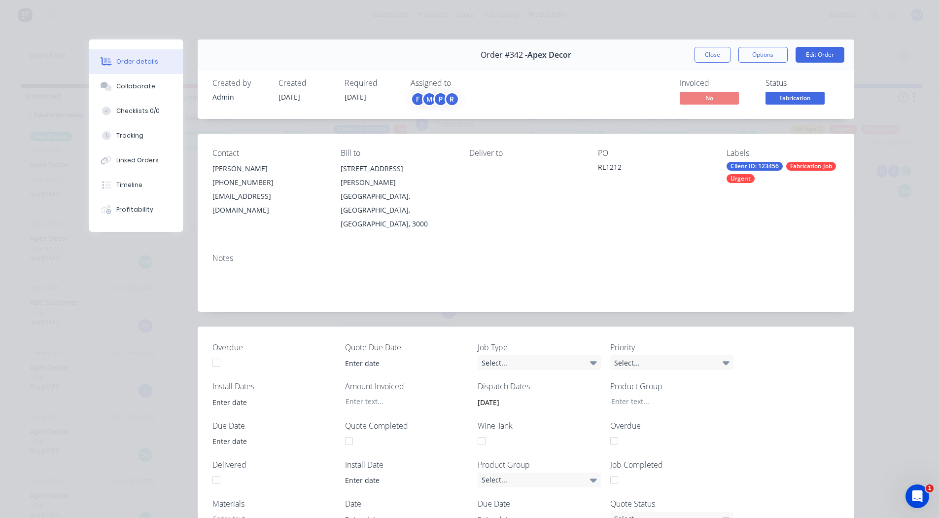
click at [440, 98] on div "P" at bounding box center [440, 99] width 15 height 15
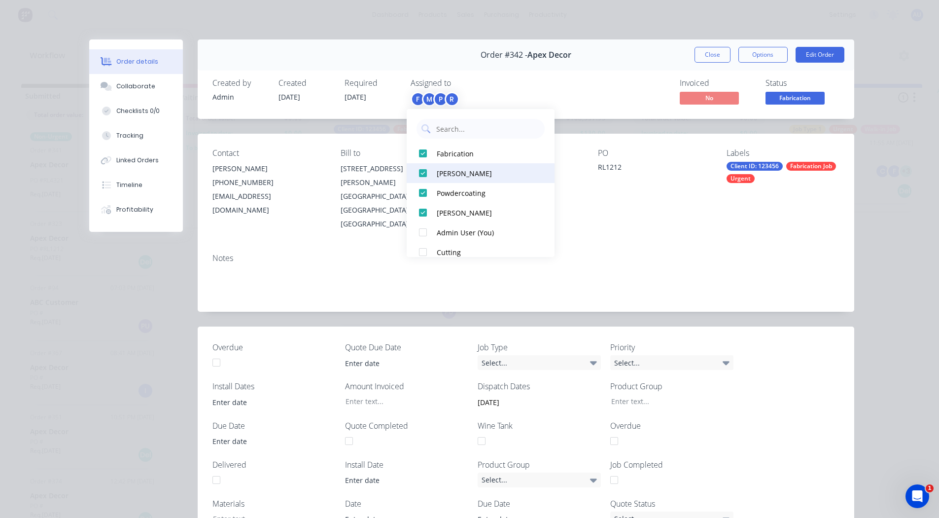
click at [422, 173] on div at bounding box center [423, 173] width 20 height 20
click at [632, 253] on div "Notes" at bounding box center [525, 257] width 627 height 9
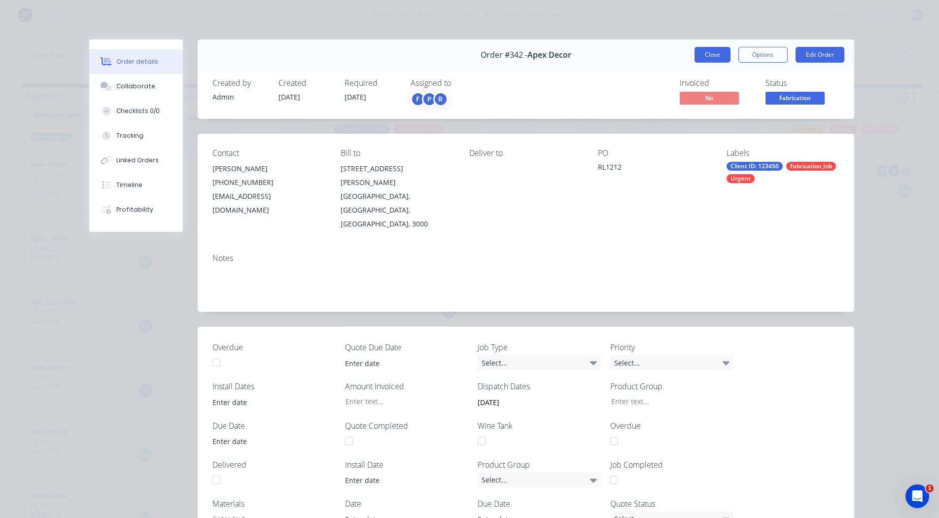
click at [700, 47] on button "Close" at bounding box center [713, 55] width 36 height 16
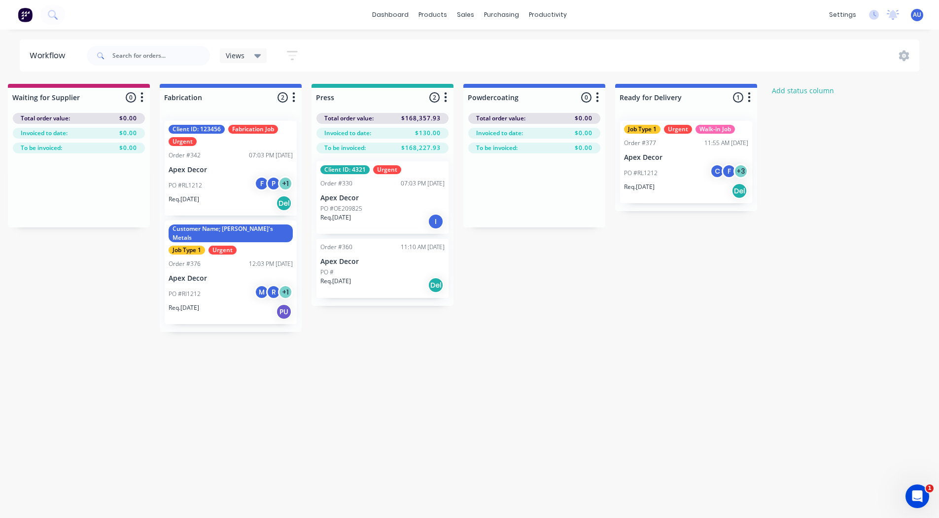
scroll to position [0, 167]
click at [795, 89] on button "Add status column" at bounding box center [802, 90] width 72 height 13
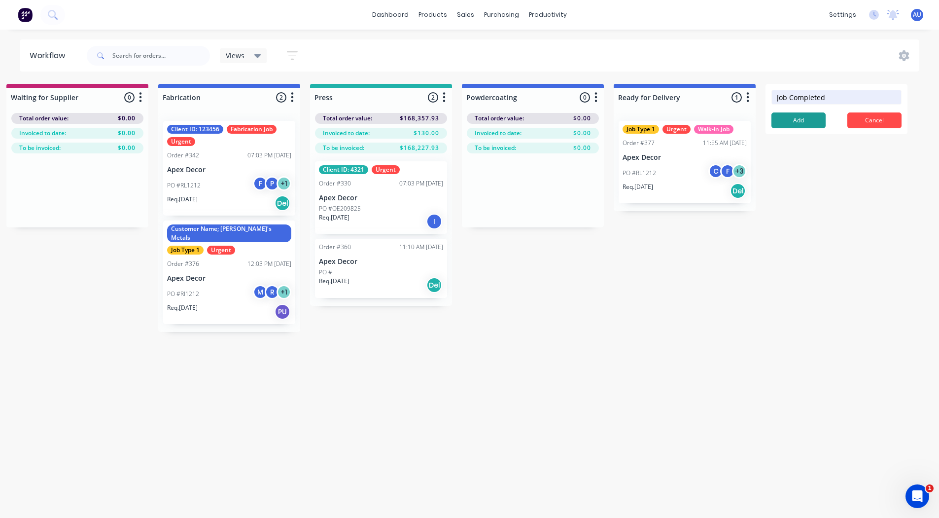
type input "Job Completed"
click at [799, 120] on button "Add" at bounding box center [799, 120] width 54 height 16
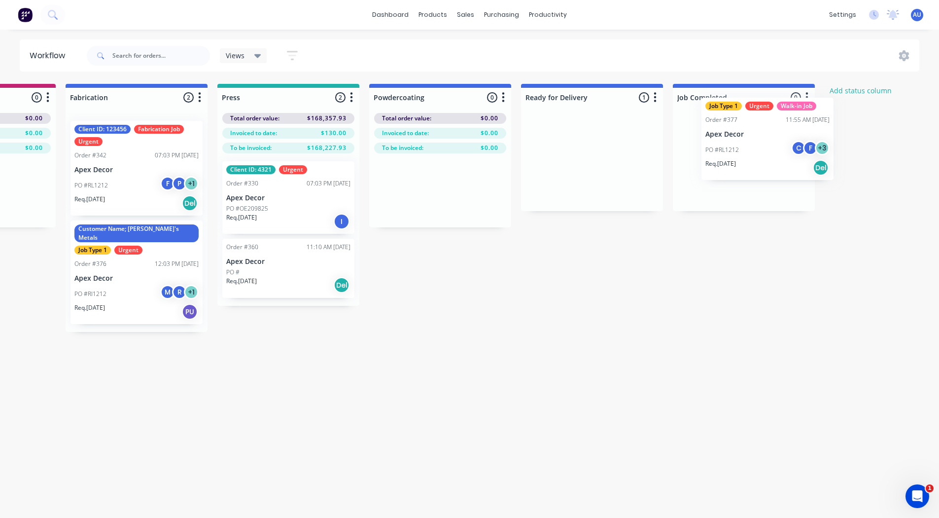
drag, startPoint x: 686, startPoint y: 164, endPoint x: 766, endPoint y: 138, distance: 84.0
click at [766, 138] on div "Submitted 6 Status colour #3A3C3E hex #3A3C3E Save Cancel Summaries Total order…" at bounding box center [412, 302] width 1358 height 436
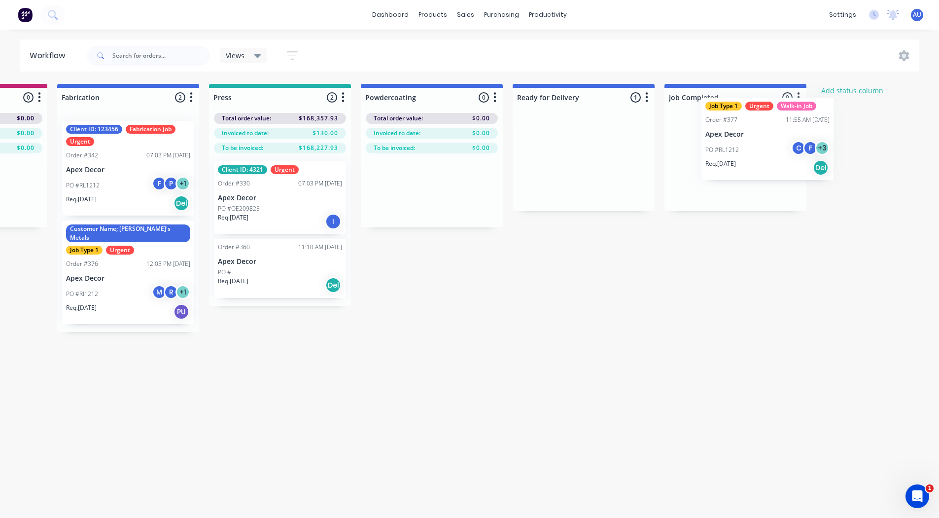
click at [765, 138] on div at bounding box center [736, 162] width 142 height 98
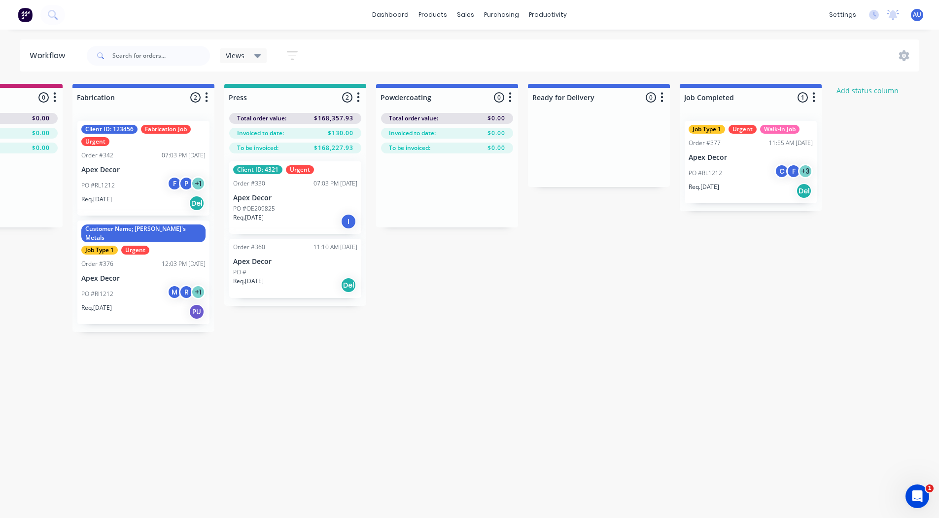
scroll to position [0, 252]
click at [787, 237] on div "Mark as Delivered" at bounding box center [792, 239] width 99 height 20
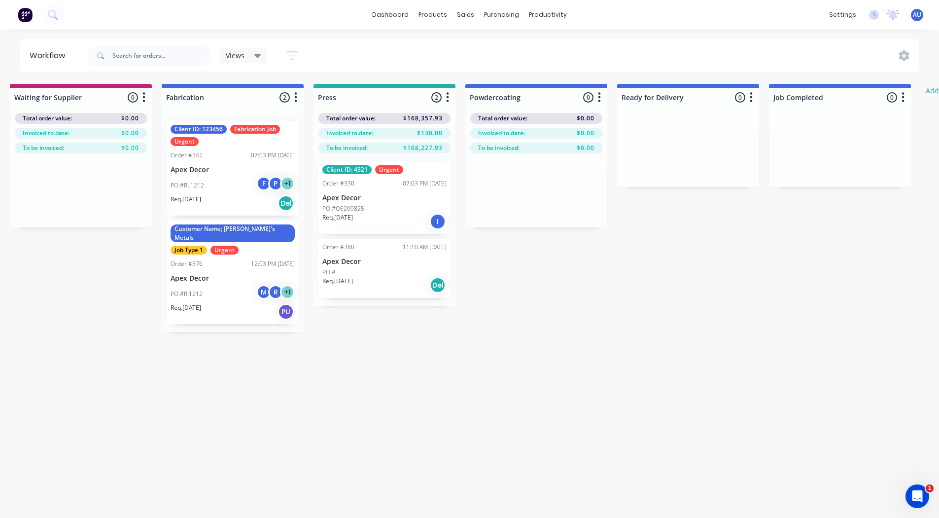
scroll to position [0, 164]
drag, startPoint x: 833, startPoint y: 136, endPoint x: 583, endPoint y: 246, distance: 272.6
click at [583, 246] on div "Submitted 6 Status colour #3A3C3E hex #3A3C3E Save Cancel Summaries Total order…" at bounding box center [507, 302] width 1358 height 436
click at [856, 257] on div "Submitted 6 Status colour #3A3C3E hex #3A3C3E Save Cancel Summaries Total order…" at bounding box center [507, 302] width 1358 height 436
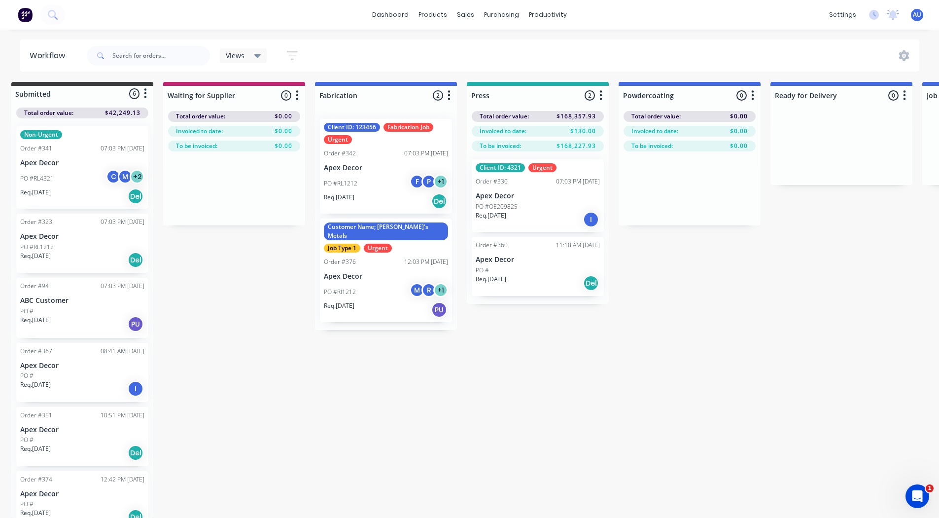
scroll to position [0, 10]
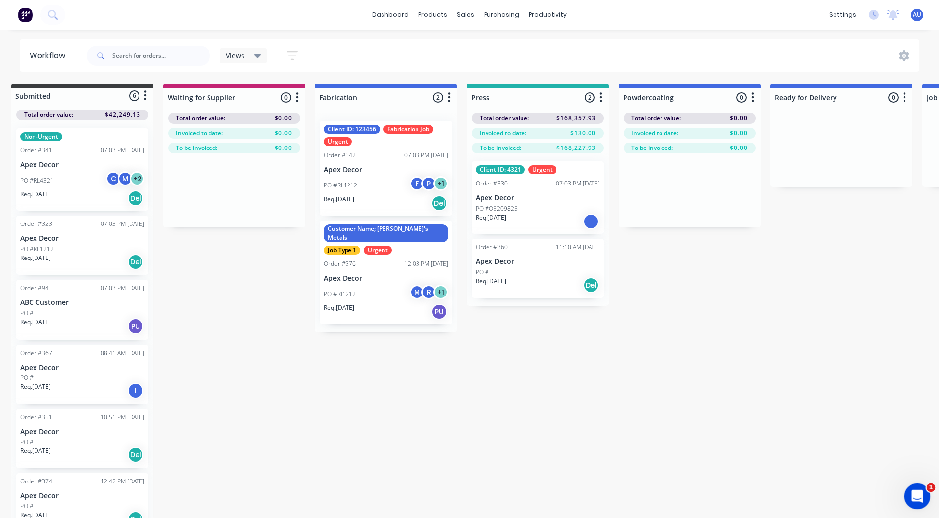
click at [913, 492] on icon "Open Intercom Messenger" at bounding box center [916, 495] width 16 height 16
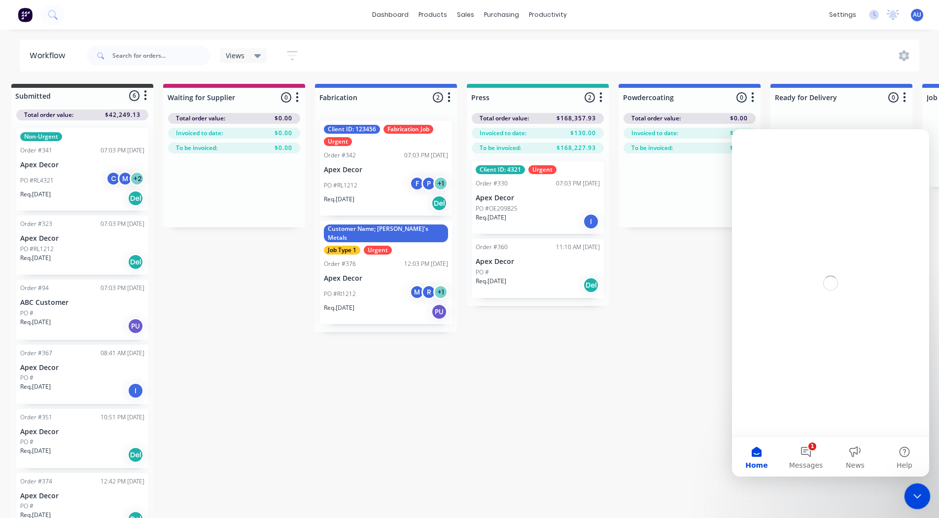
scroll to position [0, 0]
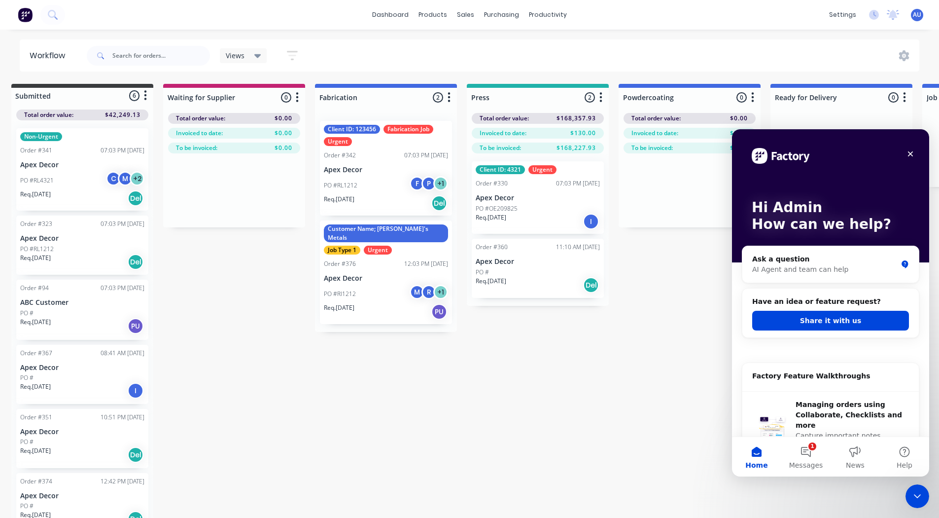
click at [822, 318] on button "Share it with us" at bounding box center [830, 321] width 157 height 20
click at [821, 319] on button "Share it with us" at bounding box center [830, 321] width 157 height 20
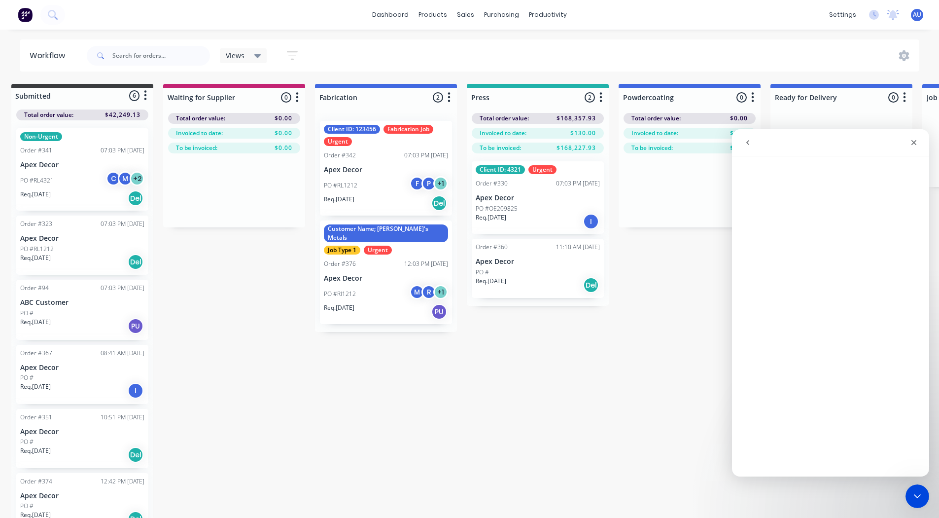
scroll to position [21, 0]
click at [914, 142] on icon "Close" at bounding box center [914, 142] width 5 height 5
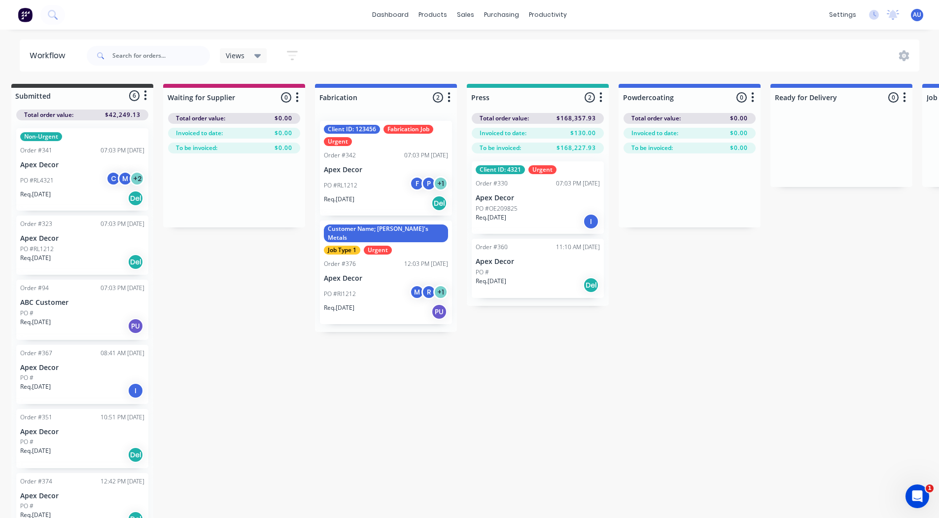
scroll to position [0, 0]
drag, startPoint x: 908, startPoint y: 493, endPoint x: 917, endPoint y: 495, distance: 9.6
click at [917, 495] on icon "Open Intercom Messenger" at bounding box center [916, 495] width 7 height 8
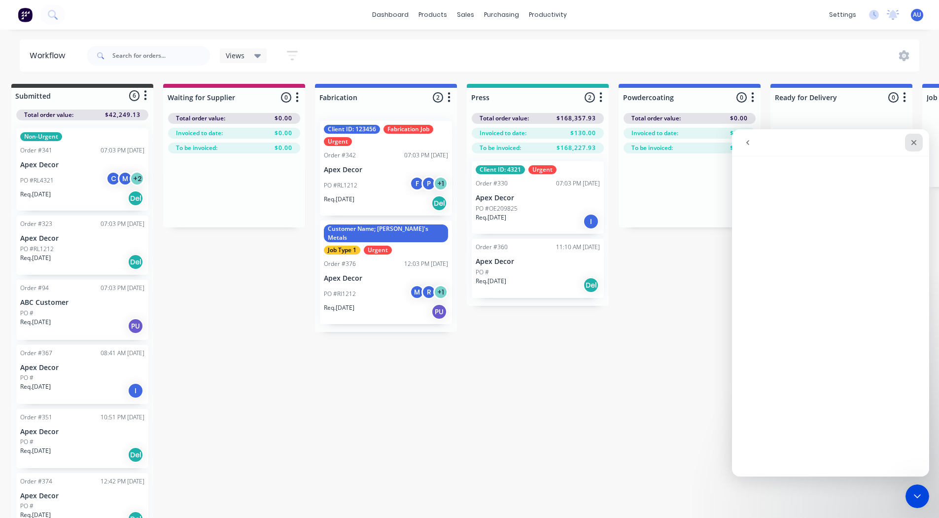
click at [911, 148] on div "Close" at bounding box center [914, 143] width 18 height 18
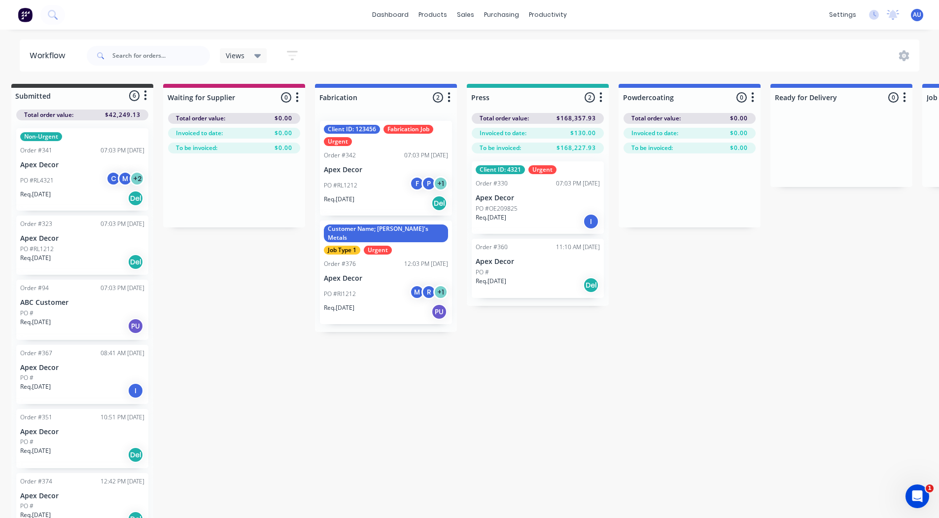
drag, startPoint x: 713, startPoint y: 306, endPoint x: 675, endPoint y: 325, distance: 42.8
click at [675, 325] on div "Submitted 6 Status colour #3A3C3E hex #3A3C3E Save Cancel Summaries Total order…" at bounding box center [662, 302] width 1358 height 436
click at [598, 348] on div "Submitted 6 Status colour #3A3C3E hex #3A3C3E Save Cancel Summaries Total order…" at bounding box center [662, 302] width 1358 height 436
click at [247, 55] on div "Views" at bounding box center [243, 55] width 35 height 9
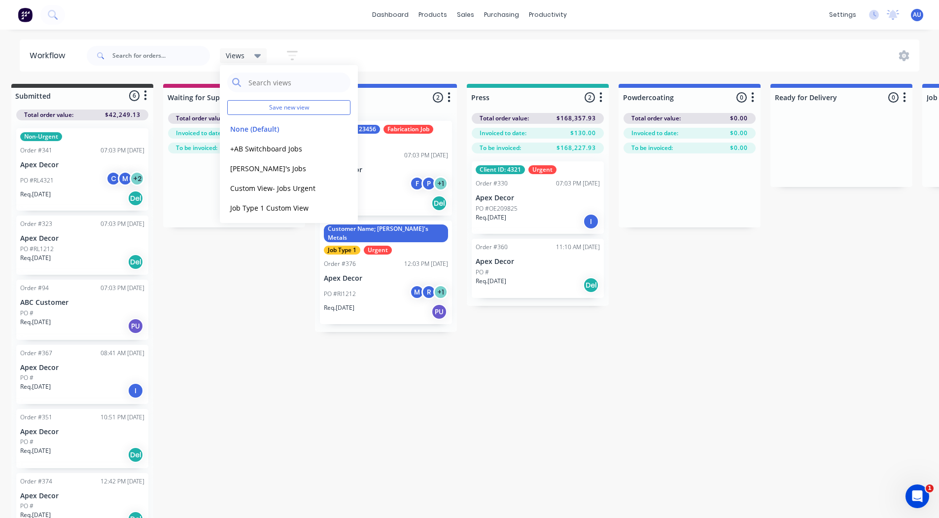
click at [334, 49] on div "Views Save new view None (Default) edit +AB Switchboard Jobs edit Andrew's Jobs…" at bounding box center [502, 56] width 835 height 30
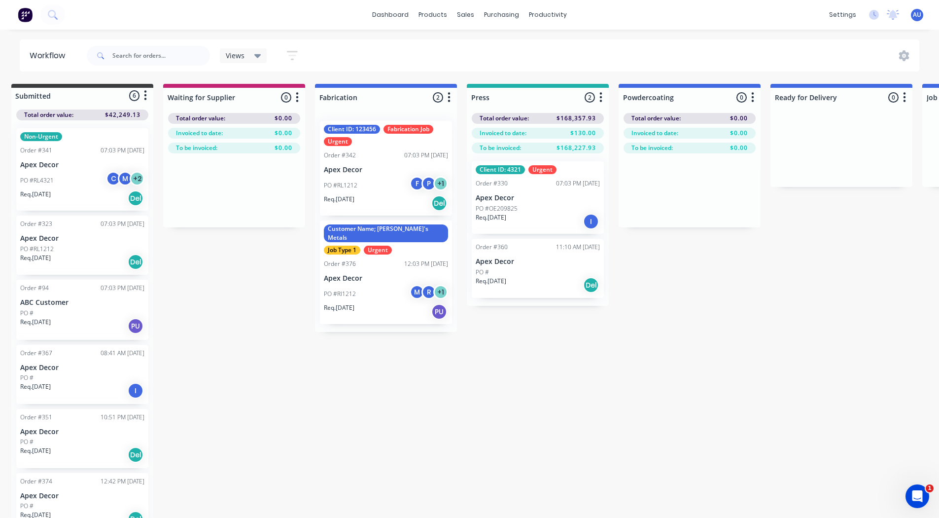
click at [289, 55] on icon "button" at bounding box center [292, 55] width 8 height 1
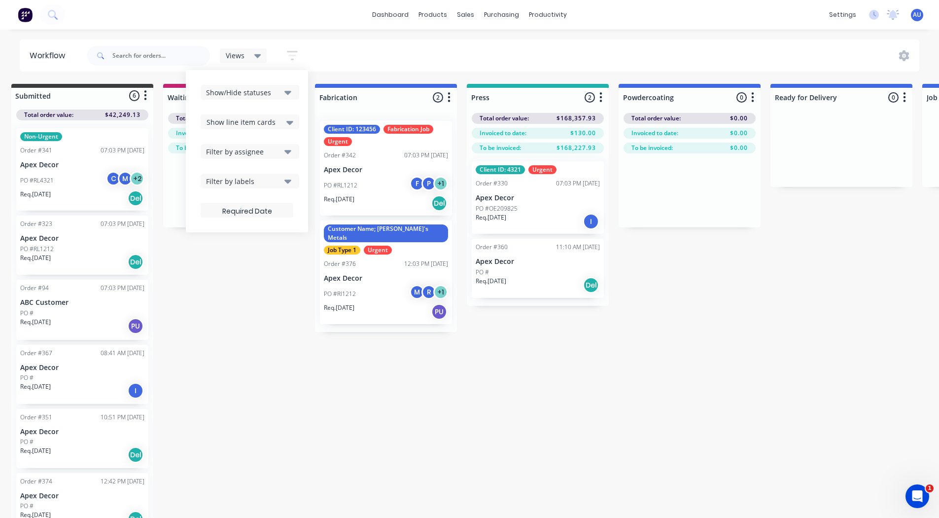
click at [231, 307] on div "Submitted 6 Status colour #3A3C3E hex #3A3C3E Save Cancel Summaries Total order…" at bounding box center [662, 302] width 1358 height 436
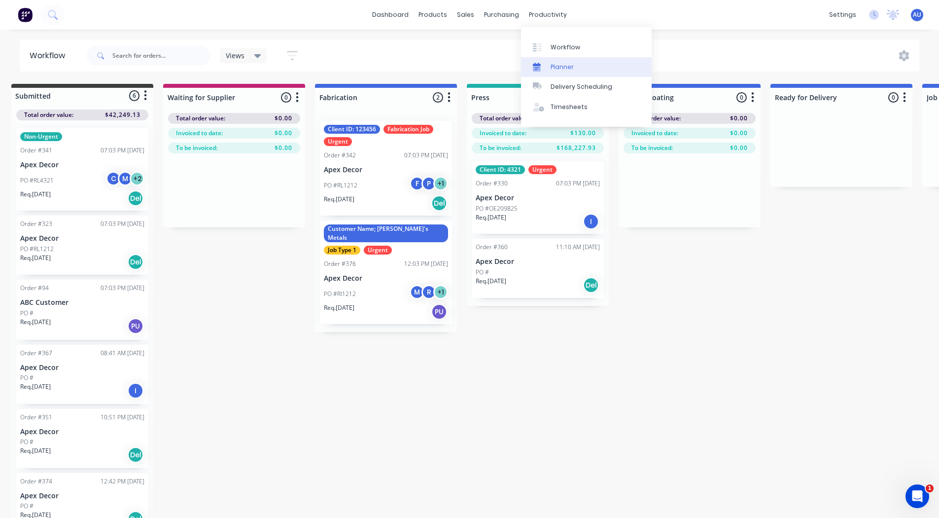
click at [565, 70] on div "Planner" at bounding box center [562, 67] width 23 height 9
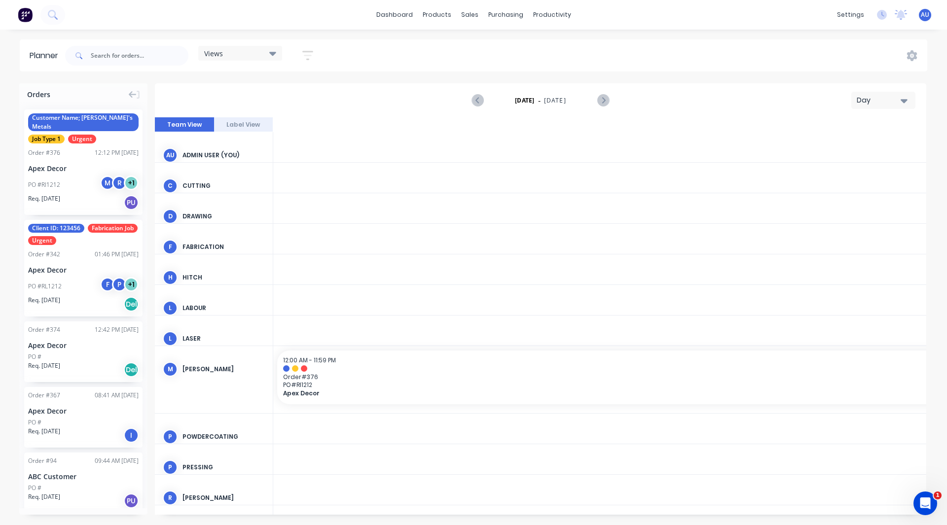
scroll to position [0, 1894]
click at [885, 101] on div "Day" at bounding box center [878, 100] width 45 height 10
click at [863, 146] on div "Week" at bounding box center [865, 147] width 98 height 20
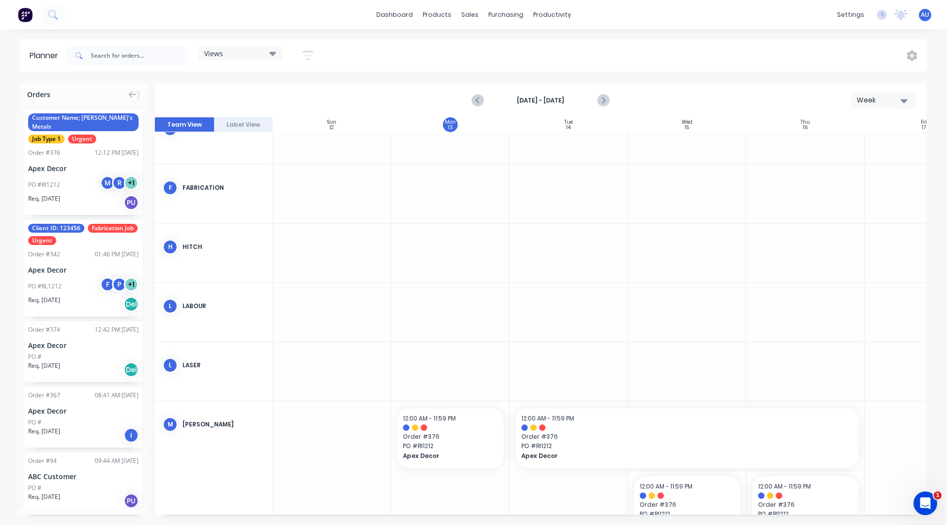
scroll to position [146, 0]
click at [603, 104] on icon "Next page" at bounding box center [603, 101] width 12 height 12
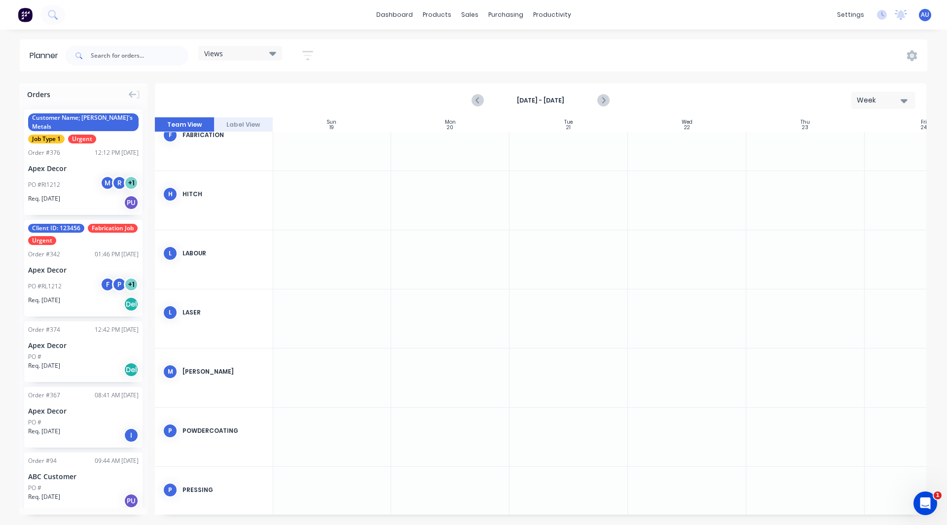
scroll to position [198, 0]
drag, startPoint x: 83, startPoint y: 159, endPoint x: 433, endPoint y: 371, distance: 409.5
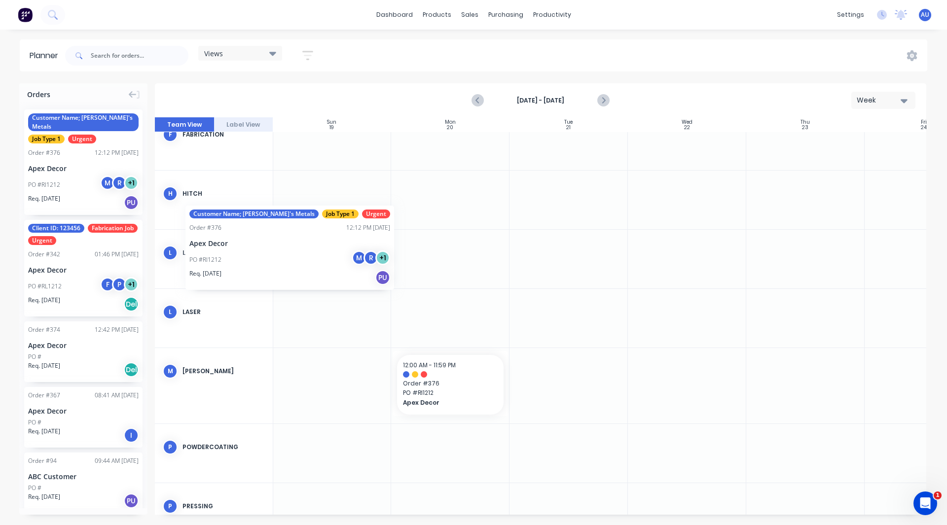
scroll to position [198, 0]
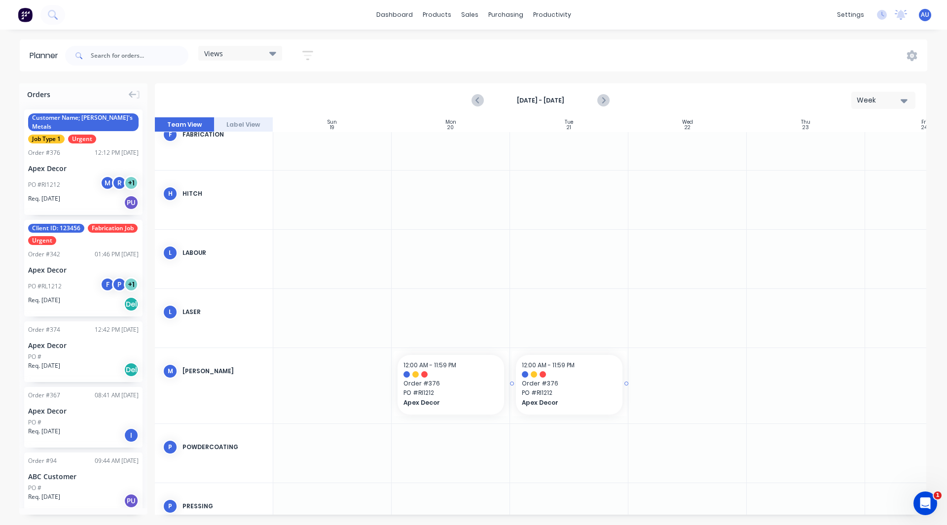
drag, startPoint x: 90, startPoint y: 159, endPoint x: 549, endPoint y: 398, distance: 517.1
drag, startPoint x: 95, startPoint y: 176, endPoint x: 669, endPoint y: 394, distance: 614.2
drag, startPoint x: 625, startPoint y: 384, endPoint x: 683, endPoint y: 381, distance: 58.3
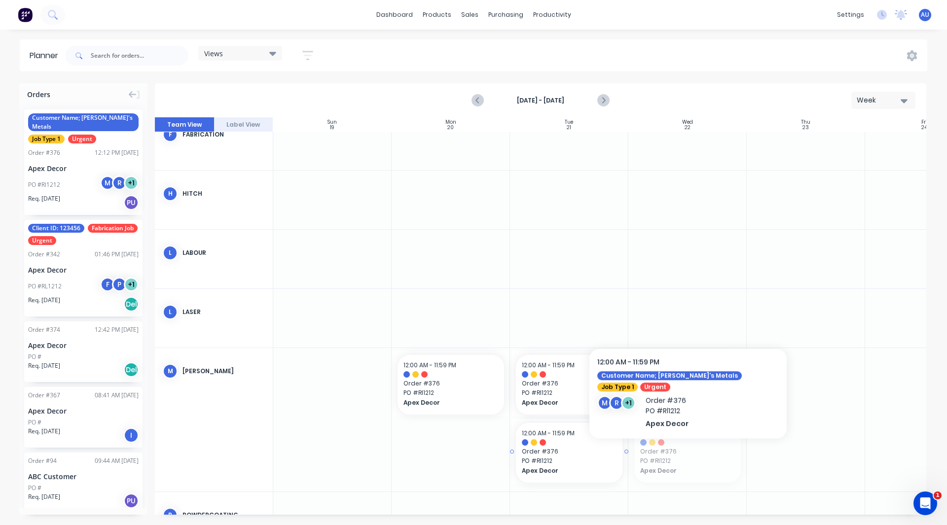
drag, startPoint x: 693, startPoint y: 441, endPoint x: 587, endPoint y: 442, distance: 105.5
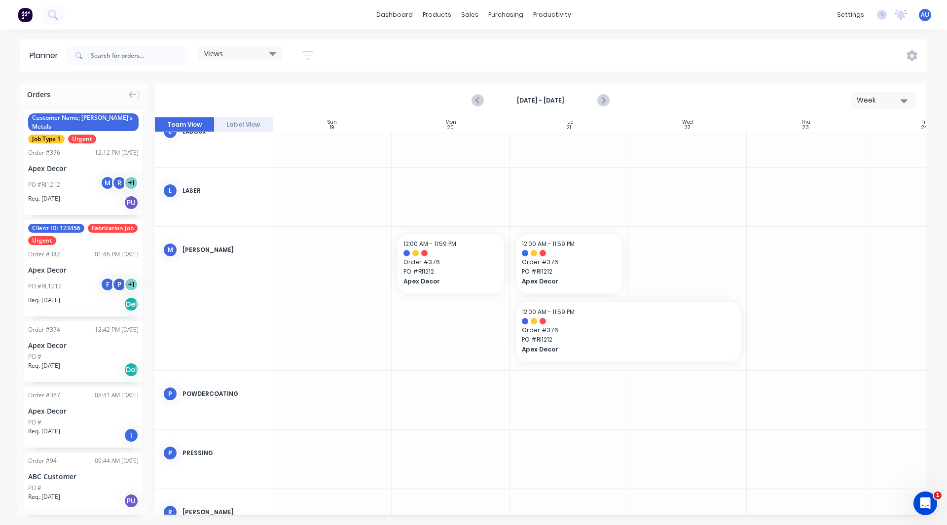
scroll to position [321, 0]
drag, startPoint x: 58, startPoint y: 138, endPoint x: 809, endPoint y: 274, distance: 763.6
click at [876, 106] on button "Week" at bounding box center [883, 100] width 64 height 17
click at [858, 161] on div "Month" at bounding box center [865, 166] width 98 height 20
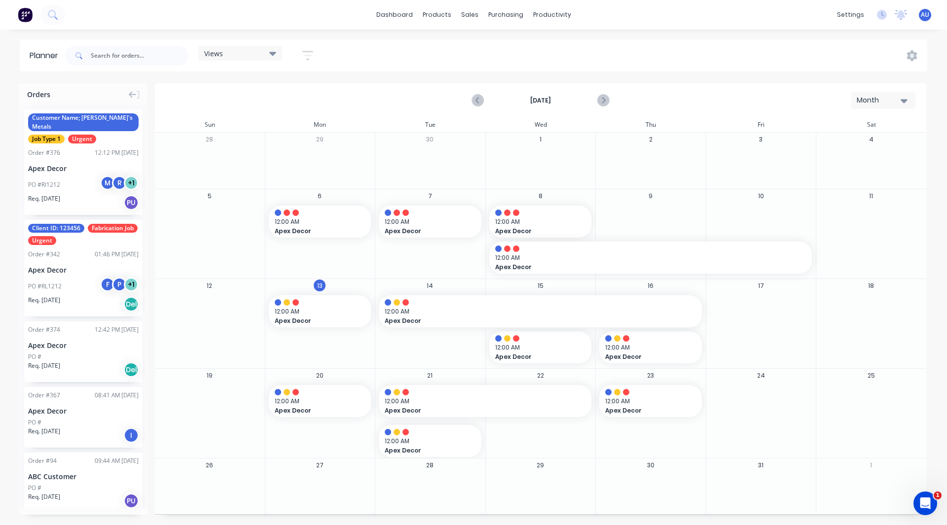
click at [271, 55] on icon at bounding box center [272, 53] width 7 height 11
drag, startPoint x: 362, startPoint y: 49, endPoint x: 314, endPoint y: 51, distance: 48.3
click at [313, 51] on icon "button" at bounding box center [307, 55] width 11 height 12
click at [249, 180] on div "Filter by assignee" at bounding box center [255, 181] width 69 height 10
click at [390, 75] on div "Planner Views Save new view None (Default) edit Show/Hide users Show/Hide order…" at bounding box center [473, 281] width 947 height 485
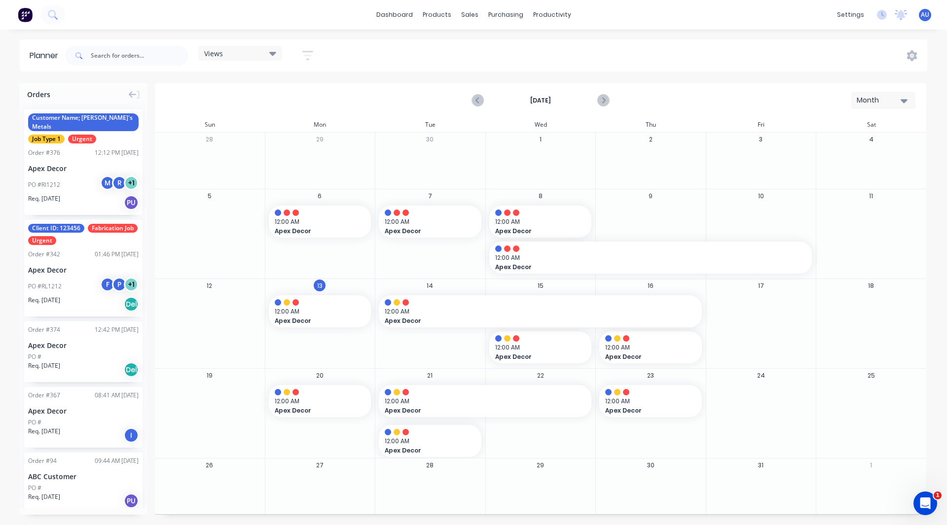
click at [877, 100] on div "Month" at bounding box center [878, 100] width 45 height 10
click at [853, 144] on div "Week" at bounding box center [865, 147] width 98 height 20
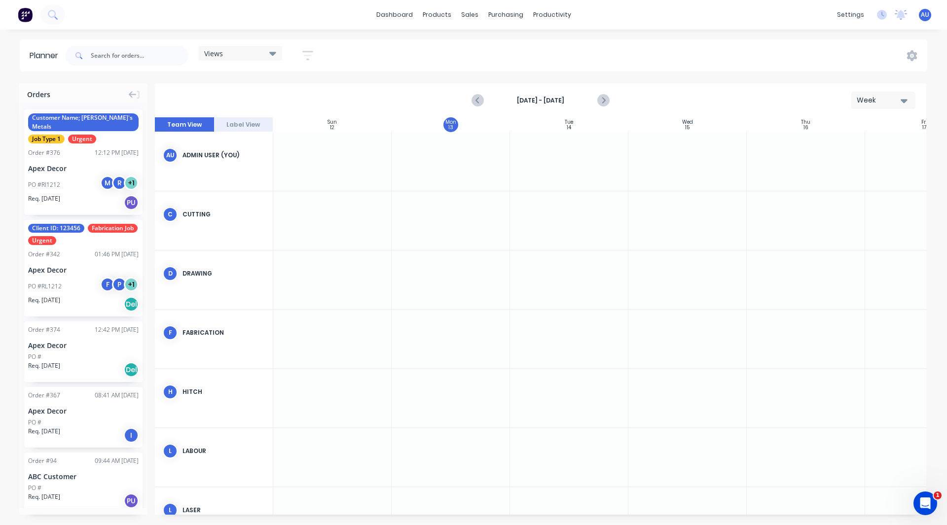
scroll to position [0, 0]
click at [245, 128] on button "Label View" at bounding box center [243, 124] width 59 height 15
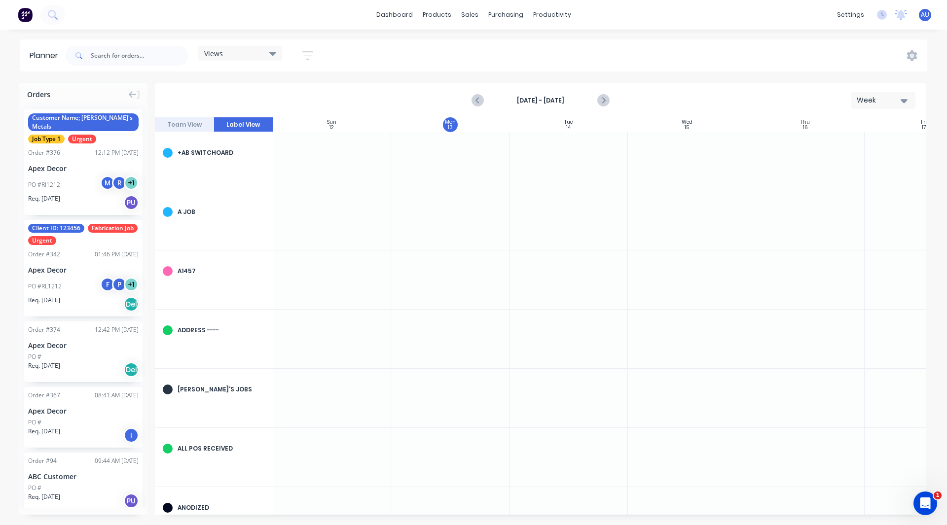
click at [179, 129] on button "Team View" at bounding box center [184, 124] width 59 height 15
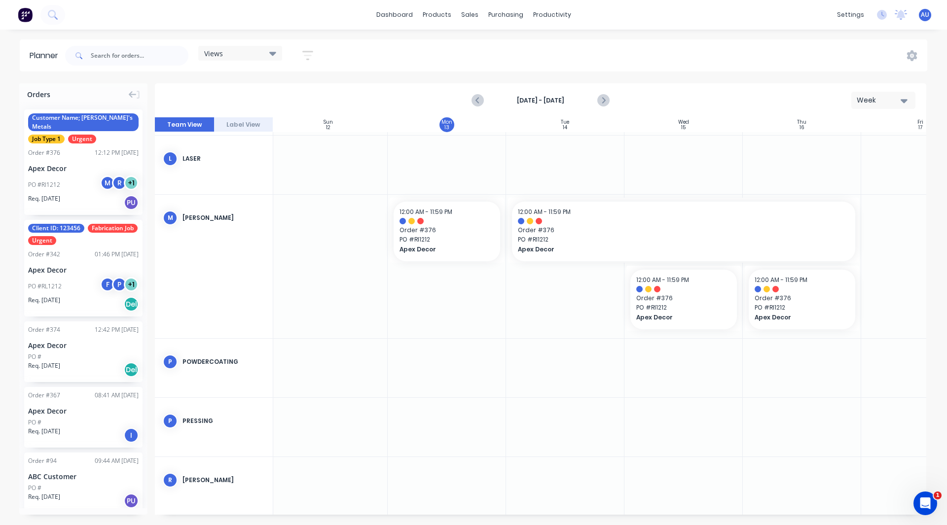
scroll to position [352, 4]
click at [451, 38] on link "Product Catalogue" at bounding box center [485, 47] width 131 height 20
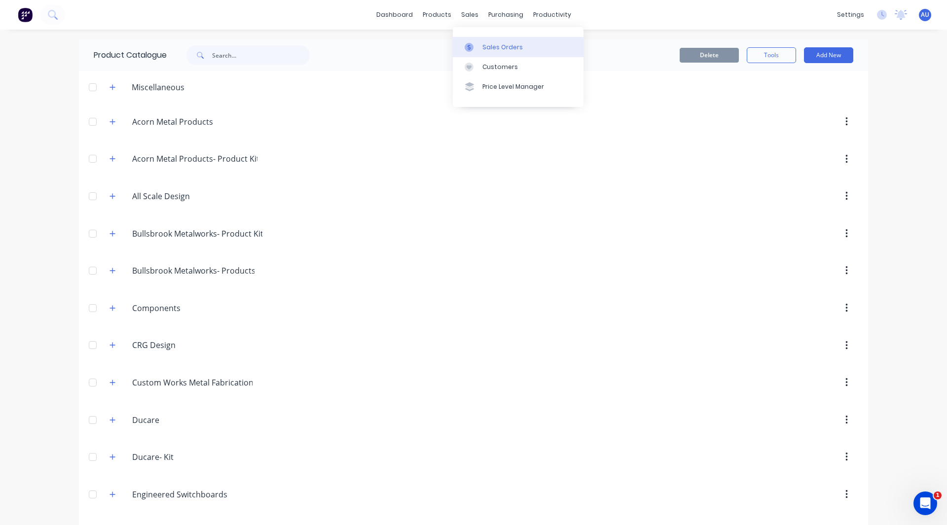
click at [498, 45] on div "Sales Orders" at bounding box center [502, 47] width 40 height 9
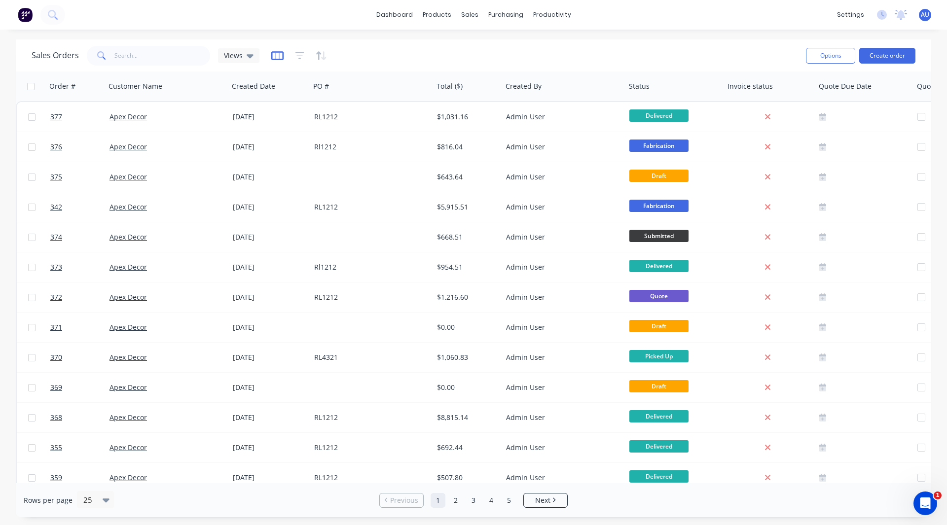
click at [276, 56] on icon "button" at bounding box center [277, 56] width 12 height 10
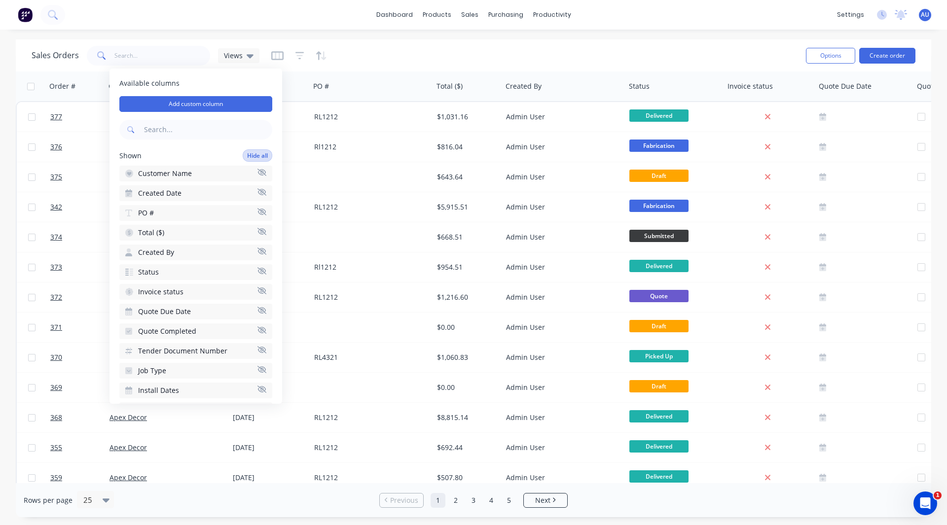
click at [245, 153] on button "Hide all" at bounding box center [258, 155] width 30 height 12
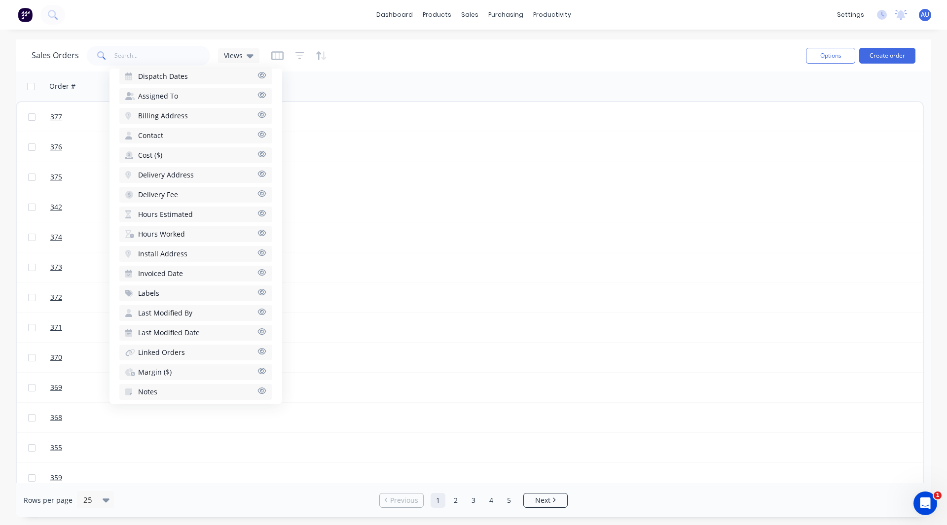
scroll to position [654, 0]
click at [172, 213] on span "Hours Estimated" at bounding box center [165, 214] width 55 height 10
click at [172, 212] on span "Hours Worked" at bounding box center [161, 214] width 47 height 10
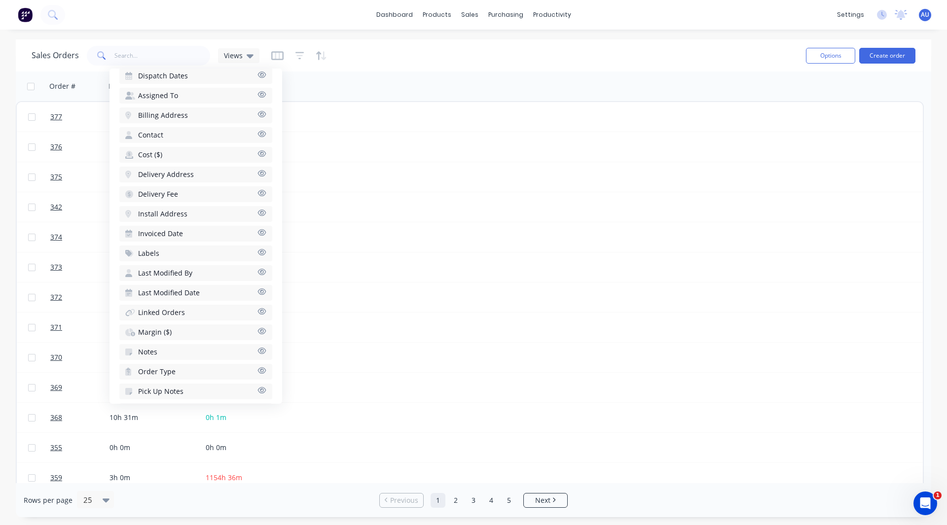
click at [156, 331] on span "Margin ($)" at bounding box center [155, 332] width 34 height 10
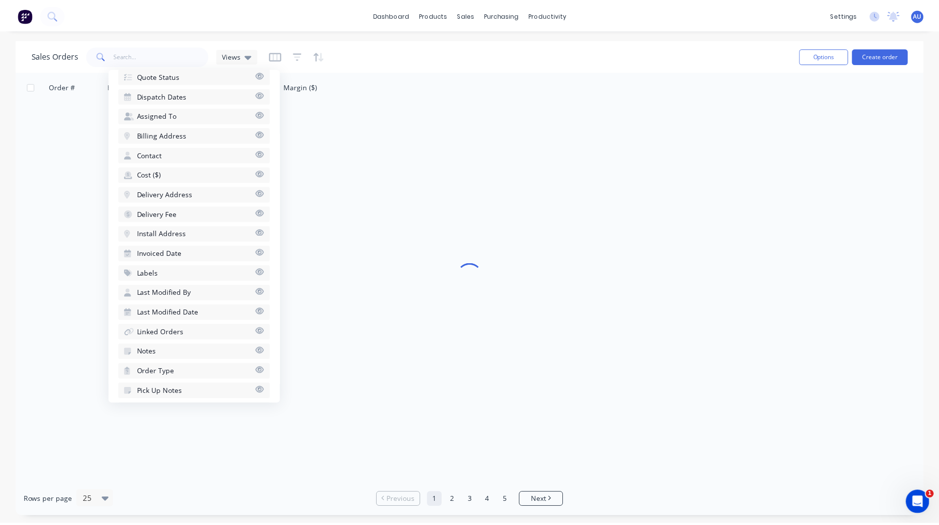
scroll to position [713, 0]
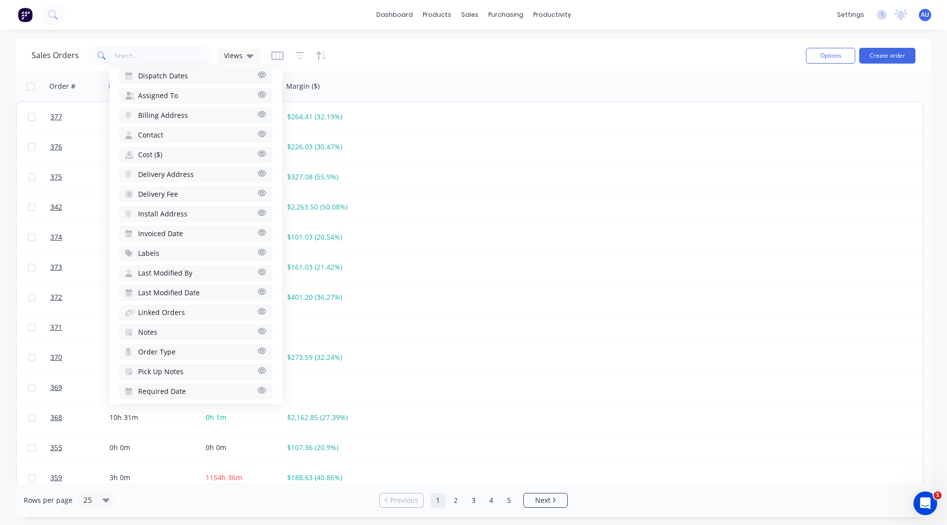
click at [388, 54] on div "Sales Orders Views" at bounding box center [415, 55] width 766 height 24
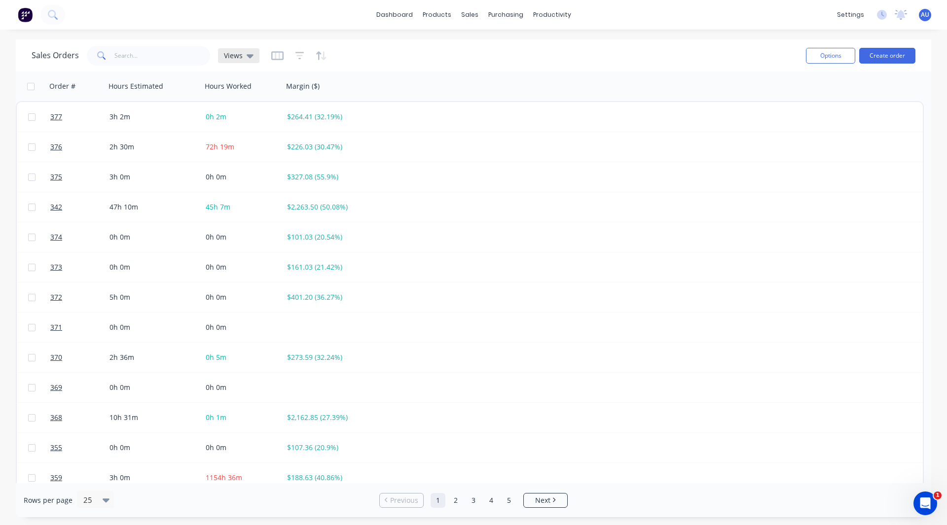
click at [251, 55] on icon at bounding box center [250, 56] width 7 height 4
click at [401, 55] on div "Sales Orders Views" at bounding box center [415, 55] width 766 height 24
click at [277, 57] on icon "button" at bounding box center [277, 56] width 12 height 10
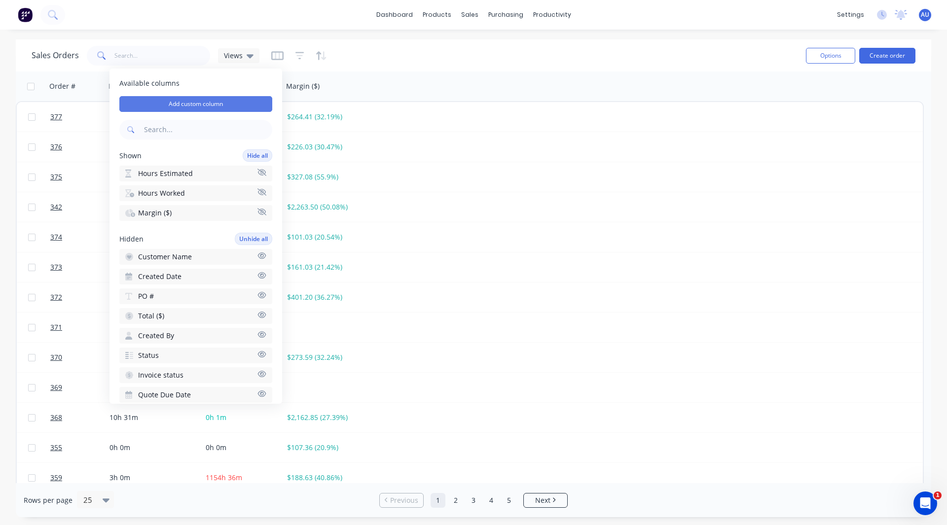
click at [203, 105] on button "Add custom column" at bounding box center [195, 104] width 153 height 16
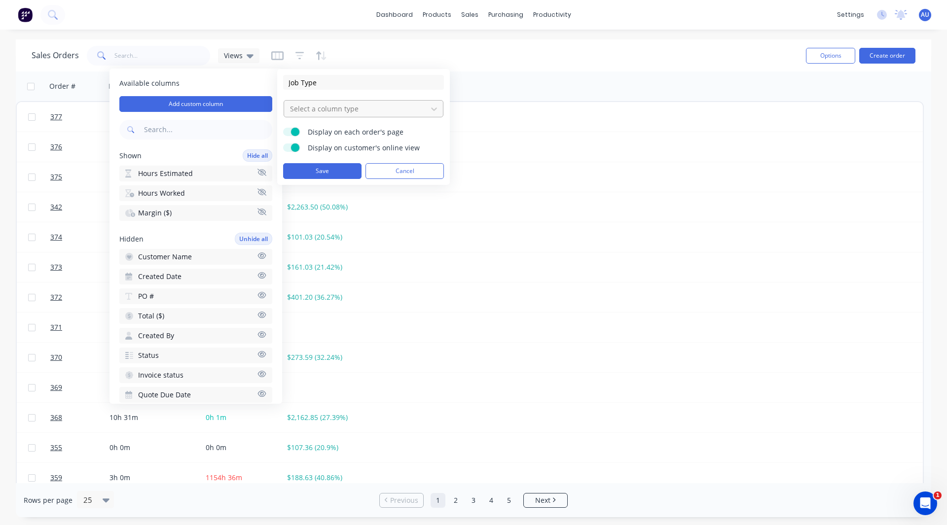
type input "Job Type"
click at [306, 110] on div at bounding box center [355, 109] width 133 height 12
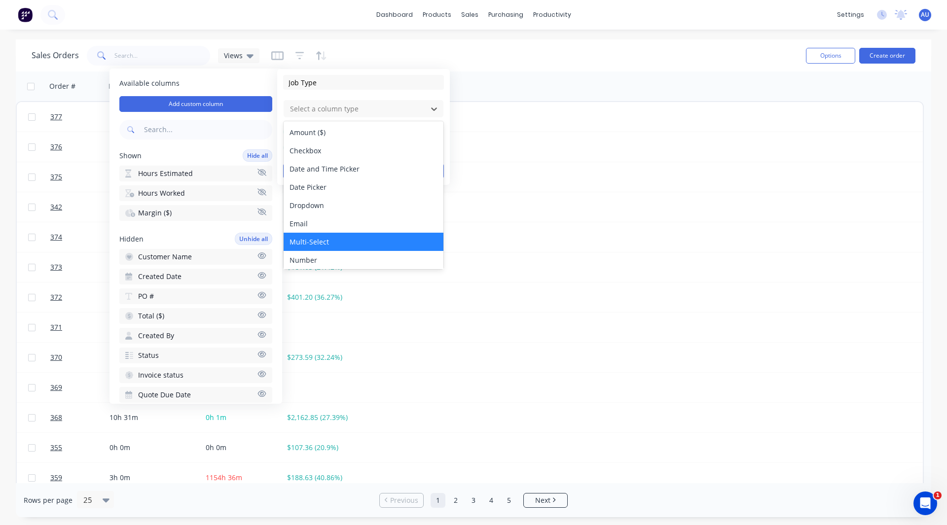
click at [303, 236] on div "Multi-Select" at bounding box center [363, 242] width 160 height 18
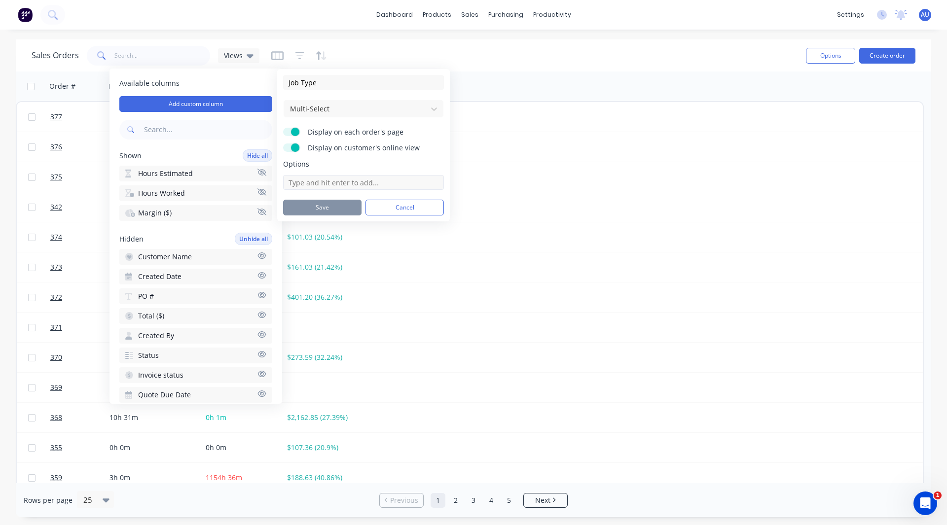
click at [318, 186] on input at bounding box center [363, 182] width 161 height 15
type input "Job Type 1"
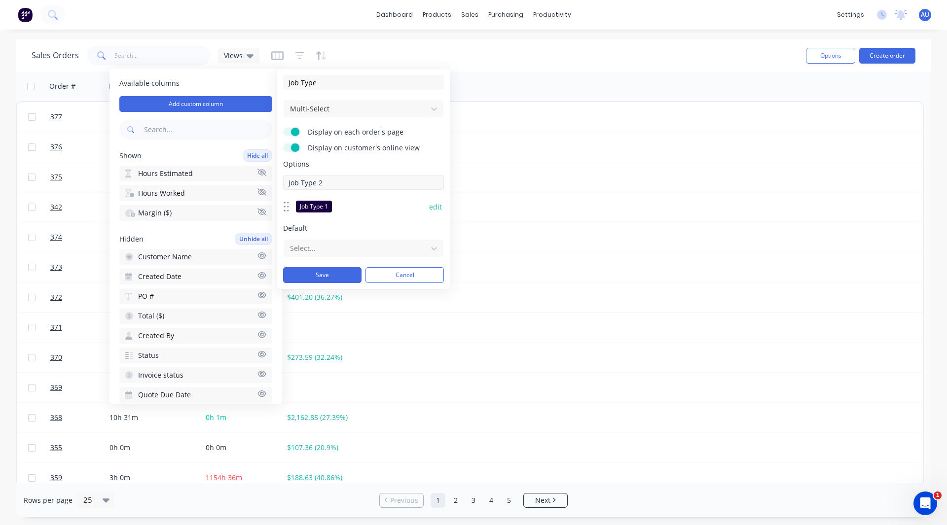
type input "Job Type 2"
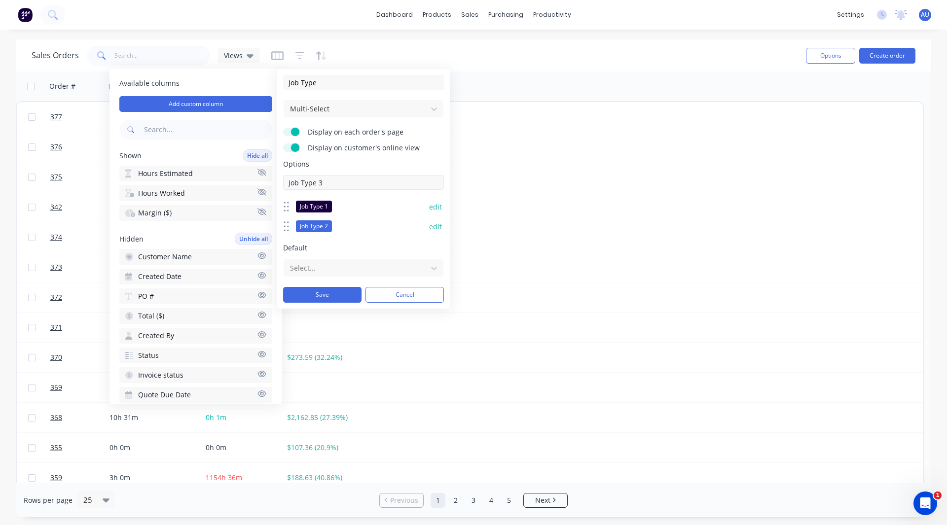
type input "Job Type 3"
click at [308, 309] on button "Save" at bounding box center [322, 315] width 78 height 16
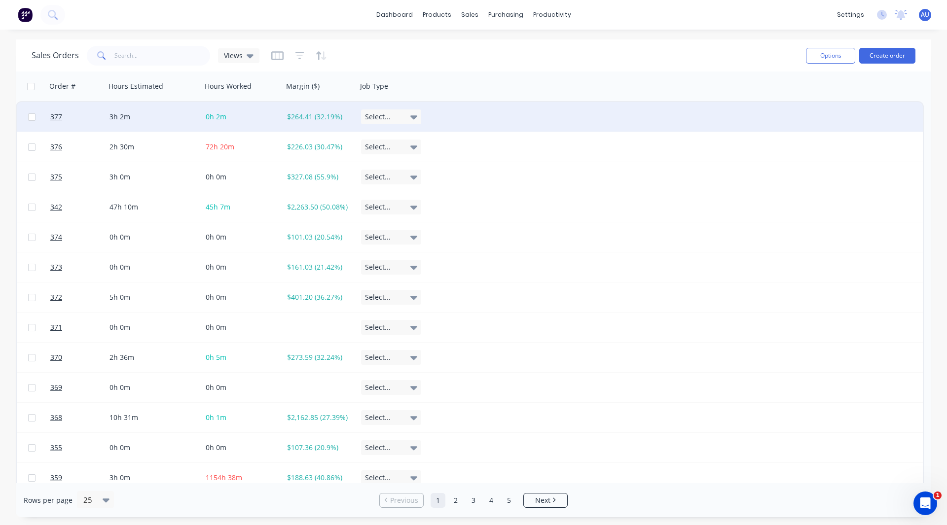
click at [398, 118] on div "Select..." at bounding box center [391, 116] width 60 height 15
click at [408, 144] on button "Job Type 1" at bounding box center [410, 147] width 99 height 18
click at [519, 60] on div "Sales Orders Views" at bounding box center [415, 55] width 766 height 24
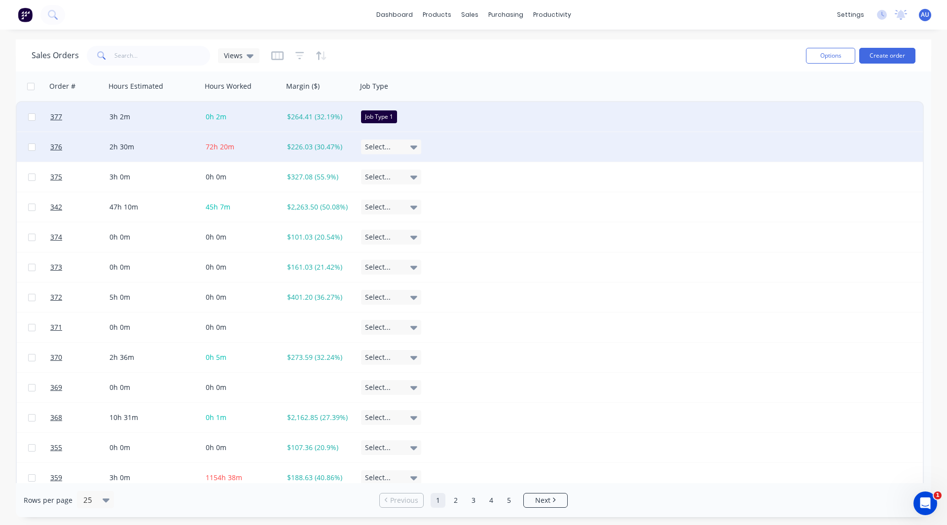
click at [394, 143] on div "Select..." at bounding box center [391, 147] width 60 height 15
click at [382, 199] on div "Job Type 2" at bounding box center [384, 196] width 36 height 12
click at [478, 55] on div "Sales Orders Views" at bounding box center [415, 55] width 766 height 24
click at [466, 65] on div "Sales Orders Views" at bounding box center [415, 55] width 766 height 24
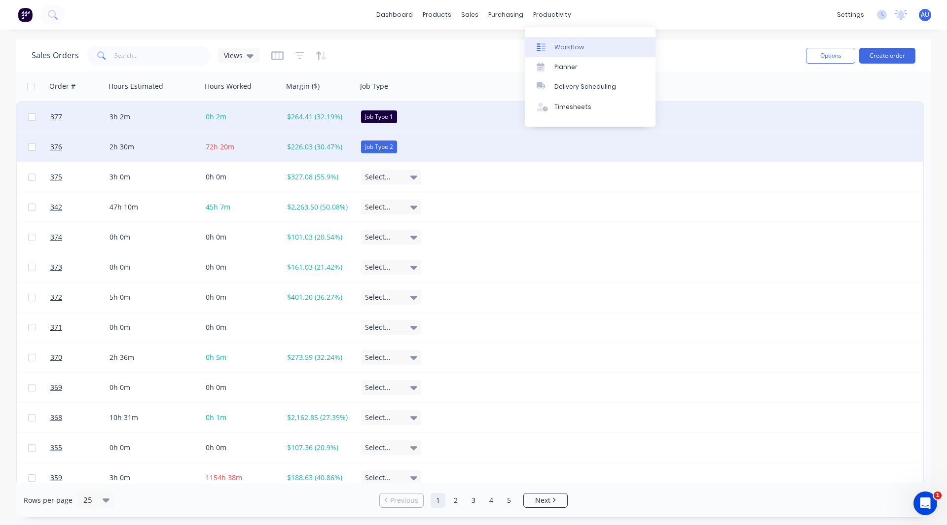
click at [564, 40] on link "Workflow" at bounding box center [590, 47] width 131 height 20
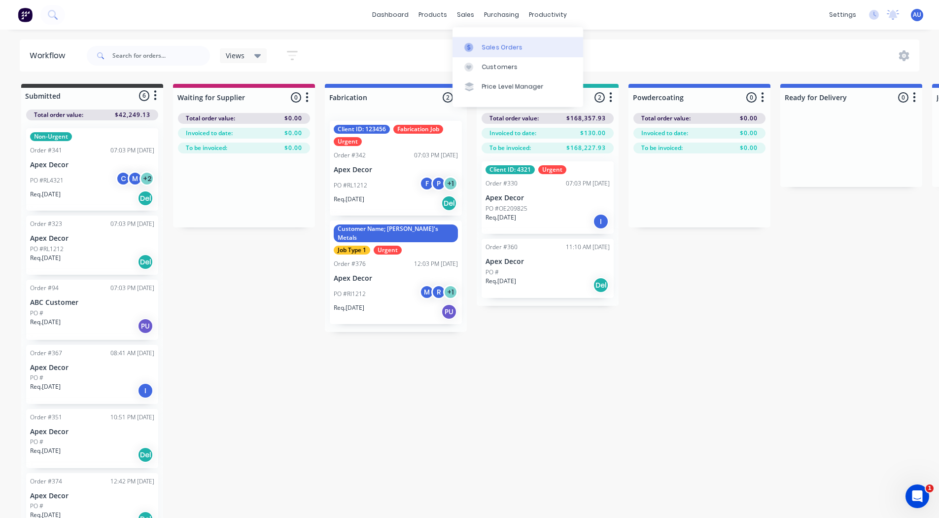
click at [490, 43] on div "Sales Orders" at bounding box center [502, 47] width 40 height 9
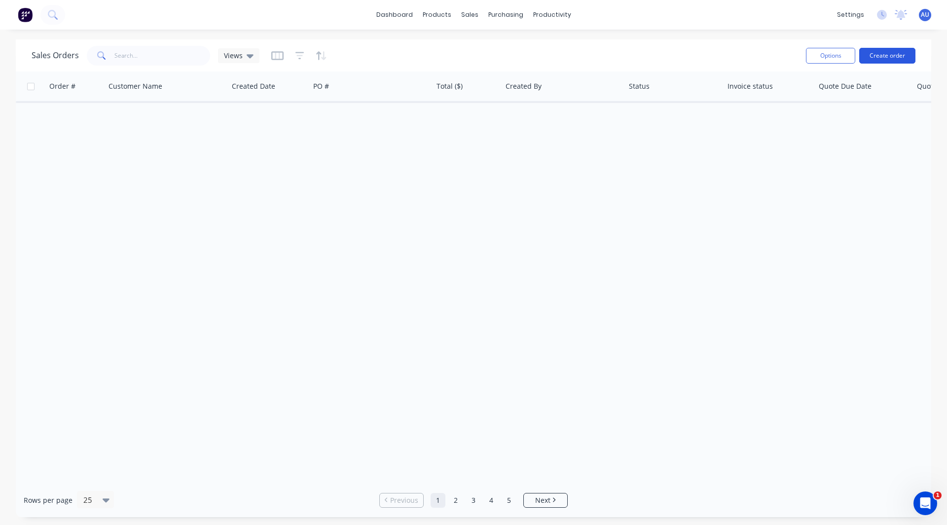
click at [895, 59] on button "Create order" at bounding box center [887, 56] width 56 height 16
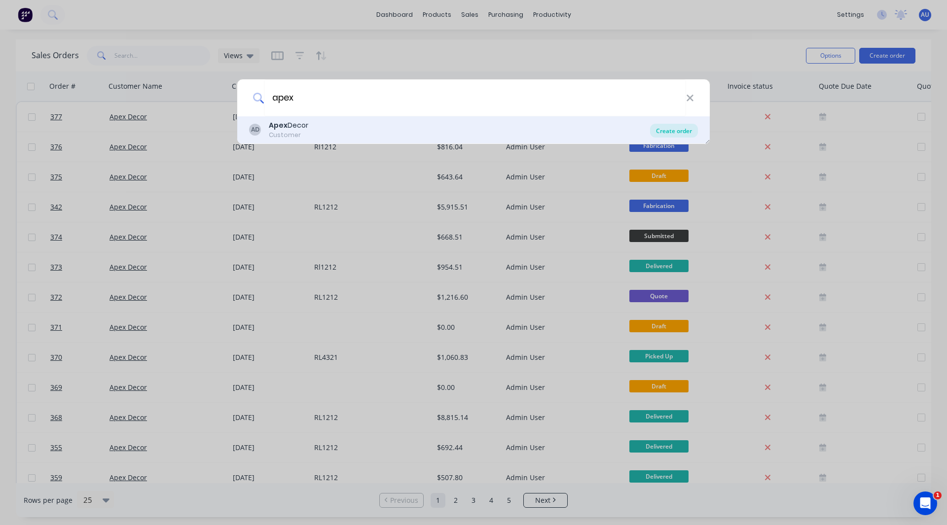
type input "apex"
click at [674, 130] on div "Create order" at bounding box center [674, 131] width 48 height 14
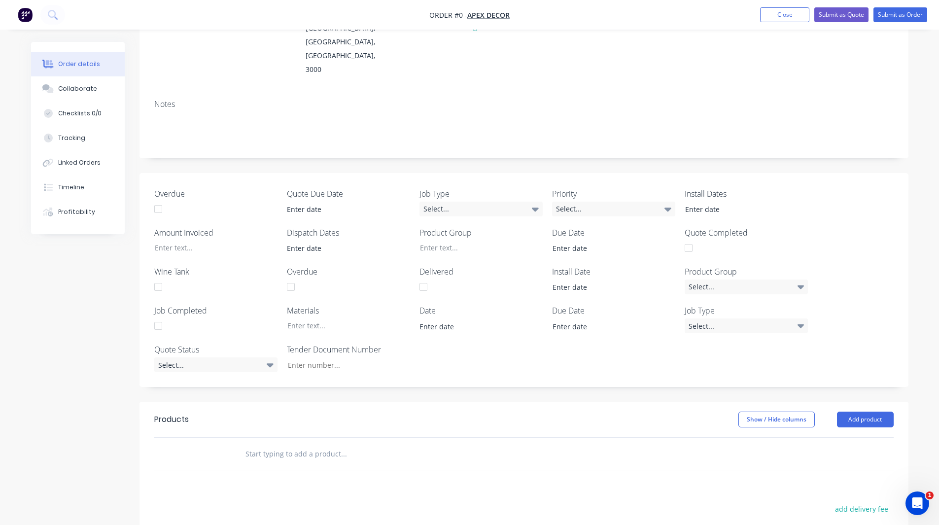
scroll to position [81, 0]
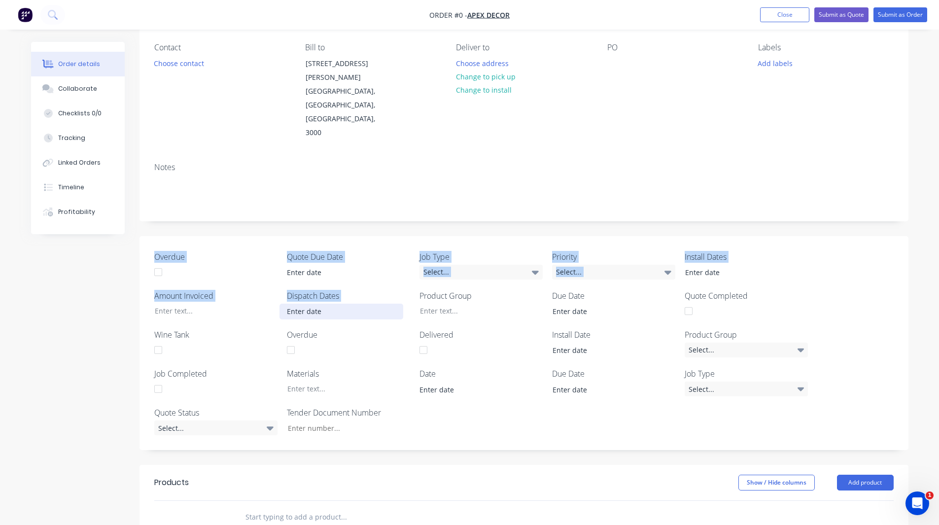
drag, startPoint x: 211, startPoint y: 134, endPoint x: 297, endPoint y: 264, distance: 155.9
click at [297, 264] on div "Created by Admin Created 13/10/25 Required 13/10/25 Assigned to Add team member…" at bounding box center [524, 366] width 769 height 810
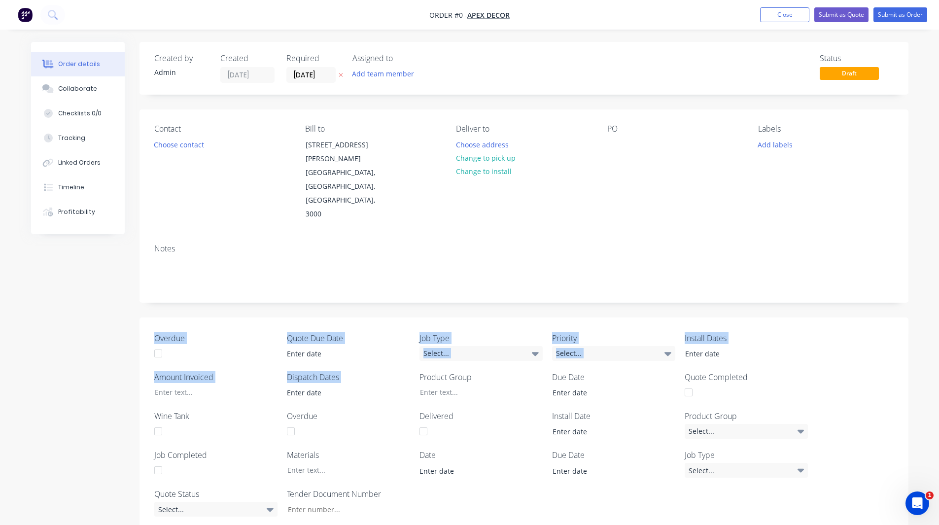
click at [278, 236] on div "Notes" at bounding box center [524, 269] width 769 height 66
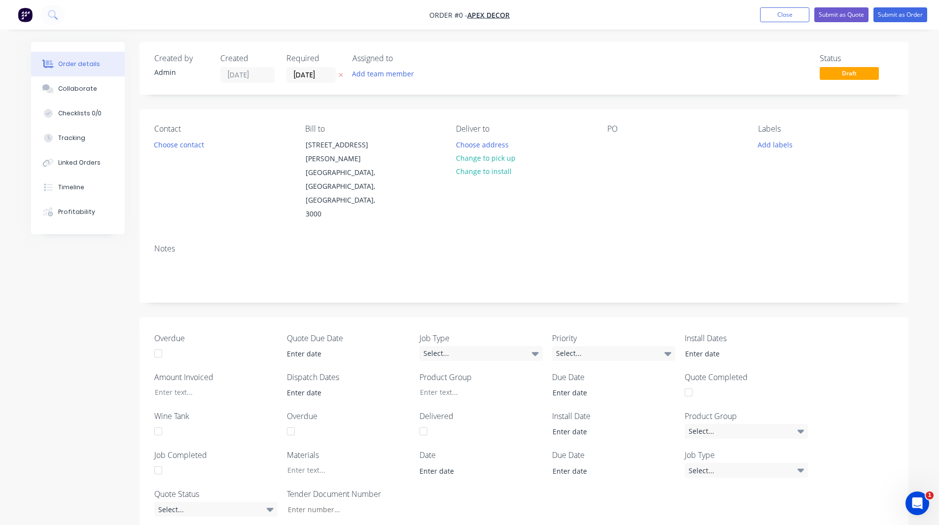
click at [314, 67] on div "Required 13/10/25" at bounding box center [313, 68] width 54 height 29
click at [312, 71] on input "13/10/25" at bounding box center [311, 75] width 48 height 15
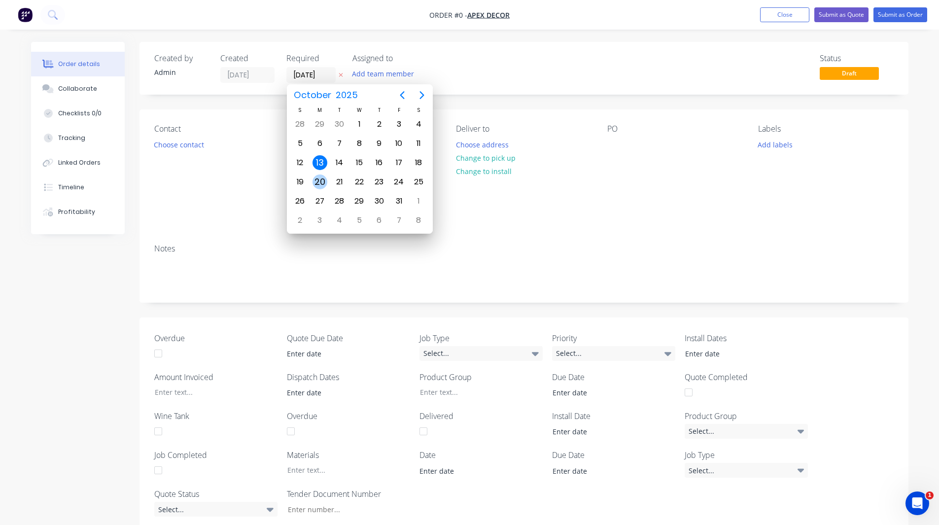
click at [320, 181] on div "20" at bounding box center [320, 182] width 15 height 15
type input "[DATE]"
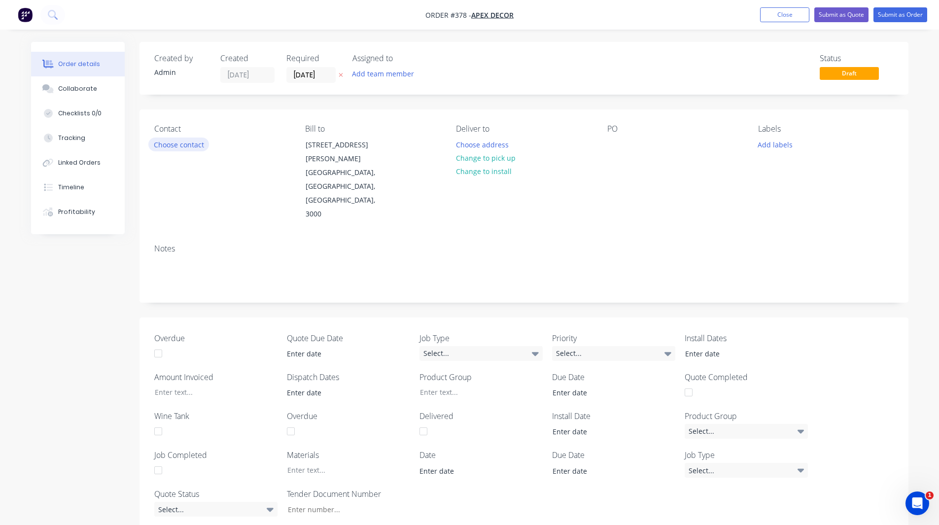
click at [183, 148] on button "Choose contact" at bounding box center [178, 144] width 61 height 13
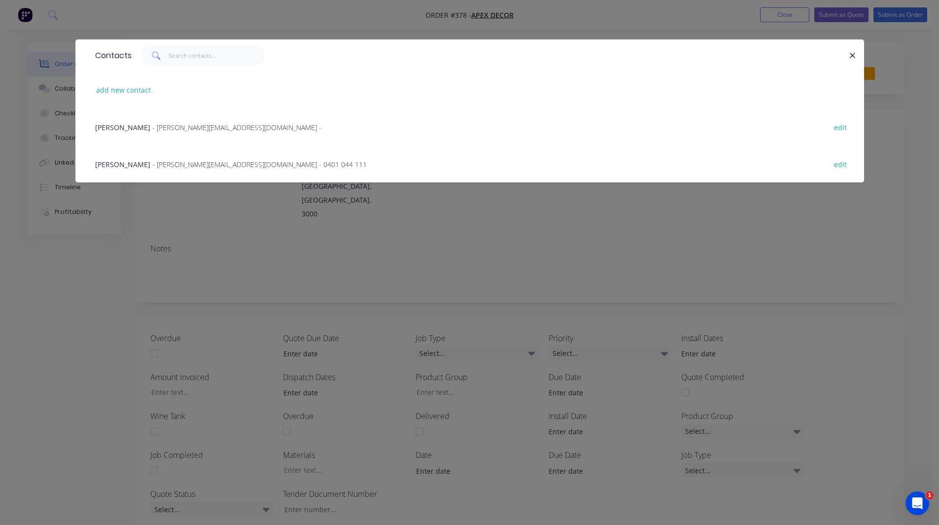
click at [152, 123] on span "- omar@factory.app -" at bounding box center [236, 127] width 169 height 9
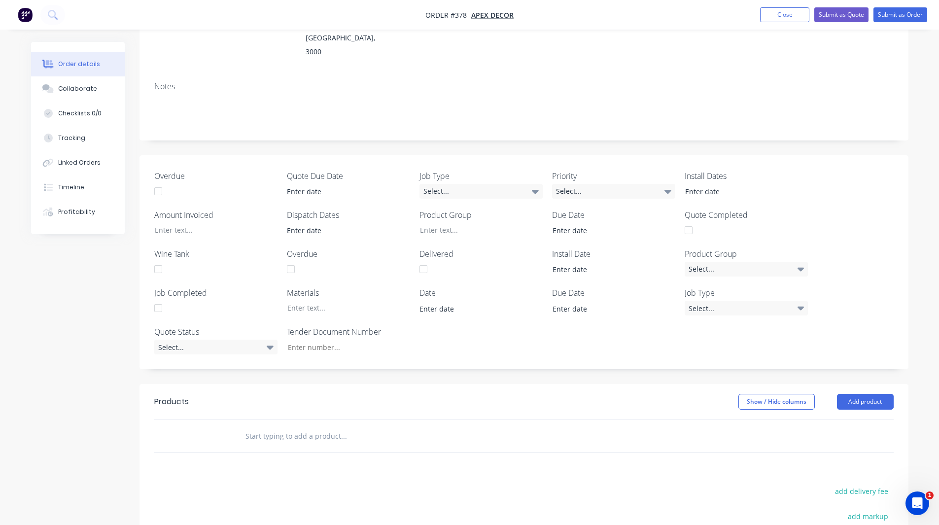
scroll to position [300, 0]
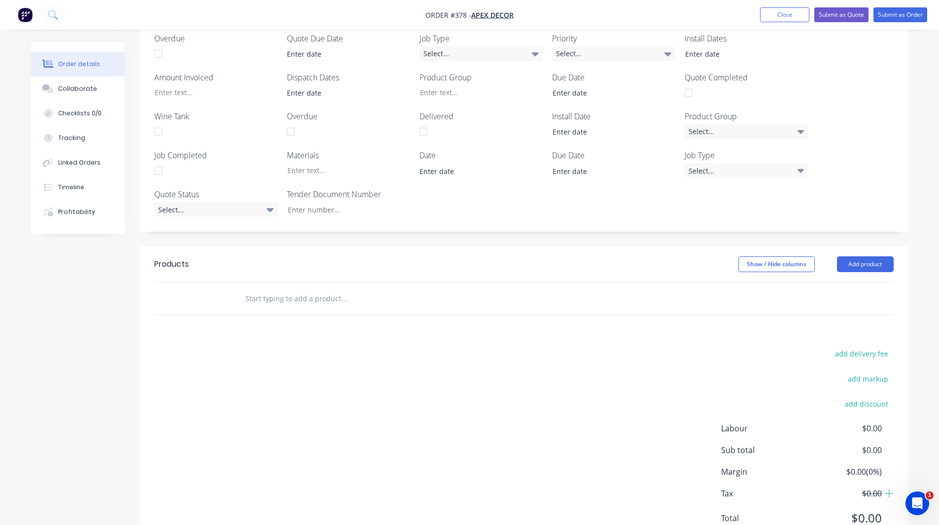
click at [293, 288] on input "text" at bounding box center [343, 298] width 197 height 20
click at [865, 256] on button "Add product" at bounding box center [865, 264] width 57 height 16
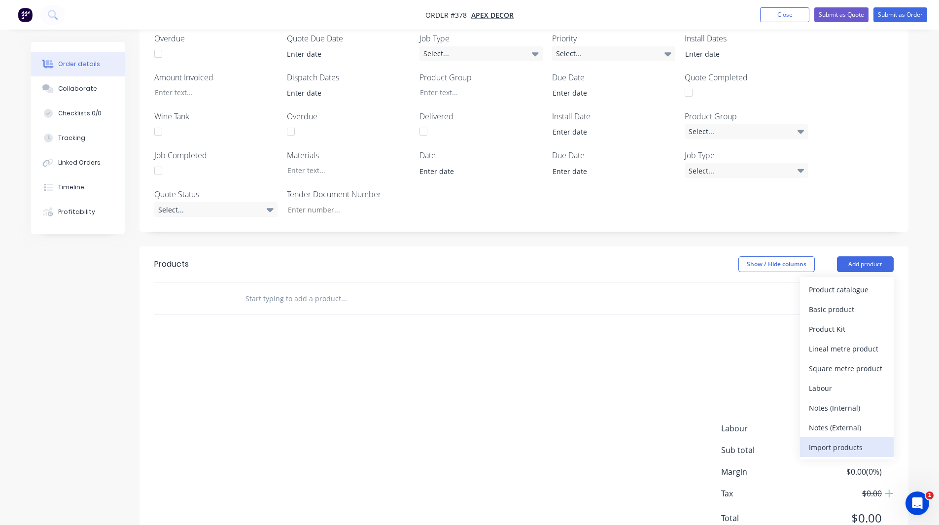
click at [824, 440] on div "Import products" at bounding box center [847, 447] width 76 height 14
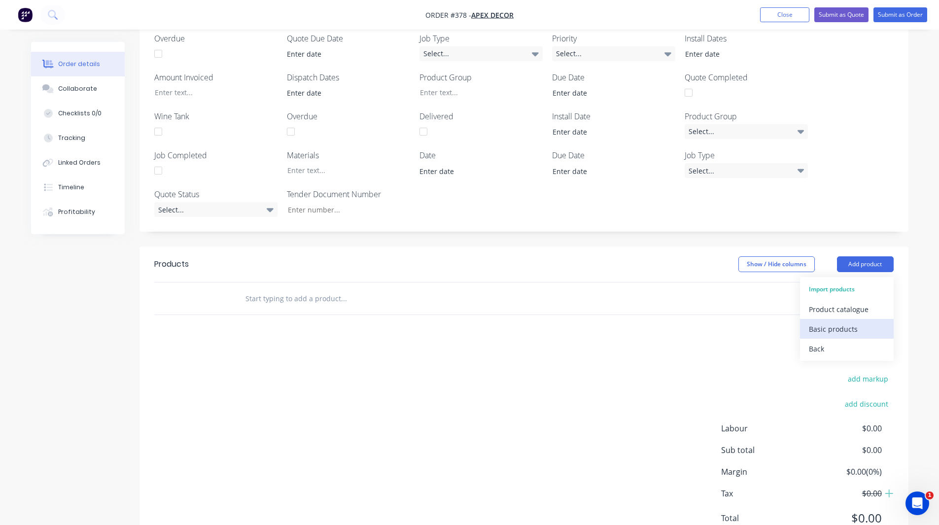
click at [835, 322] on div "Basic products" at bounding box center [847, 329] width 76 height 14
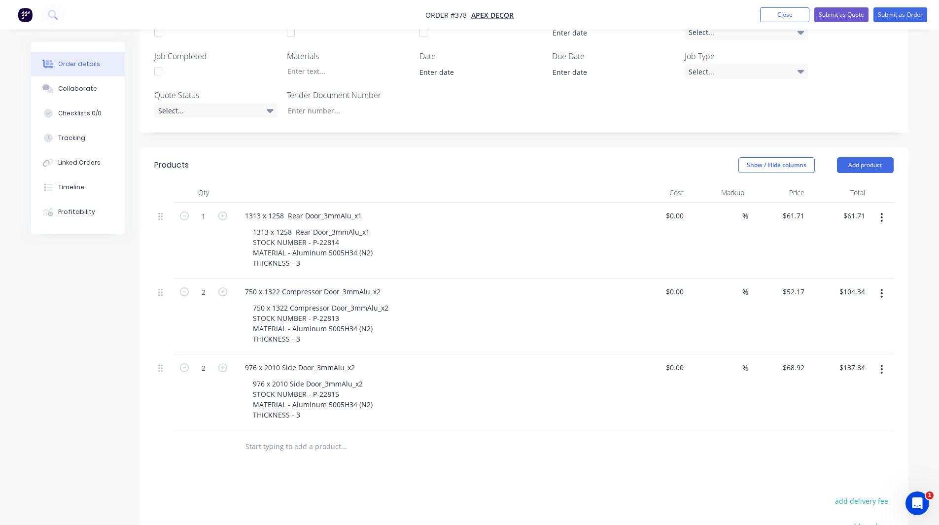
scroll to position [399, 0]
click at [346, 224] on div "1313 x 1258 Rear Door_3mmAlu_x1 STOCK NUMBER - P-22814 MATERIAL - Aluminum 5005…" at bounding box center [313, 246] width 136 height 45
click at [96, 345] on div "Created by Admin Created 13/10/25 Required 20/10/25 Assigned to Add team member…" at bounding box center [470, 178] width 878 height 1071
click at [796, 208] on input "61.71" at bounding box center [797, 215] width 23 height 14
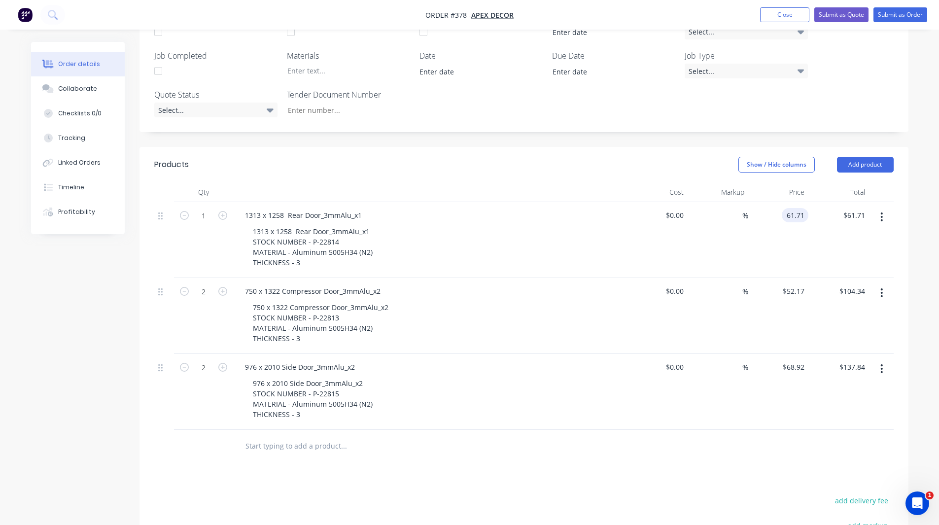
click at [796, 208] on input "61.71" at bounding box center [797, 215] width 23 height 14
click at [933, 236] on div "Order details Collaborate Checklists 0/0 Tracking Linked Orders Timeline Profit…" at bounding box center [469, 157] width 939 height 1113
type input "$70.00"
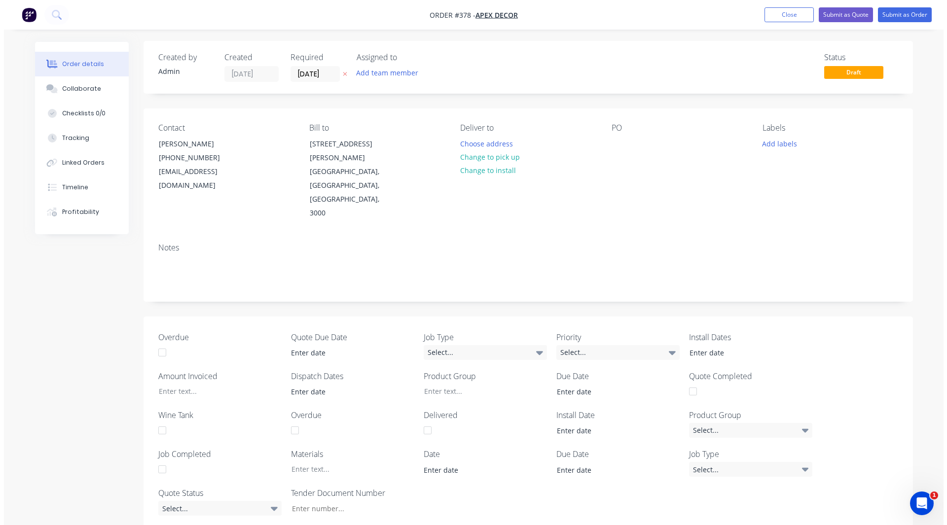
scroll to position [0, 0]
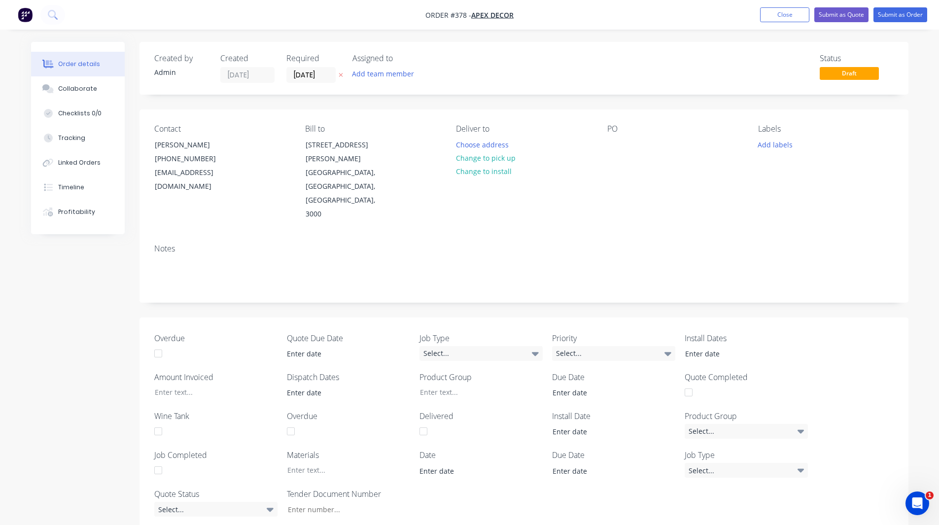
click at [576, 187] on div "Contact Jason (03) 9876 5432 omar@factory.app Bill to 789 Collins Street Melbou…" at bounding box center [524, 172] width 769 height 127
click at [32, 13] on img "button" at bounding box center [25, 14] width 15 height 15
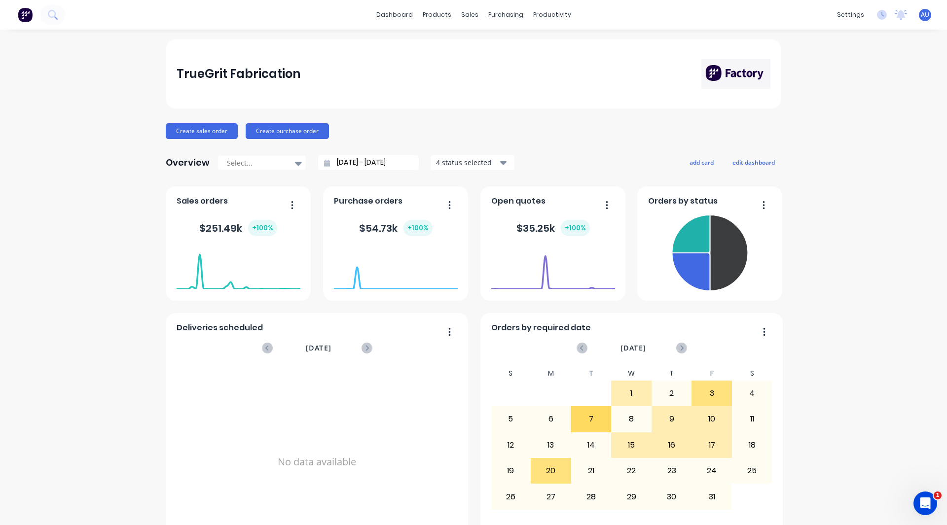
click at [148, 464] on div "TrueGrit Fabrication Create sales order Create purchase order Overview Select..…" at bounding box center [473, 296] width 947 height 515
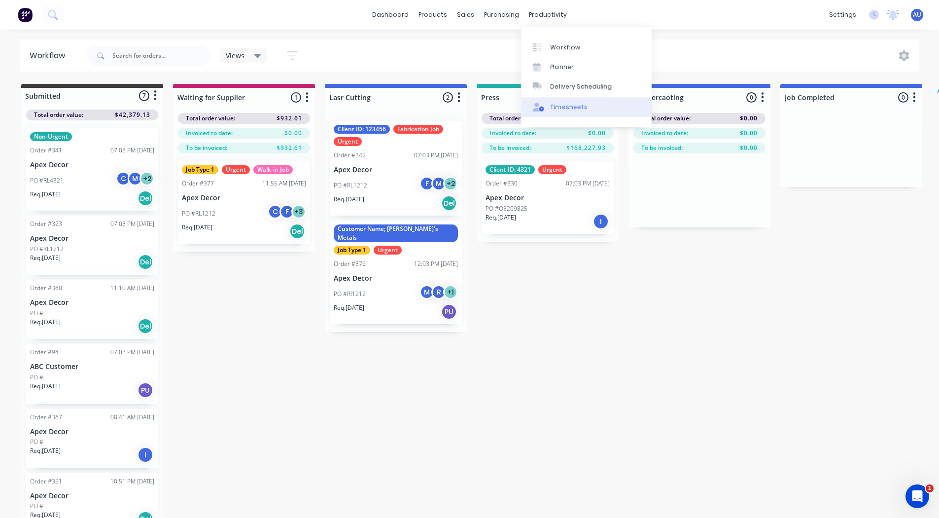
click at [571, 108] on div "Timesheets" at bounding box center [569, 107] width 37 height 9
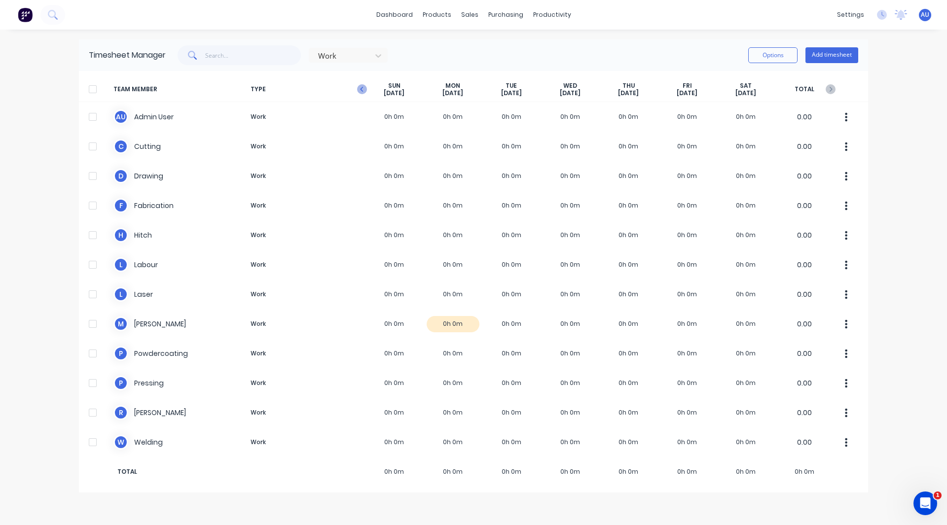
click at [362, 89] on icon "button" at bounding box center [362, 89] width 10 height 10
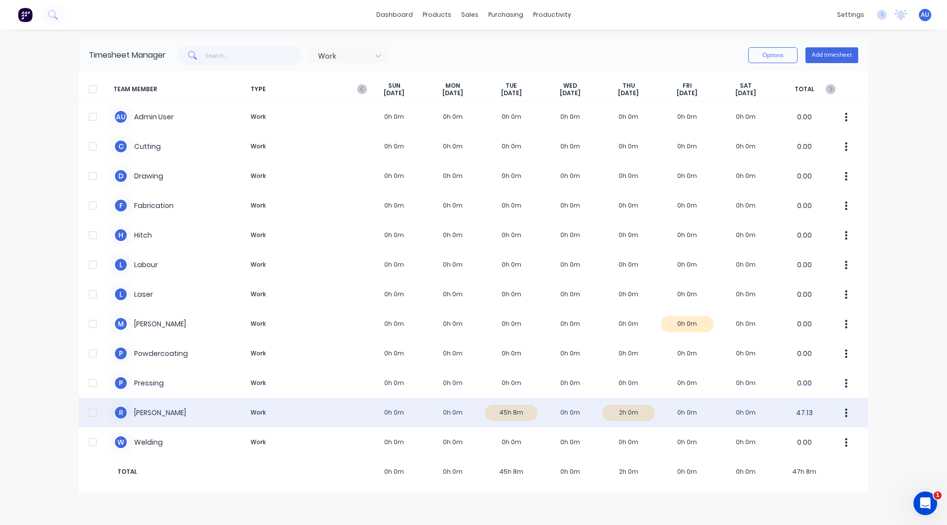
click at [519, 412] on div "[PERSON_NAME] 0h 0m 0h 0m 45h 8m 0h 0m 2h 0m 0h 0m 0h 0m 47.13" at bounding box center [473, 413] width 789 height 30
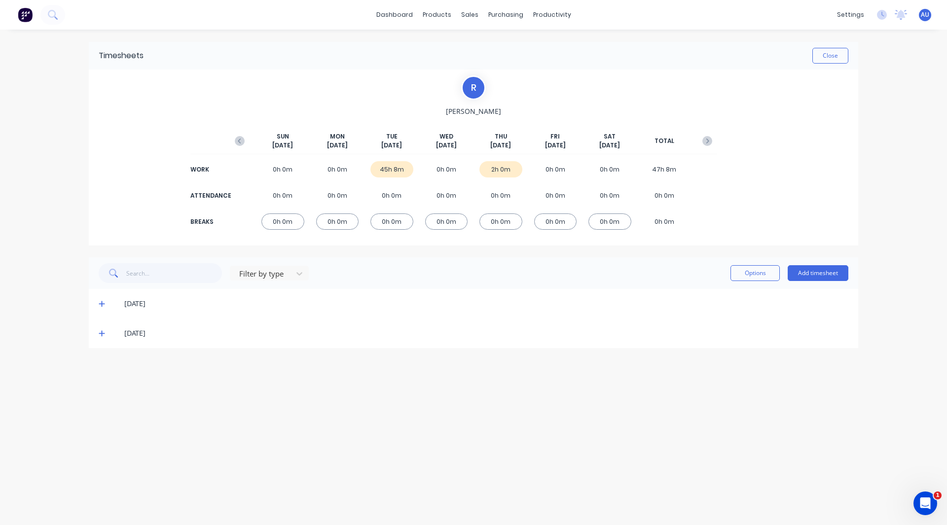
click at [103, 304] on icon at bounding box center [102, 304] width 6 height 6
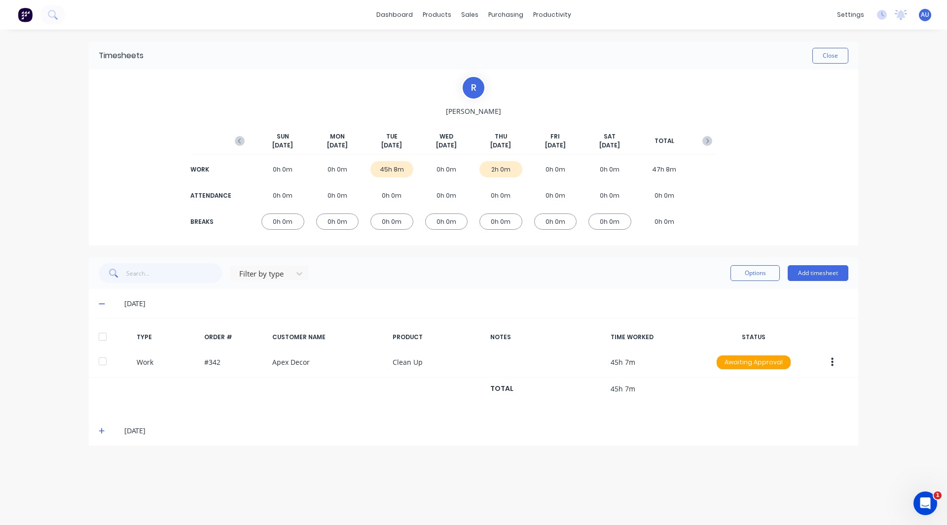
click at [101, 433] on icon at bounding box center [102, 430] width 6 height 7
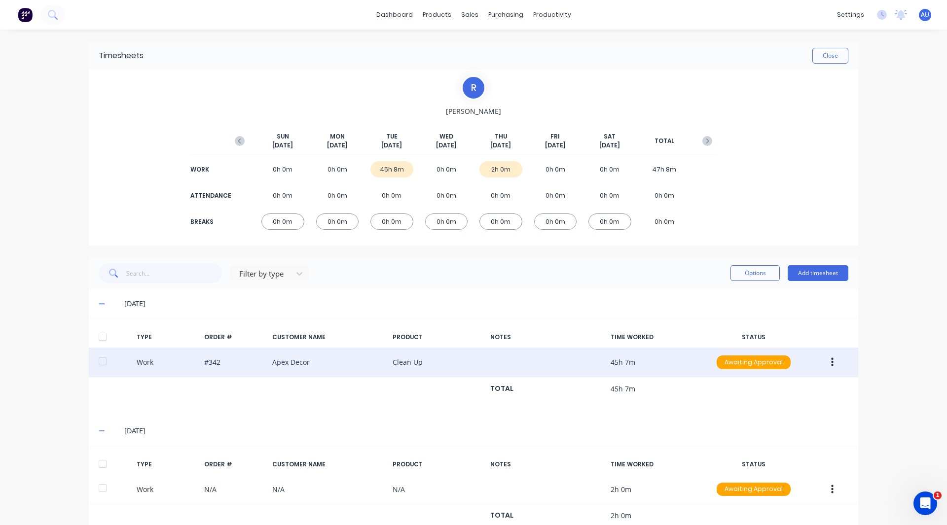
click at [831, 363] on icon "button" at bounding box center [832, 362] width 2 height 9
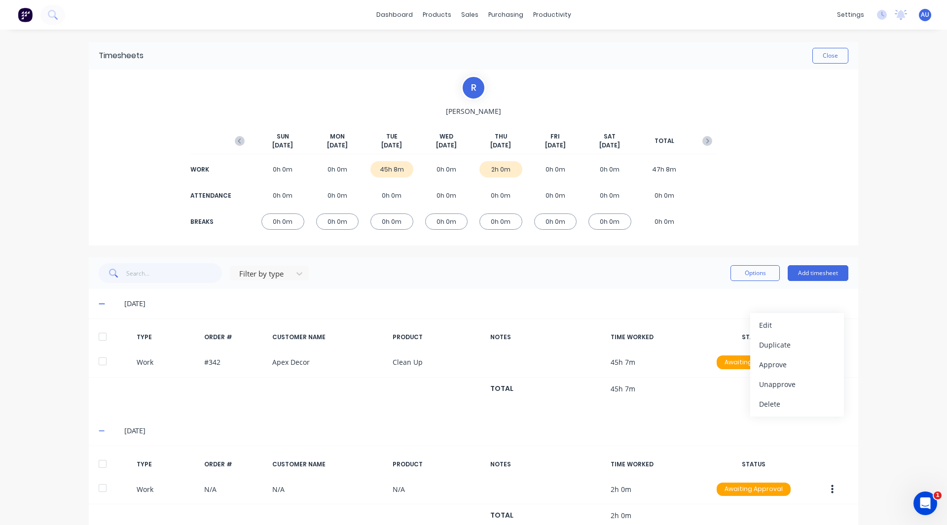
click at [927, 341] on div "dashboard products sales purchasing productivity dashboard products Product Cat…" at bounding box center [473, 262] width 947 height 525
click at [811, 271] on button "Add timesheet" at bounding box center [817, 273] width 61 height 16
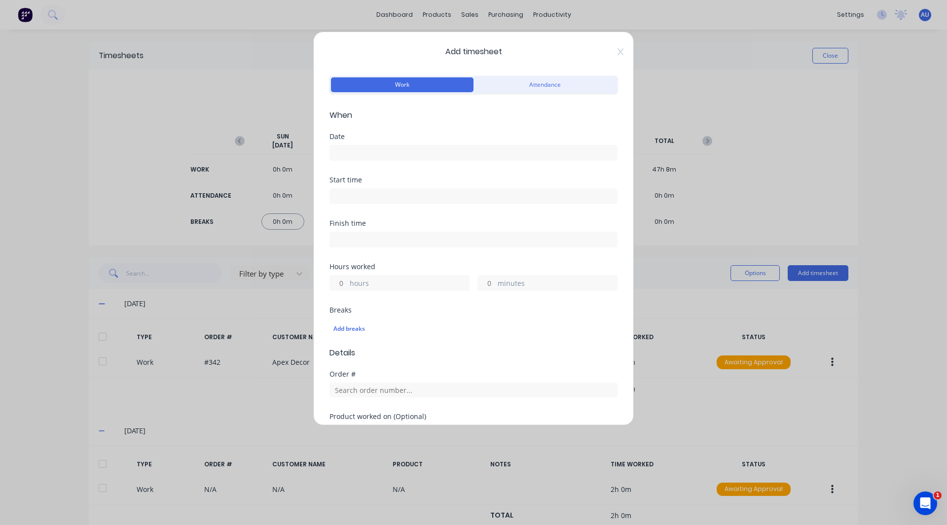
click at [373, 155] on input at bounding box center [473, 152] width 287 height 15
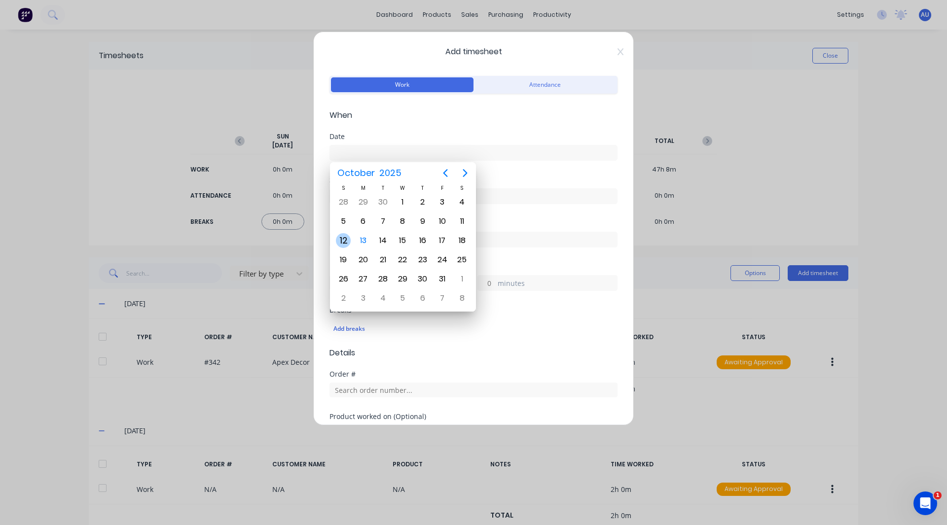
click at [341, 241] on div "12" at bounding box center [343, 240] width 15 height 15
type input "[DATE]"
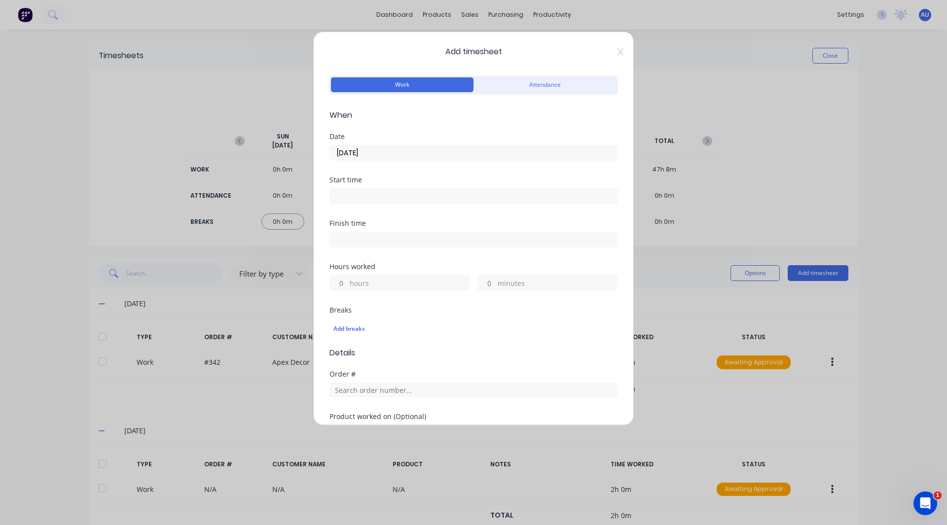
click at [357, 196] on input at bounding box center [473, 196] width 287 height 15
type input "12:11 PM"
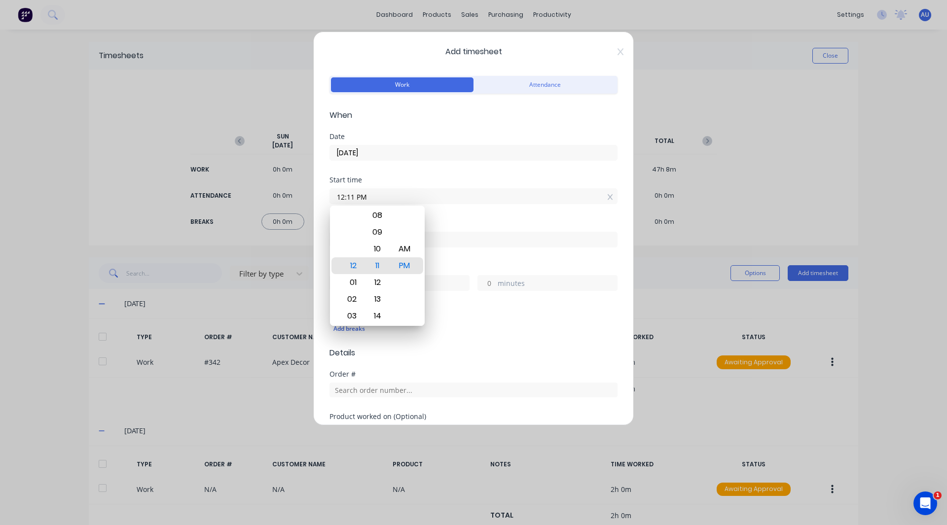
click at [454, 218] on div "Start time 12:11 PM" at bounding box center [473, 198] width 288 height 43
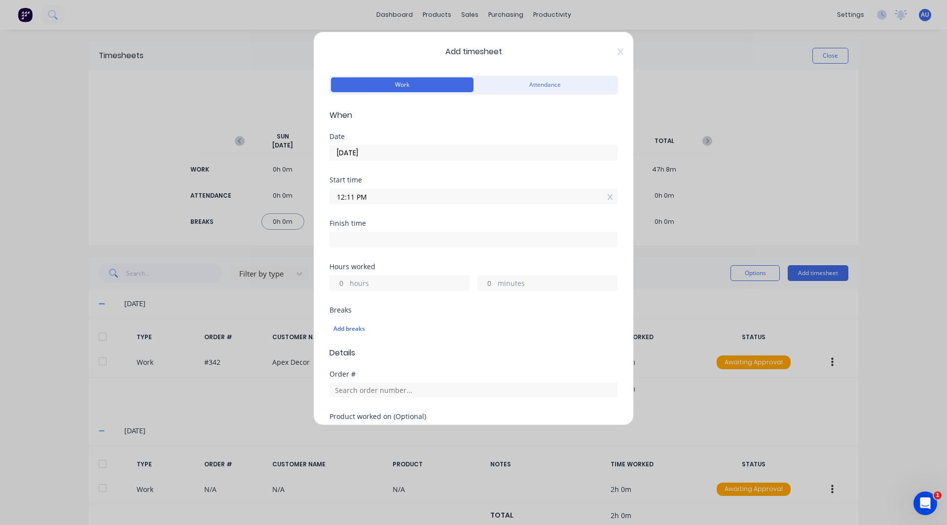
click at [375, 236] on input at bounding box center [473, 239] width 287 height 15
type input "12:11 PM"
type input "0"
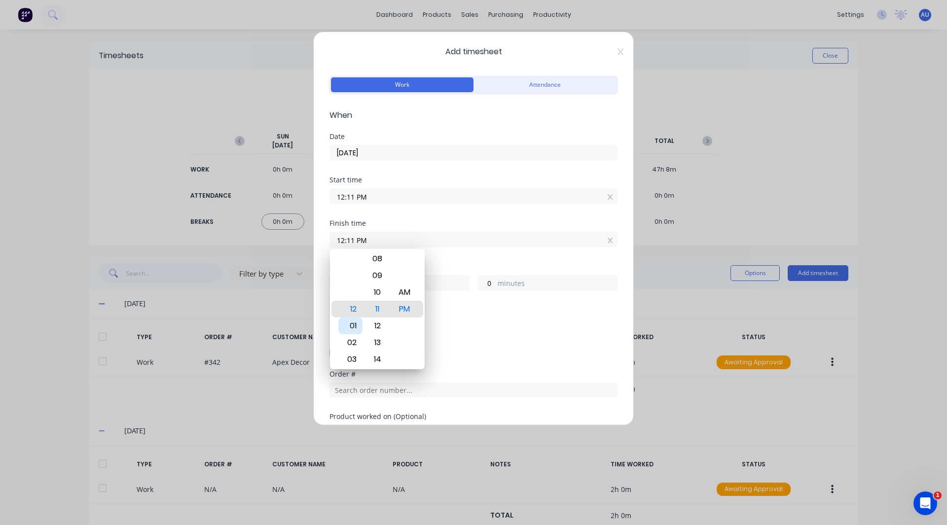
click at [355, 325] on div "01" at bounding box center [350, 326] width 24 height 17
type input "01:11 PM"
type input "1"
click at [438, 223] on div "Finish time" at bounding box center [473, 223] width 288 height 7
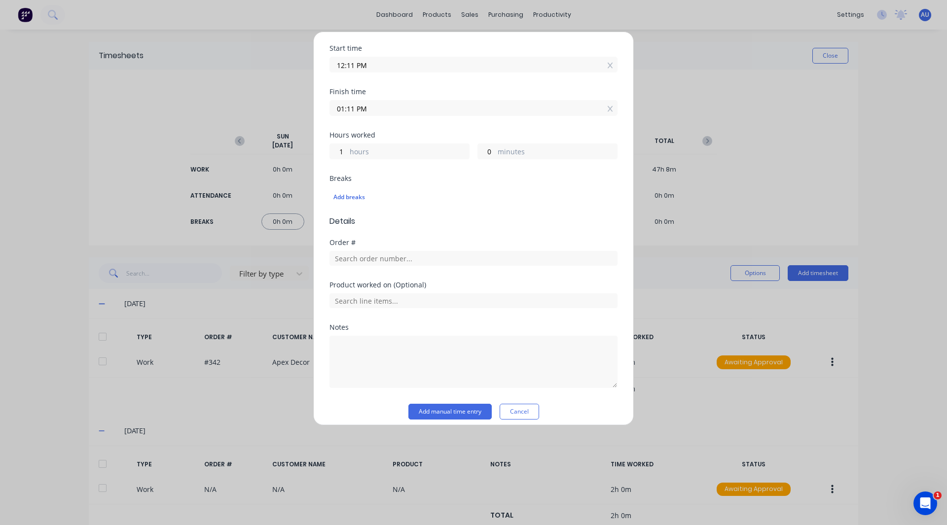
scroll to position [140, 0]
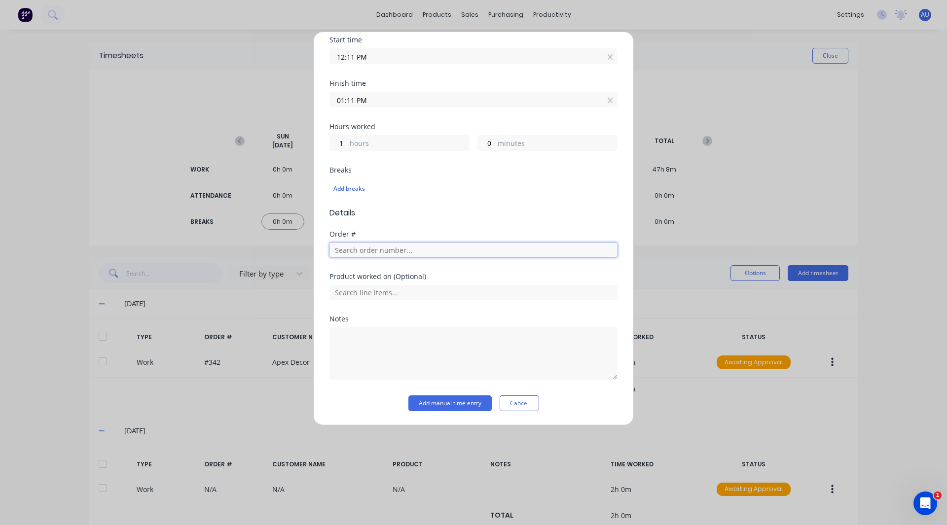
click at [341, 249] on input "text" at bounding box center [473, 250] width 288 height 15
click at [342, 296] on input "text" at bounding box center [473, 292] width 288 height 15
click at [456, 404] on button "Add manual time entry" at bounding box center [449, 403] width 83 height 16
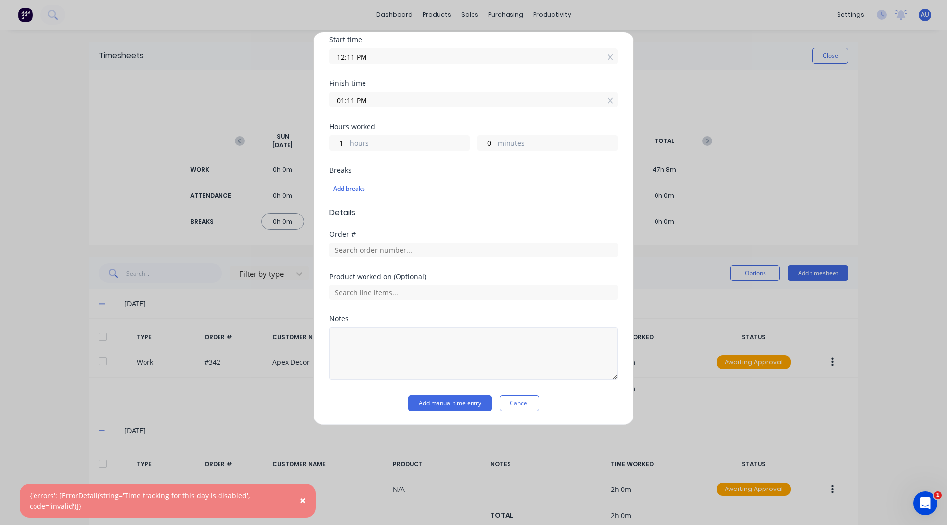
scroll to position [0, 0]
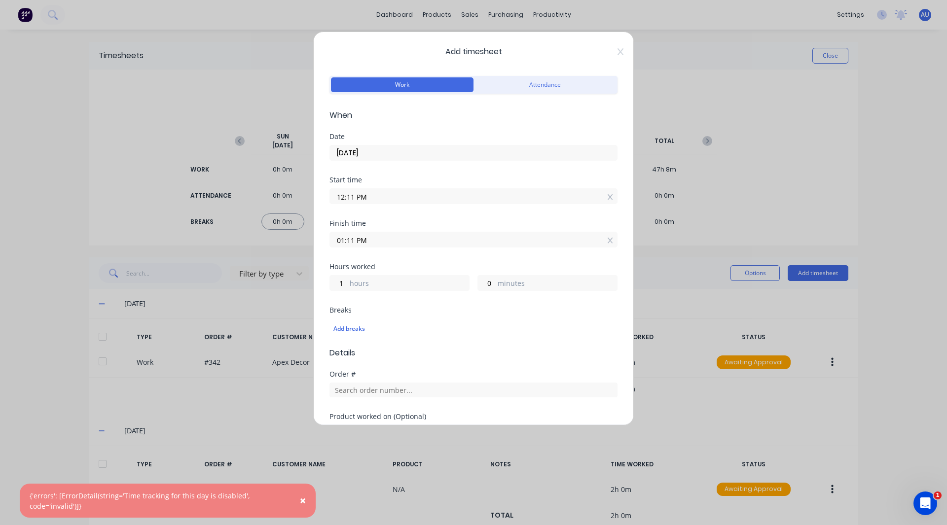
click at [355, 153] on input "[DATE]" at bounding box center [473, 152] width 287 height 15
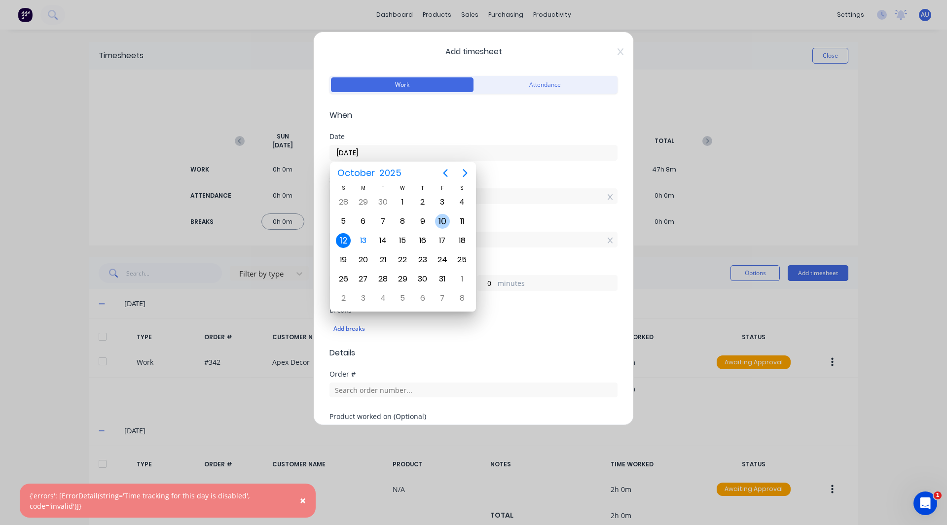
click at [442, 225] on div "10" at bounding box center [442, 221] width 15 height 15
type input "[DATE]"
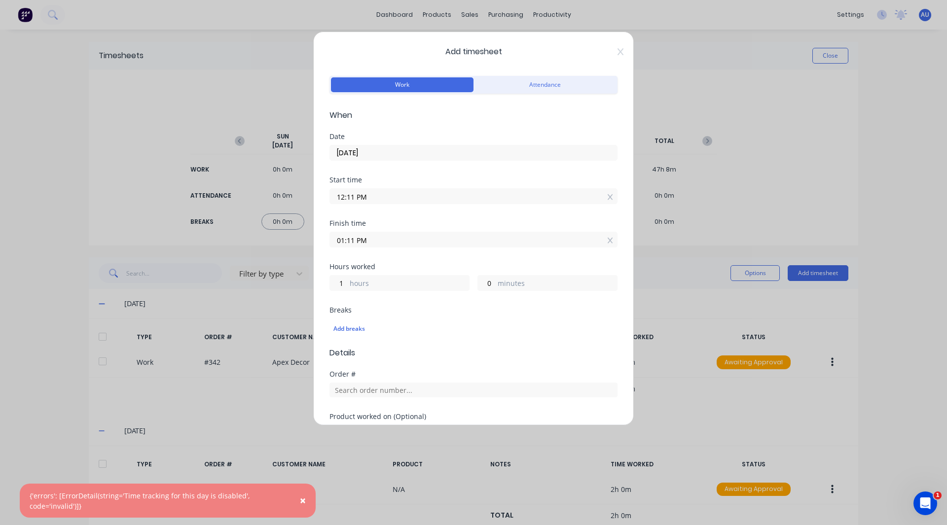
click at [469, 123] on form "Work Attendance When Date [DATE] Start time 12:11 PM Finish time 01:11 PM Hours…" at bounding box center [473, 312] width 288 height 478
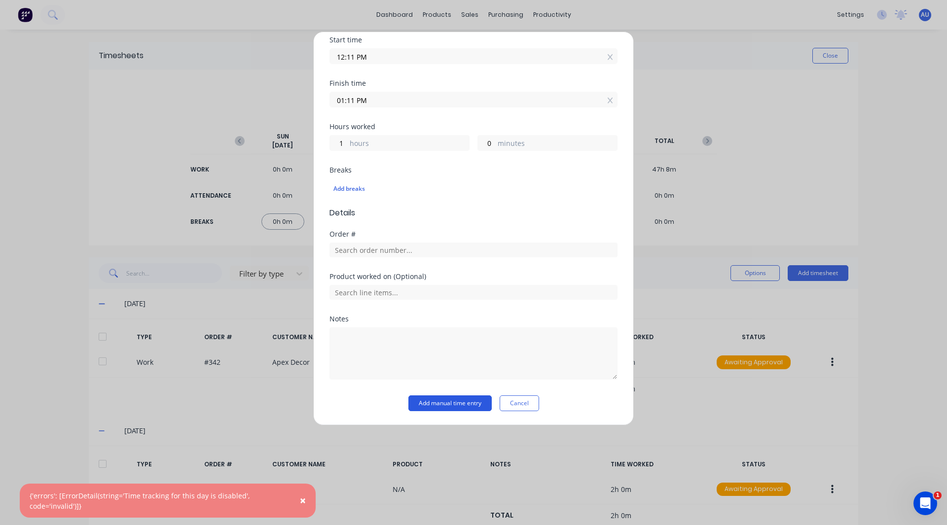
click at [428, 408] on button "Add manual time entry" at bounding box center [449, 403] width 83 height 16
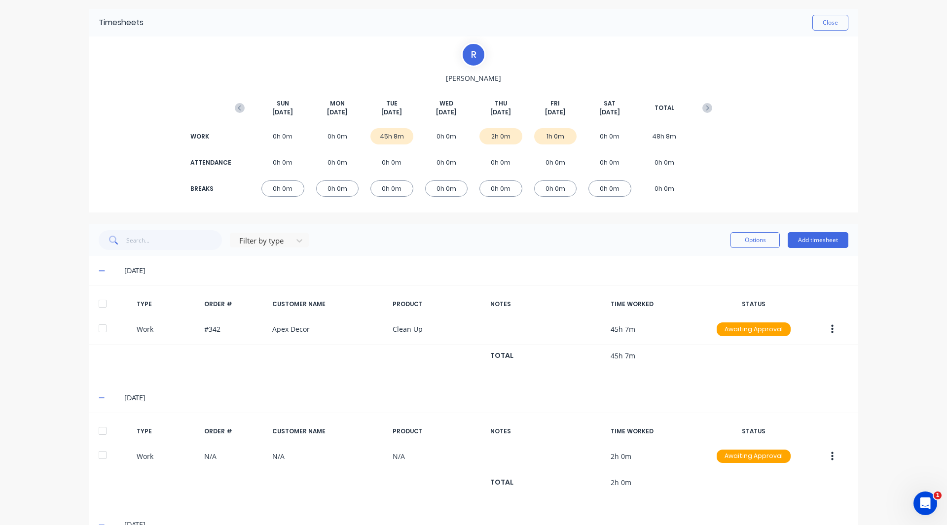
scroll to position [38, 0]
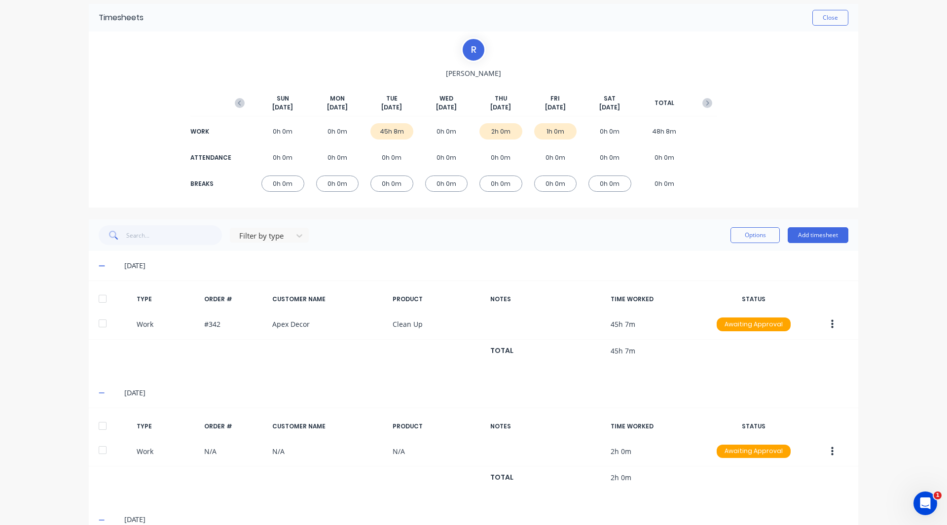
click at [904, 409] on div "dashboard products sales purchasing productivity dashboard products Product Cat…" at bounding box center [473, 262] width 947 height 525
